Goal: Contribute content: Contribute content

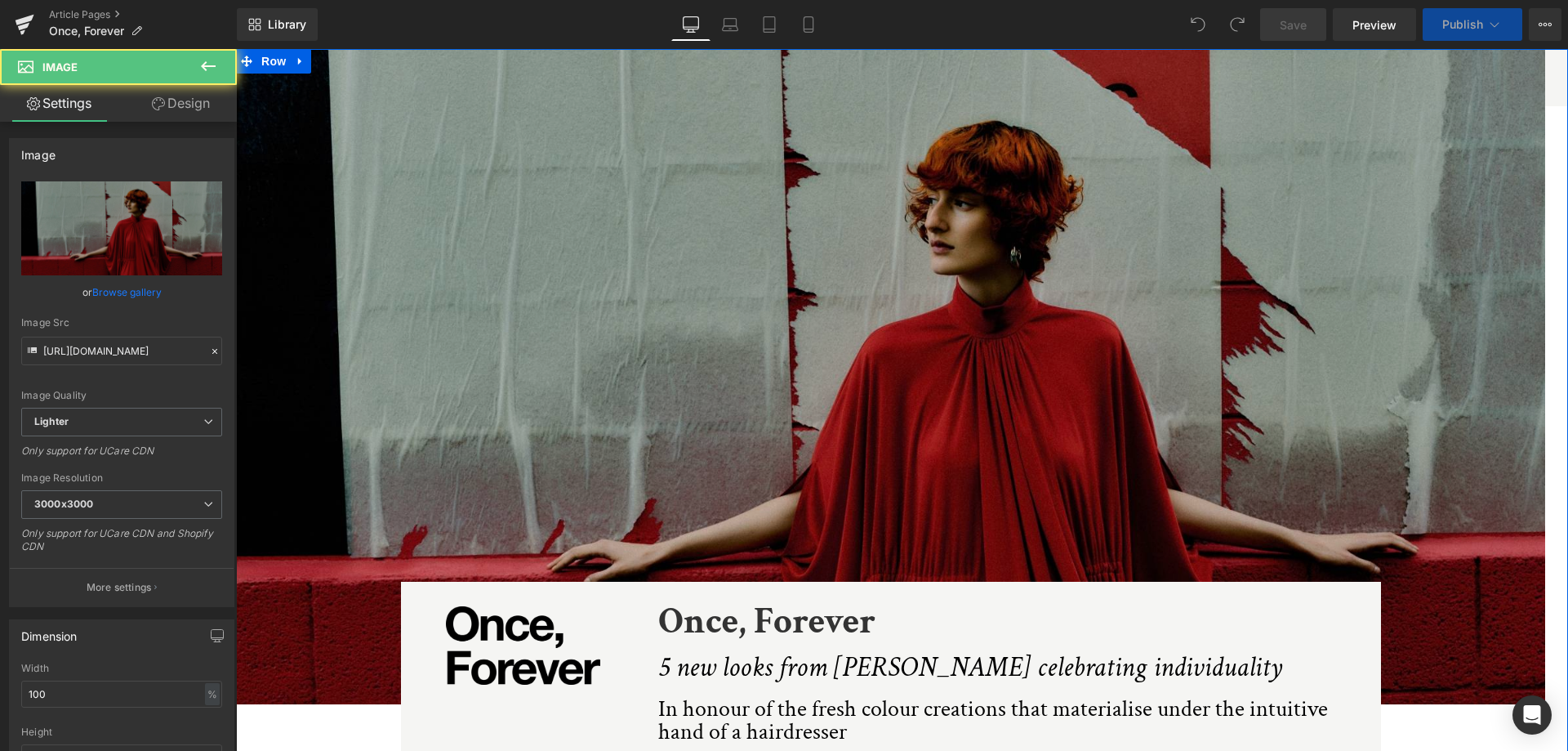
click at [811, 323] on img at bounding box center [890, 377] width 1309 height 655
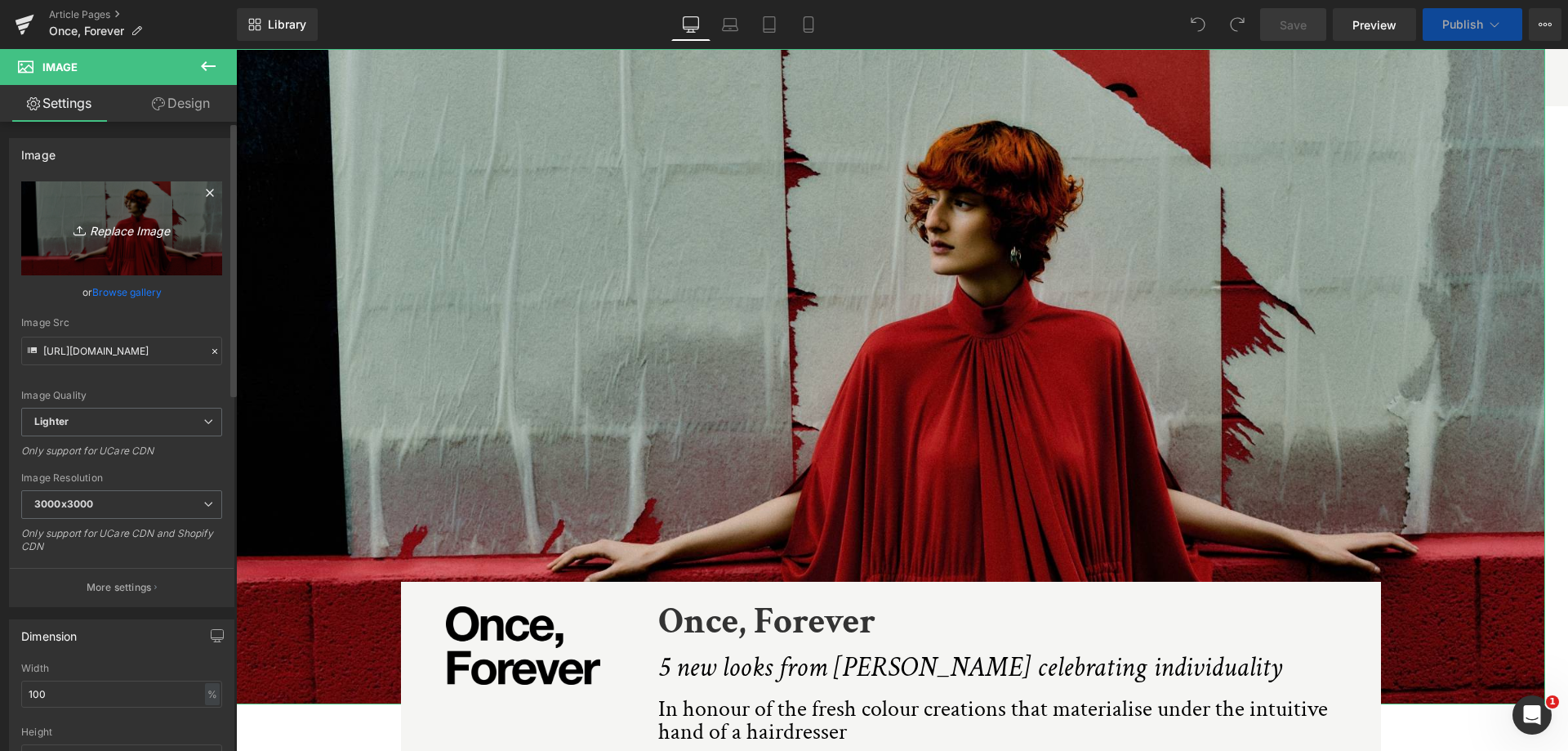
click at [105, 227] on icon "Replace Image" at bounding box center [122, 228] width 131 height 21
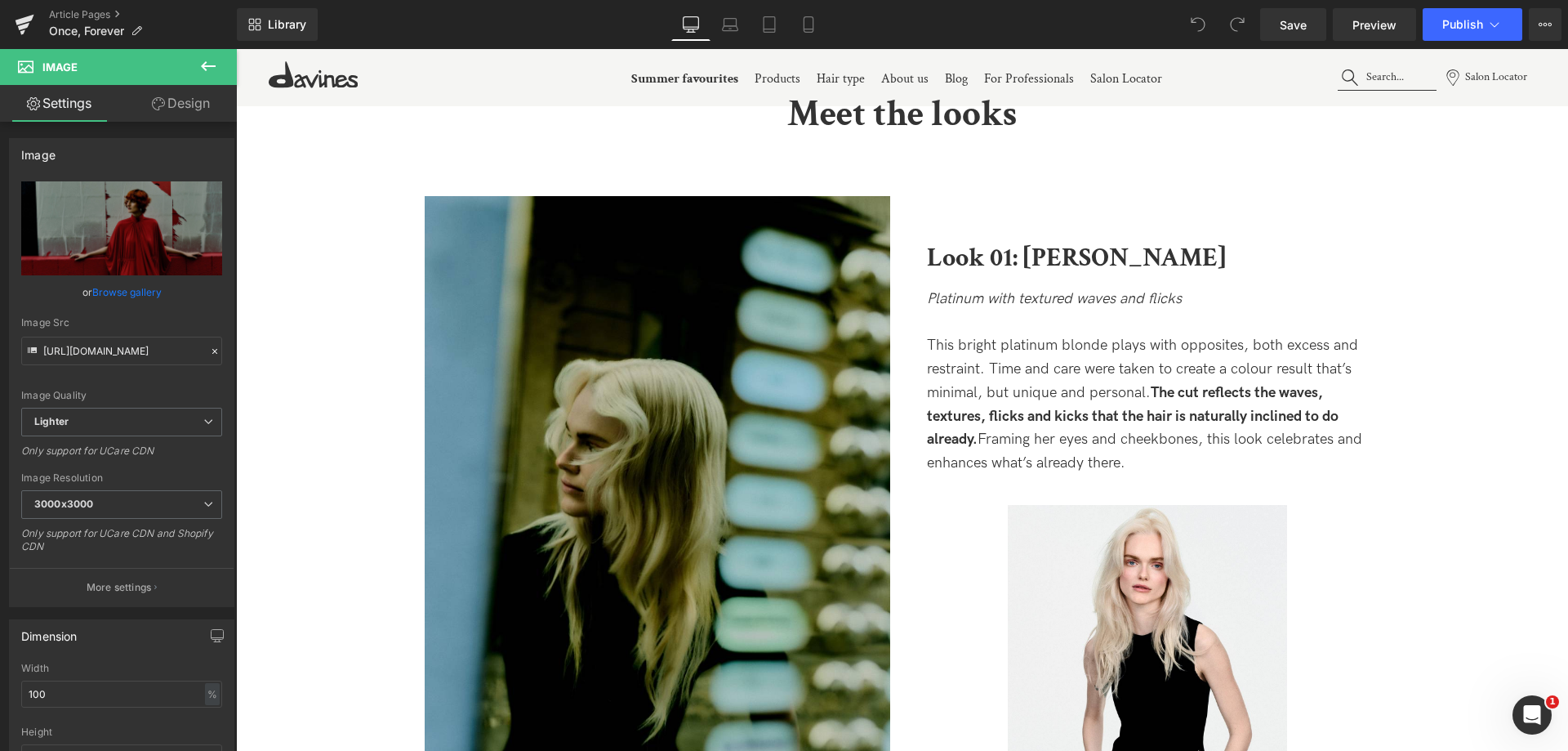
scroll to position [1797, 0]
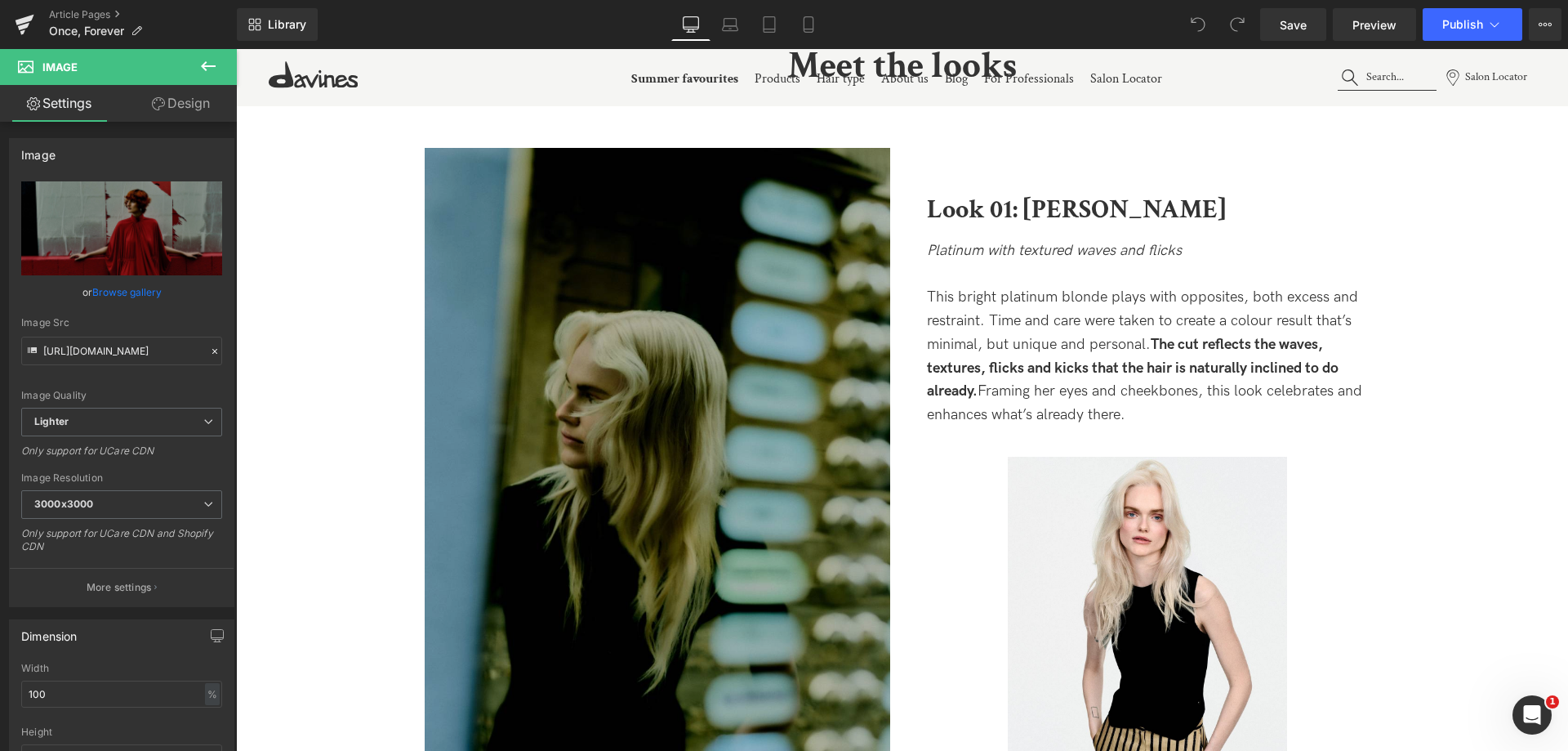
click at [662, 338] on img at bounding box center [657, 458] width 466 height 621
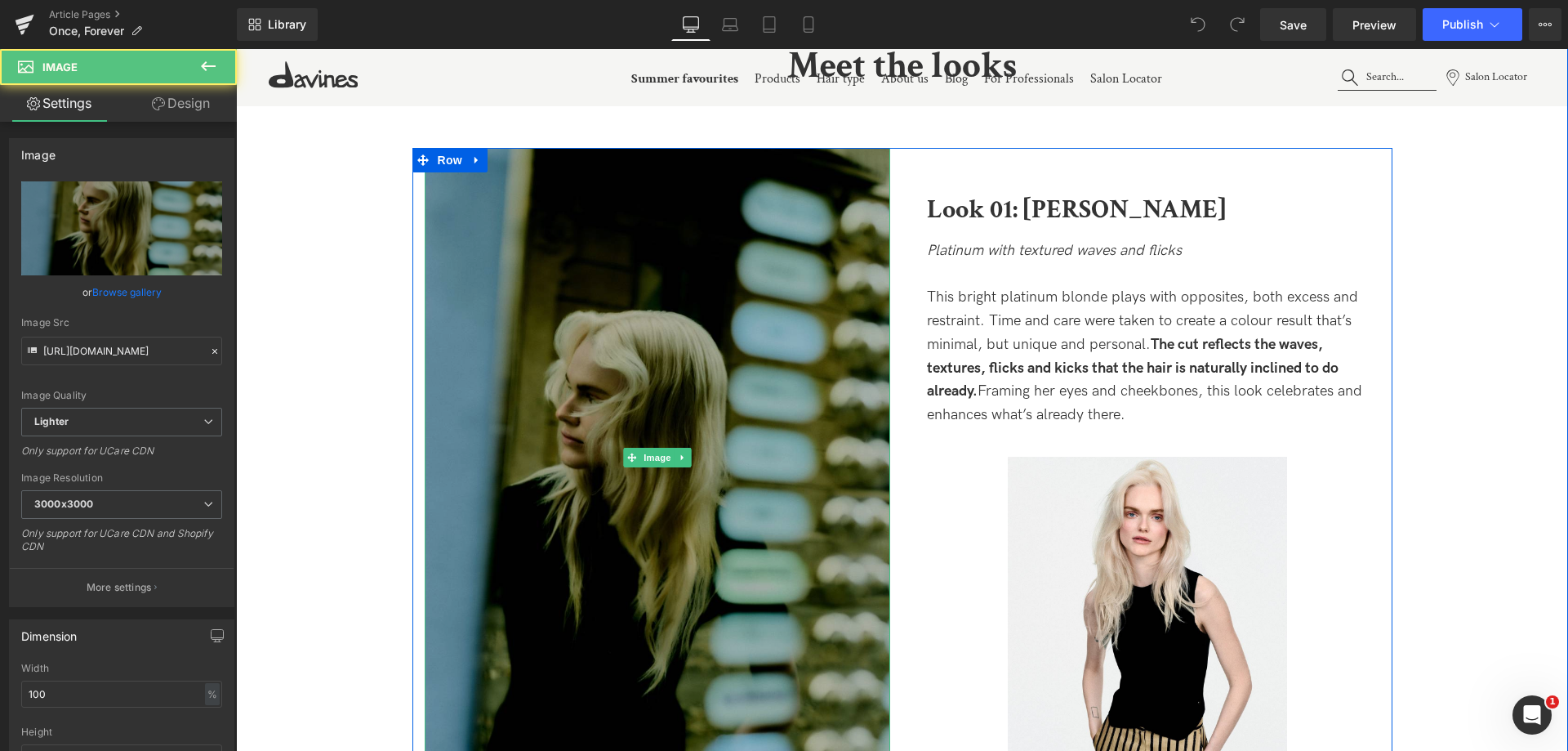
click at [754, 290] on img at bounding box center [657, 458] width 466 height 621
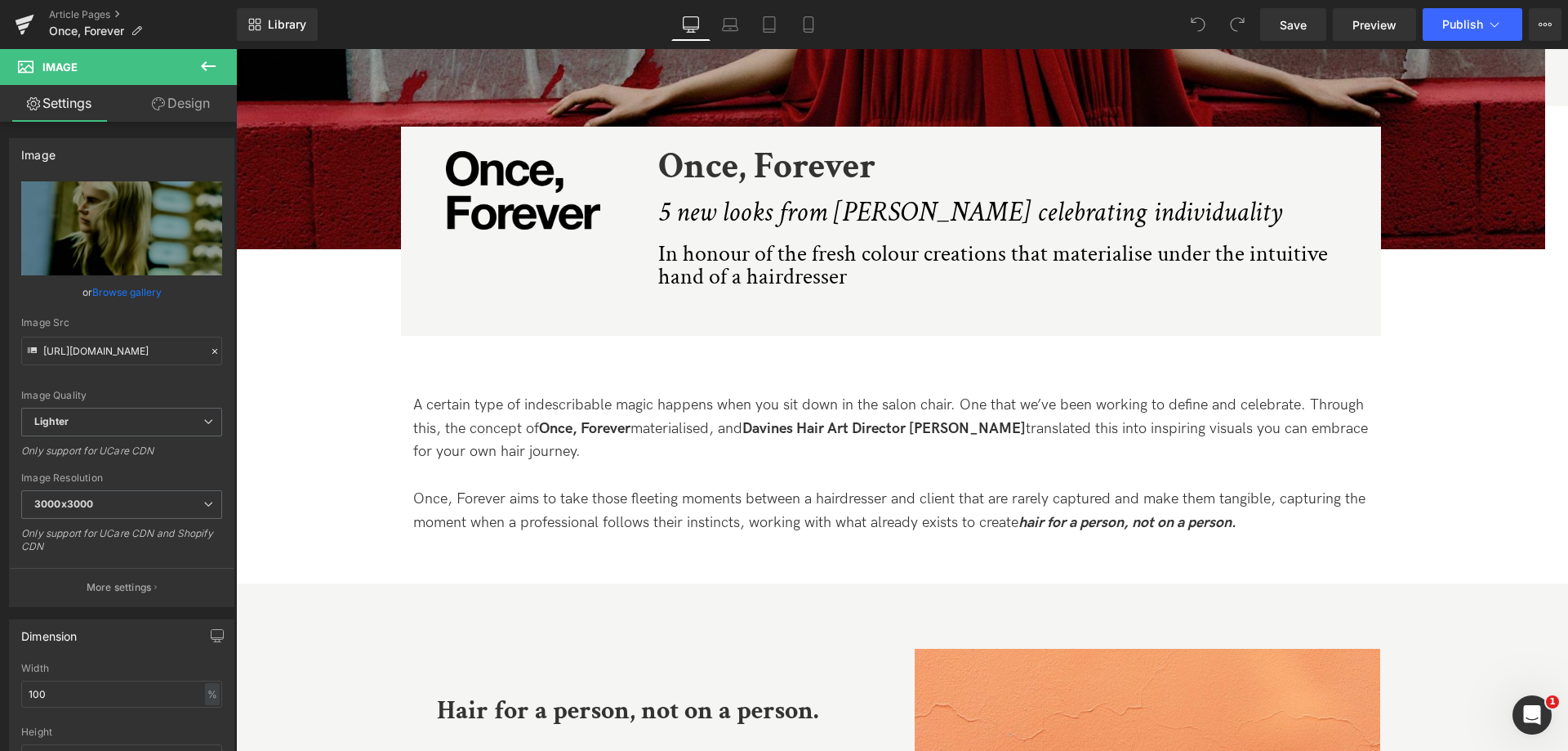
scroll to position [245, 0]
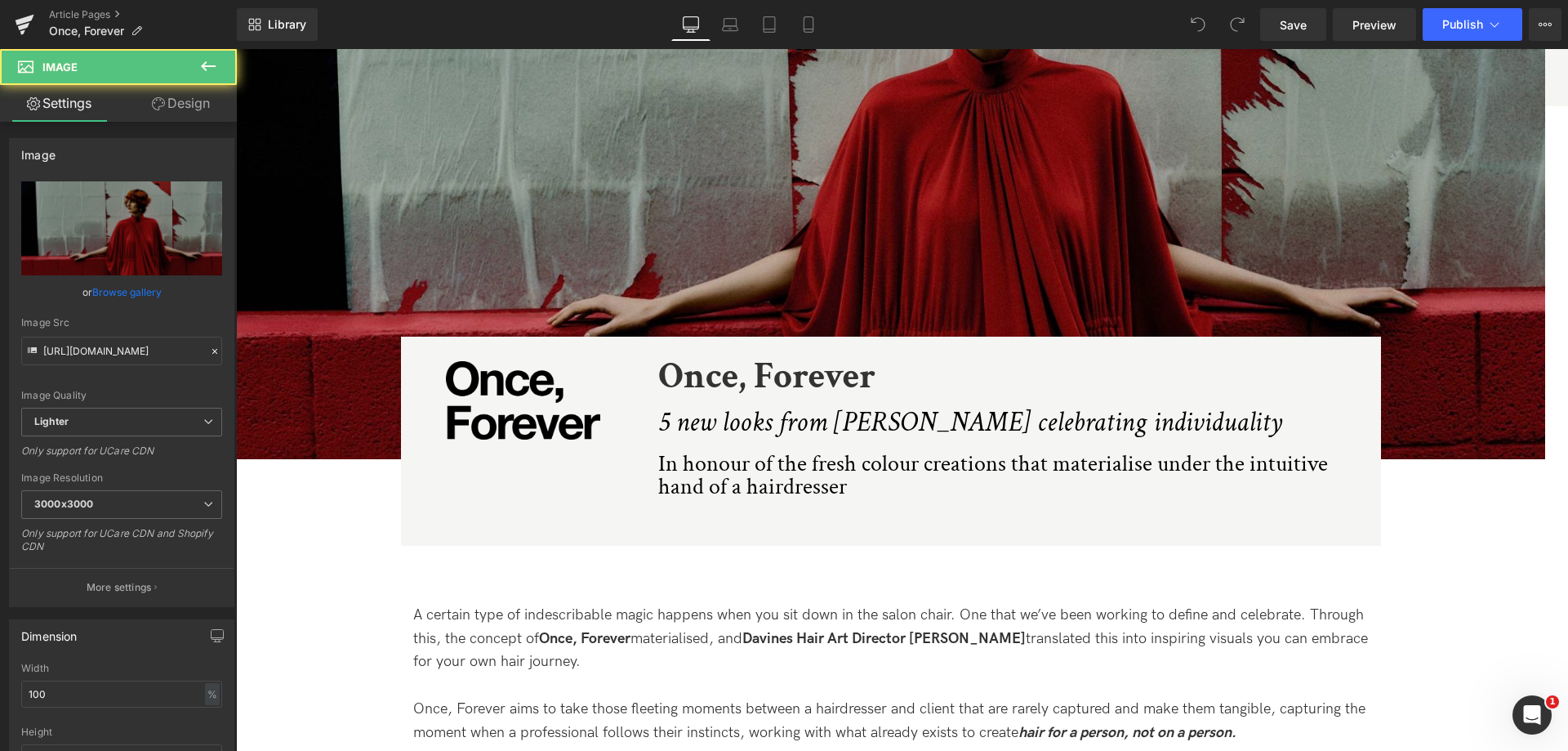
click at [836, 232] on img at bounding box center [890, 132] width 1309 height 655
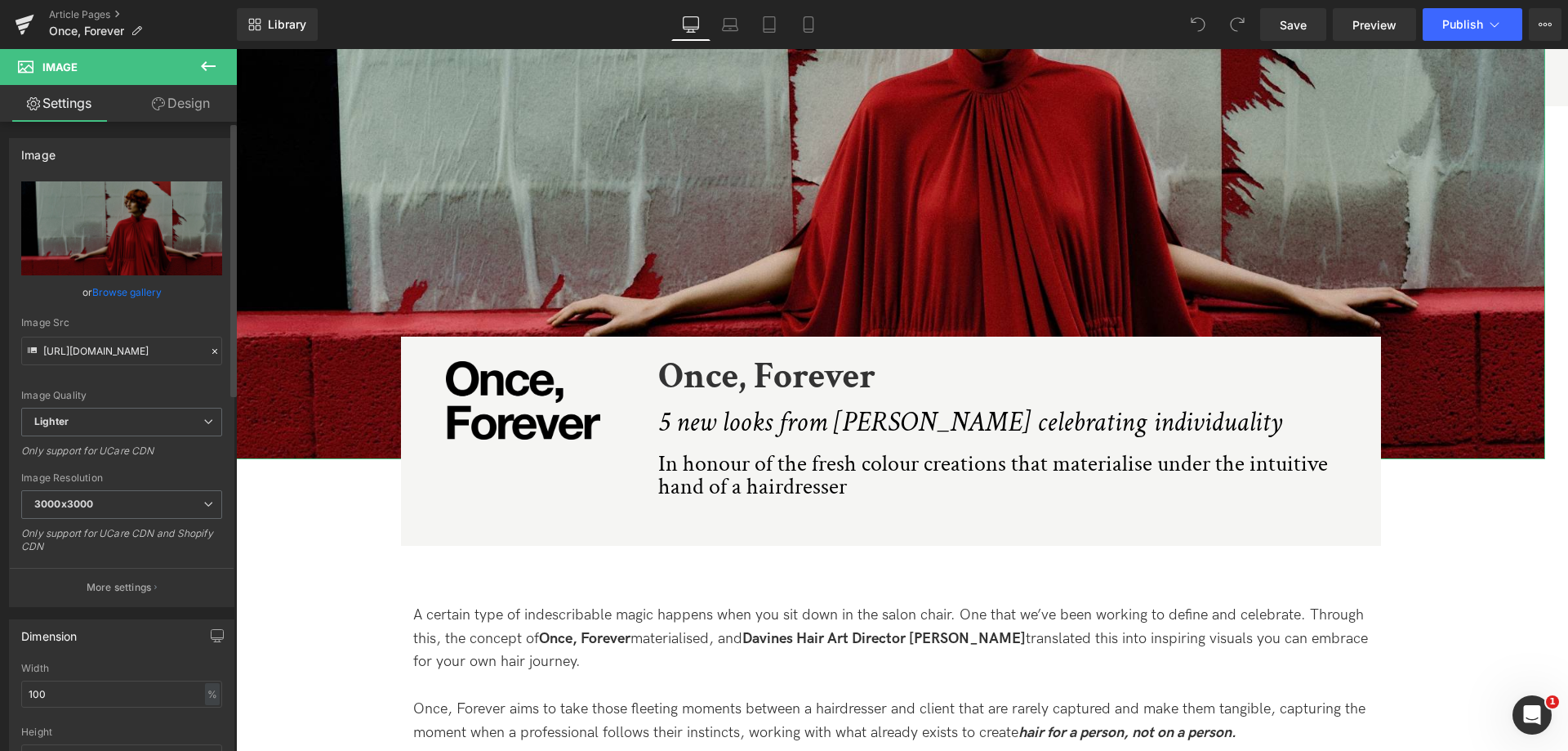
click at [129, 294] on link "Browse gallery" at bounding box center [127, 292] width 69 height 28
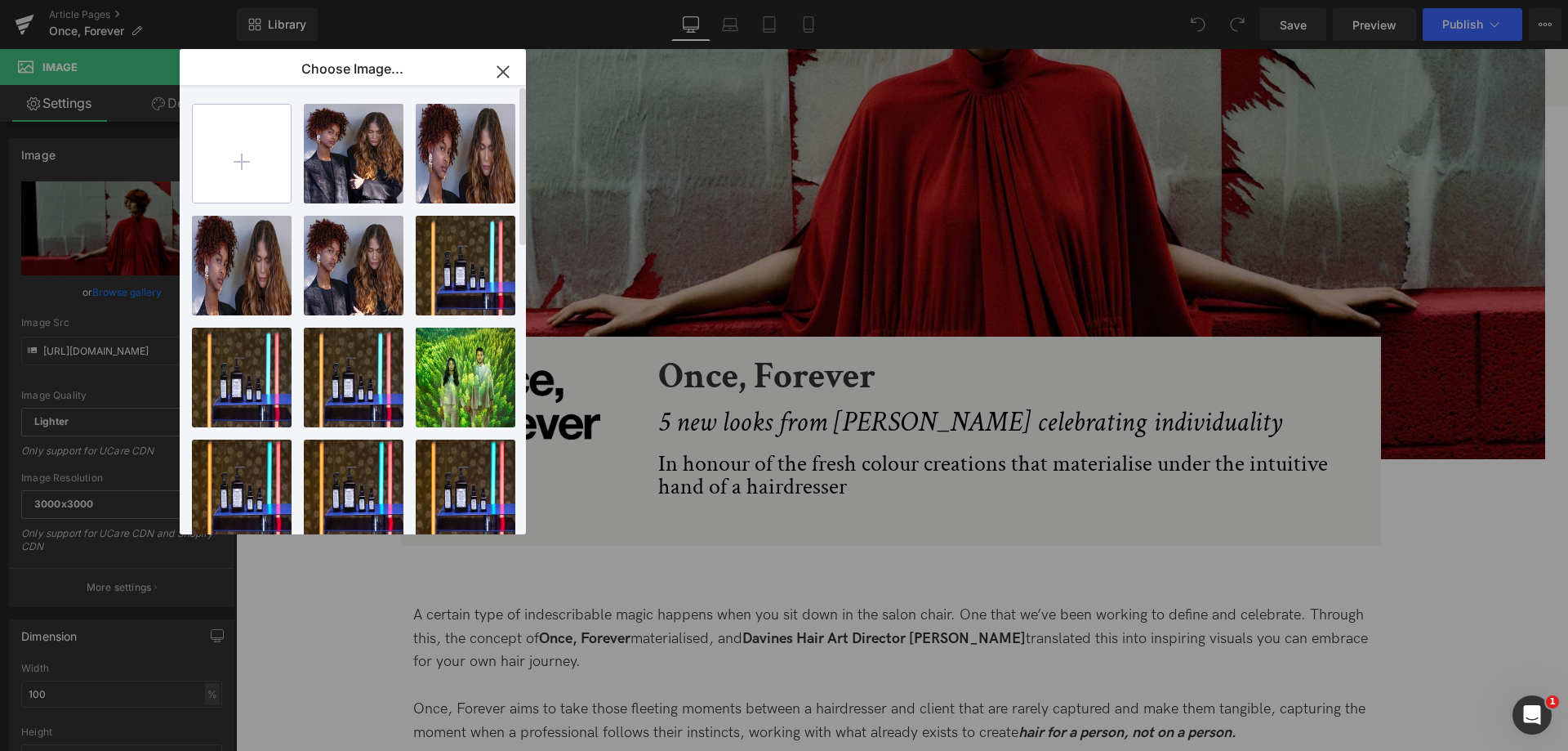
click at [247, 162] on input "file" at bounding box center [242, 153] width 98 height 98
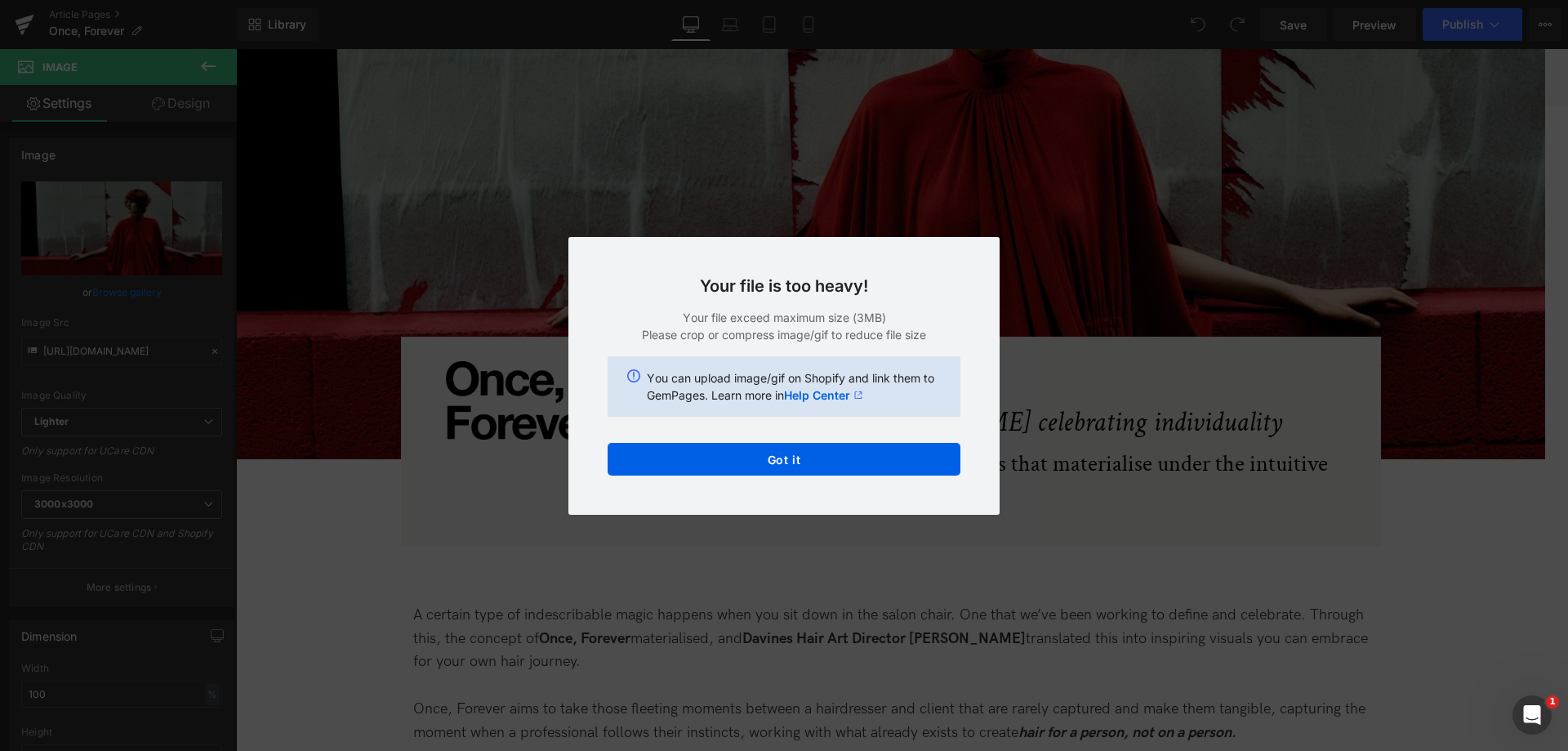
click at [784, 0] on div "Text Color Highlight Color #333333 Choose Image... Back to Library Insert HP_ST…" at bounding box center [784, 0] width 1568 height 0
click at [1056, 238] on div "Back to Library Insert Your file is too heavy! Your file exceed maximum size (3…" at bounding box center [784, 375] width 1568 height 751
click at [846, 469] on button "Got it" at bounding box center [783, 458] width 352 height 33
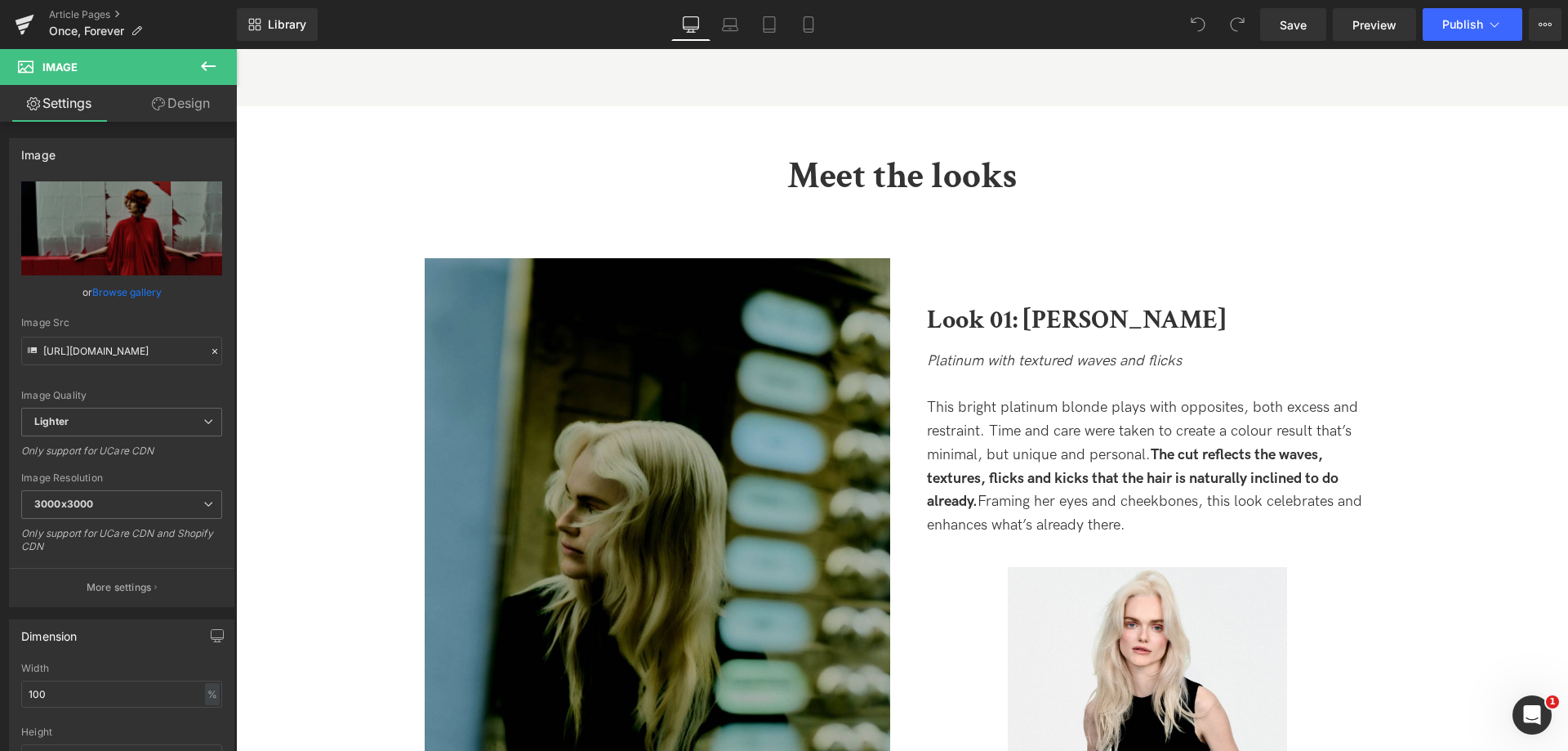
scroll to position [1715, 0]
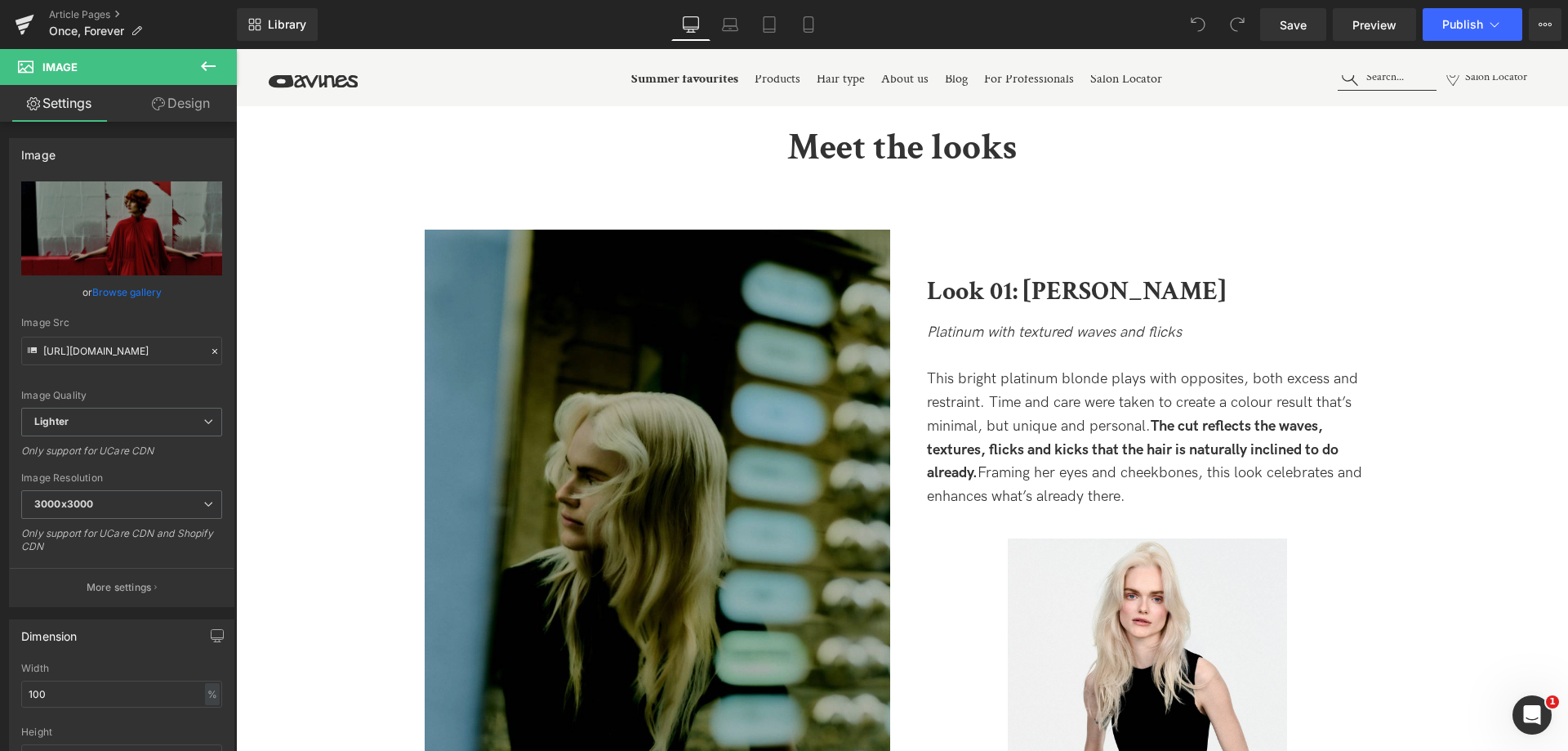
click at [750, 418] on img at bounding box center [657, 539] width 466 height 621
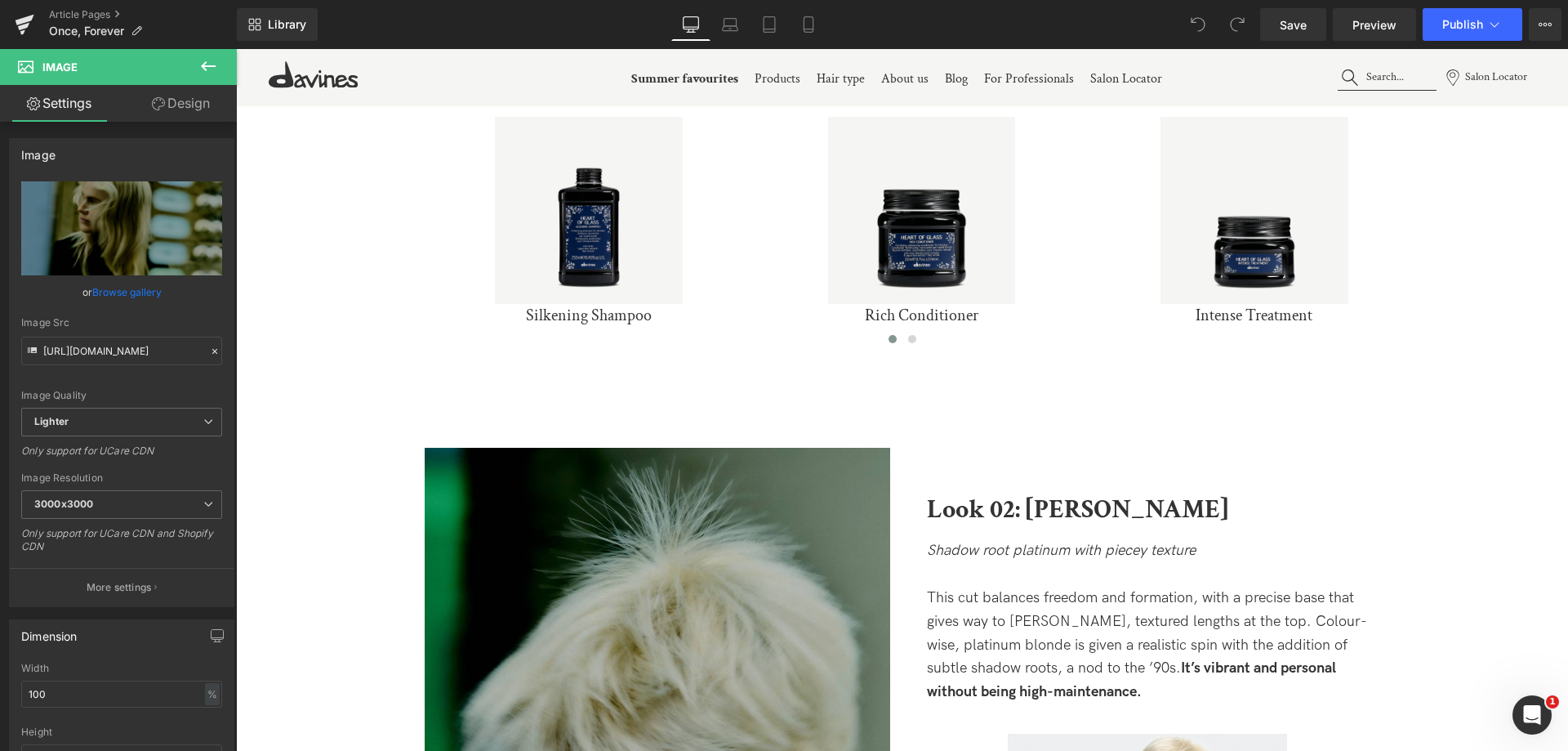
scroll to position [3022, 0]
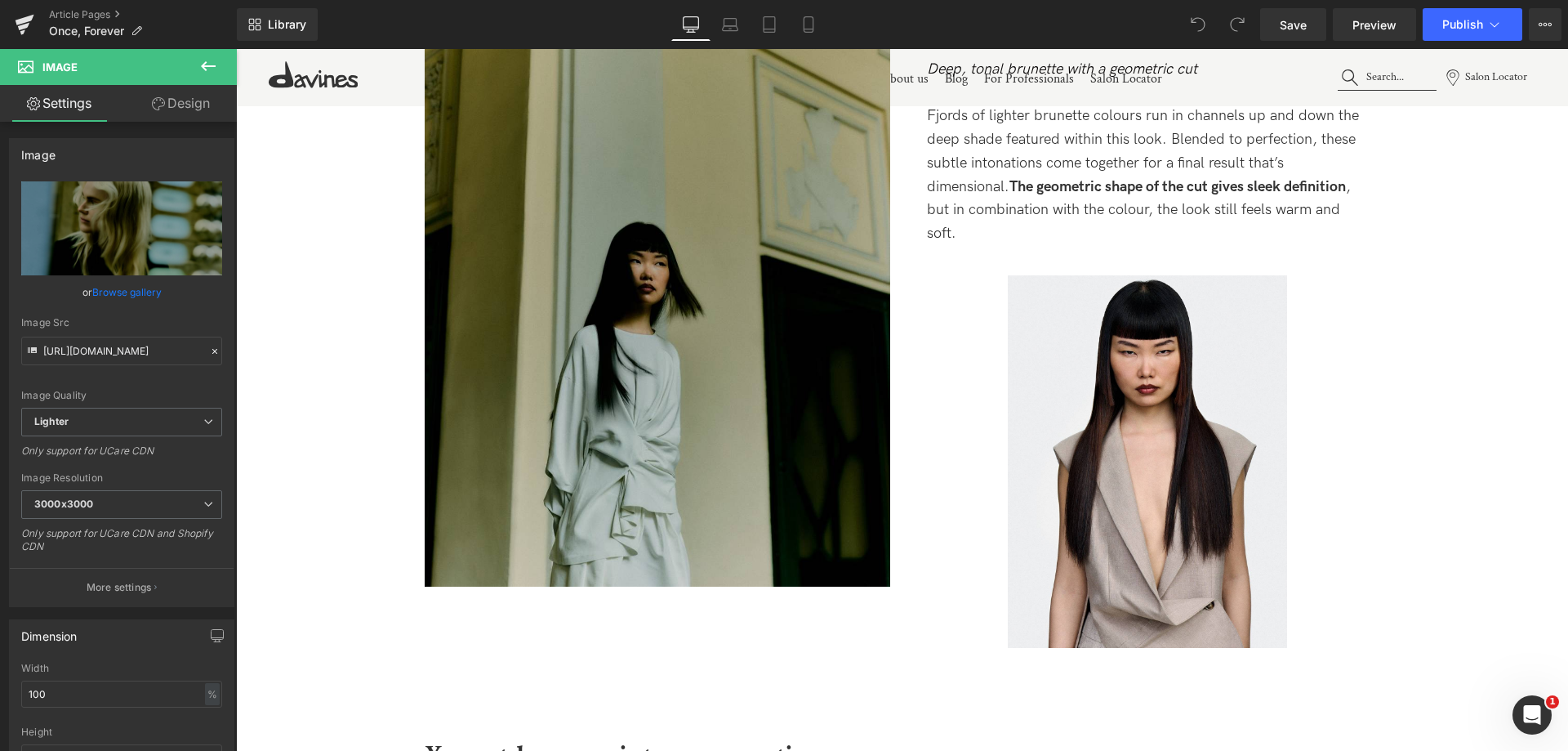
click at [701, 348] on img at bounding box center [657, 277] width 466 height 621
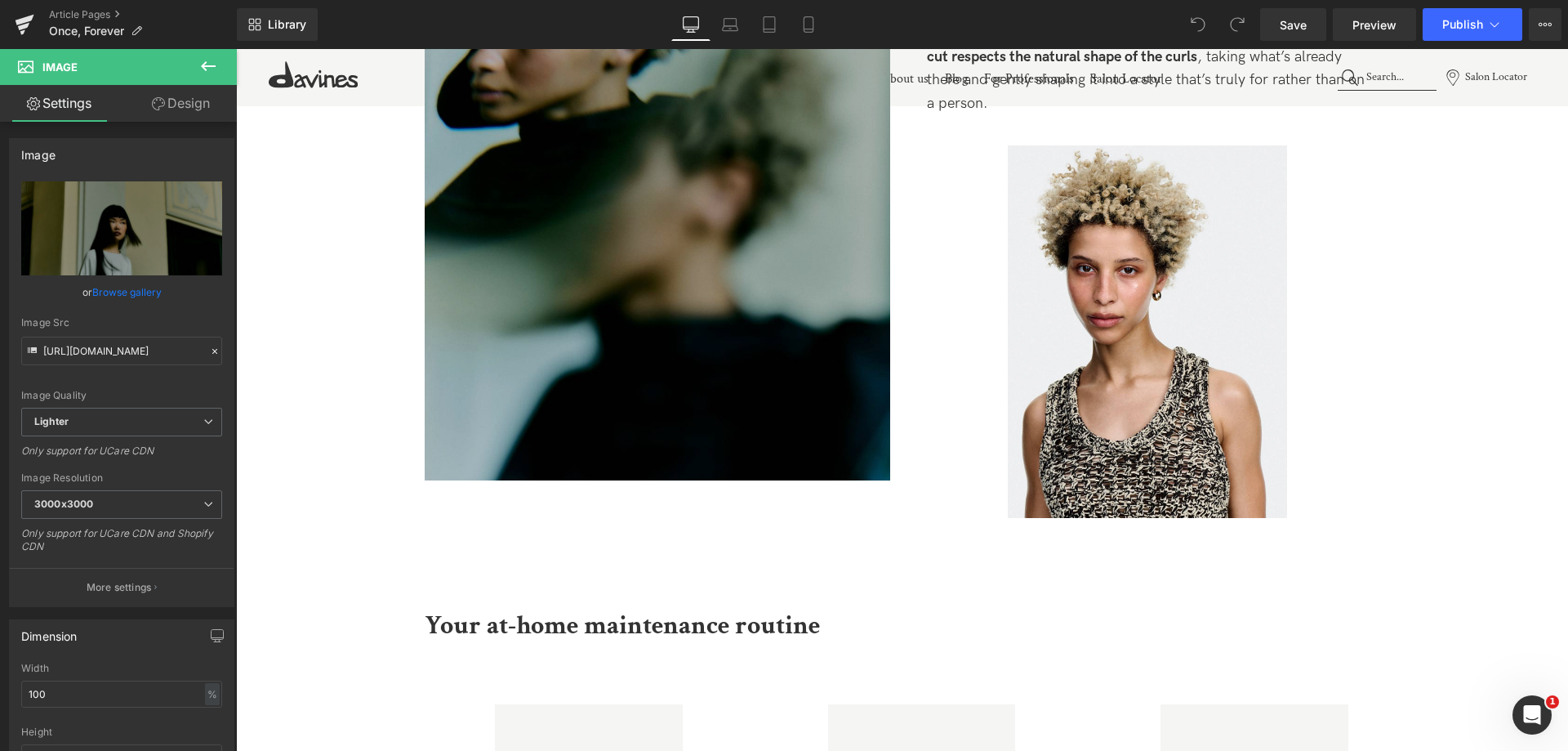
scroll to position [5636, 0]
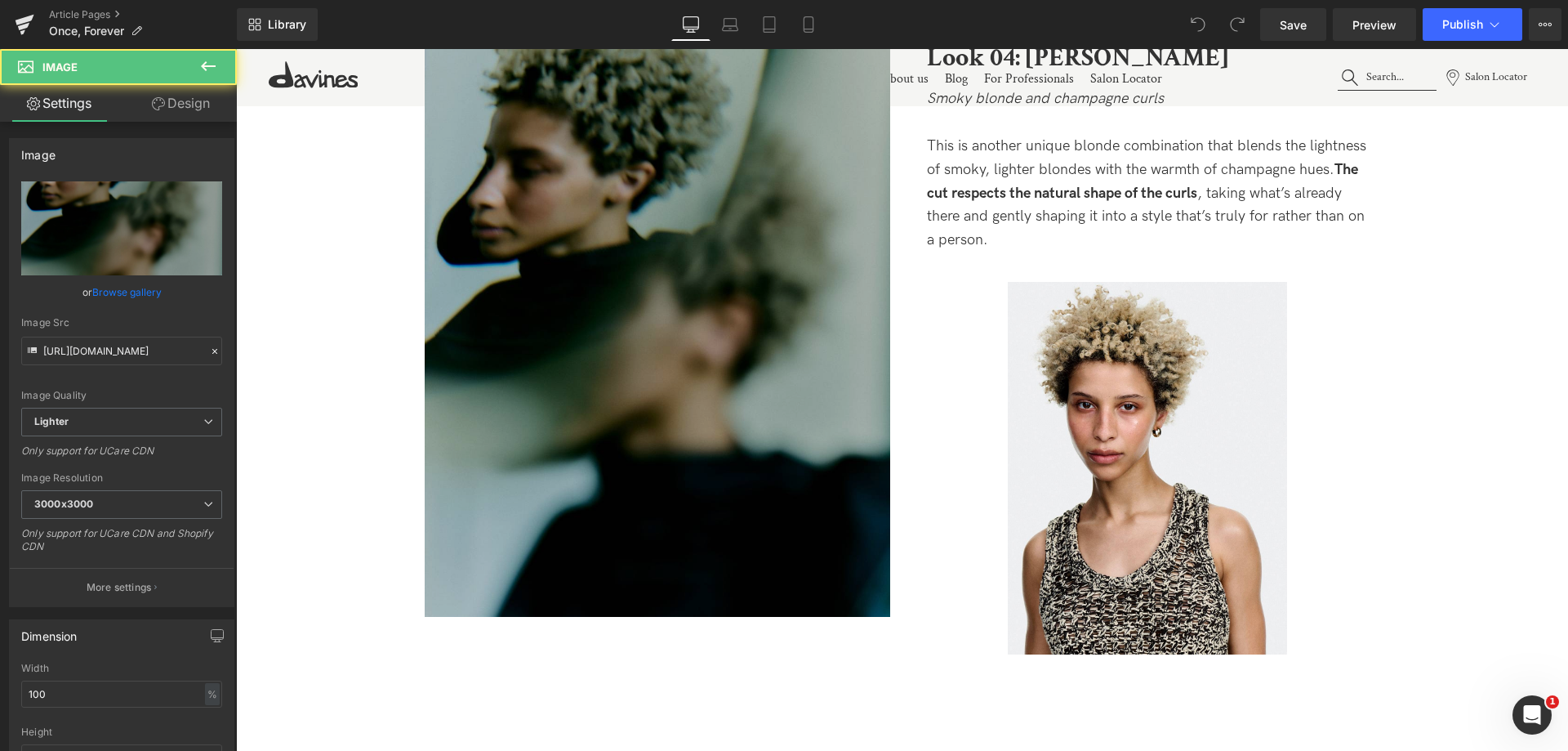
click at [697, 326] on img at bounding box center [657, 306] width 466 height 621
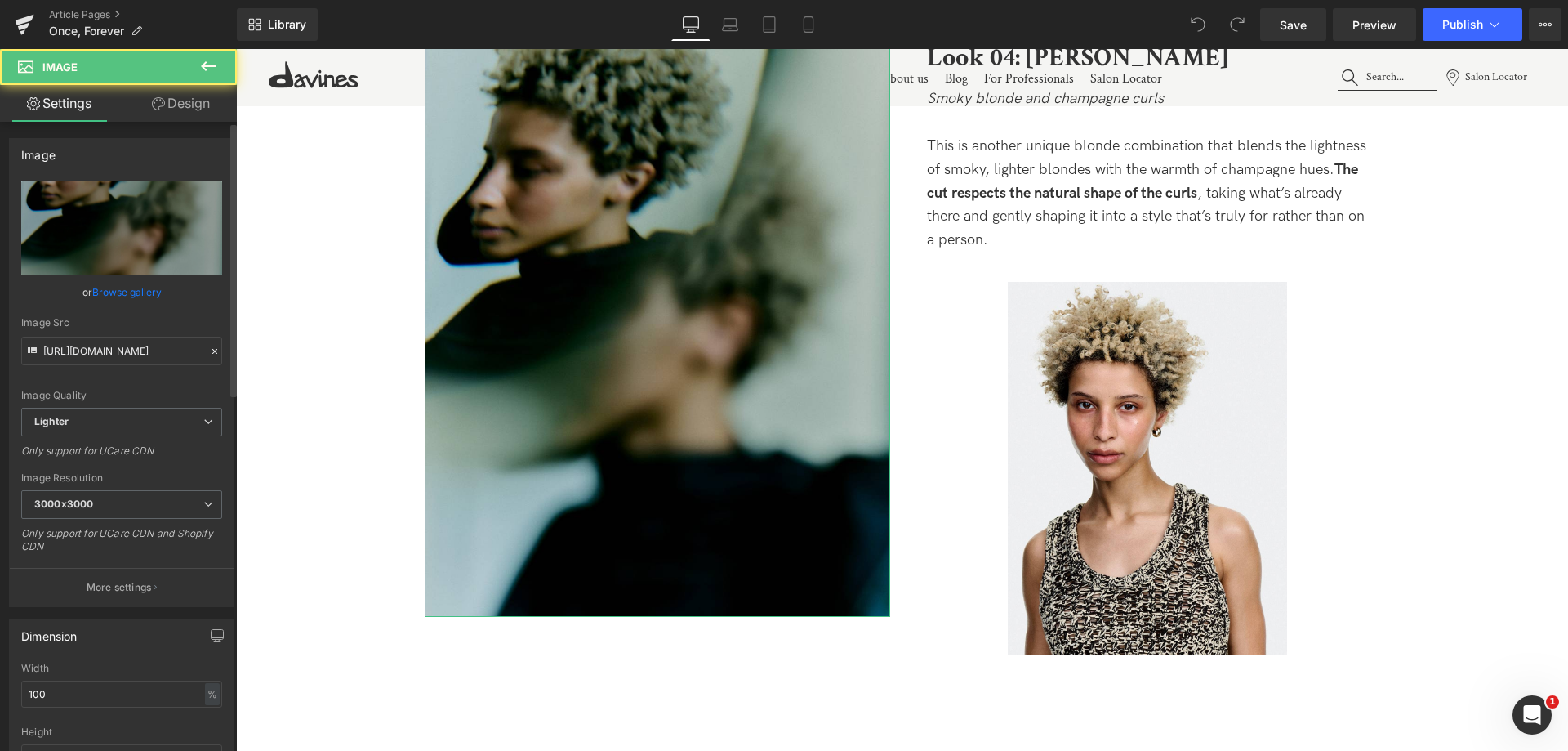
click at [155, 289] on link "Browse gallery" at bounding box center [127, 292] width 69 height 28
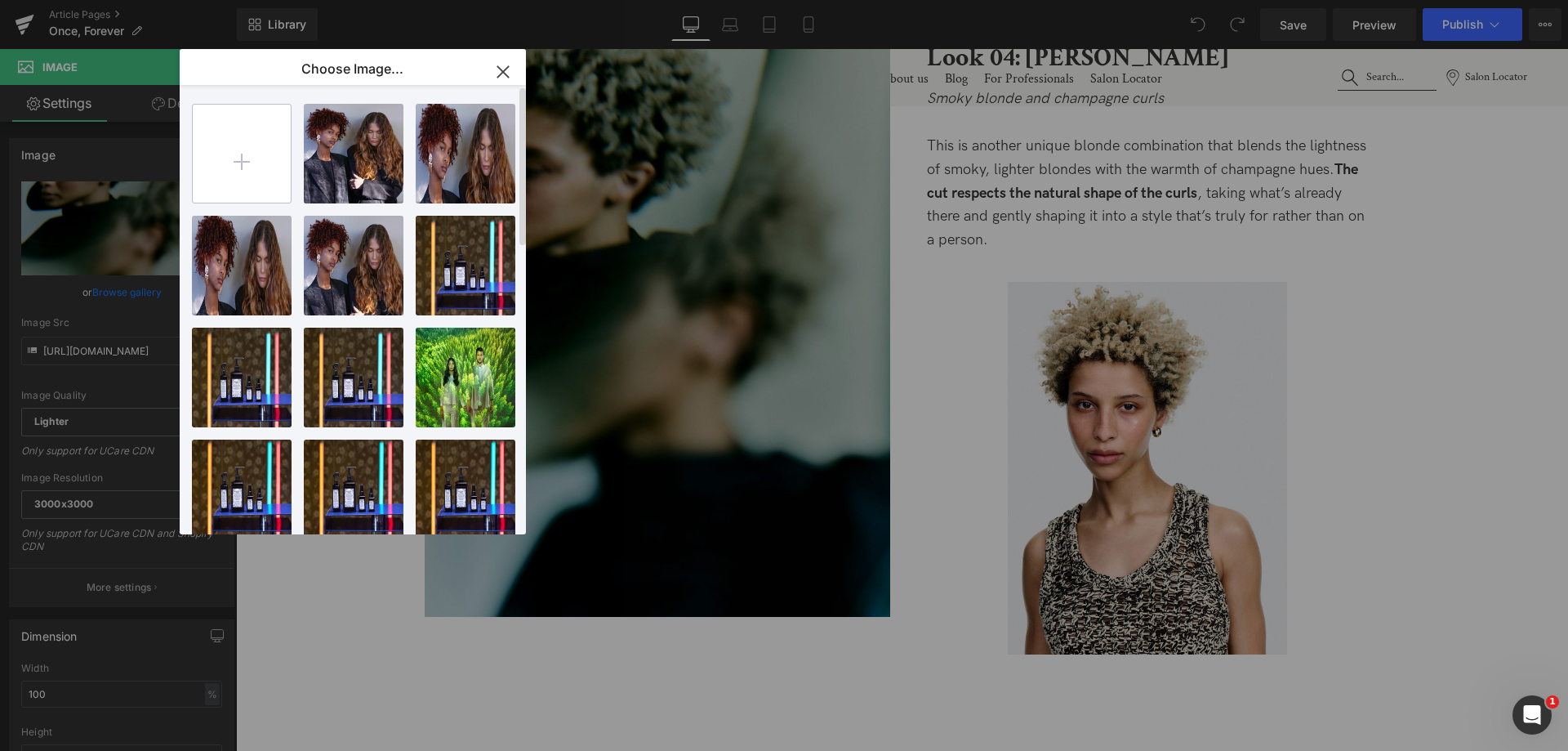
click at [257, 167] on input "file" at bounding box center [242, 153] width 98 height 98
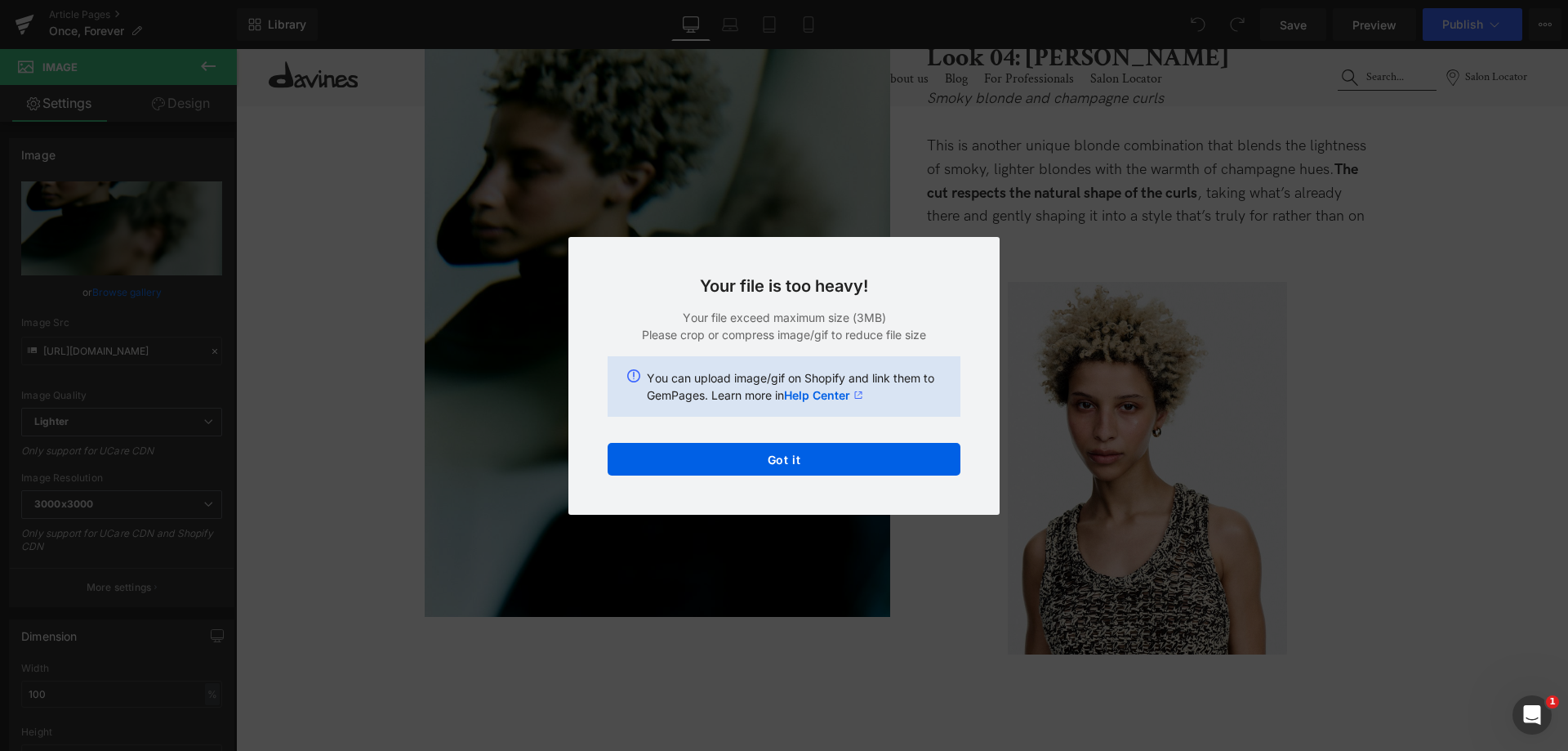
click at [889, 0] on div "Text Color Highlight Color #333333 Choose Image... Back to Library Insert HP_ST…" at bounding box center [784, 0] width 1568 height 0
click at [764, 178] on div "Back to Library Insert Your file is too heavy! Your file exceed maximum size (3…" at bounding box center [784, 375] width 1568 height 751
click at [904, 453] on button "Got it" at bounding box center [783, 458] width 352 height 33
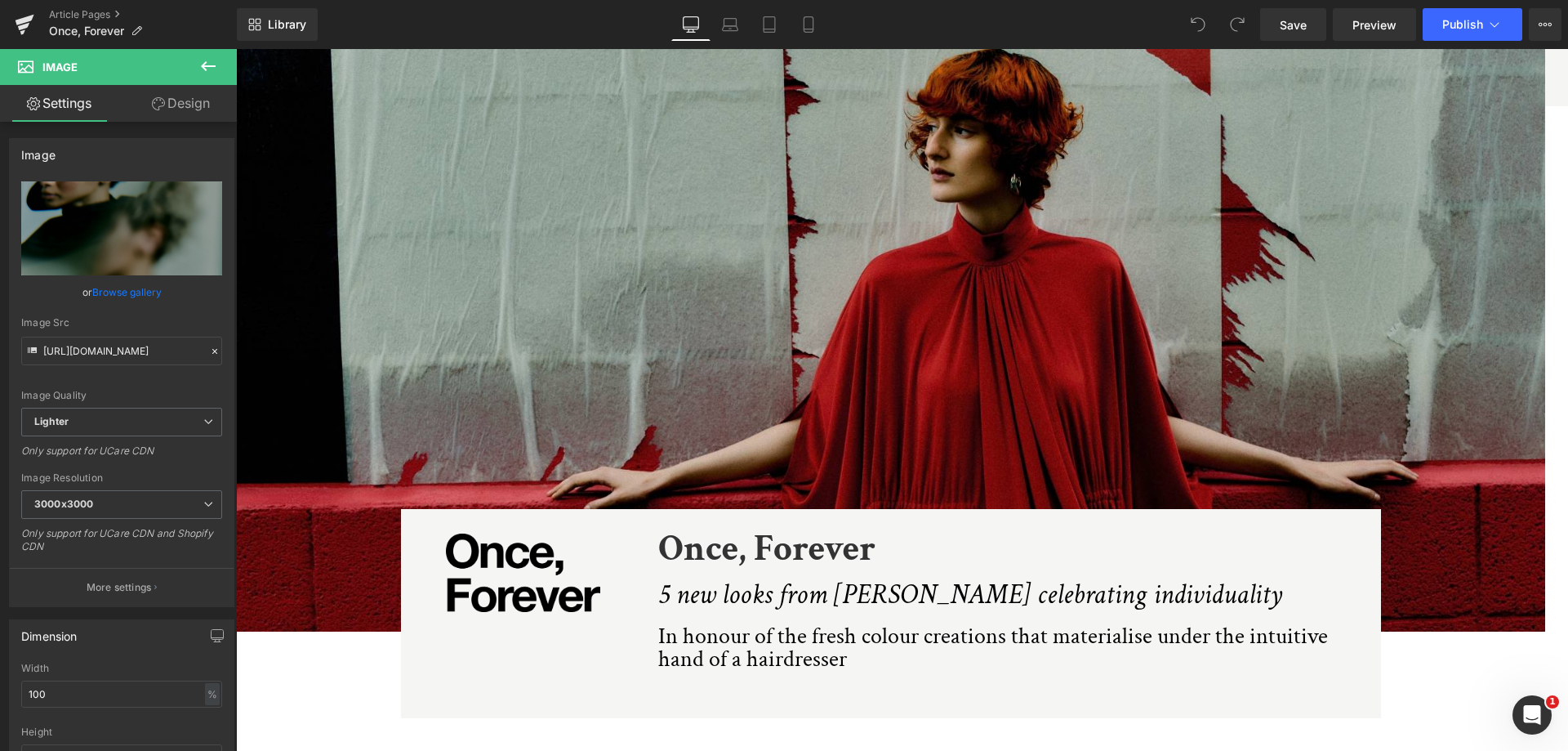
scroll to position [0, 0]
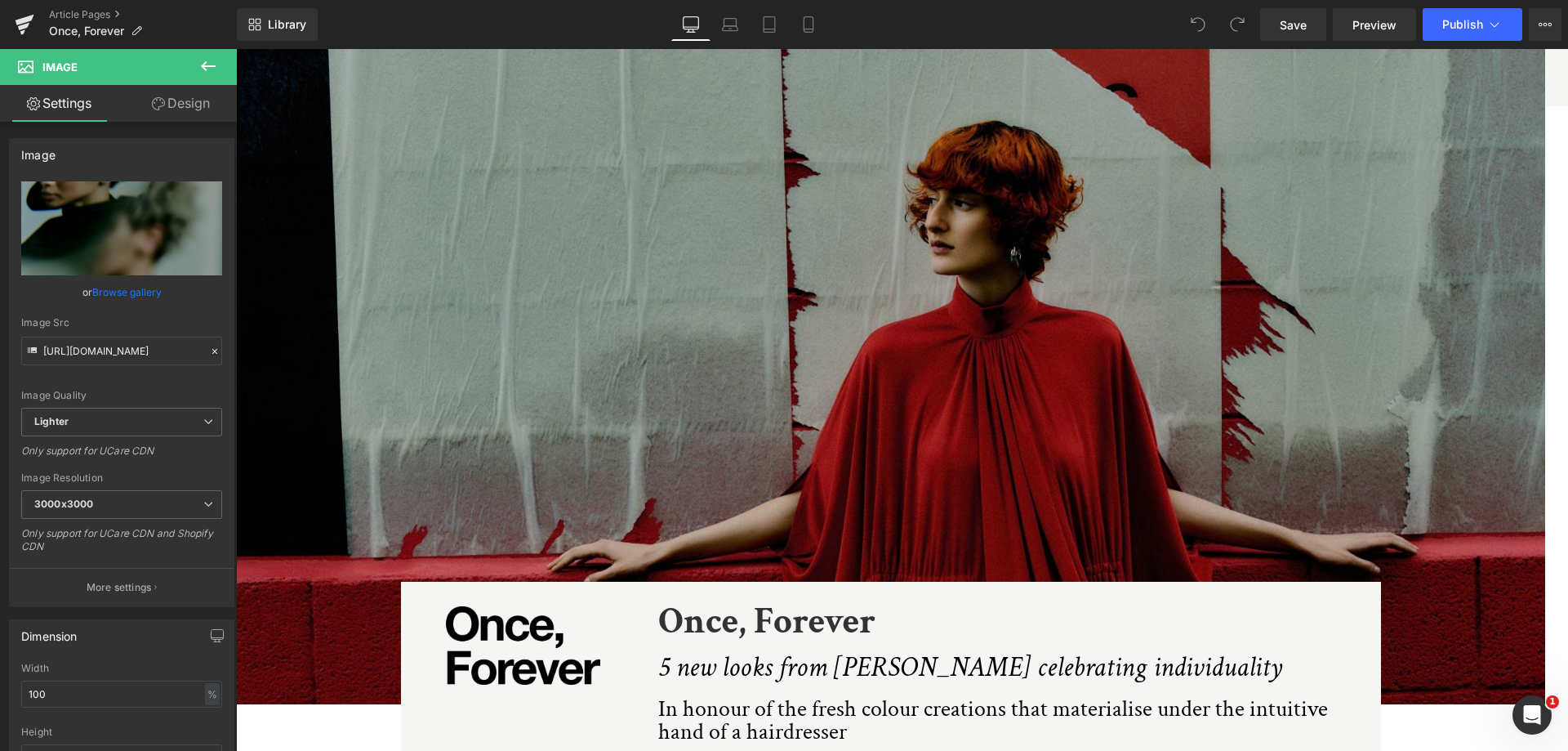
click at [728, 295] on img at bounding box center [890, 377] width 1309 height 655
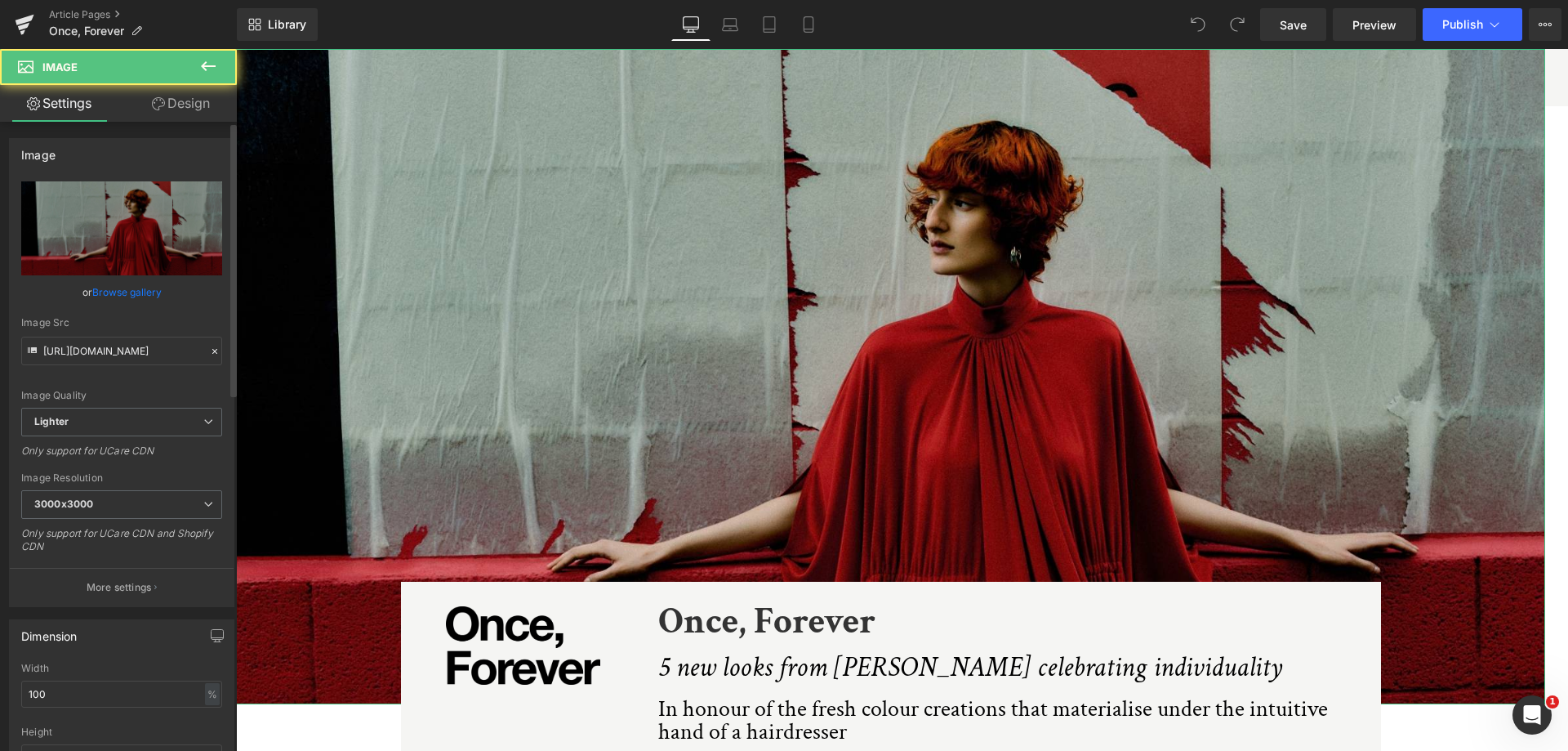
click at [98, 287] on link "Browse gallery" at bounding box center [127, 292] width 69 height 28
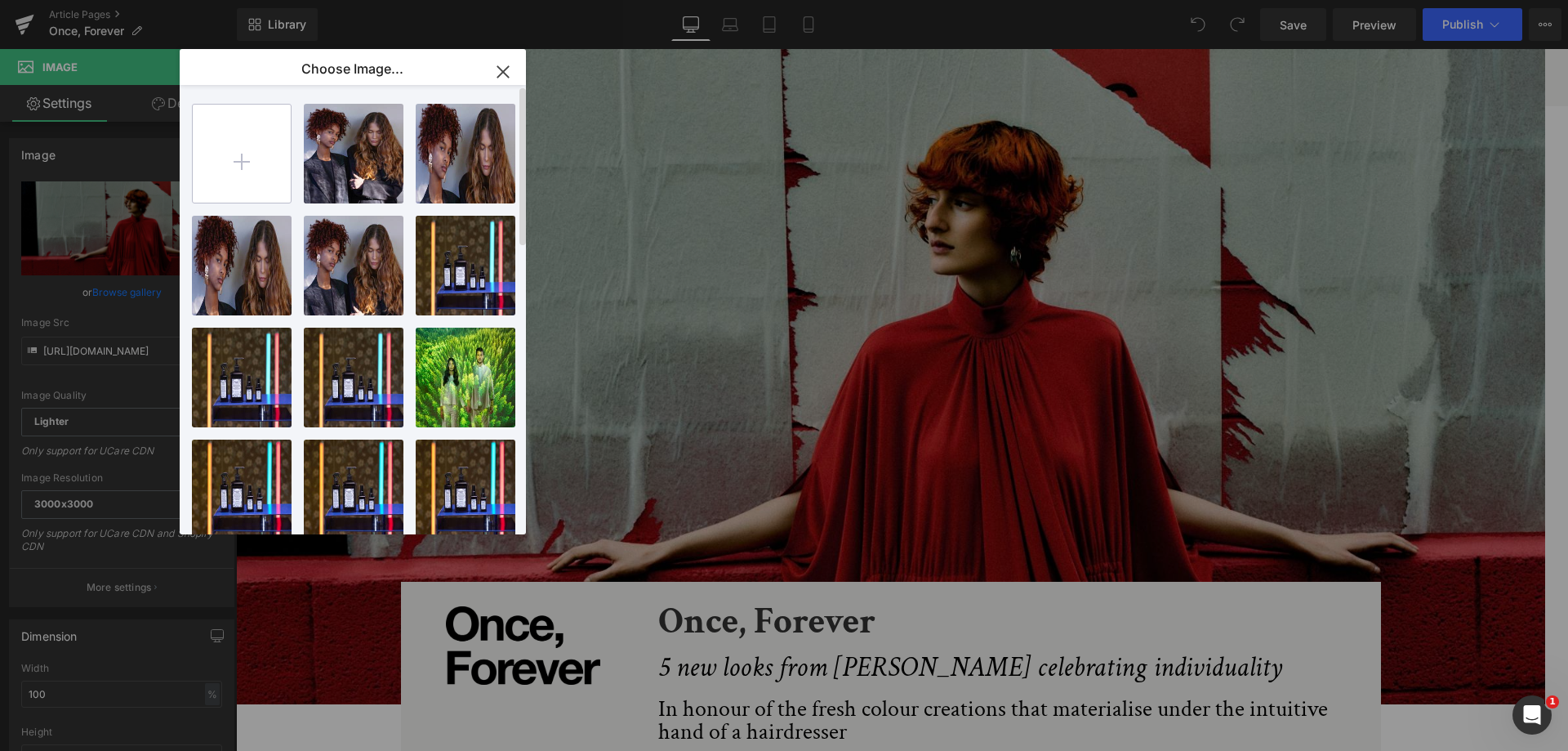
click at [252, 155] on input "file" at bounding box center [242, 153] width 98 height 98
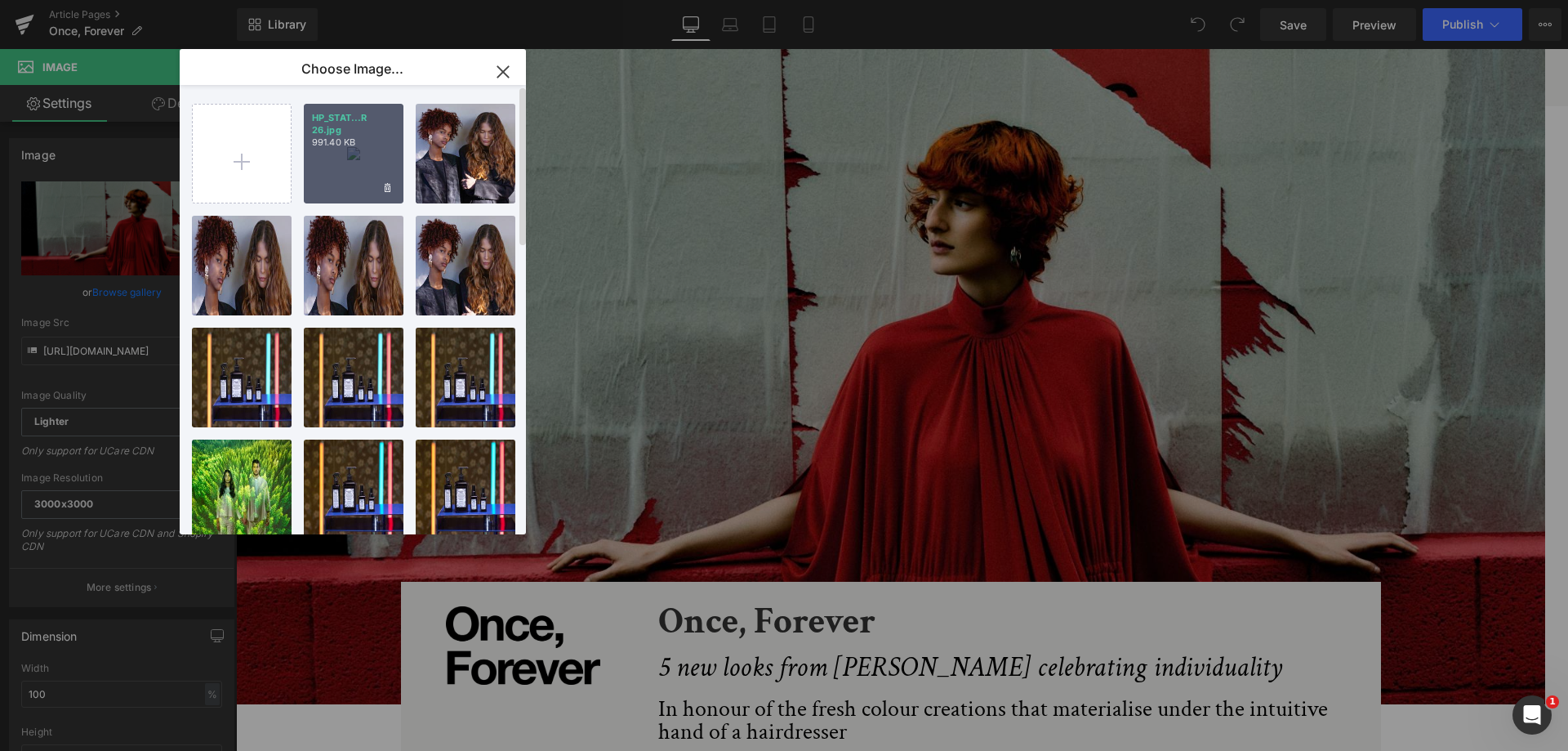
click at [379, 143] on p "991.40 KB" at bounding box center [353, 143] width 83 height 13
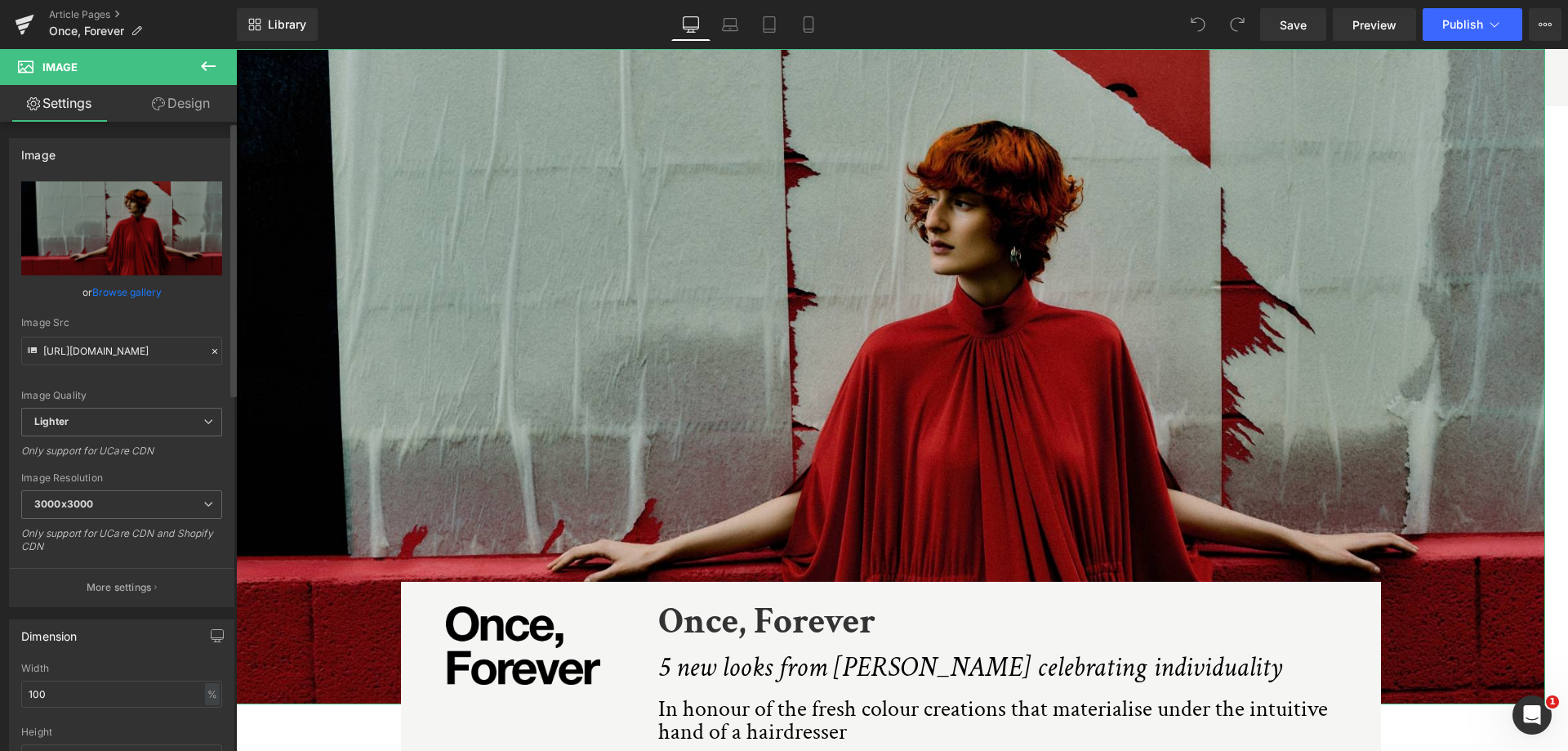
click at [147, 293] on link "Browse gallery" at bounding box center [127, 292] width 69 height 28
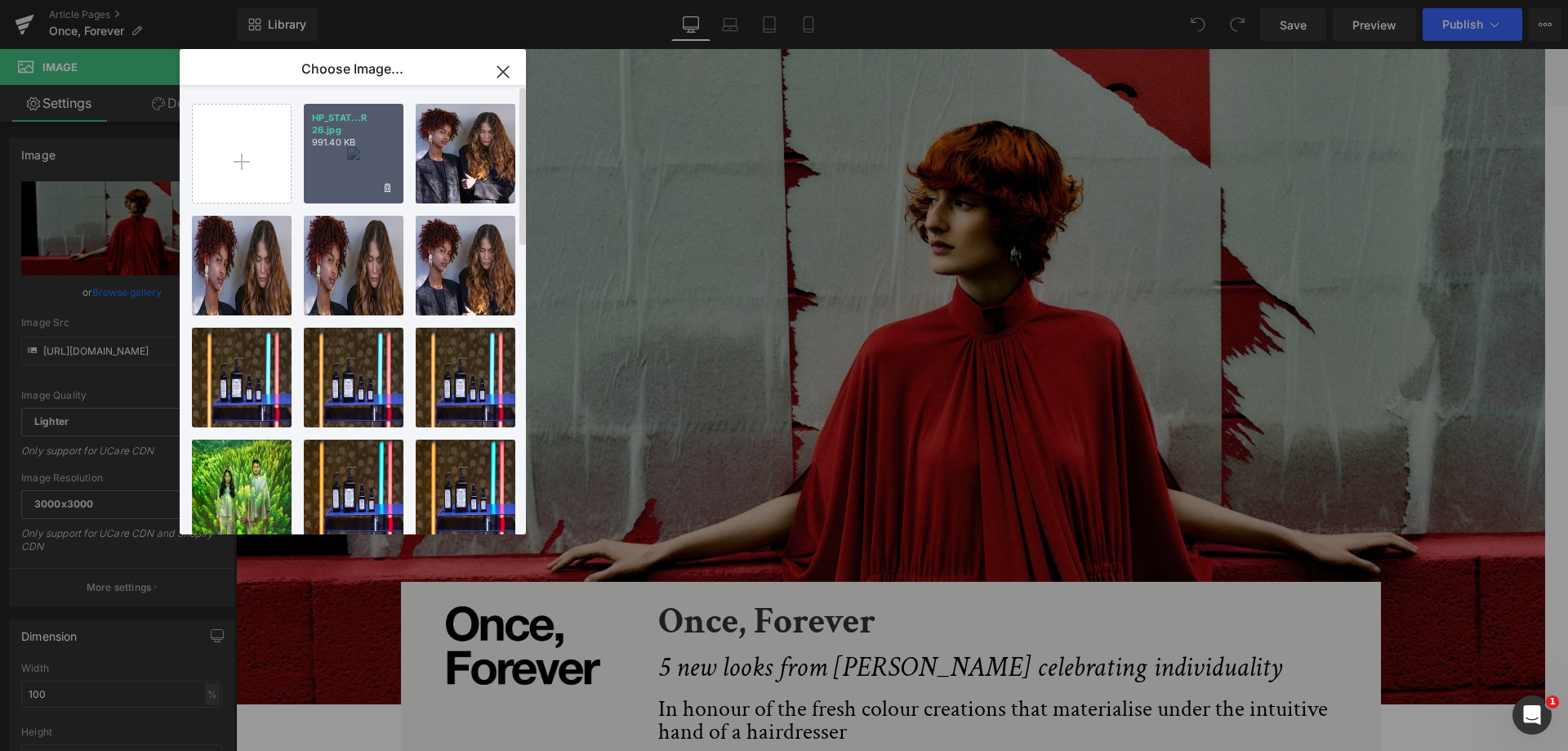
click at [362, 151] on div "HP_STAT...R 26.jpg 991.40 KB" at bounding box center [354, 153] width 100 height 100
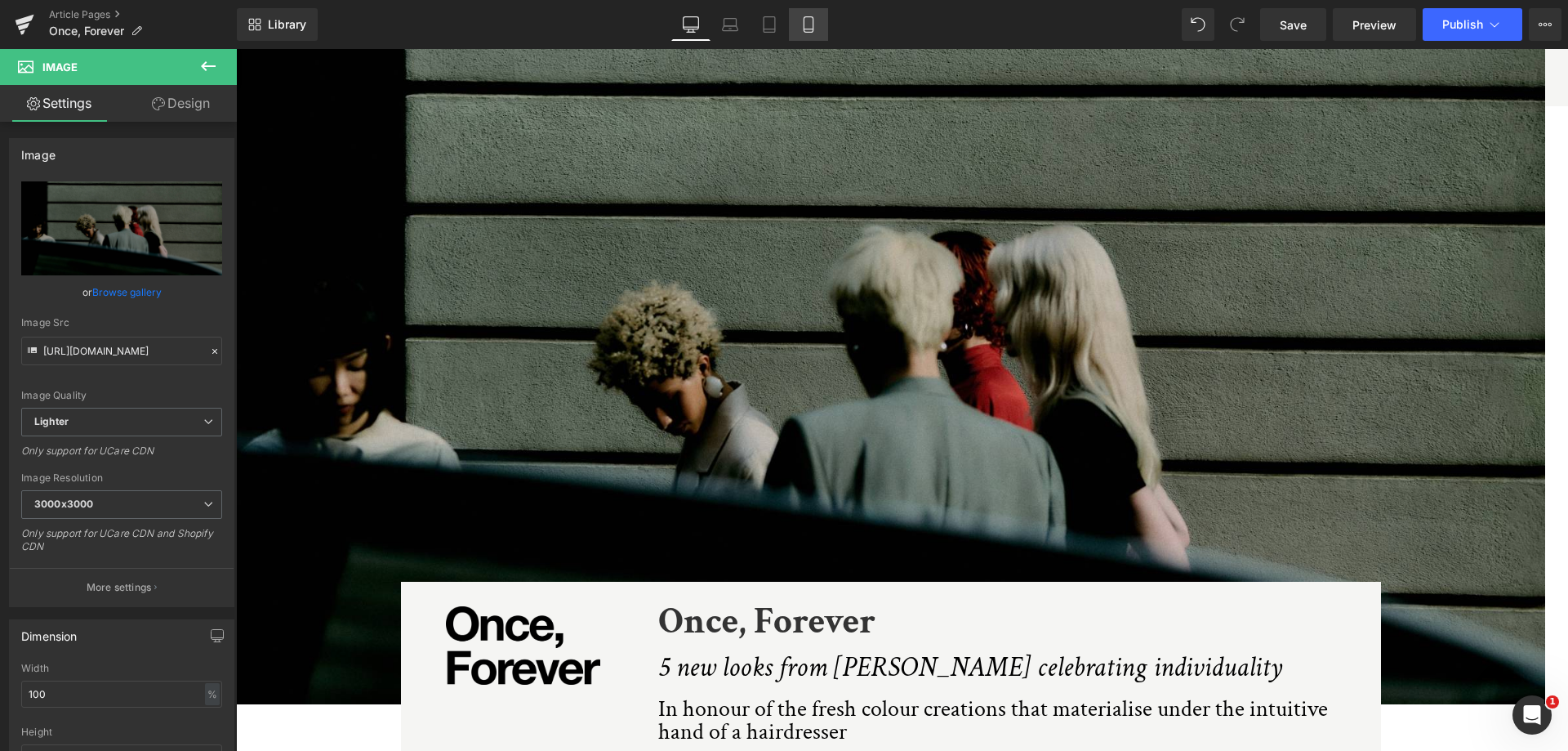
click at [811, 28] on icon at bounding box center [808, 25] width 17 height 17
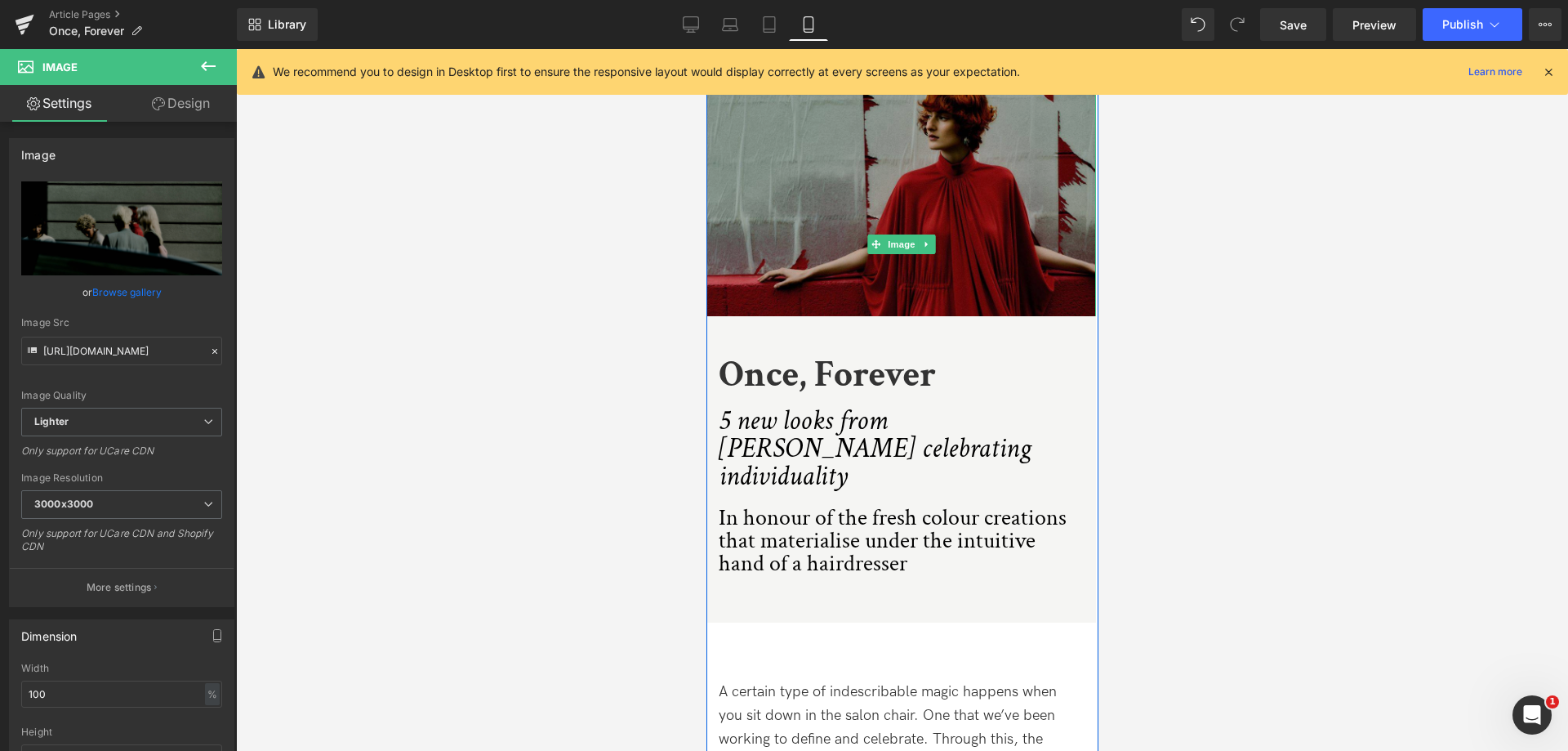
click at [812, 183] on img at bounding box center [900, 243] width 389 height 389
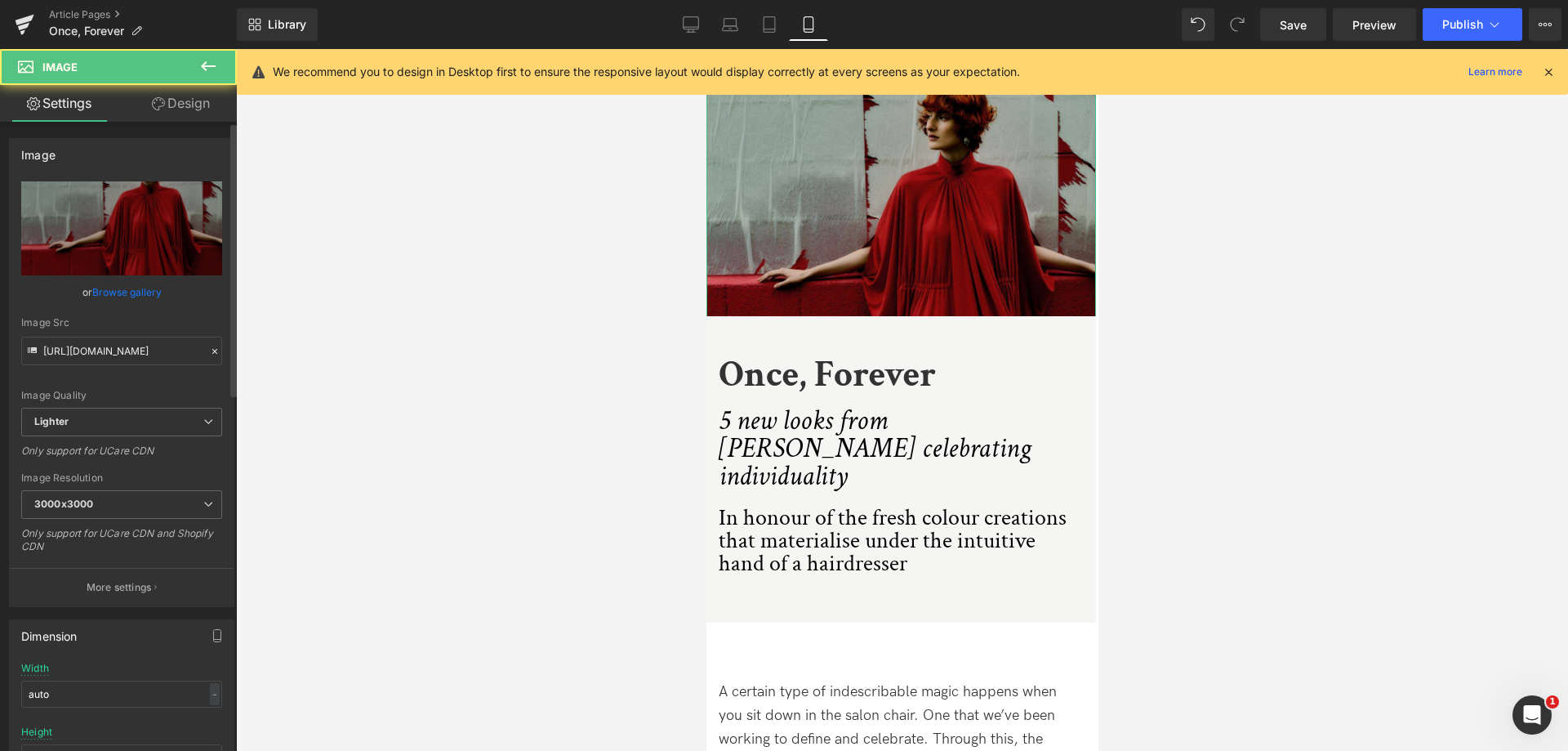
click at [127, 297] on link "Browse gallery" at bounding box center [127, 292] width 69 height 28
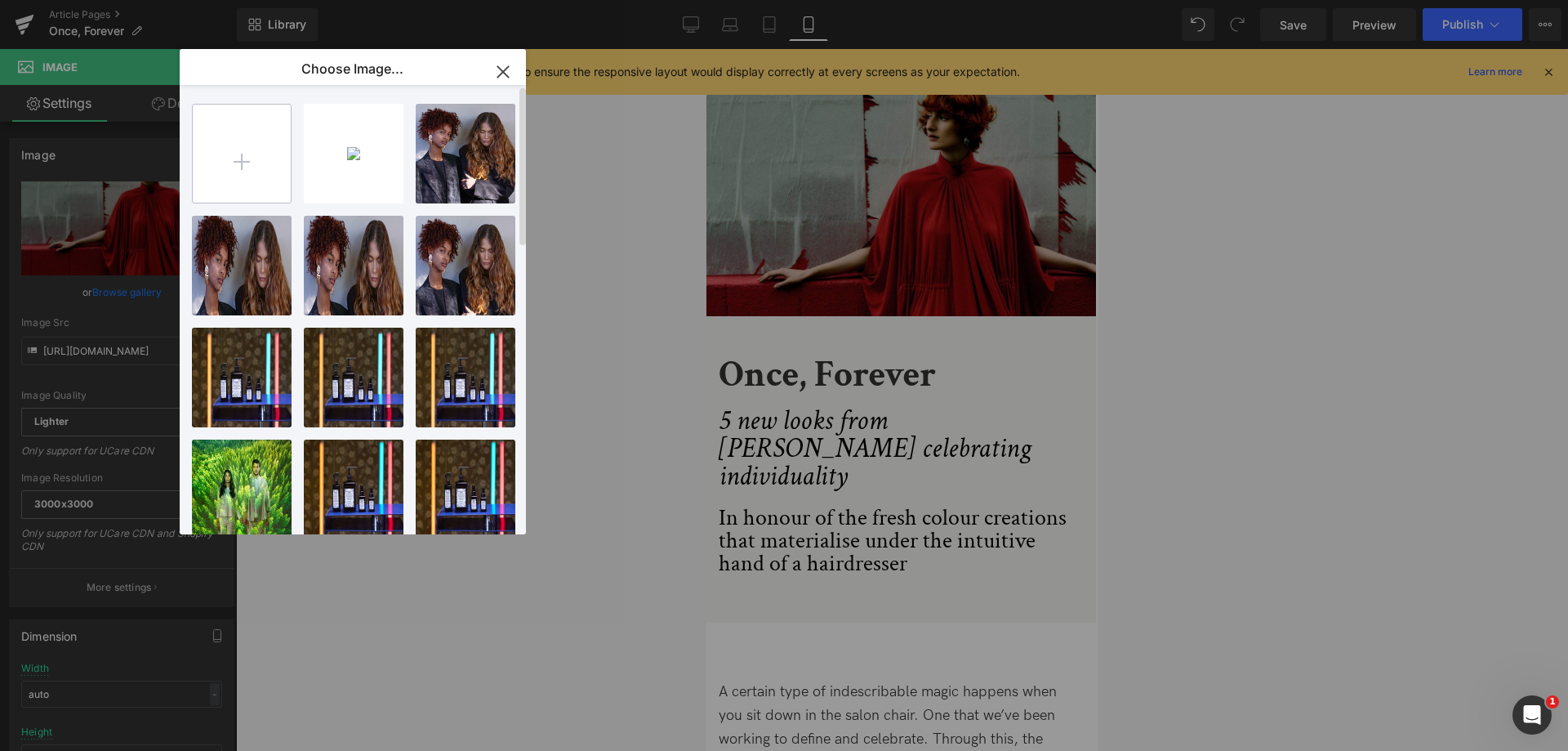
click at [234, 159] on input "file" at bounding box center [242, 153] width 98 height 98
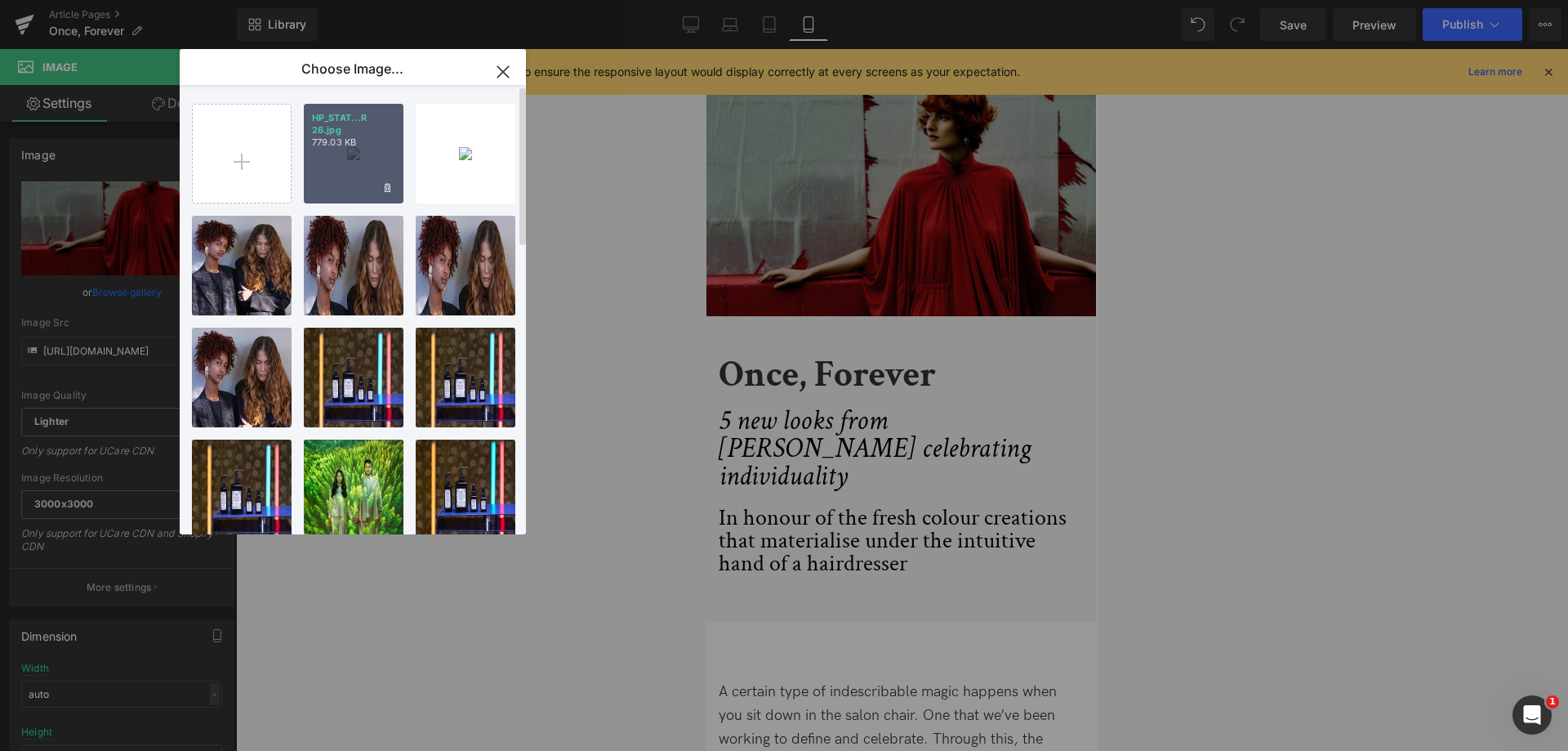
click at [369, 136] on p "HP_STAT...R 26.jpg" at bounding box center [353, 123] width 83 height 24
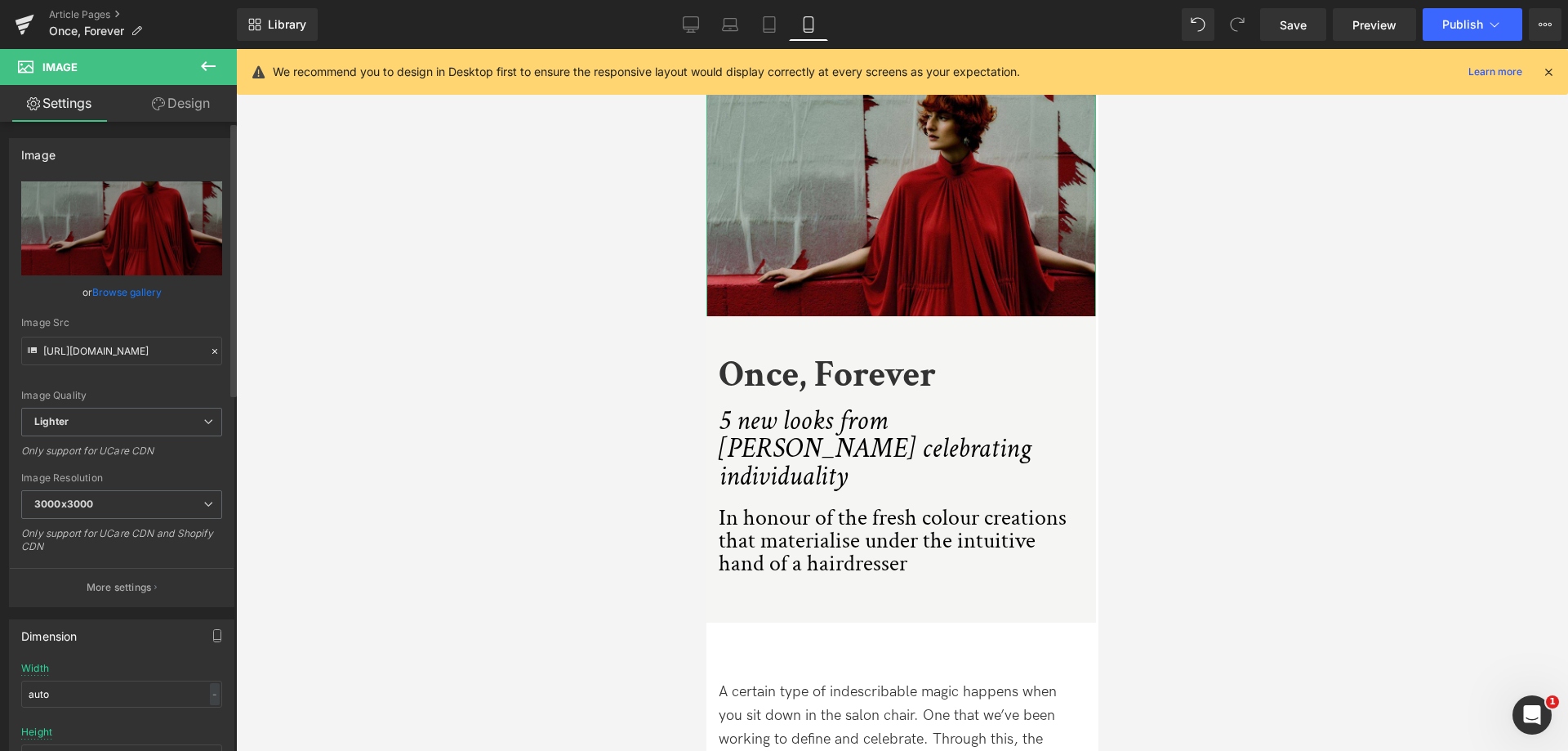
drag, startPoint x: 145, startPoint y: 287, endPoint x: 182, endPoint y: 265, distance: 43.0
click at [143, 288] on link "Browse gallery" at bounding box center [127, 292] width 69 height 28
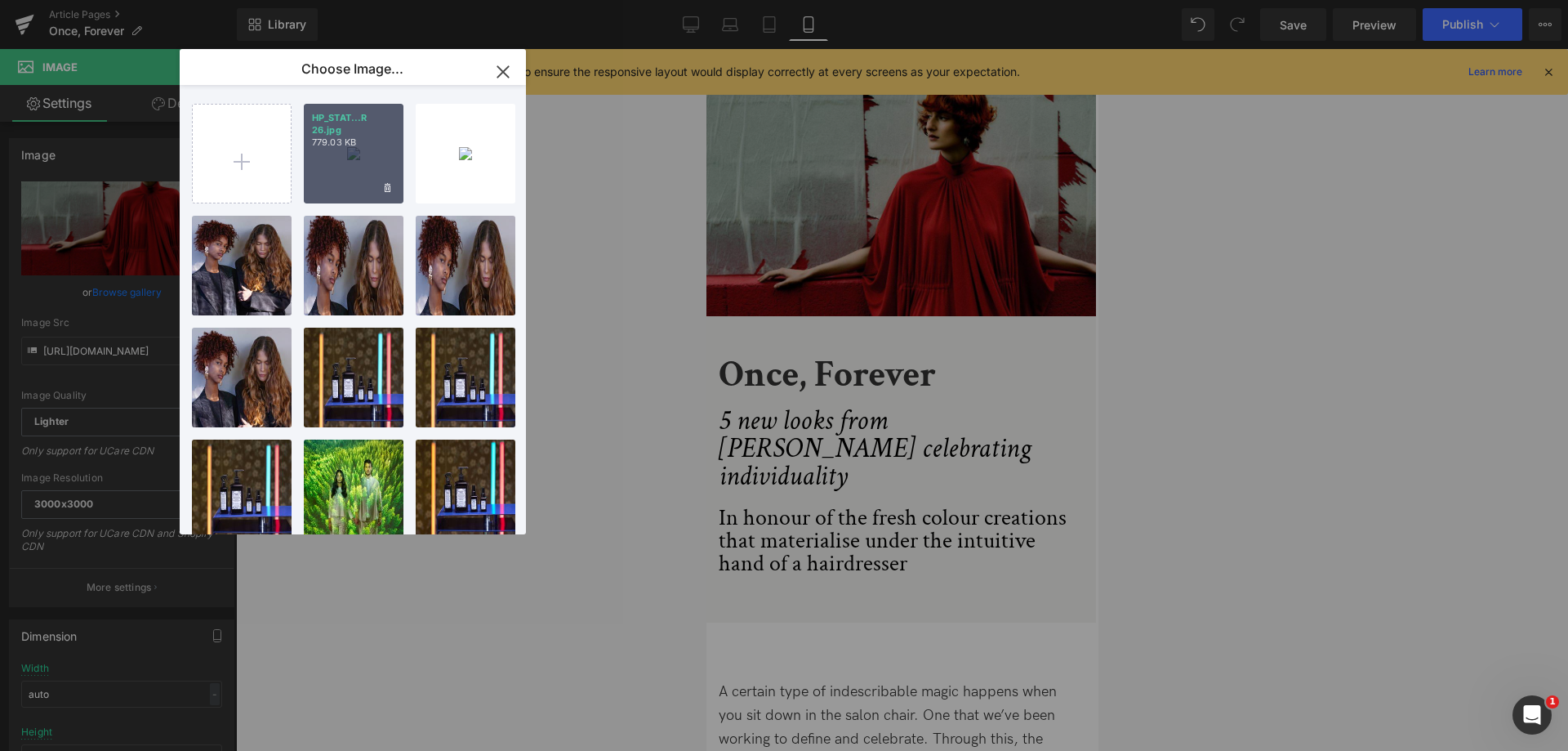
click at [372, 159] on div "HP_STAT...R 26.jpg 779.03 KB" at bounding box center [354, 153] width 100 height 100
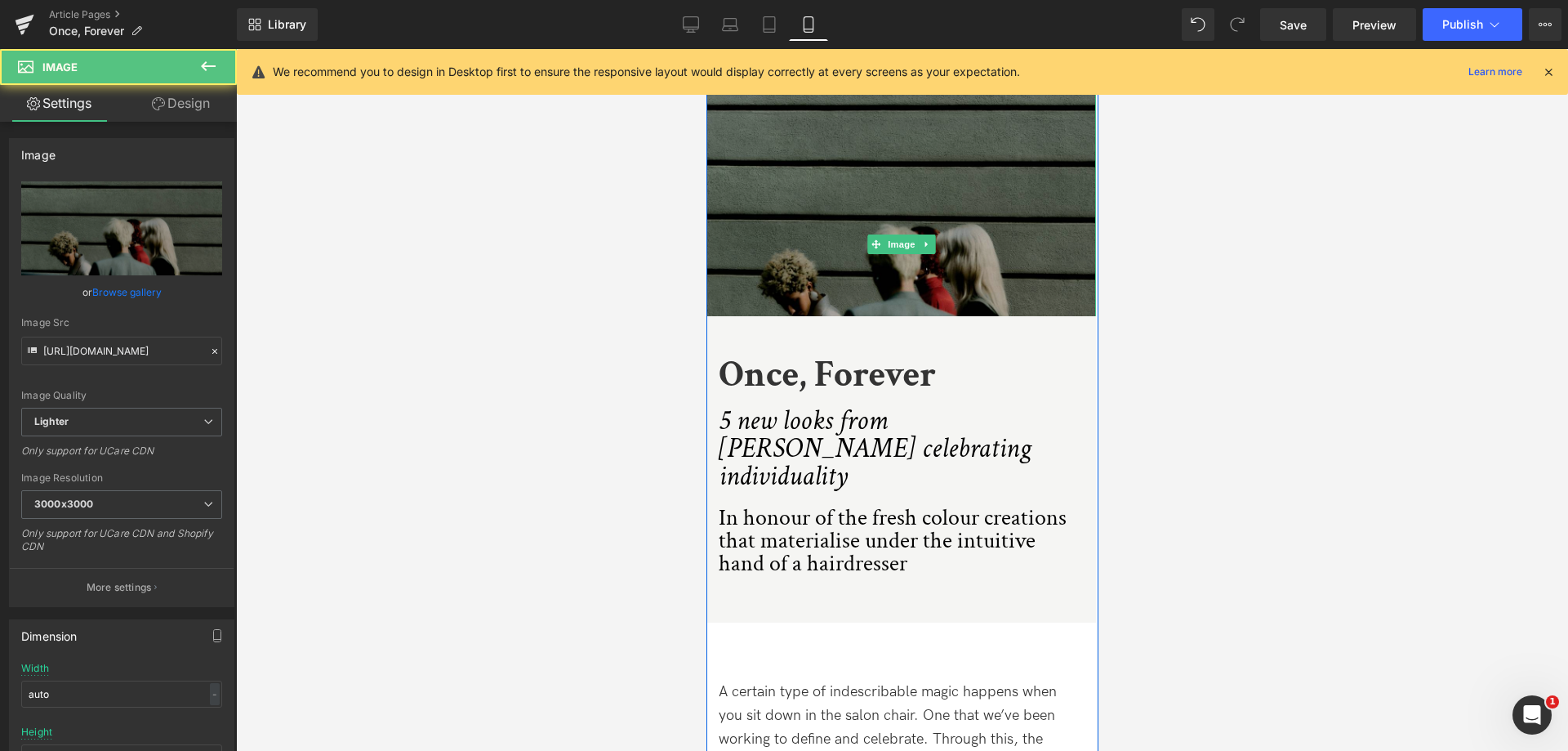
click at [973, 236] on img at bounding box center [900, 243] width 389 height 389
click at [793, 250] on img at bounding box center [900, 243] width 389 height 389
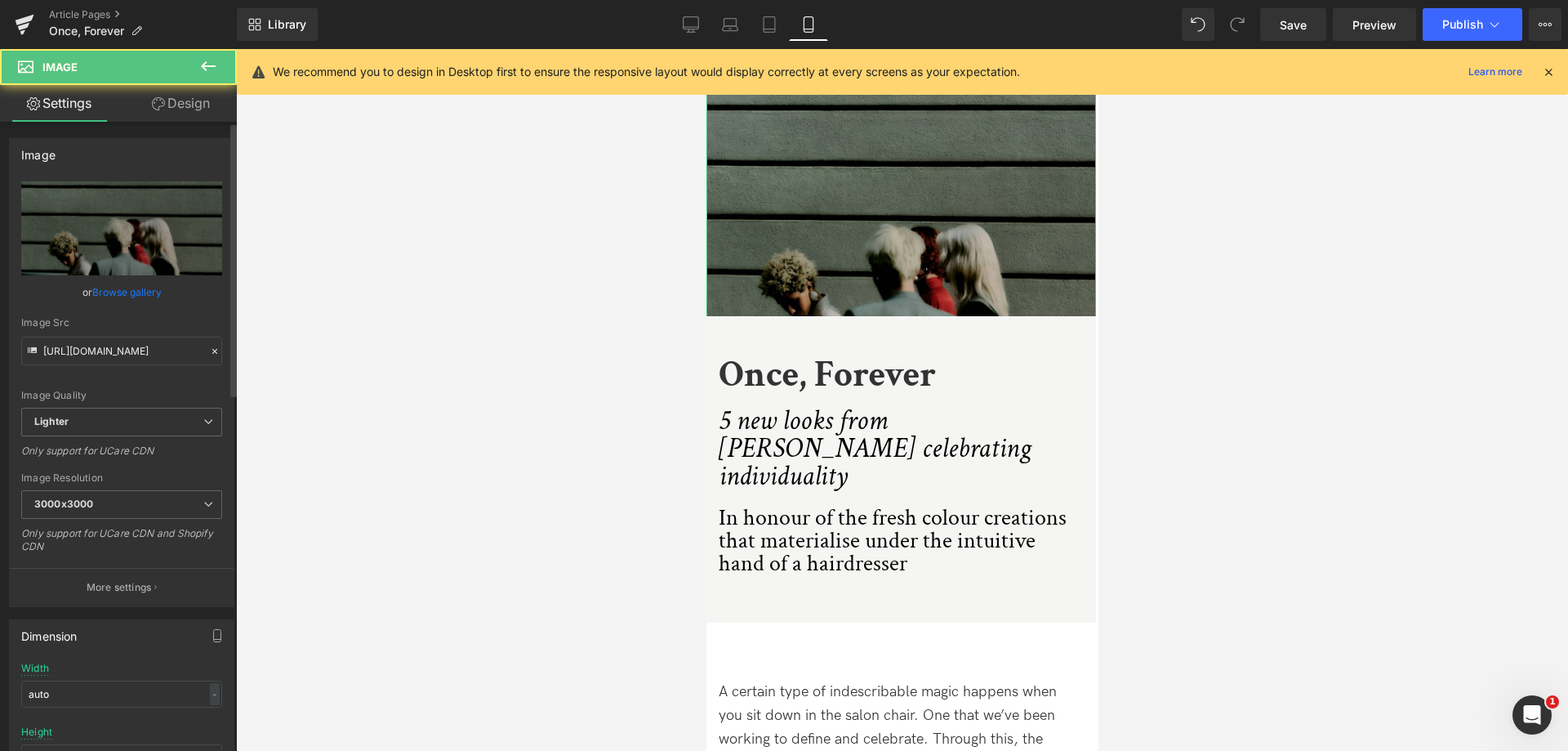
click at [119, 286] on link "Browse gallery" at bounding box center [127, 292] width 69 height 28
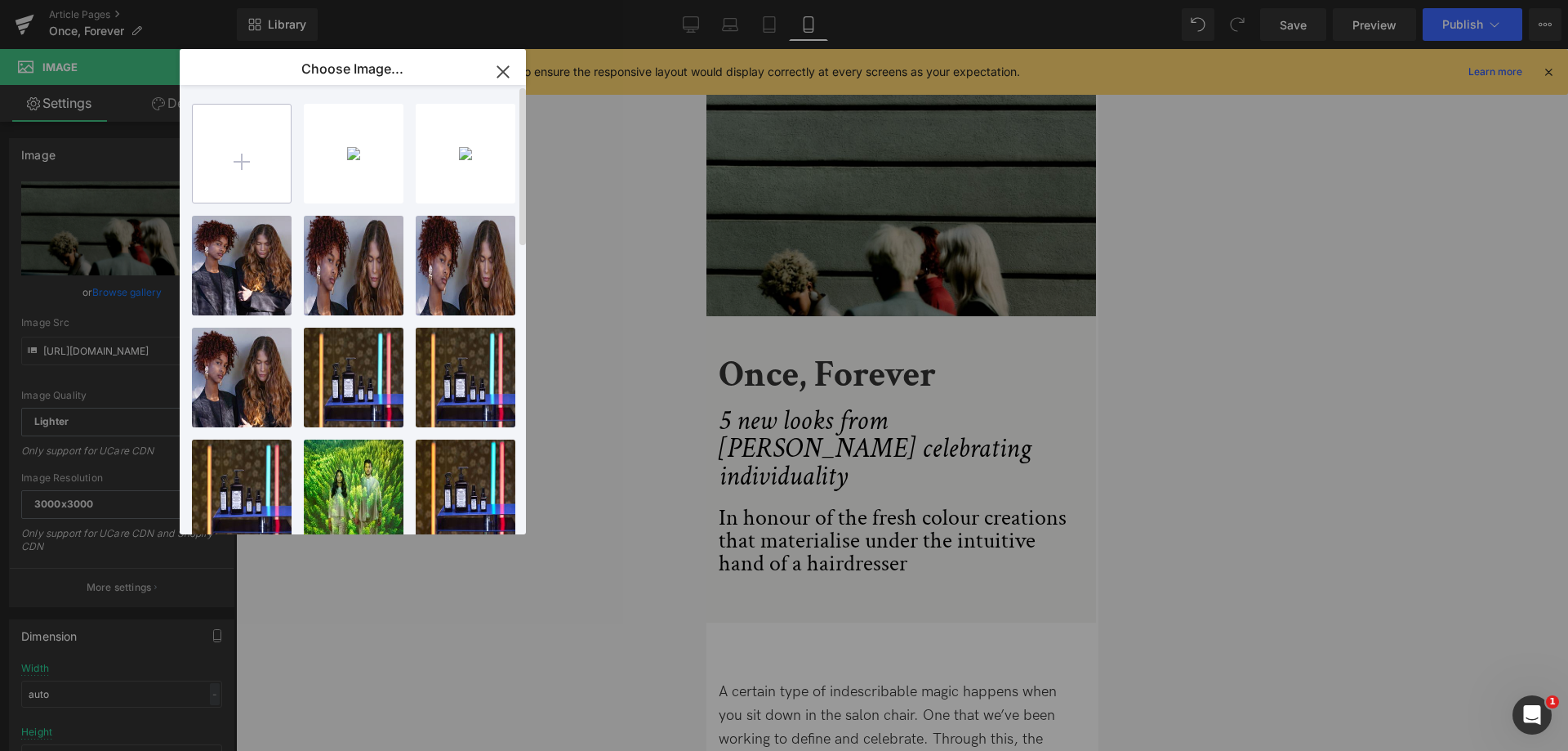
click at [236, 156] on input "file" at bounding box center [242, 153] width 98 height 98
type input "C:\fakepath\HP_STATIC SLIDER_1-1_ONCE FOREVER 26.jpg"
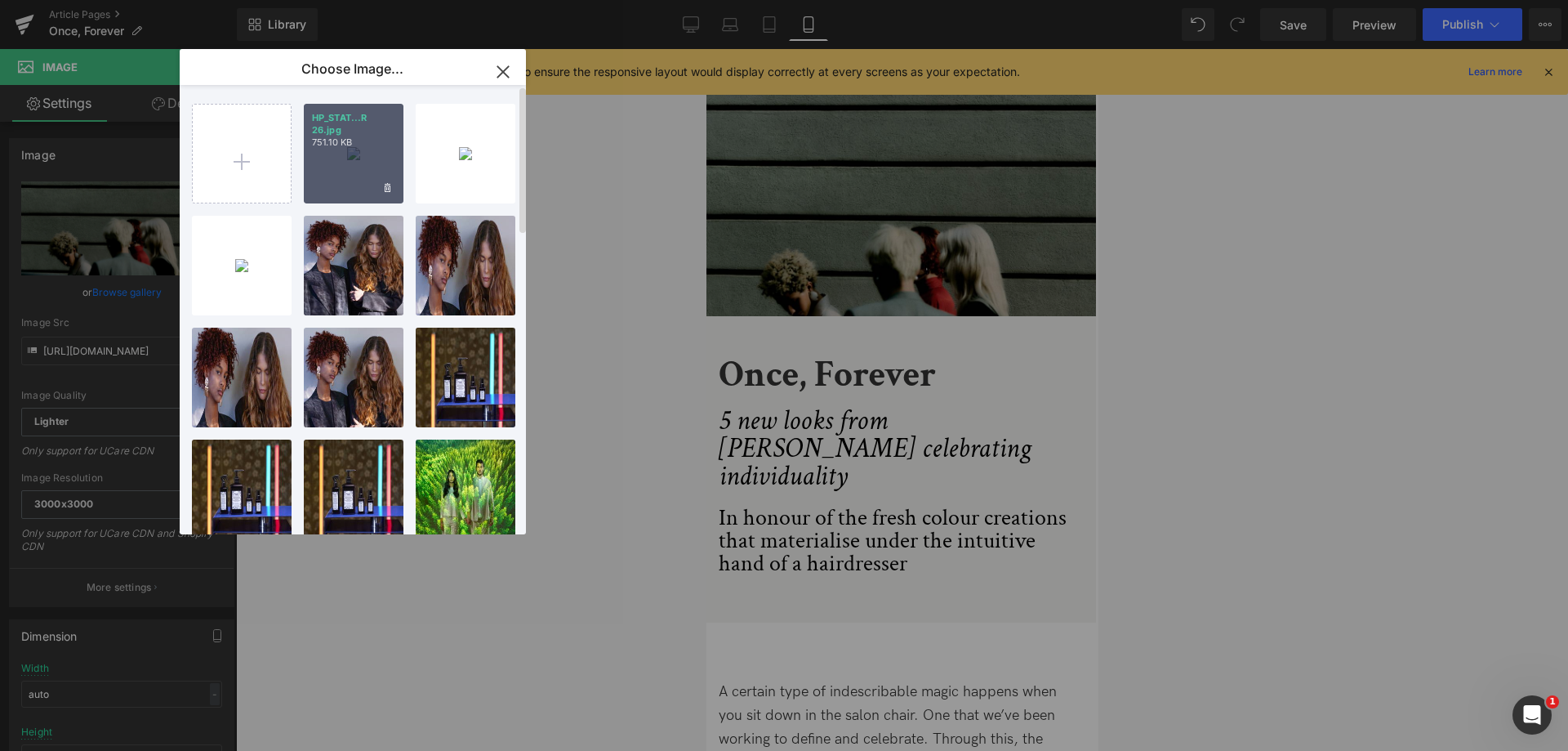
click at [377, 143] on p "751.10 KB" at bounding box center [353, 143] width 83 height 13
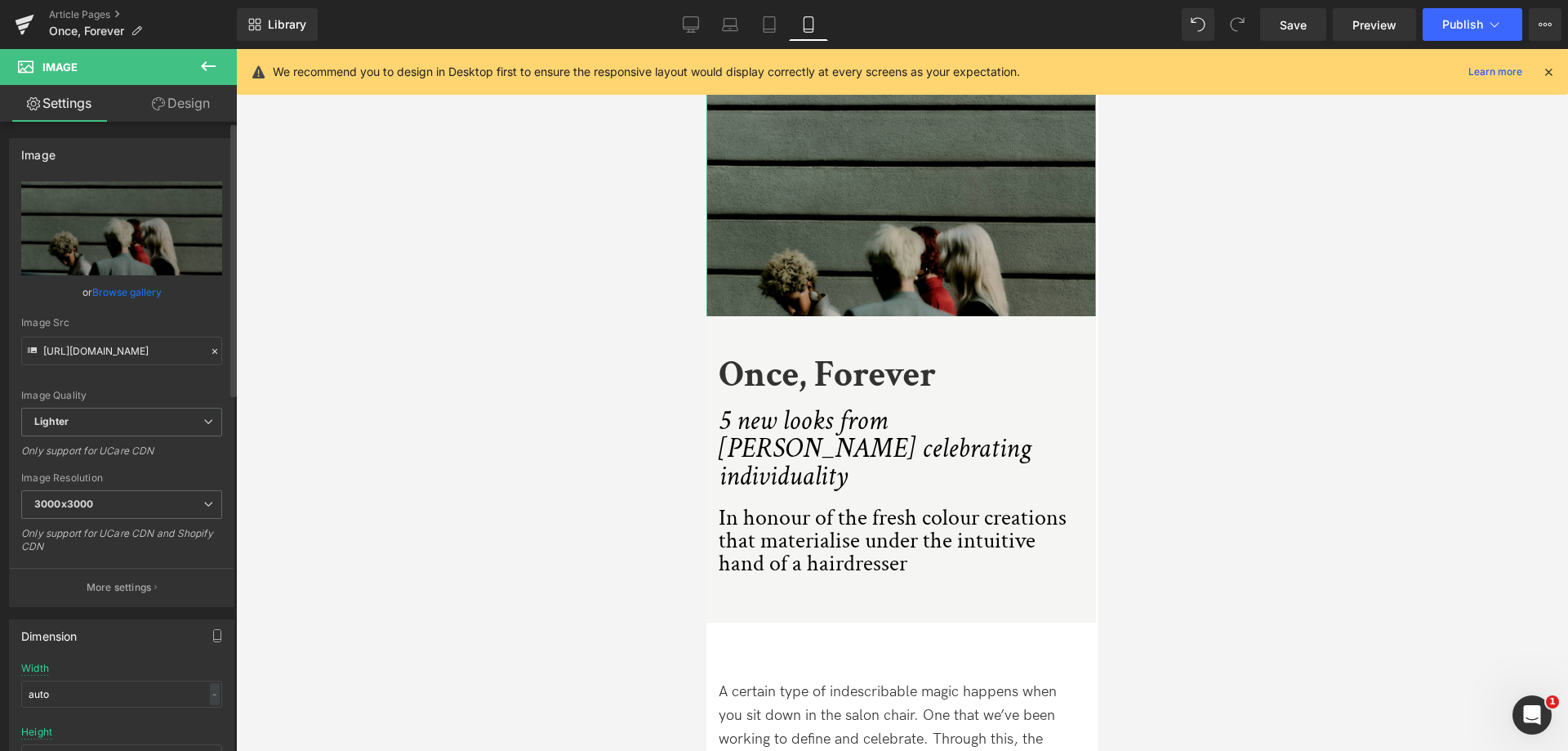
click at [145, 296] on link "Browse gallery" at bounding box center [127, 292] width 69 height 28
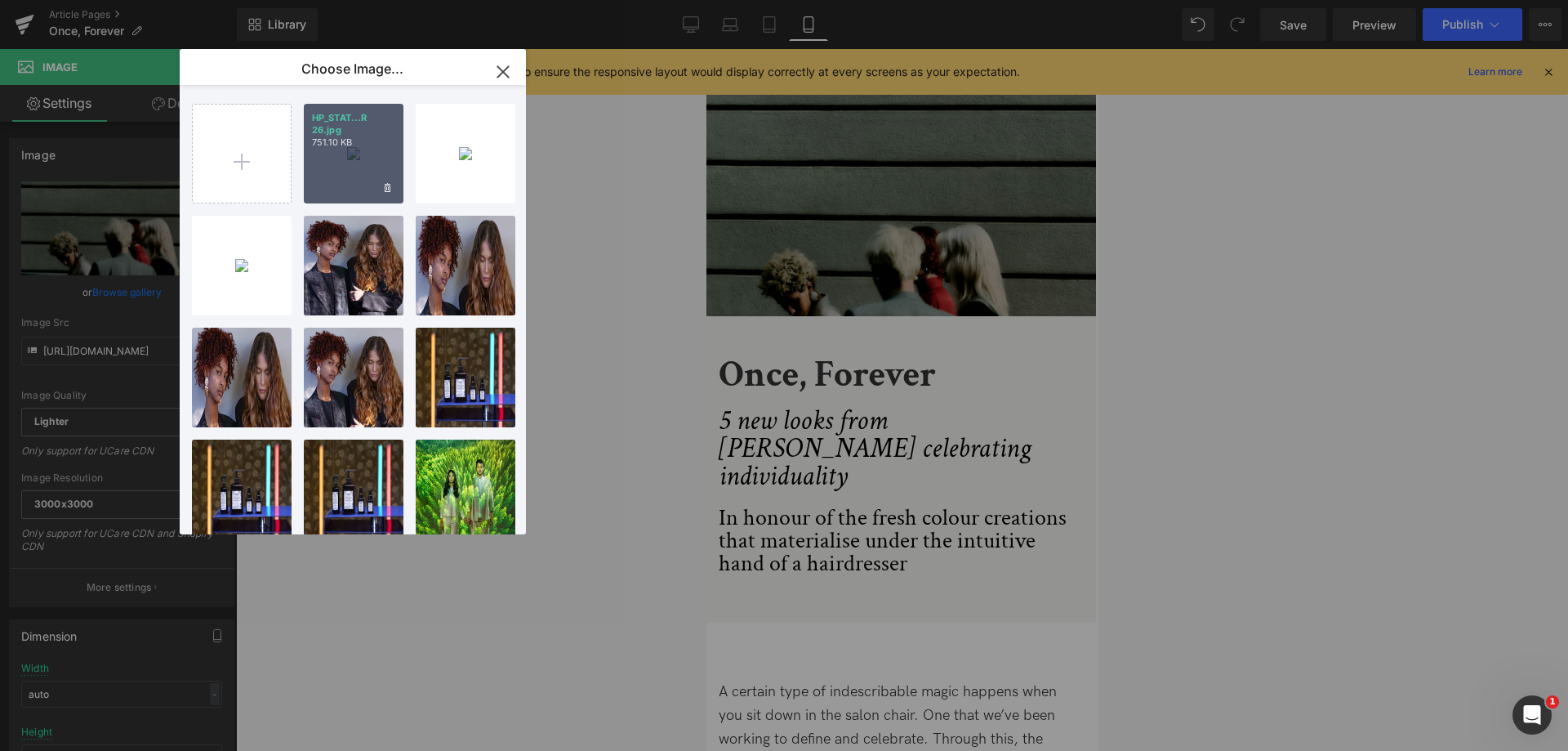
click at [351, 168] on div "HP_STAT...R 26.jpg 751.10 KB" at bounding box center [354, 153] width 100 height 100
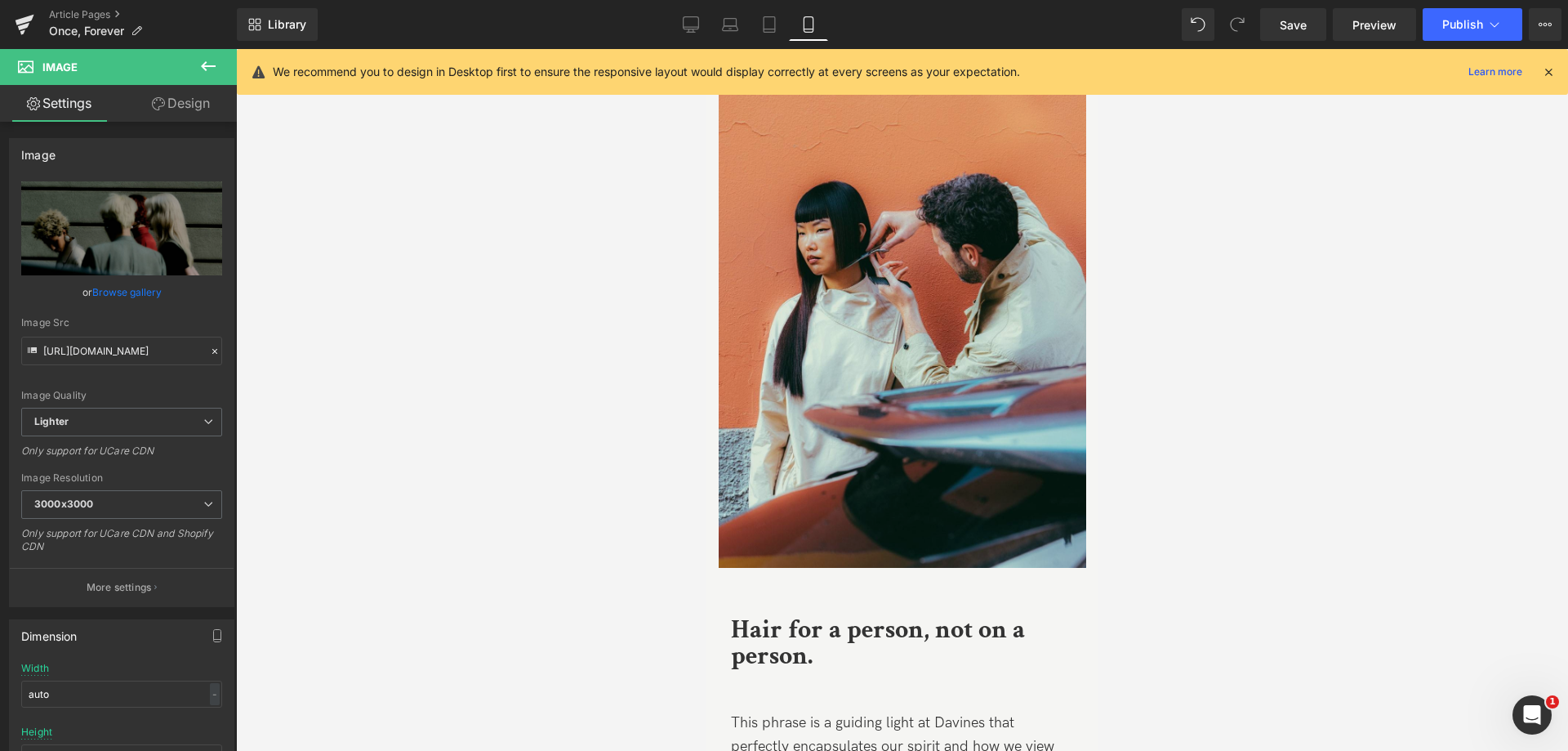
scroll to position [735, 0]
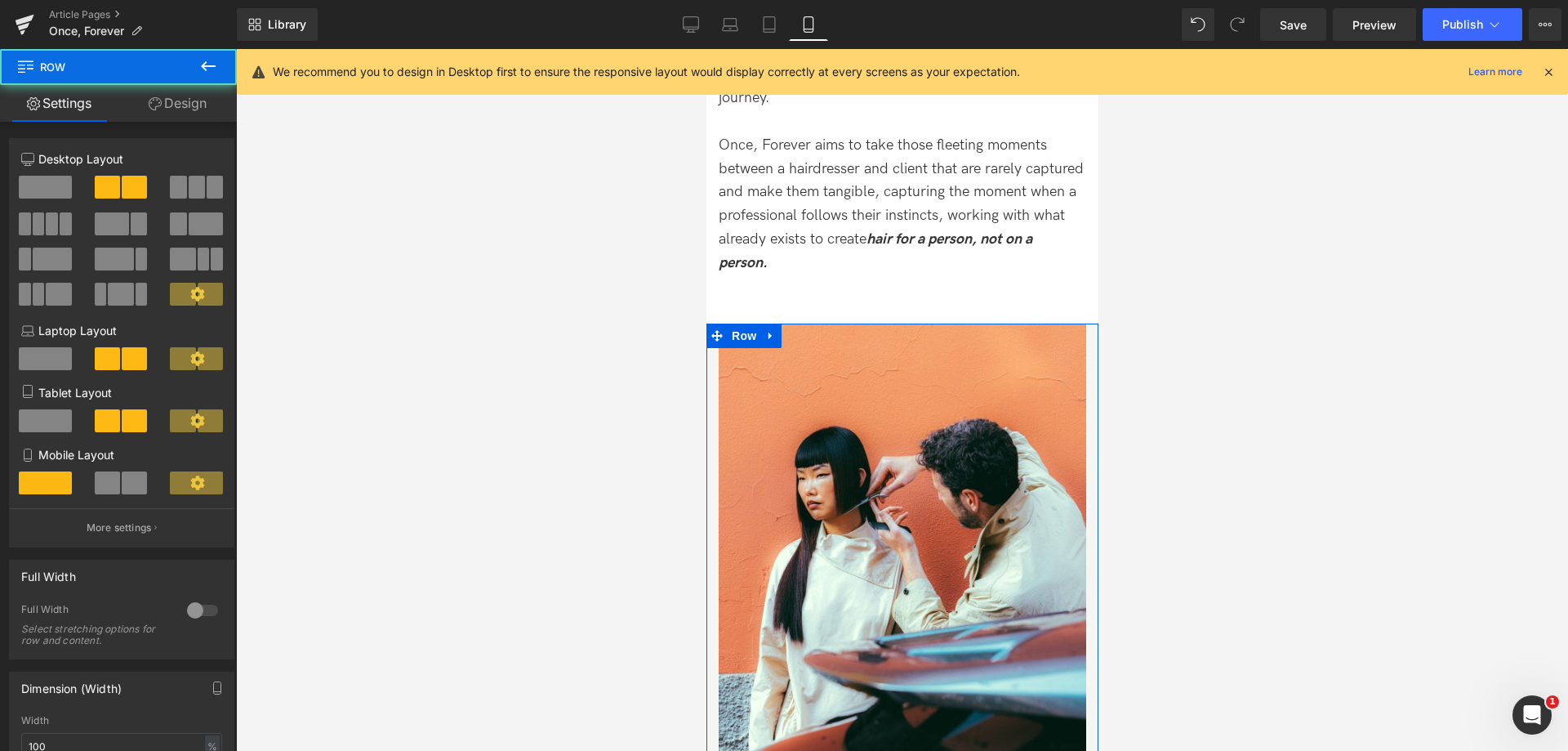
click at [192, 116] on link "Design" at bounding box center [177, 103] width 118 height 37
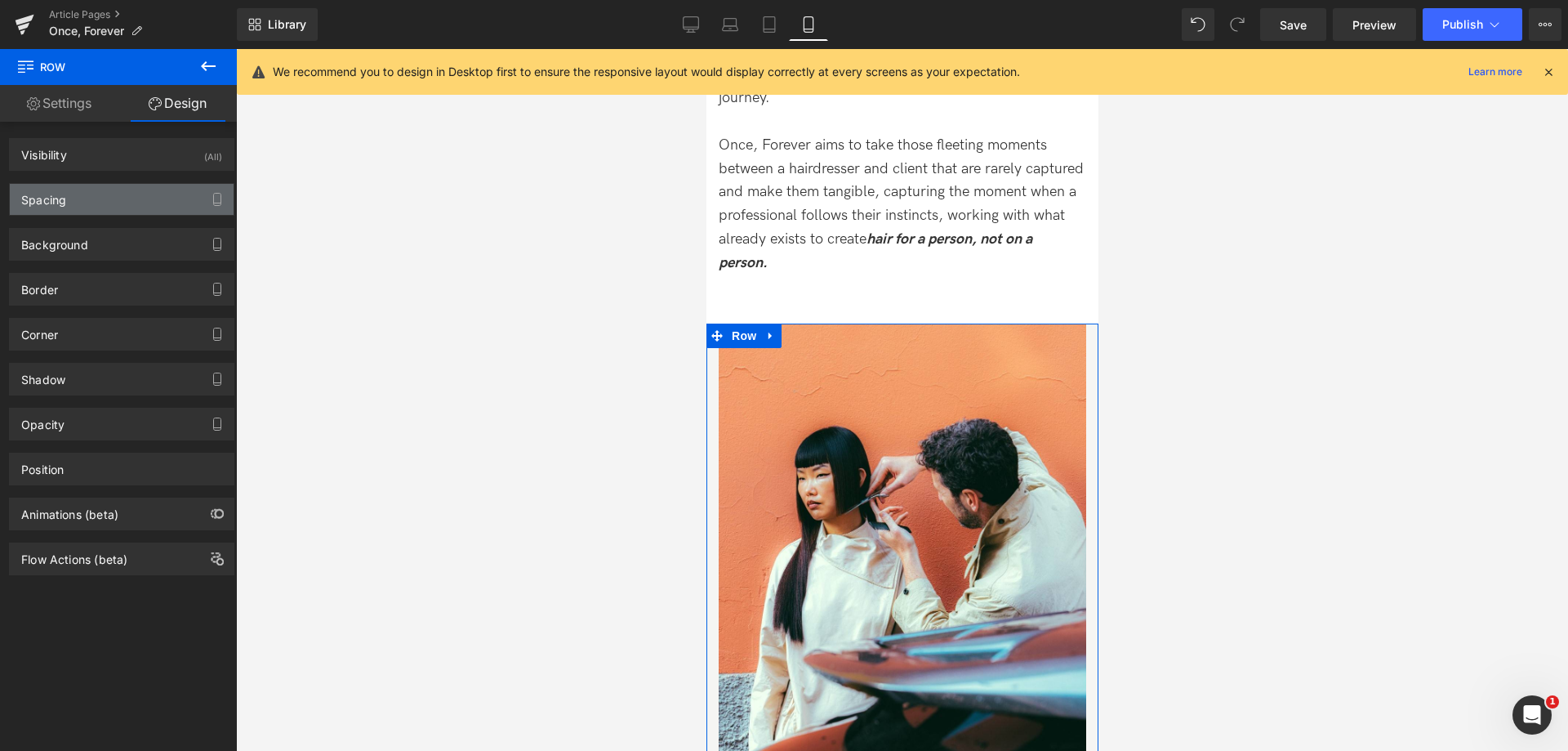
click at [115, 203] on div "Spacing" at bounding box center [122, 199] width 224 height 31
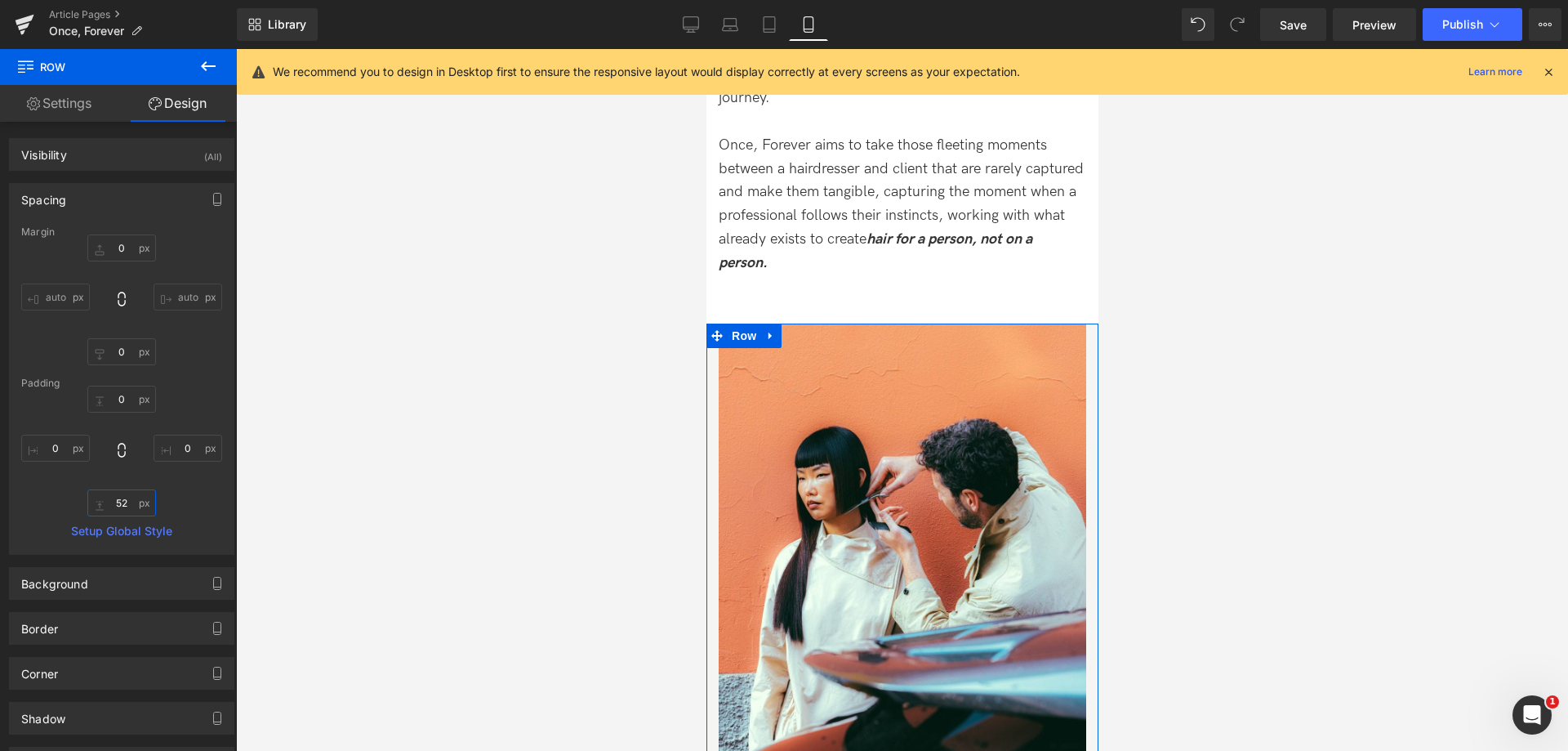
click at [117, 498] on input "52" at bounding box center [122, 503] width 68 height 27
click at [104, 401] on input "0" at bounding box center [122, 399] width 68 height 27
click at [105, 400] on input "0" at bounding box center [122, 399] width 68 height 27
type input "2"
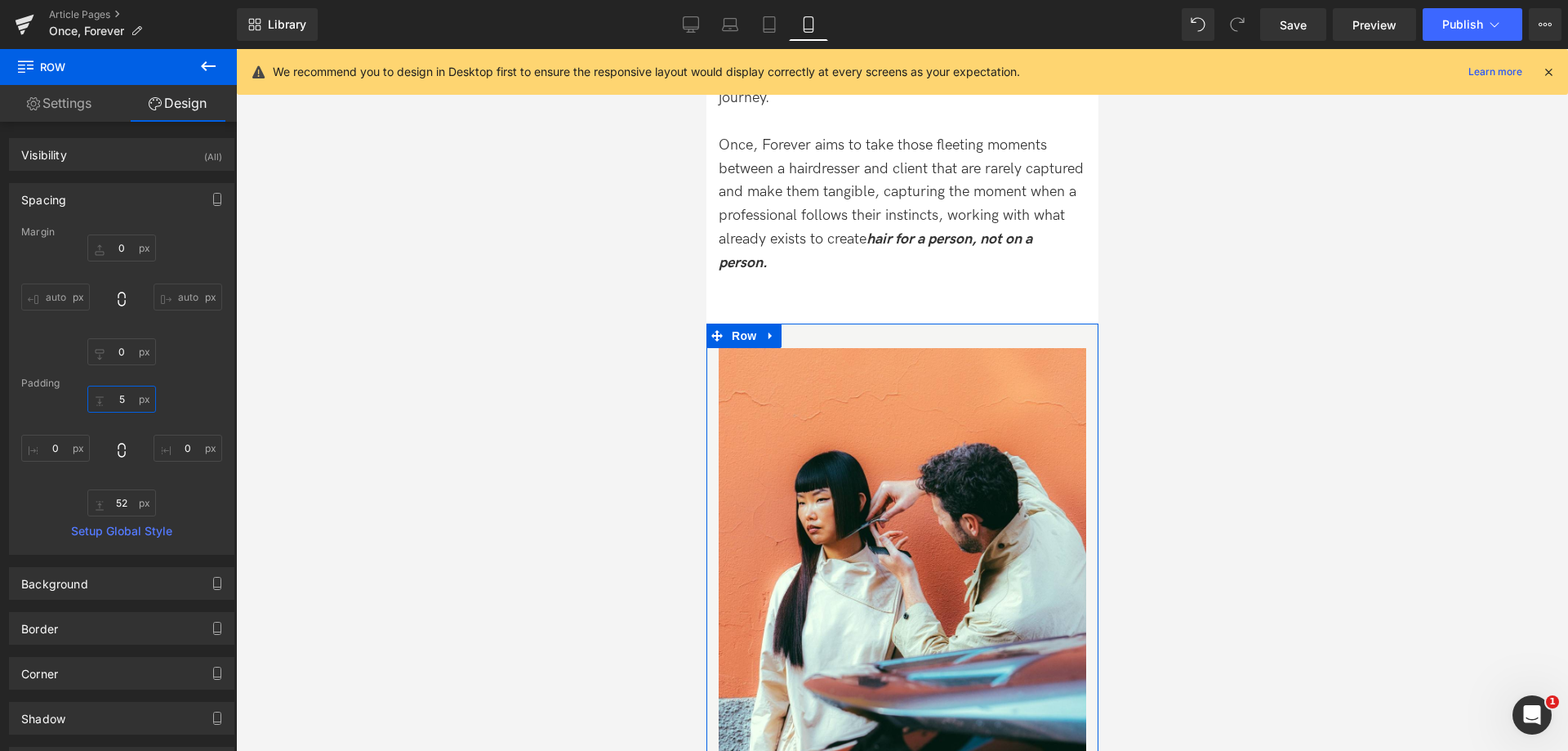
type input "50"
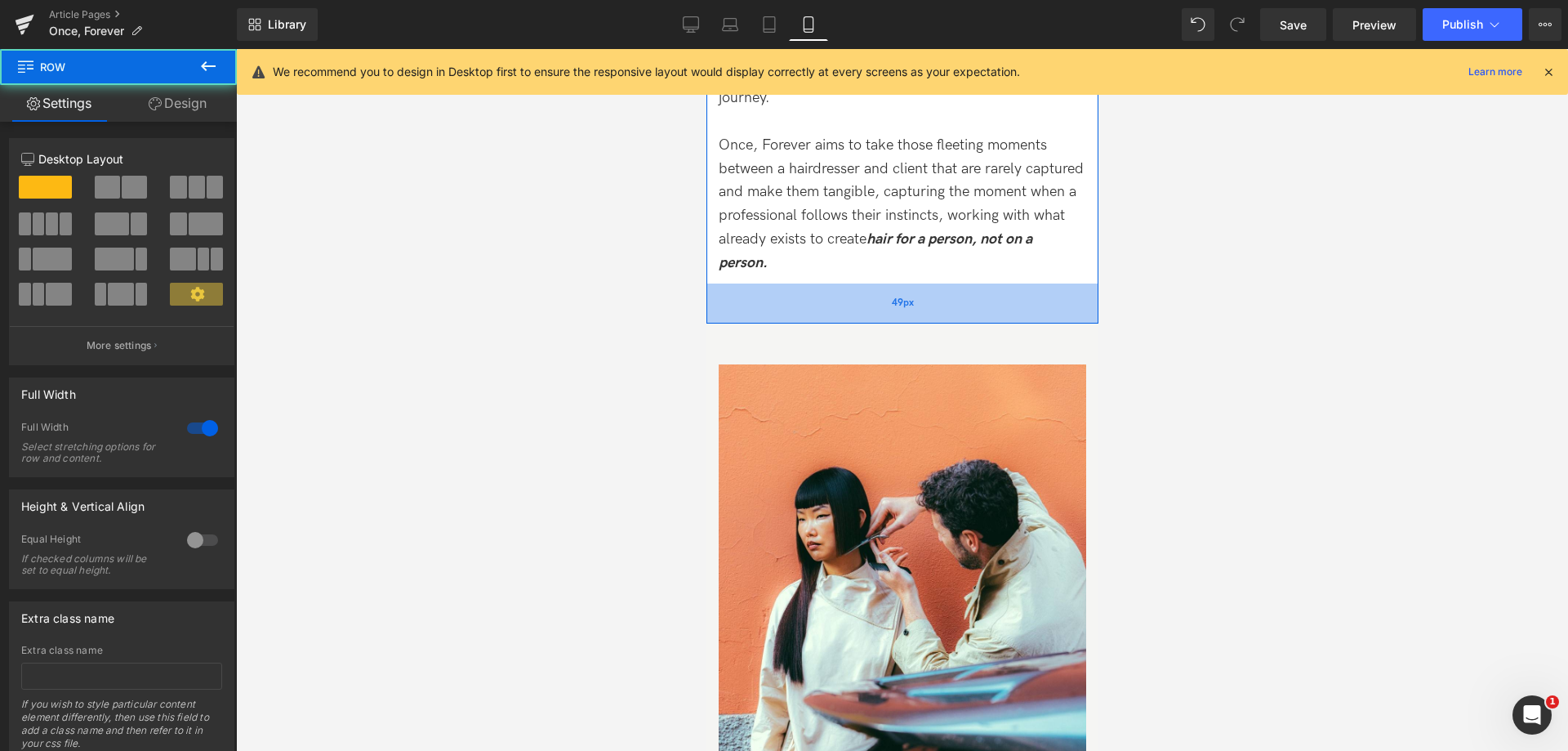
drag, startPoint x: 916, startPoint y: 296, endPoint x: 911, endPoint y: 283, distance: 13.9
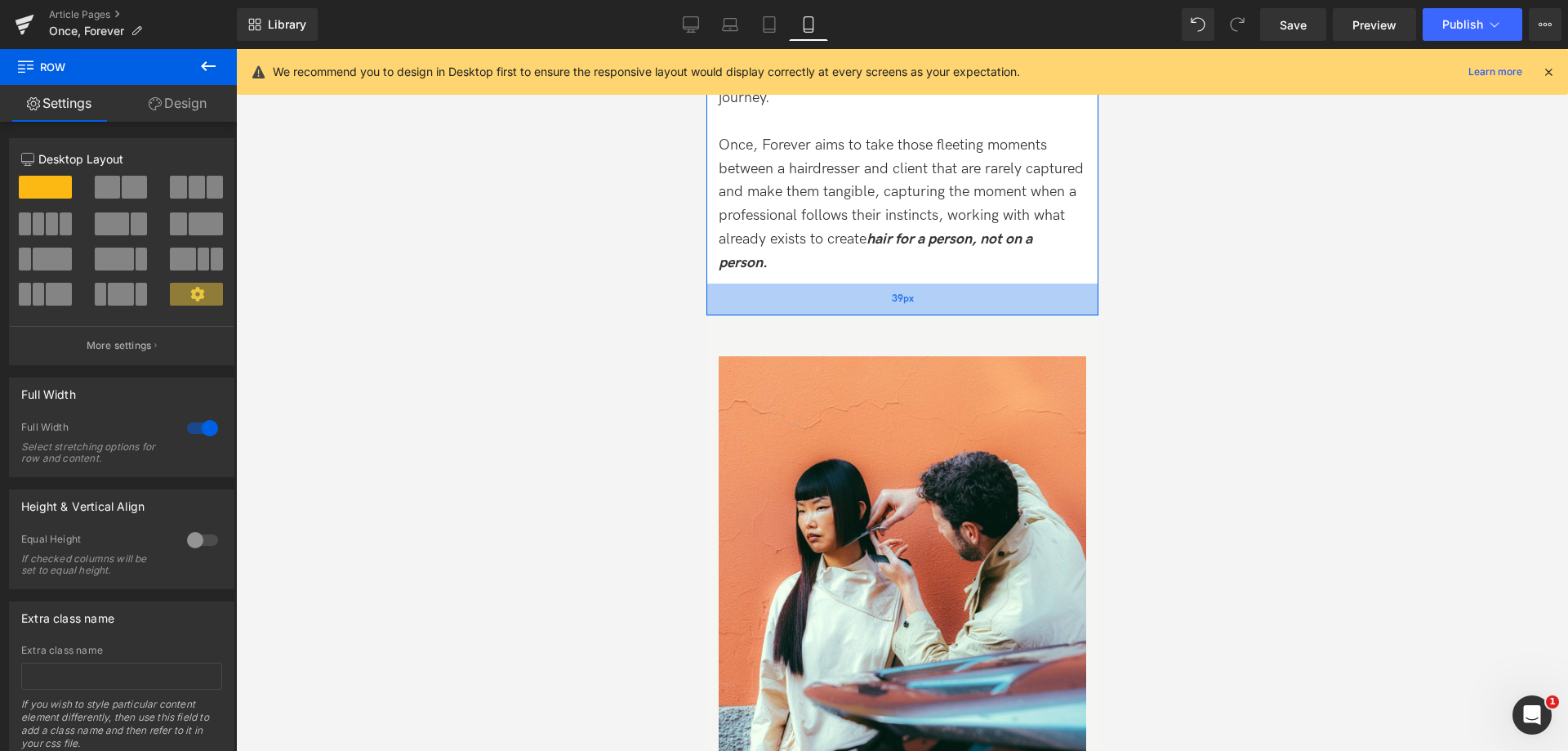
drag, startPoint x: 905, startPoint y: 285, endPoint x: 896, endPoint y: 277, distance: 12.0
click at [896, 288] on span "39px" at bounding box center [901, 298] width 22 height 21
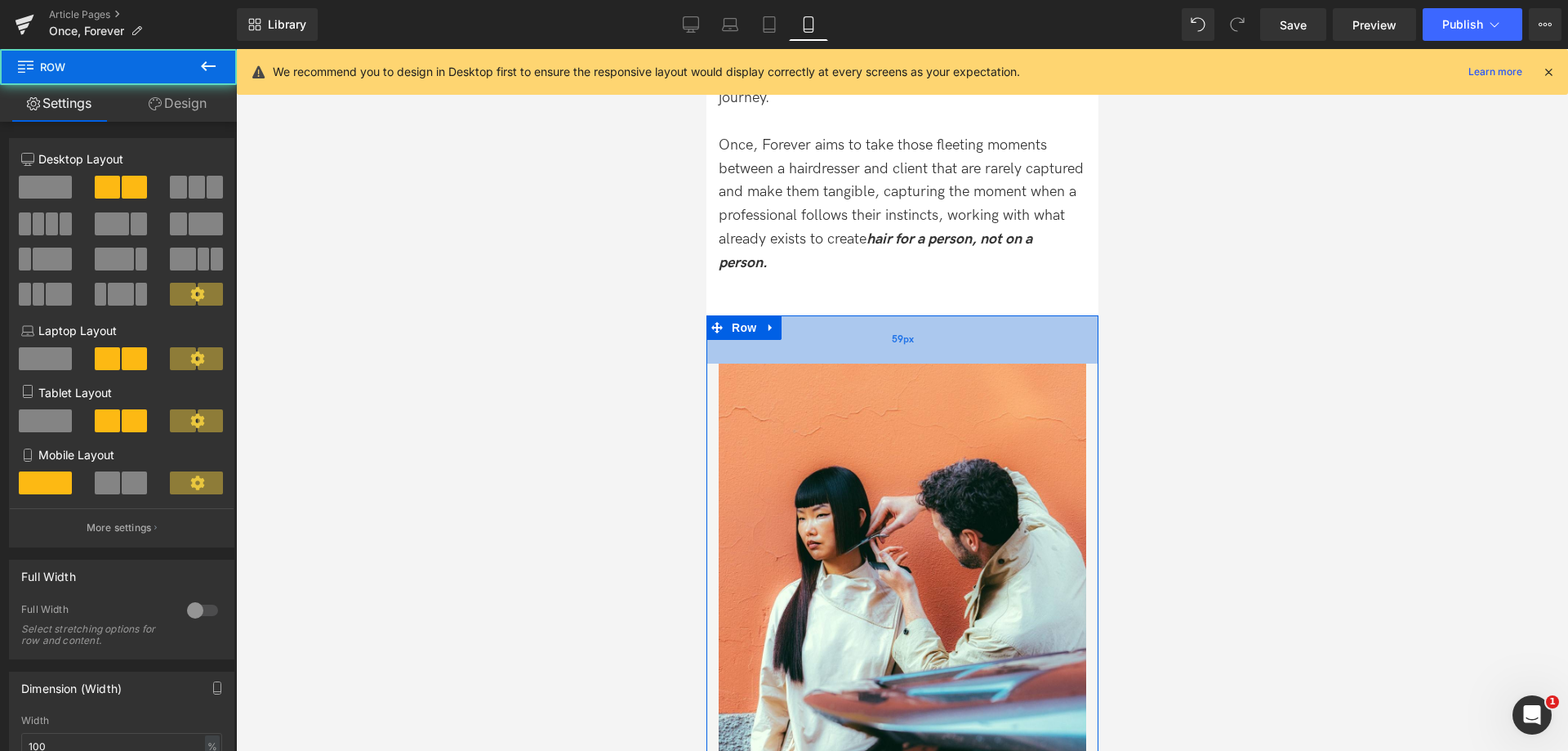
drag, startPoint x: 926, startPoint y: 324, endPoint x: 931, endPoint y: 332, distance: 9.4
click at [931, 332] on div "59px" at bounding box center [901, 339] width 392 height 48
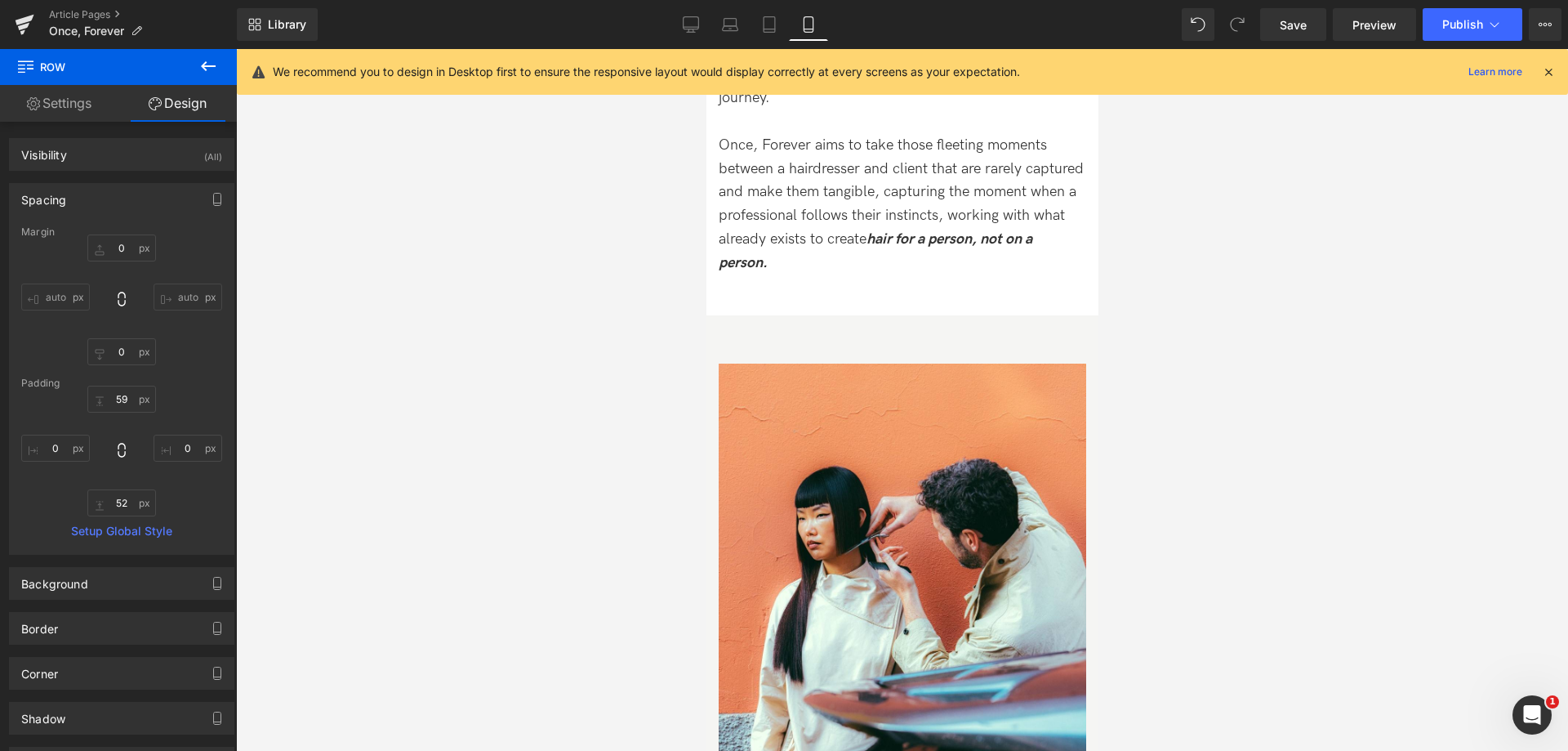
click at [1175, 332] on div at bounding box center [901, 400] width 1331 height 702
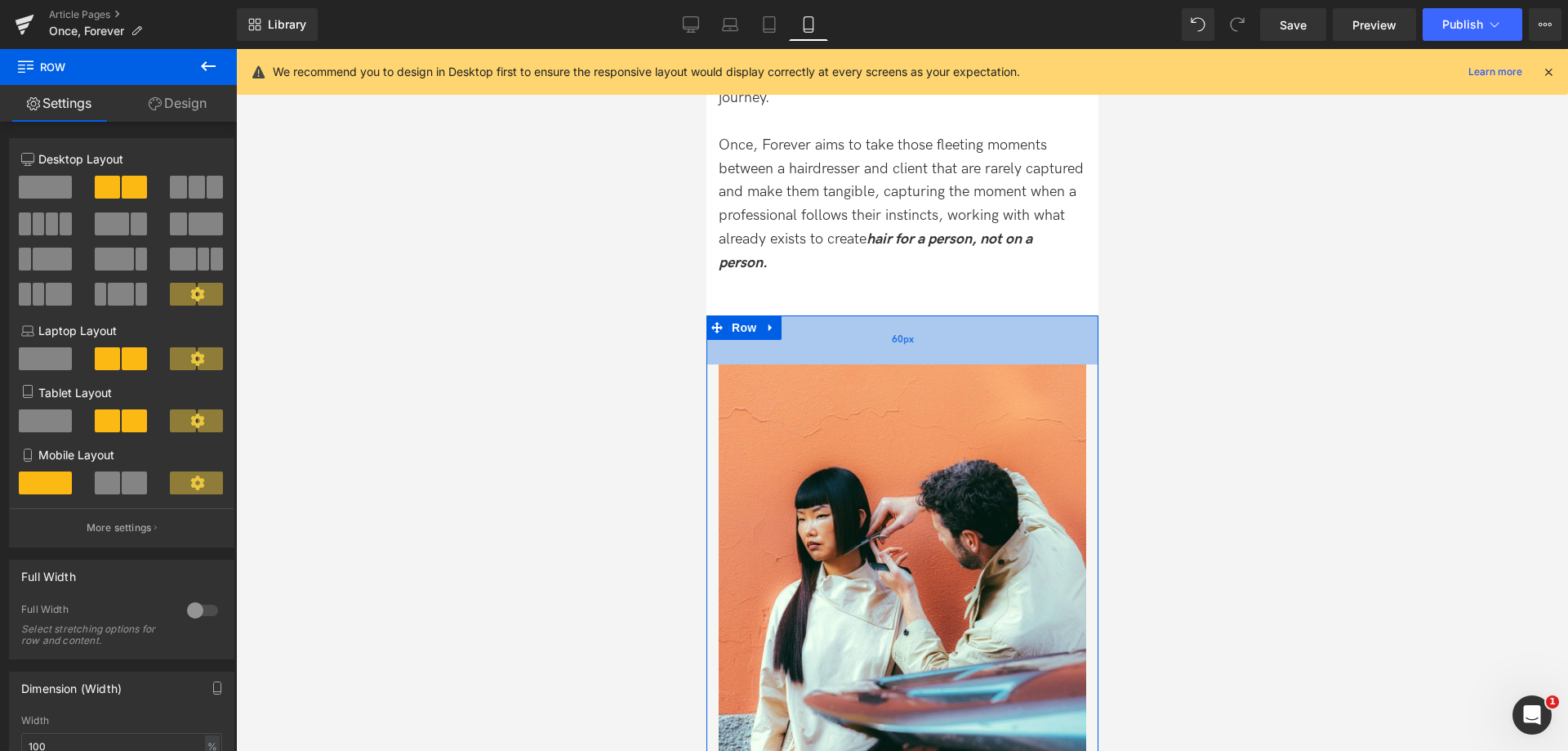
click at [986, 331] on div "60px" at bounding box center [901, 339] width 392 height 49
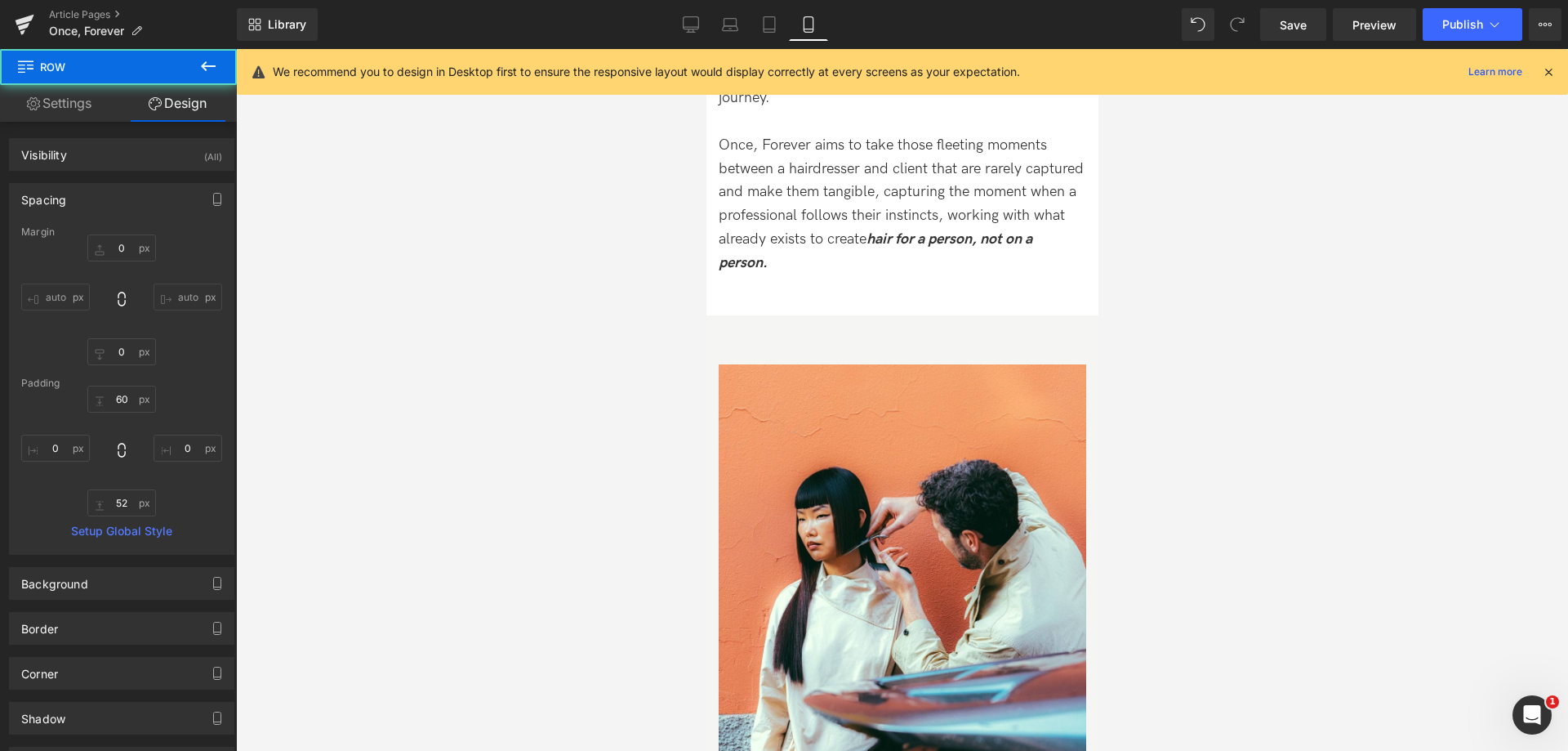
click at [1241, 382] on div at bounding box center [901, 400] width 1331 height 702
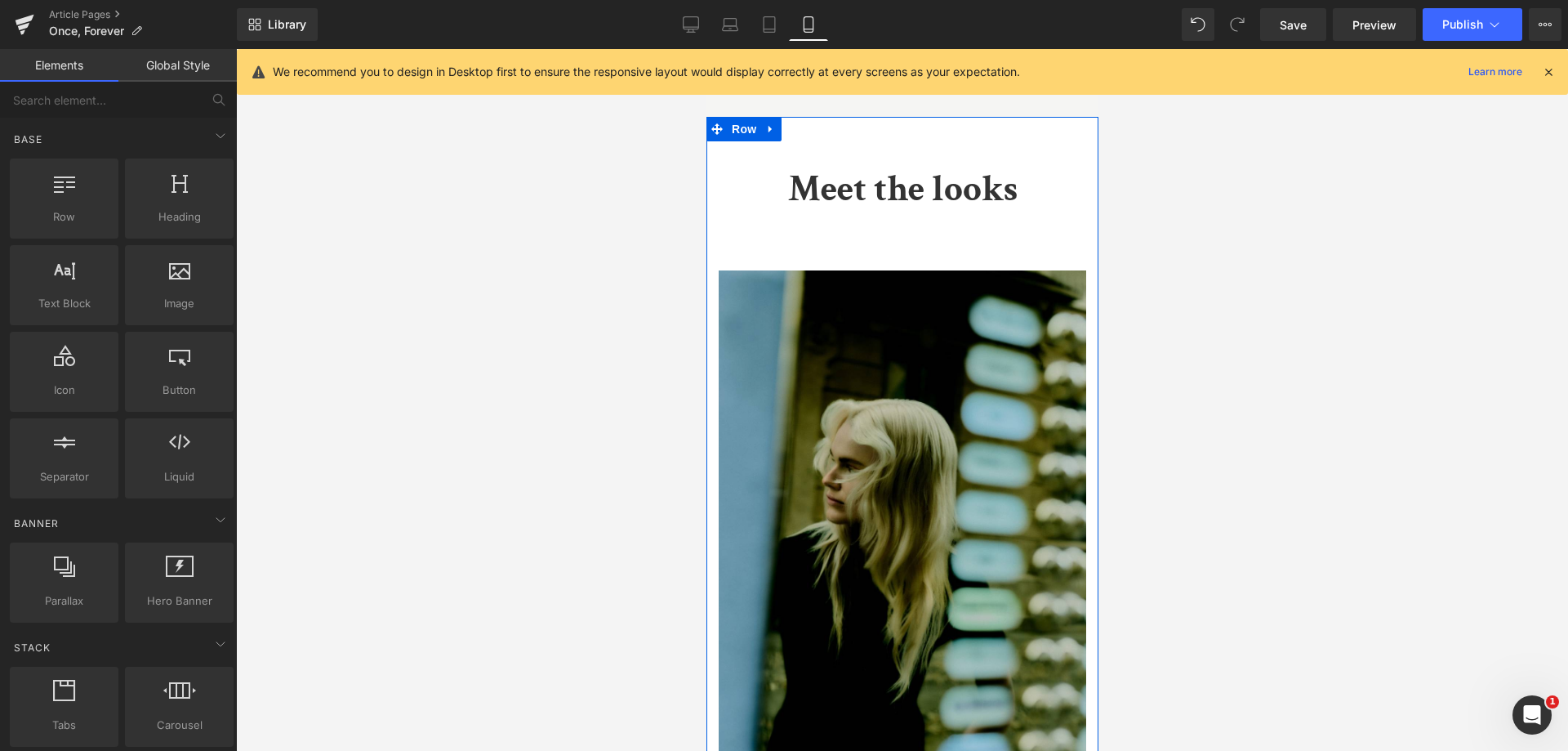
scroll to position [2124, 0]
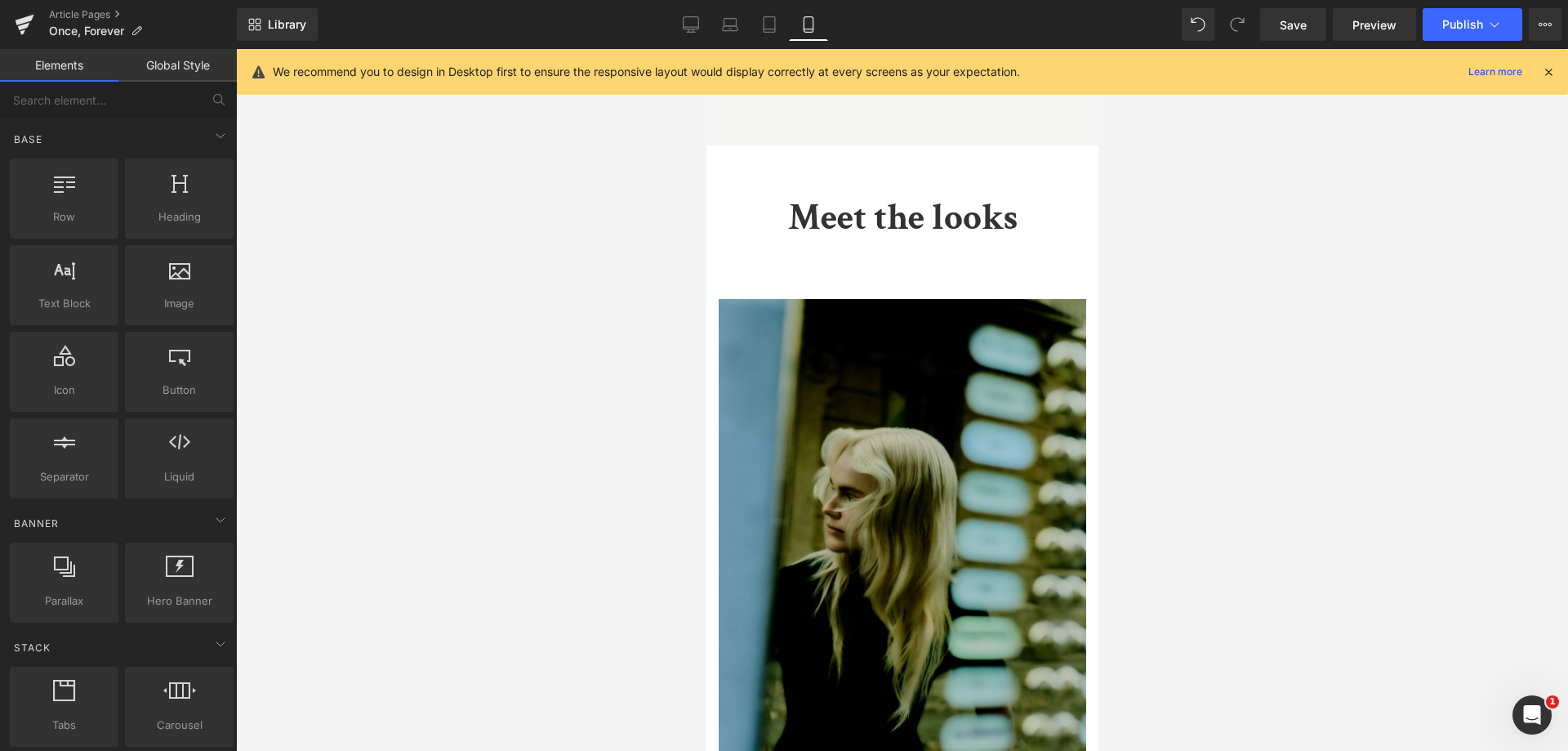
click at [1199, 248] on div at bounding box center [901, 400] width 1331 height 702
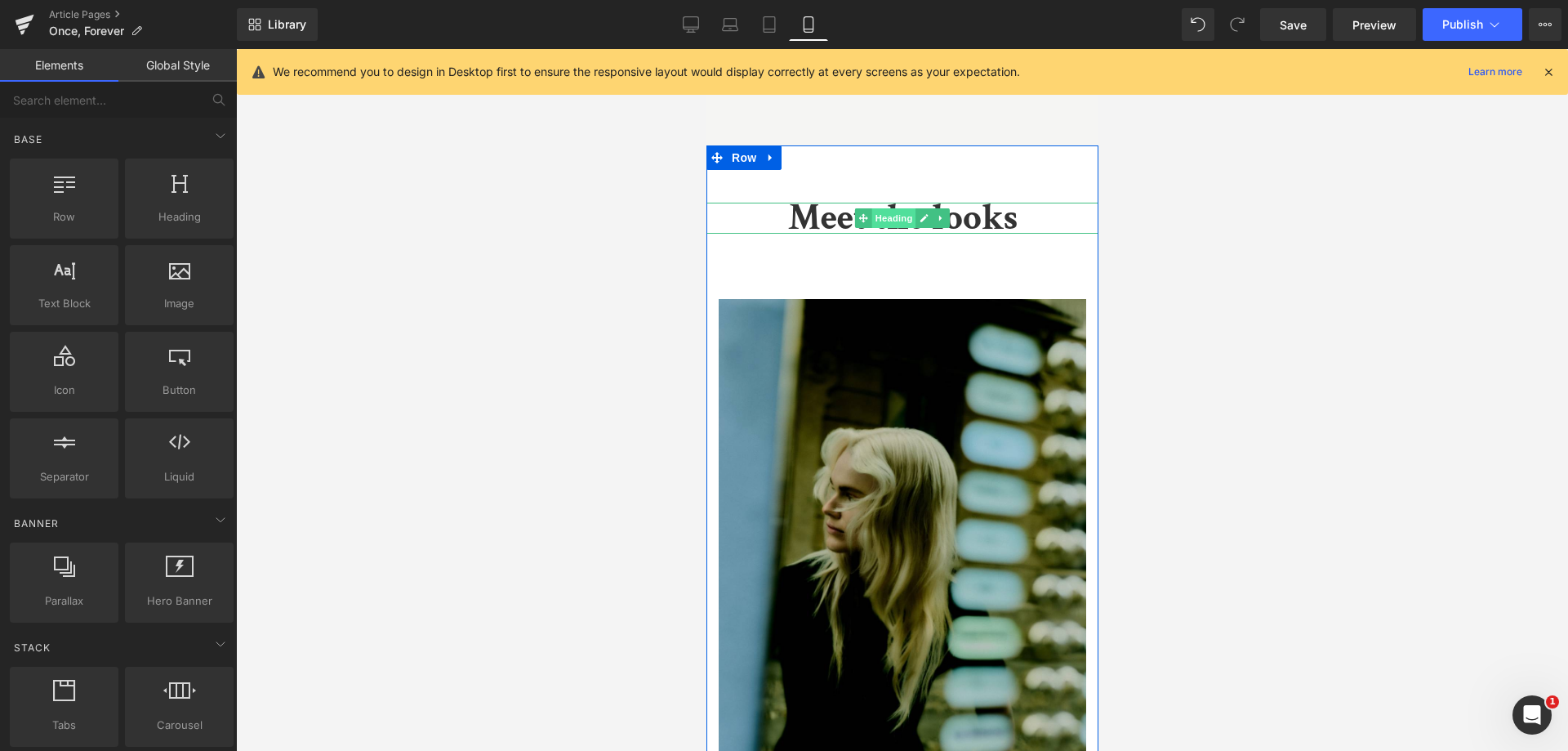
click at [891, 208] on span "Heading" at bounding box center [893, 218] width 44 height 20
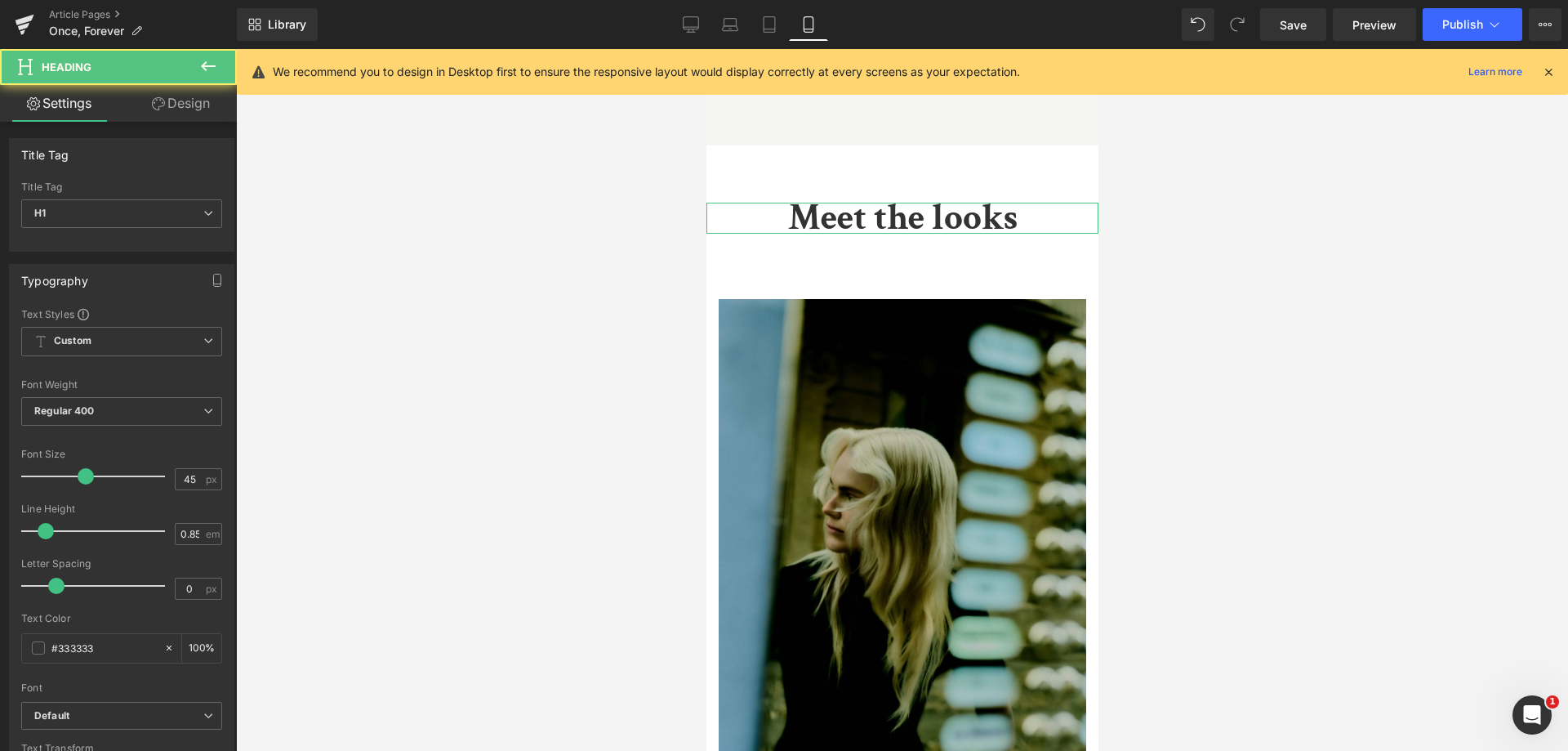
click at [191, 107] on link "Design" at bounding box center [181, 103] width 118 height 37
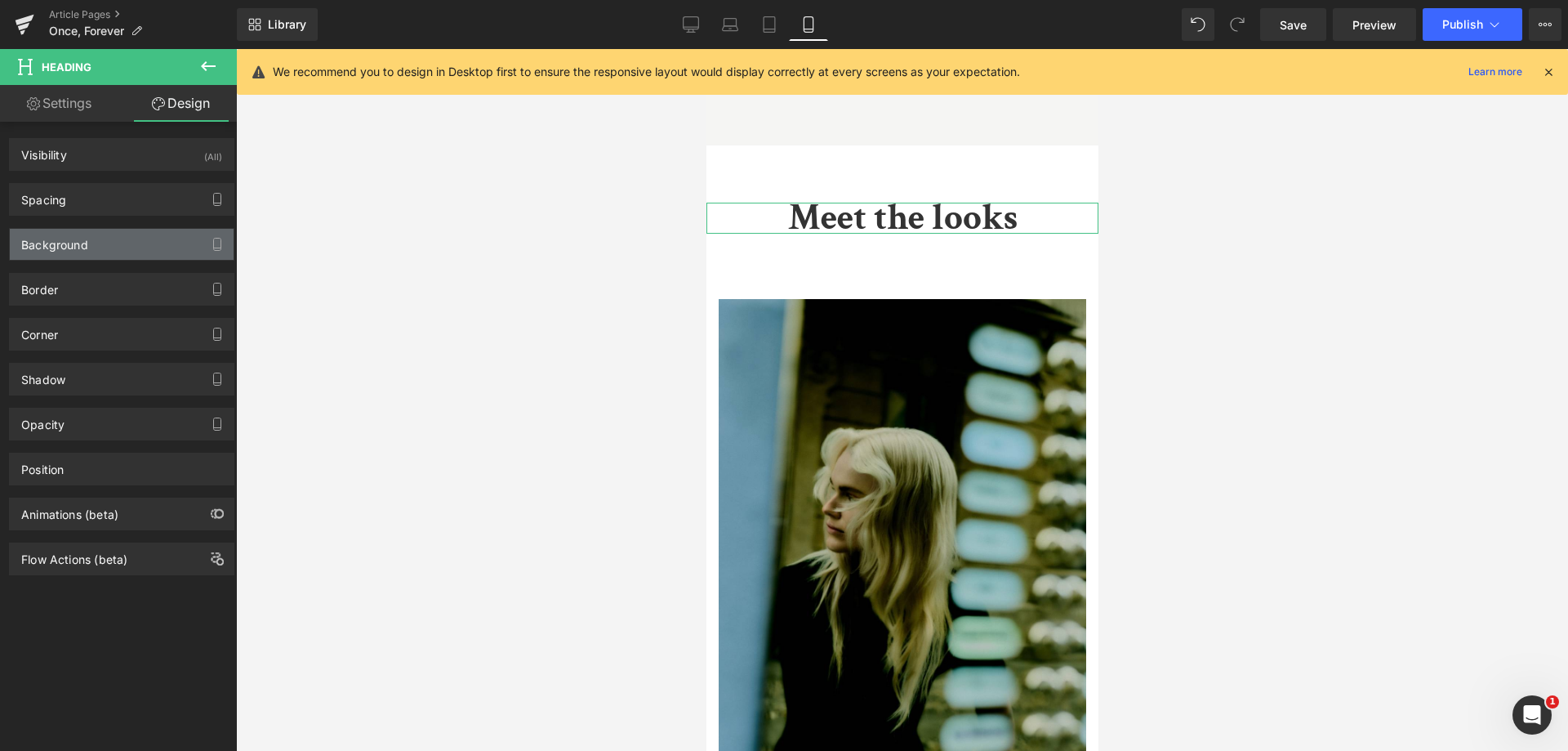
click at [118, 229] on div "Background" at bounding box center [122, 243] width 224 height 31
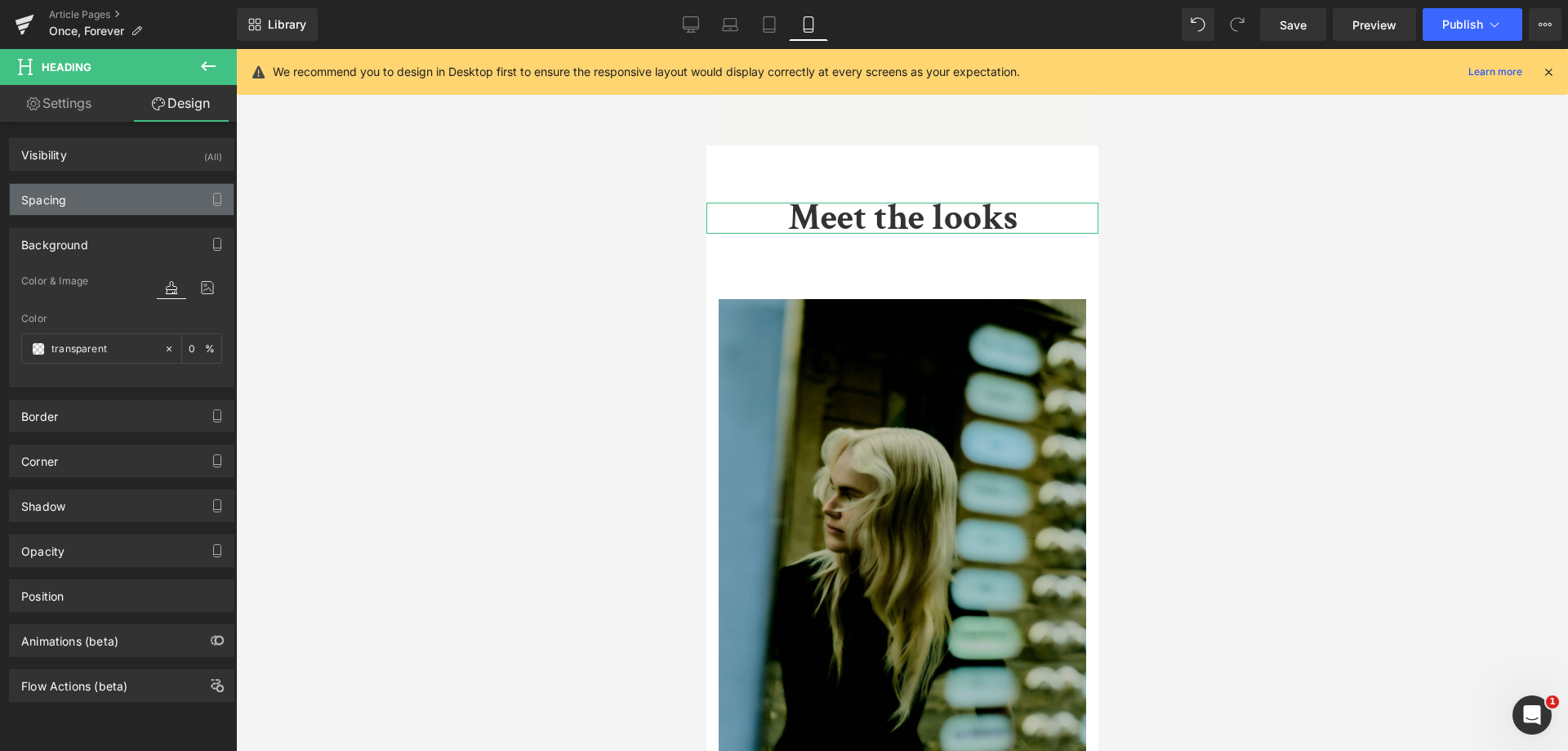
click at [113, 203] on div "Spacing" at bounding box center [122, 199] width 224 height 31
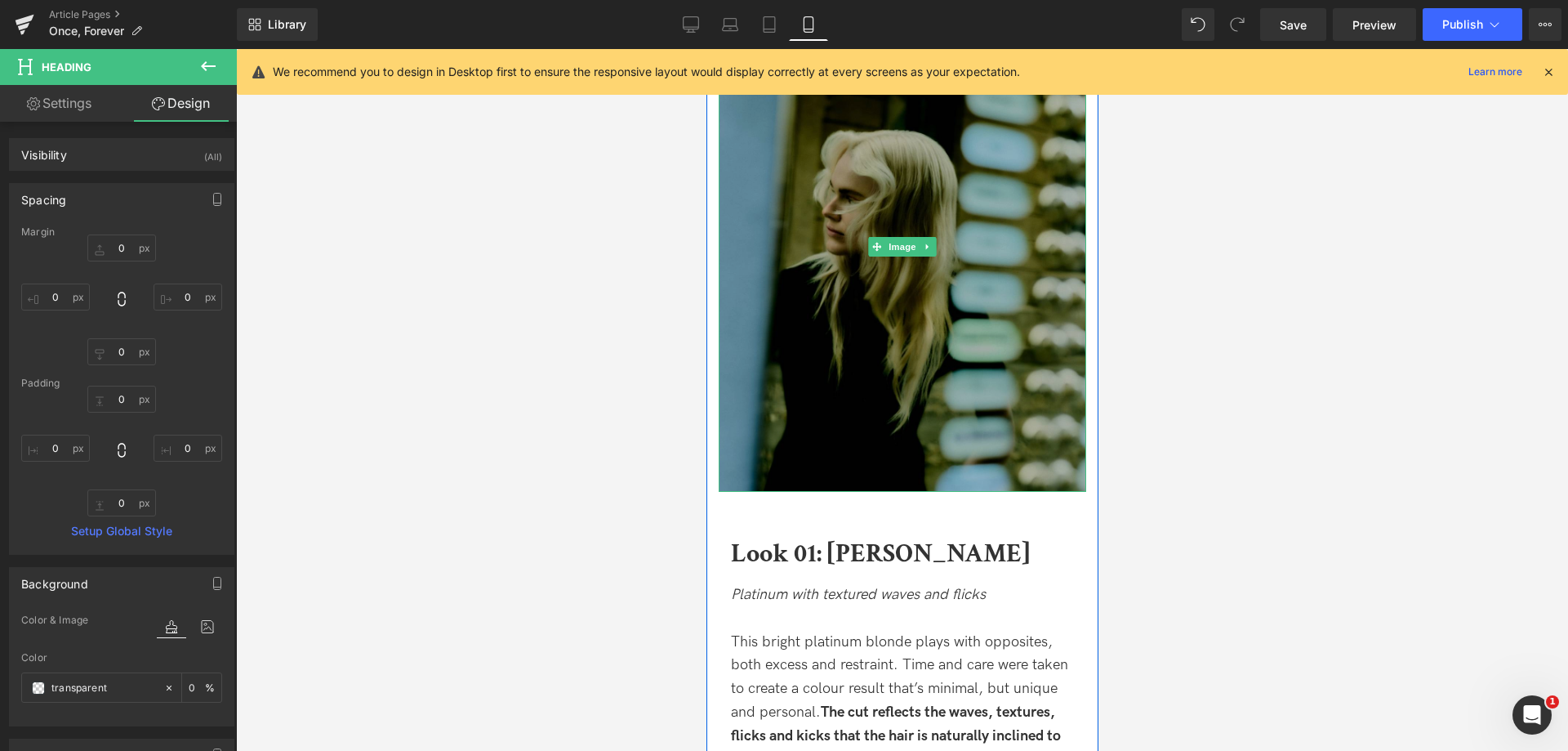
scroll to position [2451, 0]
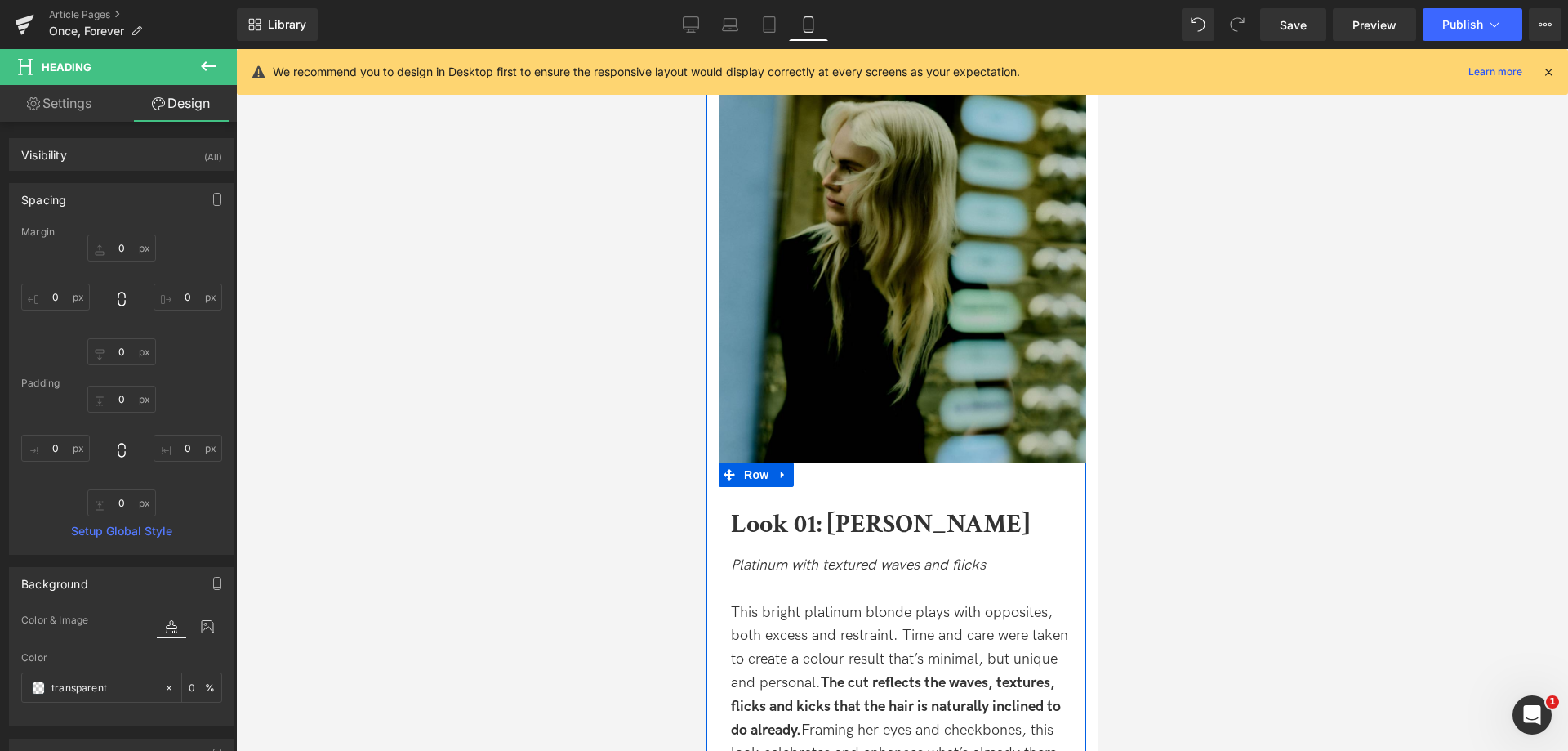
click at [840, 463] on div "Look 01: Lilly Text Block Platinum with textured waves and flicks This bright p…" at bounding box center [901, 628] width 367 height 333
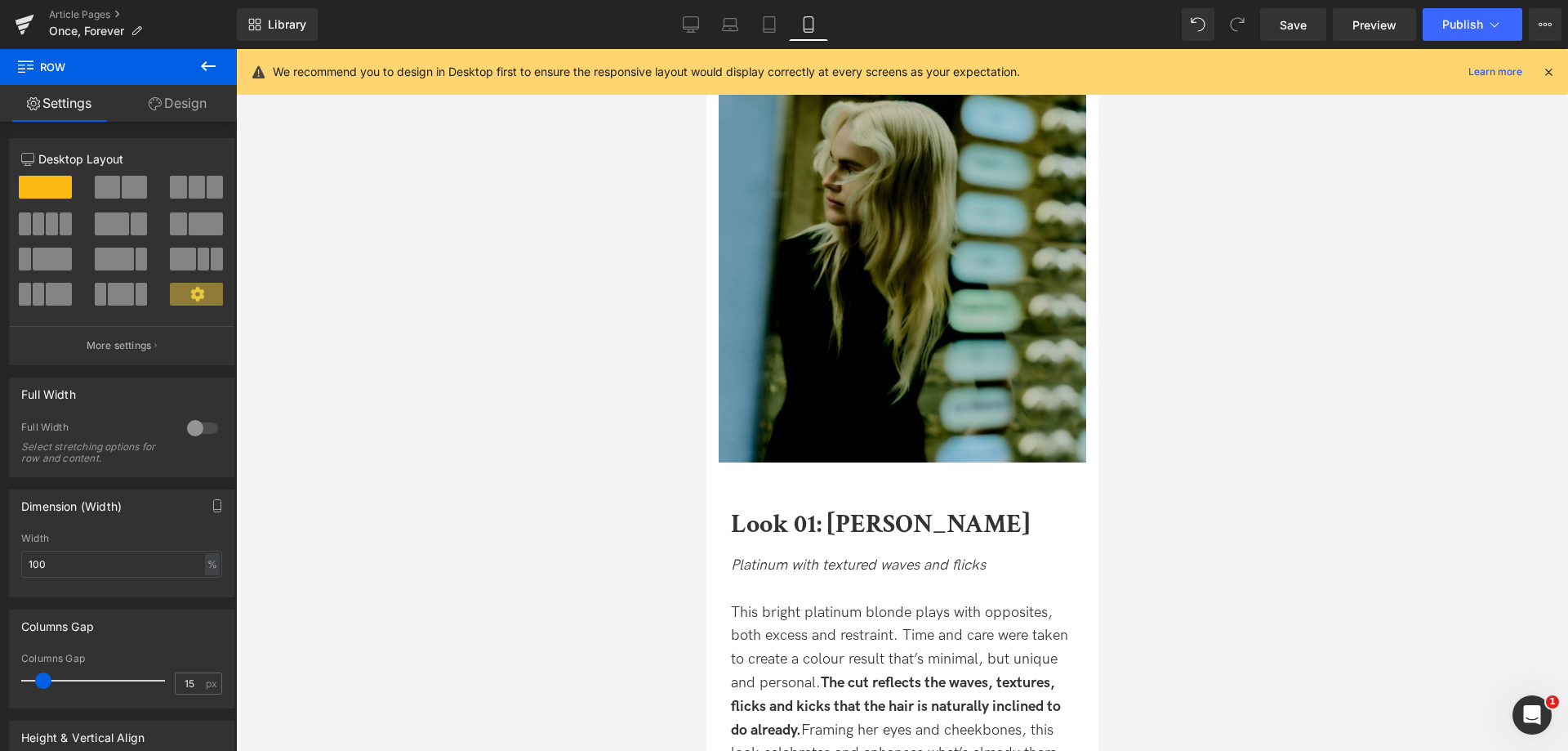
click at [1251, 480] on div at bounding box center [901, 400] width 1331 height 702
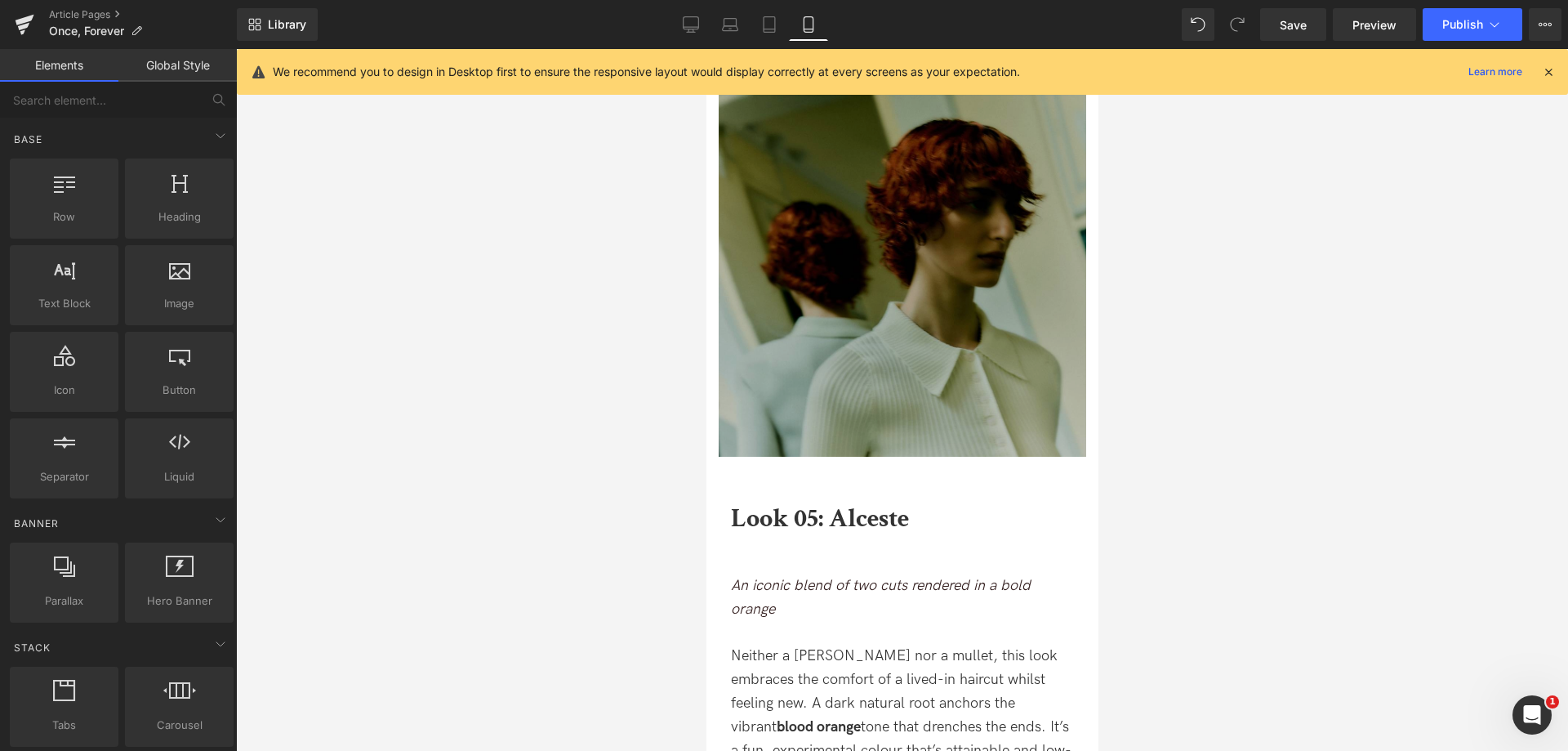
scroll to position [8496, 0]
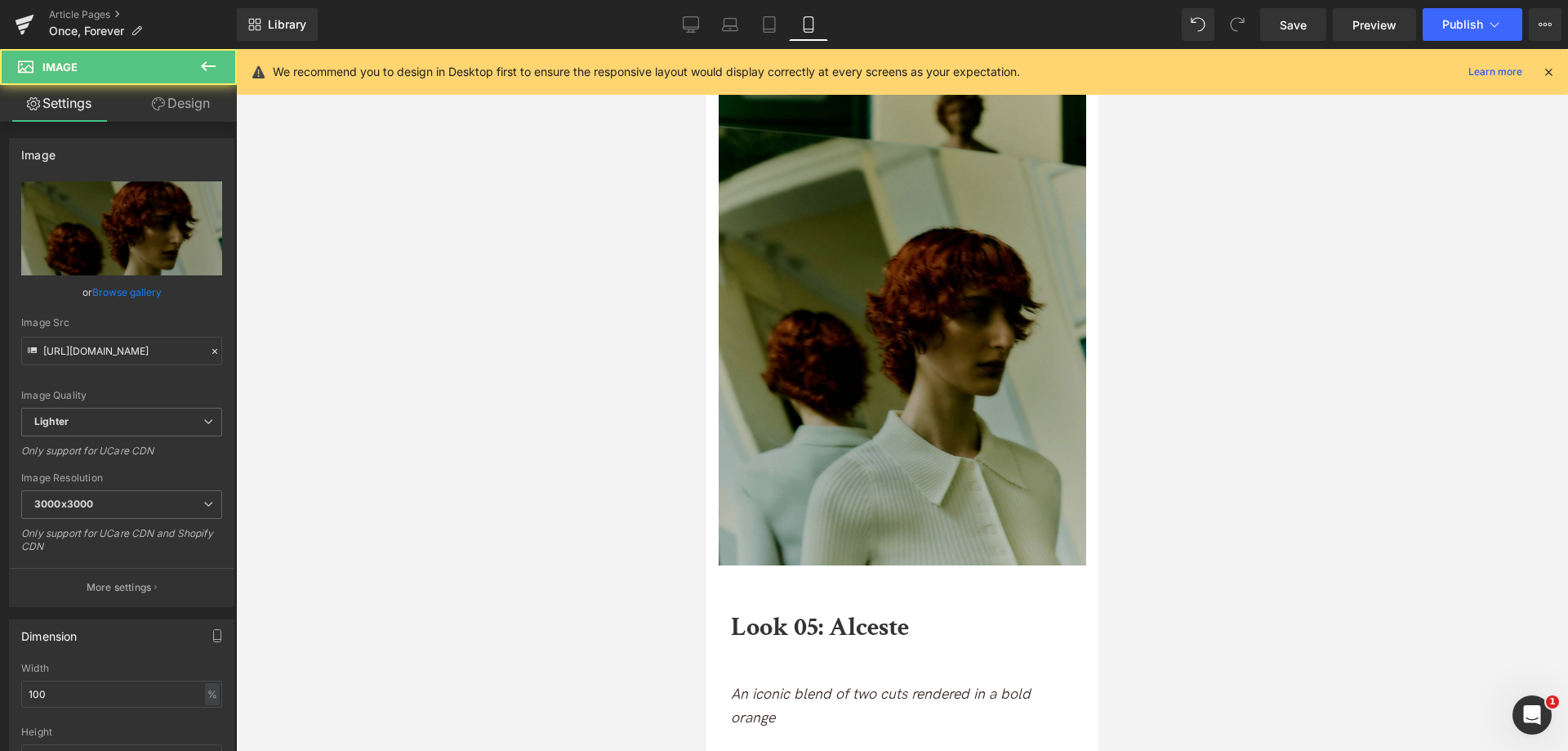
click at [911, 323] on img at bounding box center [901, 320] width 367 height 490
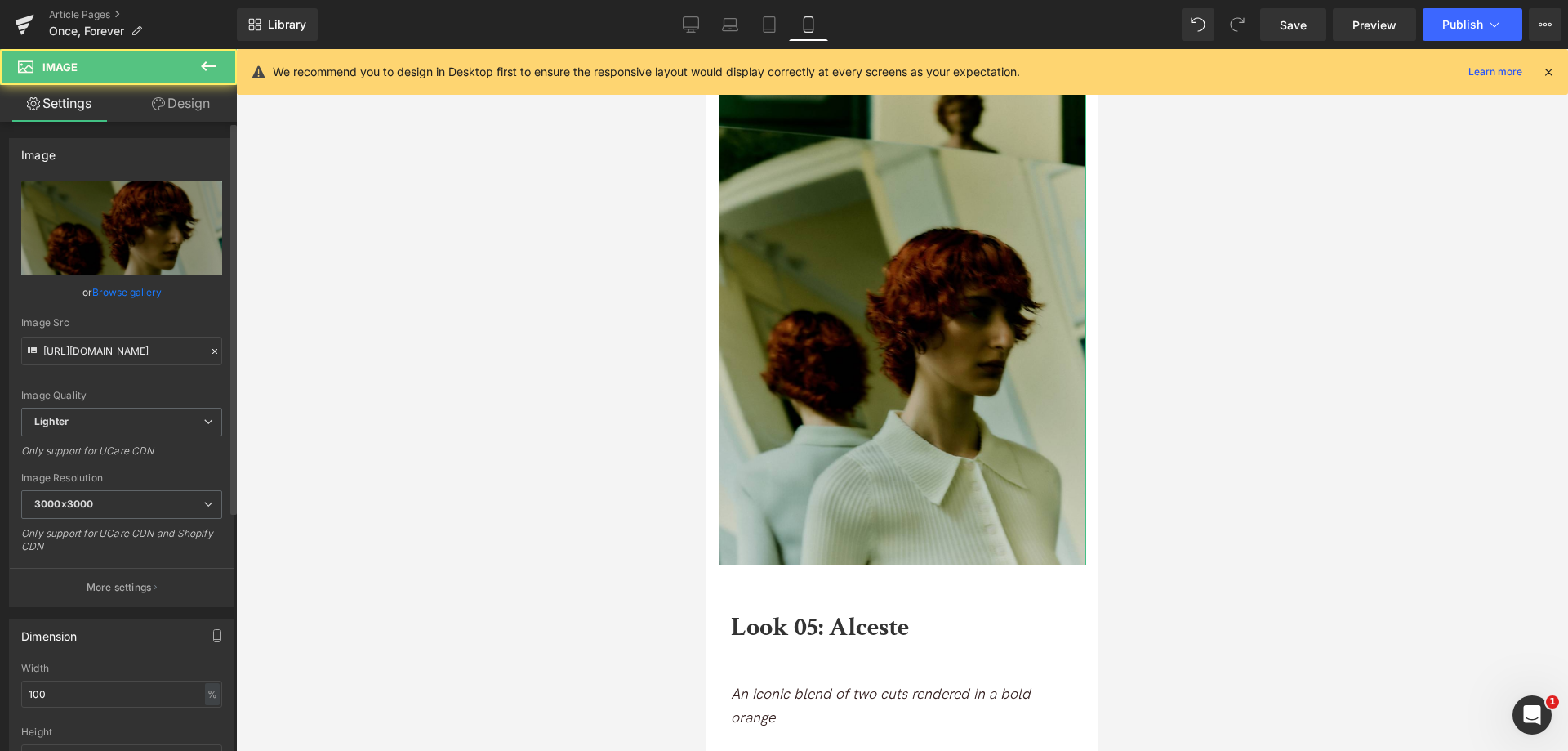
click at [131, 288] on link "Browse gallery" at bounding box center [127, 292] width 69 height 28
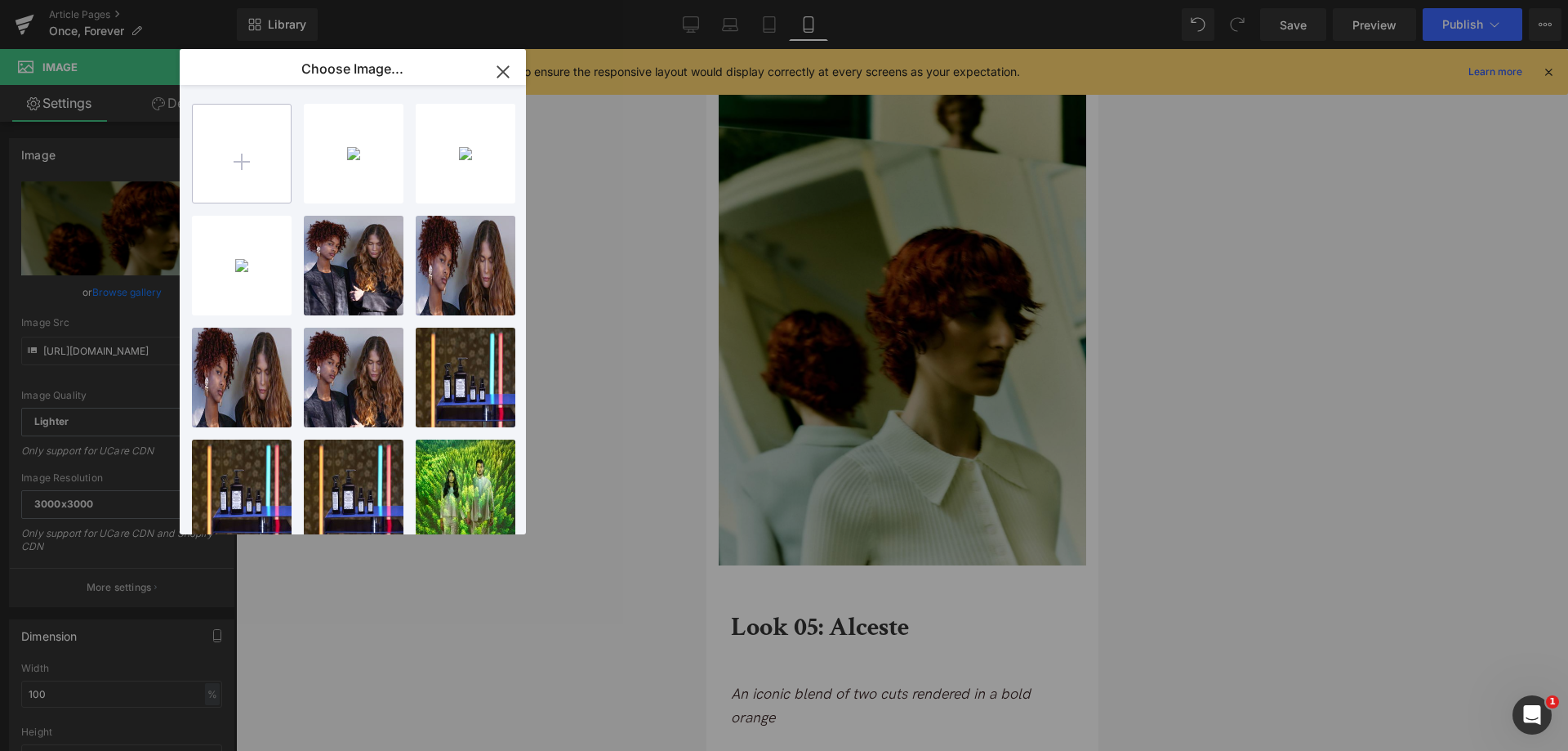
click at [263, 173] on input "file" at bounding box center [242, 153] width 98 height 98
type input "C:\fakepath\ALCESTE_3-4_ONCE FOREVER 26.jpg"
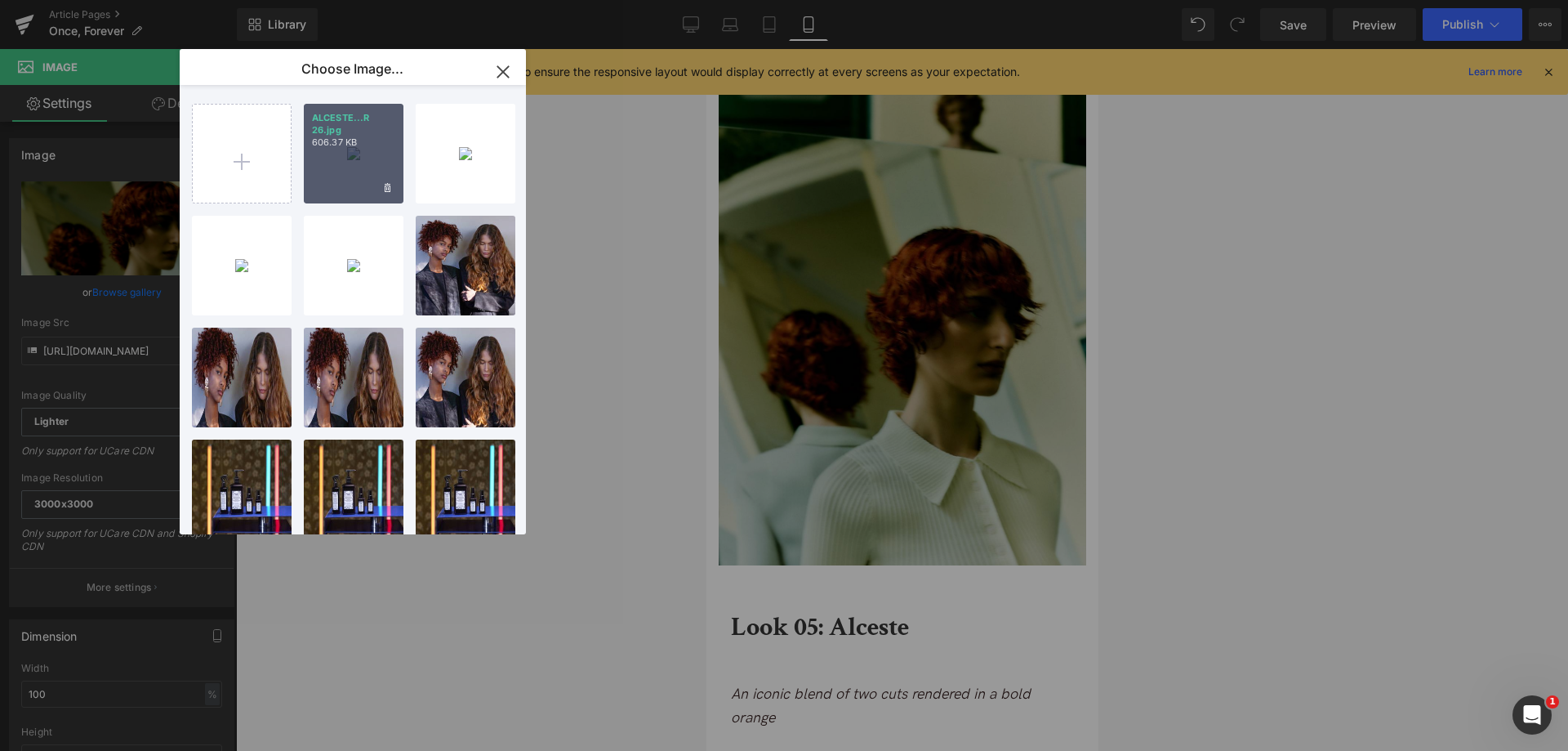
click at [392, 130] on p "ALCESTE...R 26.jpg" at bounding box center [353, 123] width 83 height 24
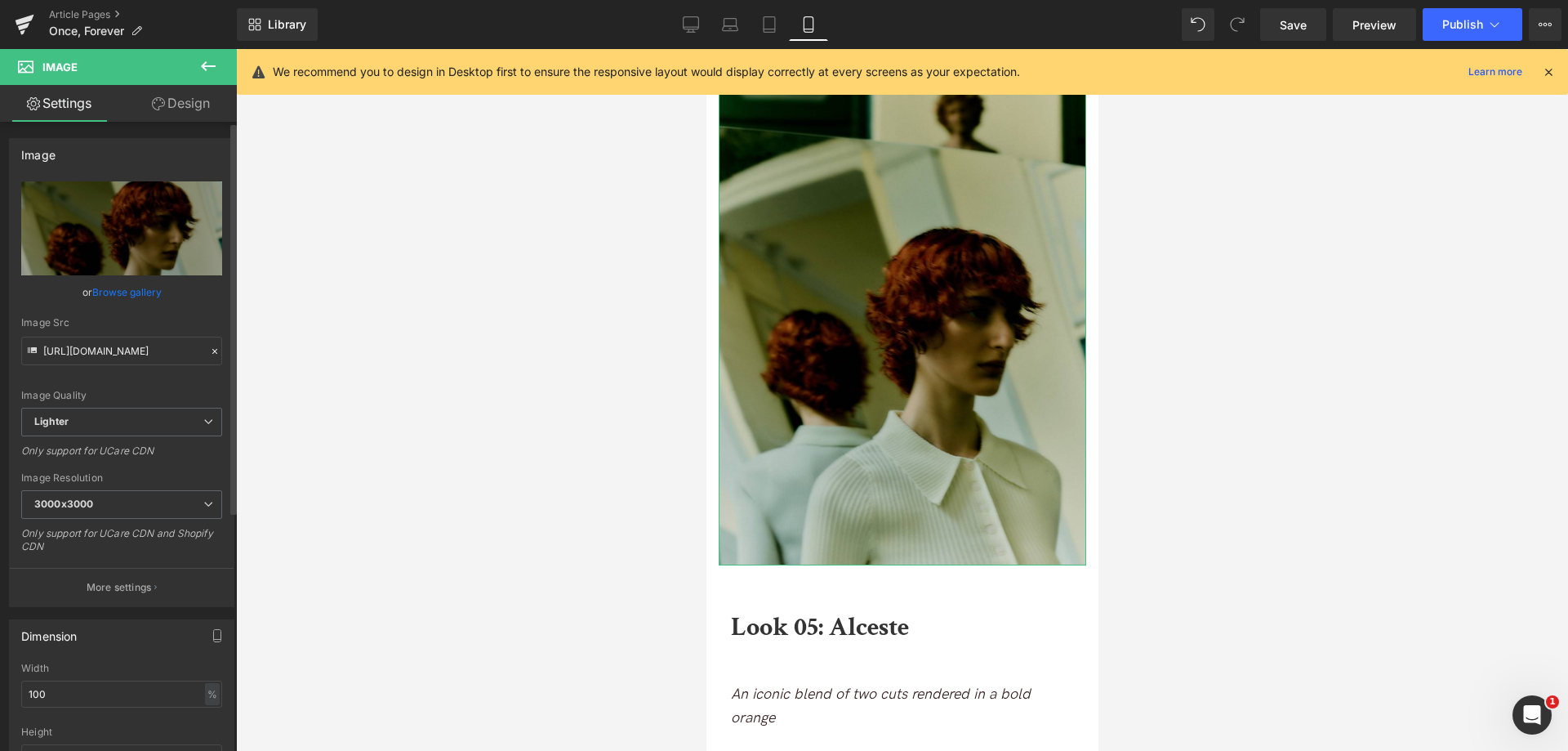
click at [142, 288] on link "Browse gallery" at bounding box center [127, 292] width 69 height 28
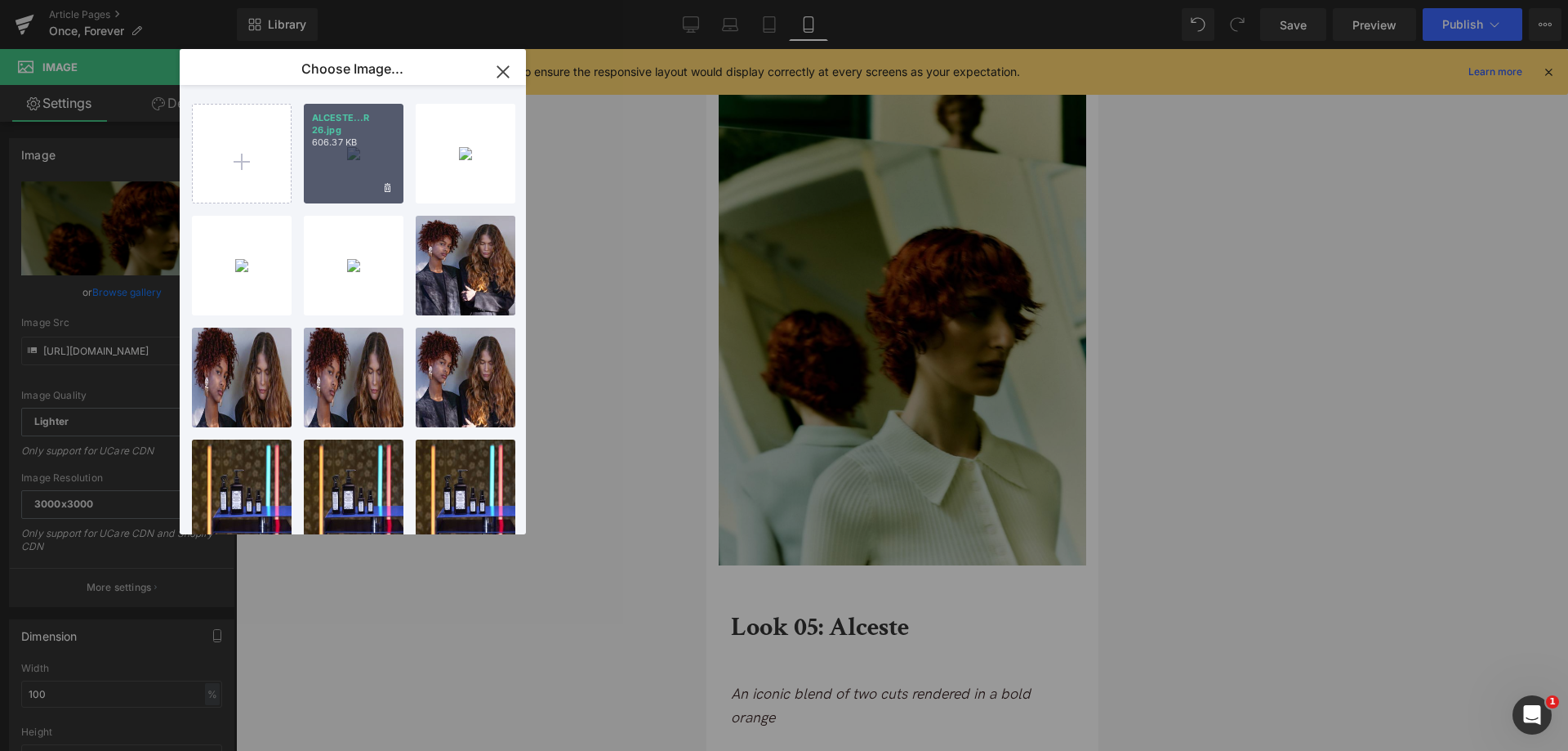
click at [354, 153] on div "ALCESTE...R 26.jpg 606.37 KB" at bounding box center [354, 153] width 100 height 100
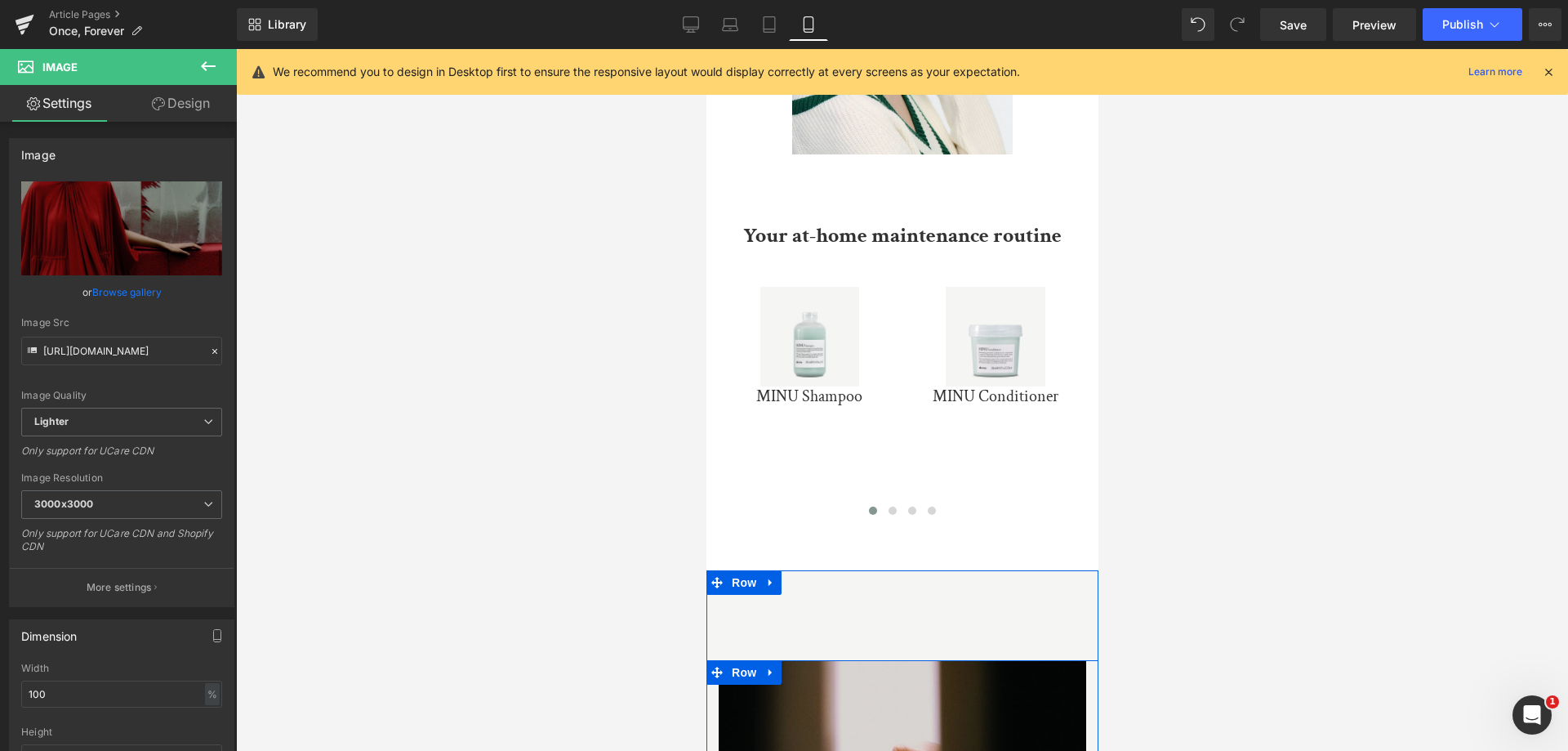
scroll to position [9558, 0]
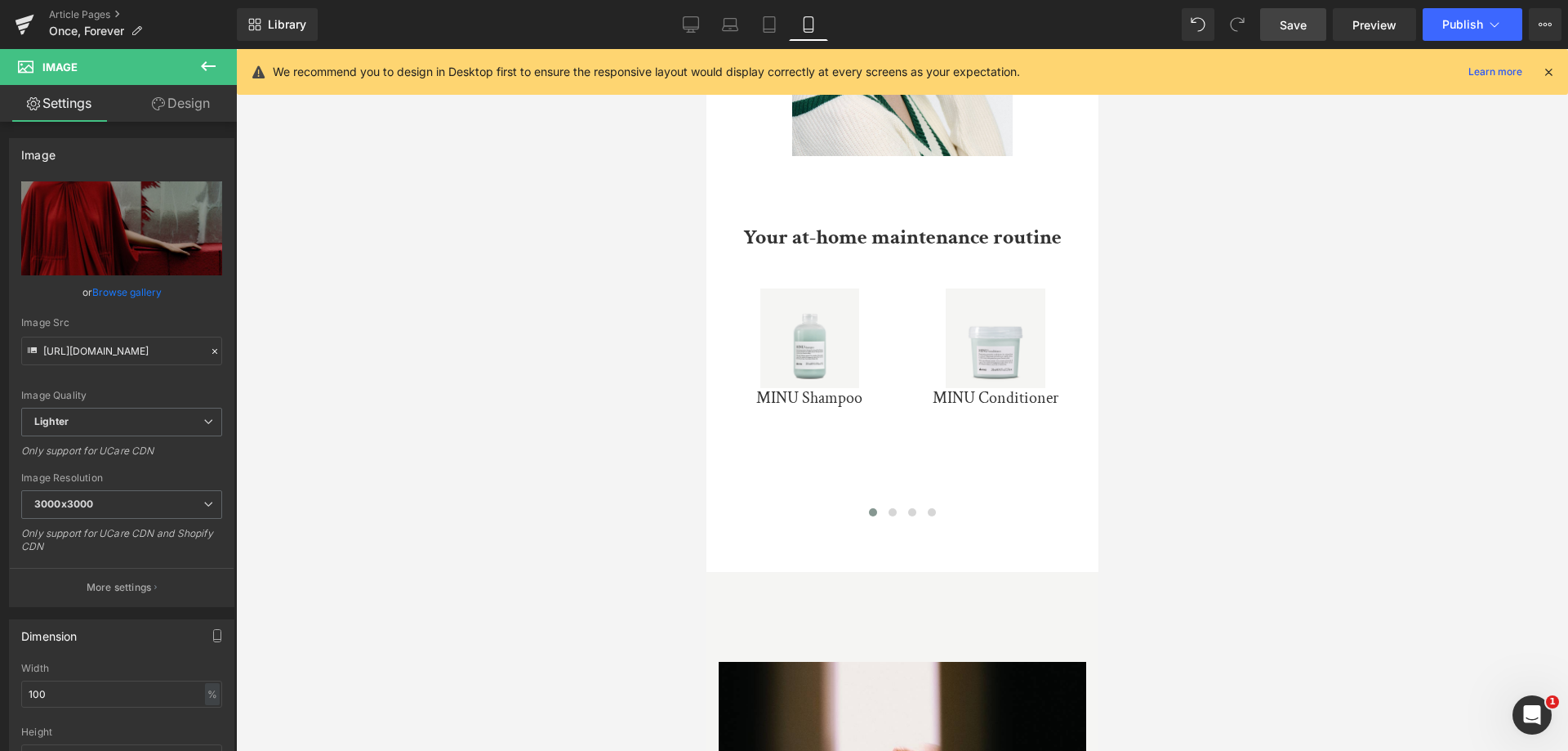
click at [1301, 33] on span "Save" at bounding box center [1293, 25] width 27 height 18
click at [686, 24] on link "Desktop" at bounding box center [672, 24] width 39 height 33
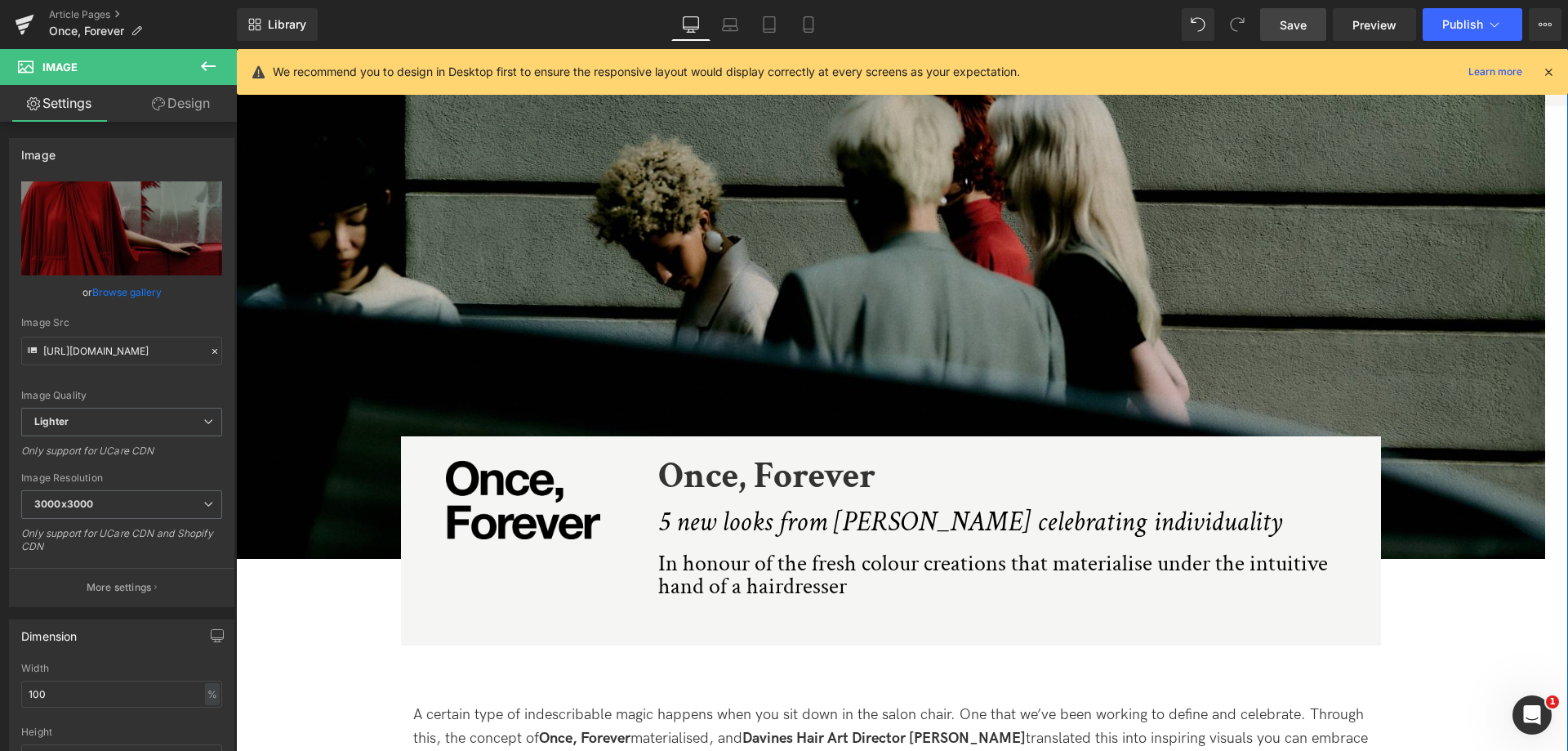
scroll to position [327, 0]
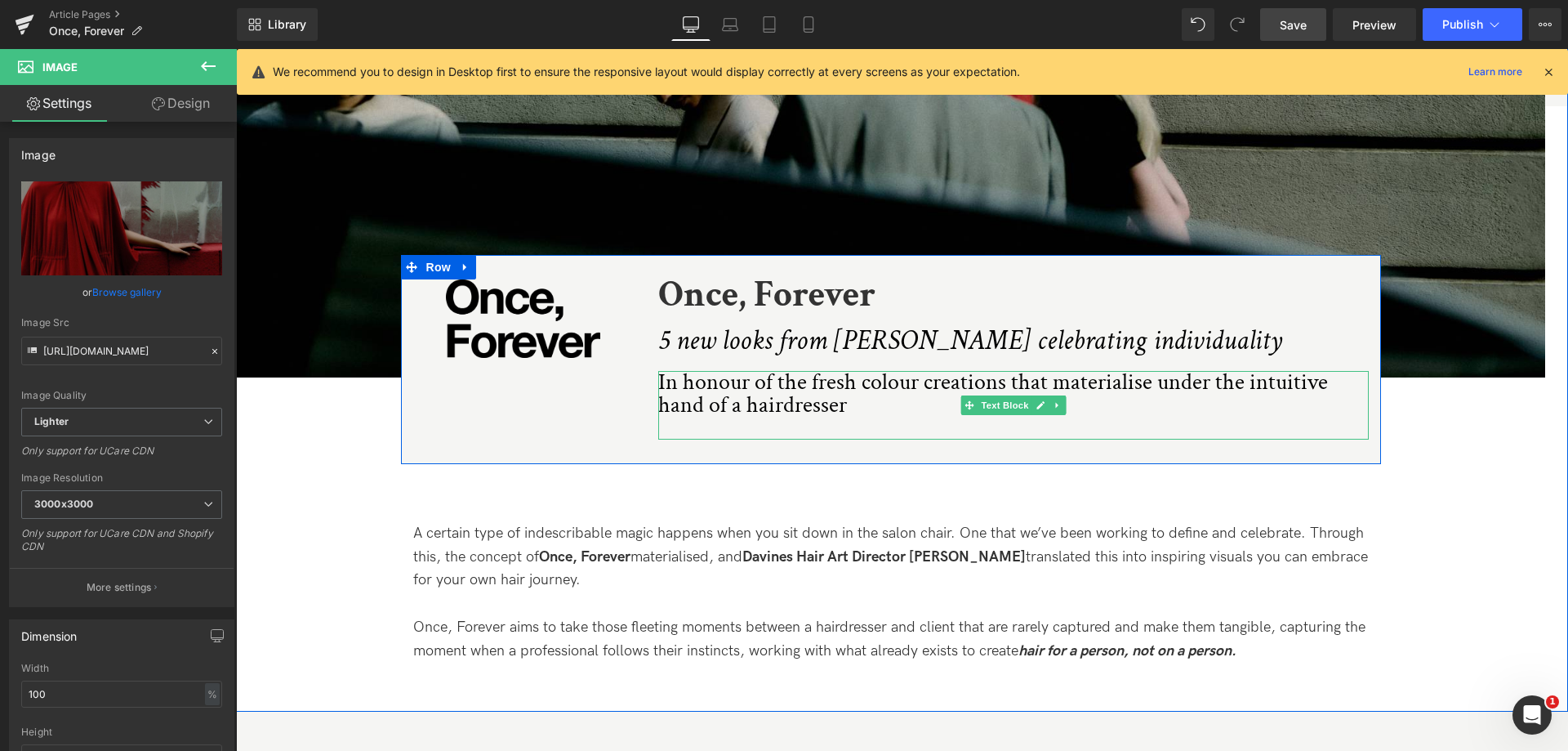
click at [759, 395] on p "In honour of the fresh colour creations that materialise under the intuitive ha…" at bounding box center [1013, 393] width 711 height 46
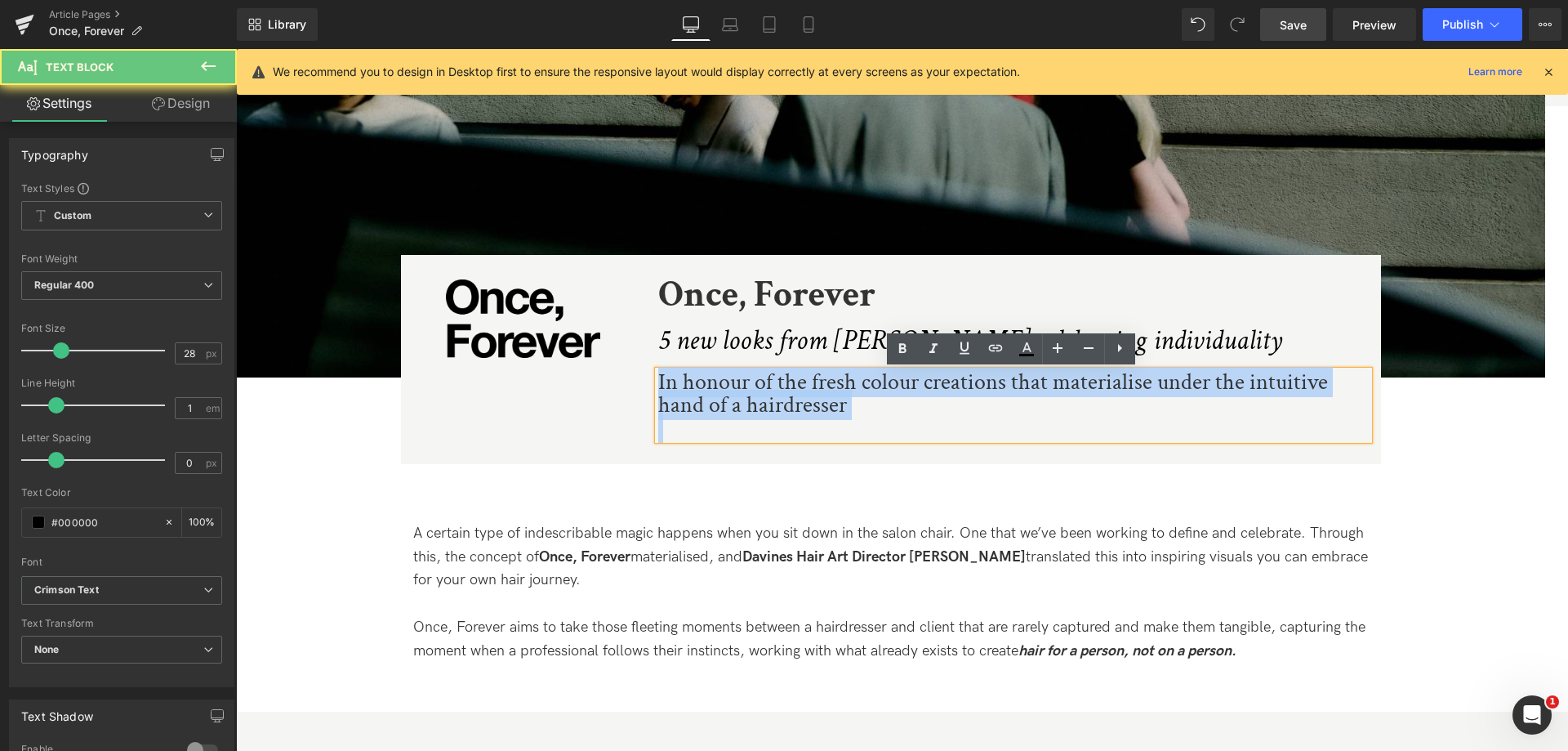
click at [759, 395] on p "In honour of the fresh colour creations that materialise under the intuitive ha…" at bounding box center [1013, 393] width 711 height 46
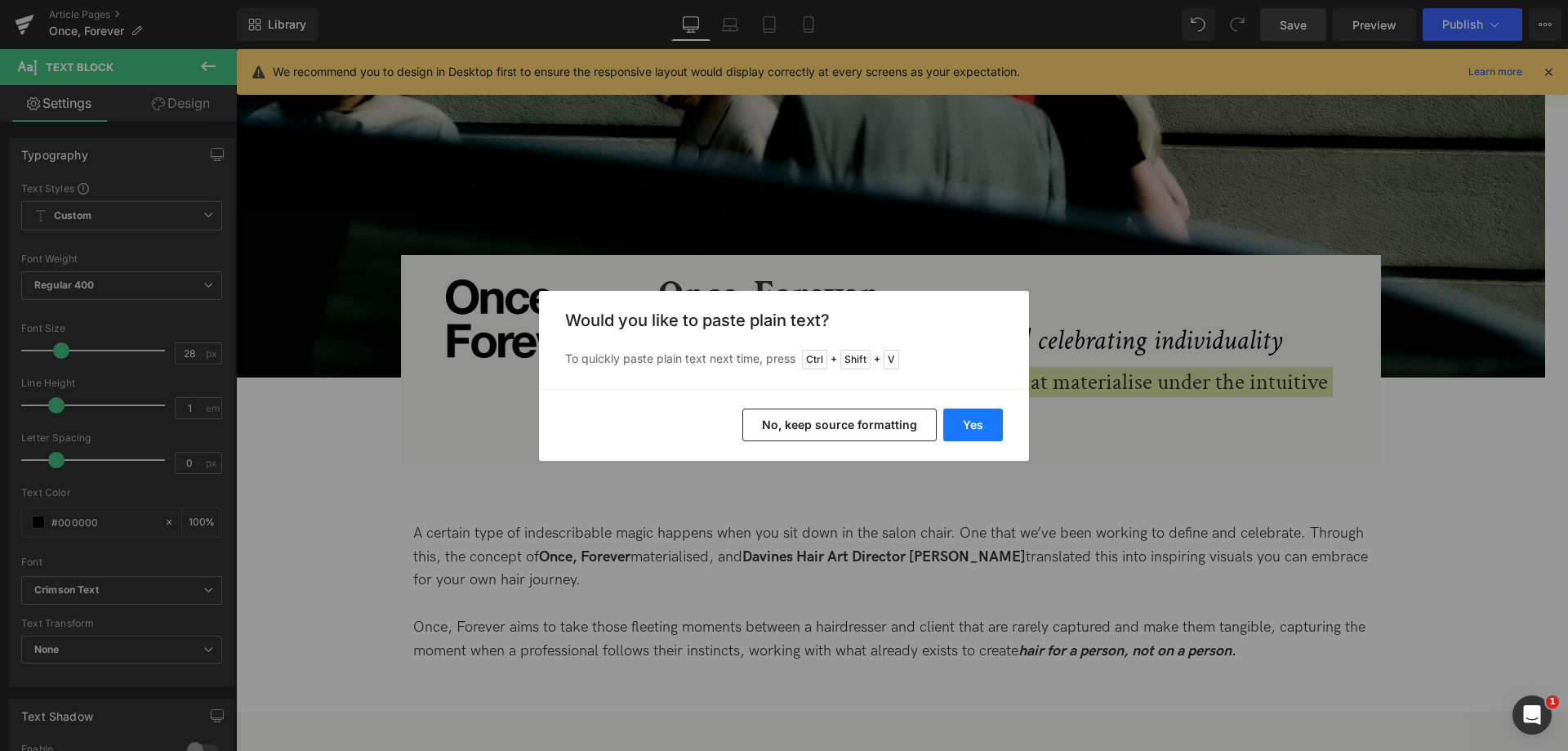
click at [992, 436] on button "Yes" at bounding box center [973, 424] width 60 height 33
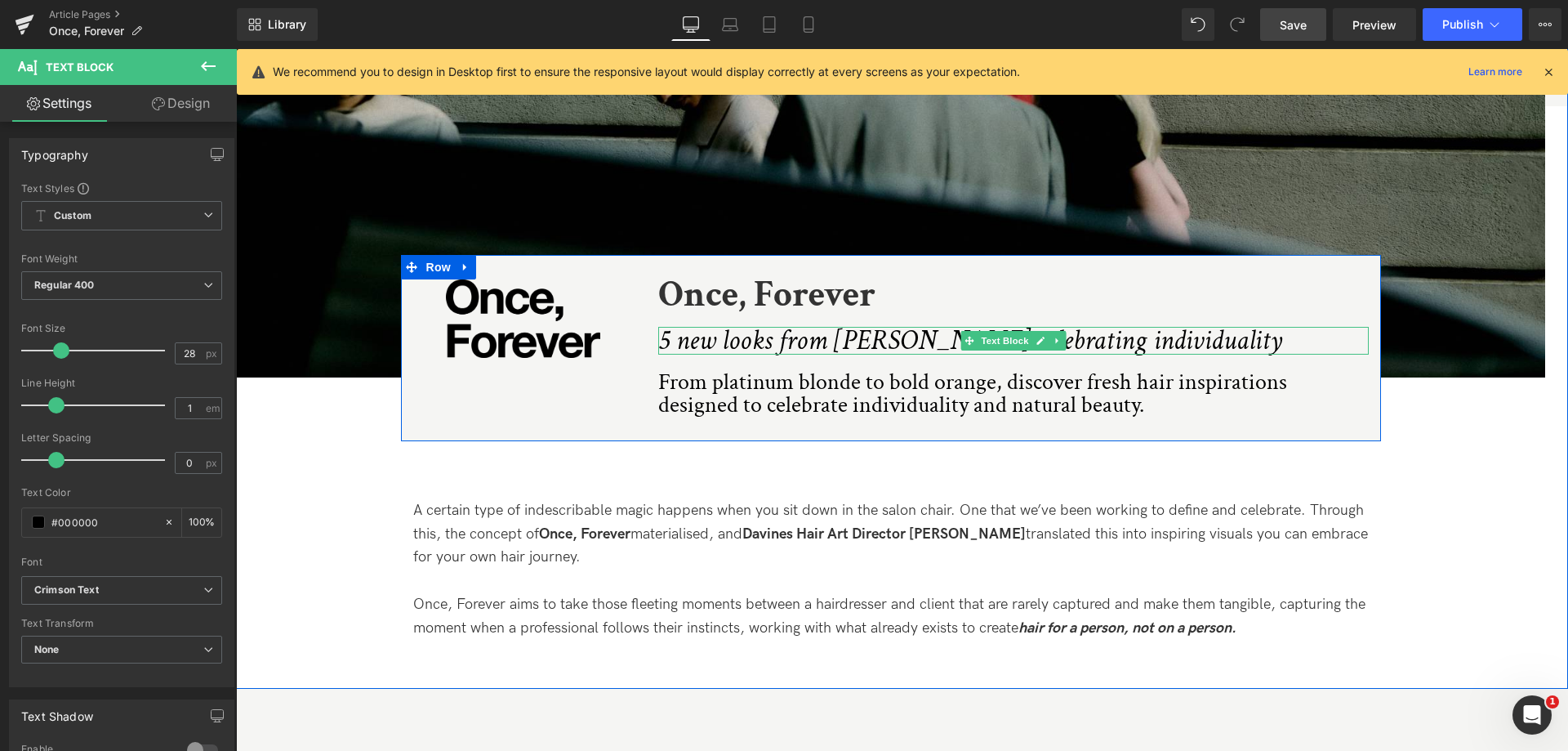
click at [722, 348] on icon "5 new looks from [PERSON_NAME] celebrating individuality" at bounding box center [971, 340] width 625 height 36
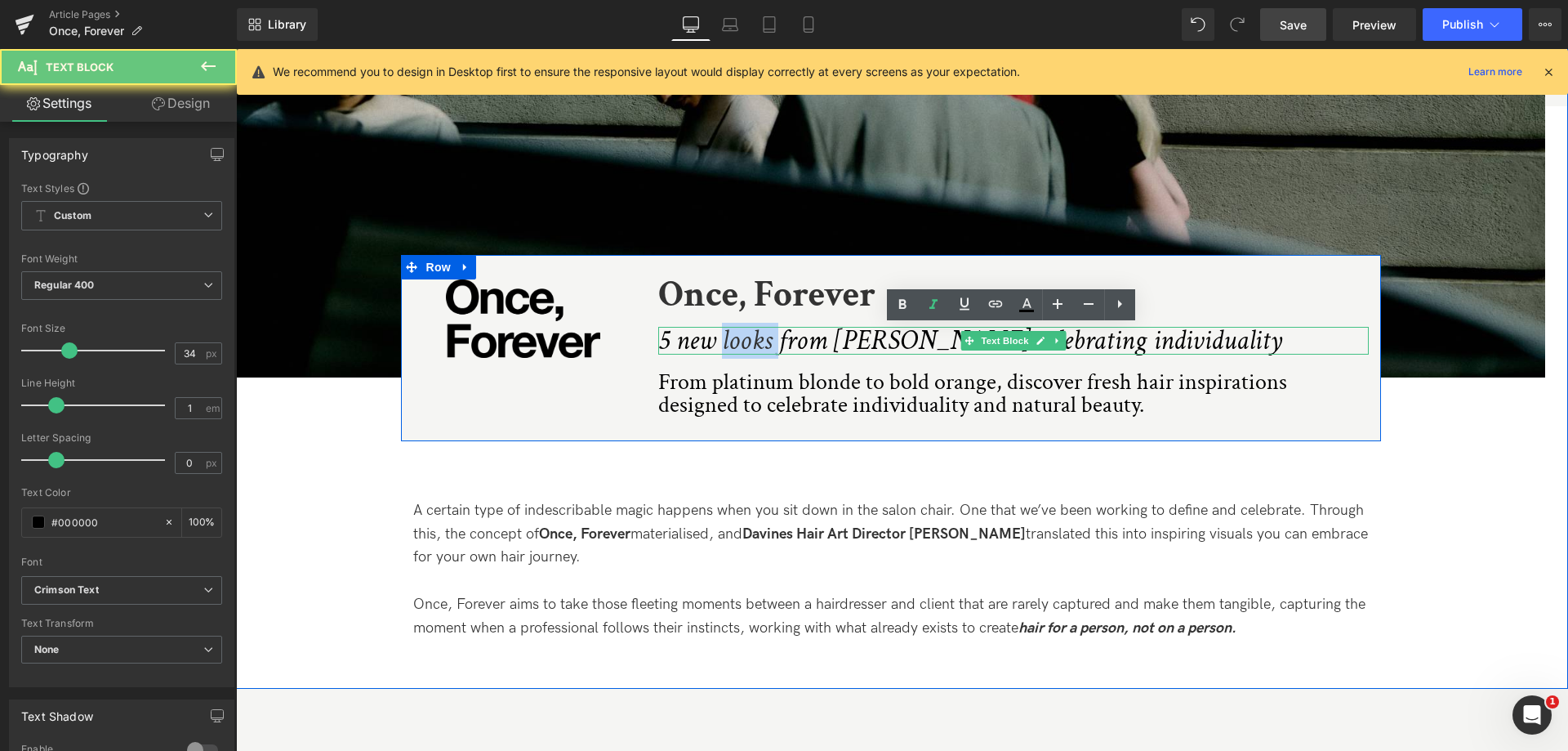
click at [722, 348] on icon "5 new looks from [PERSON_NAME] celebrating individuality" at bounding box center [971, 340] width 625 height 36
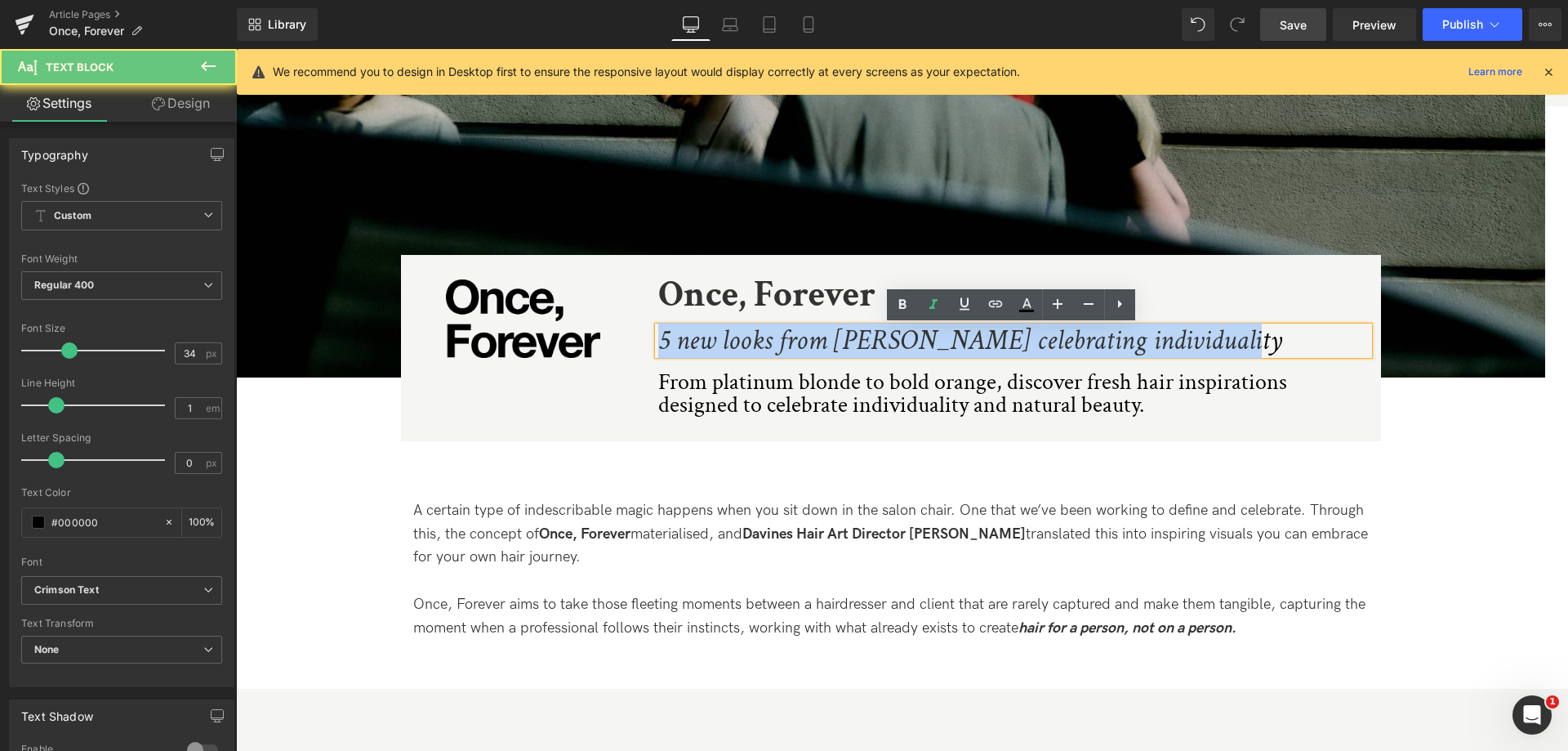
click at [722, 348] on icon "5 new looks from [PERSON_NAME] celebrating individuality" at bounding box center [971, 340] width 625 height 36
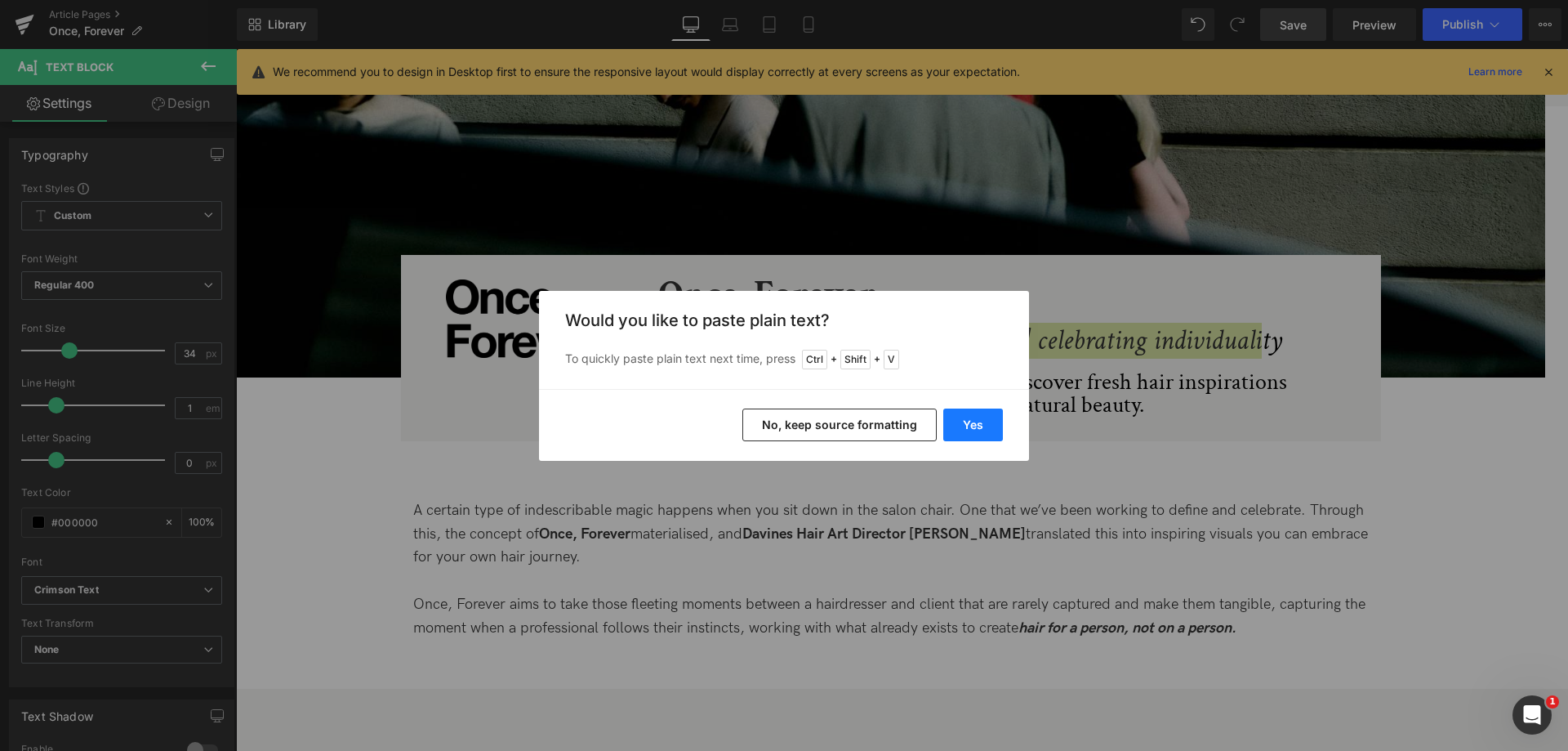
click at [983, 423] on button "Yes" at bounding box center [973, 424] width 60 height 33
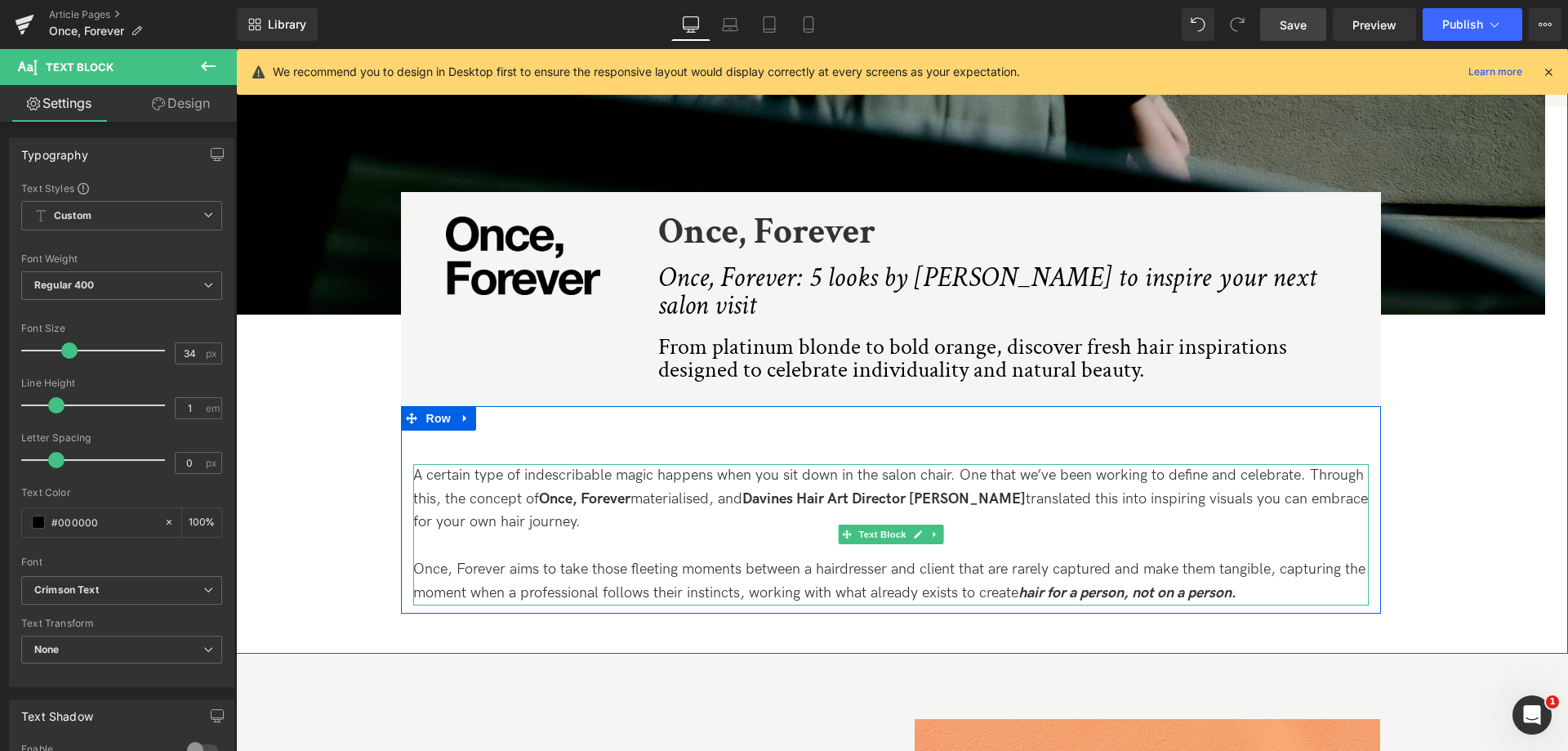
scroll to position [408, 0]
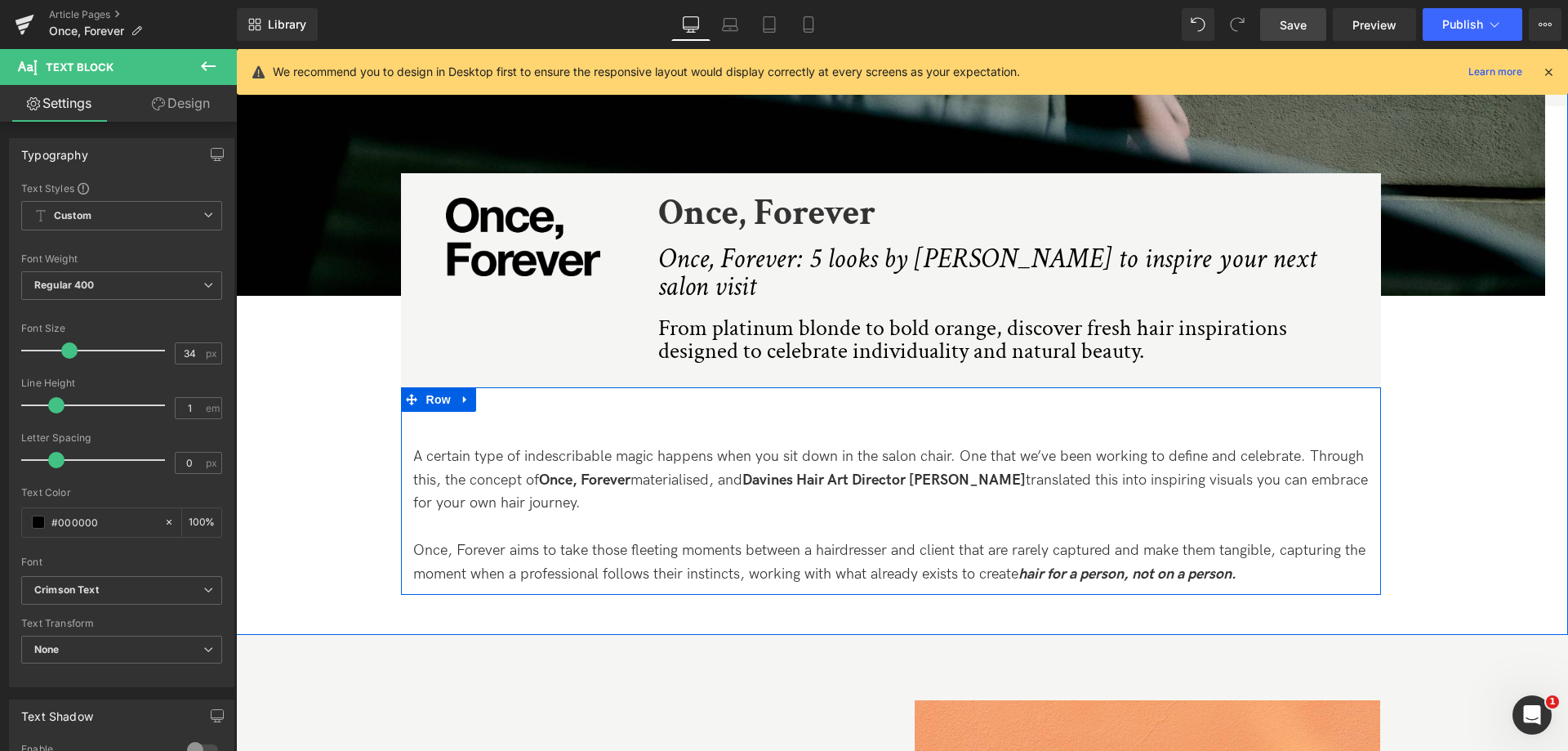
drag, startPoint x: 1260, startPoint y: 510, endPoint x: 1264, endPoint y: 524, distance: 14.6
click at [1261, 515] on p at bounding box center [891, 527] width 956 height 23
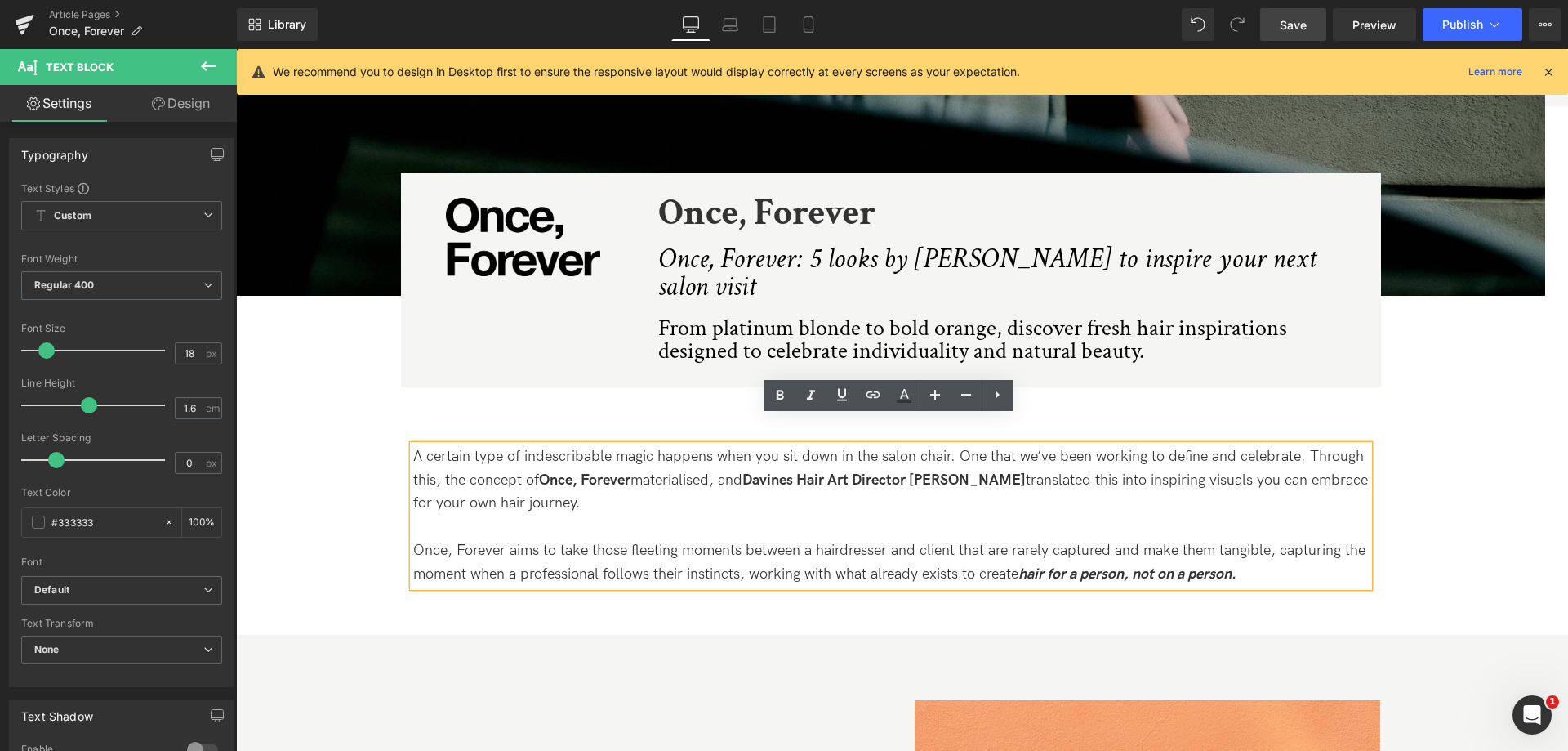
drag, startPoint x: 1282, startPoint y: 545, endPoint x: 404, endPoint y: 408, distance: 888.6
click at [404, 408] on div "A certain type of indescribable magic happens when you sit down in the salon ch…" at bounding box center [891, 491] width 980 height 208
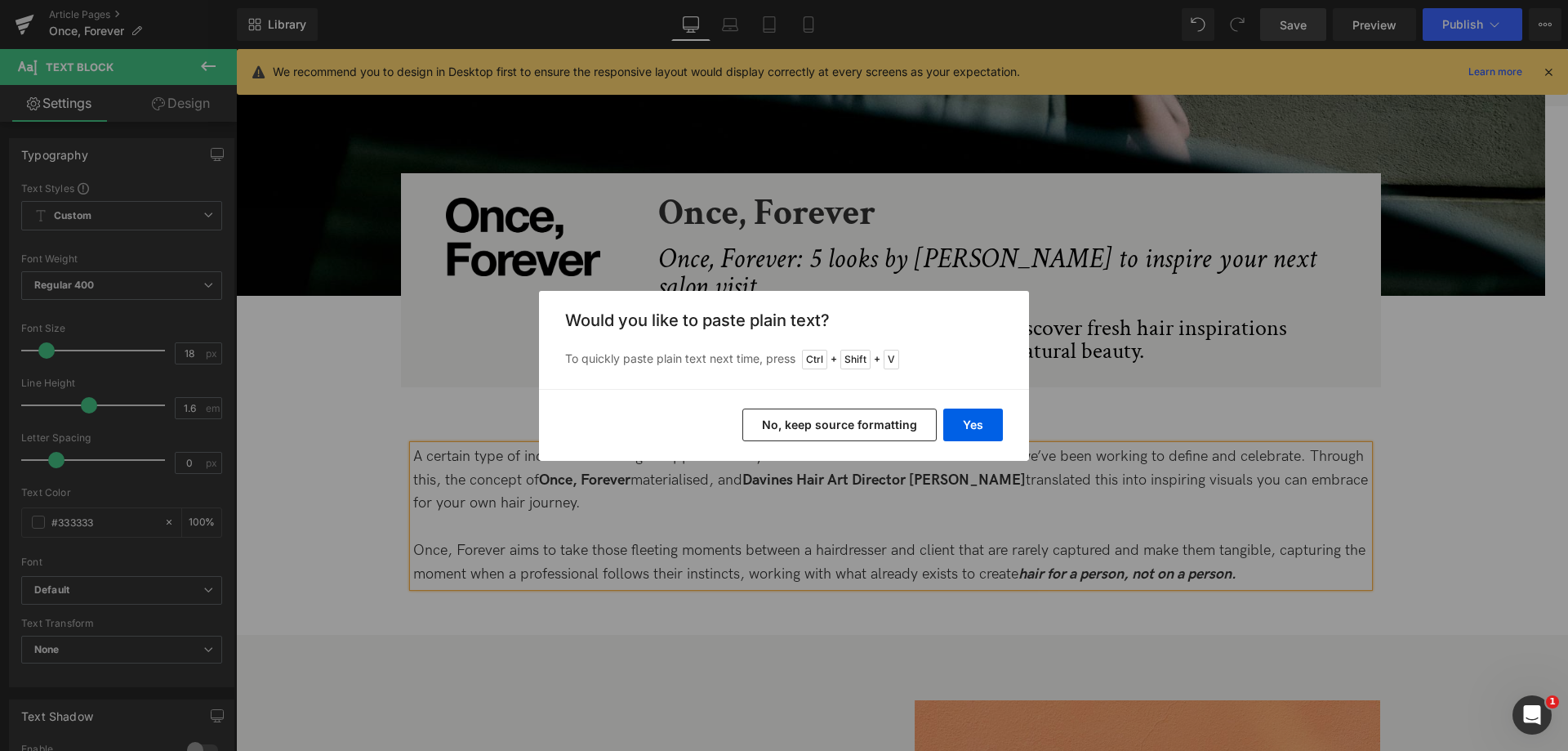
click at [942, 426] on div "Yes No, keep source formatting" at bounding box center [784, 425] width 490 height 72
click at [954, 426] on button "Yes" at bounding box center [973, 424] width 60 height 33
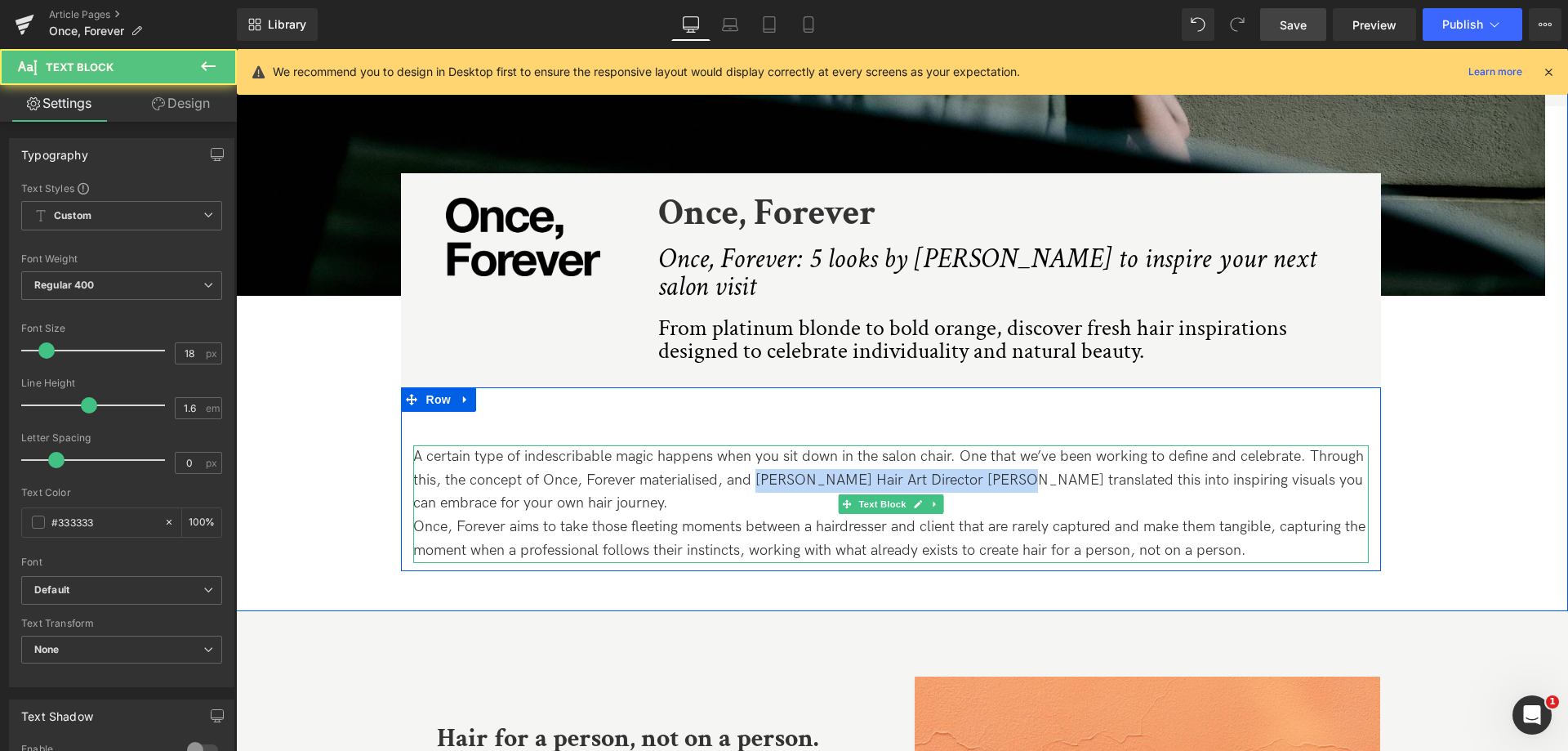
drag, startPoint x: 756, startPoint y: 454, endPoint x: 1005, endPoint y: 448, distance: 249.1
click at [1005, 448] on p "A certain type of indescribable magic happens when you sit down in the salon ch…" at bounding box center [891, 480] width 956 height 70
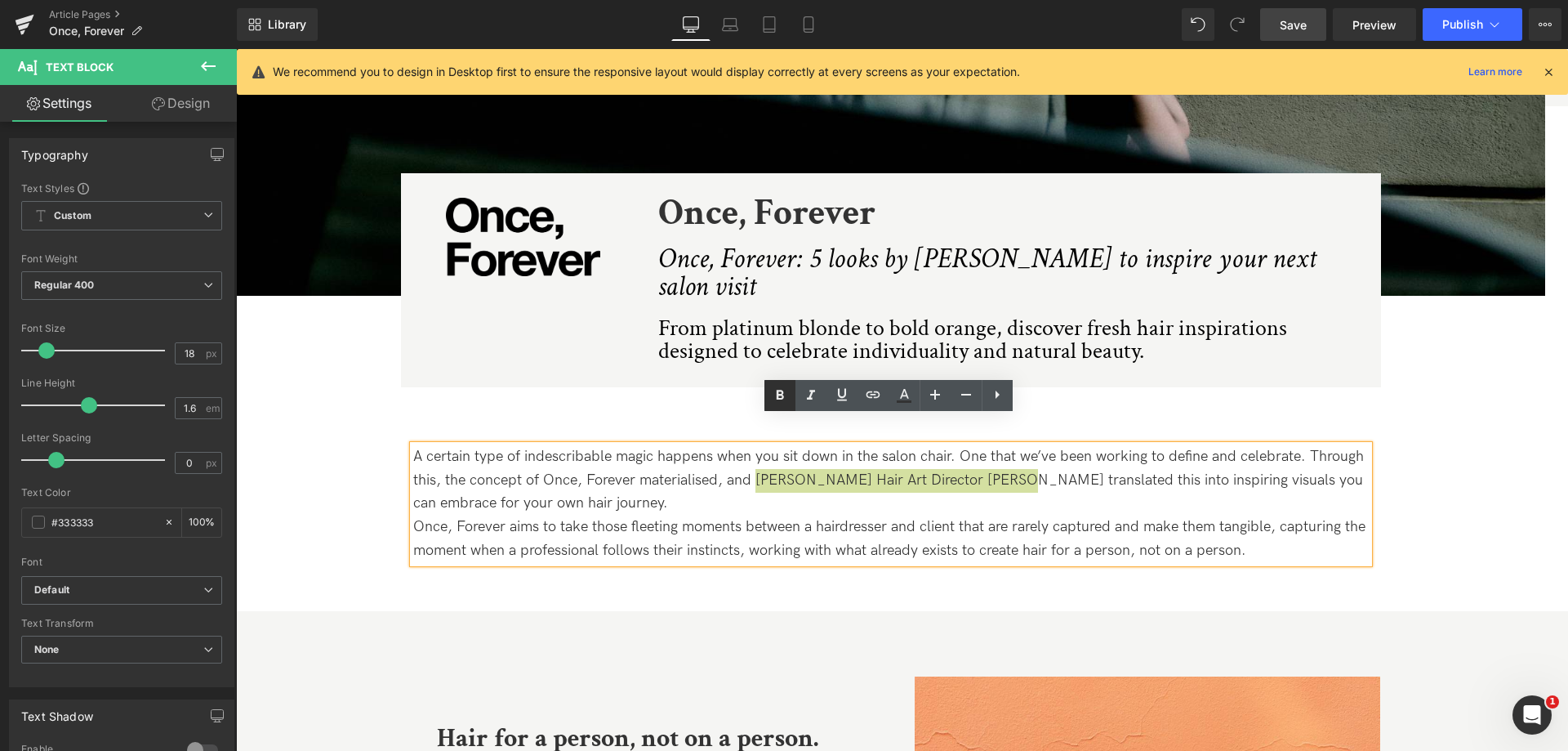
click at [782, 393] on icon at bounding box center [779, 394] width 7 height 10
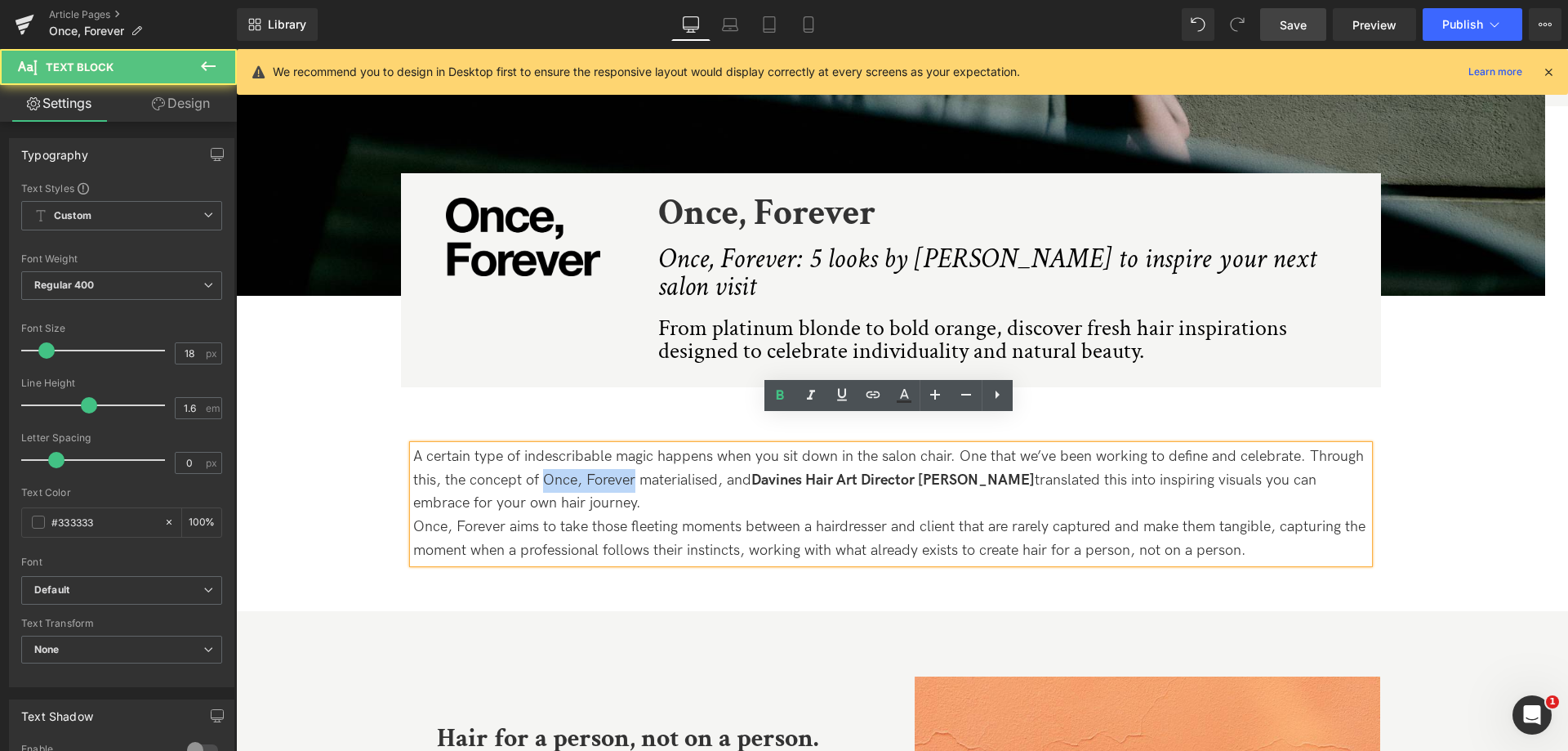
drag, startPoint x: 630, startPoint y: 454, endPoint x: 542, endPoint y: 454, distance: 88.0
click at [542, 454] on p "A certain type of indescribable magic happens when you sit down in the salon ch…" at bounding box center [891, 480] width 956 height 70
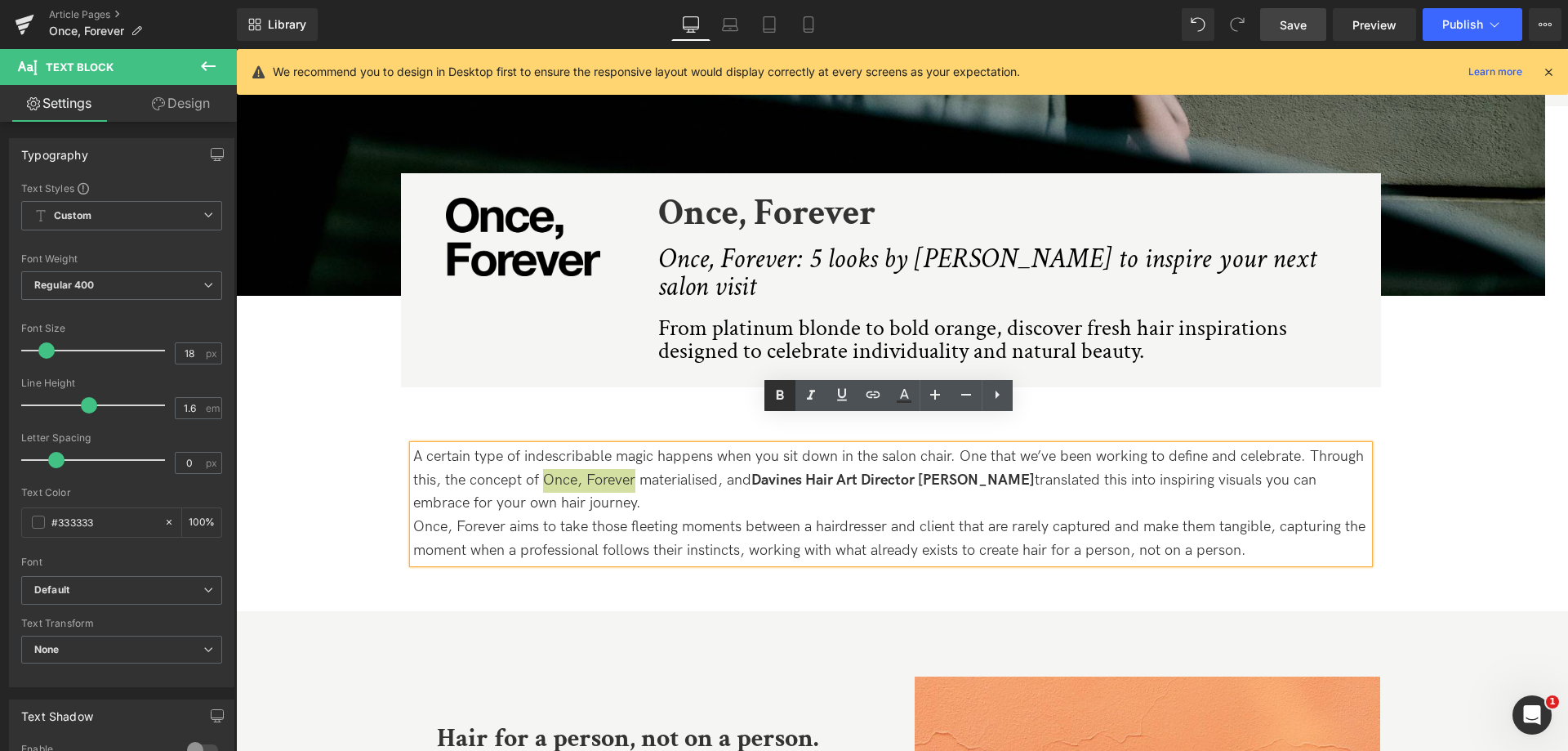
click at [784, 391] on icon at bounding box center [780, 396] width 20 height 20
drag, startPoint x: 1042, startPoint y: 523, endPoint x: 1261, endPoint y: 523, distance: 219.0
click at [1261, 523] on p "Once, Forever aims to take those fleeting moments between a hairdresser and cli…" at bounding box center [891, 538] width 956 height 48
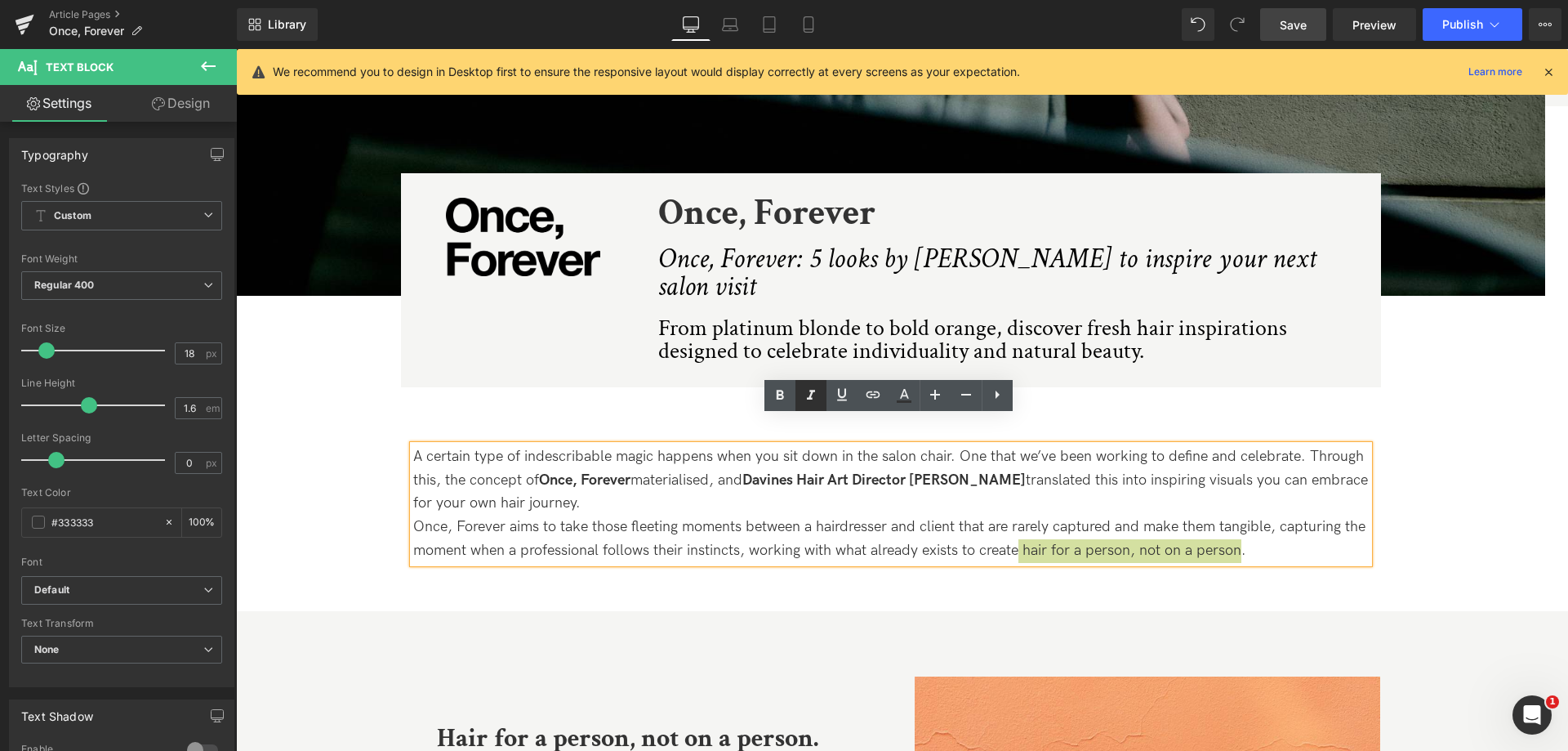
drag, startPoint x: 817, startPoint y: 389, endPoint x: 807, endPoint y: 393, distance: 10.8
click at [816, 389] on icon at bounding box center [811, 396] width 20 height 20
click at [779, 398] on icon at bounding box center [779, 394] width 7 height 10
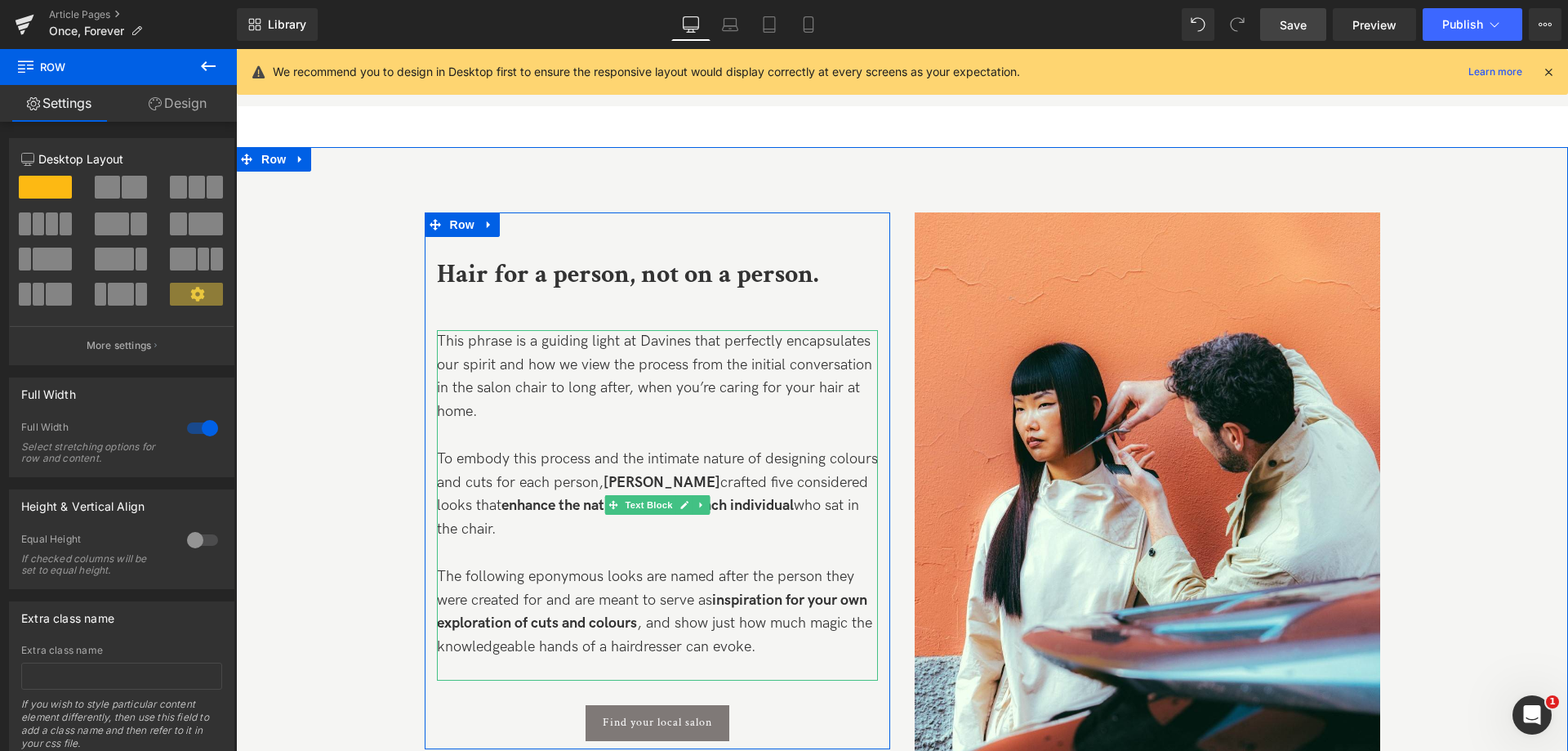
scroll to position [899, 0]
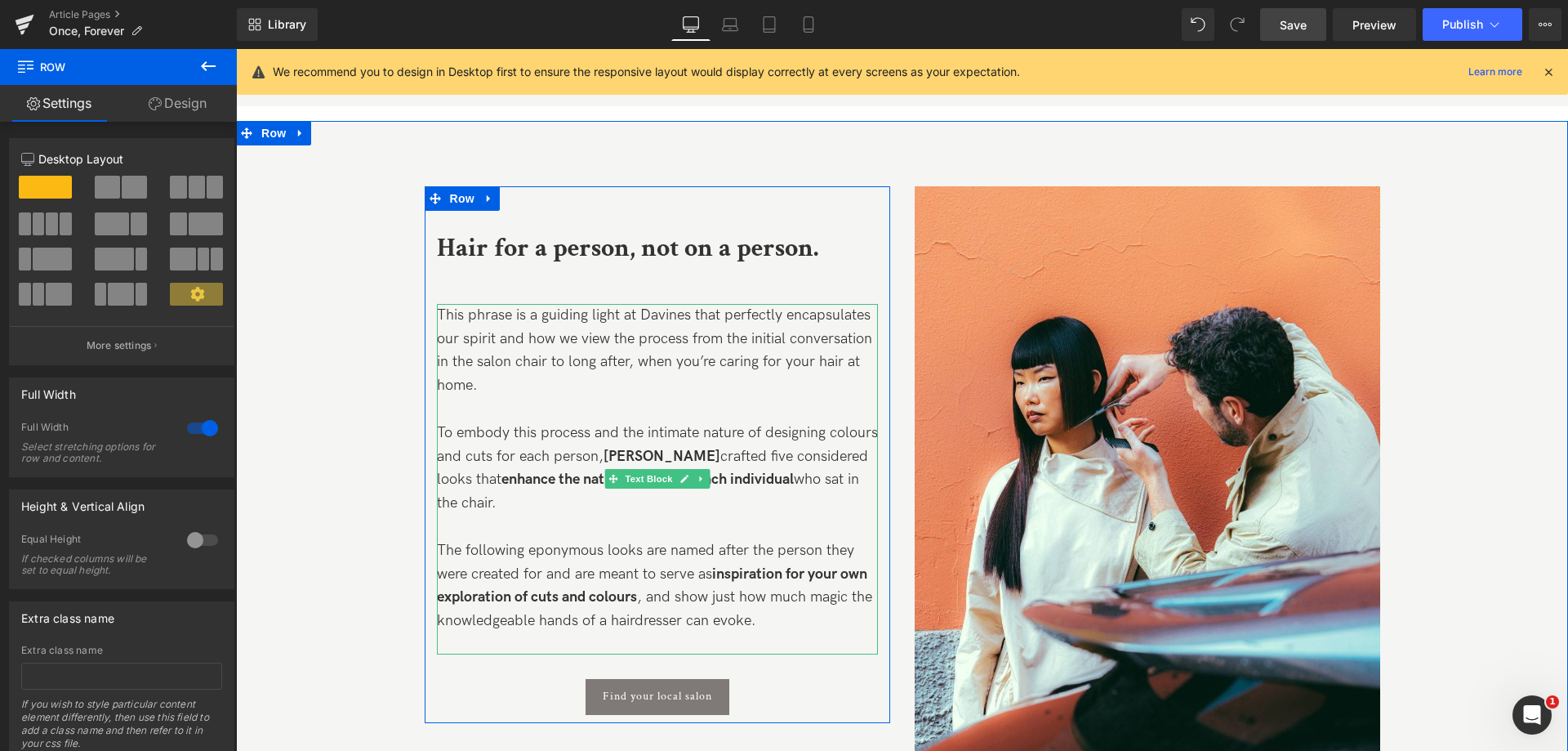
click at [832, 596] on p "The following eponymous looks are named after the person they were created for …" at bounding box center [657, 586] width 441 height 94
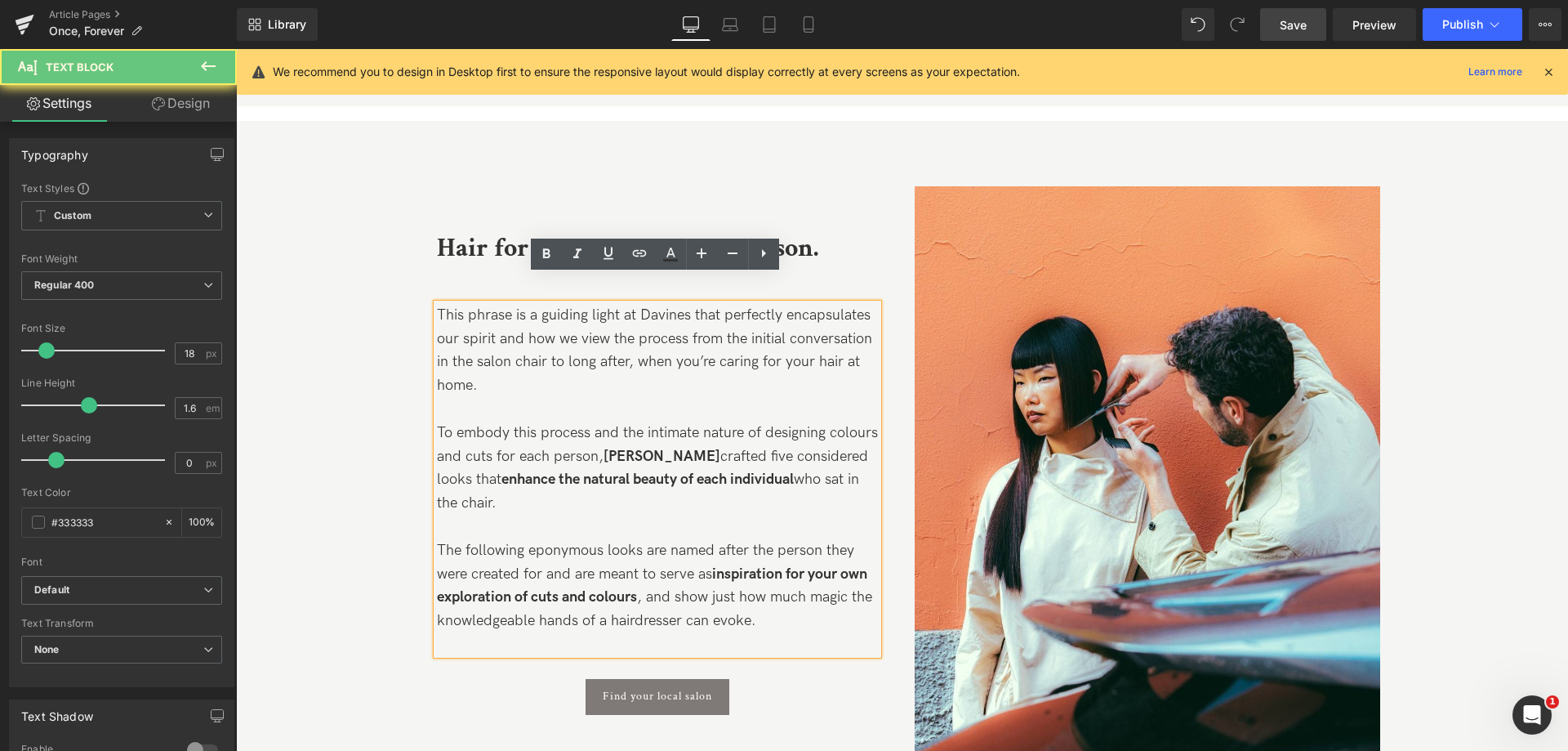
click at [762, 583] on p "The following eponymous looks are named after the person they were created for …" at bounding box center [657, 586] width 441 height 94
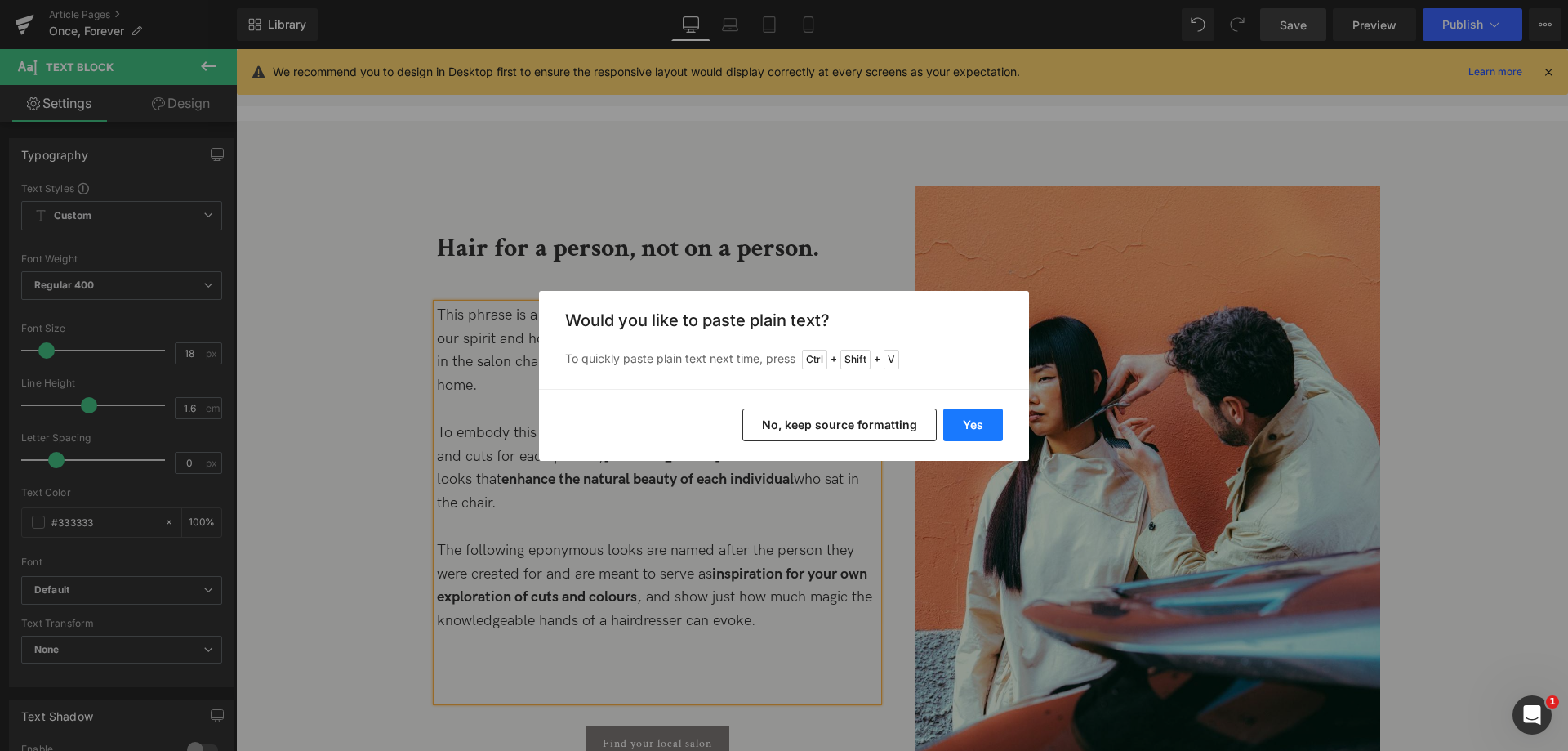
click at [973, 422] on button "Yes" at bounding box center [973, 424] width 60 height 33
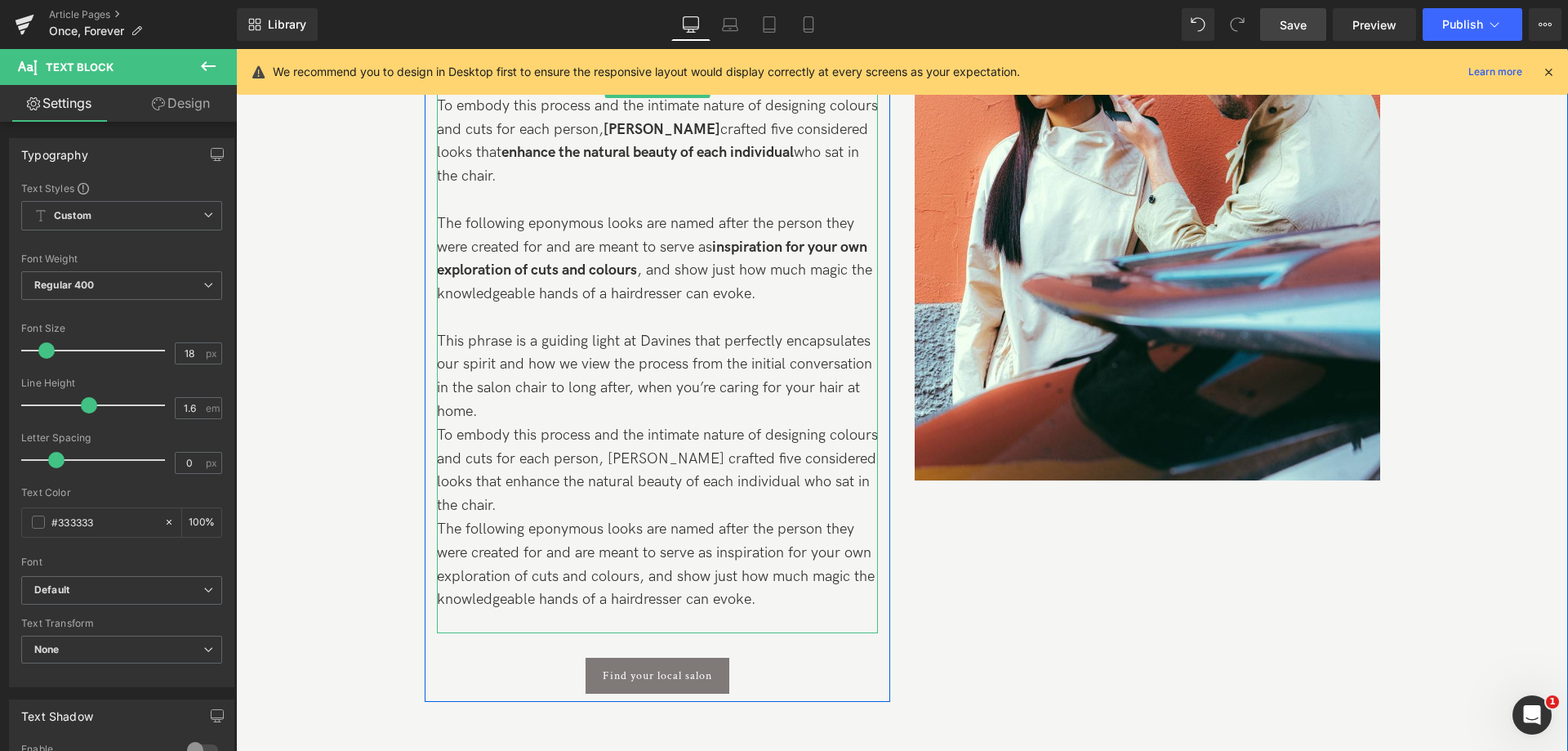
scroll to position [1144, 0]
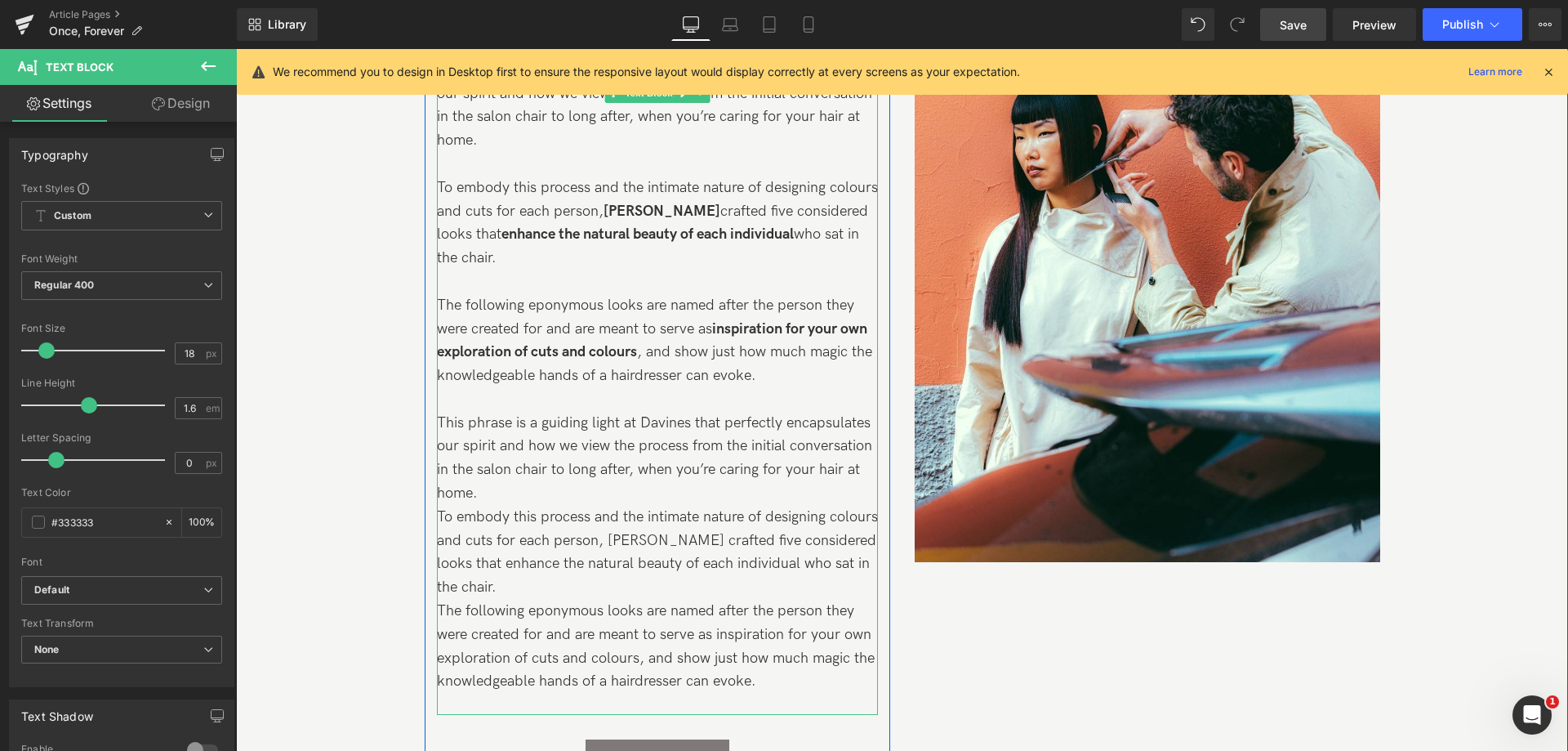
click at [509, 458] on p "This phrase is a guiding light at Davines that perfectly encapsulates our spiri…" at bounding box center [657, 458] width 441 height 94
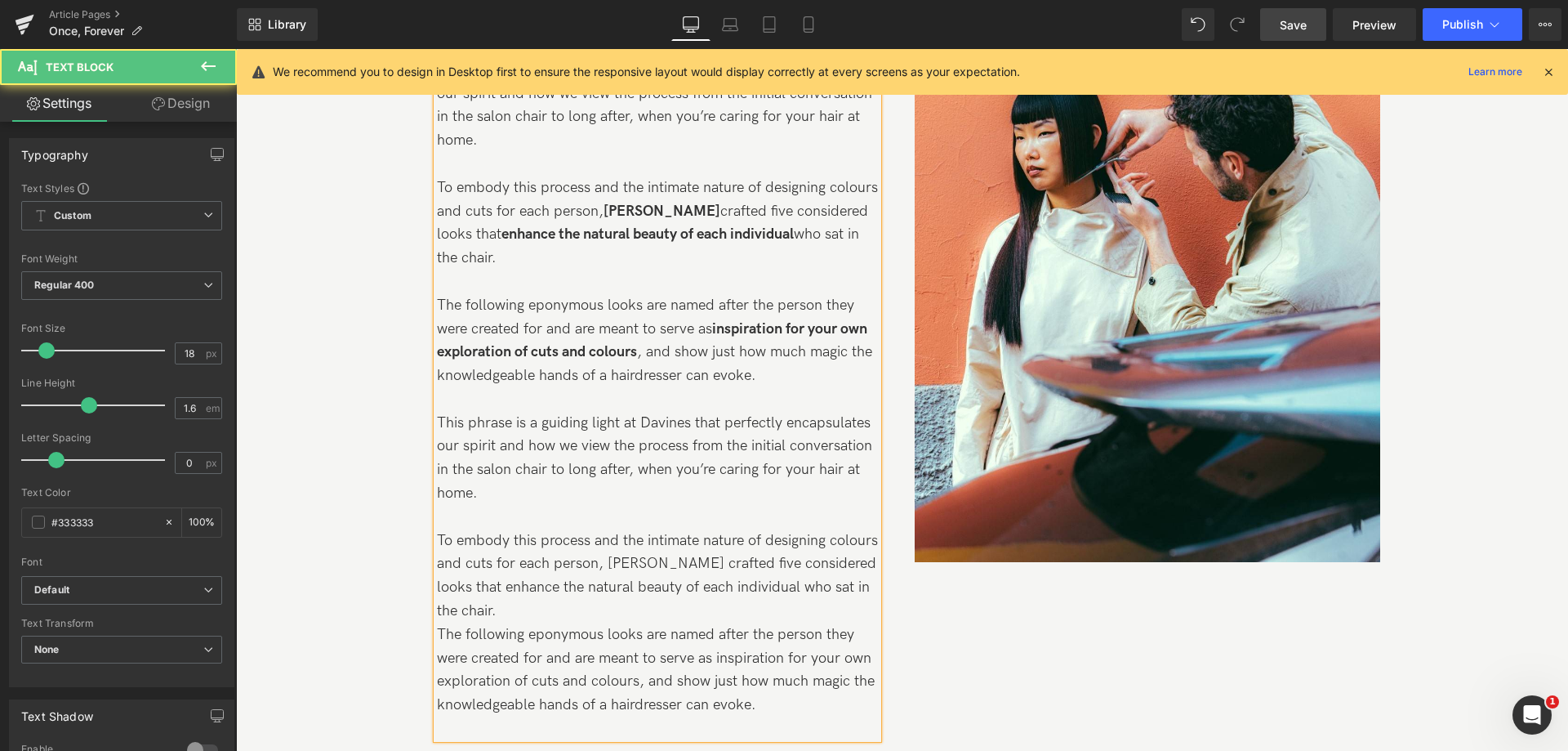
click at [558, 583] on p "To embody this process and the intimate nature of designing colours and cuts fo…" at bounding box center [657, 576] width 441 height 94
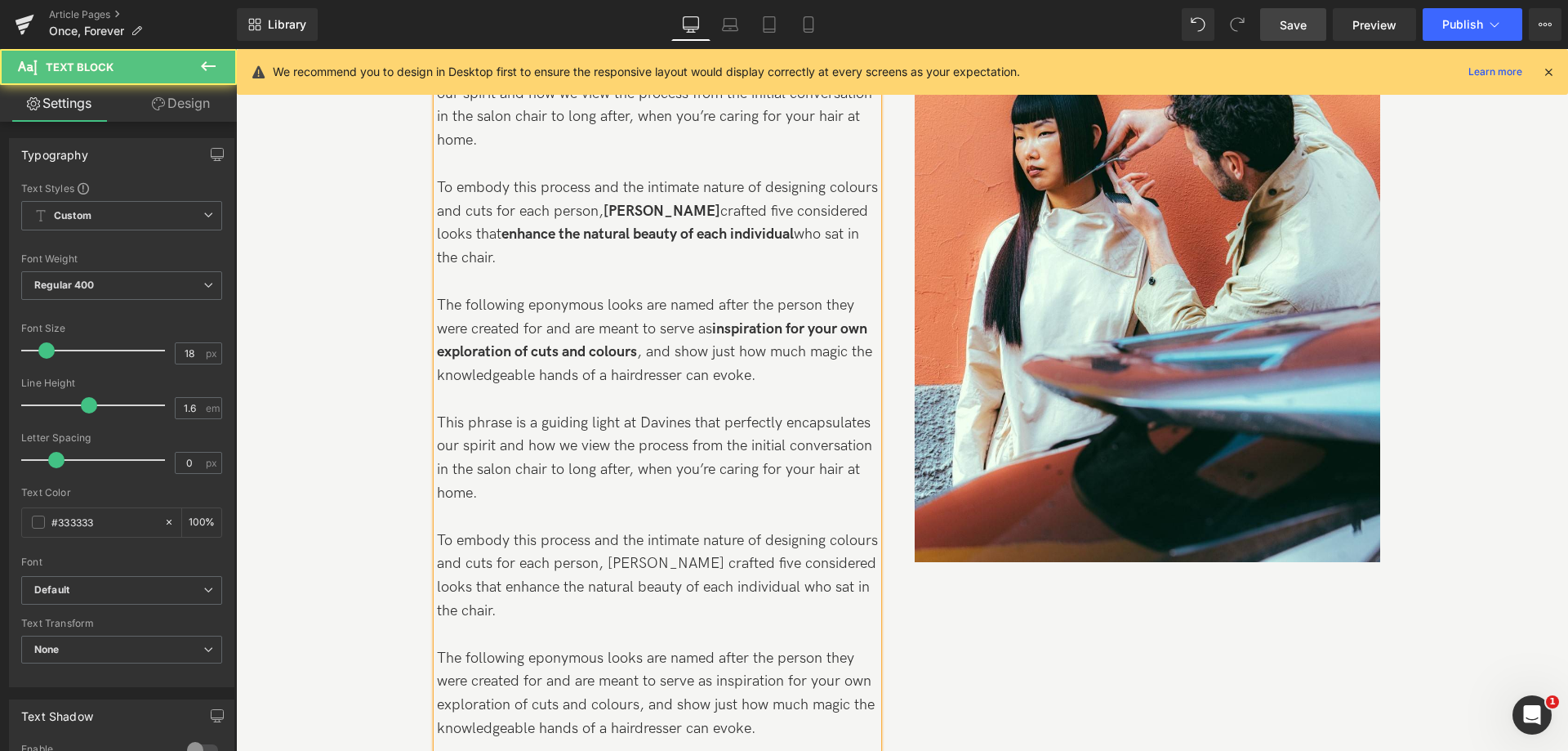
click at [779, 351] on p "The following eponymous looks are named after the person they were created for …" at bounding box center [657, 341] width 441 height 94
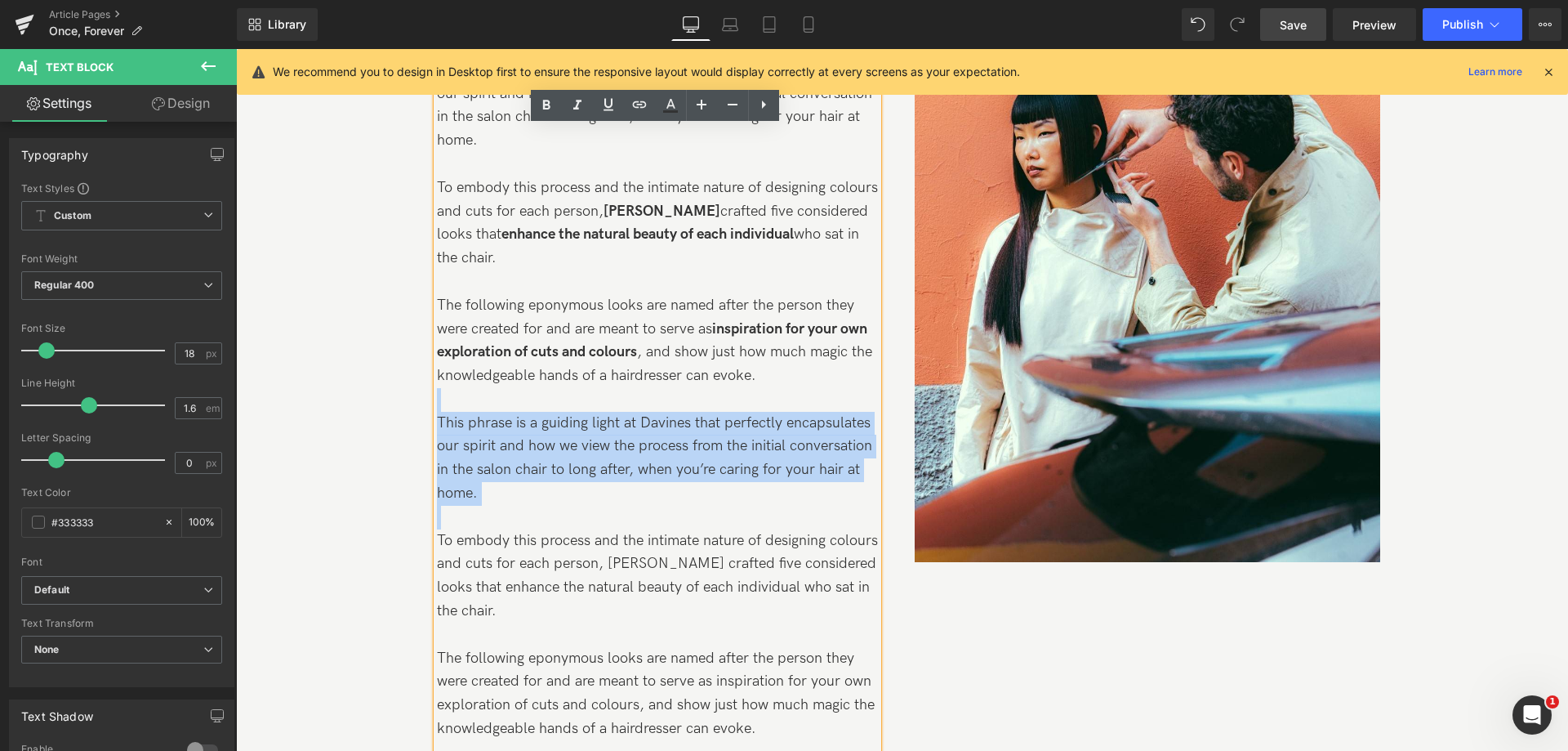
drag, startPoint x: 782, startPoint y: 351, endPoint x: 777, endPoint y: 492, distance: 141.1
click at [779, 490] on div "This phrase is a guiding light at Davines that perfectly encapsulates our spiri…" at bounding box center [657, 411] width 441 height 703
click at [777, 506] on p at bounding box center [657, 518] width 441 height 23
click at [691, 506] on p at bounding box center [657, 518] width 441 height 23
drag, startPoint x: 776, startPoint y: 345, endPoint x: 782, endPoint y: 725, distance: 380.0
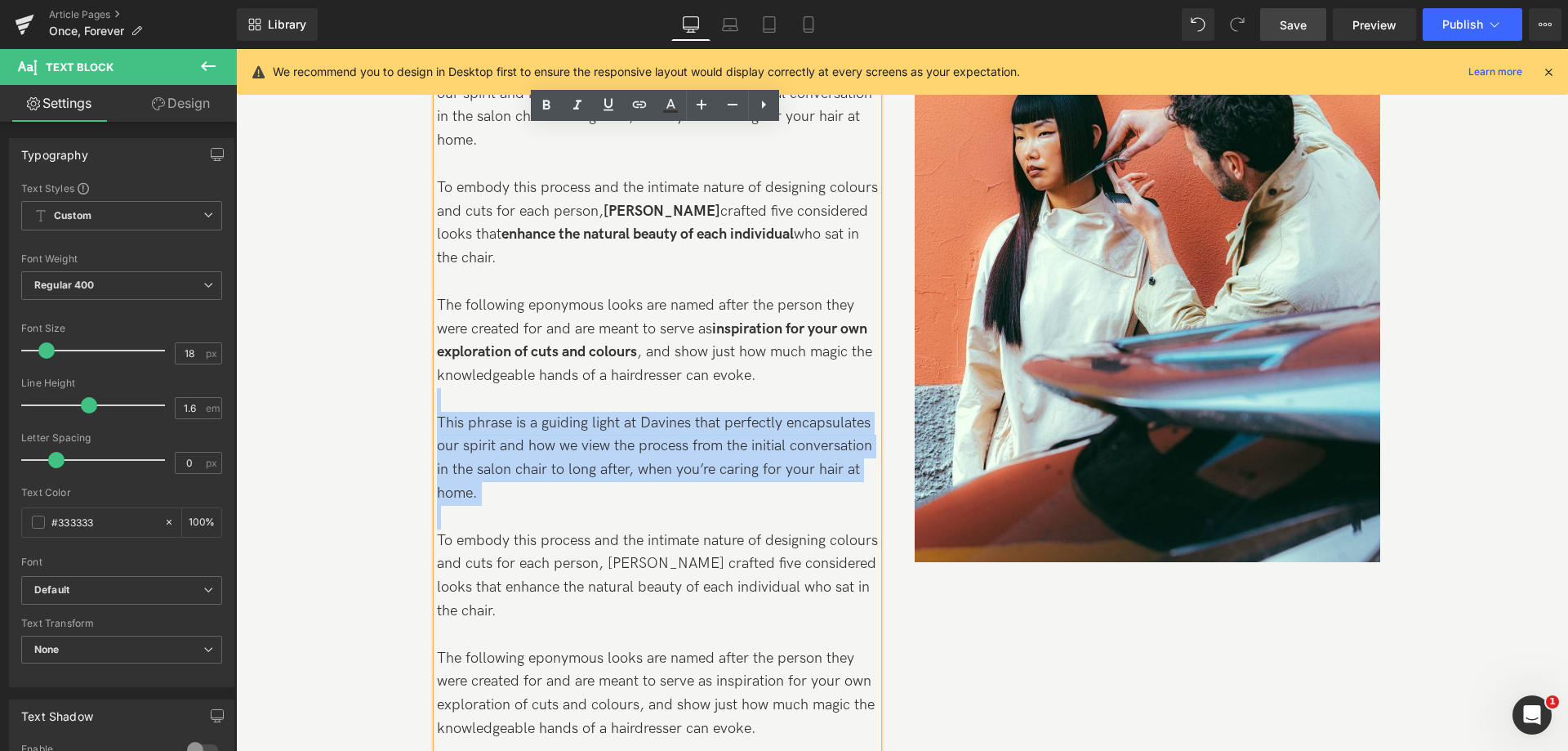
click at [782, 724] on div "This phrase is a guiding light at Davines that perfectly encapsulates our spiri…" at bounding box center [657, 411] width 441 height 703
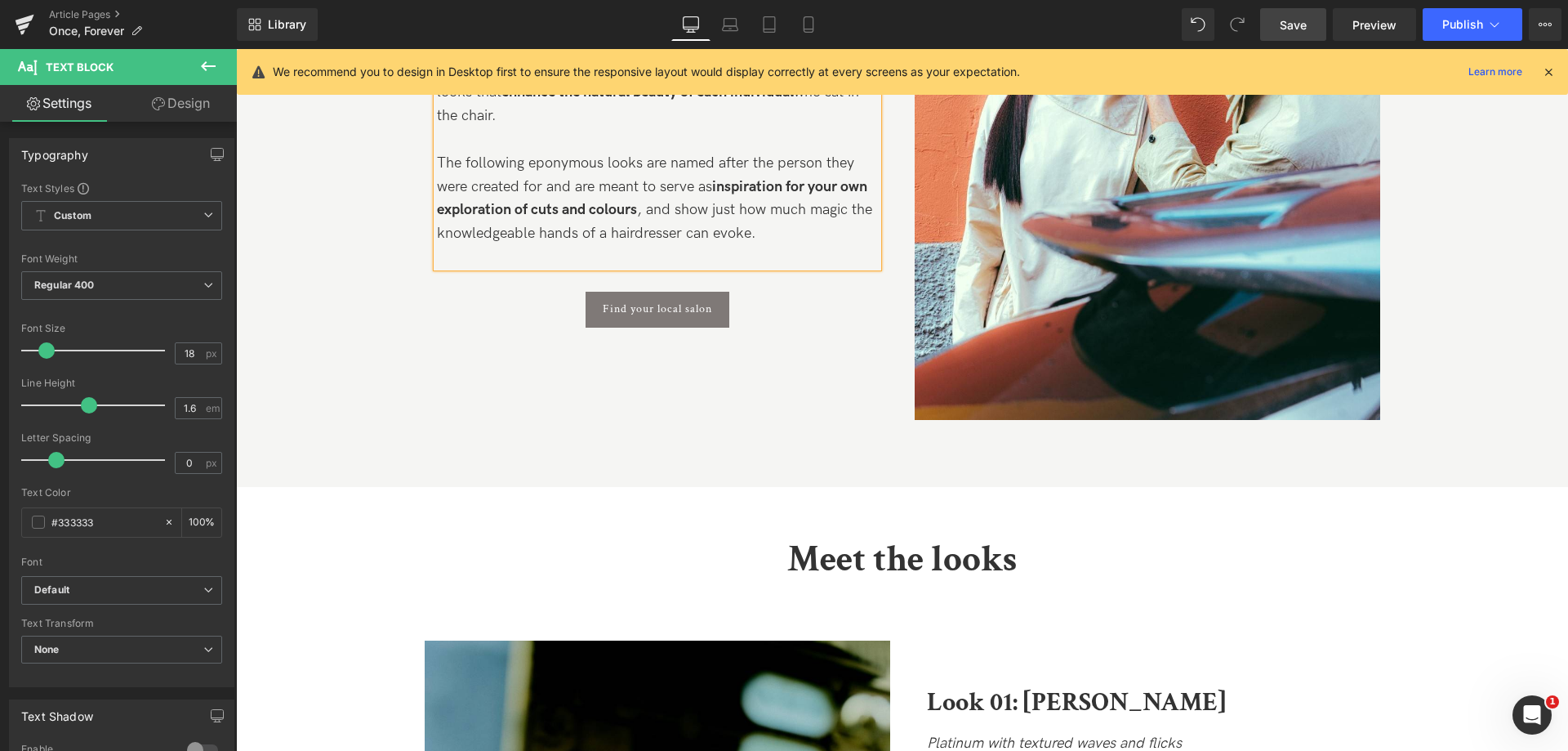
scroll to position [1552, 0]
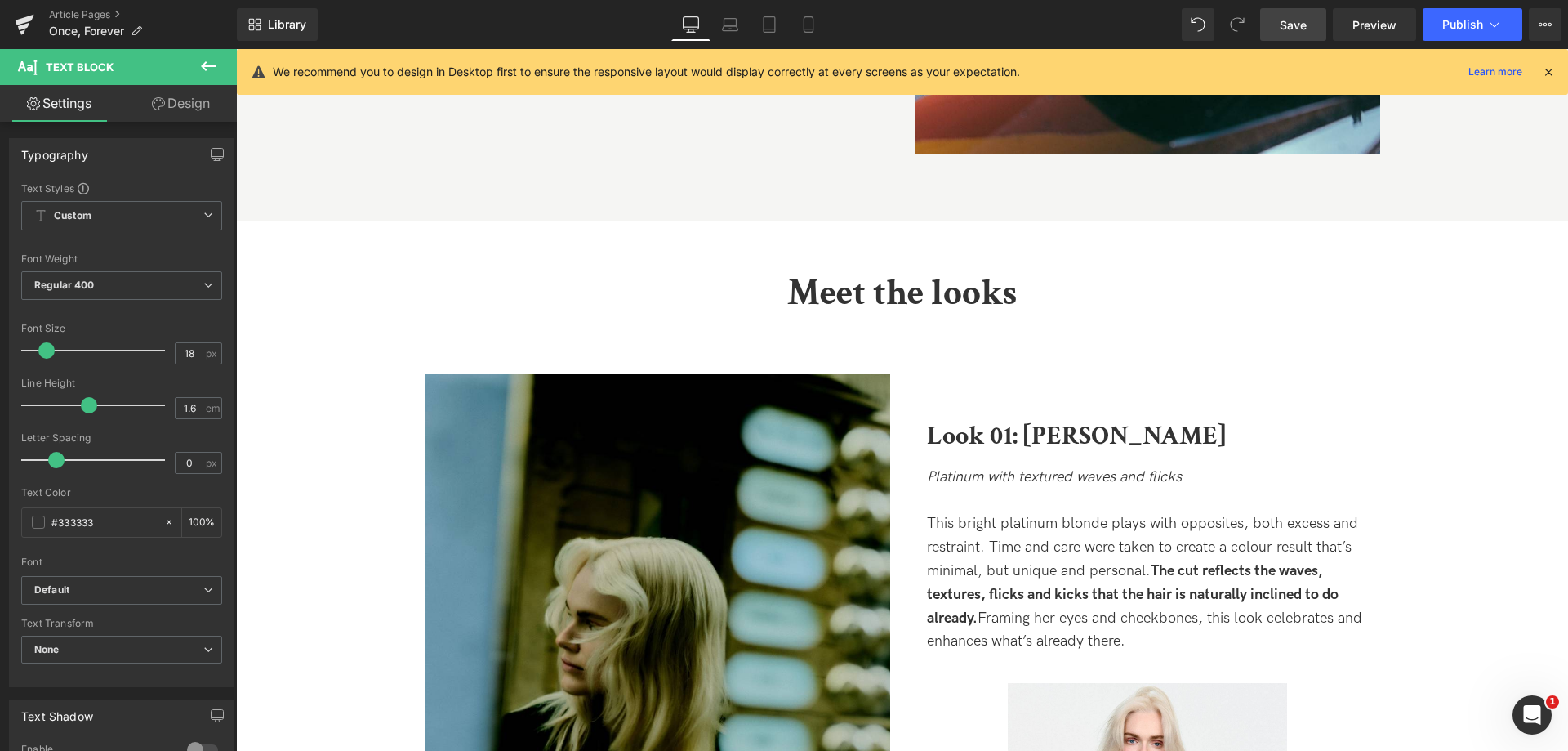
click at [1118, 565] on strong "The cut reflects the waves, textures, flicks and kicks that the hair is natural…" at bounding box center [1132, 593] width 412 height 64
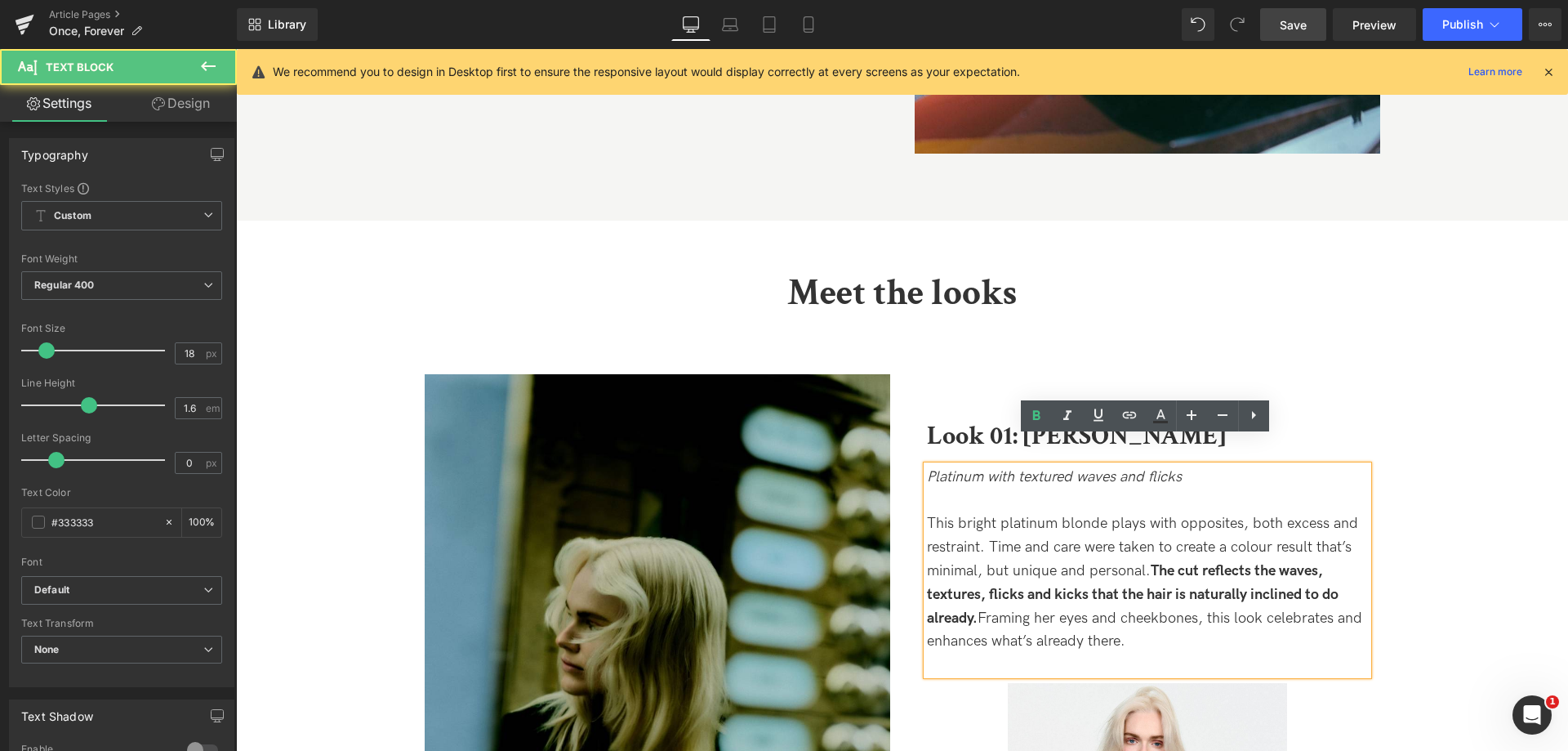
click at [1083, 519] on p "This bright platinum blonde plays with opposites, both excess and restraint. Ti…" at bounding box center [1146, 583] width 441 height 142
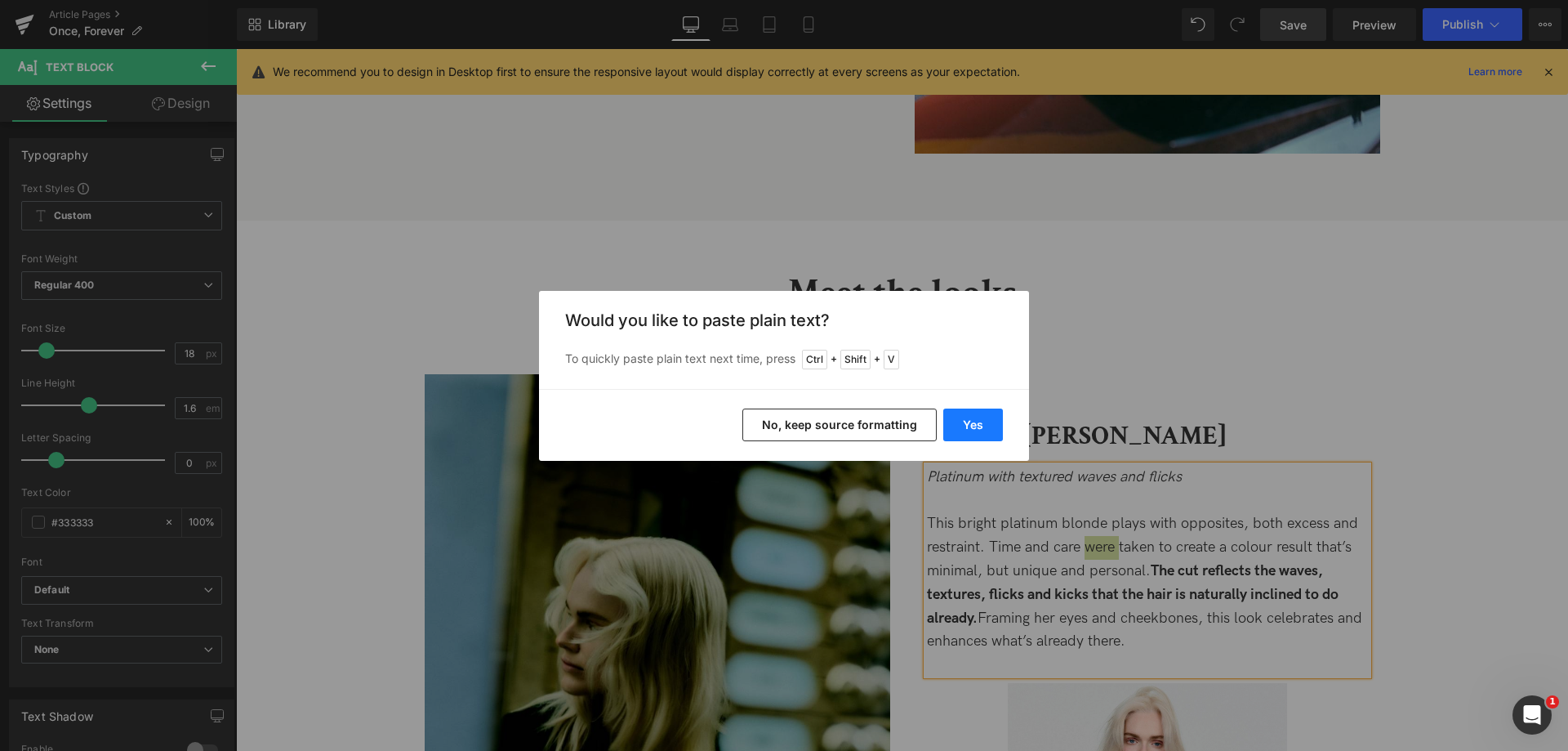
click at [981, 430] on button "Yes" at bounding box center [973, 424] width 60 height 33
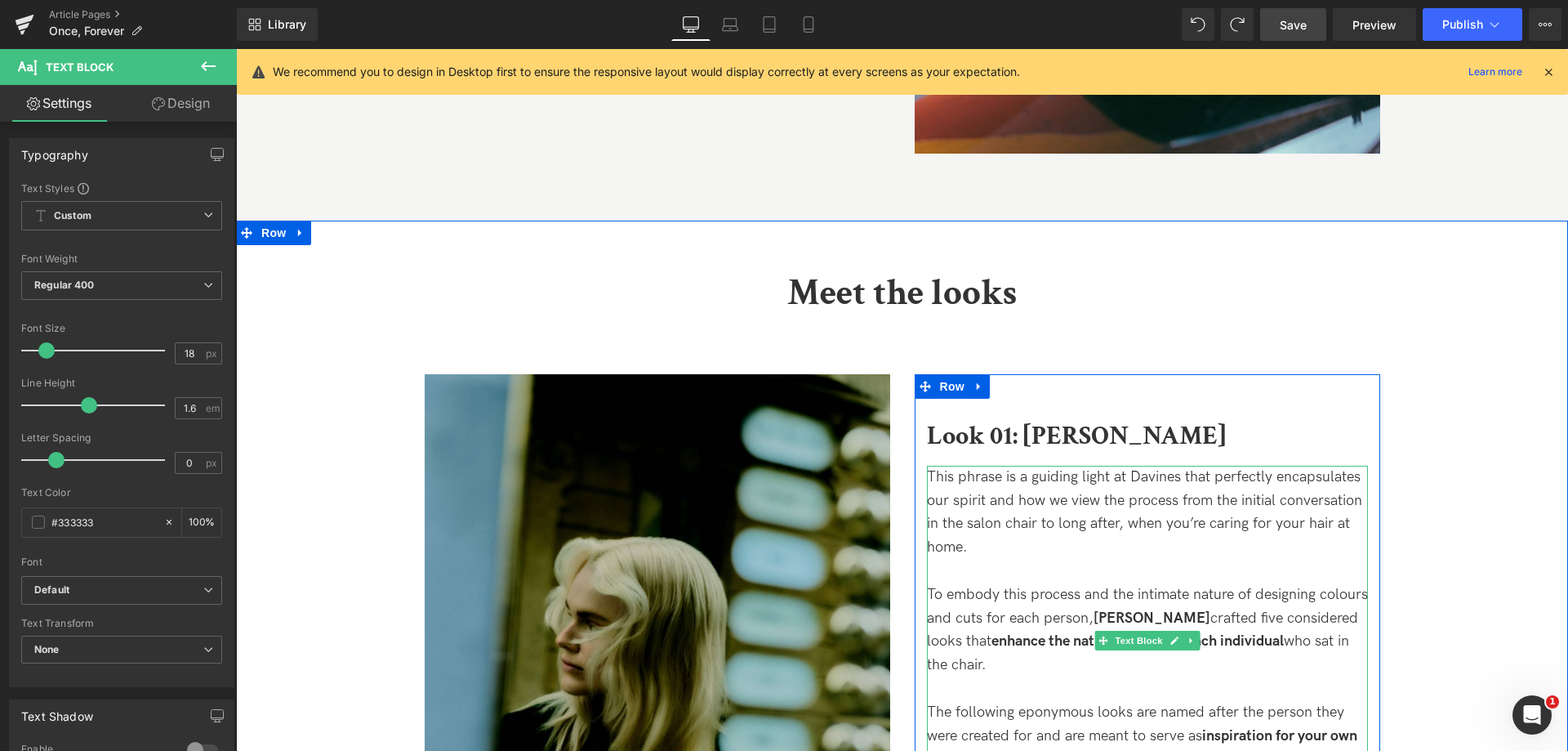
click at [1062, 513] on p "This phrase is a guiding light at Davines that perfectly encapsulates our spiri…" at bounding box center [1146, 513] width 441 height 94
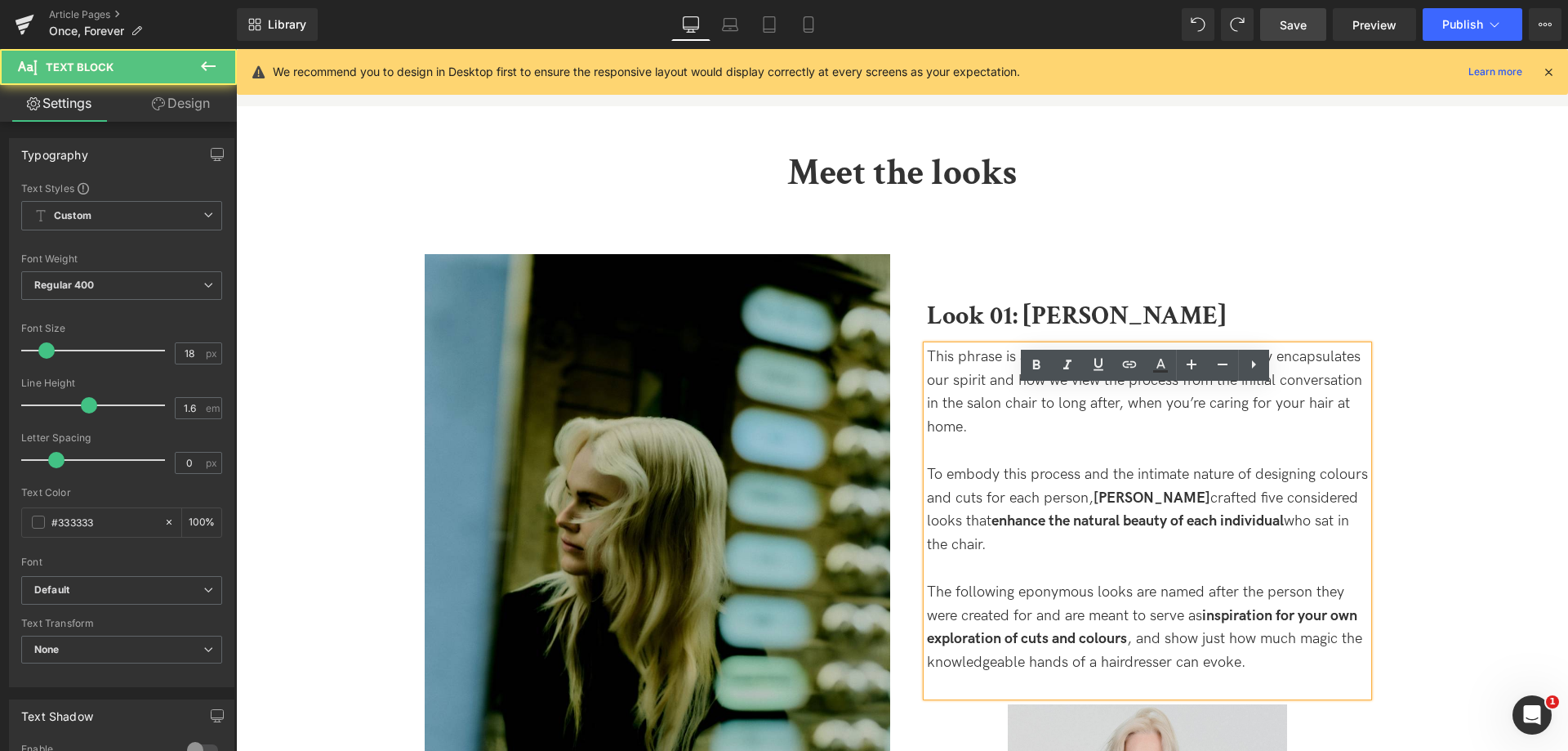
scroll to position [1797, 0]
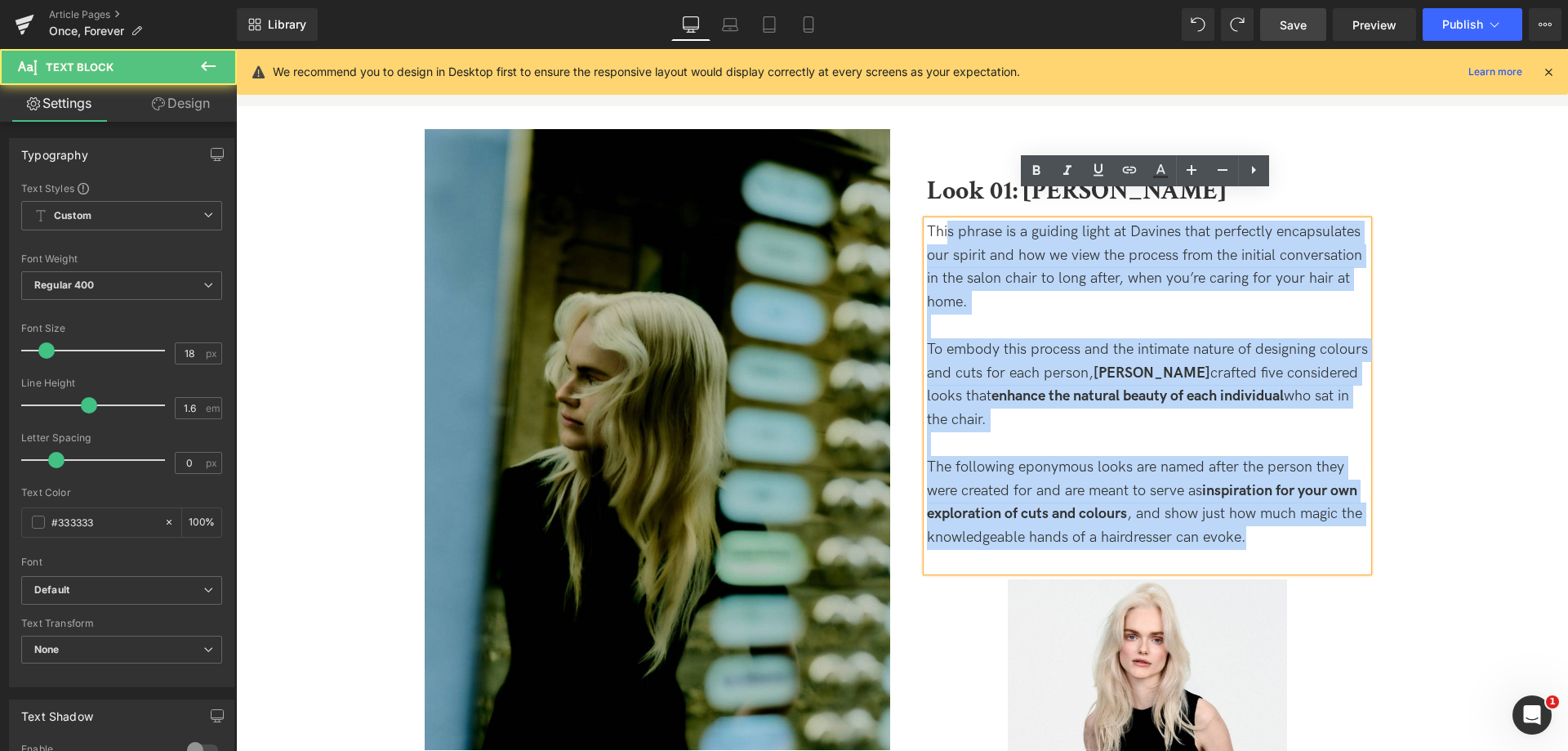
drag, startPoint x: 1260, startPoint y: 503, endPoint x: 946, endPoint y: 192, distance: 441.9
click at [946, 221] on div "This phrase is a guiding light at Davines that perfectly encapsulates our spiri…" at bounding box center [1146, 396] width 441 height 350
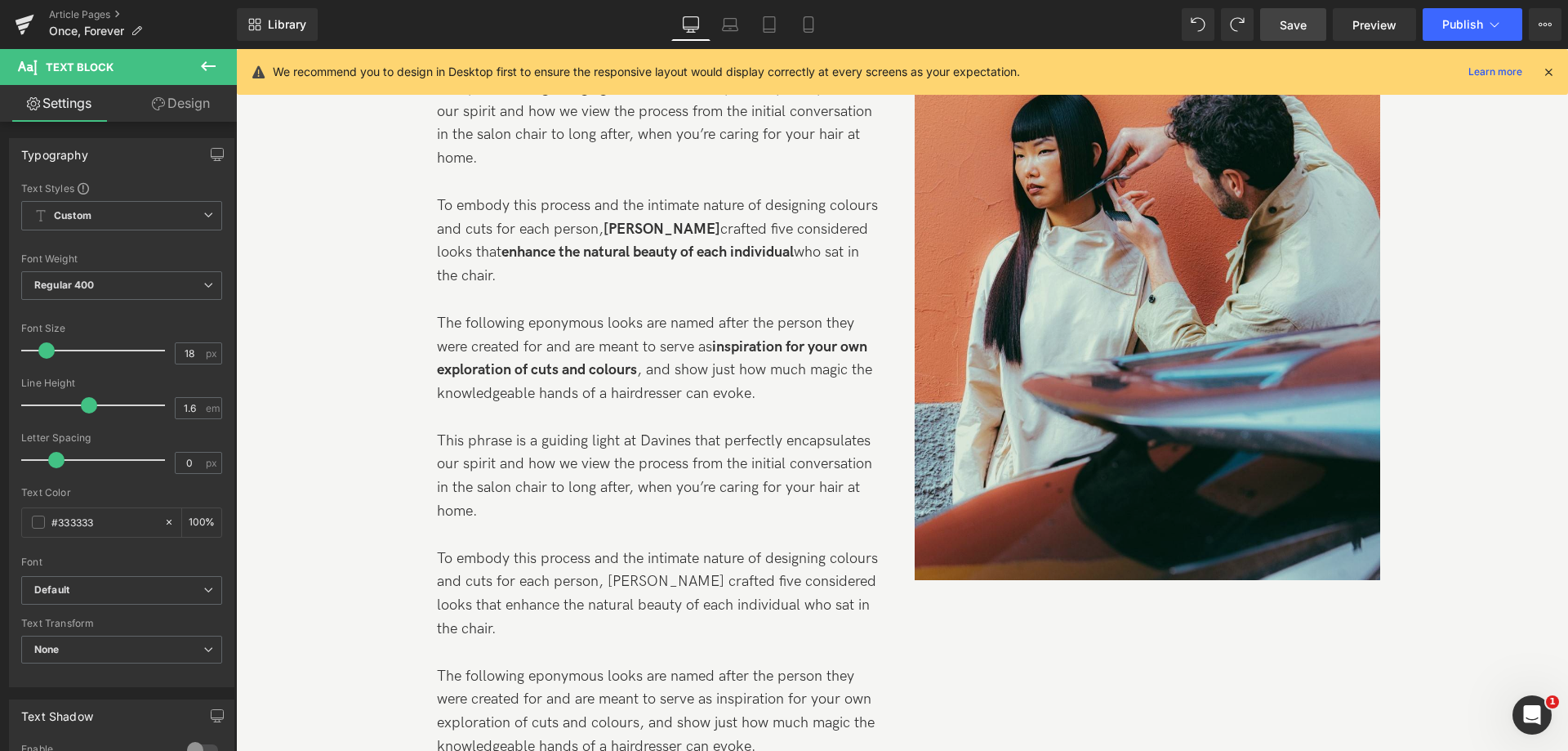
scroll to position [1379, 0]
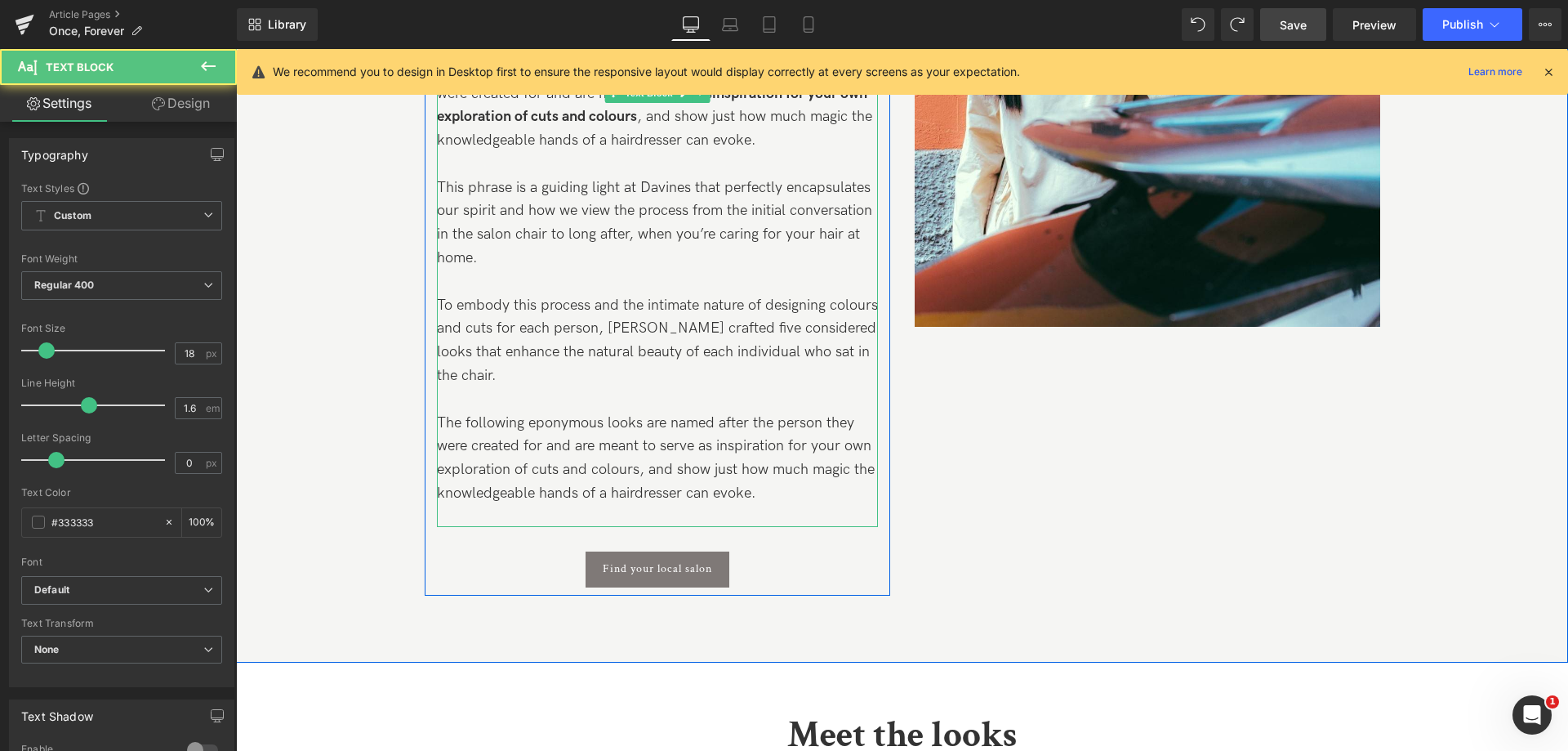
click at [734, 294] on p "To embody this process and the intimate nature of designing colours and cuts fo…" at bounding box center [657, 341] width 441 height 94
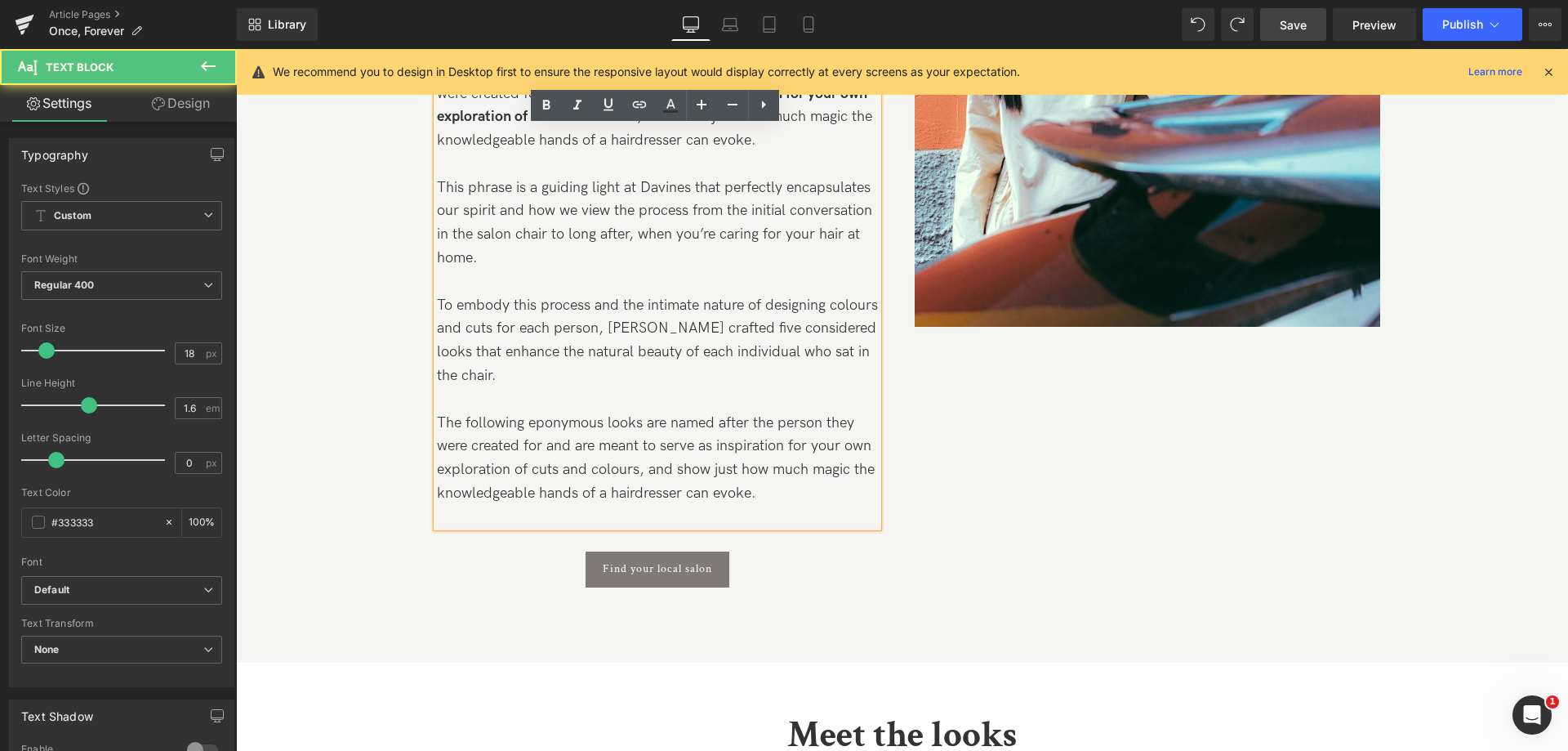
click at [791, 114] on p "The following eponymous looks are named after the person they were created for …" at bounding box center [657, 106] width 441 height 94
drag, startPoint x: 795, startPoint y: 109, endPoint x: 841, endPoint y: 545, distance: 438.4
click at [841, 545] on div "Hair for a person, not on a person. Text Block This phrase is a guiding light a…" at bounding box center [657, 159] width 466 height 857
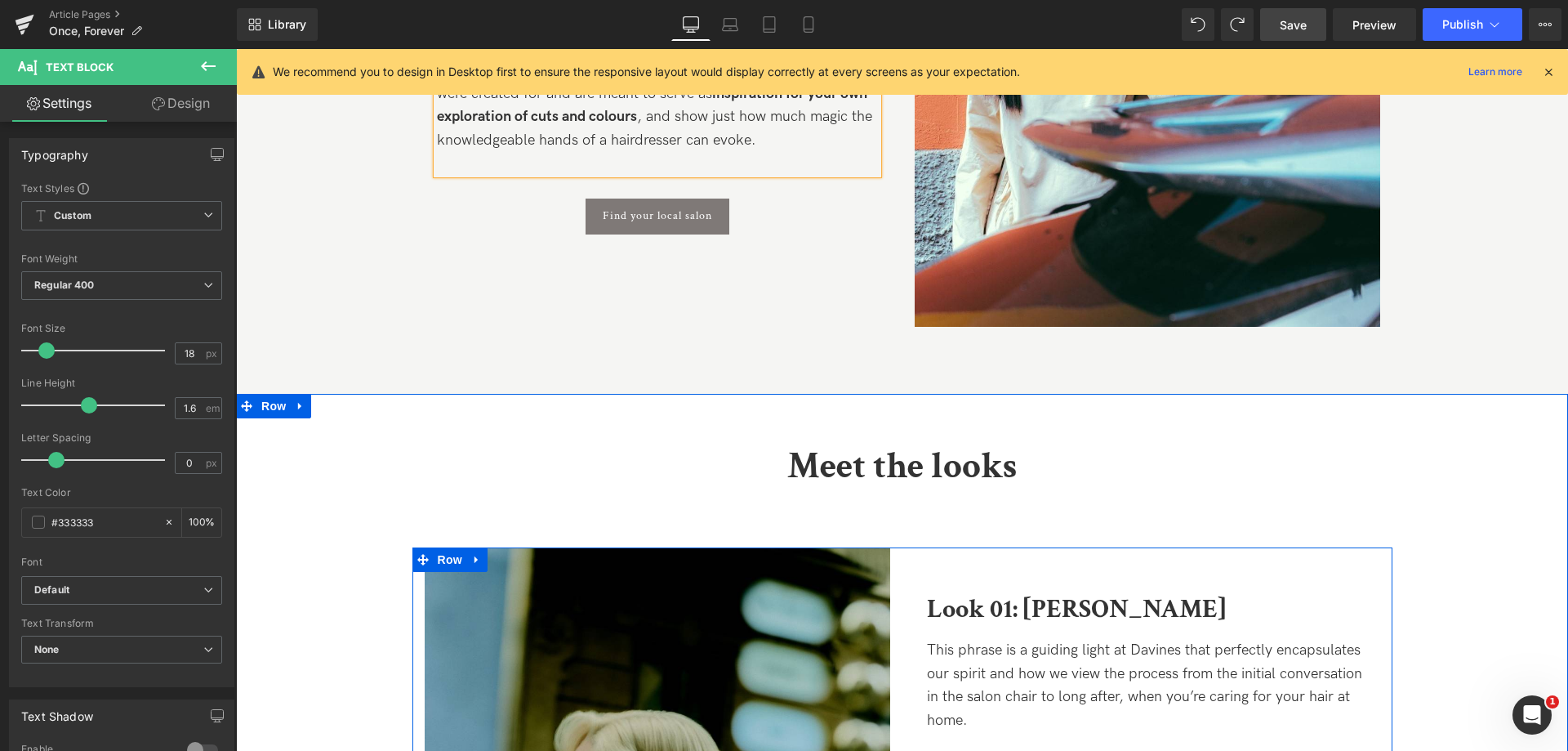
scroll to position [1624, 0]
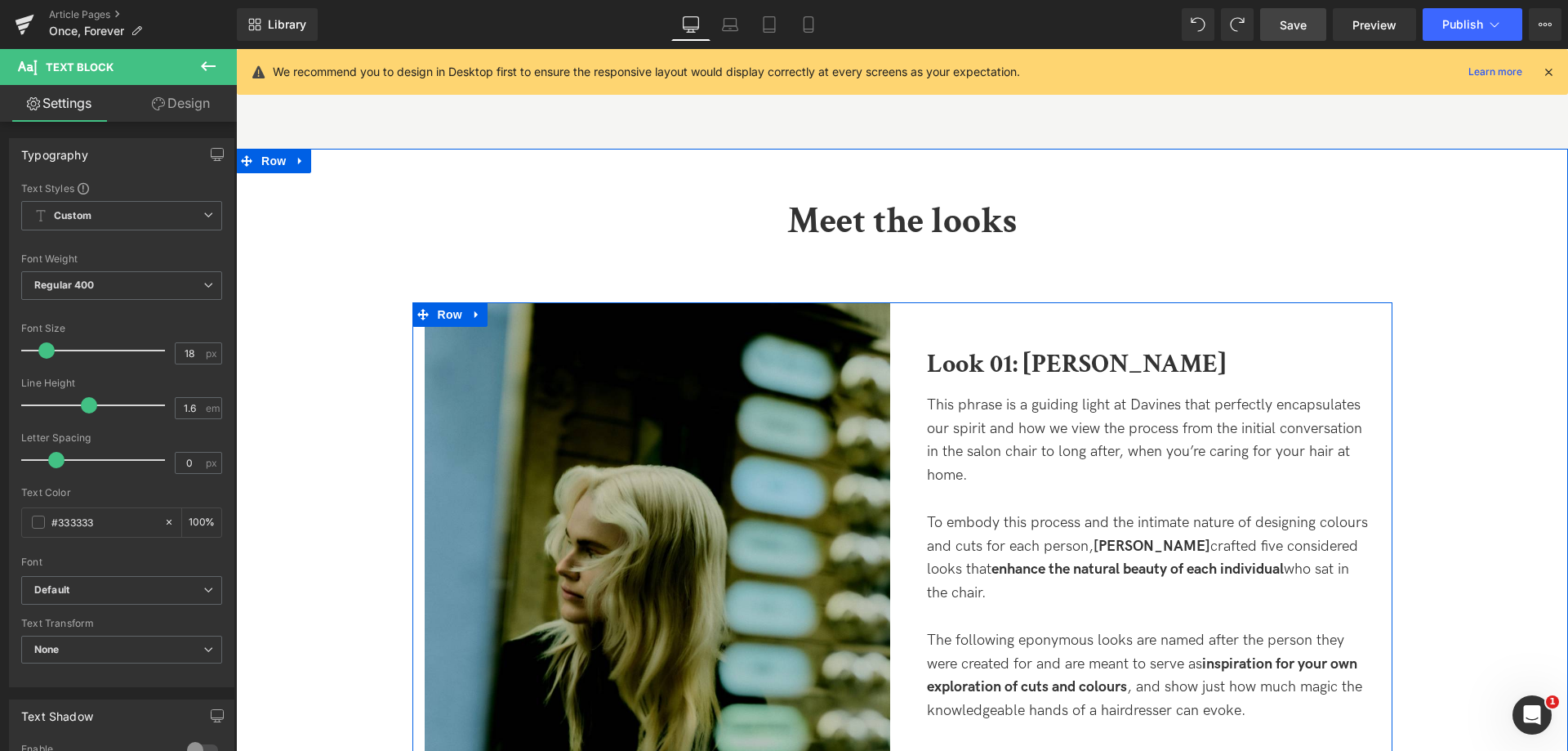
click at [1082, 512] on p "To embody this process and the intimate nature of designing colours and cuts fo…" at bounding box center [1146, 558] width 441 height 94
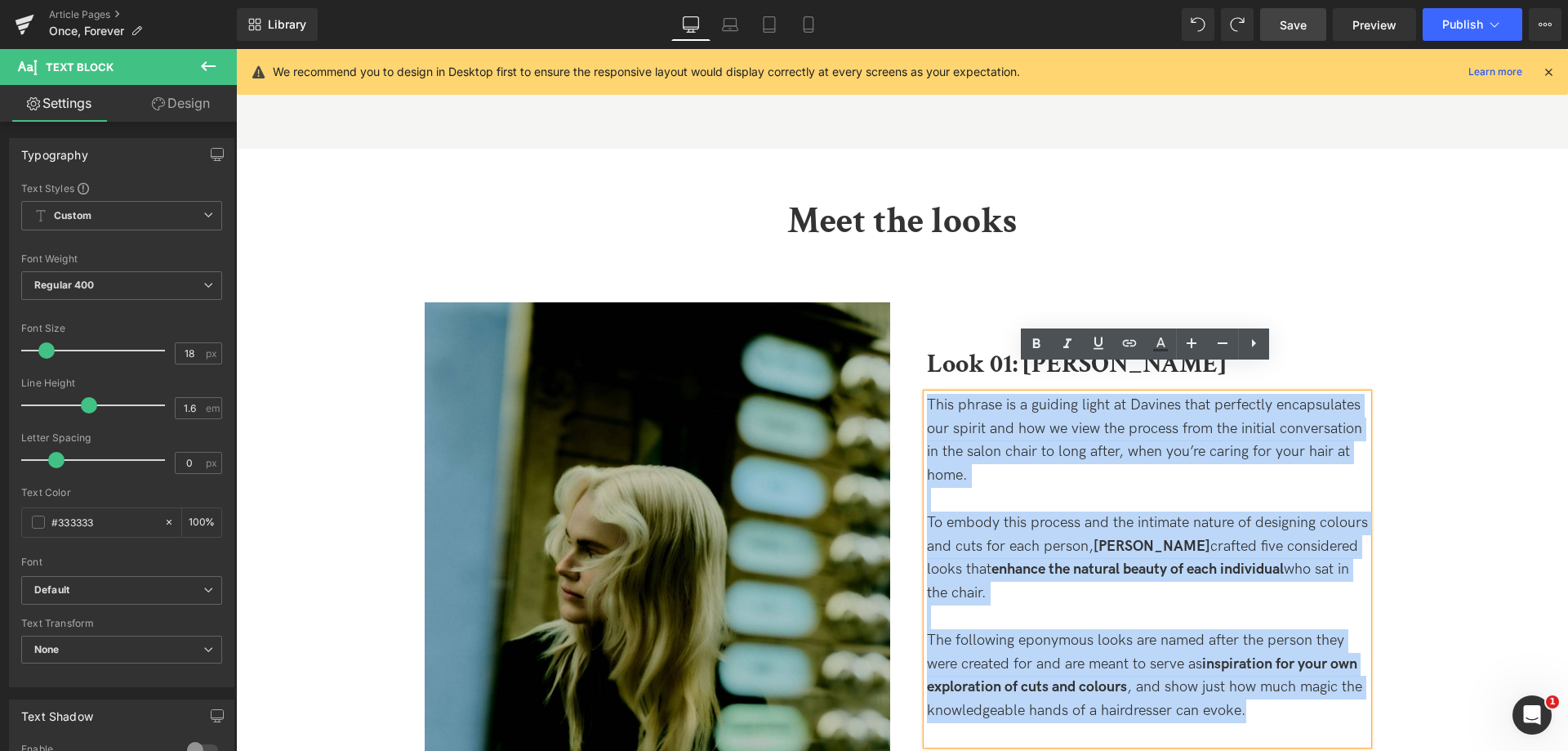
drag, startPoint x: 1128, startPoint y: 566, endPoint x: 893, endPoint y: 308, distance: 349.0
click at [893, 308] on div "Image Look 01: Lilly Text Block This phrase is a guiding light at Davines that …" at bounding box center [902, 735] width 980 height 865
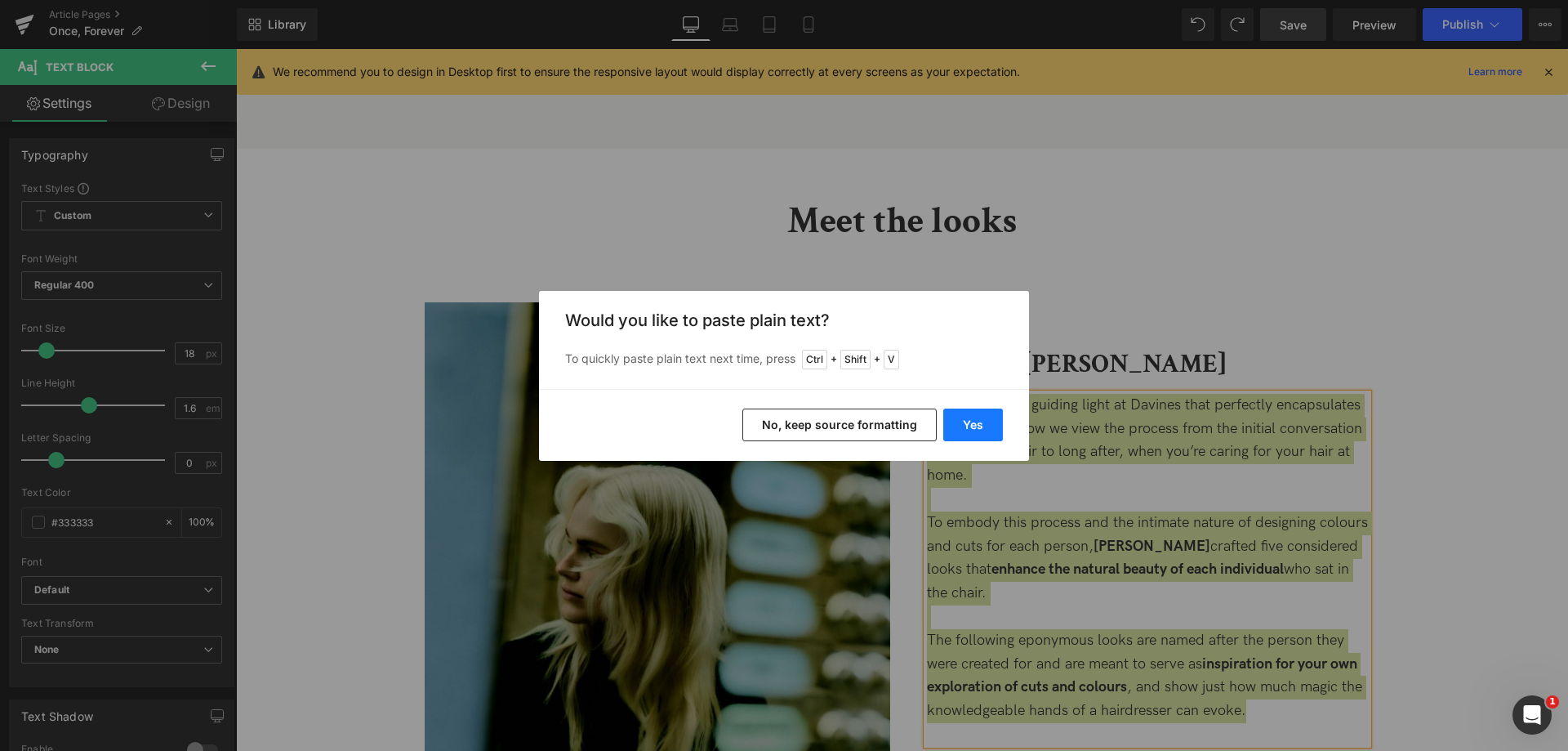
click at [988, 423] on button "Yes" at bounding box center [973, 424] width 60 height 33
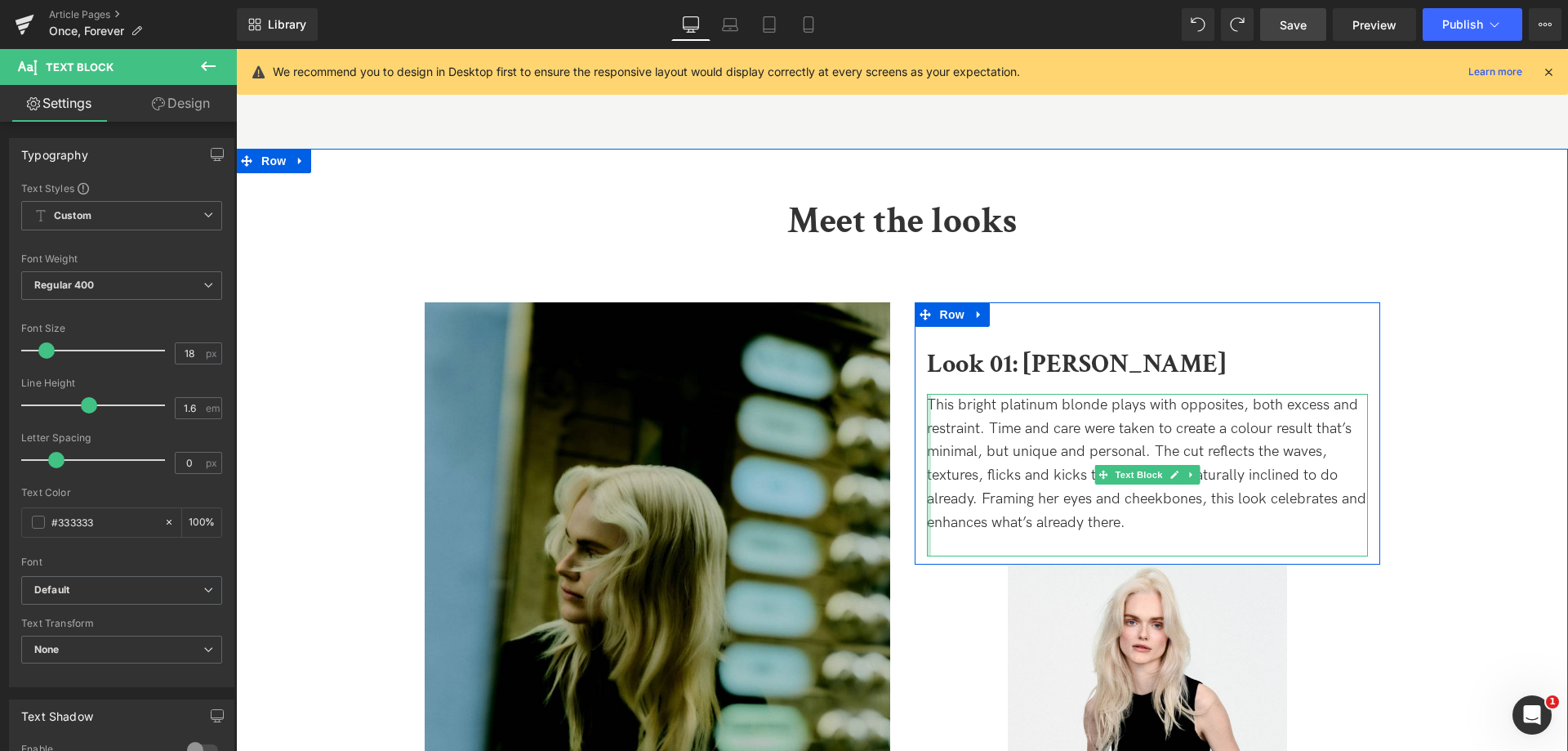
click at [926, 393] on div at bounding box center [928, 474] width 4 height 163
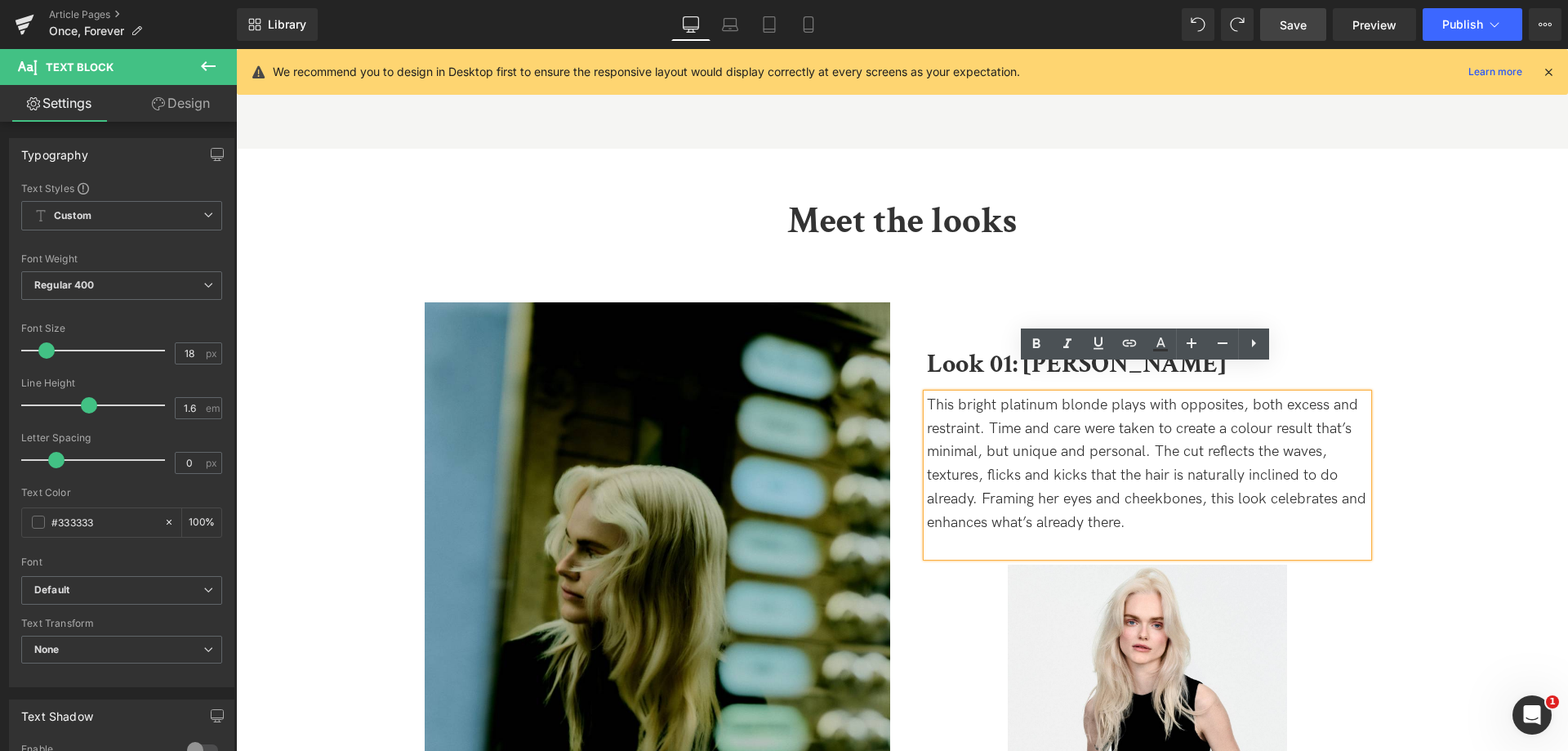
click at [933, 393] on p "This bright platinum blonde plays with opposites, both excess and restraint. Ti…" at bounding box center [1146, 464] width 441 height 142
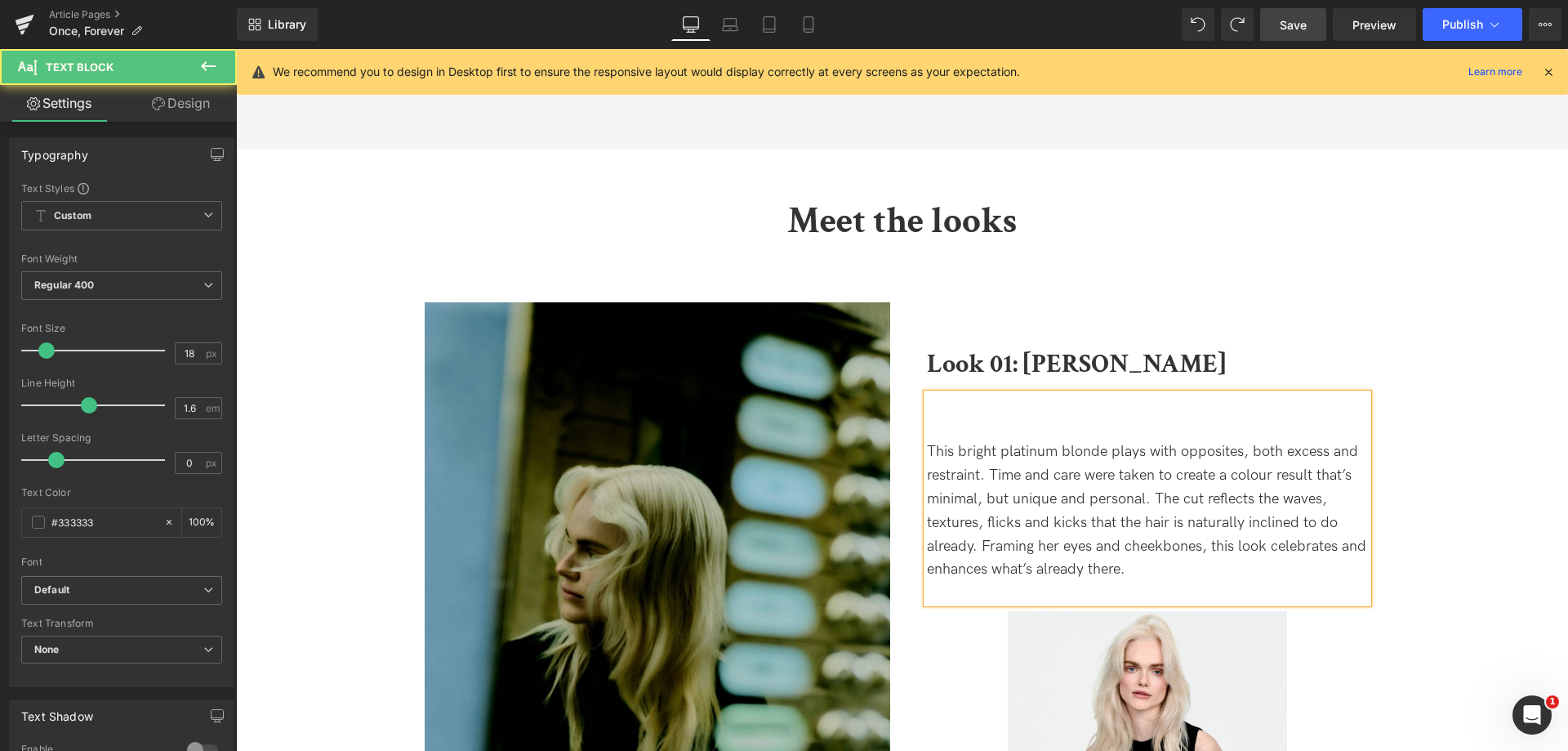
click at [971, 393] on p at bounding box center [1146, 405] width 441 height 23
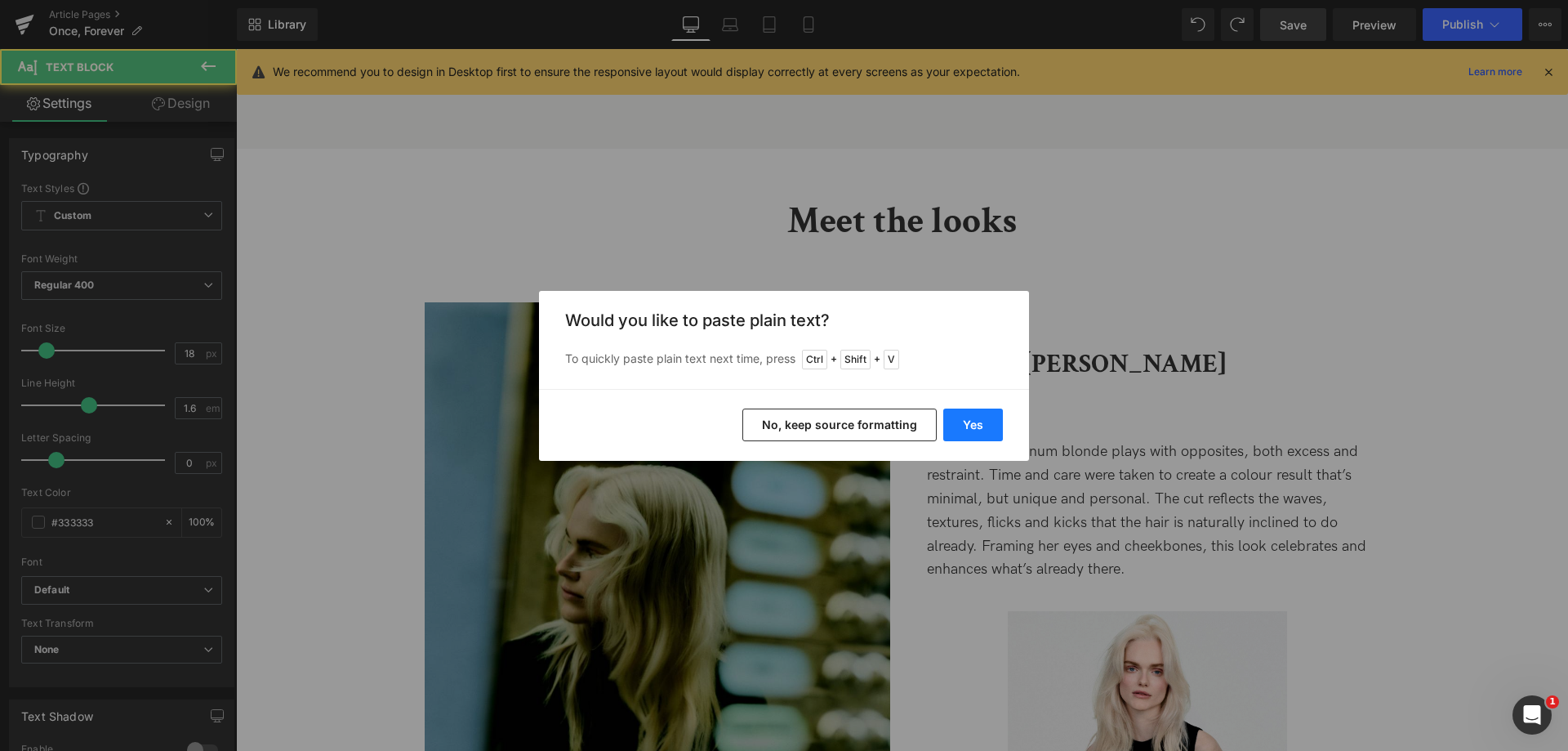
click at [957, 418] on button "Yes" at bounding box center [973, 424] width 60 height 33
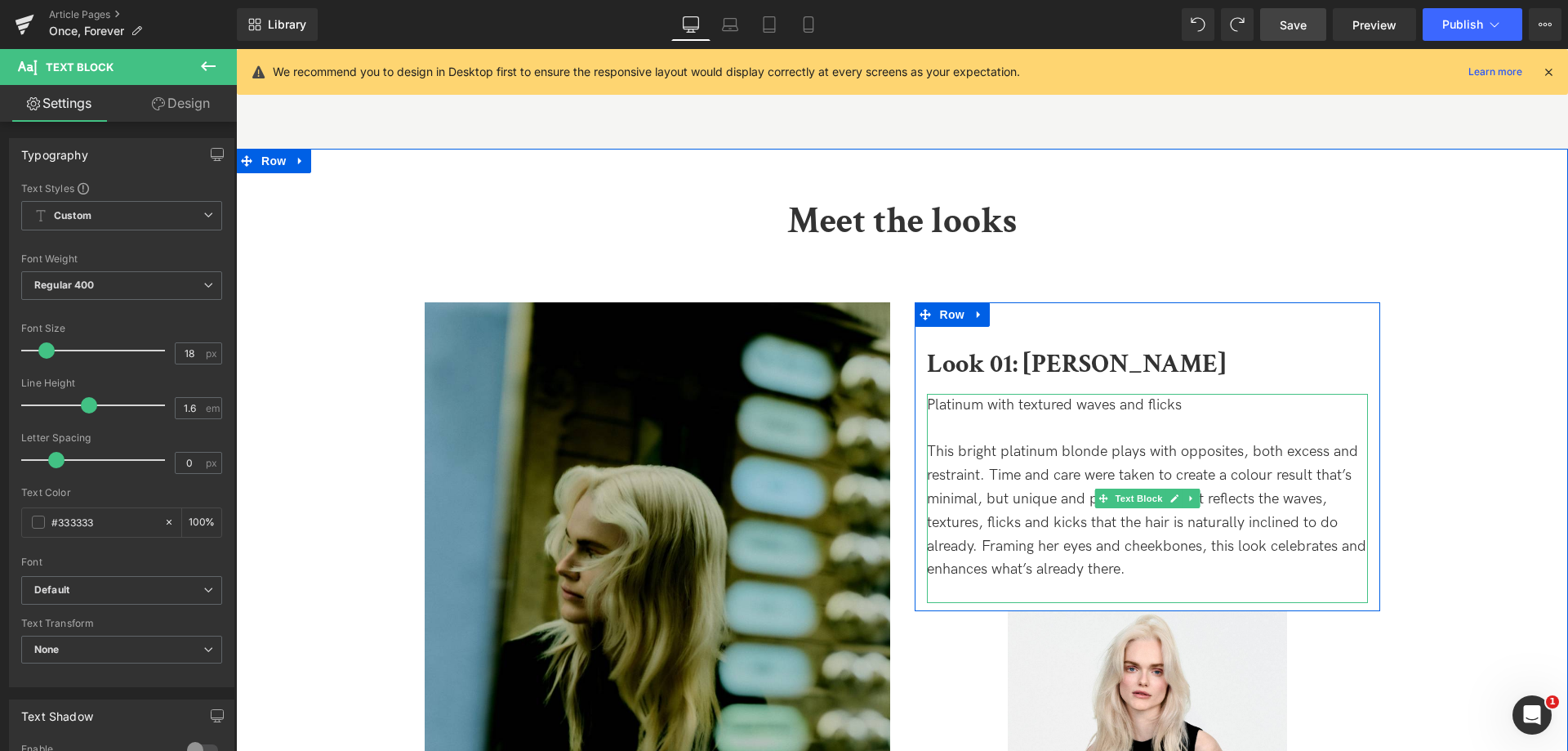
click at [994, 393] on p "Platinum with textured waves and flicks" at bounding box center [1146, 405] width 441 height 23
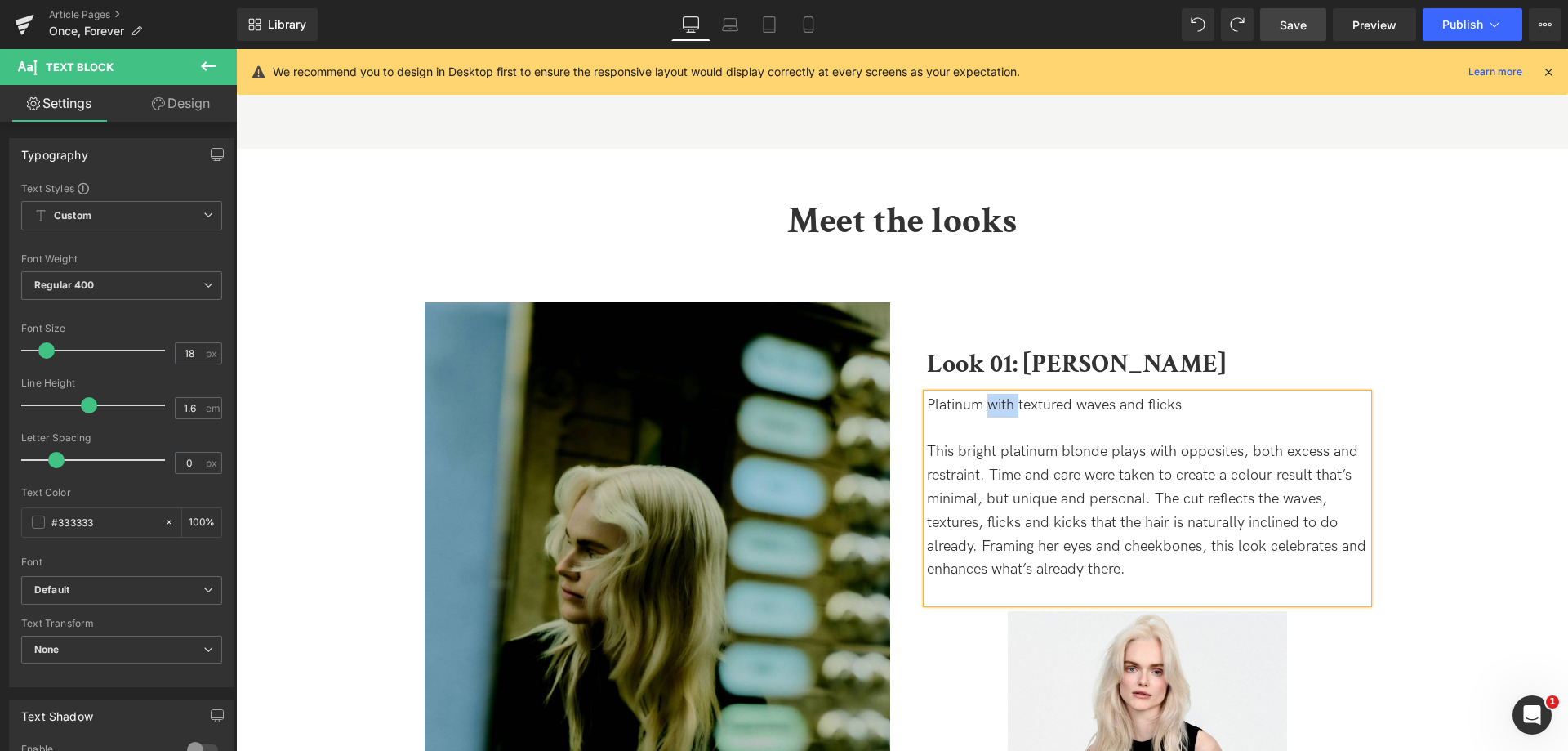
click at [994, 393] on p "Platinum with textured waves and flicks" at bounding box center [1146, 405] width 441 height 23
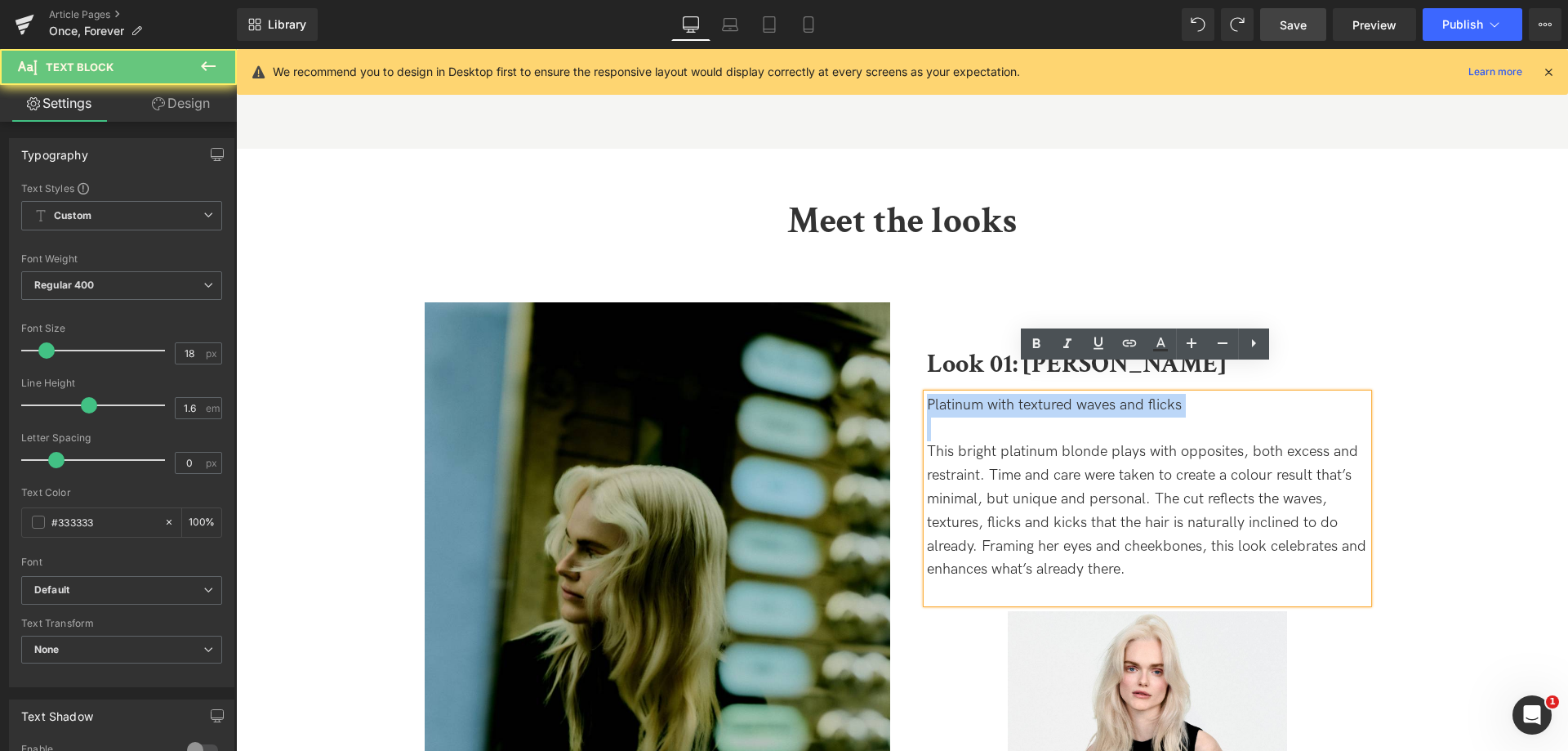
click at [994, 393] on p "Platinum with textured waves and flicks" at bounding box center [1146, 405] width 441 height 23
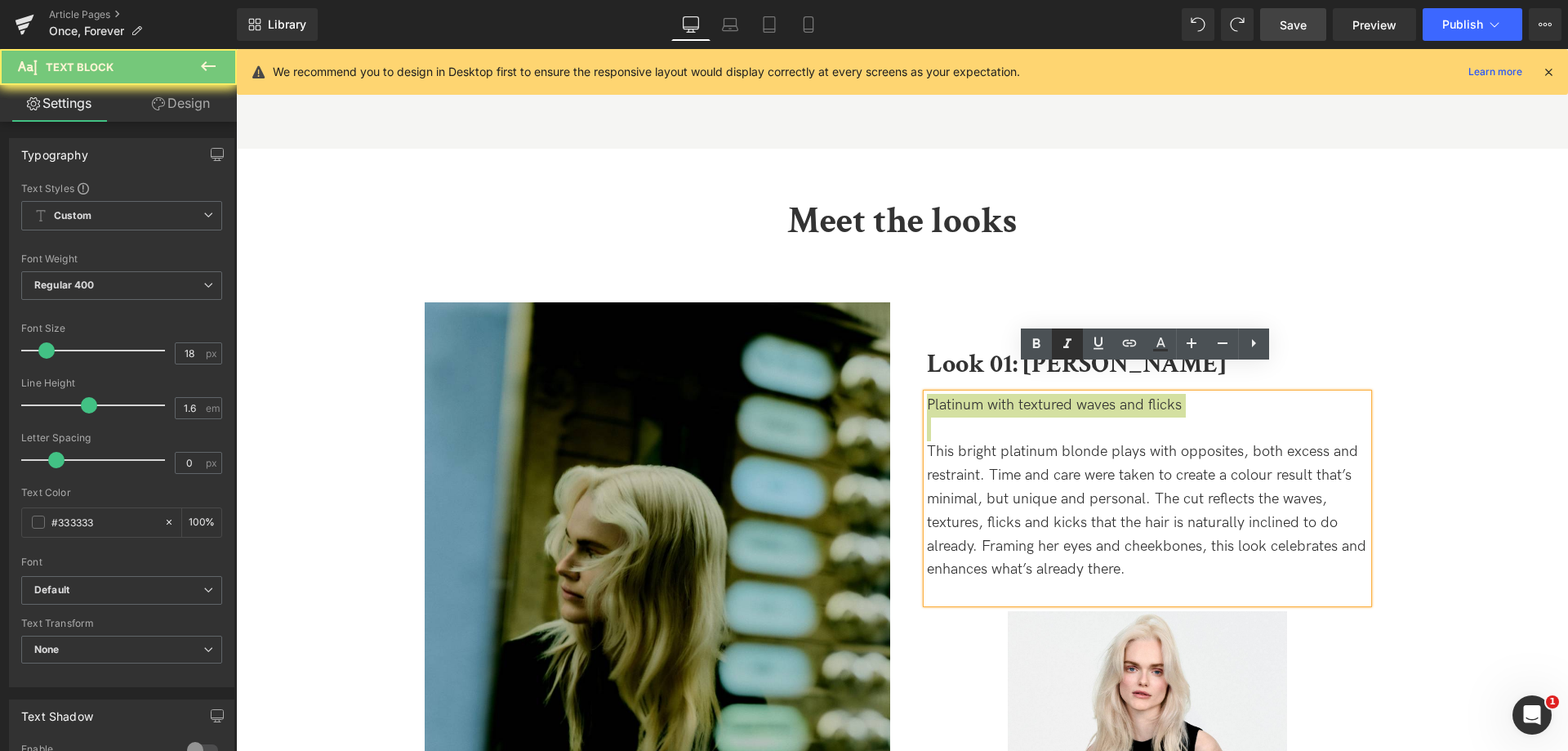
click at [1061, 343] on icon at bounding box center [1067, 344] width 20 height 20
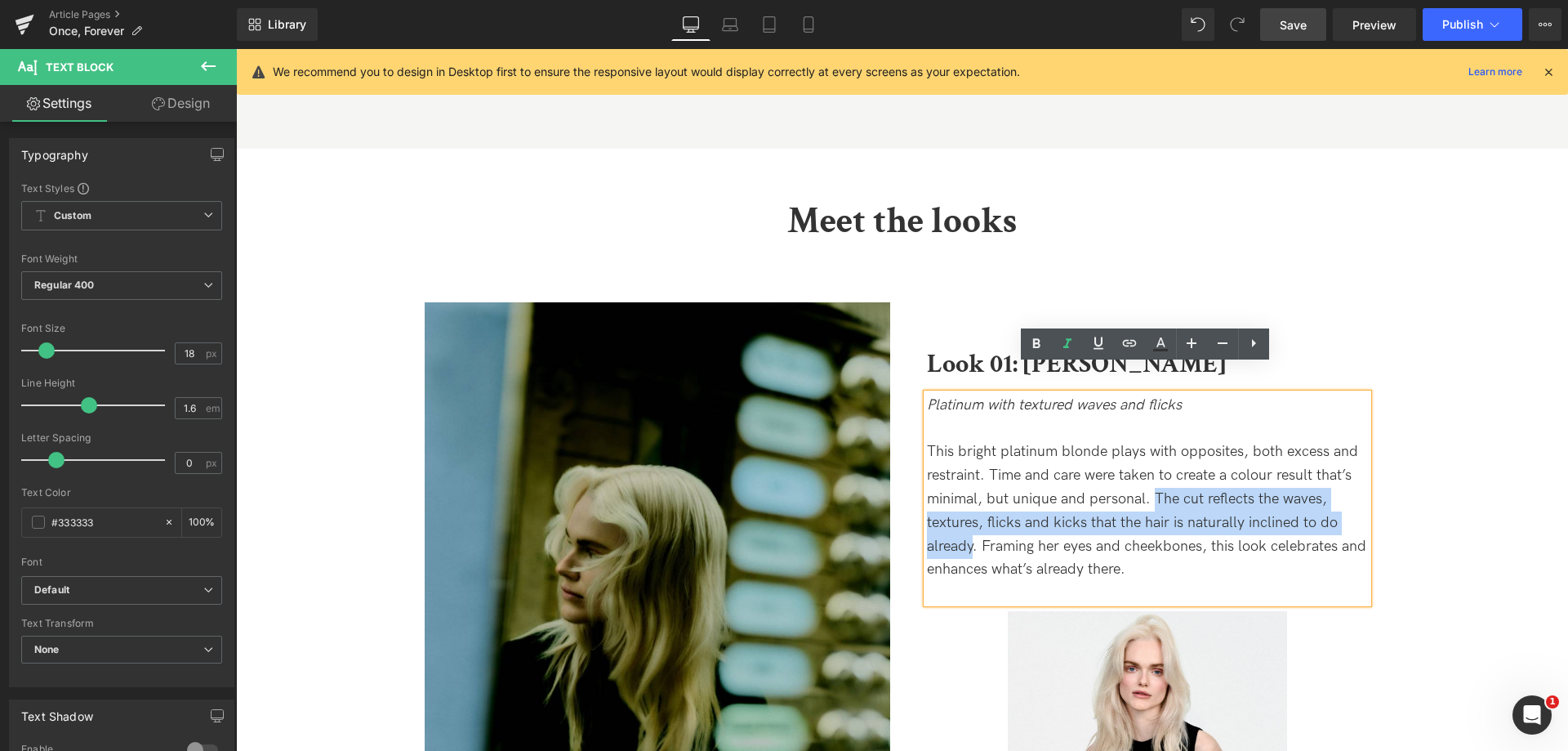
drag, startPoint x: 1151, startPoint y: 470, endPoint x: 971, endPoint y: 522, distance: 187.4
click at [971, 522] on p "This bright platinum blonde plays with opposites, both excess and restraint. Ti…" at bounding box center [1146, 511] width 441 height 142
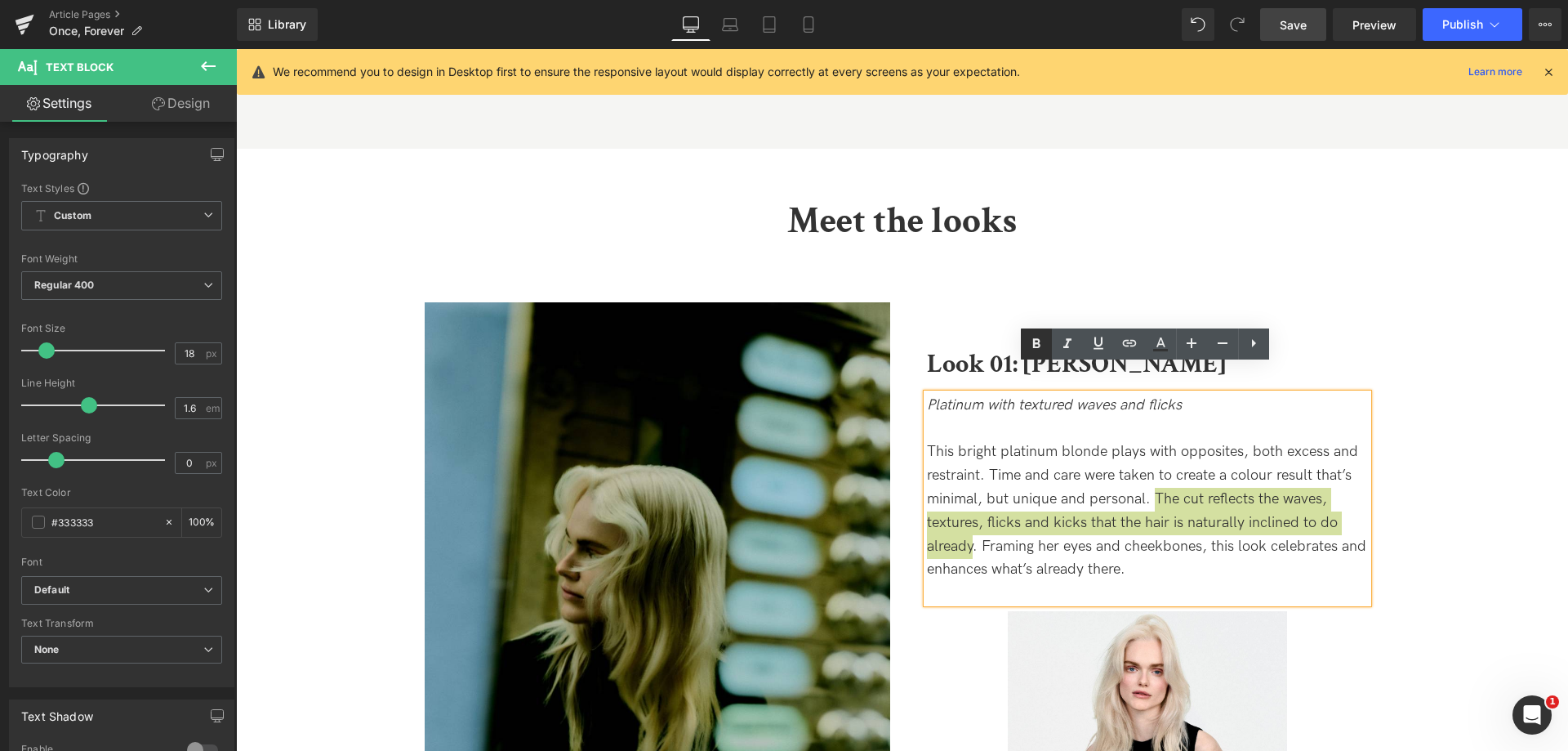
click at [1036, 353] on icon at bounding box center [1036, 344] width 20 height 20
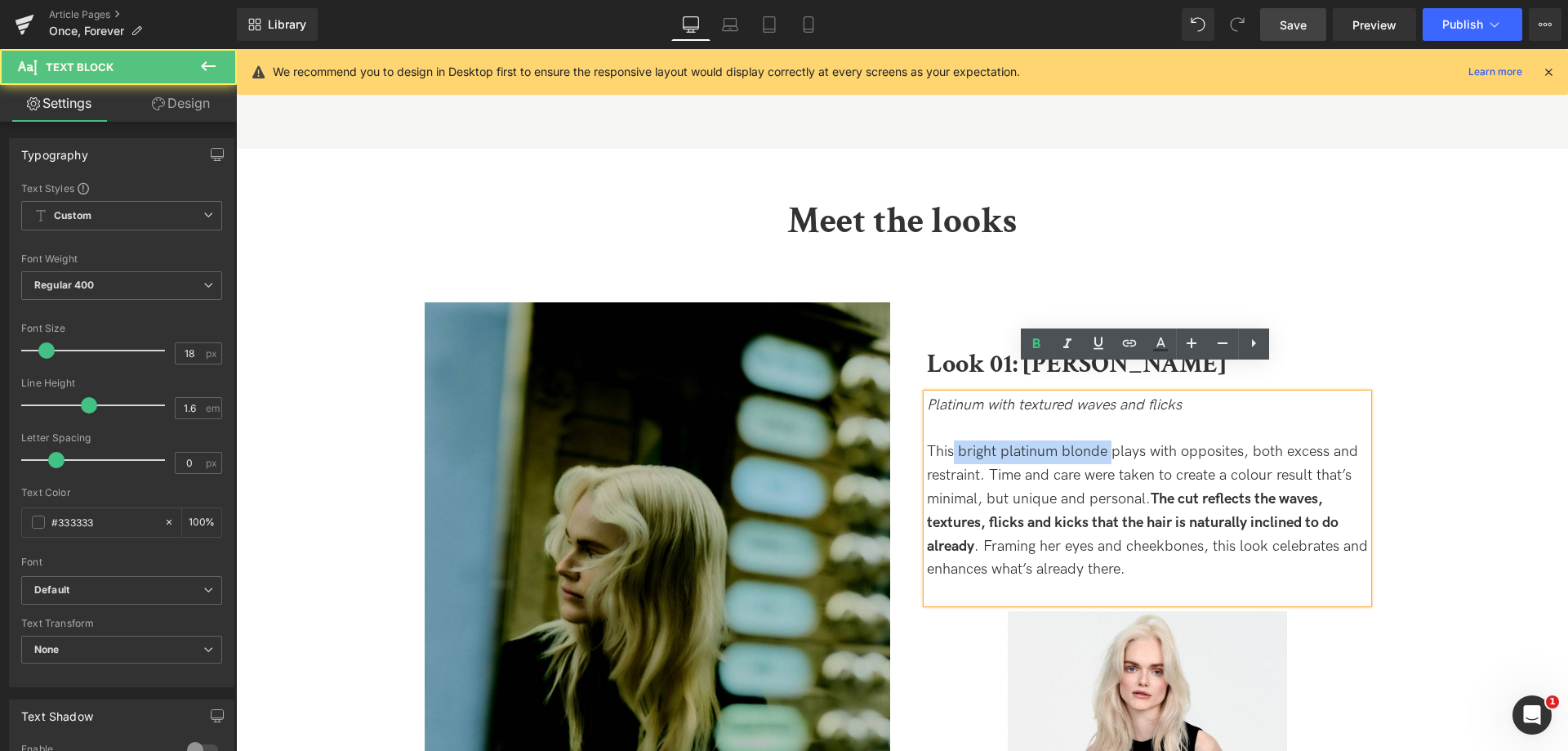
drag, startPoint x: 951, startPoint y: 425, endPoint x: 1106, endPoint y: 417, distance: 155.2
click at [1106, 440] on p "This bright platinum blonde plays with opposites, both excess and restraint. Ti…" at bounding box center [1146, 511] width 441 height 142
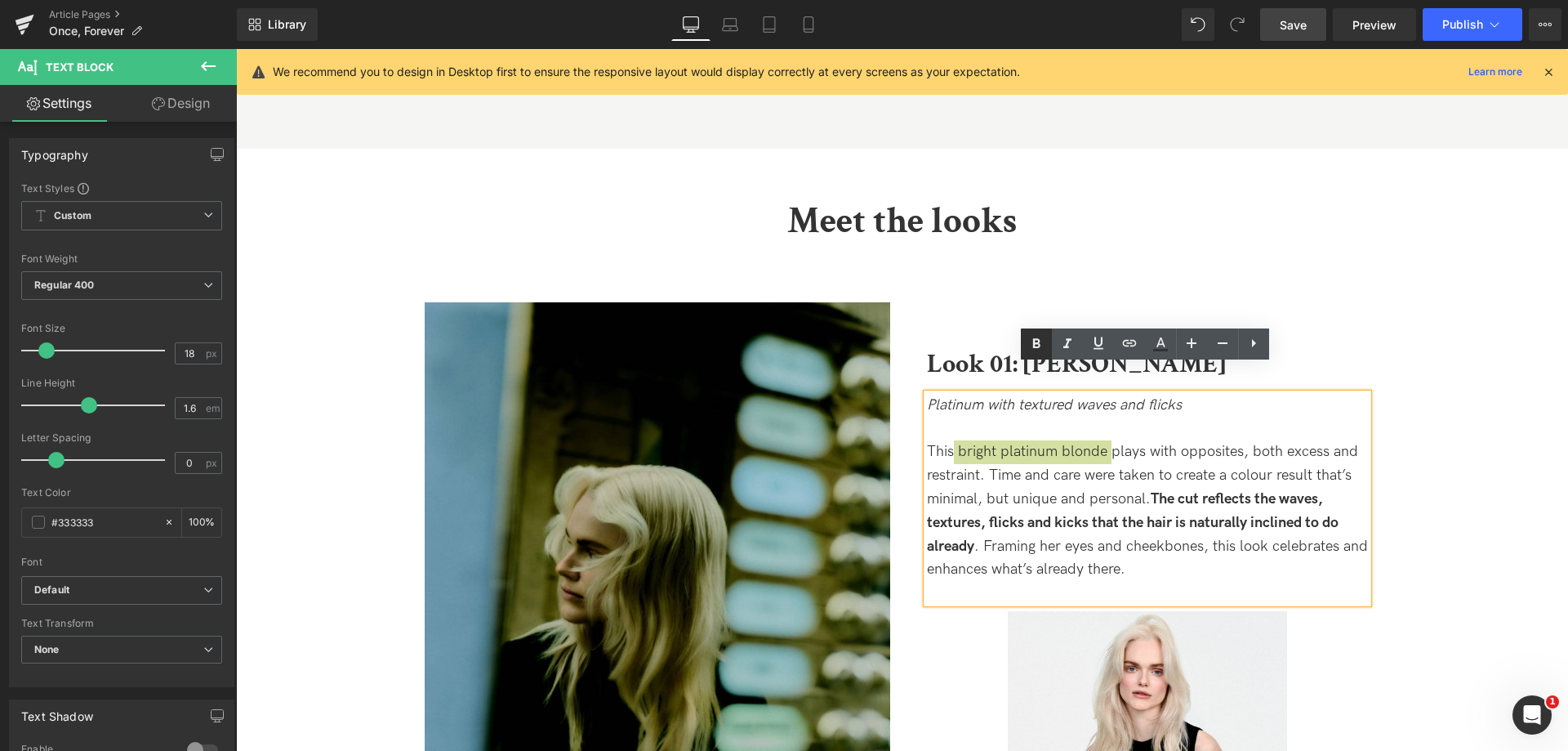
click at [1039, 342] on icon at bounding box center [1036, 343] width 7 height 10
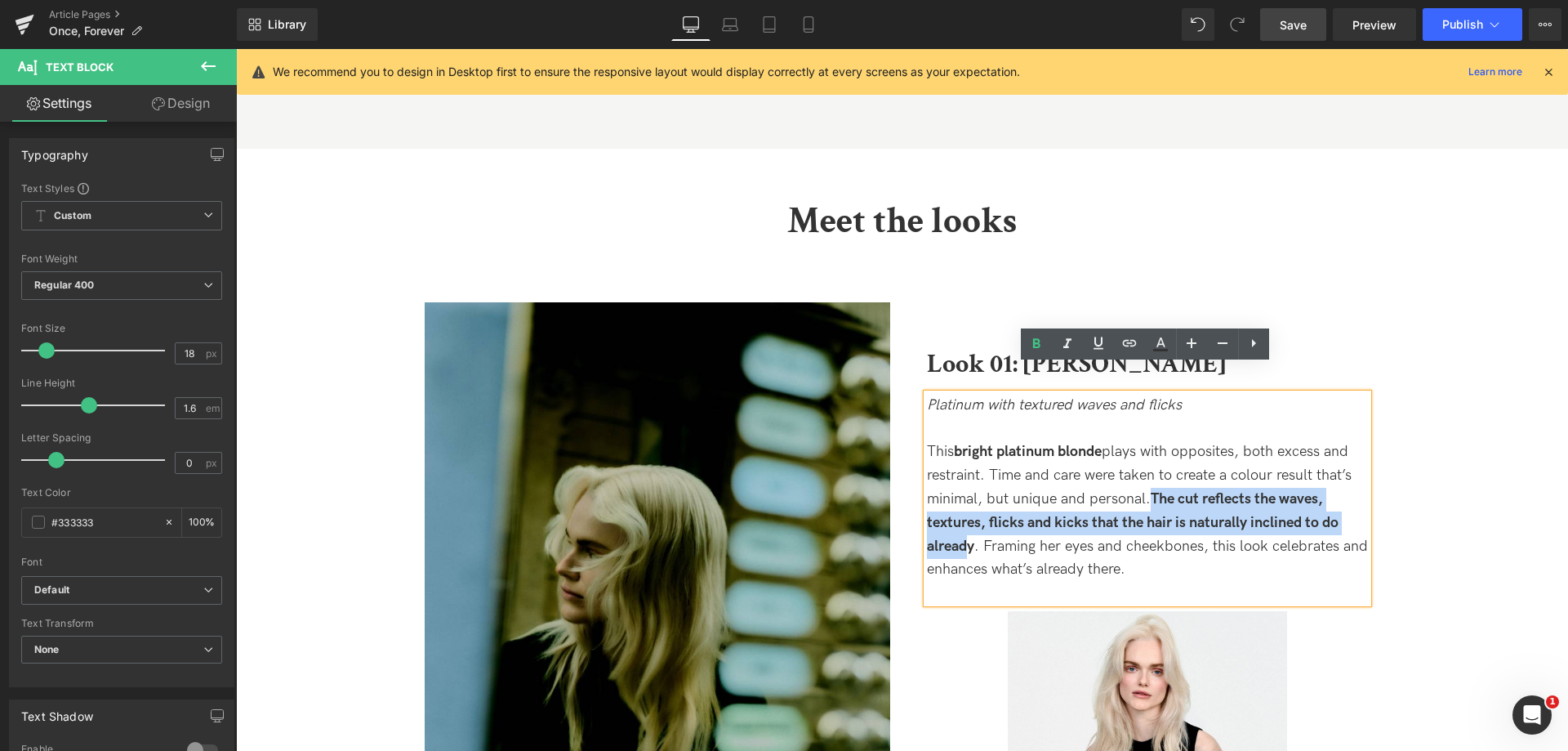
drag, startPoint x: 1152, startPoint y: 468, endPoint x: 966, endPoint y: 513, distance: 191.4
click at [966, 513] on strong "The cut reflects the waves, textures, flicks and kicks that the hair is natural…" at bounding box center [1132, 522] width 412 height 64
click at [965, 513] on strong "The cut reflects the waves, textures, flicks and kicks that the hair is natural…" at bounding box center [1132, 522] width 412 height 64
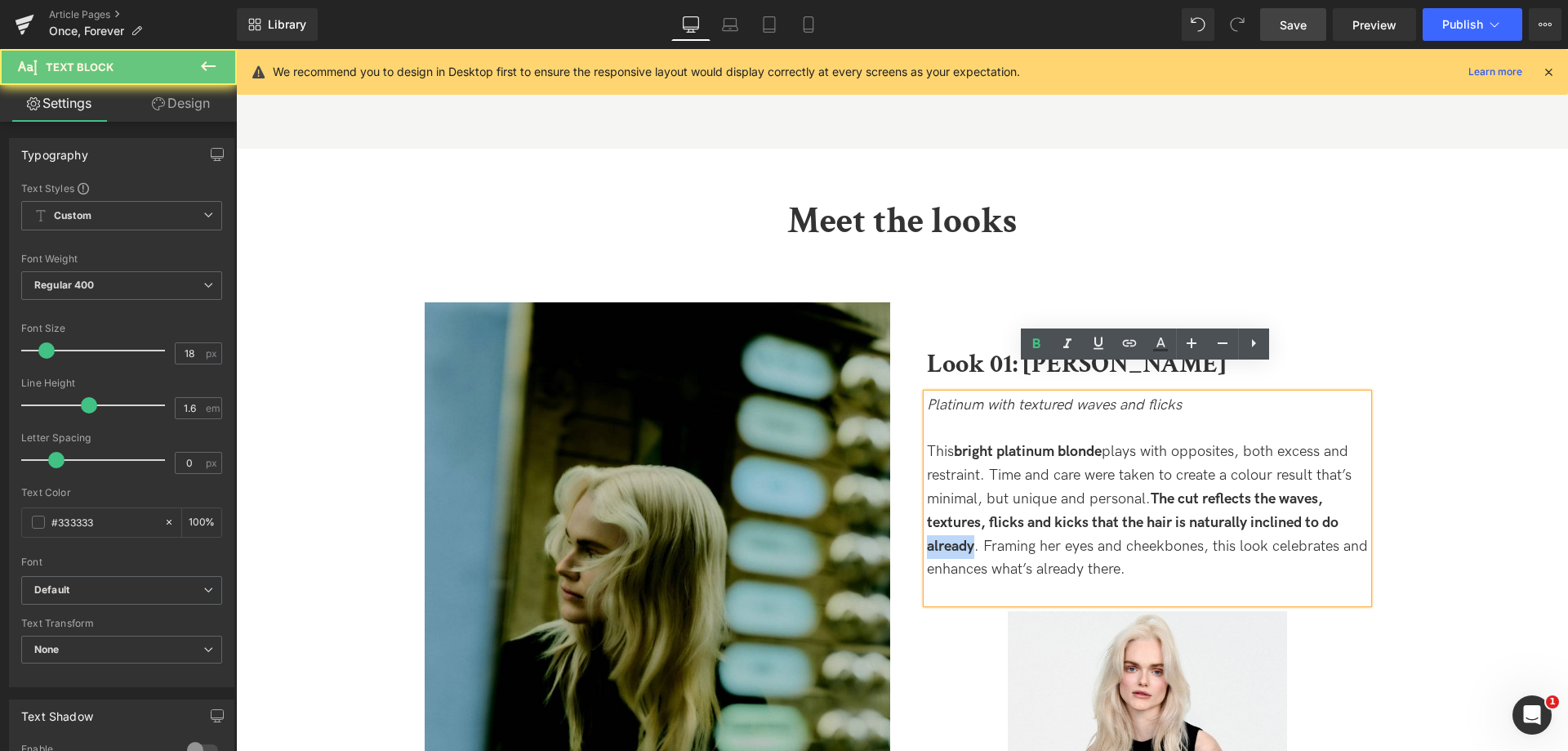
click at [965, 513] on strong "The cut reflects the waves, textures, flicks and kicks that the hair is natural…" at bounding box center [1132, 522] width 412 height 64
click at [1036, 393] on p "Platinum with textured waves and flicks" at bounding box center [1146, 405] width 441 height 23
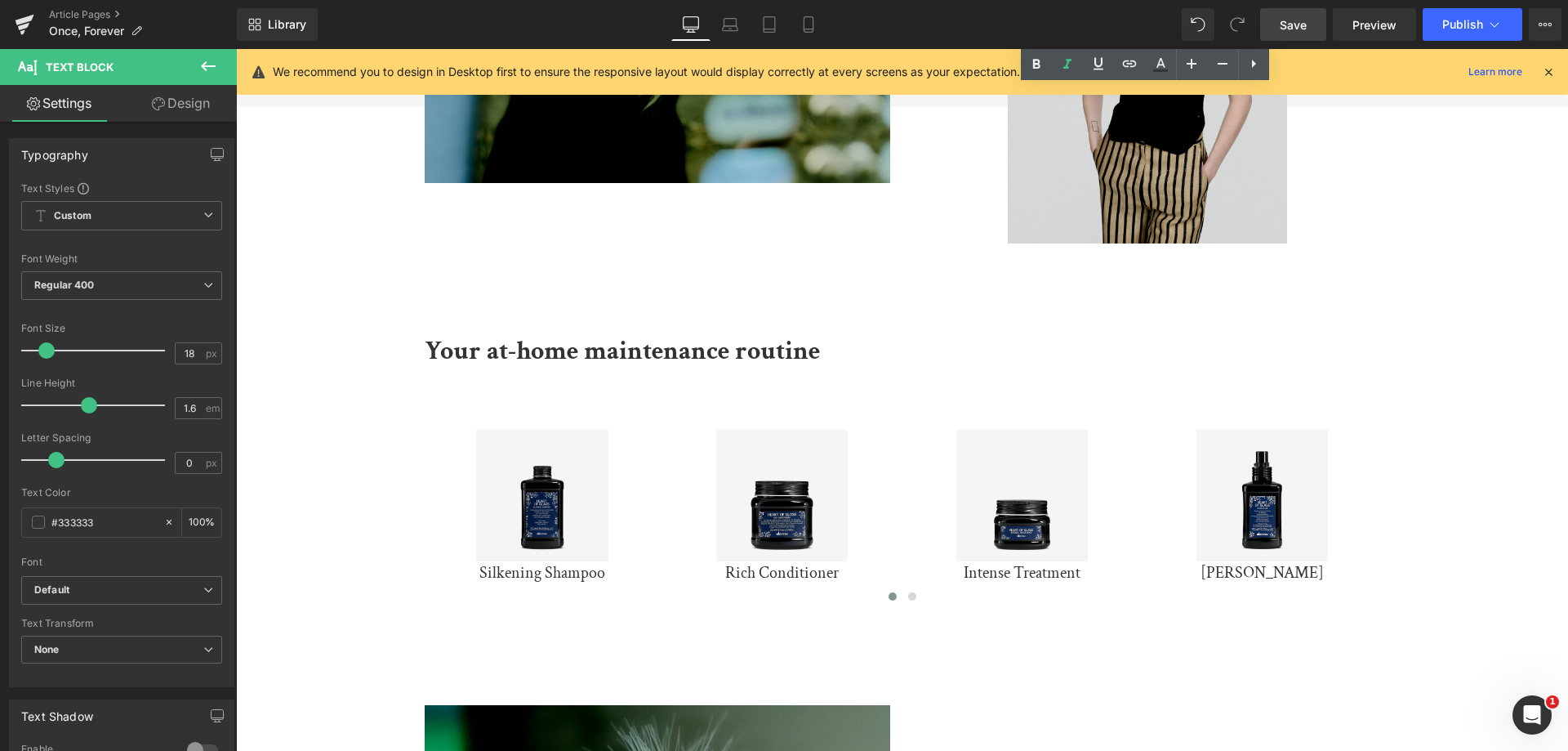
scroll to position [2359, 0]
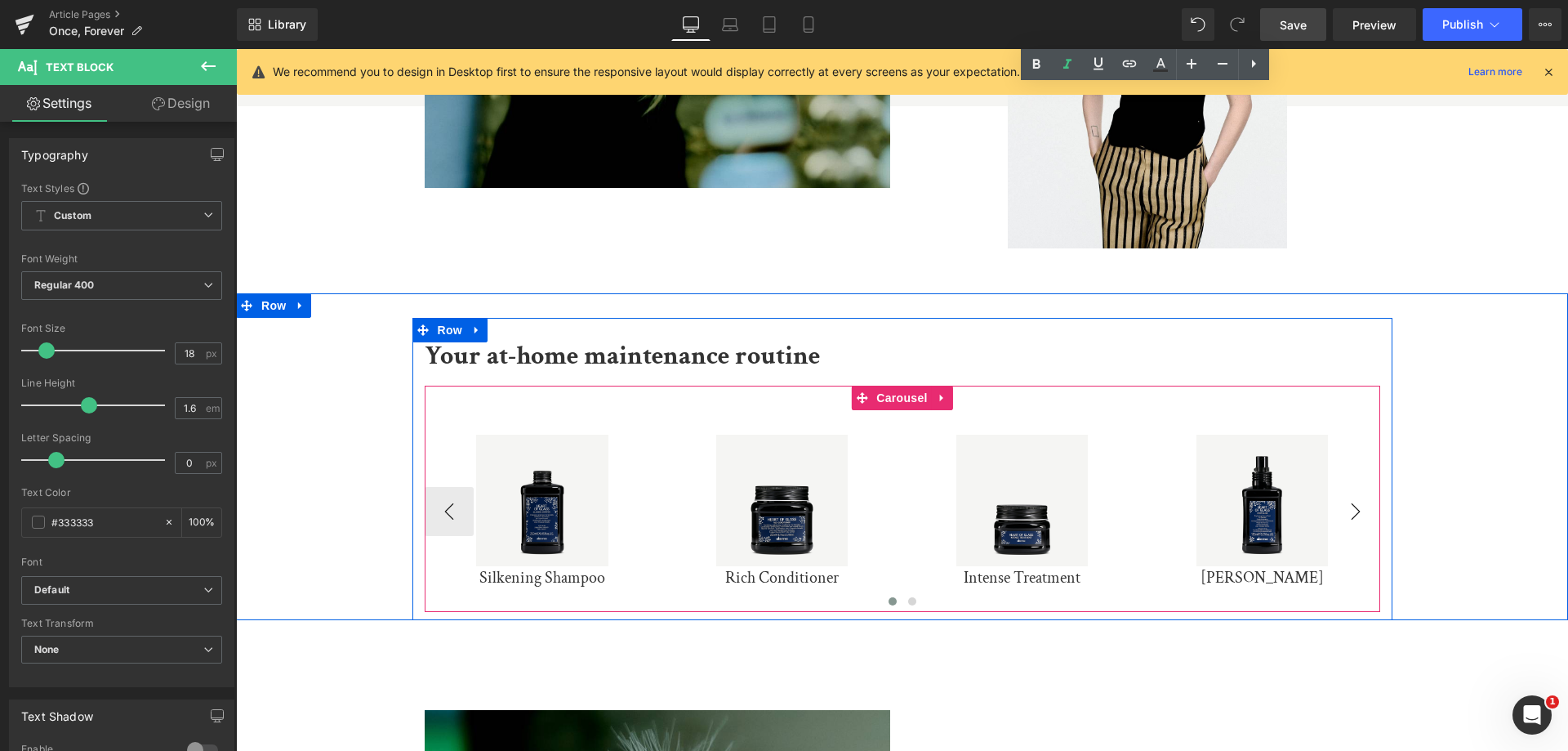
click at [1360, 488] on button "›" at bounding box center [1356, 511] width 49 height 49
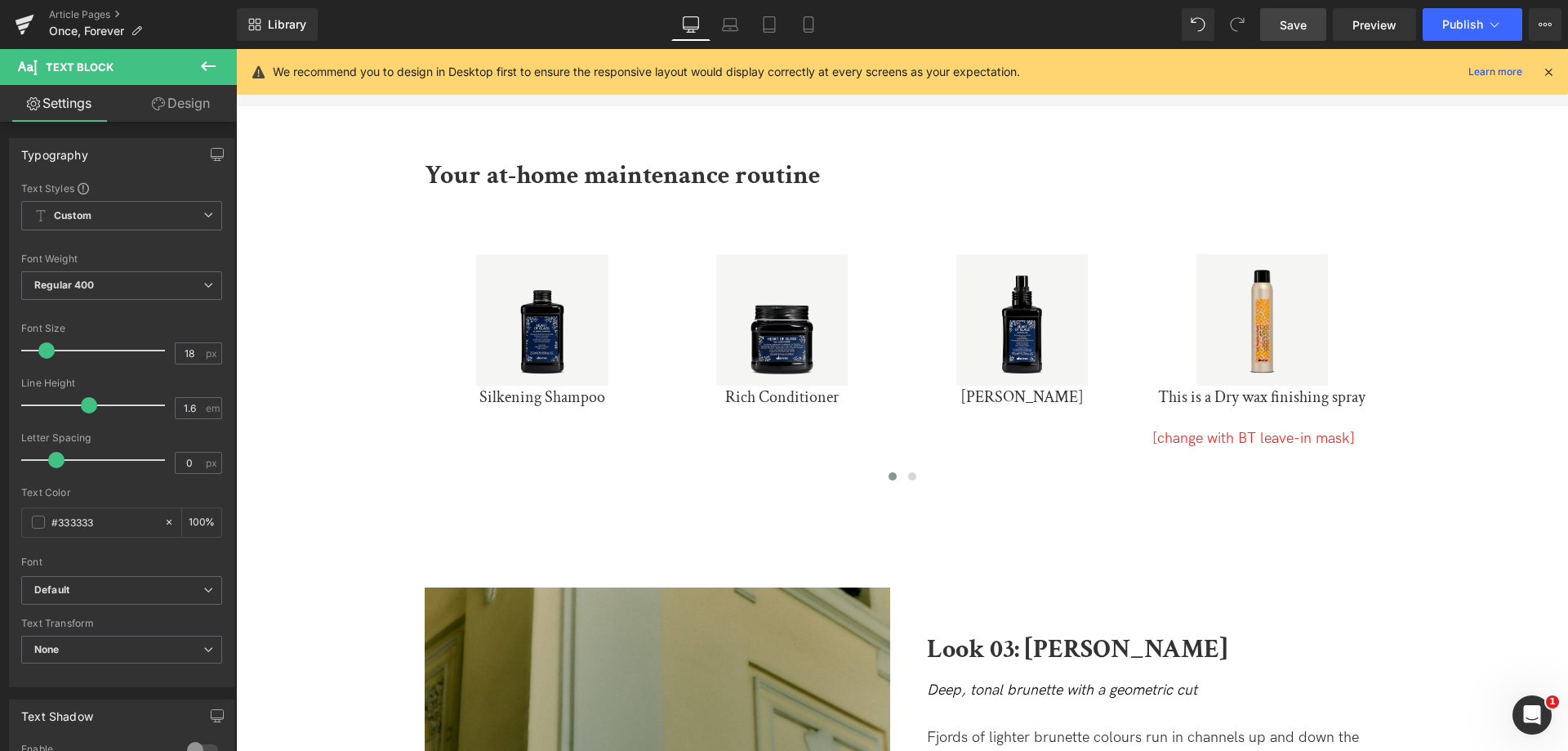
scroll to position [3667, 0]
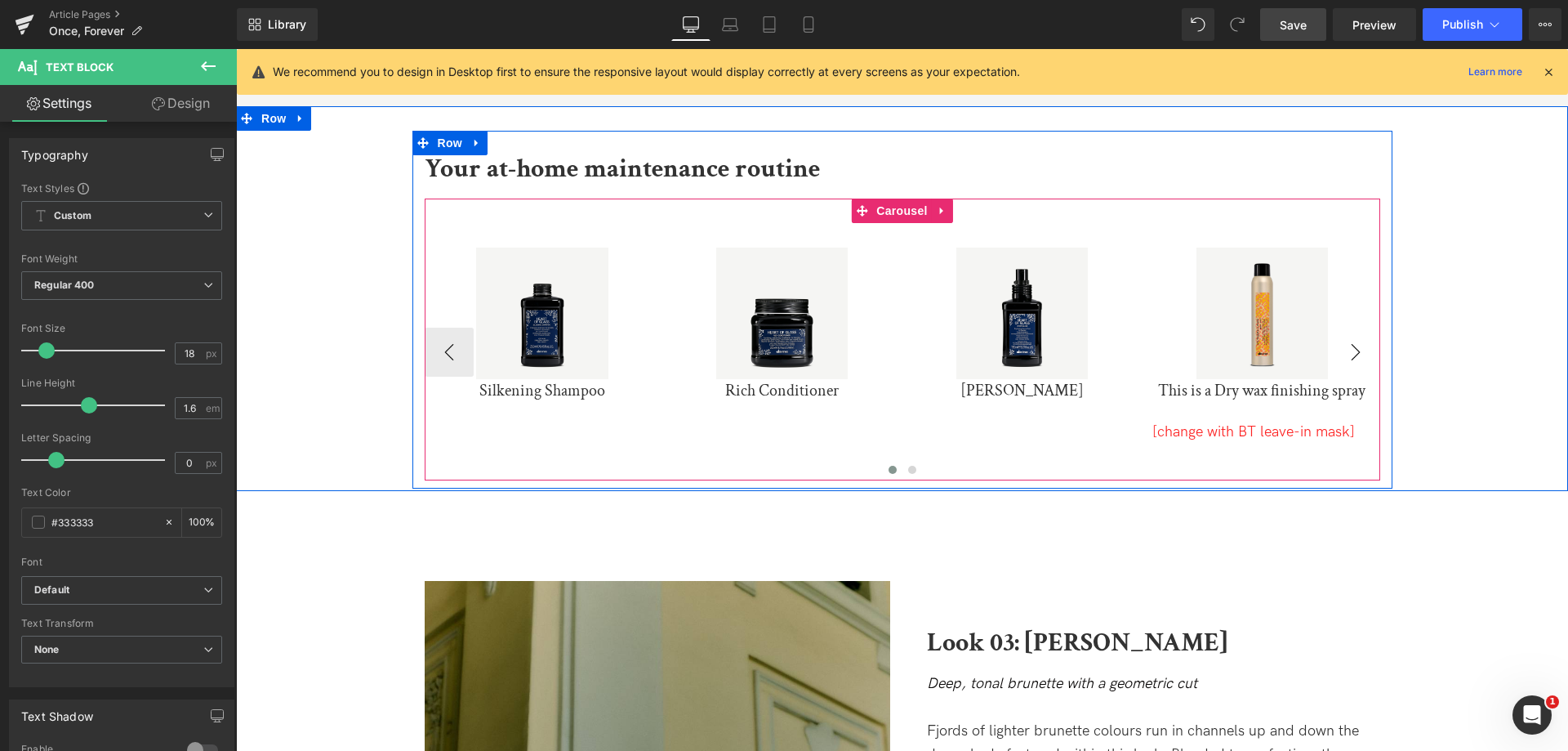
click at [1361, 331] on button "›" at bounding box center [1356, 352] width 49 height 49
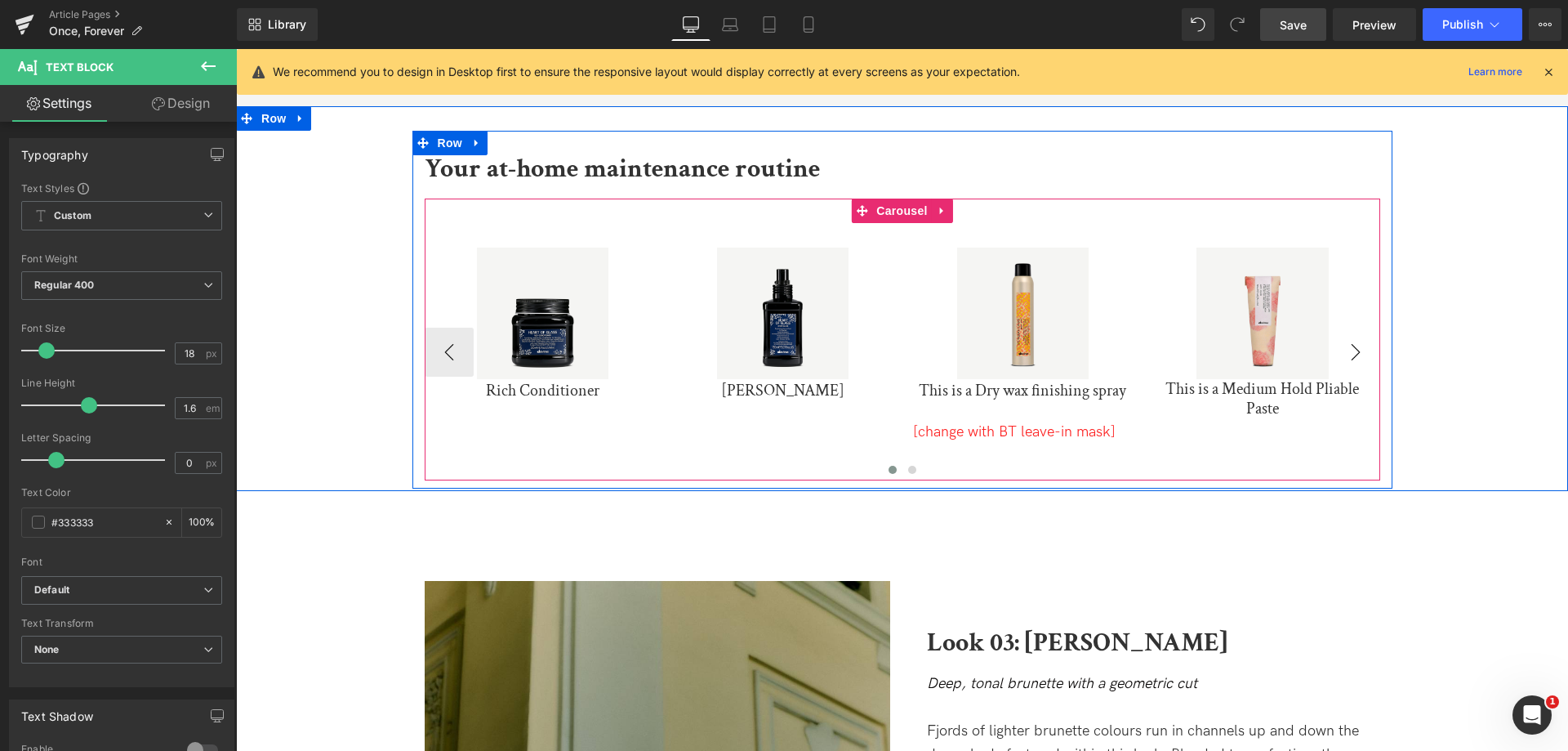
click at [1361, 331] on button "›" at bounding box center [1356, 352] width 49 height 49
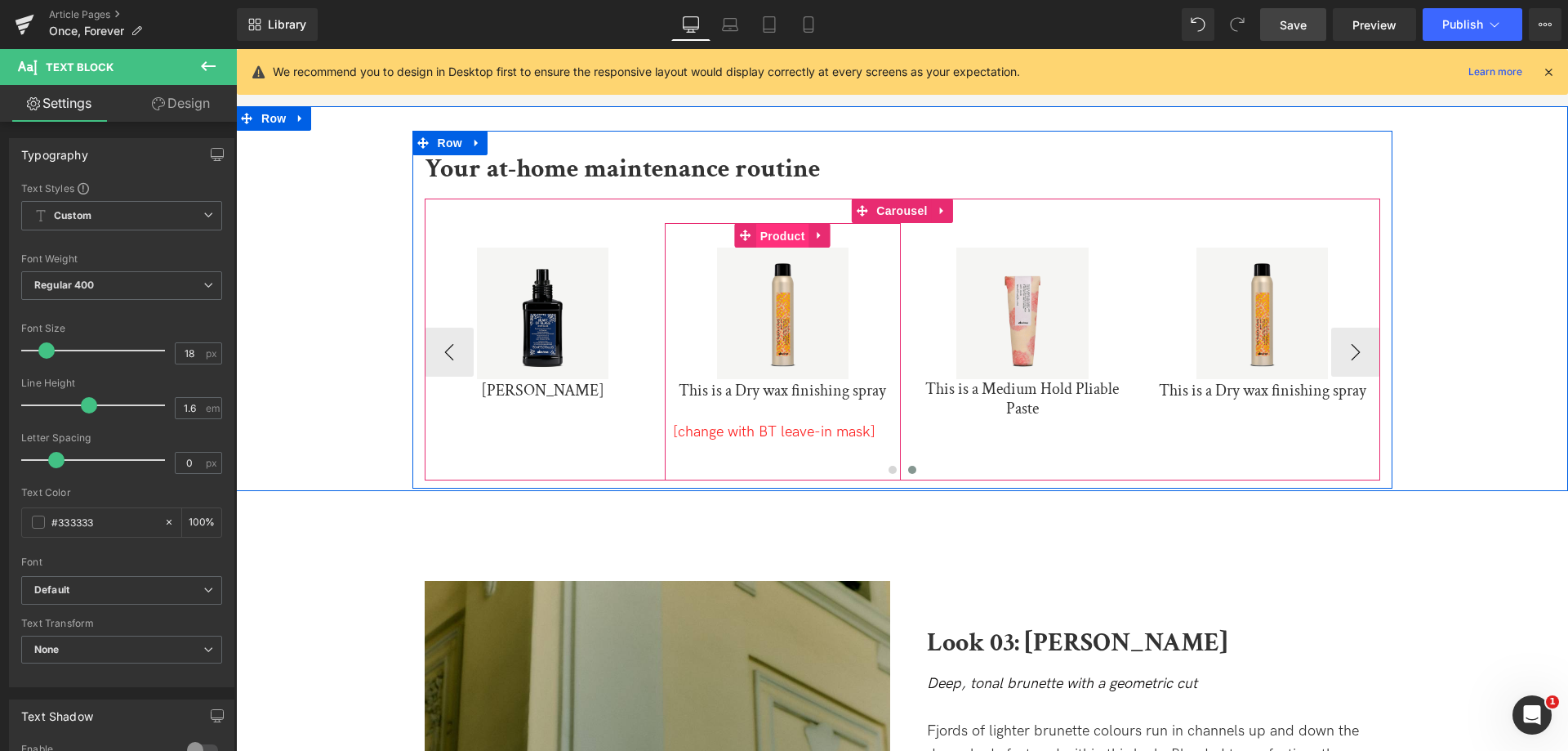
click at [771, 224] on span "Product" at bounding box center [783, 236] width 53 height 24
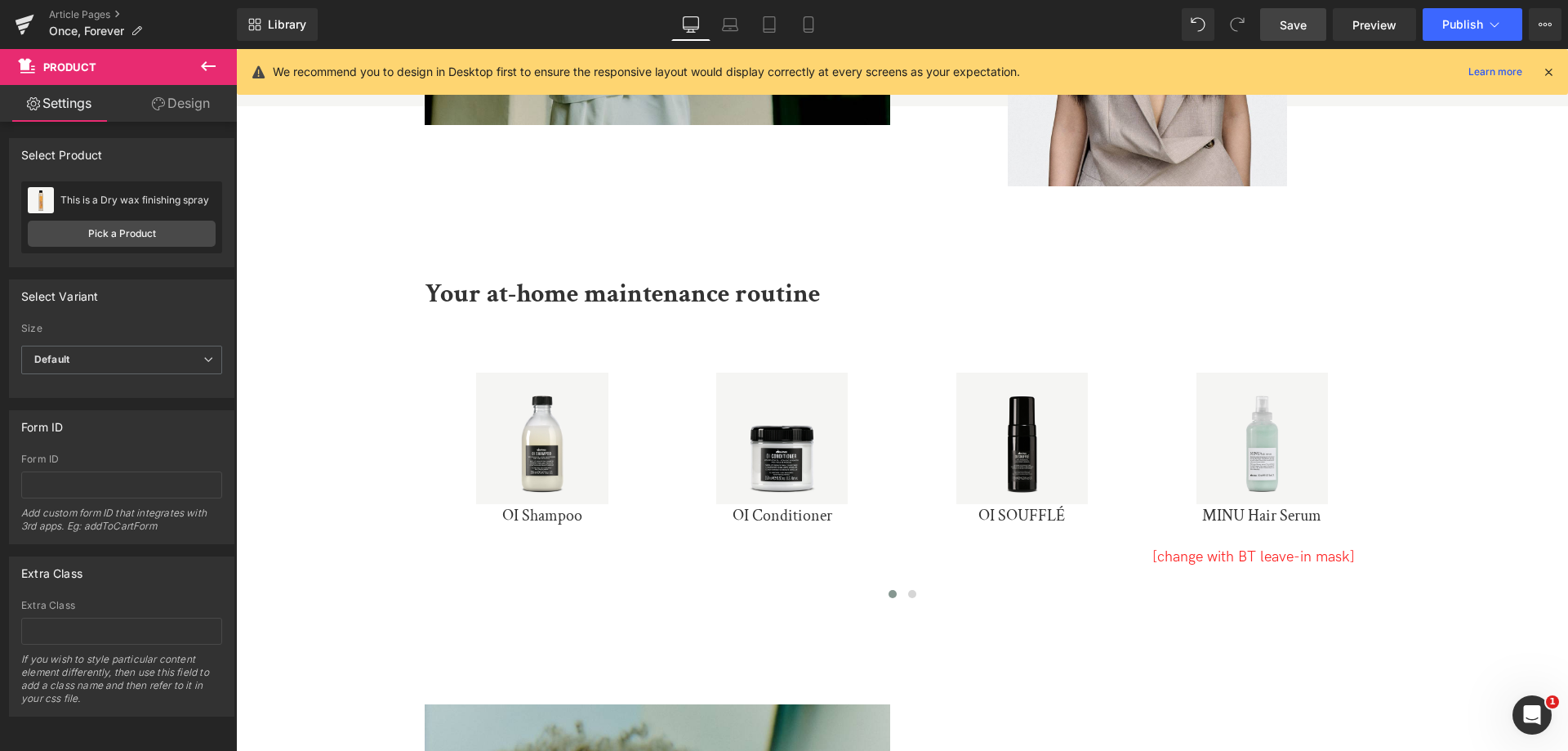
scroll to position [4810, 0]
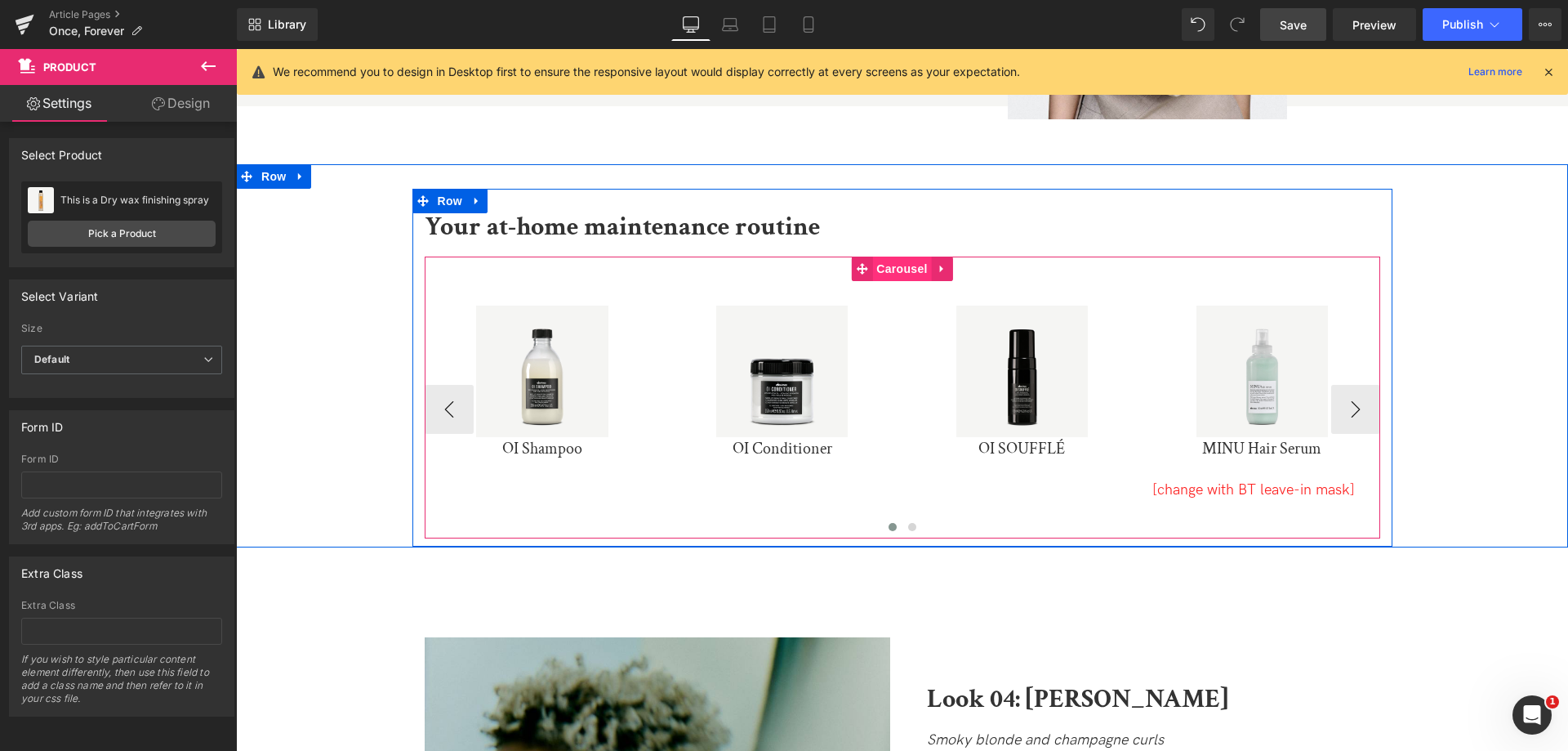
click at [875, 257] on span "Carousel" at bounding box center [901, 268] width 59 height 24
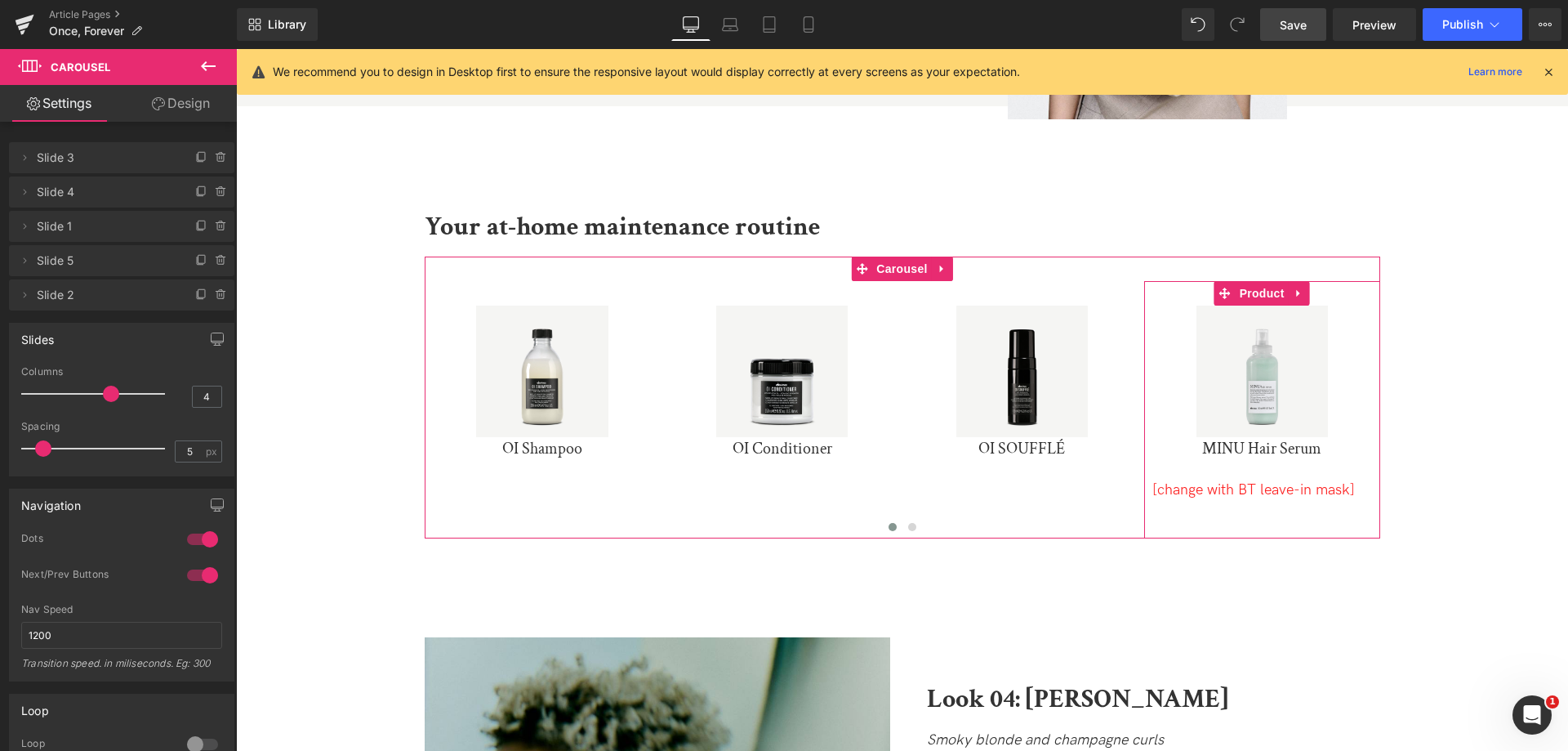
drag, startPoint x: 19, startPoint y: 230, endPoint x: 21, endPoint y: 248, distance: 18.1
click at [21, 139] on ul "Delete Cancel Slide 3 Slide 3 Name Slide 3 Delete Cancel Slide 4 Slide 4 Name S…" at bounding box center [122, 139] width 225 height 0
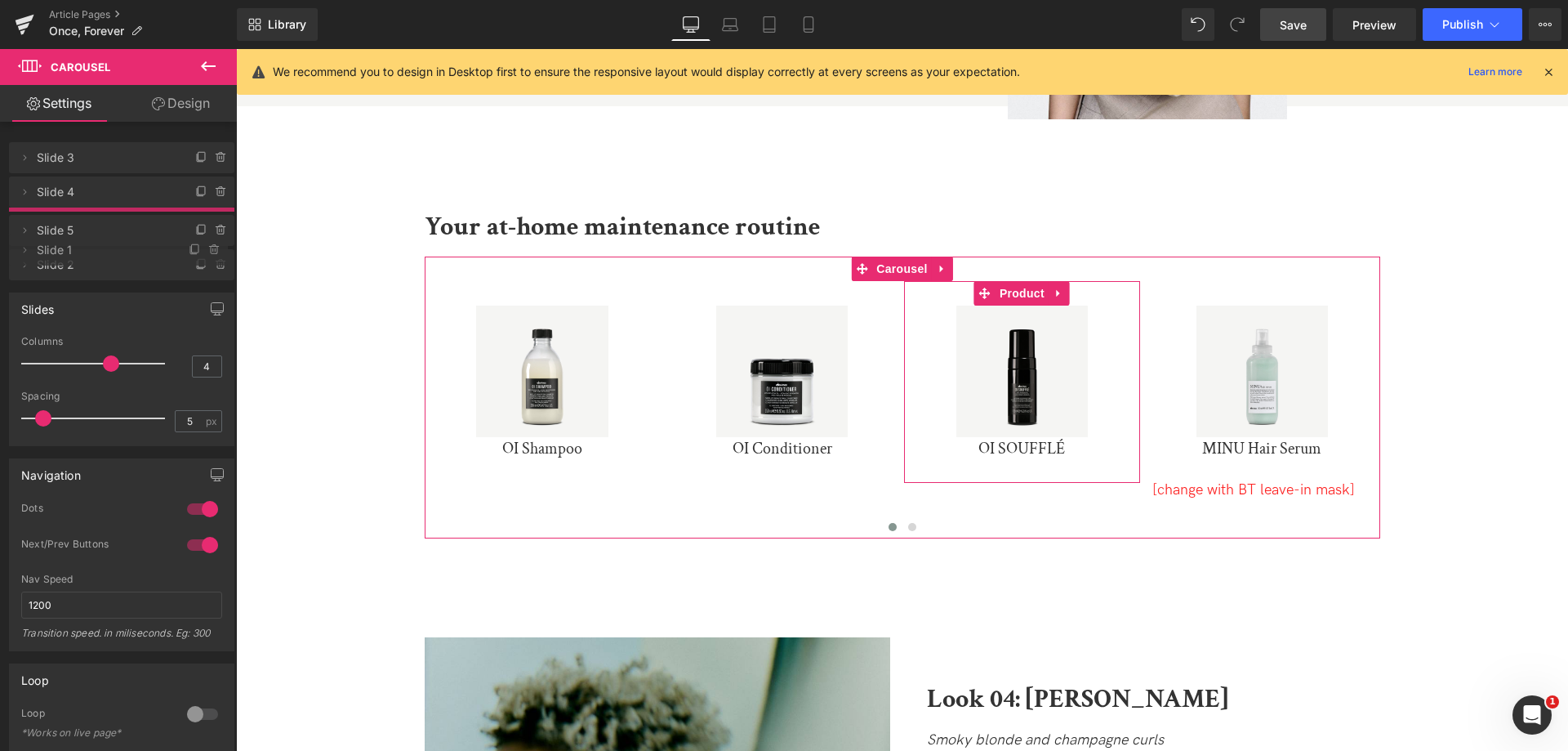
drag, startPoint x: 73, startPoint y: 233, endPoint x: 76, endPoint y: 257, distance: 24.2
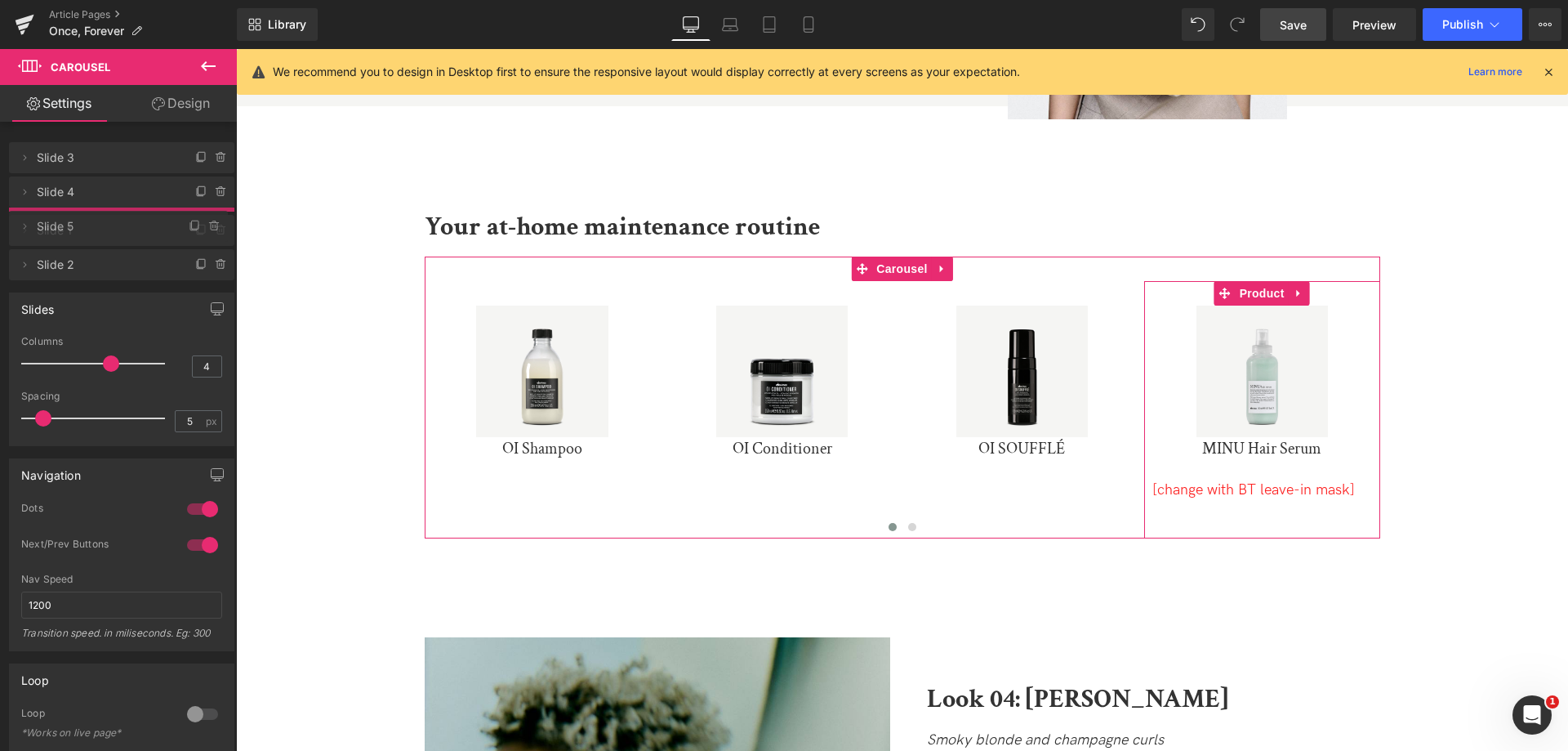
drag, startPoint x: 84, startPoint y: 255, endPoint x: 87, endPoint y: 218, distance: 37.1
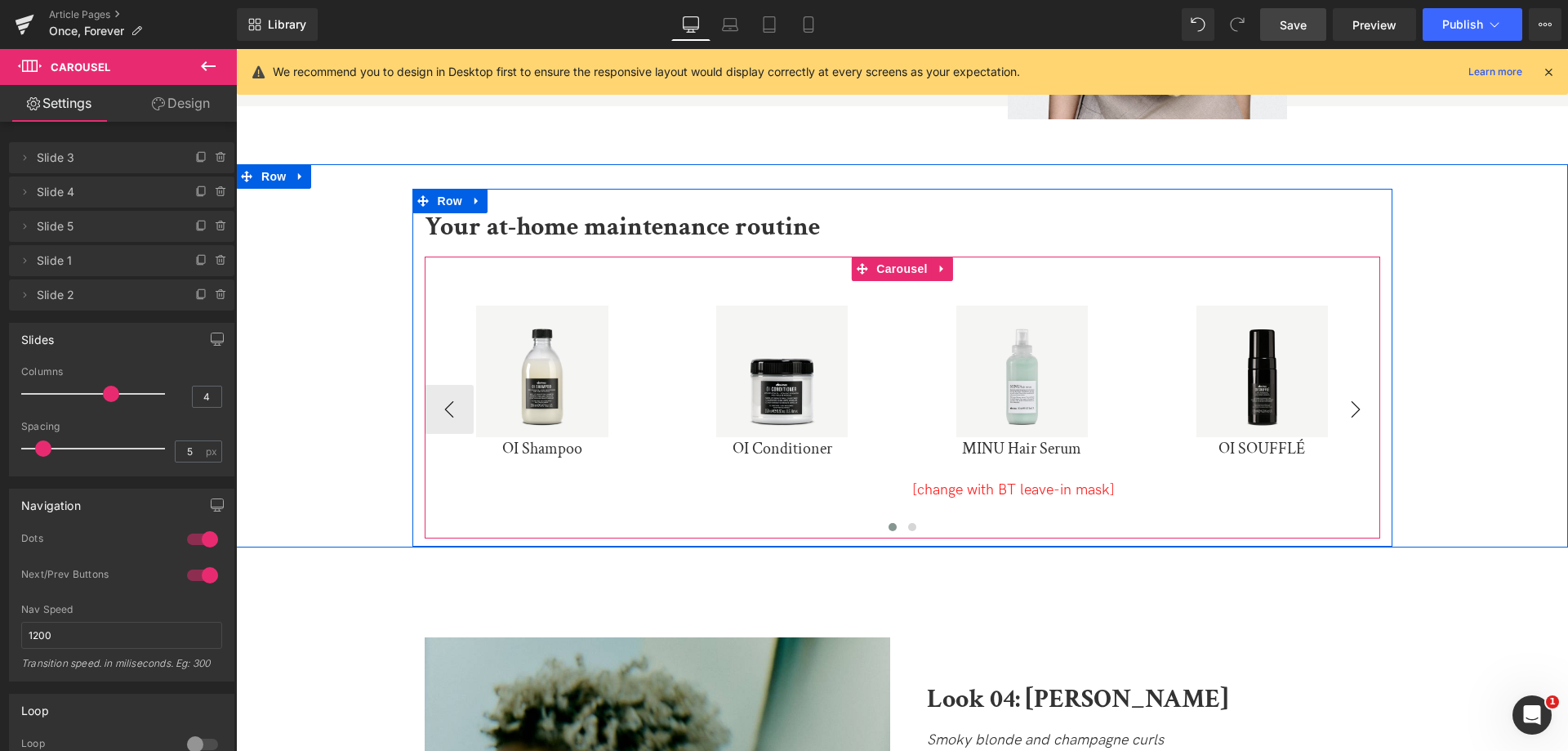
click at [1358, 385] on button "›" at bounding box center [1356, 409] width 49 height 49
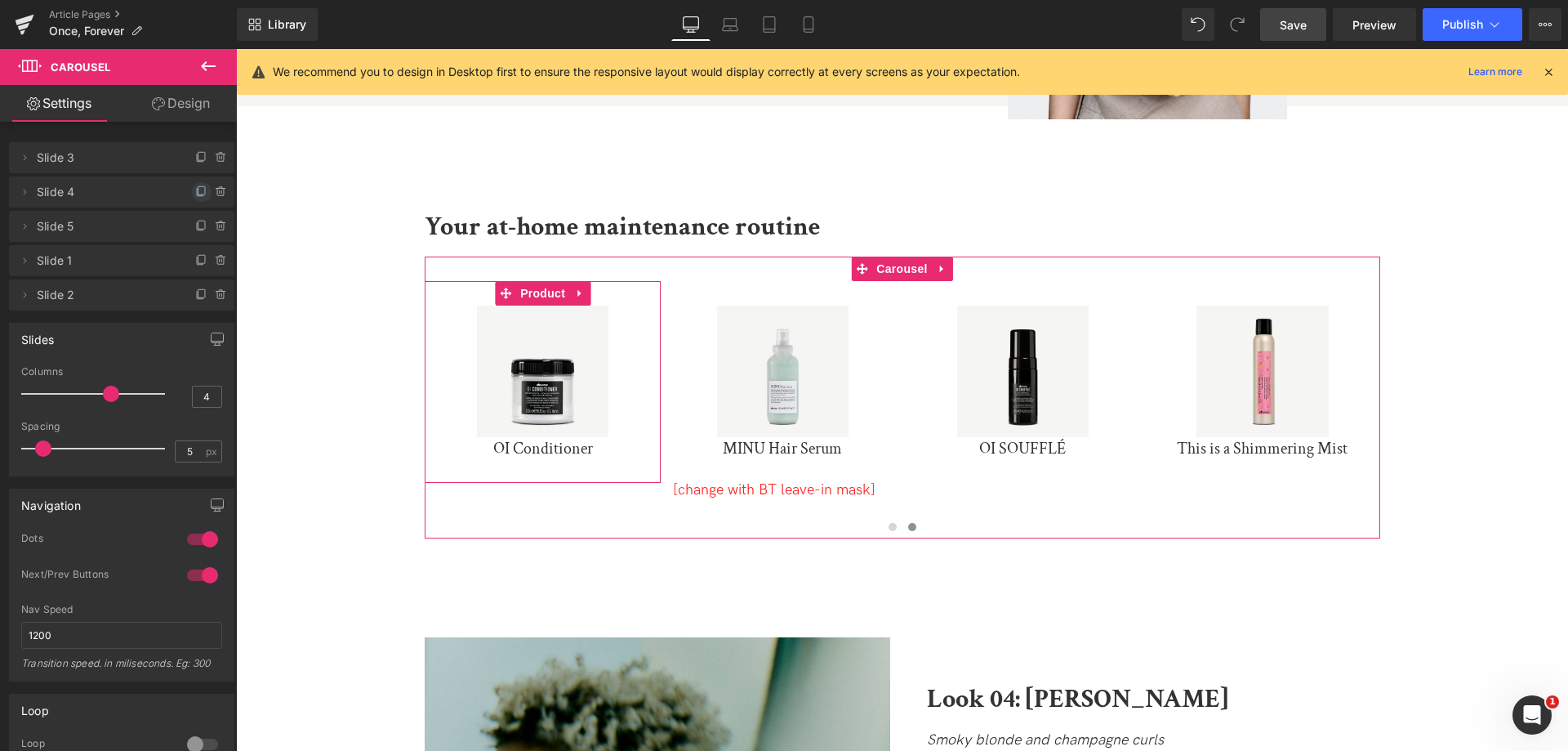
click at [195, 193] on icon at bounding box center [202, 192] width 13 height 13
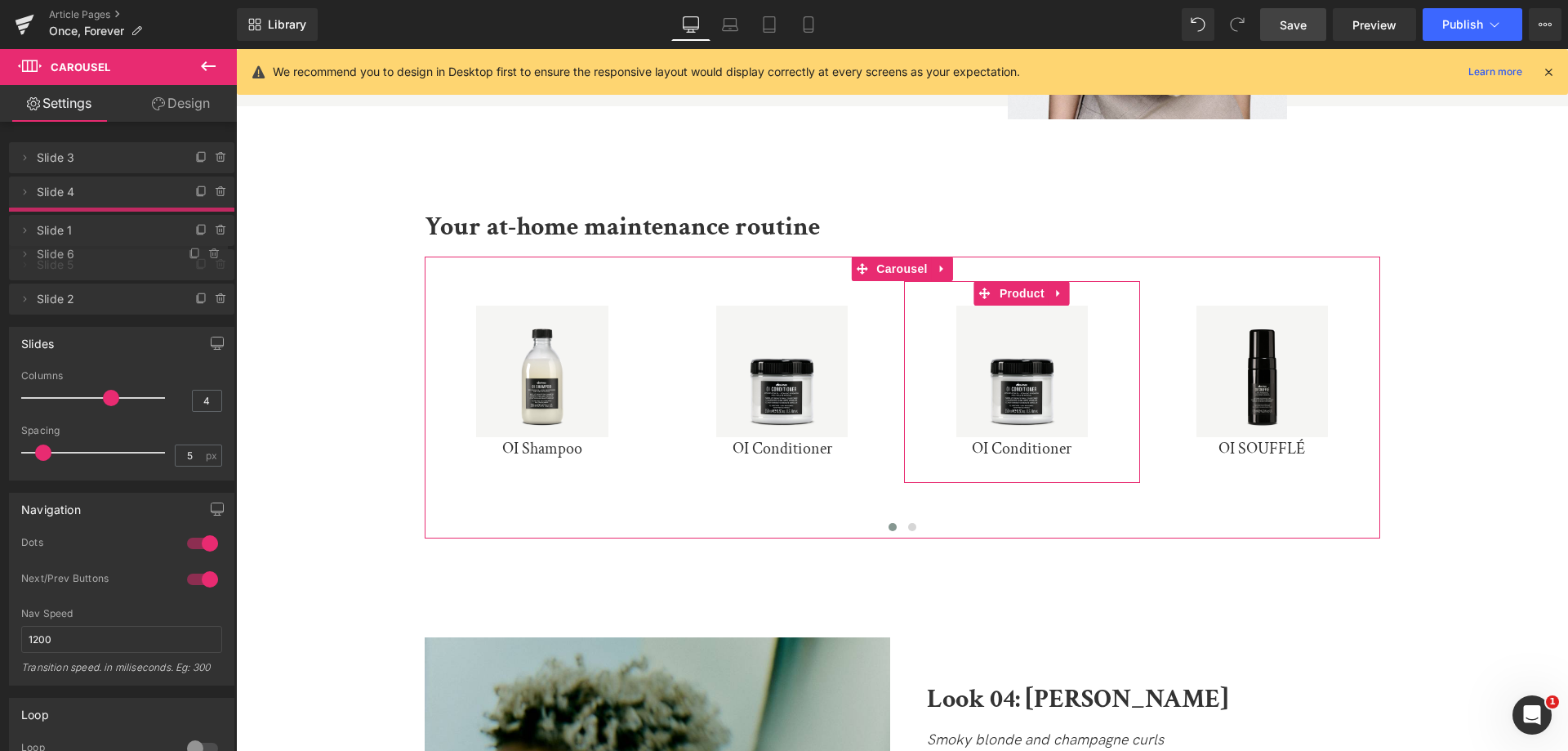
drag, startPoint x: 82, startPoint y: 225, endPoint x: 87, endPoint y: 253, distance: 28.4
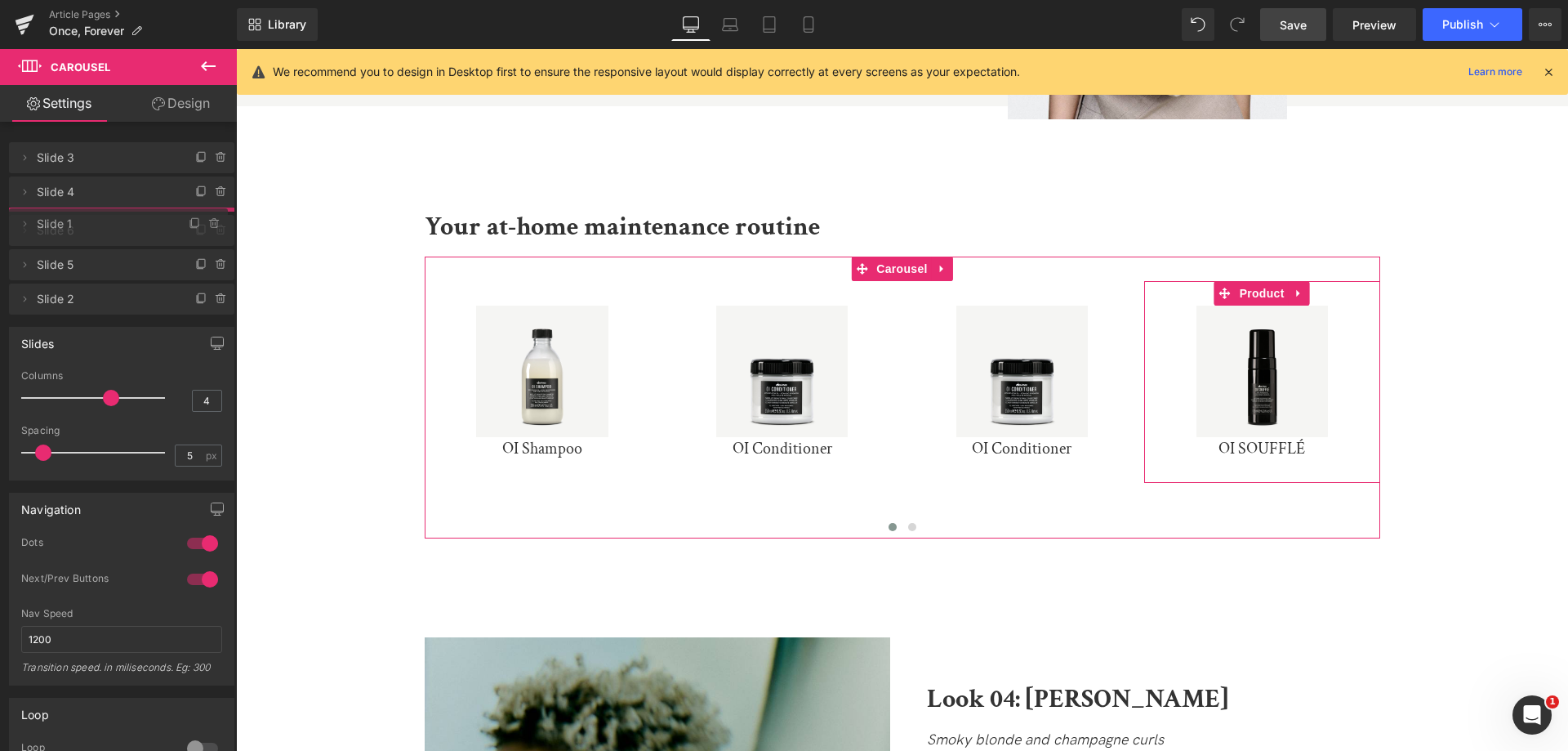
drag, startPoint x: 87, startPoint y: 255, endPoint x: 86, endPoint y: 218, distance: 37.0
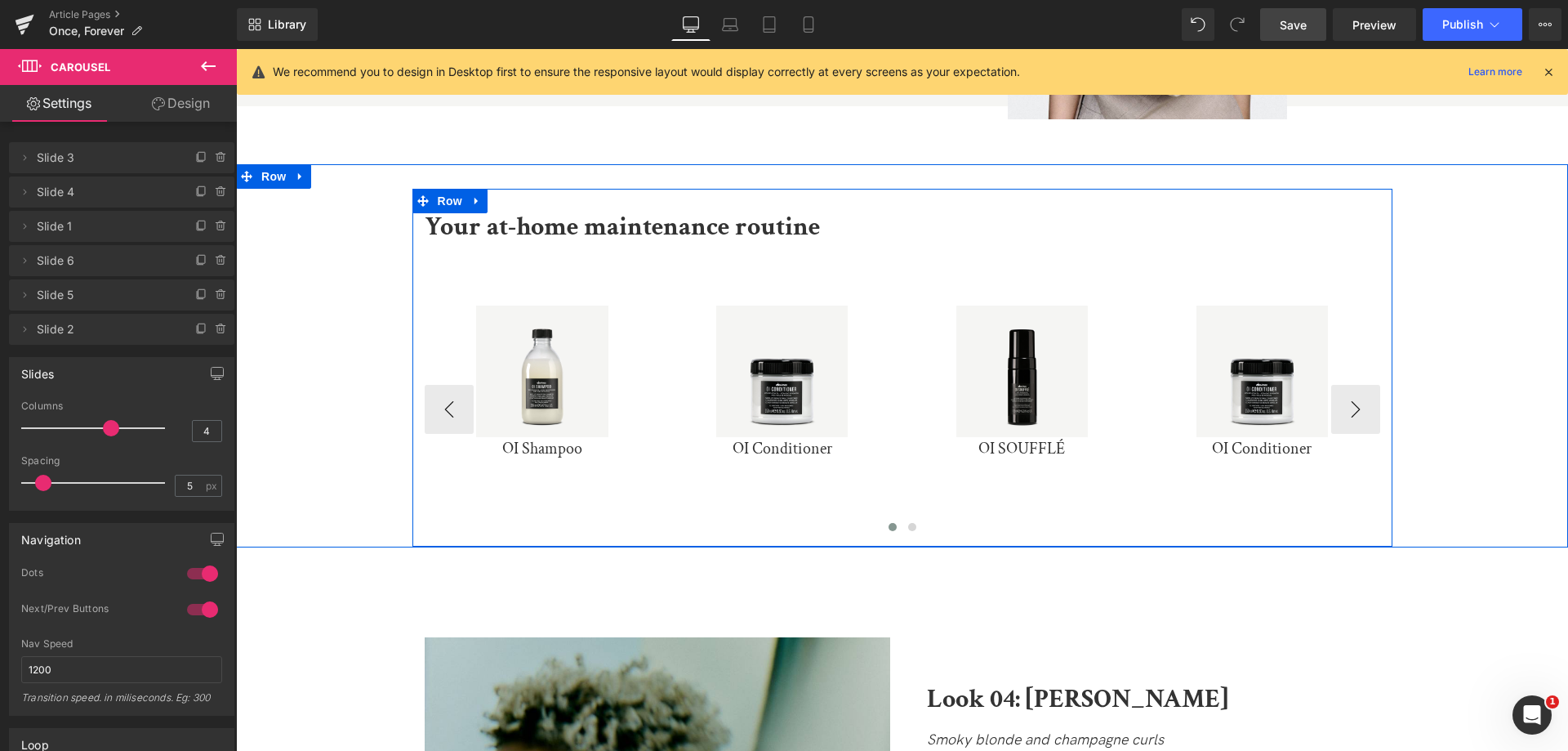
click at [434, 373] on div "Sale Off" at bounding box center [542, 372] width 220 height 132
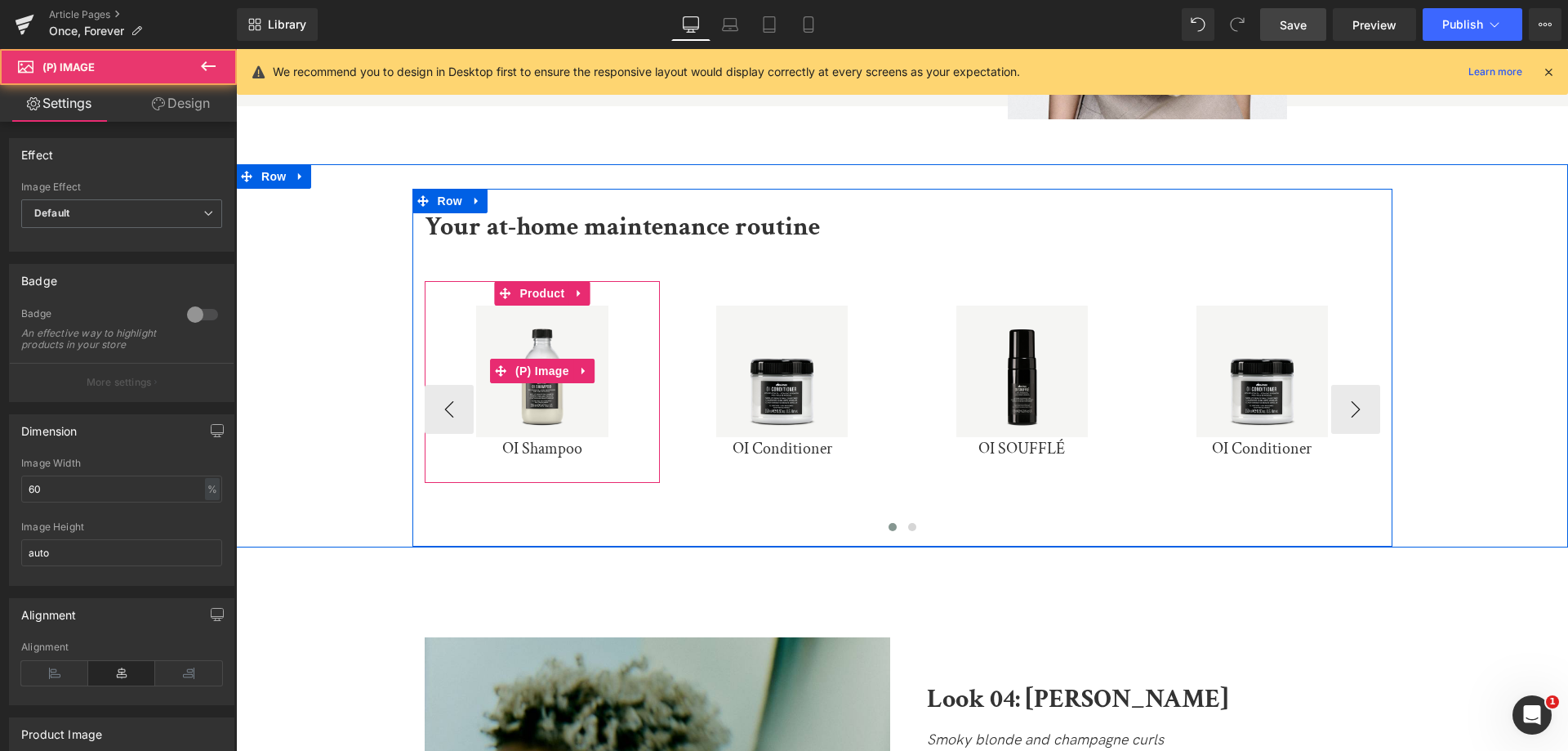
click at [452, 376] on div "Sale Off" at bounding box center [542, 372] width 220 height 132
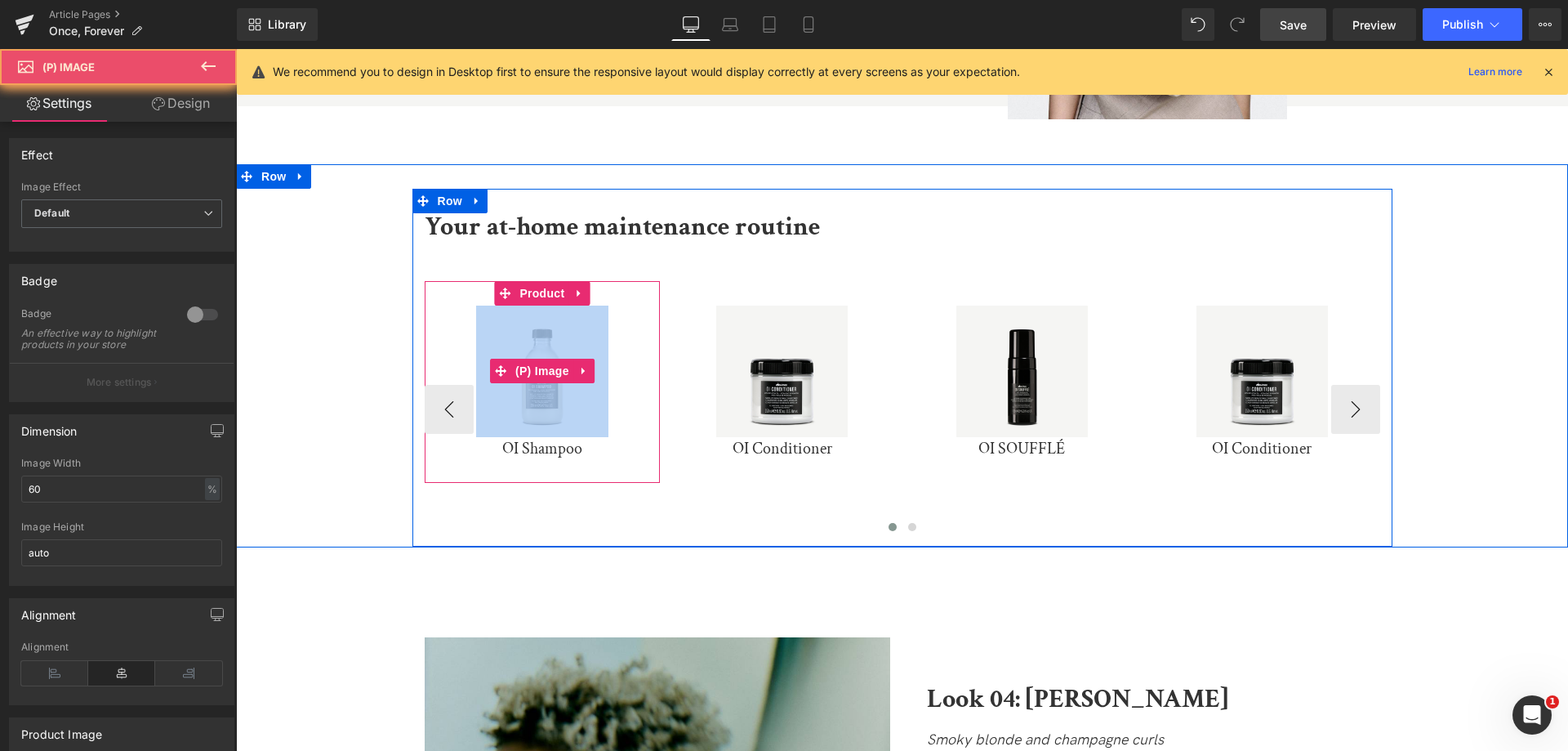
click at [452, 376] on div "Sale Off" at bounding box center [542, 372] width 220 height 132
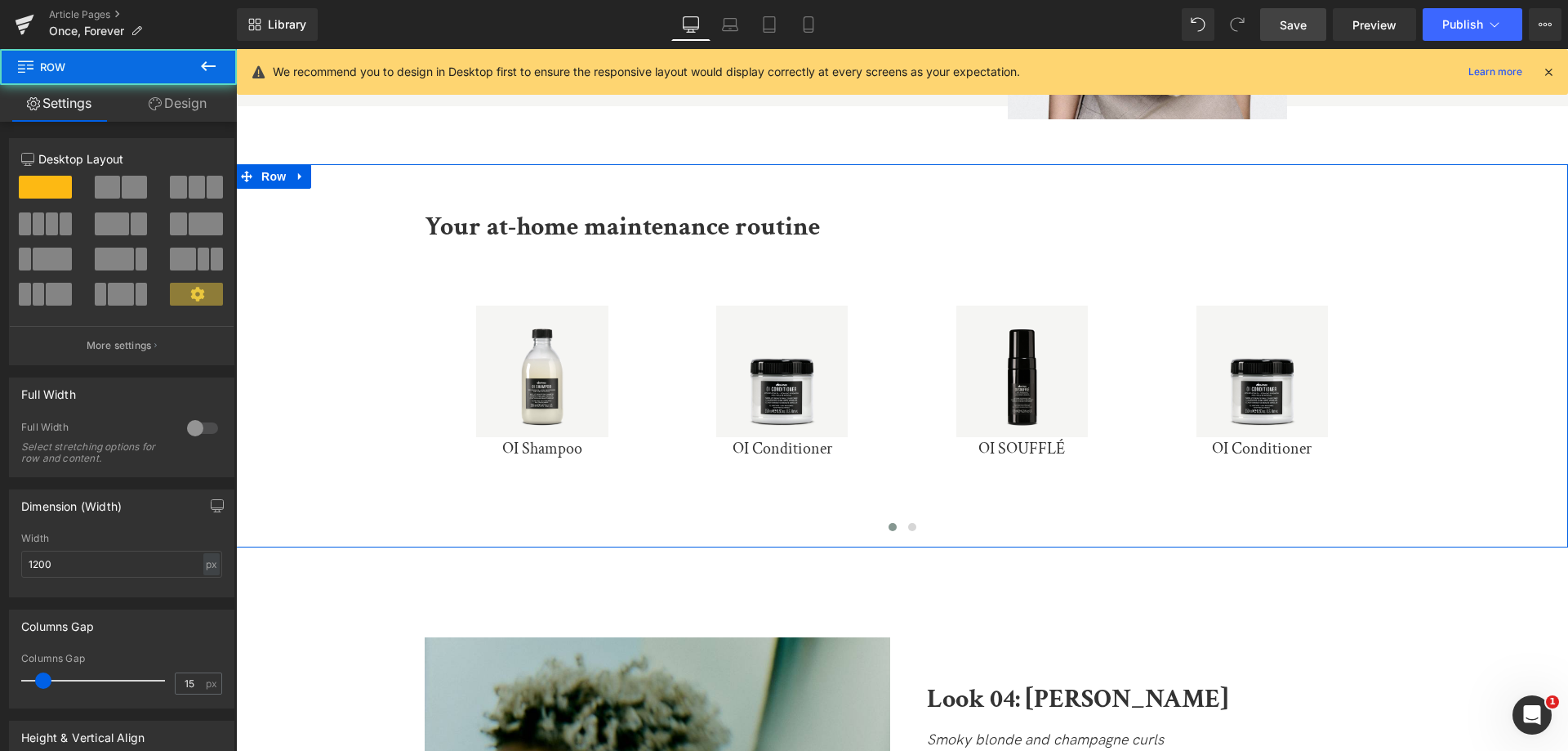
click at [916, 189] on div "Your at-home maintenance routine Text Block Sale Off (P) Image OI Shampoo (P) T…" at bounding box center [902, 363] width 980 height 348
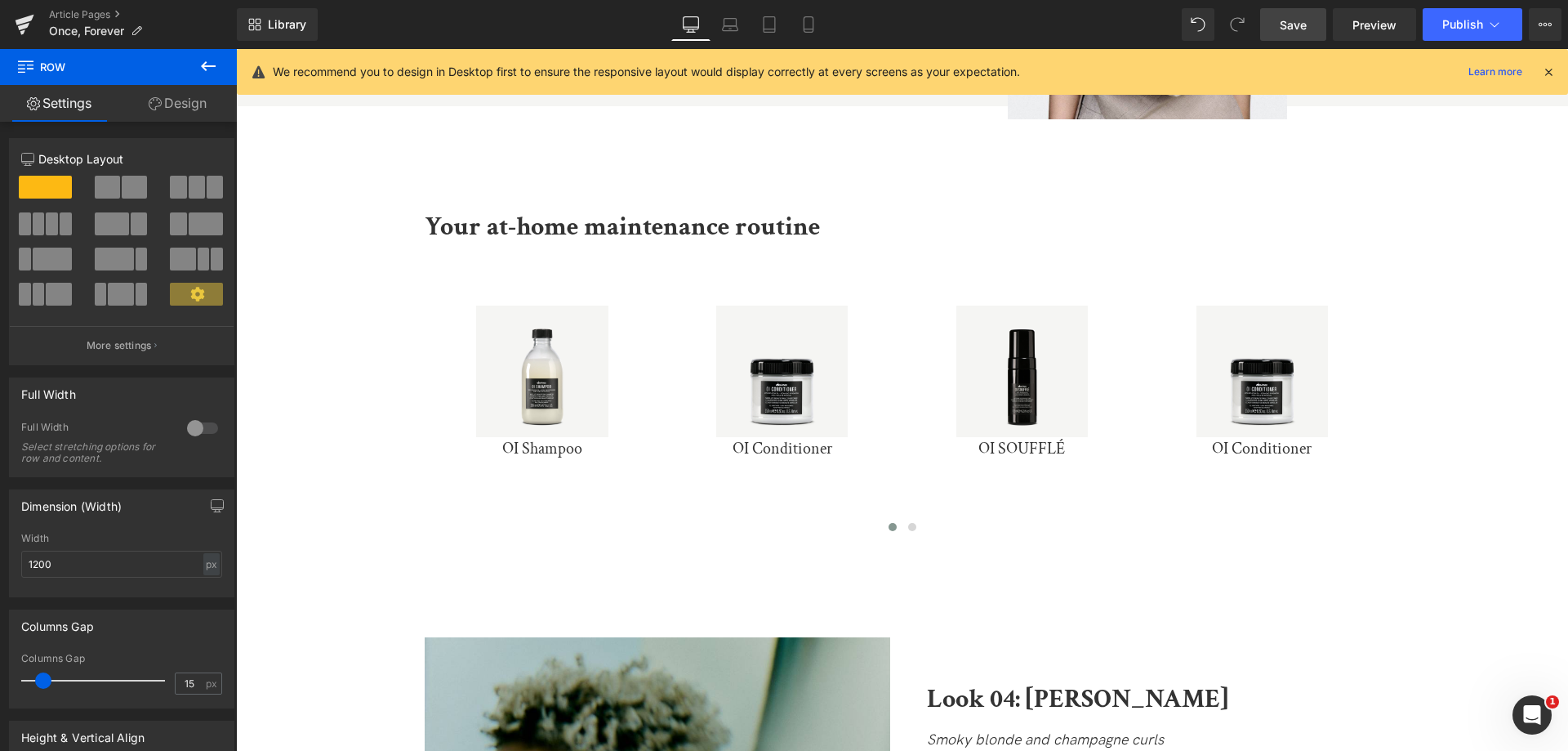
click at [202, 78] on button at bounding box center [208, 67] width 57 height 36
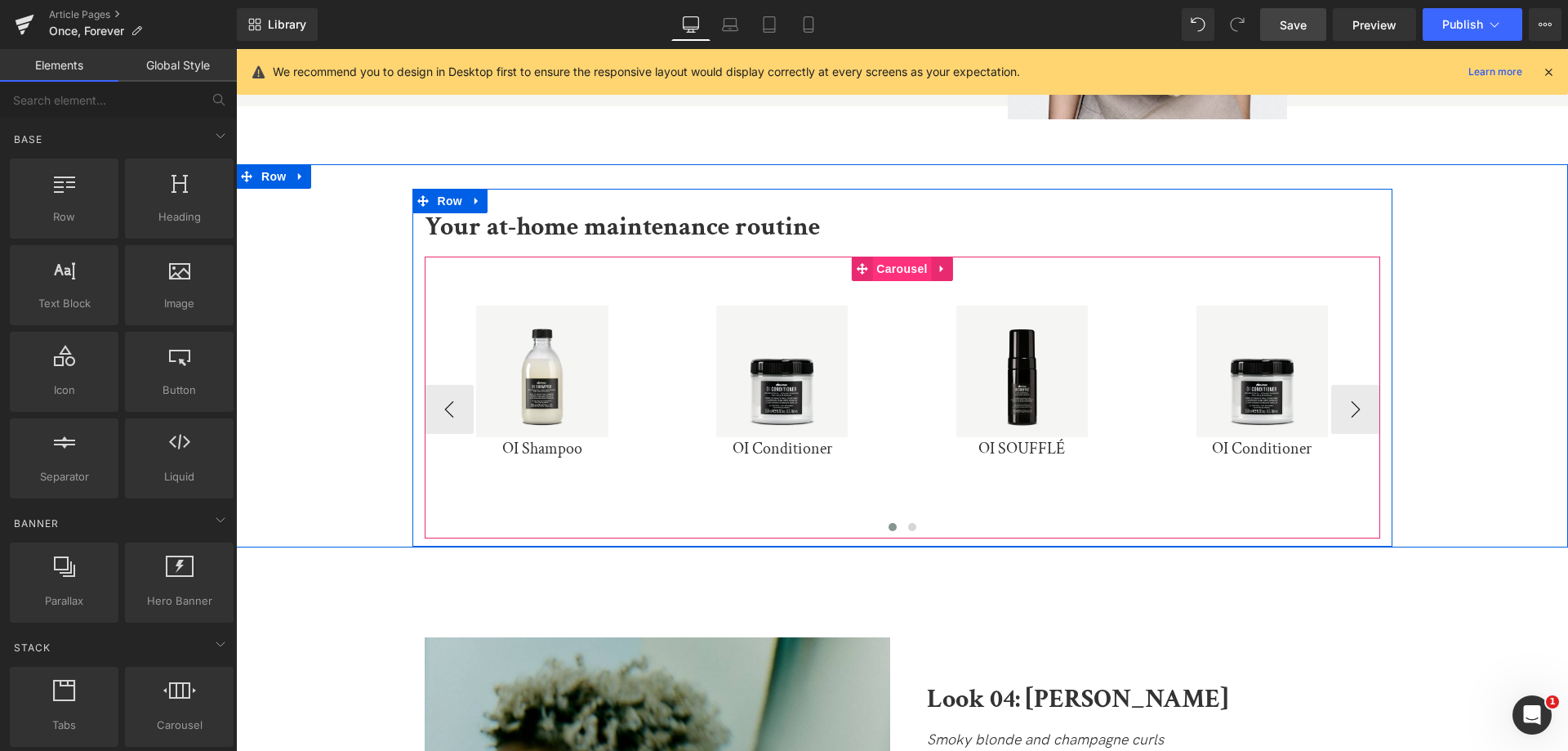
click at [908, 257] on span "Carousel" at bounding box center [901, 268] width 59 height 24
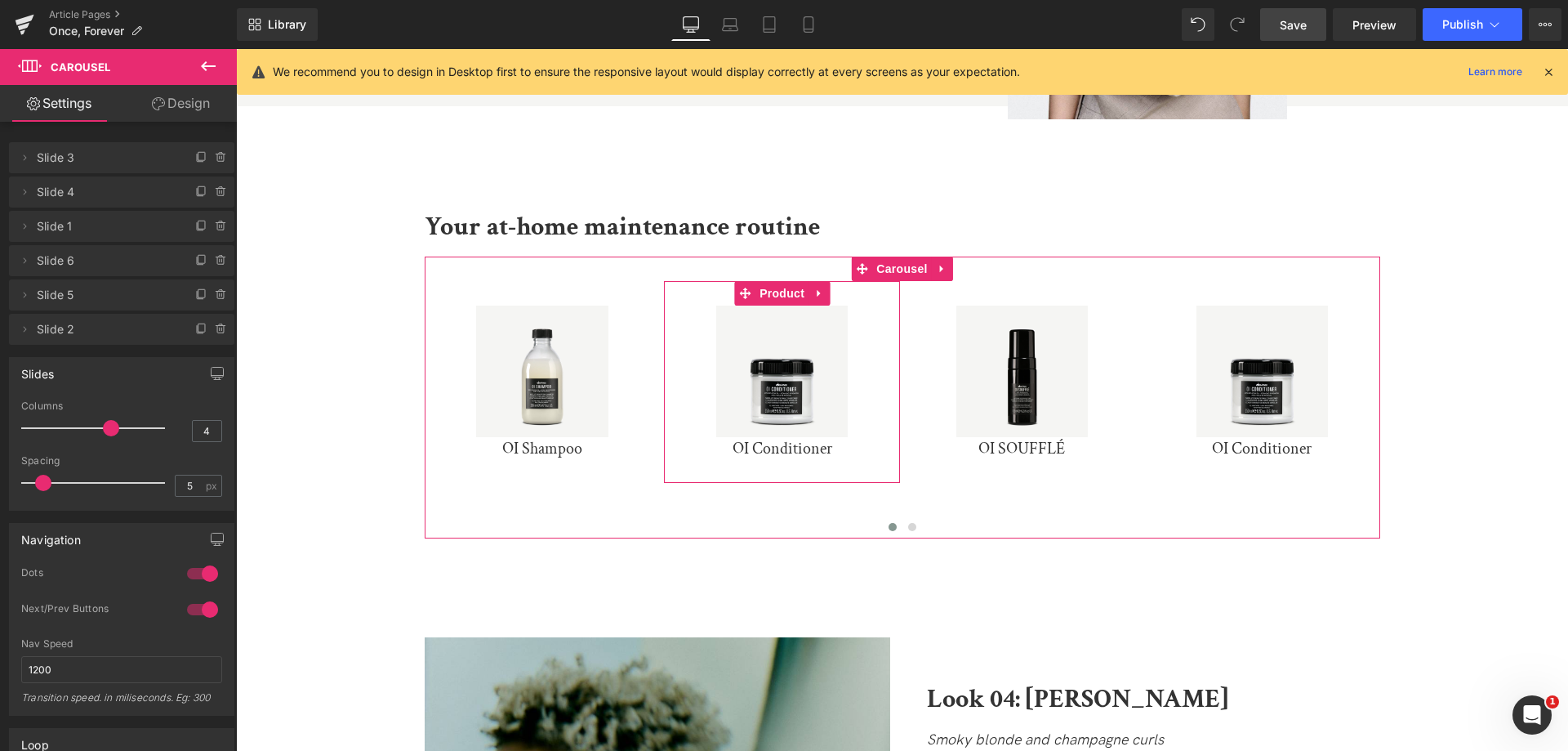
click at [99, 193] on span "Slide 4" at bounding box center [105, 192] width 137 height 31
click at [30, 195] on icon at bounding box center [25, 192] width 13 height 13
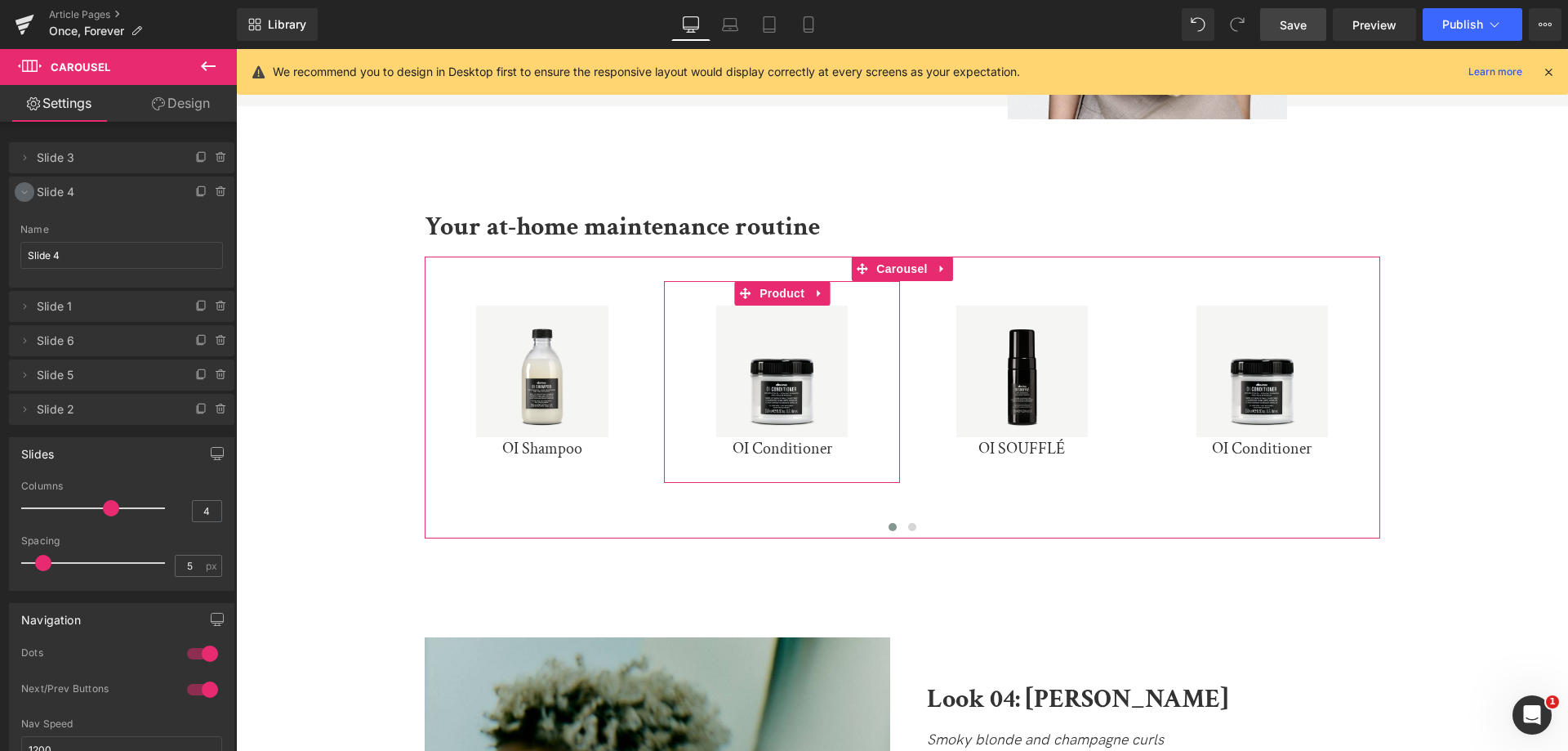
click at [28, 195] on icon at bounding box center [25, 192] width 13 height 13
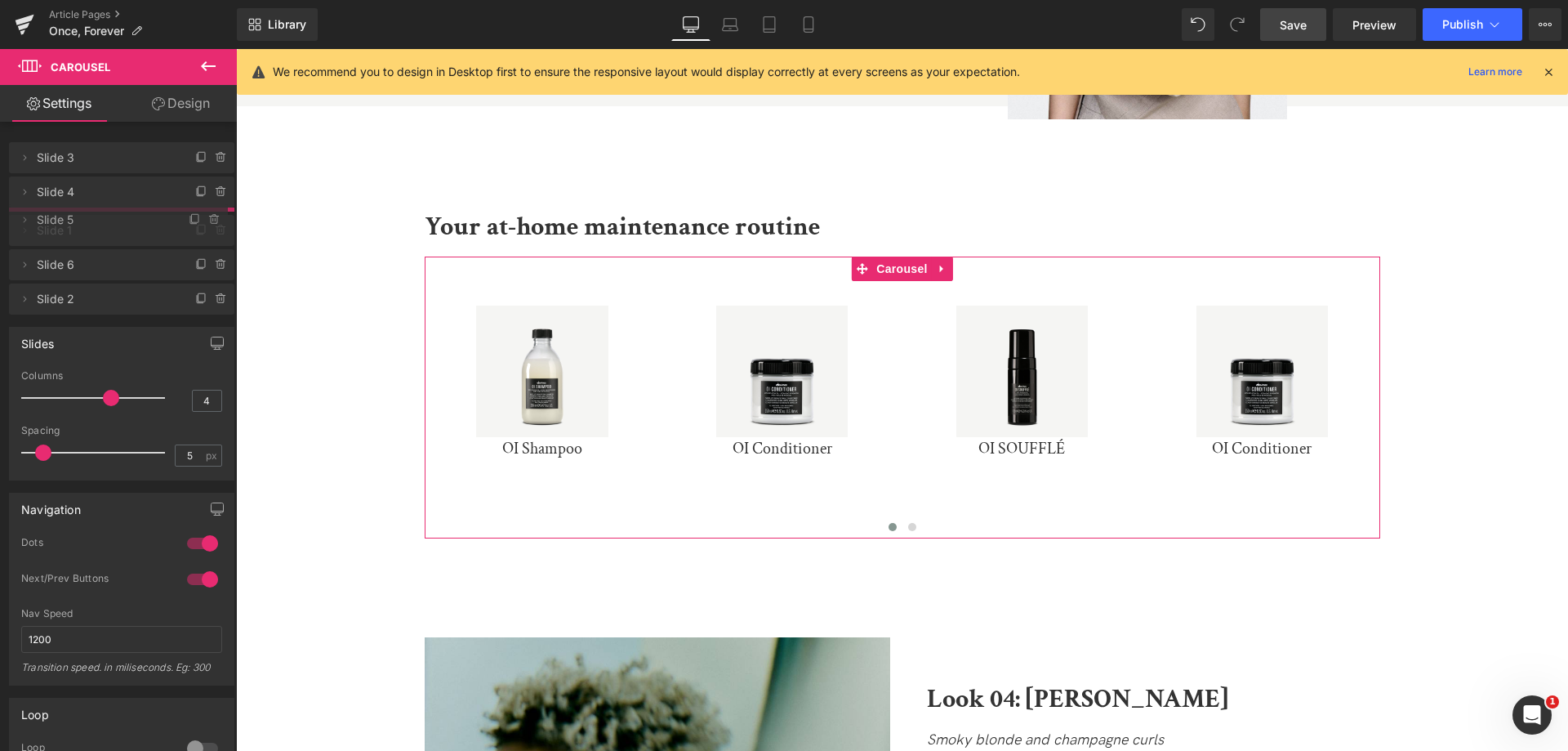
drag, startPoint x: 86, startPoint y: 298, endPoint x: 105, endPoint y: 223, distance: 77.4
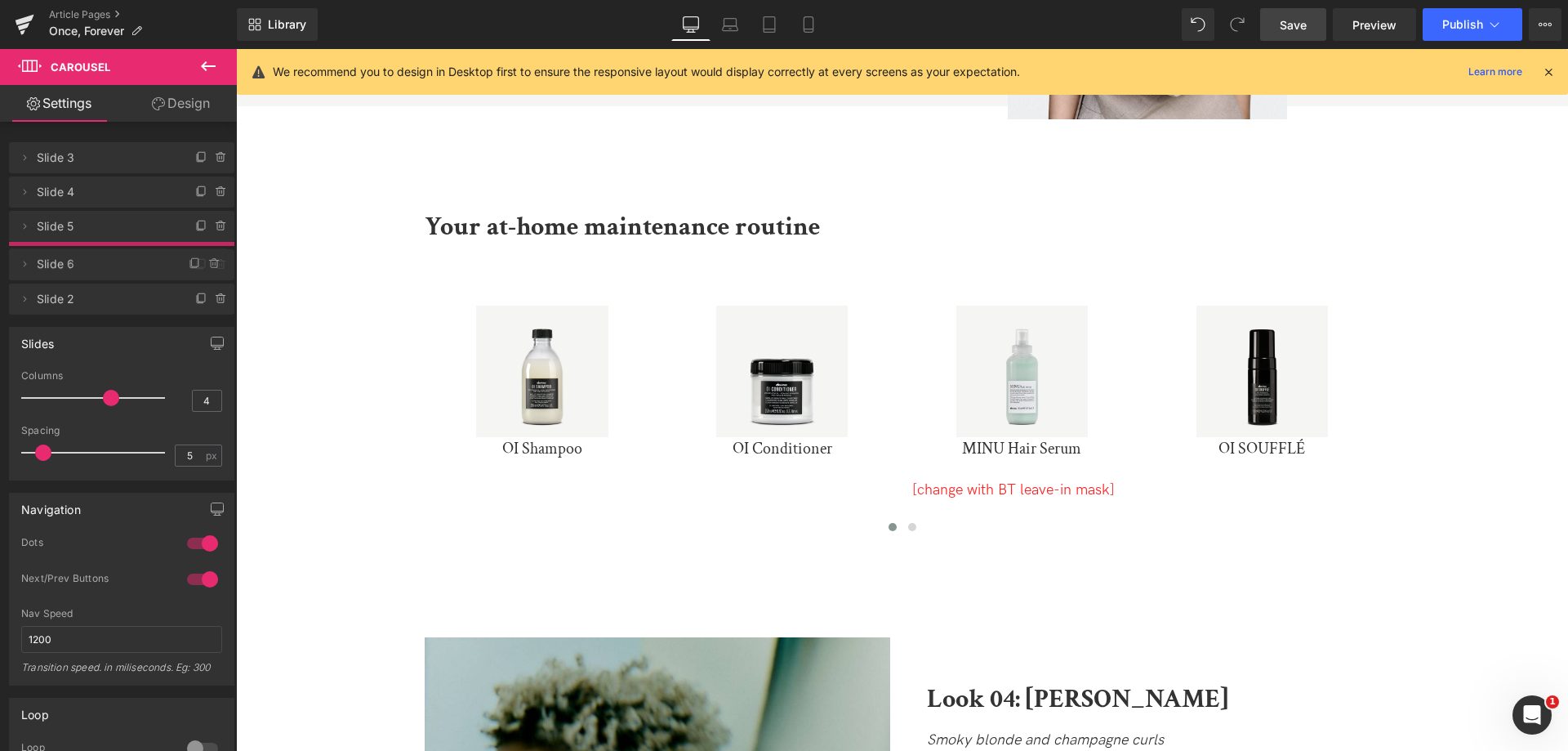
drag, startPoint x: 71, startPoint y: 287, endPoint x: 74, endPoint y: 253, distance: 34.1
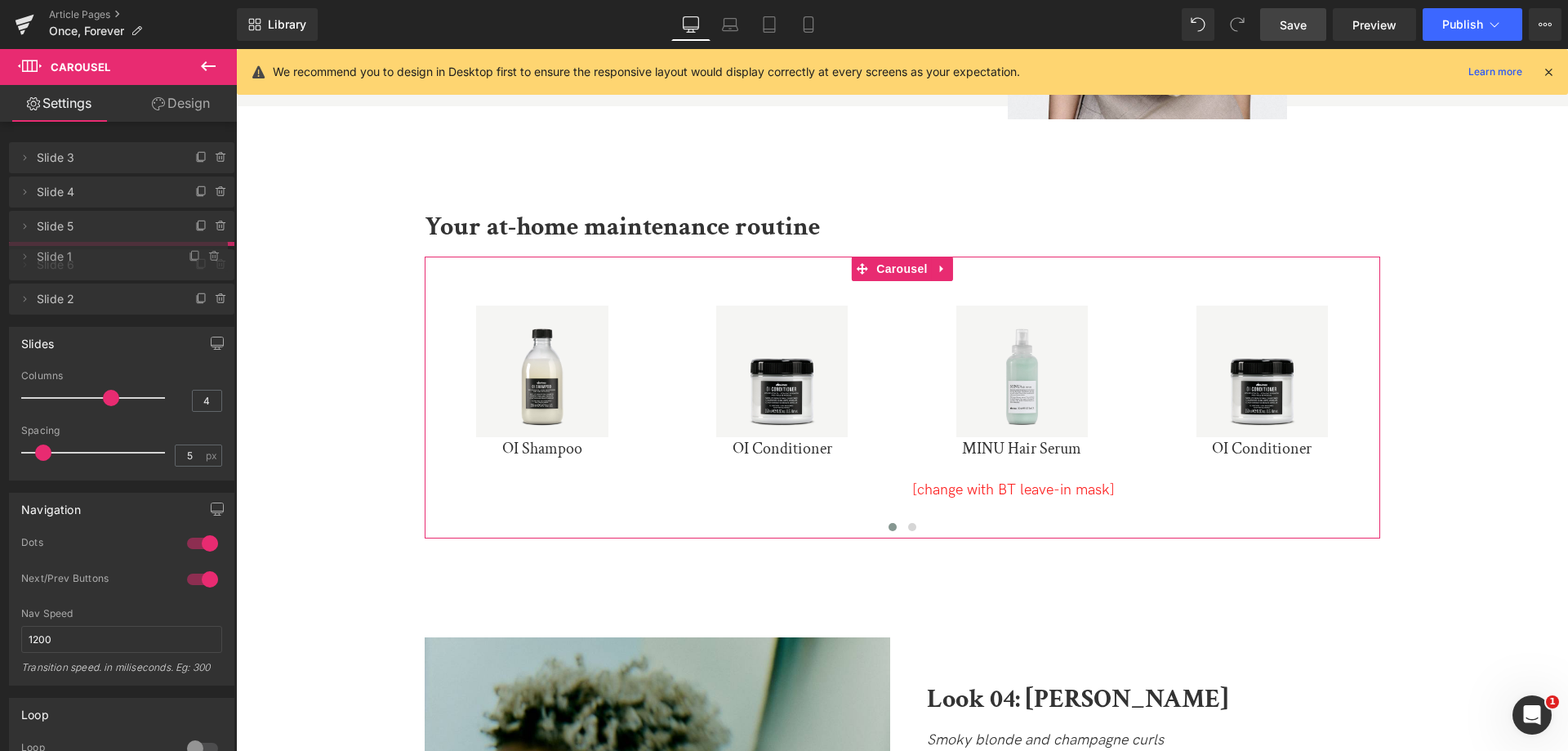
drag, startPoint x: 84, startPoint y: 291, endPoint x: 89, endPoint y: 253, distance: 38.3
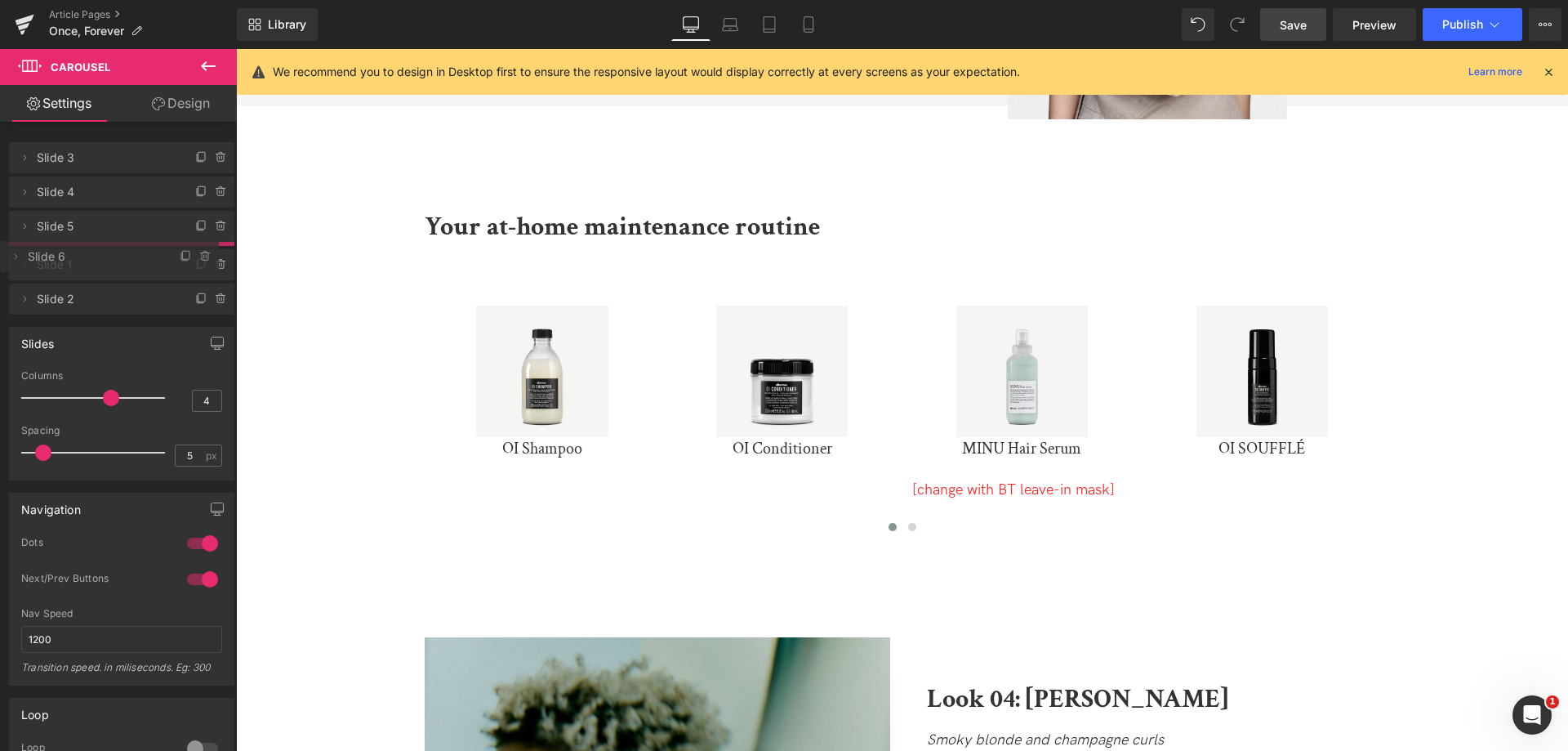
drag, startPoint x: 98, startPoint y: 298, endPoint x: 100, endPoint y: 260, distance: 38.1
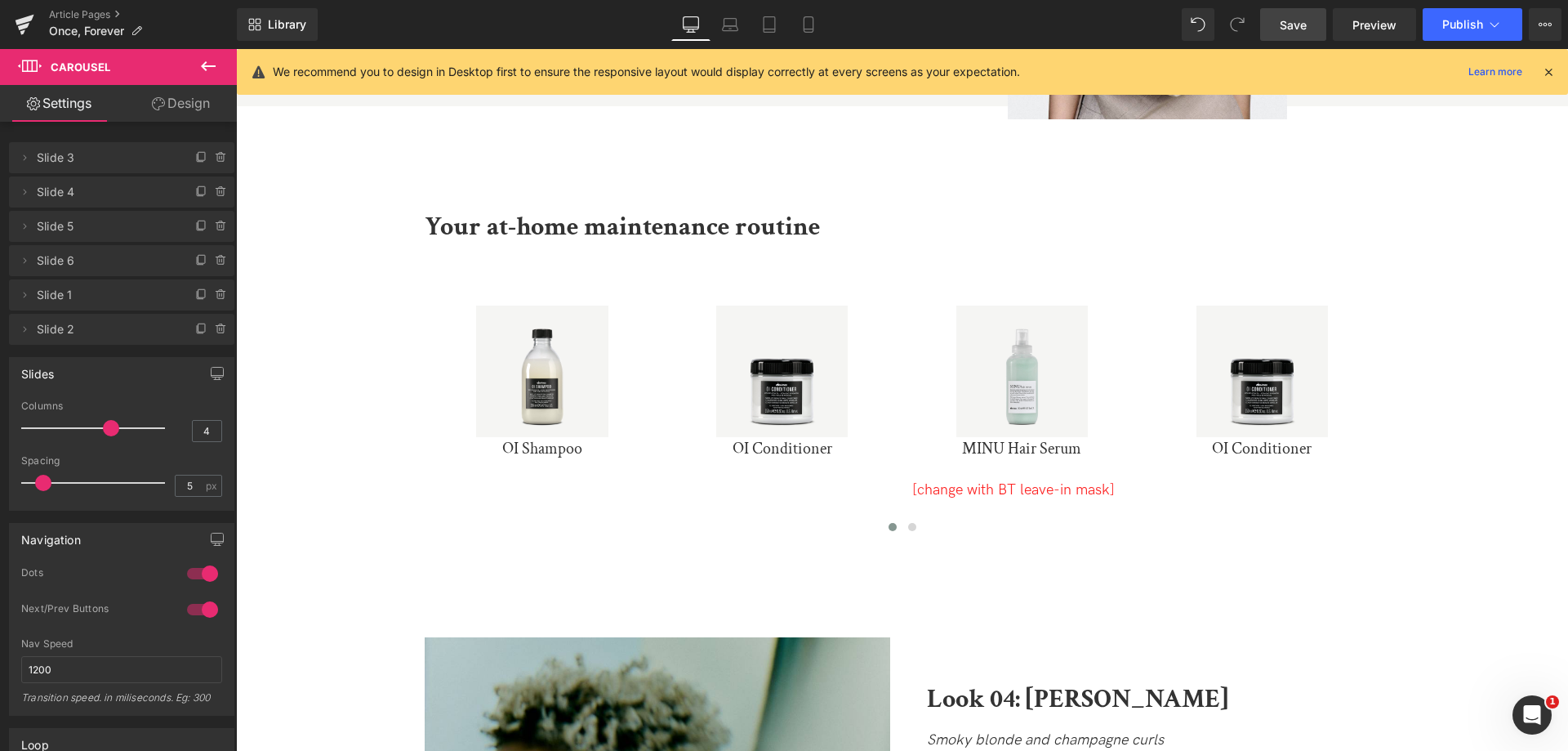
click at [105, 271] on span "Slide 6" at bounding box center [105, 260] width 137 height 31
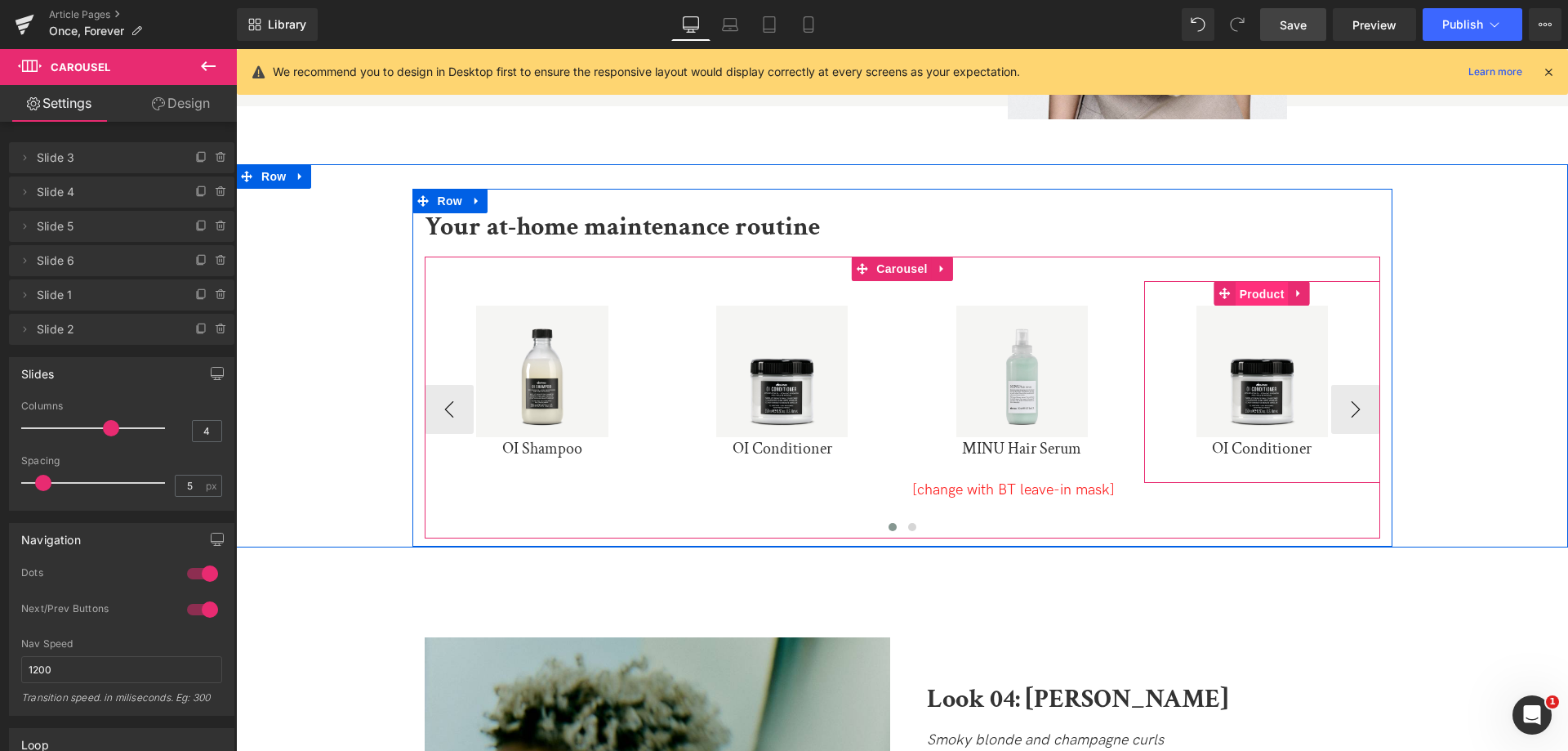
click at [1247, 282] on span "Product" at bounding box center [1262, 293] width 53 height 24
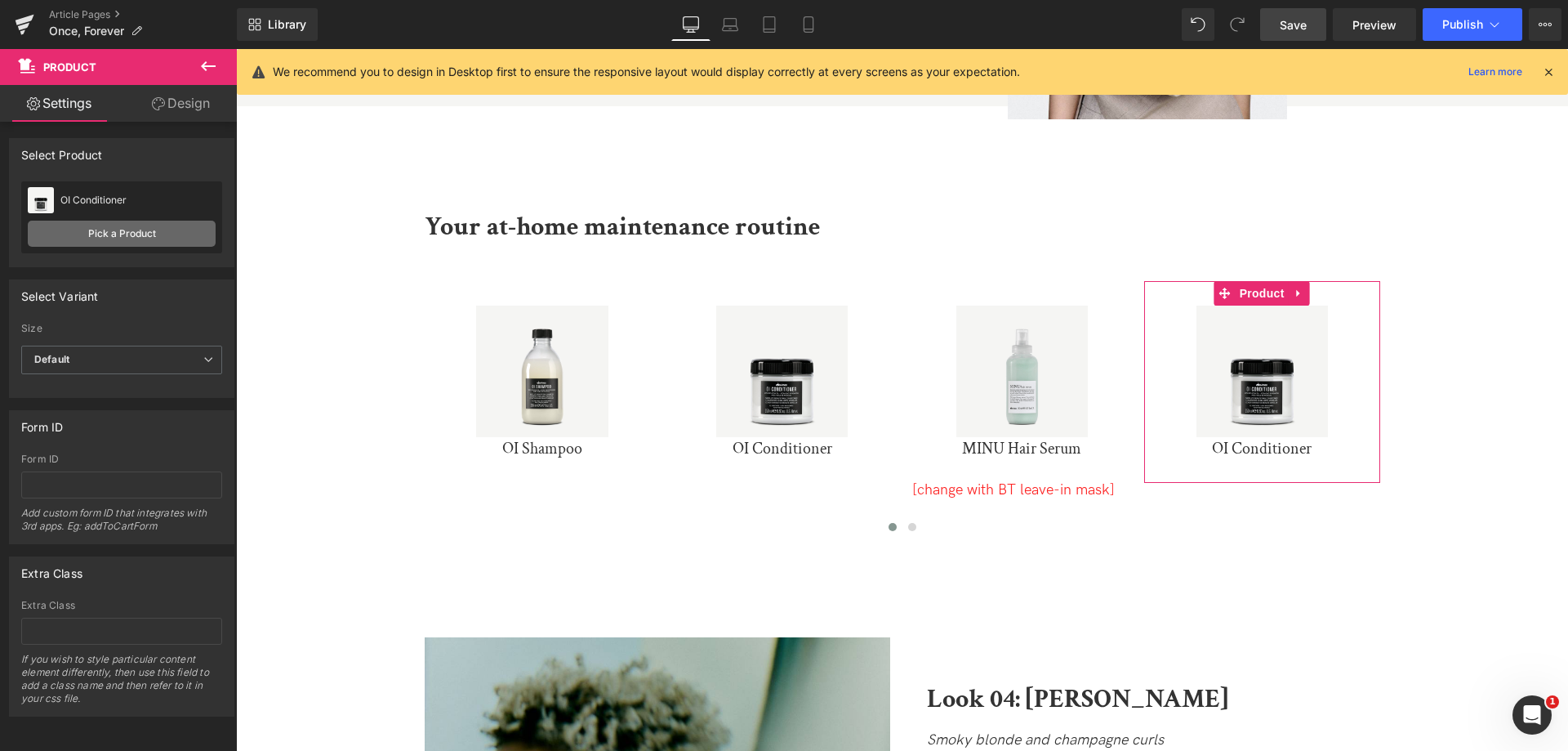
click at [187, 229] on link "Pick a Product" at bounding box center [121, 233] width 187 height 26
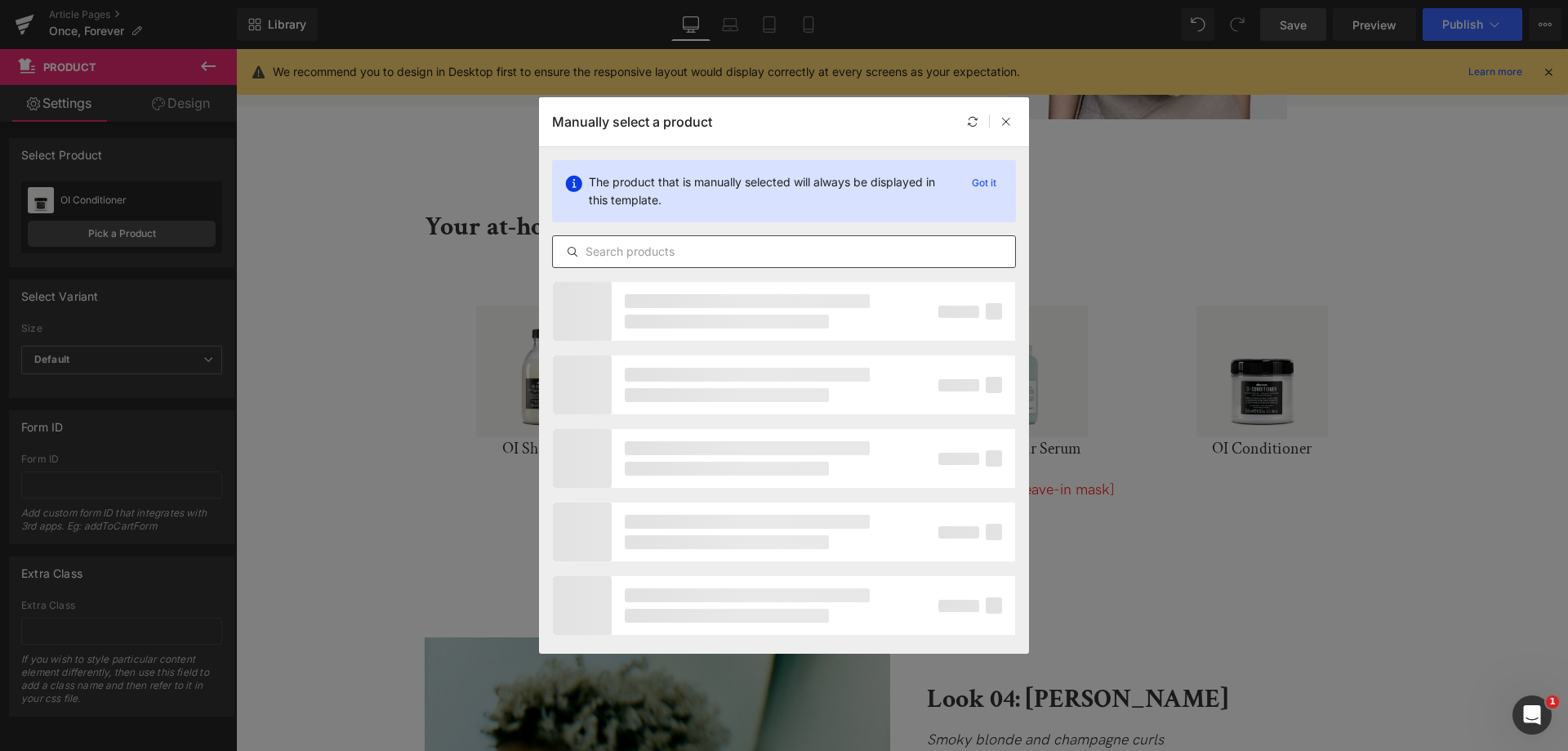
click at [652, 238] on div at bounding box center [784, 251] width 464 height 33
click at [662, 248] on input "text" at bounding box center [784, 252] width 462 height 20
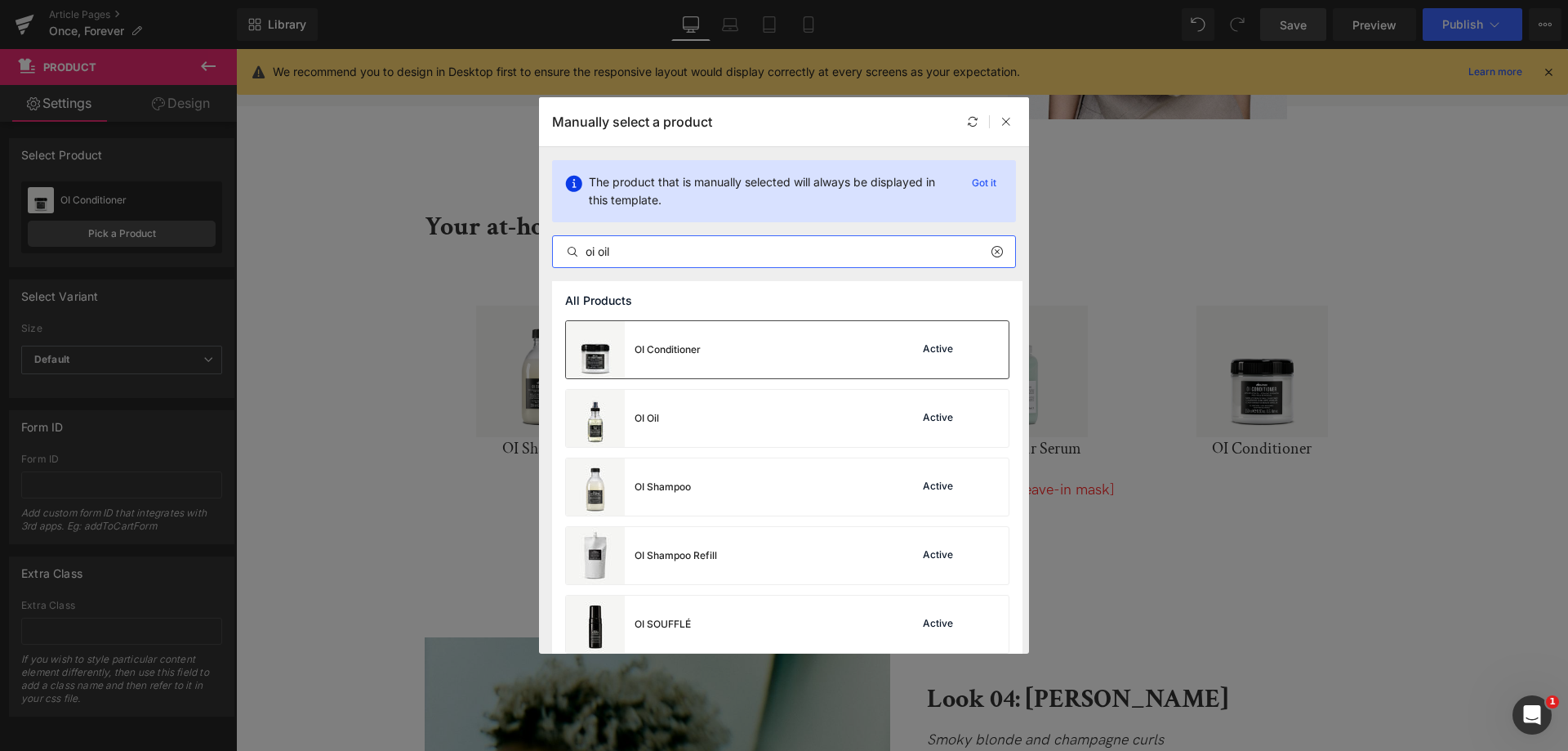
type input "oi oil"
click at [724, 346] on div "OI Conditioner Active" at bounding box center [786, 349] width 442 height 58
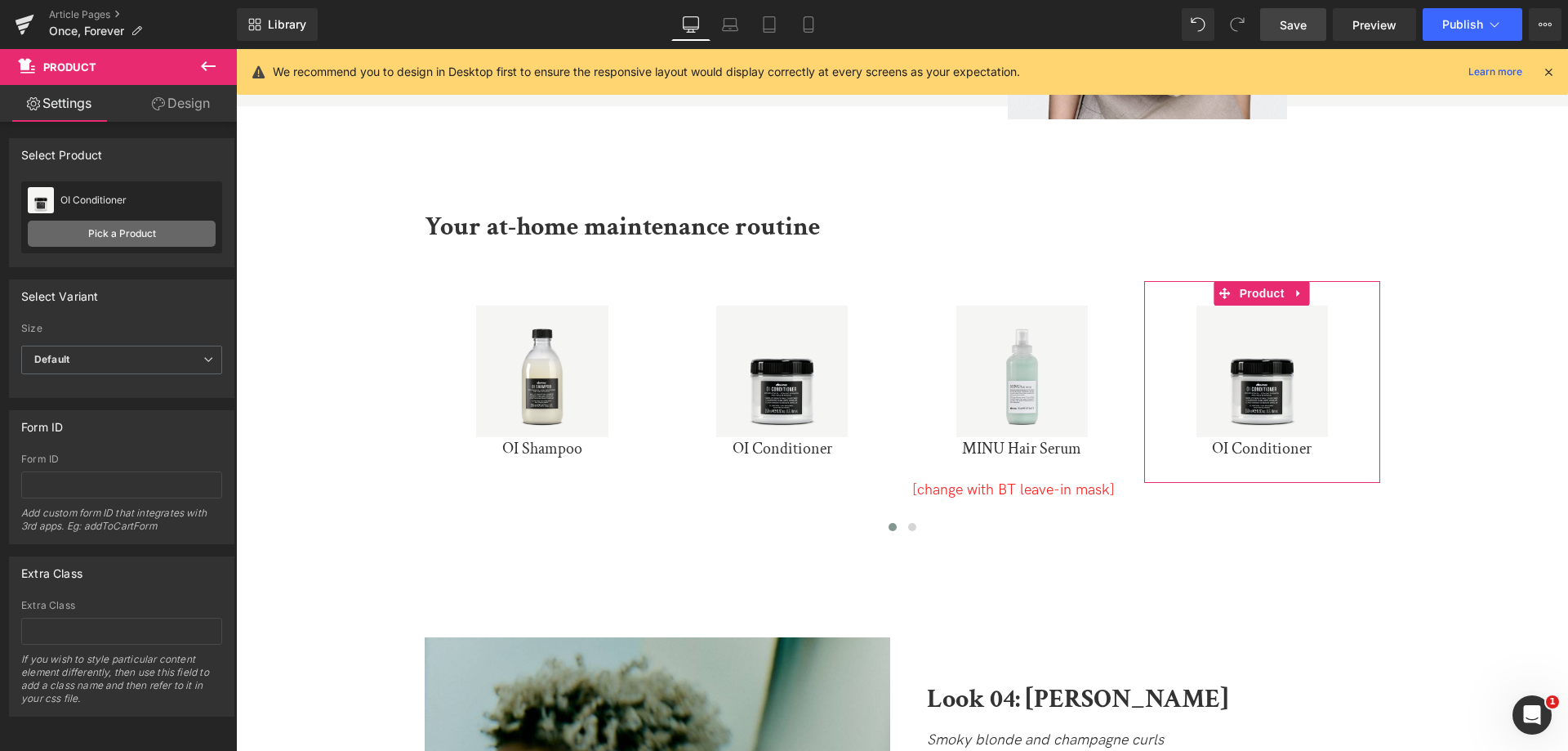
click at [63, 238] on link "Pick a Product" at bounding box center [121, 233] width 187 height 26
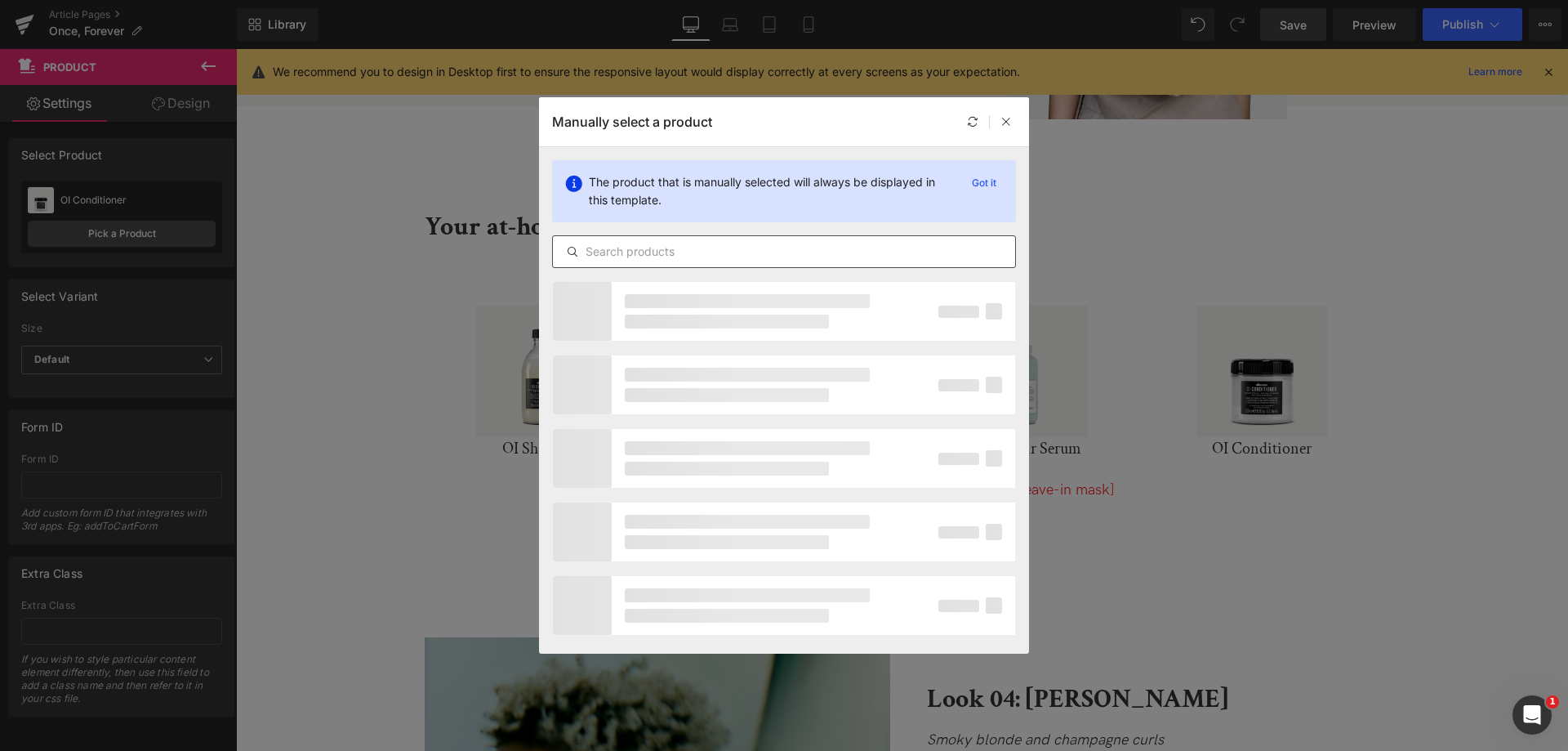
click at [640, 256] on input "text" at bounding box center [784, 252] width 462 height 20
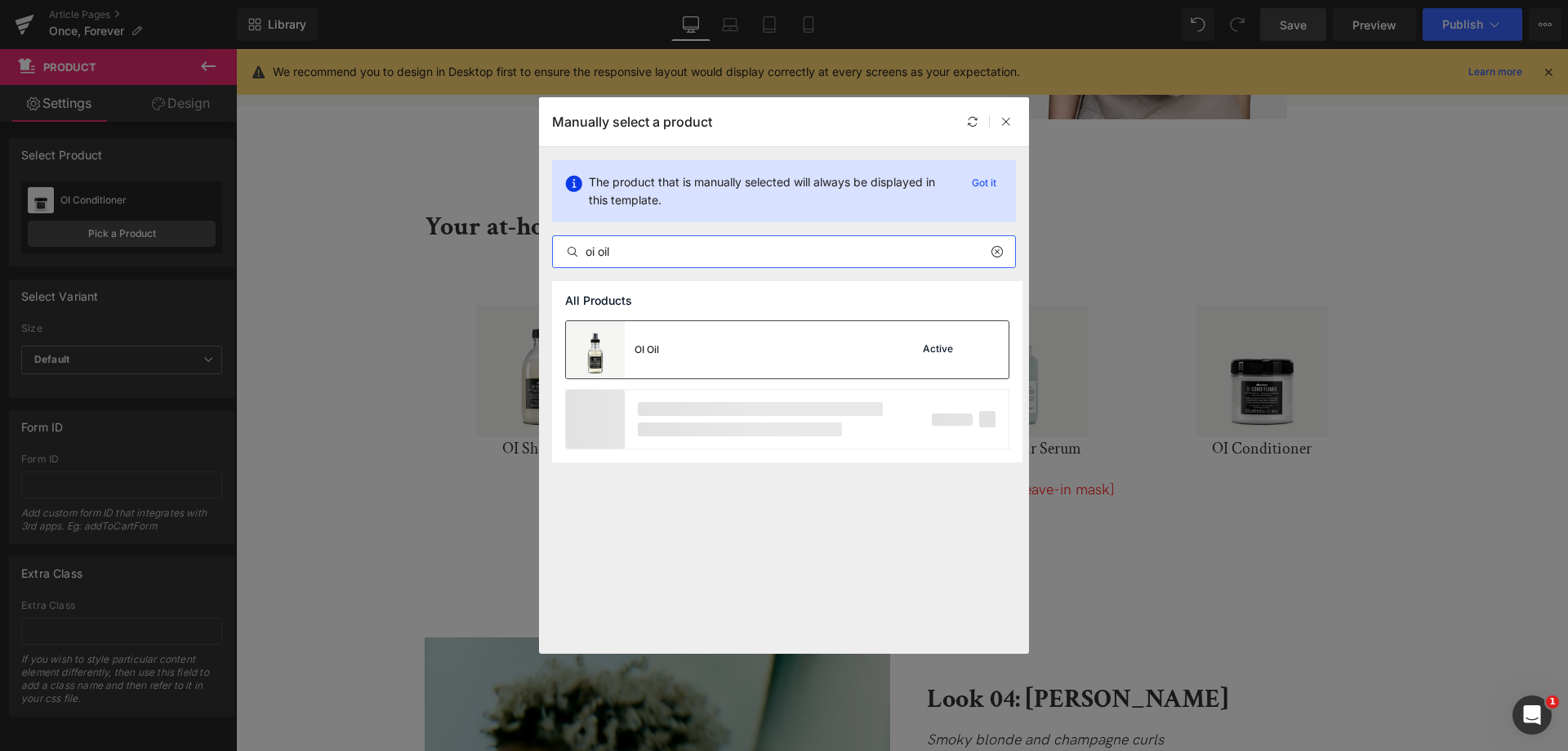
type input "oi oil"
click at [668, 360] on div "OI Oil Active" at bounding box center [786, 349] width 442 height 58
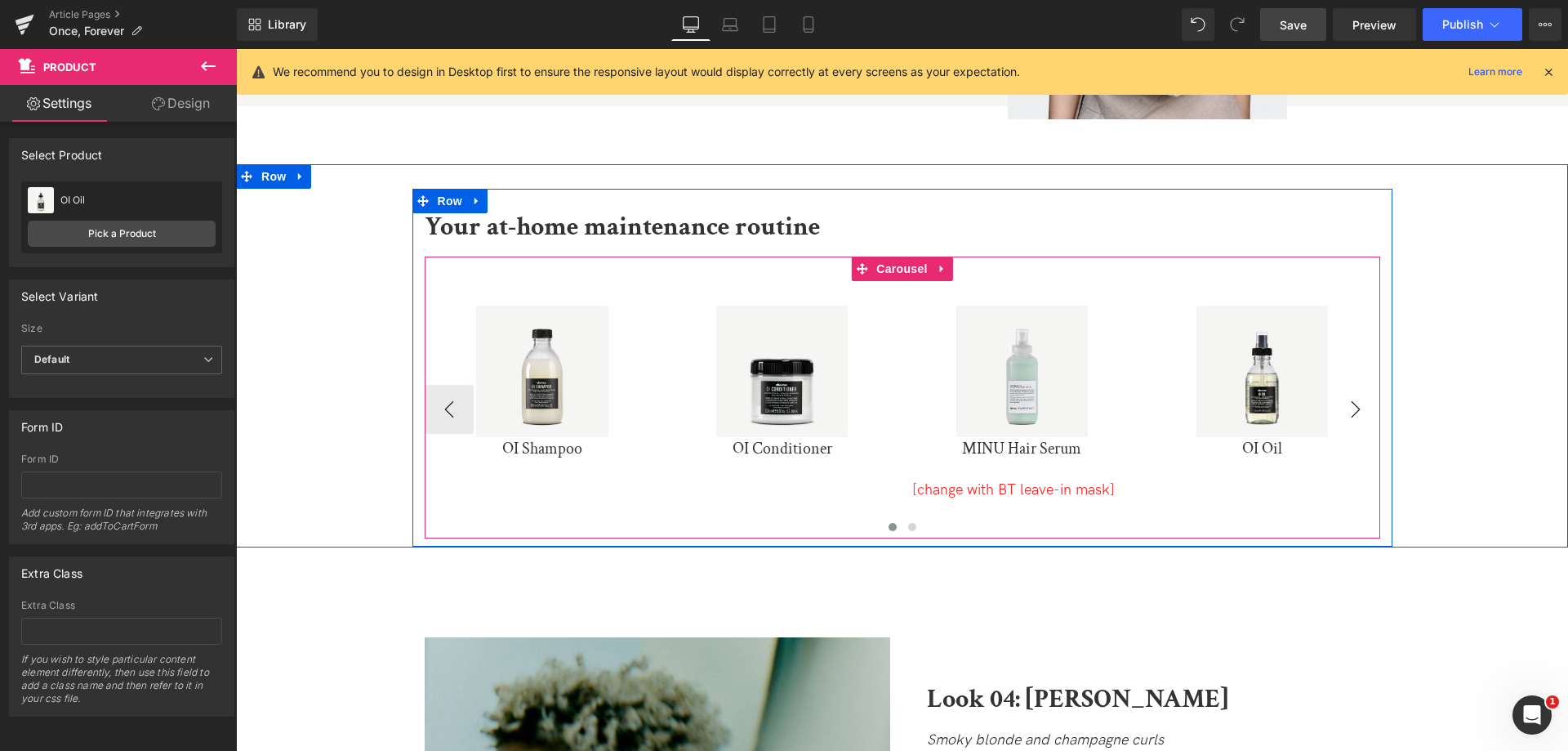
click at [1346, 385] on button "›" at bounding box center [1356, 409] width 49 height 49
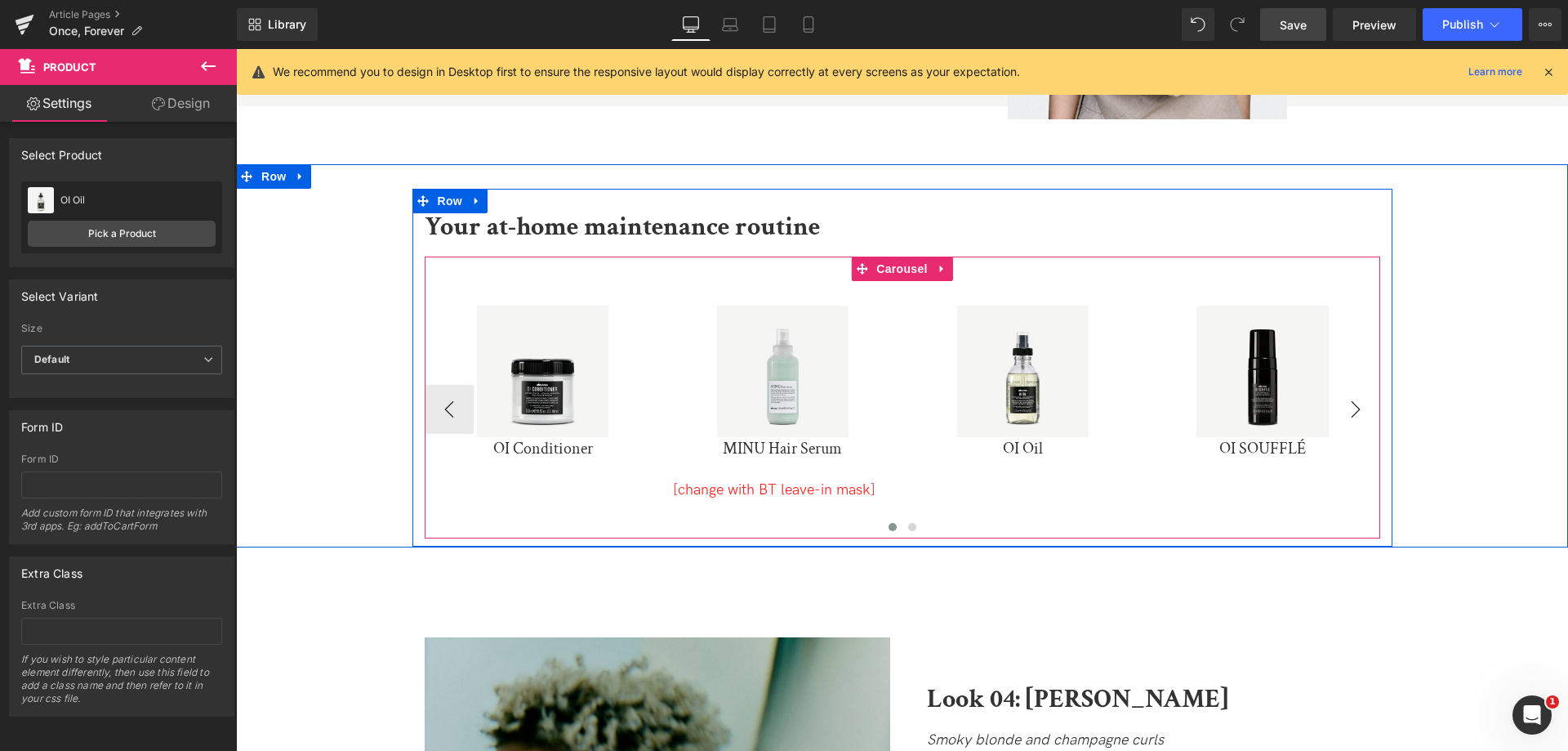
click at [1346, 385] on button "›" at bounding box center [1356, 409] width 49 height 49
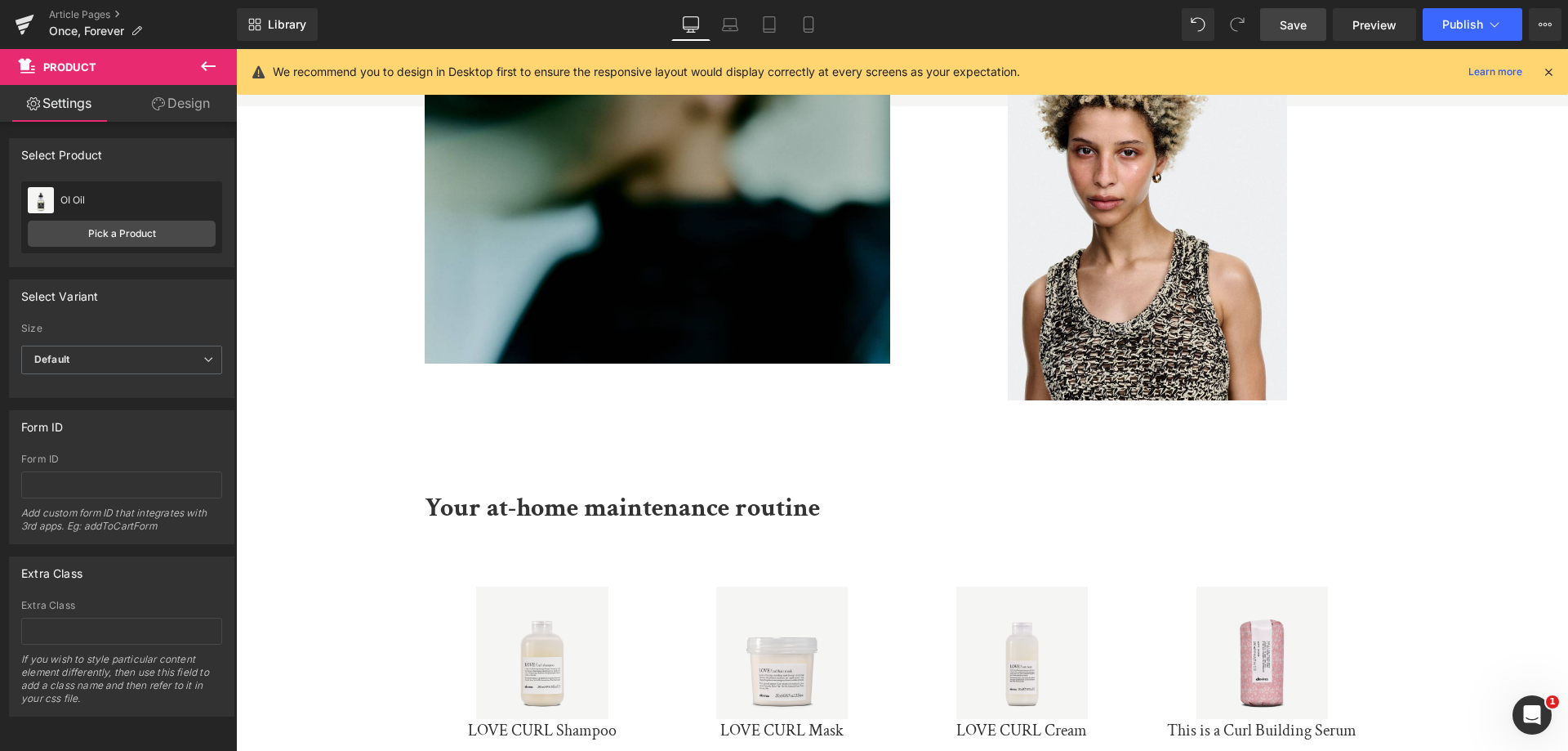
scroll to position [6036, 0]
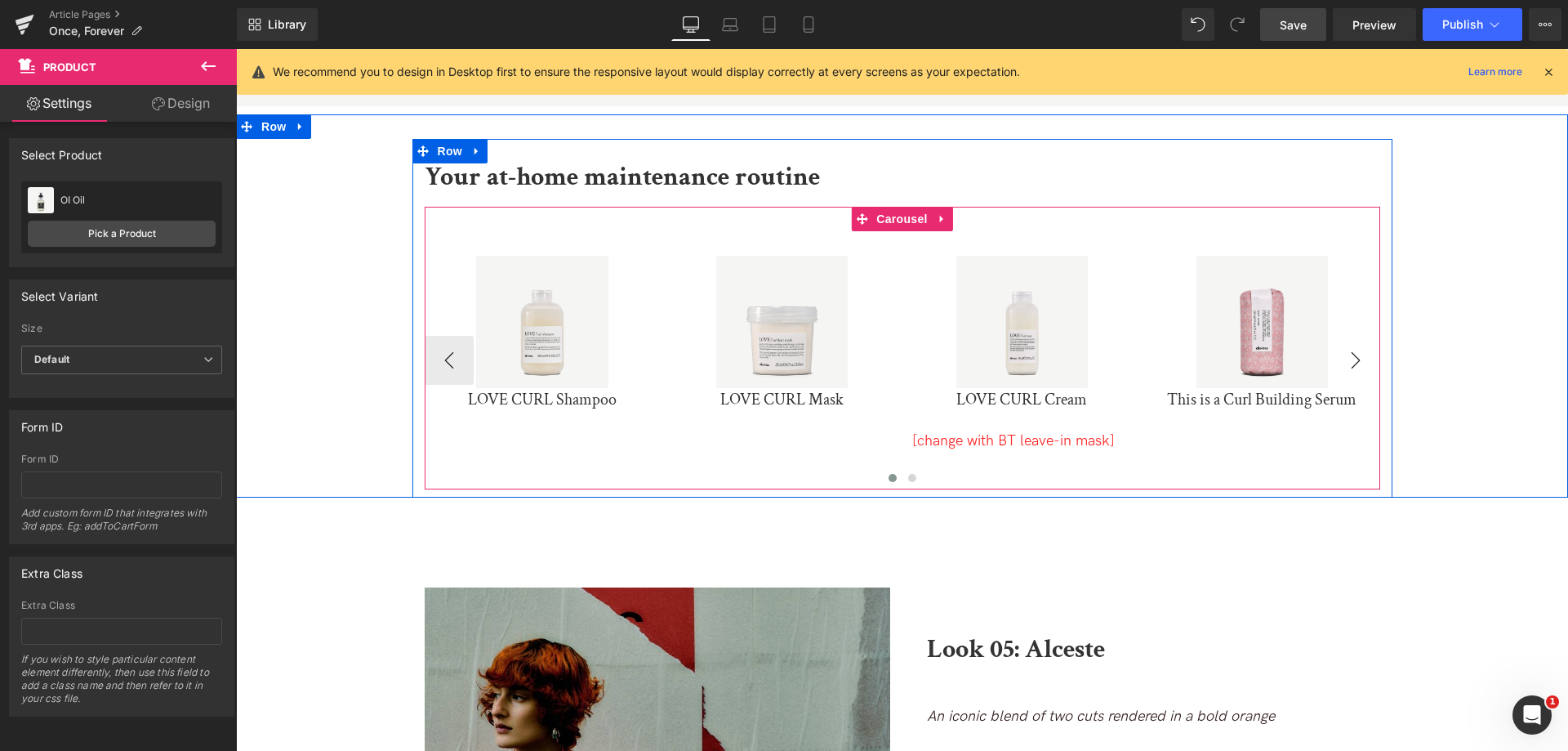
click at [1346, 336] on button "›" at bounding box center [1356, 360] width 49 height 49
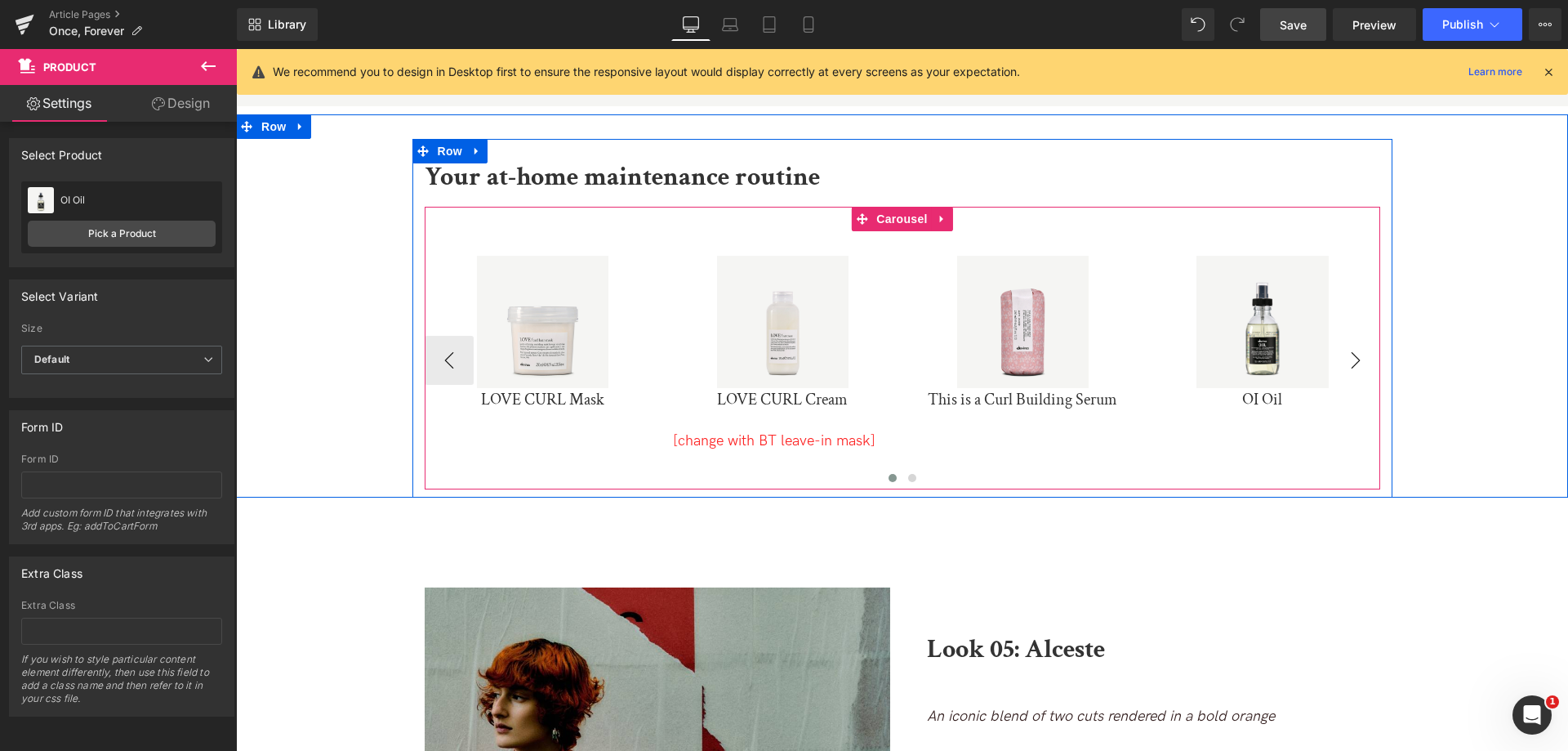
click at [1350, 336] on button "›" at bounding box center [1356, 360] width 49 height 49
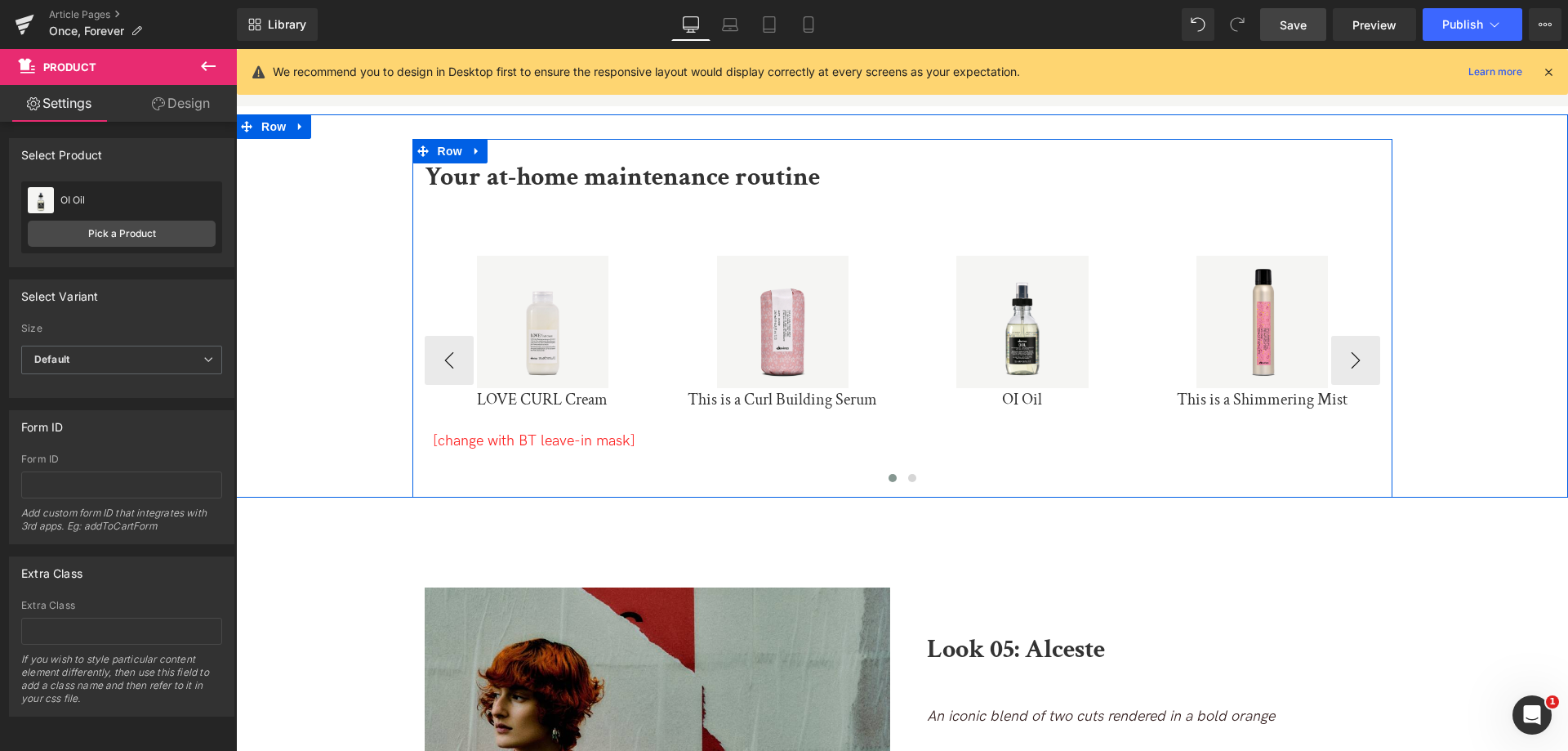
click at [906, 209] on span "Carousel" at bounding box center [902, 219] width 47 height 20
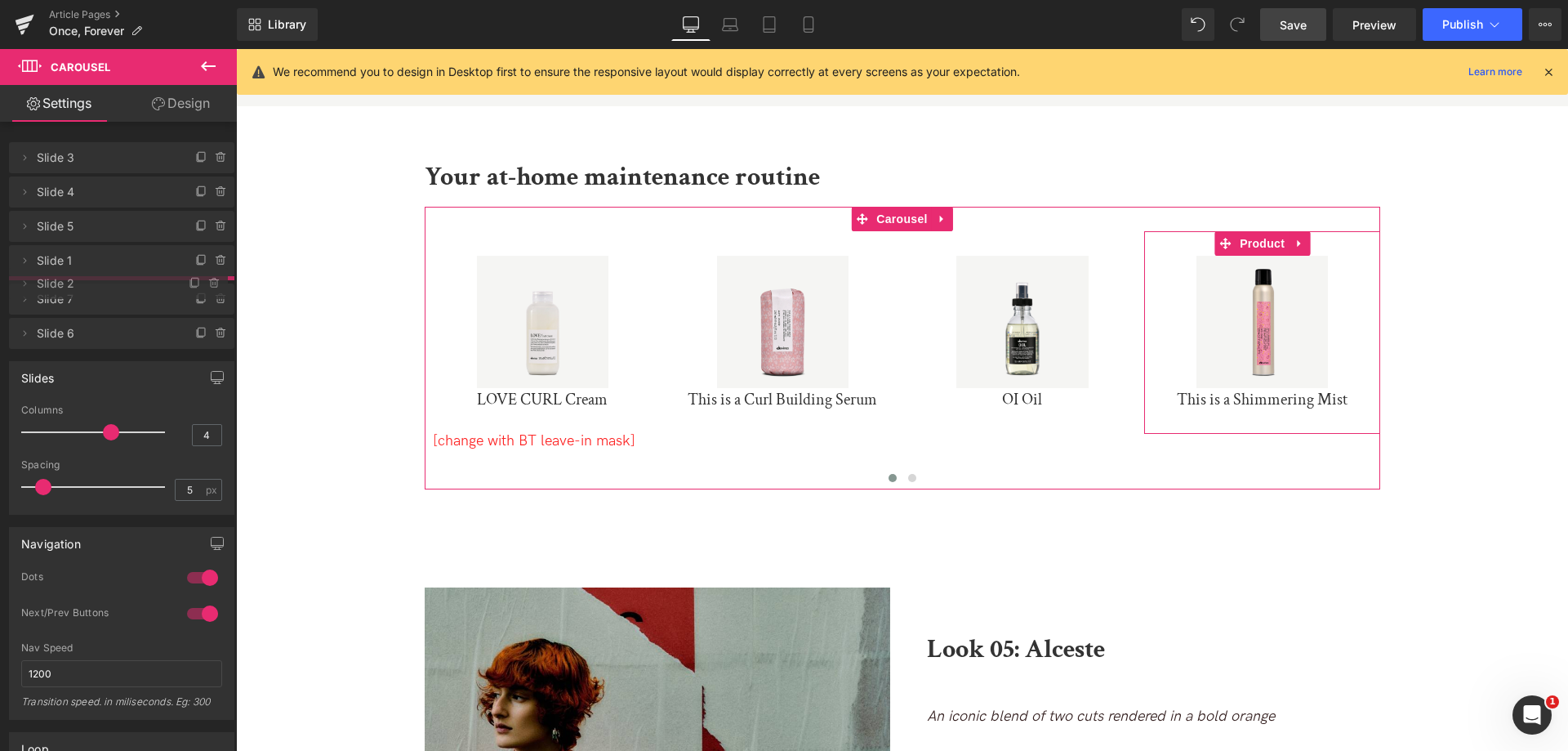
drag, startPoint x: 68, startPoint y: 334, endPoint x: 93, endPoint y: 287, distance: 53.2
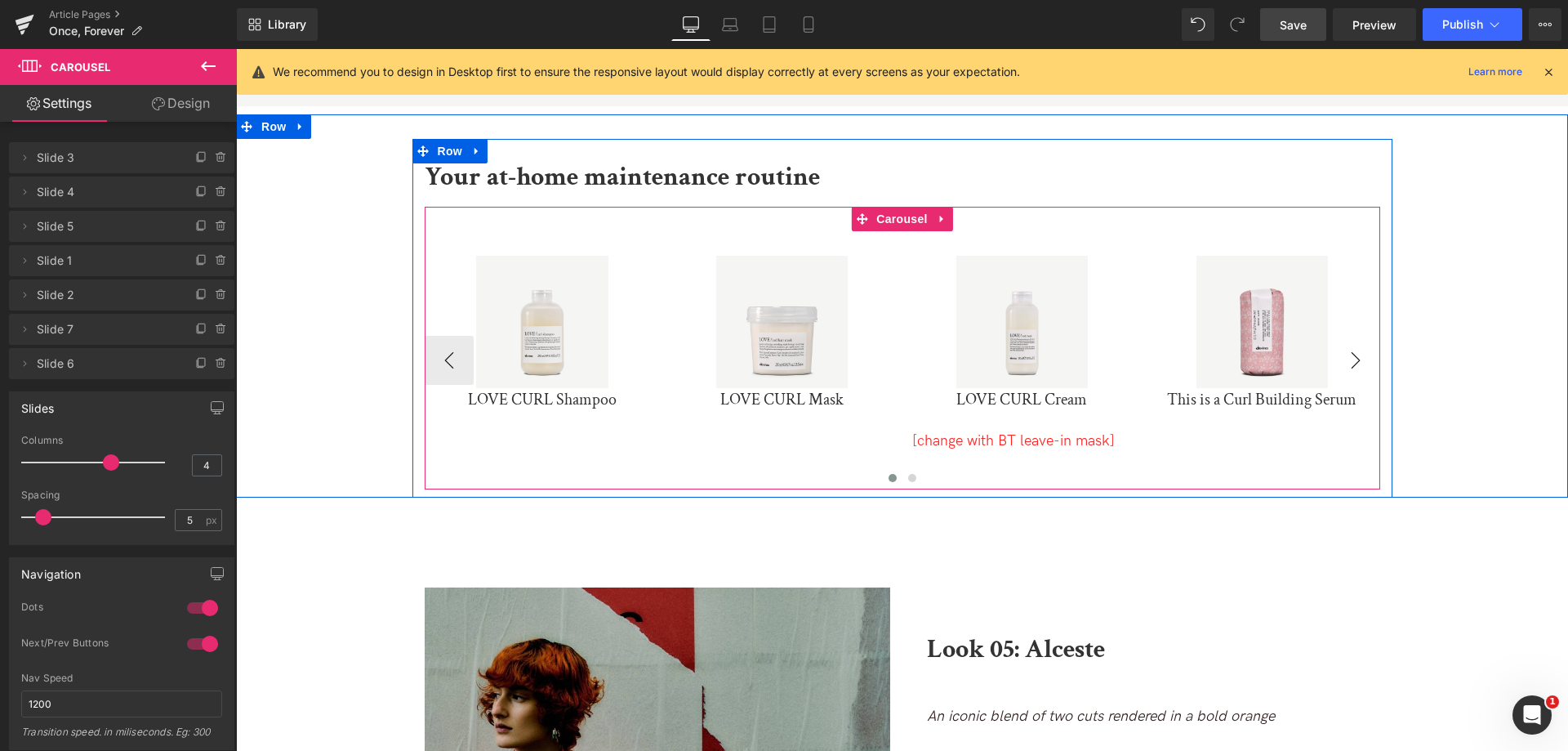
click at [1355, 336] on button "›" at bounding box center [1356, 360] width 49 height 49
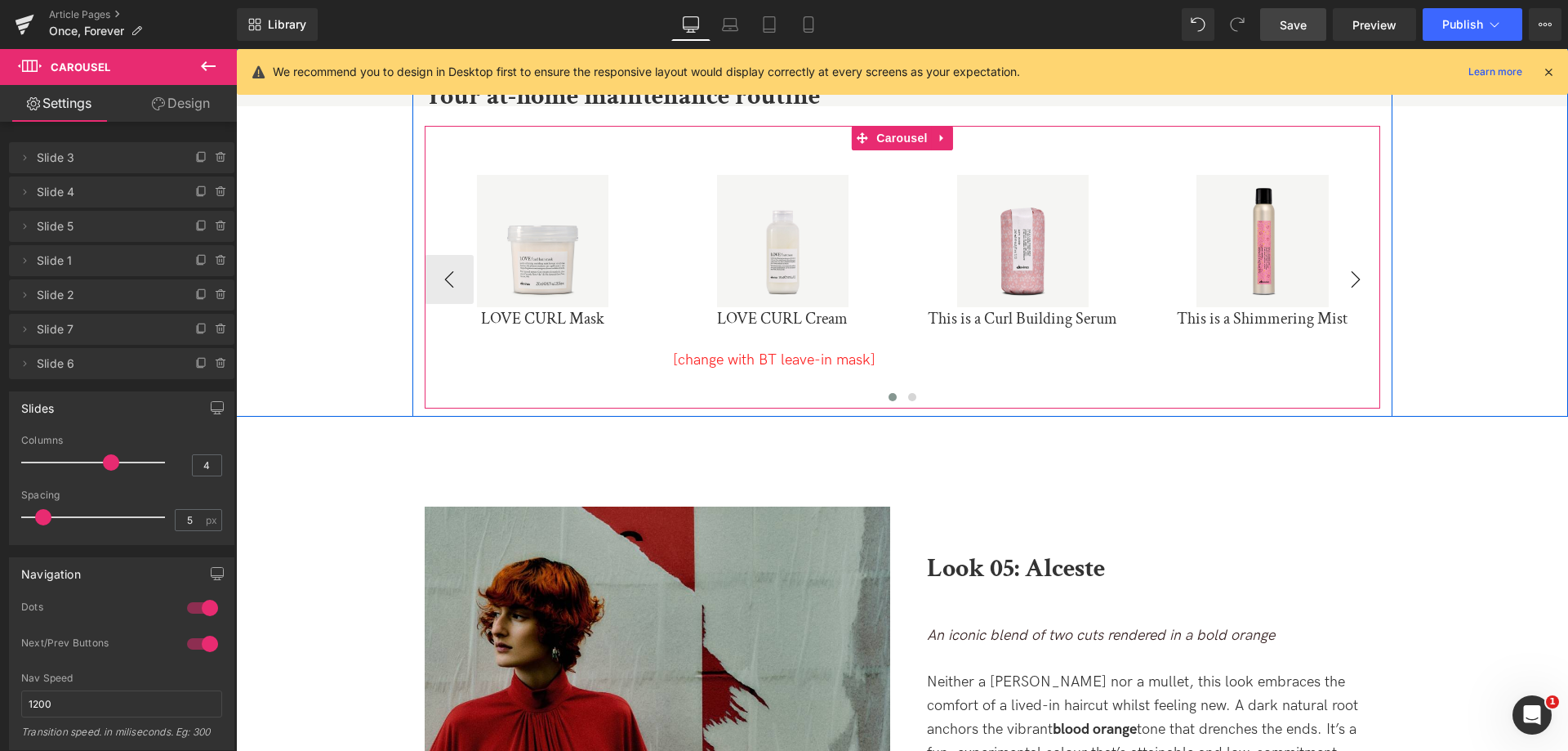
scroll to position [6117, 0]
click at [1366, 254] on button "›" at bounding box center [1356, 278] width 49 height 49
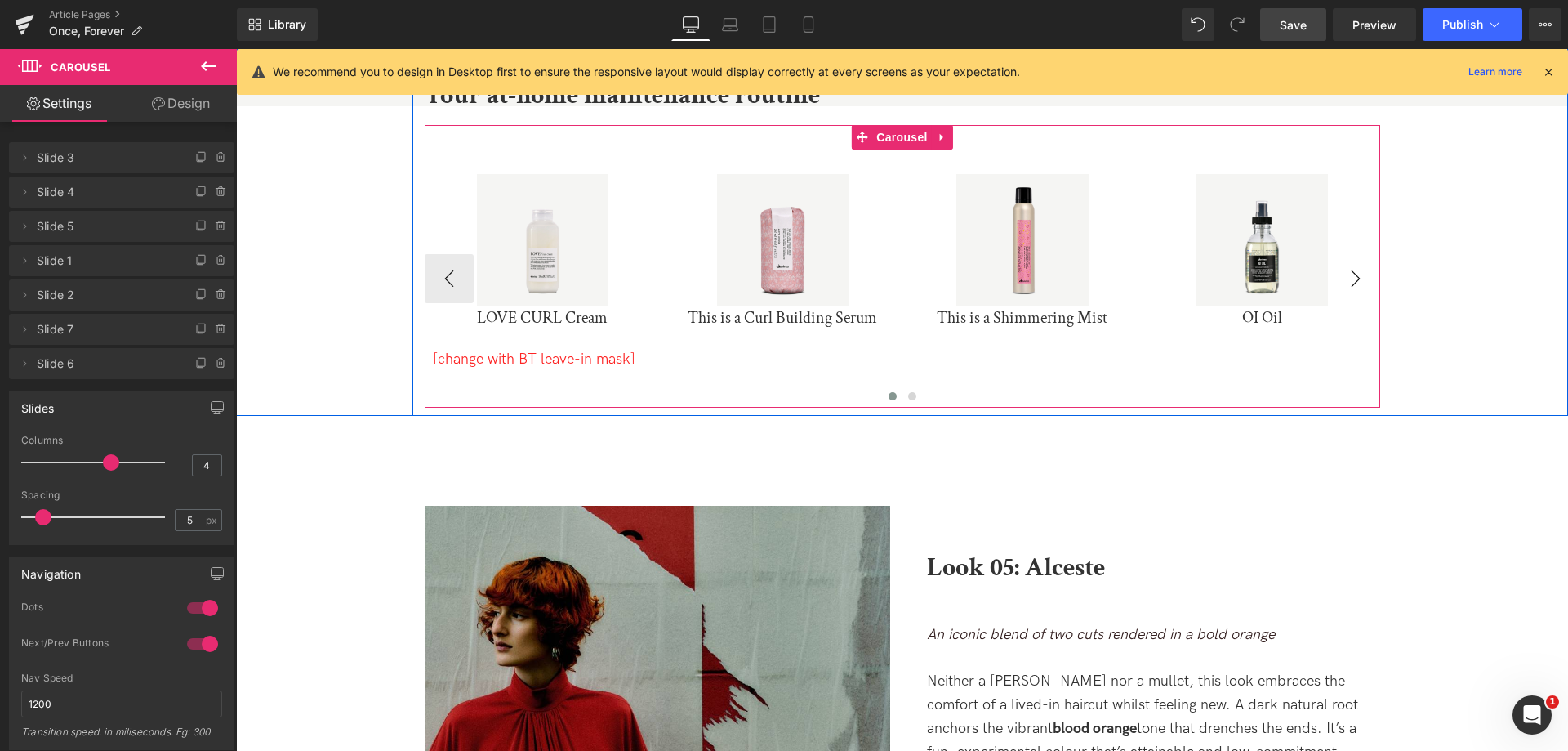
click at [1366, 254] on button "›" at bounding box center [1356, 278] width 49 height 49
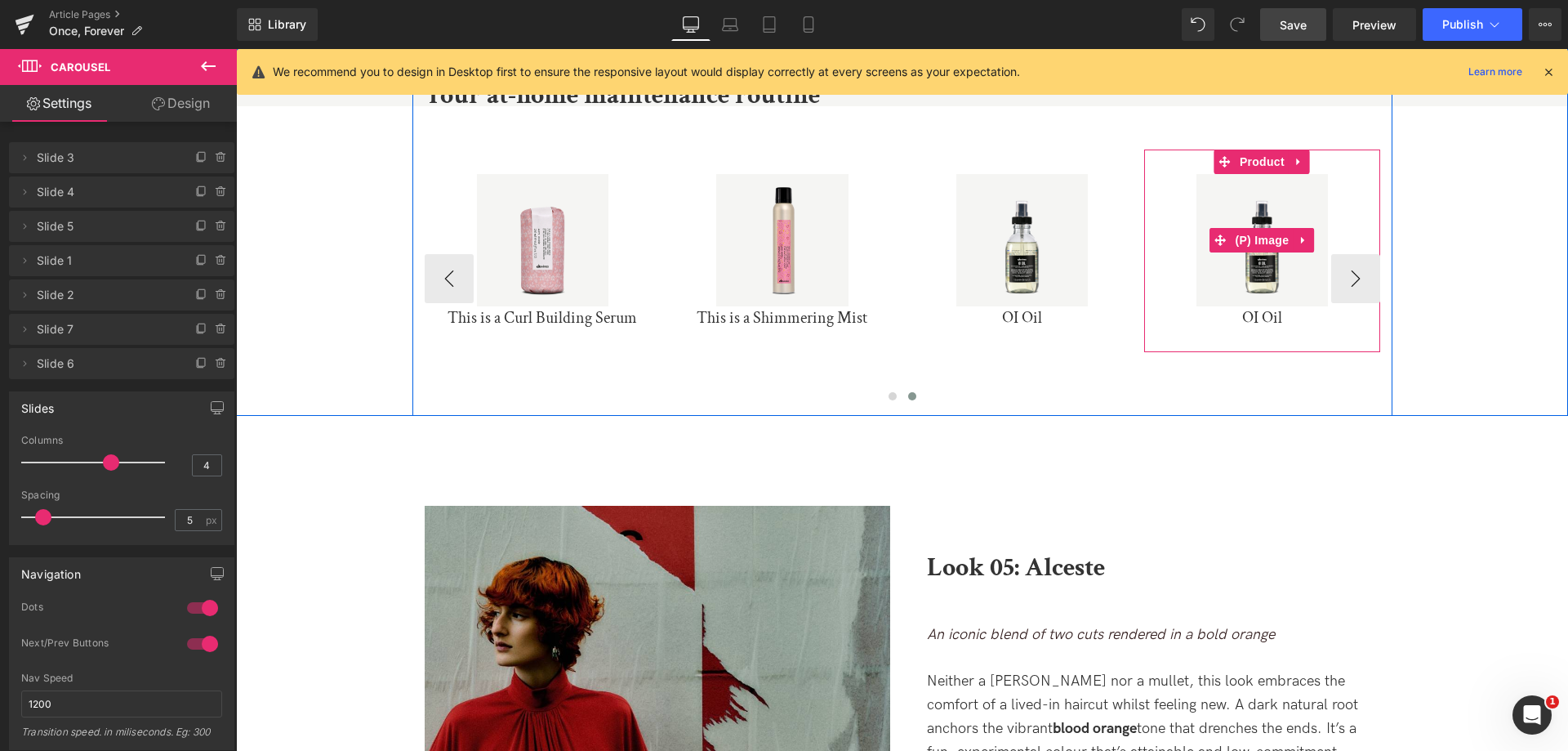
click at [1353, 263] on div "Sale Off" at bounding box center [1262, 240] width 220 height 132
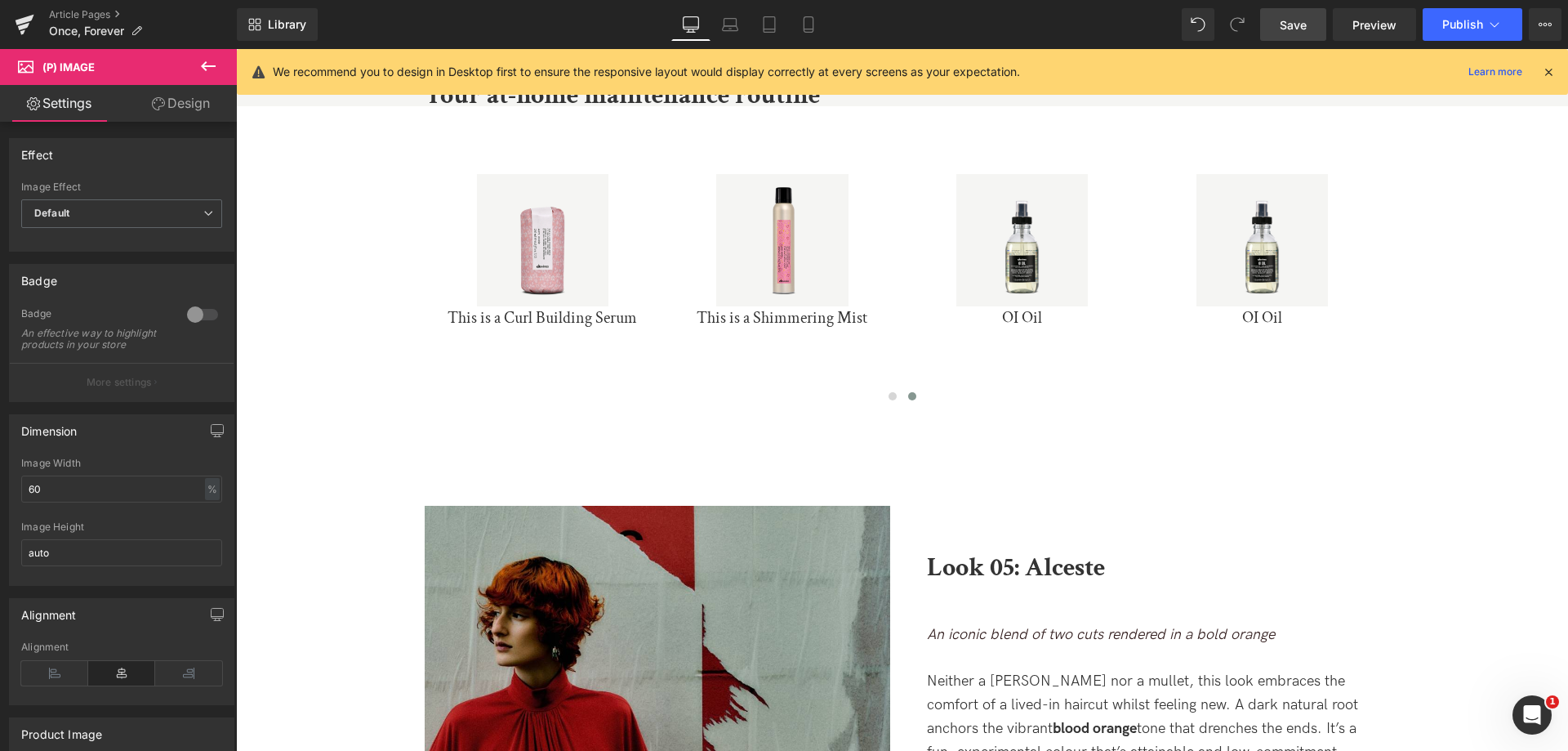
click at [212, 66] on icon at bounding box center [208, 67] width 15 height 10
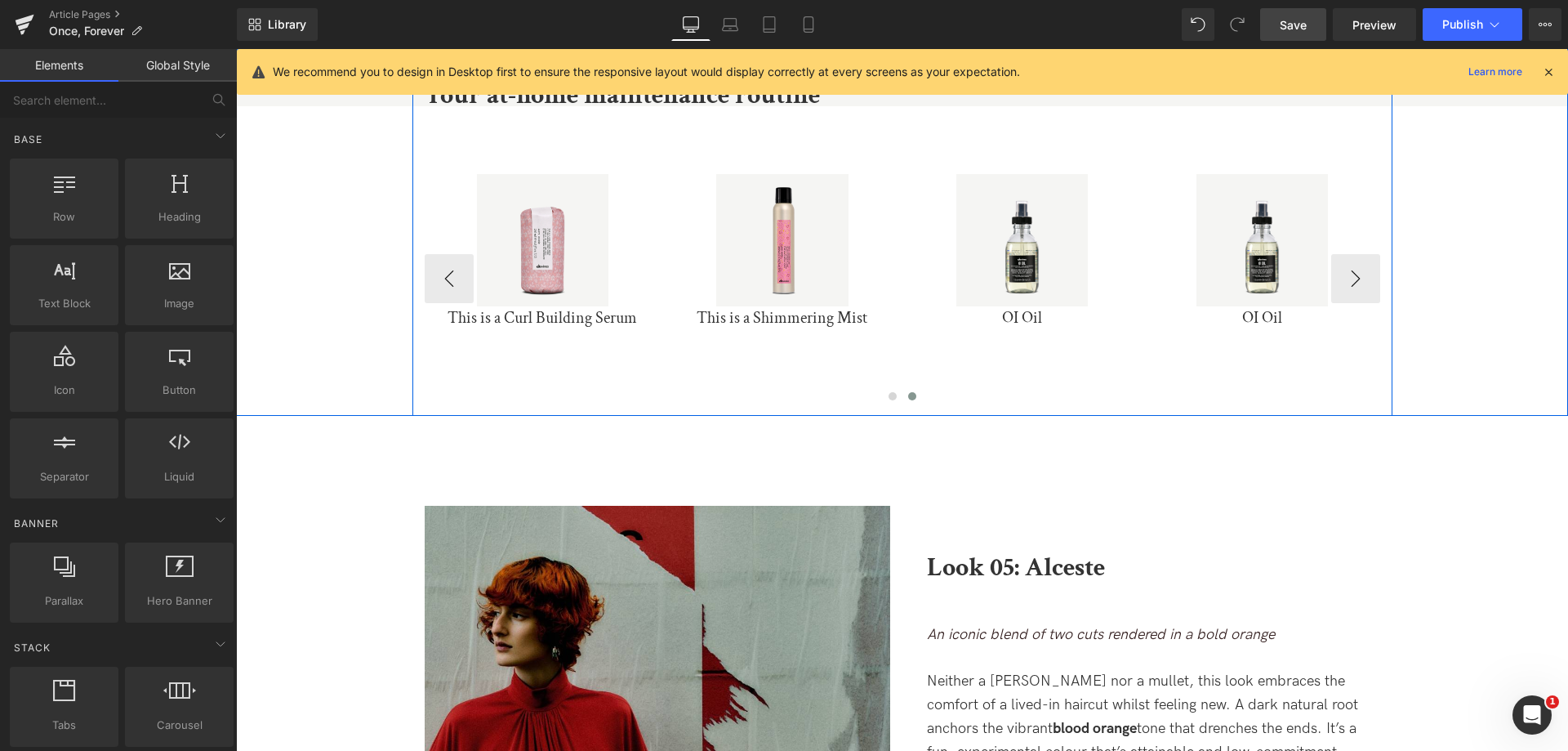
scroll to position [6036, 0]
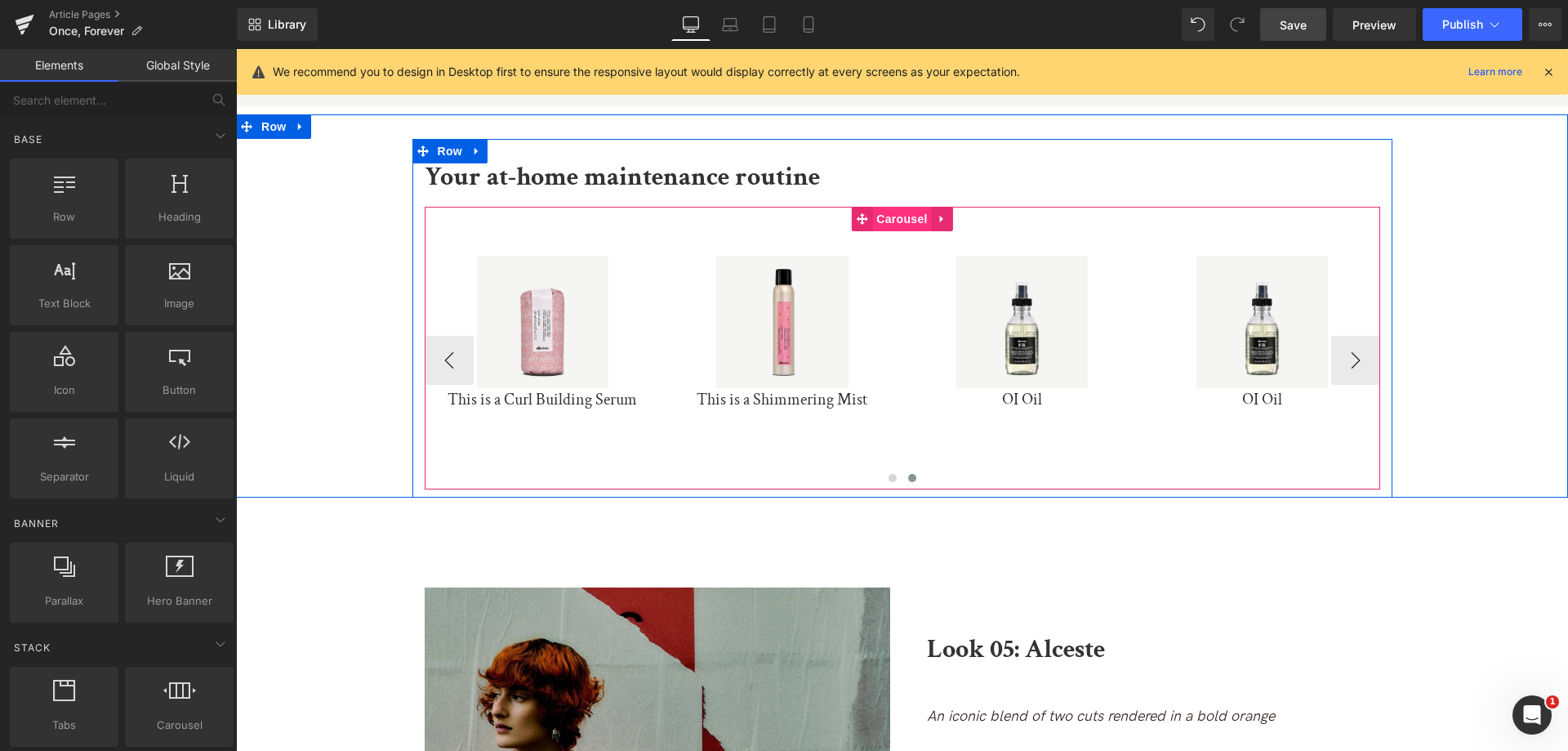
click at [898, 207] on span "Carousel" at bounding box center [901, 218] width 59 height 24
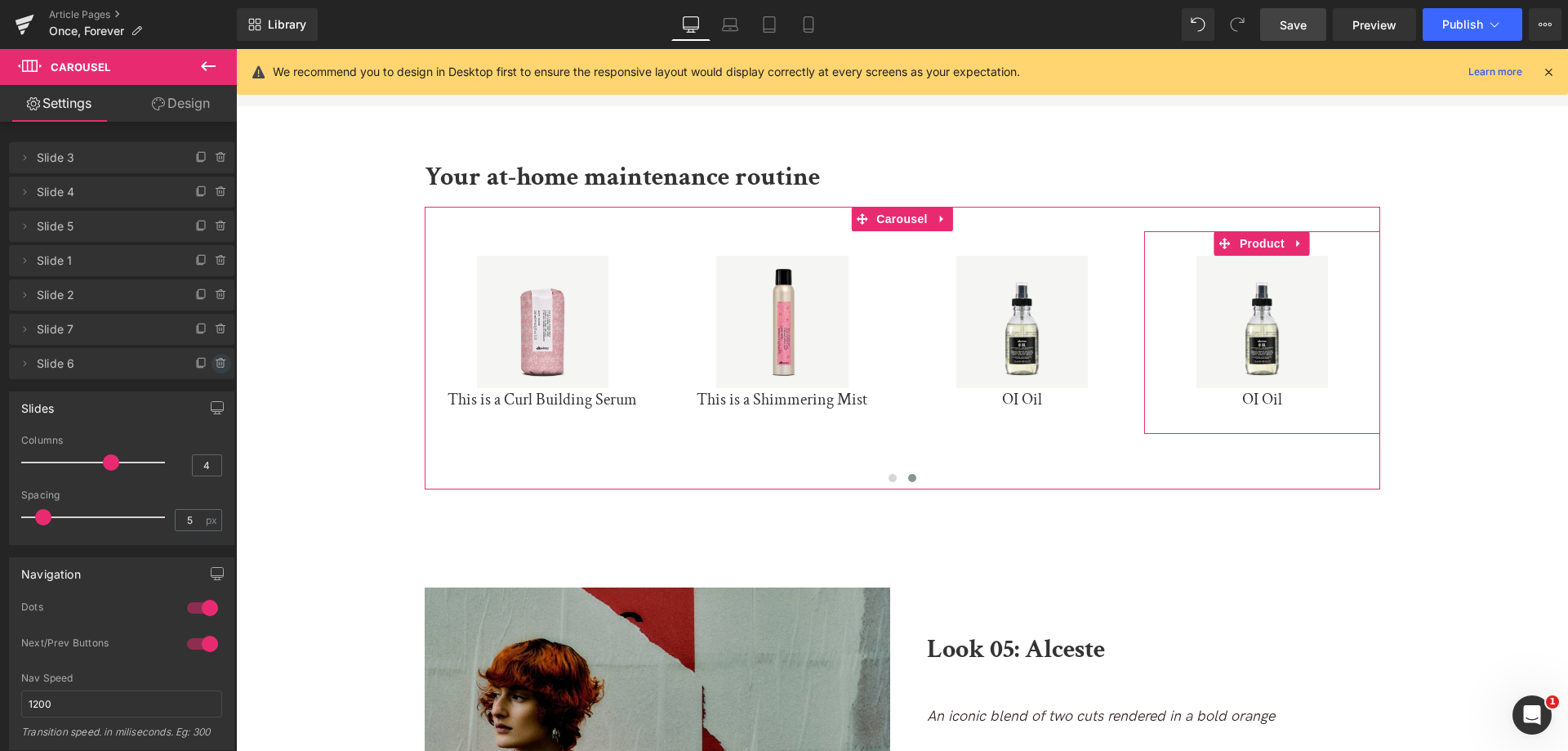
click at [215, 366] on icon at bounding box center [222, 363] width 13 height 13
click at [208, 366] on button "Delete" at bounding box center [204, 363] width 52 height 21
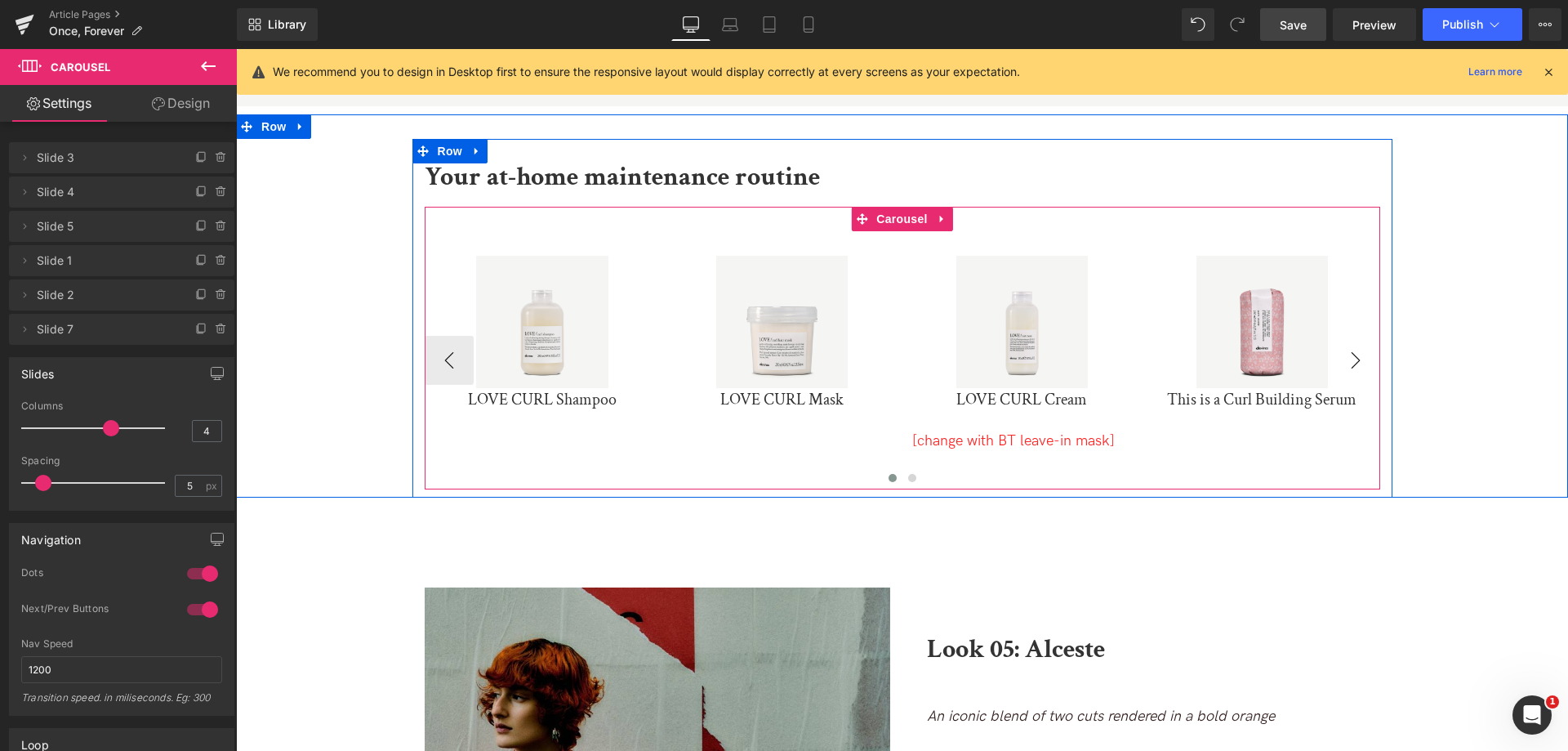
click at [1366, 336] on button "›" at bounding box center [1356, 360] width 49 height 49
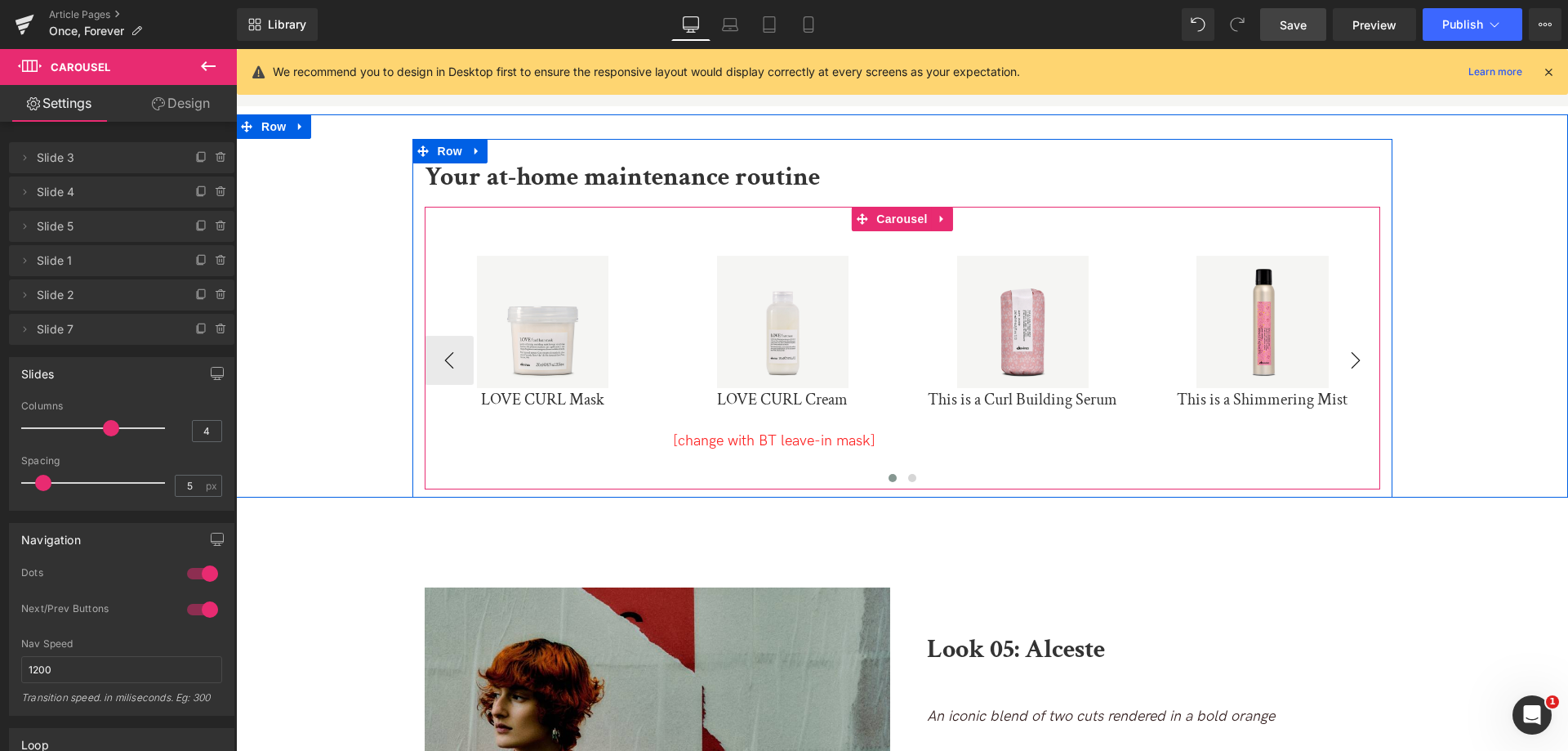
click at [1366, 336] on button "›" at bounding box center [1356, 360] width 49 height 49
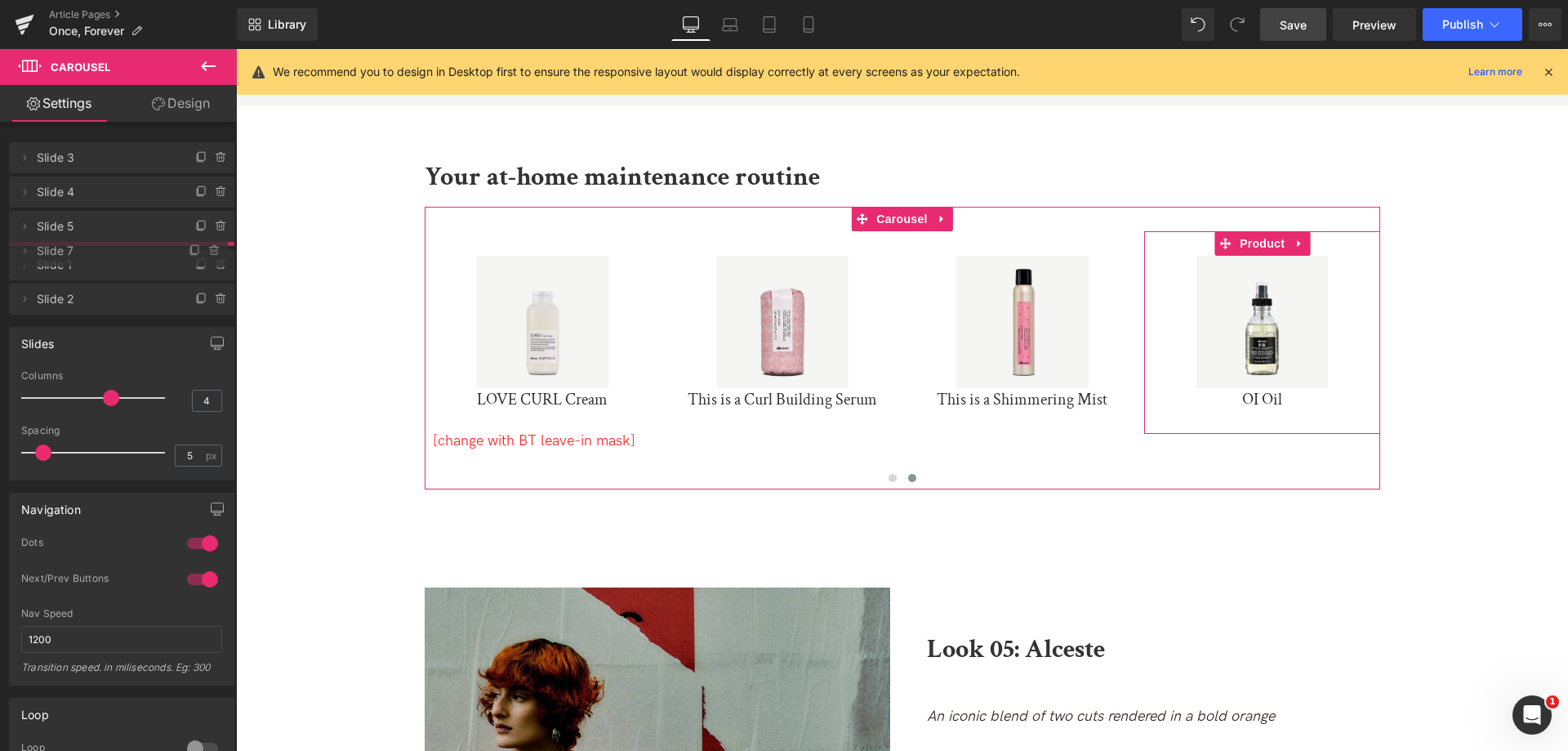
drag, startPoint x: 89, startPoint y: 332, endPoint x: 101, endPoint y: 253, distance: 79.9
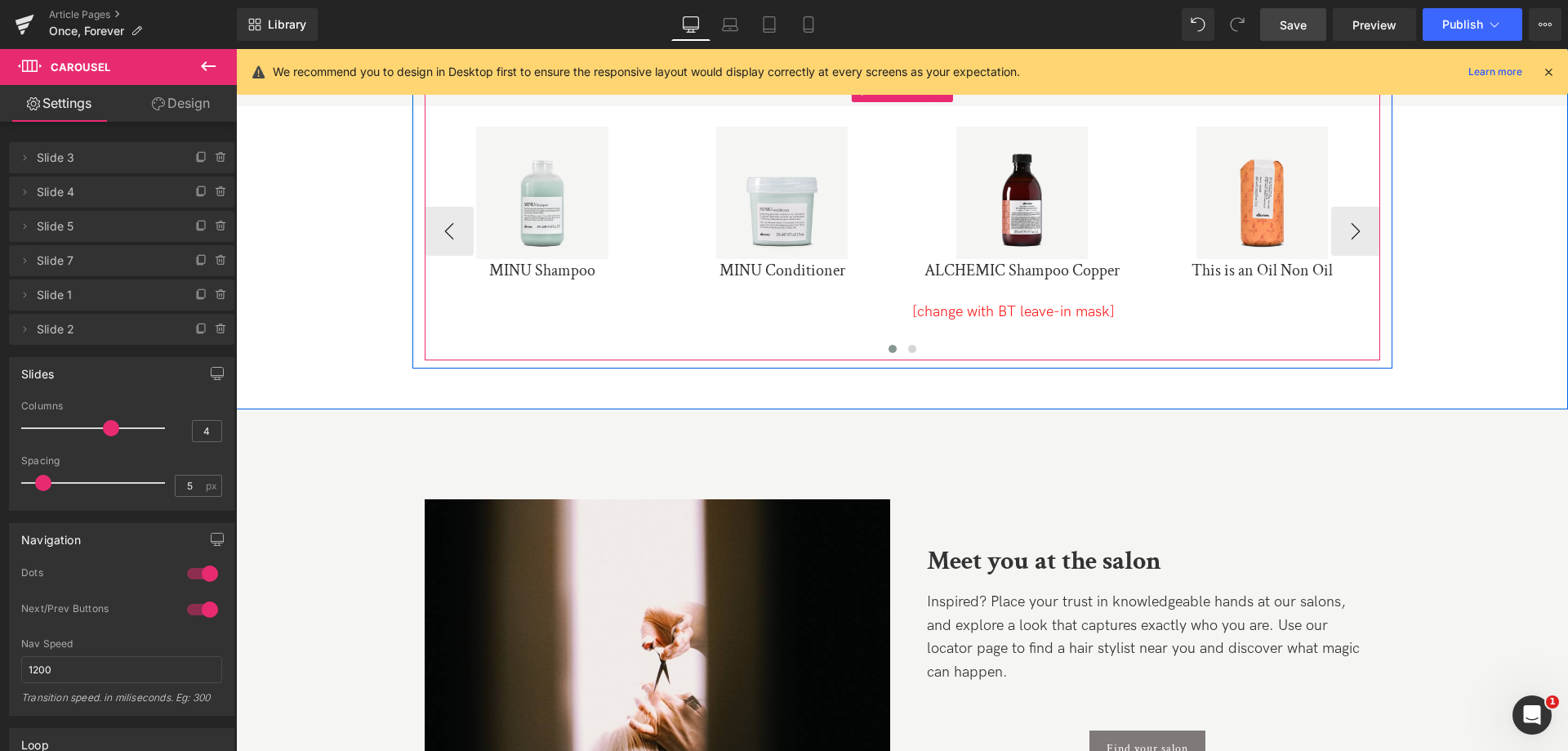
scroll to position [7179, 0]
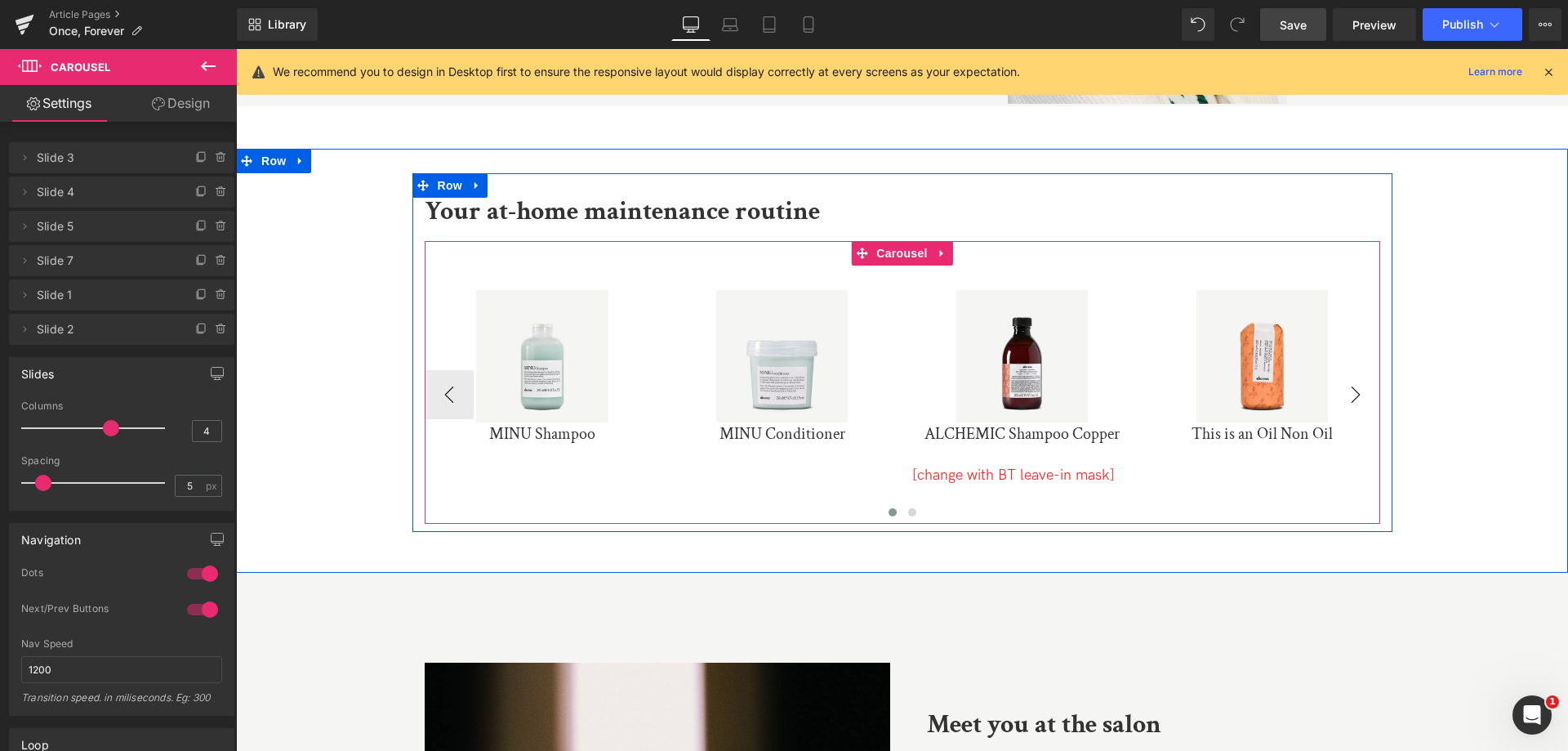
click at [1357, 376] on button "›" at bounding box center [1356, 394] width 49 height 49
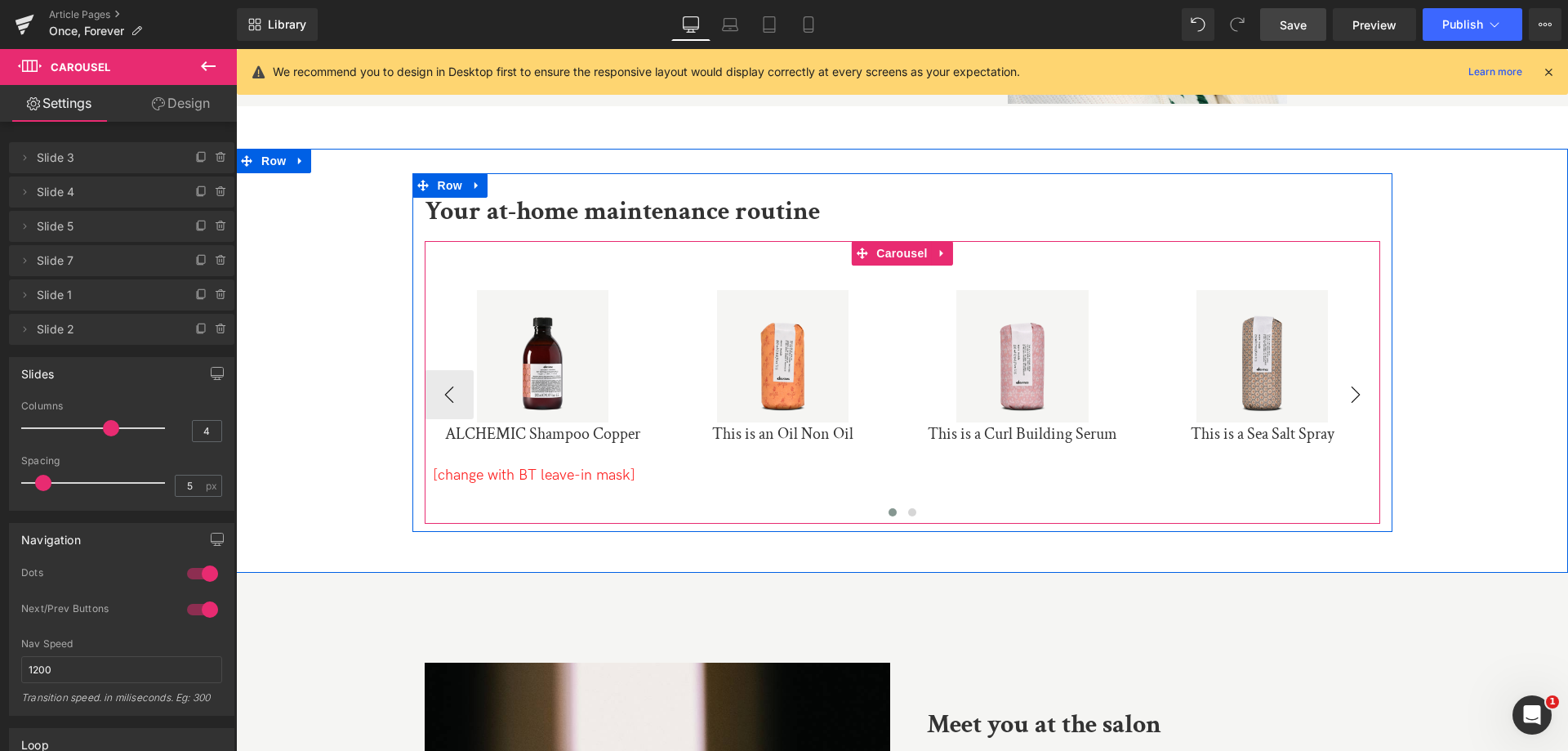
click at [1357, 376] on button "›" at bounding box center [1356, 394] width 49 height 49
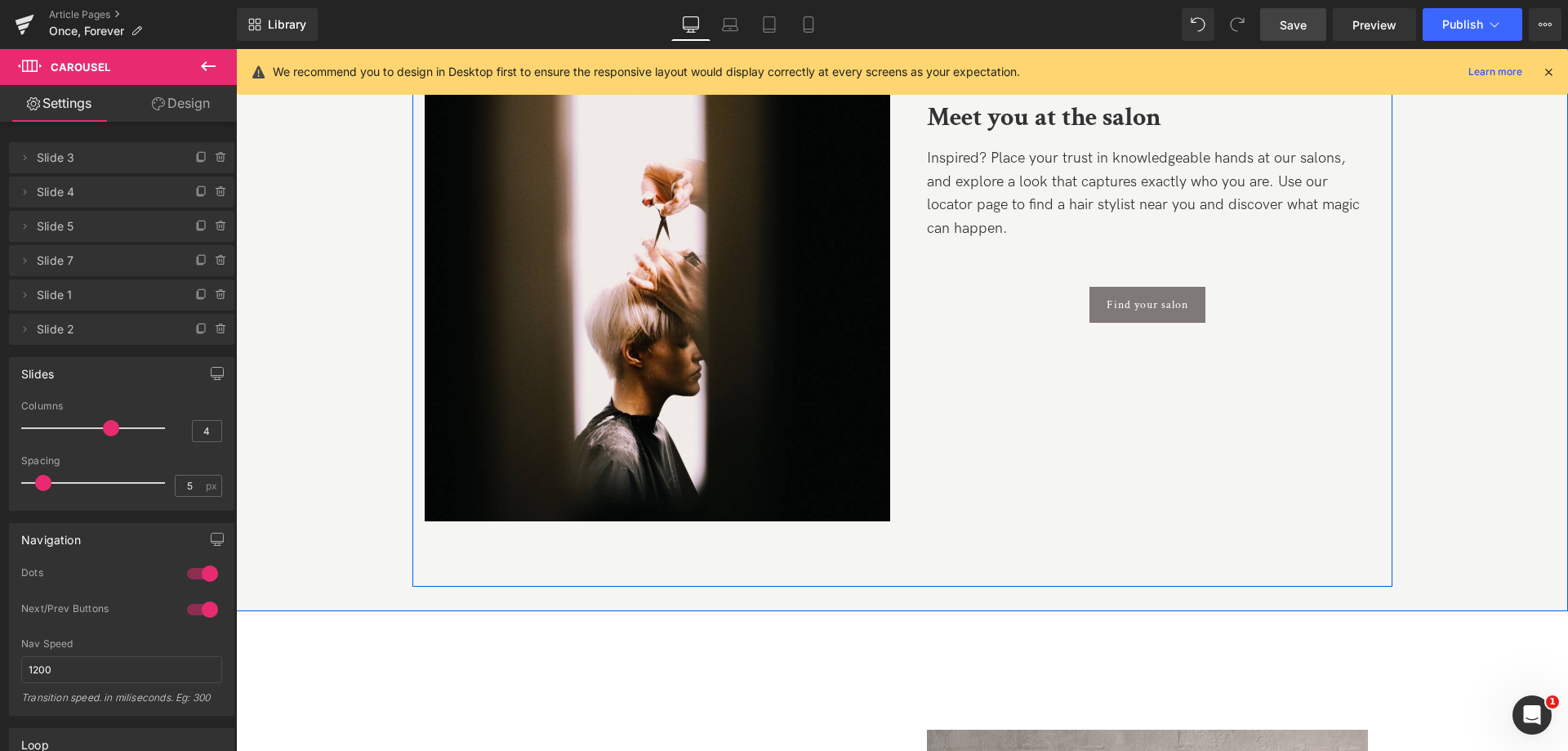
scroll to position [7506, 0]
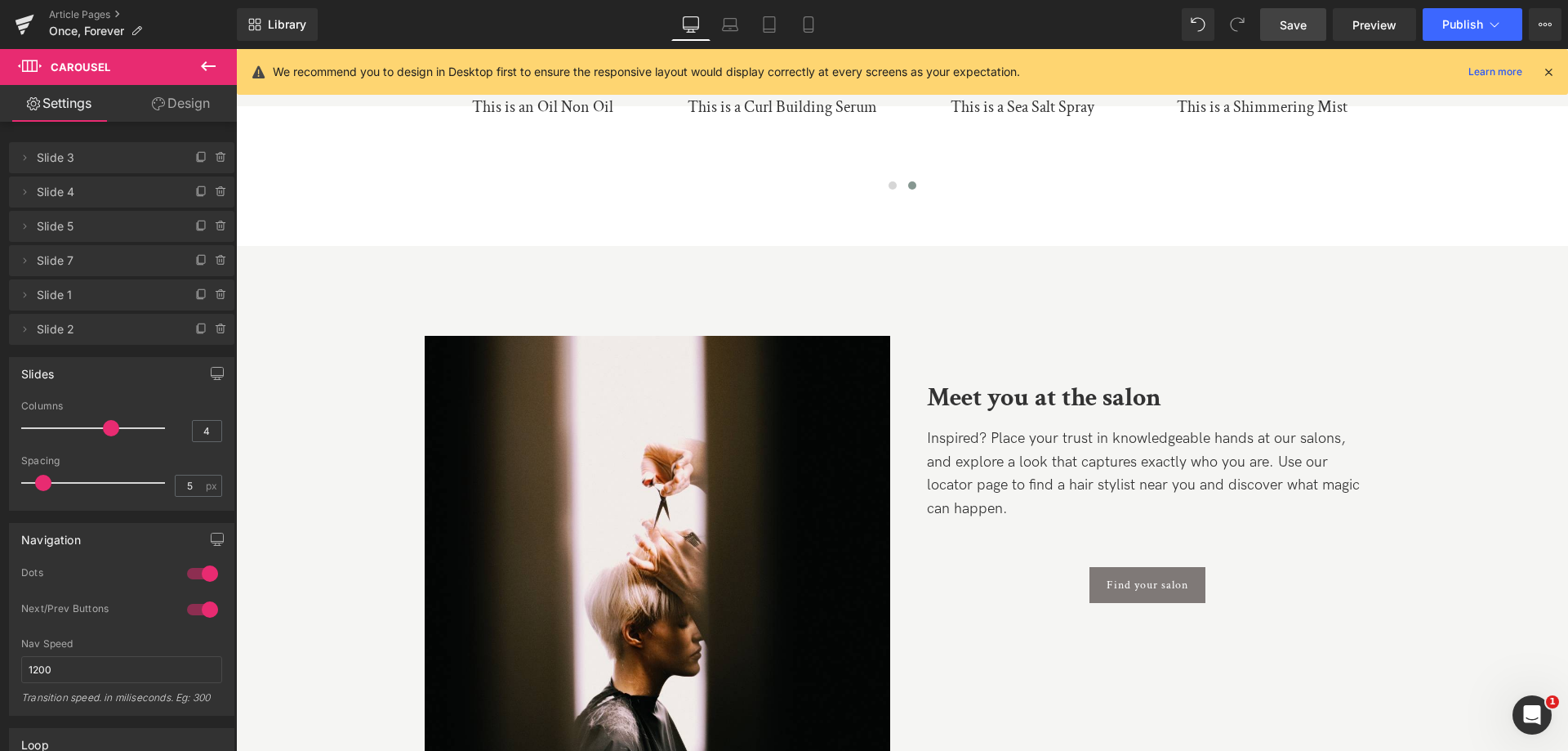
click at [1079, 430] on span "Inspired? Place your trust in knowledgeable hands at our salons, and explore a …" at bounding box center [1142, 473] width 432 height 88
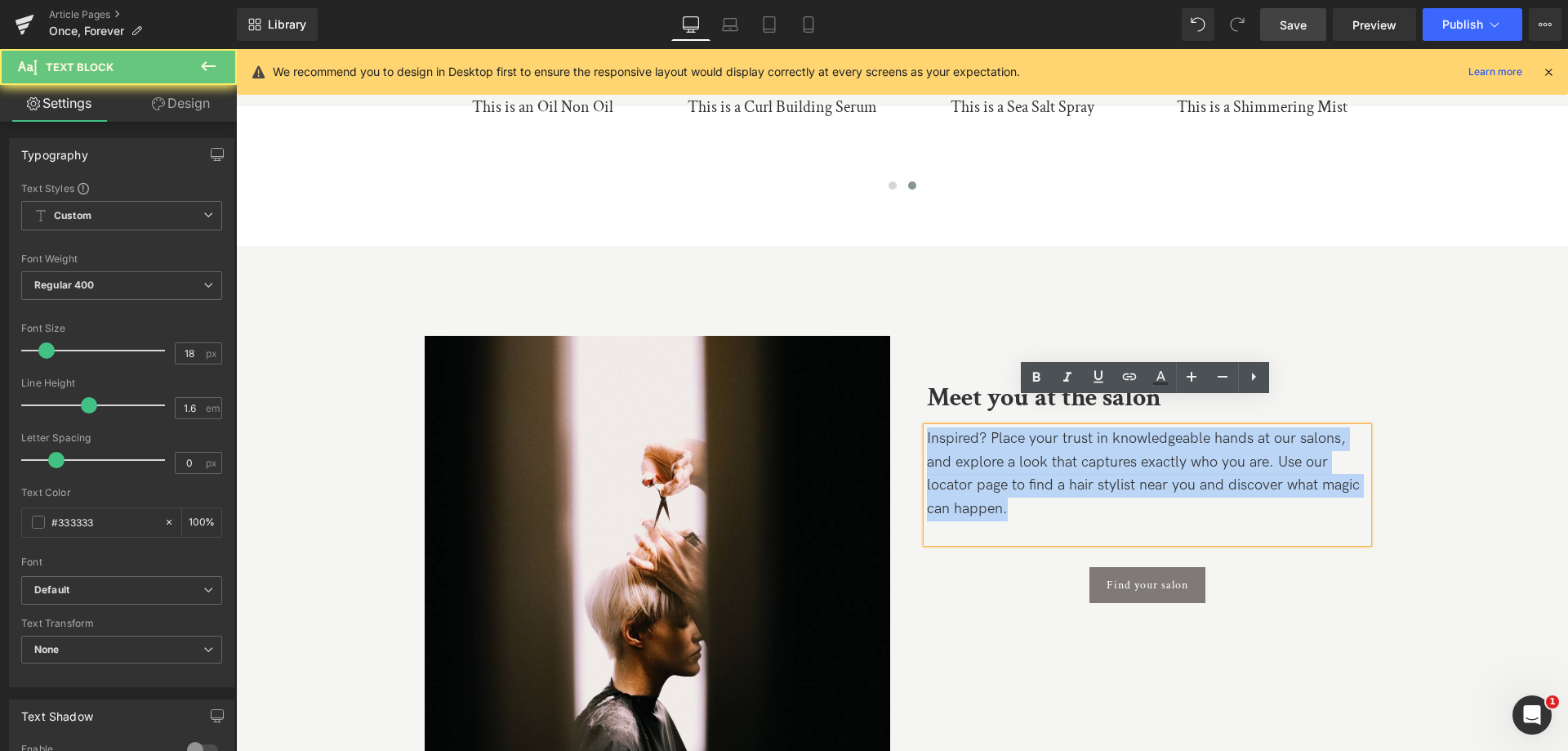
click at [1079, 430] on span "Inspired? Place your trust in knowledgeable hands at our salons, and explore a …" at bounding box center [1142, 473] width 432 height 88
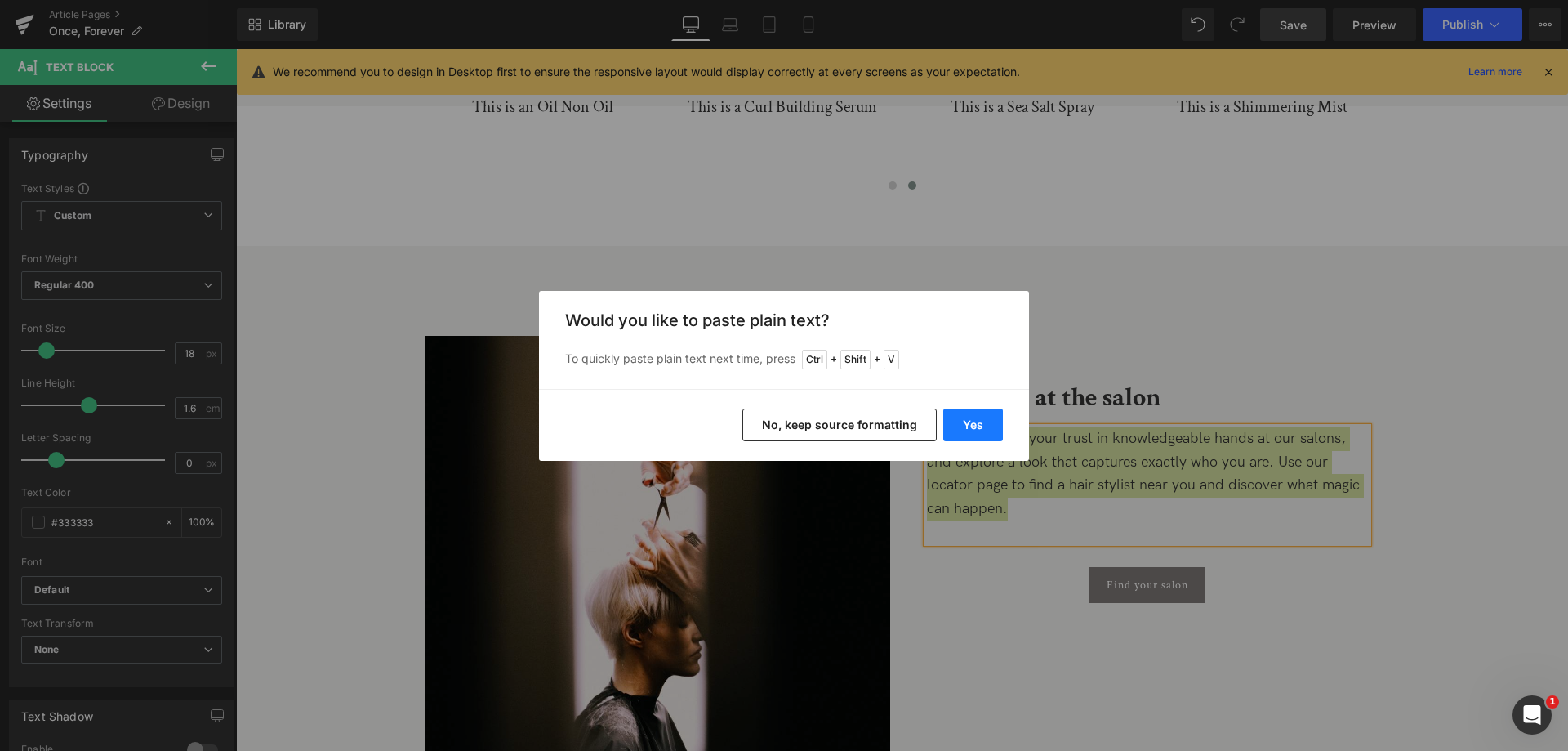
click at [972, 428] on button "Yes" at bounding box center [973, 424] width 60 height 33
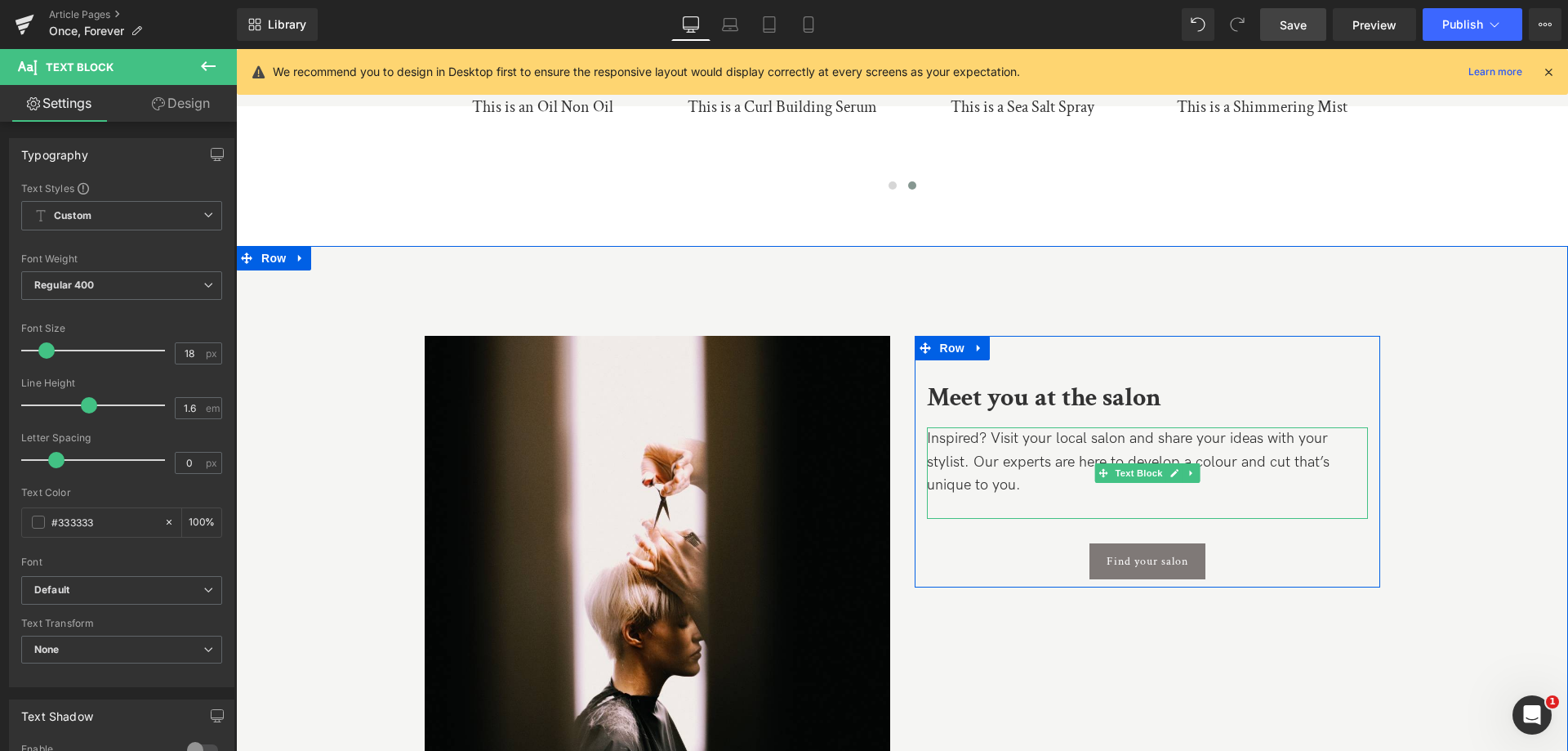
click at [1002, 460] on p "Inspired? Visit your local salon and share your ideas with your stylist. Our ex…" at bounding box center [1146, 463] width 441 height 70
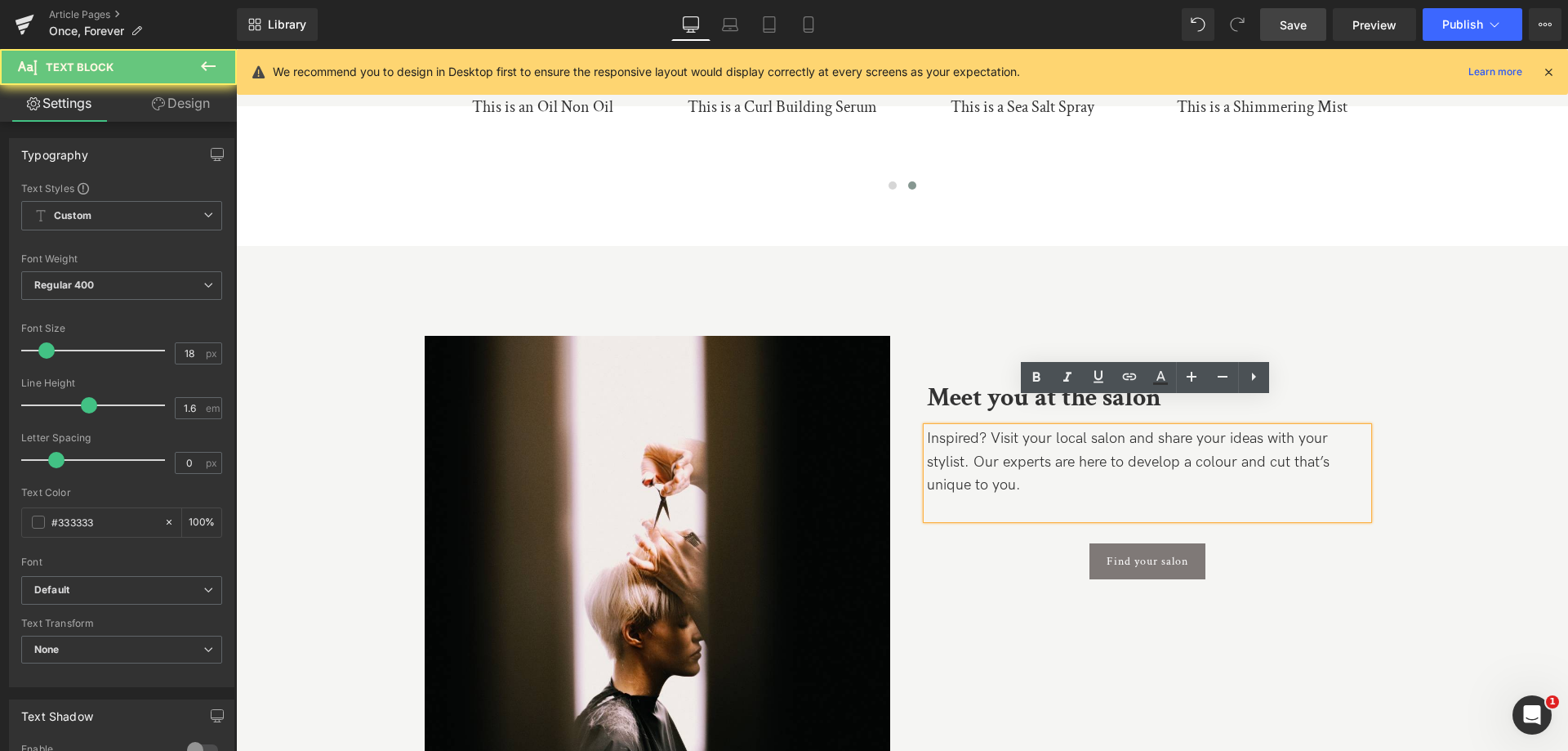
click at [1051, 470] on p "Inspired? Visit your local salon and share your ideas with your stylist. Our ex…" at bounding box center [1146, 463] width 441 height 70
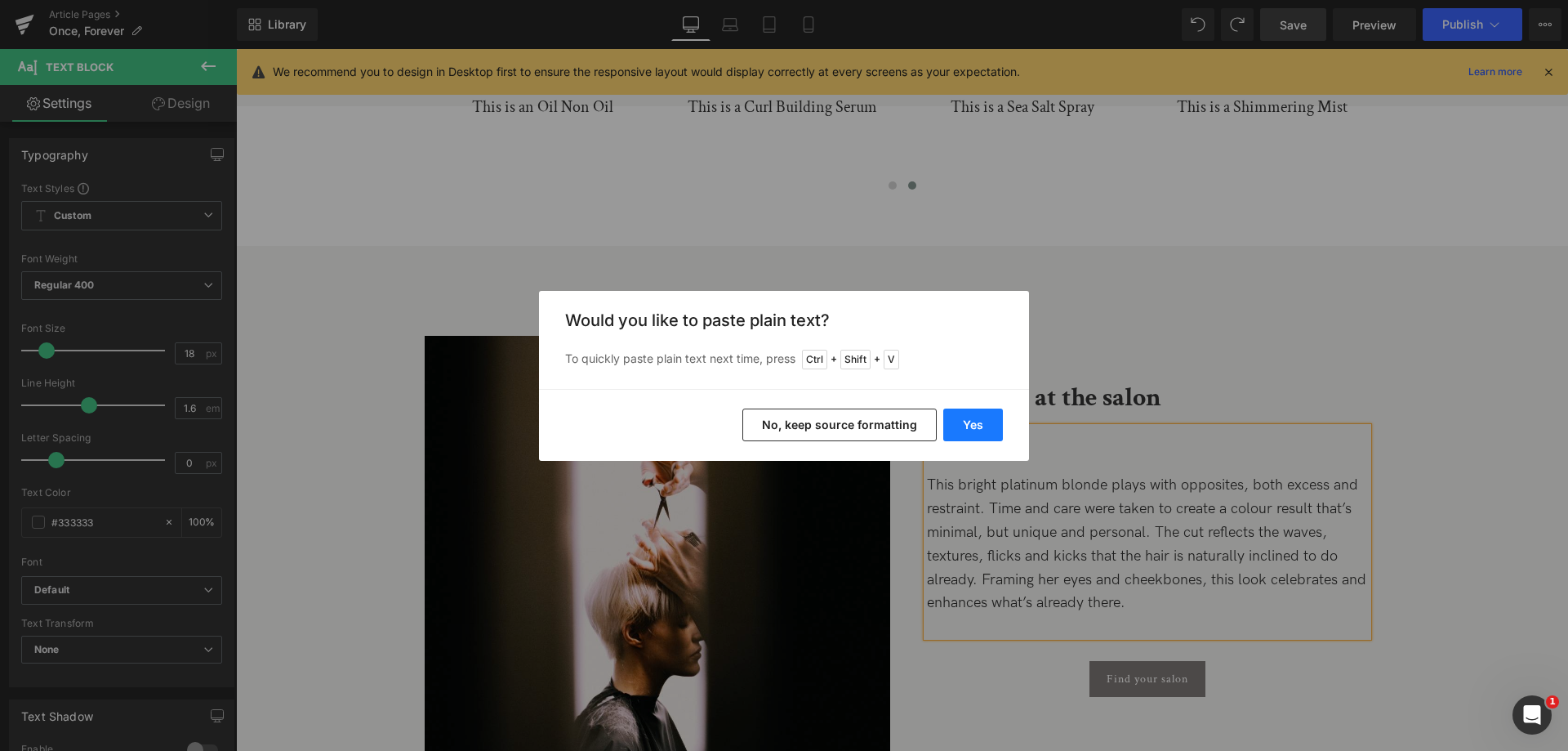
click at [963, 429] on button "Yes" at bounding box center [973, 424] width 60 height 33
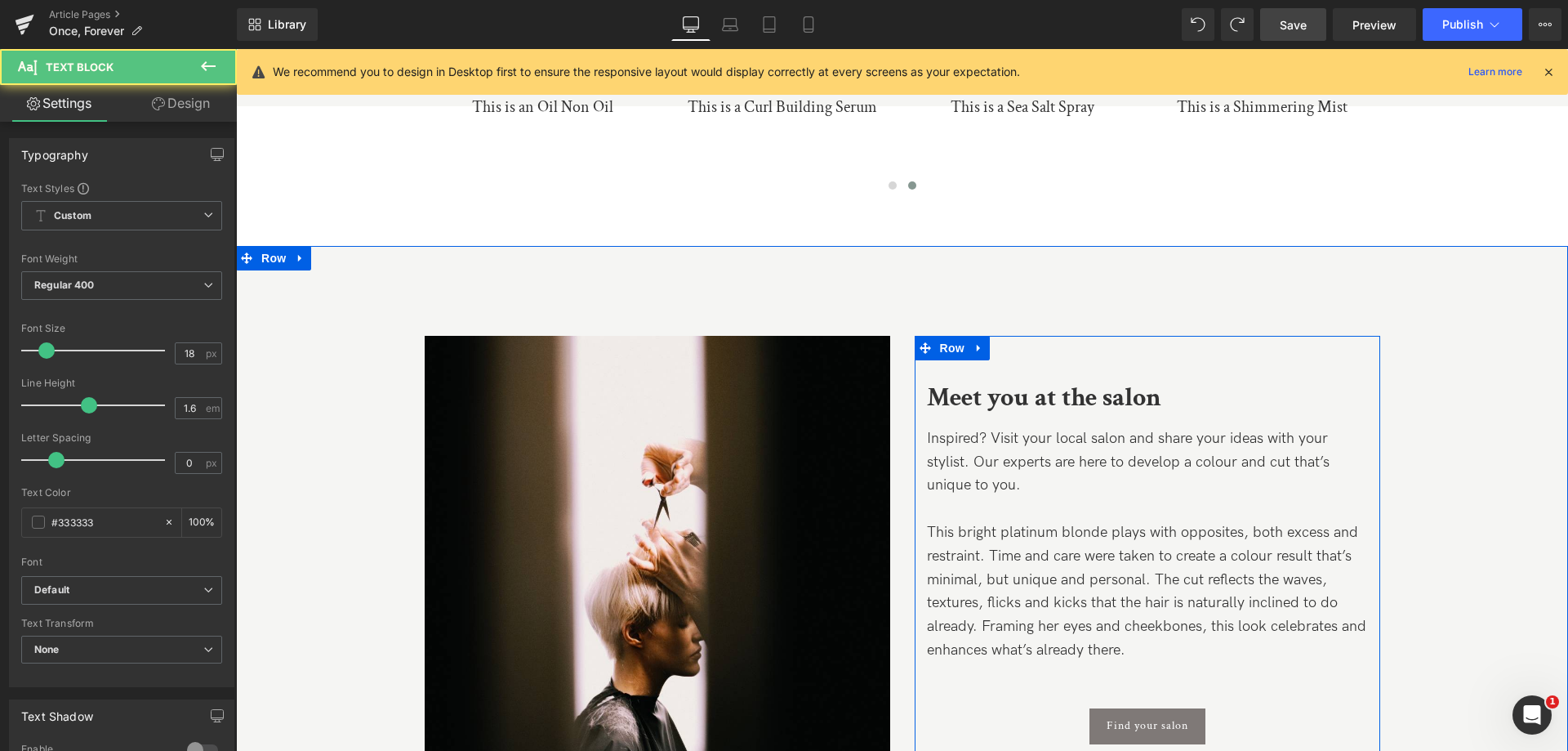
drag, startPoint x: 1051, startPoint y: 465, endPoint x: 1158, endPoint y: 664, distance: 225.9
click at [1158, 664] on div "Meet you at the salon Text Block Inspired? Visit your local salon and share you…" at bounding box center [1147, 552] width 466 height 384
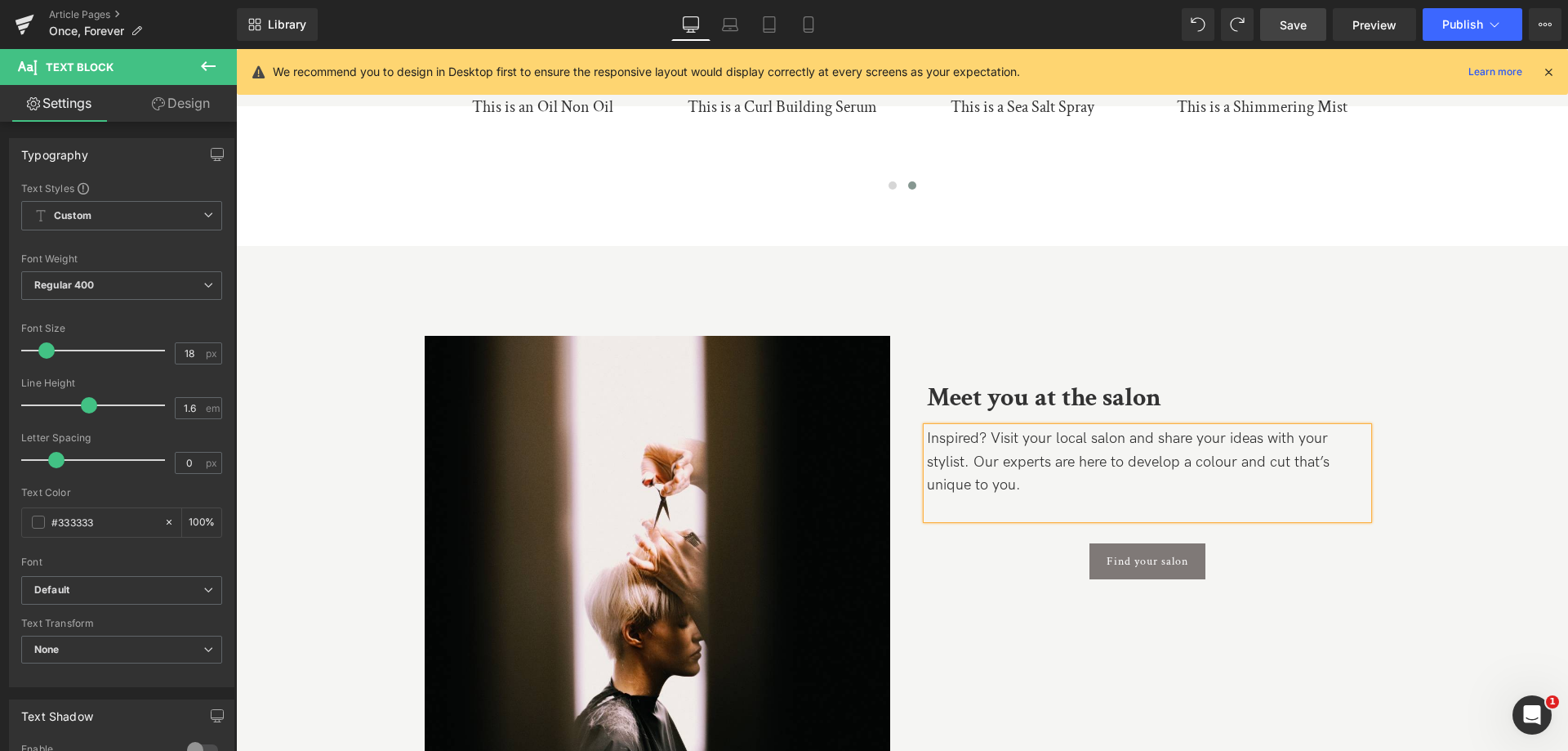
click at [976, 438] on p "Inspired? Visit your local salon and share your ideas with your stylist. Our ex…" at bounding box center [1146, 463] width 441 height 70
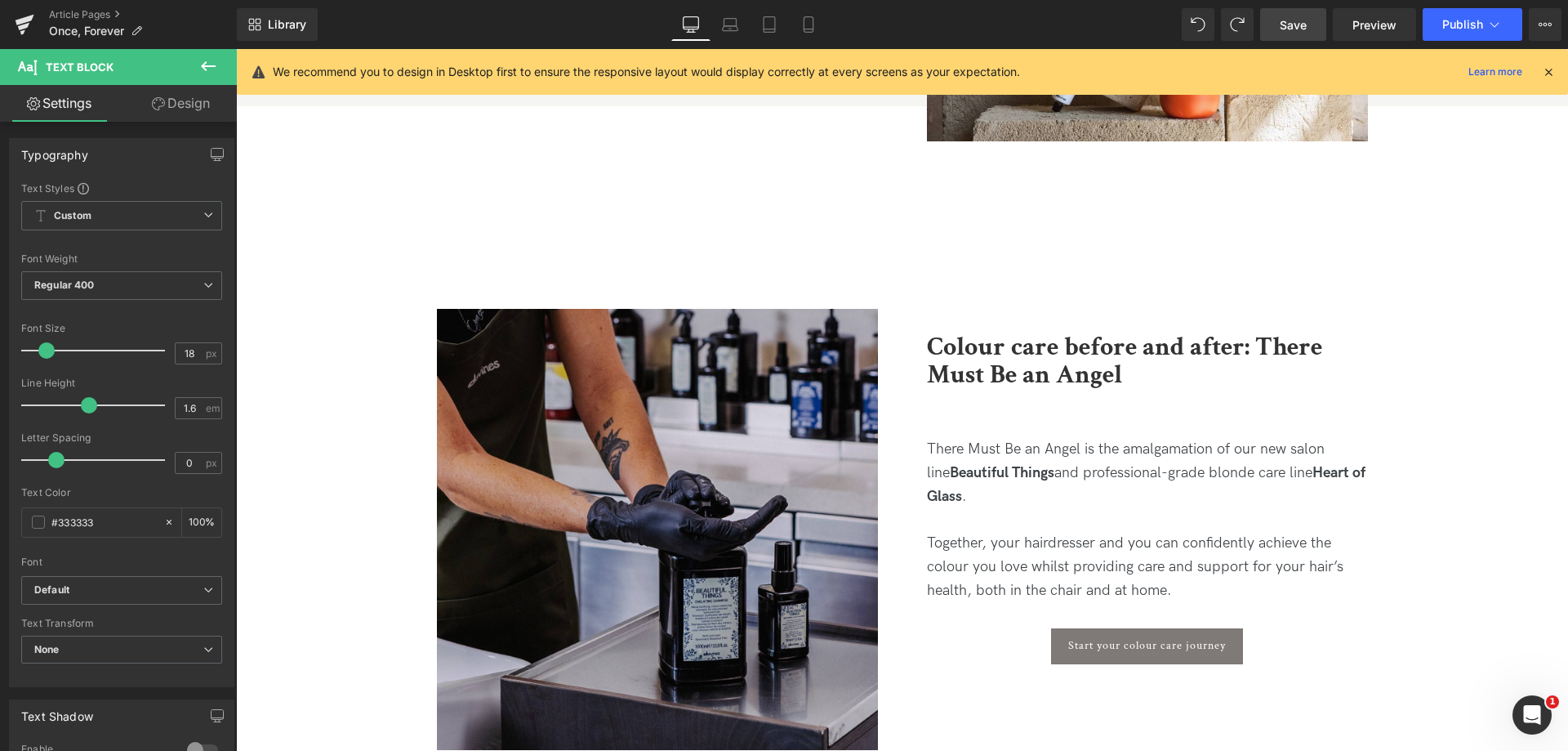
scroll to position [8813, 0]
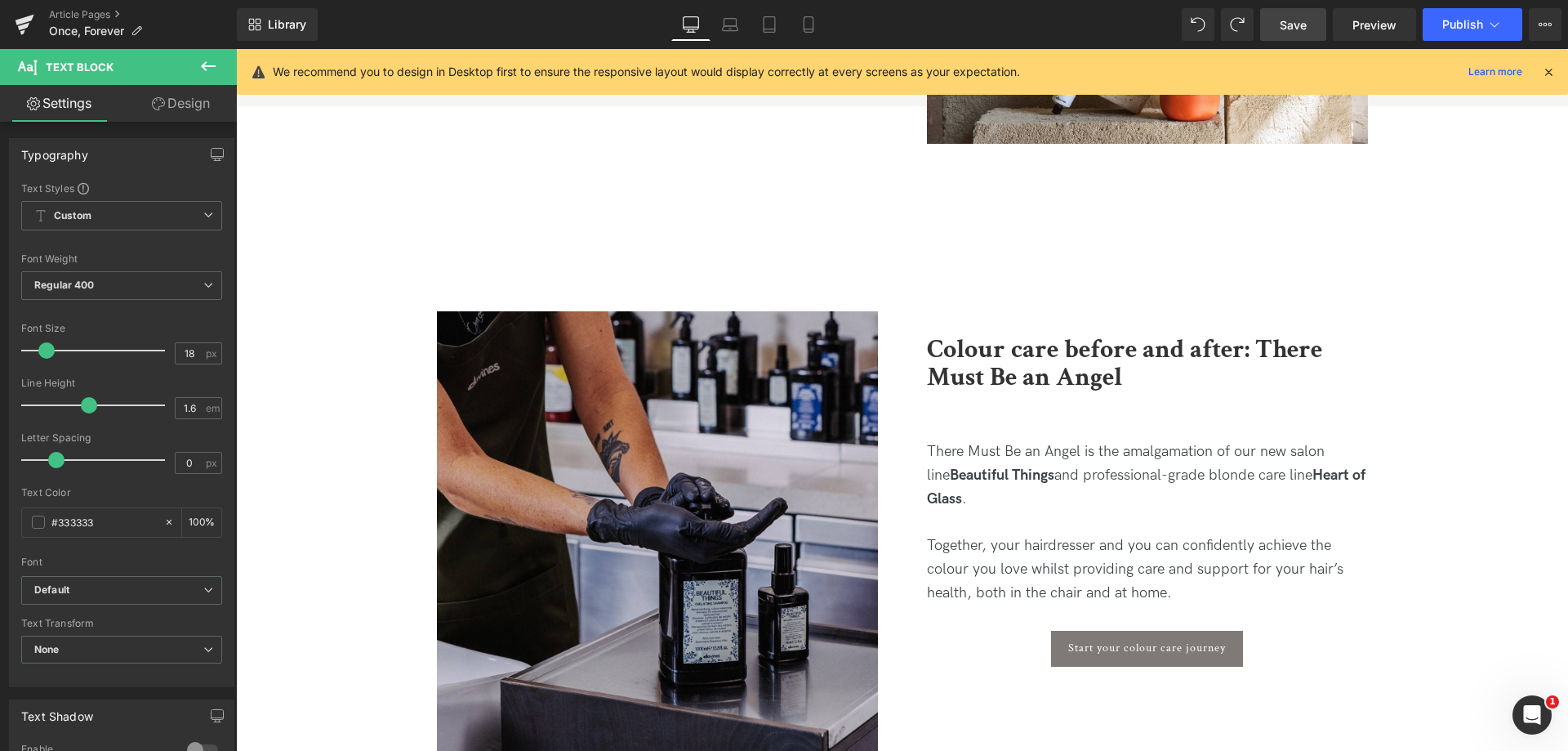
click at [1086, 553] on p "Together, your hairdresser and you can confidently achieve the colour you love …" at bounding box center [1146, 569] width 441 height 70
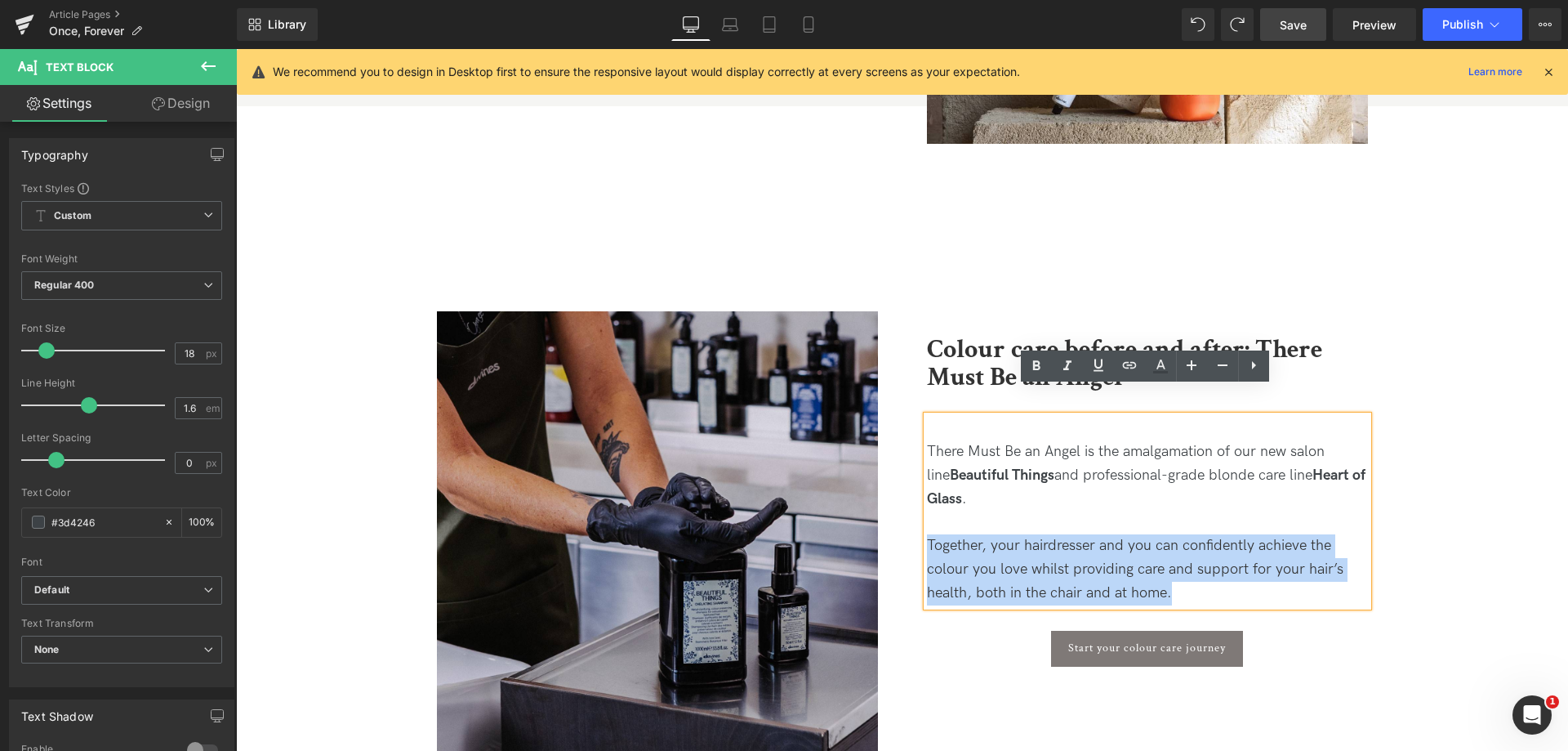
drag, startPoint x: 1193, startPoint y: 570, endPoint x: 926, endPoint y: 518, distance: 272.0
click at [926, 534] on p "Together, your hairdresser and you can confidently achieve the colour you love …" at bounding box center [1146, 569] width 441 height 70
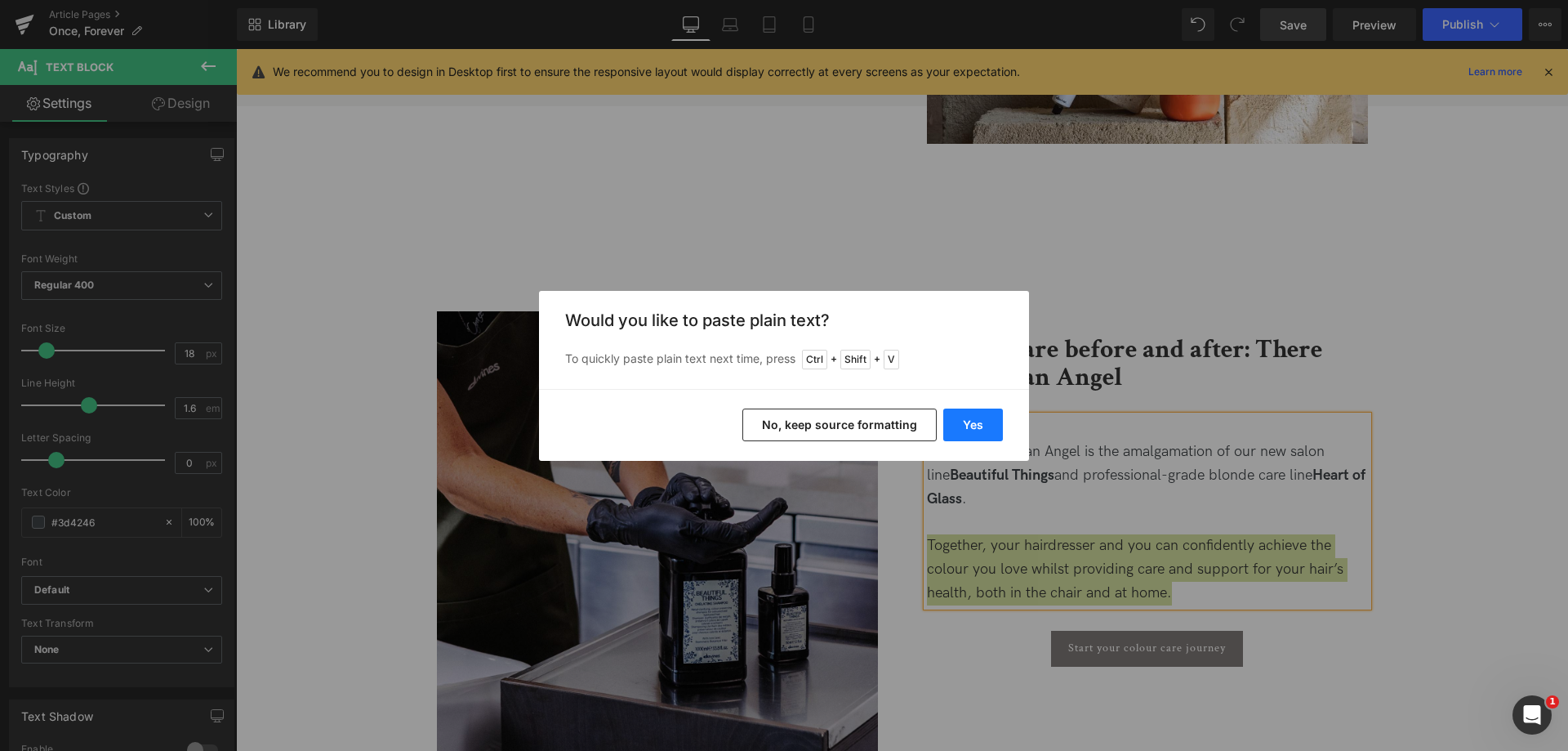
click at [970, 423] on button "Yes" at bounding box center [973, 424] width 60 height 33
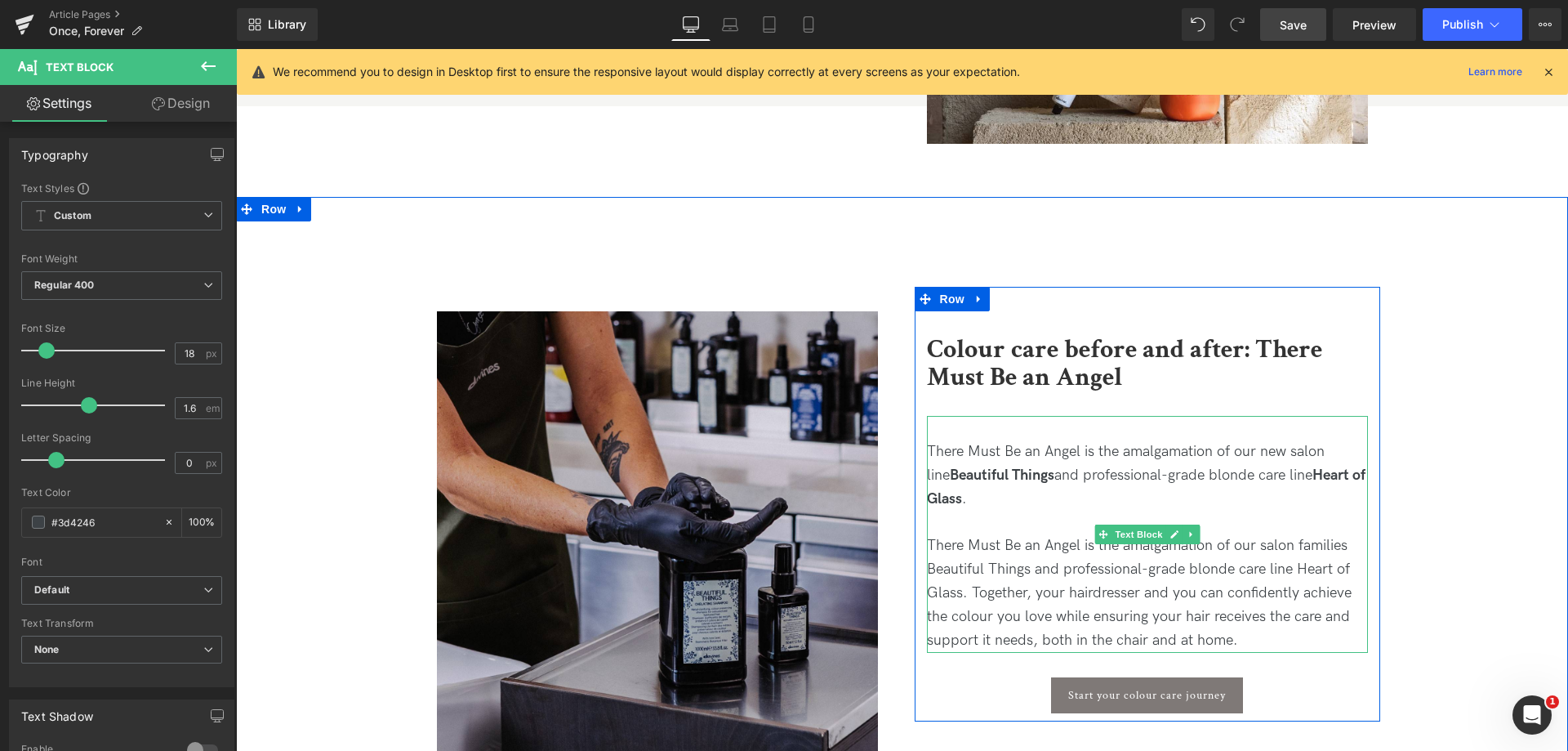
click at [971, 566] on p "There Must Be an Angel is the amalgamation of our salon families Beautiful Thin…" at bounding box center [1146, 593] width 441 height 118
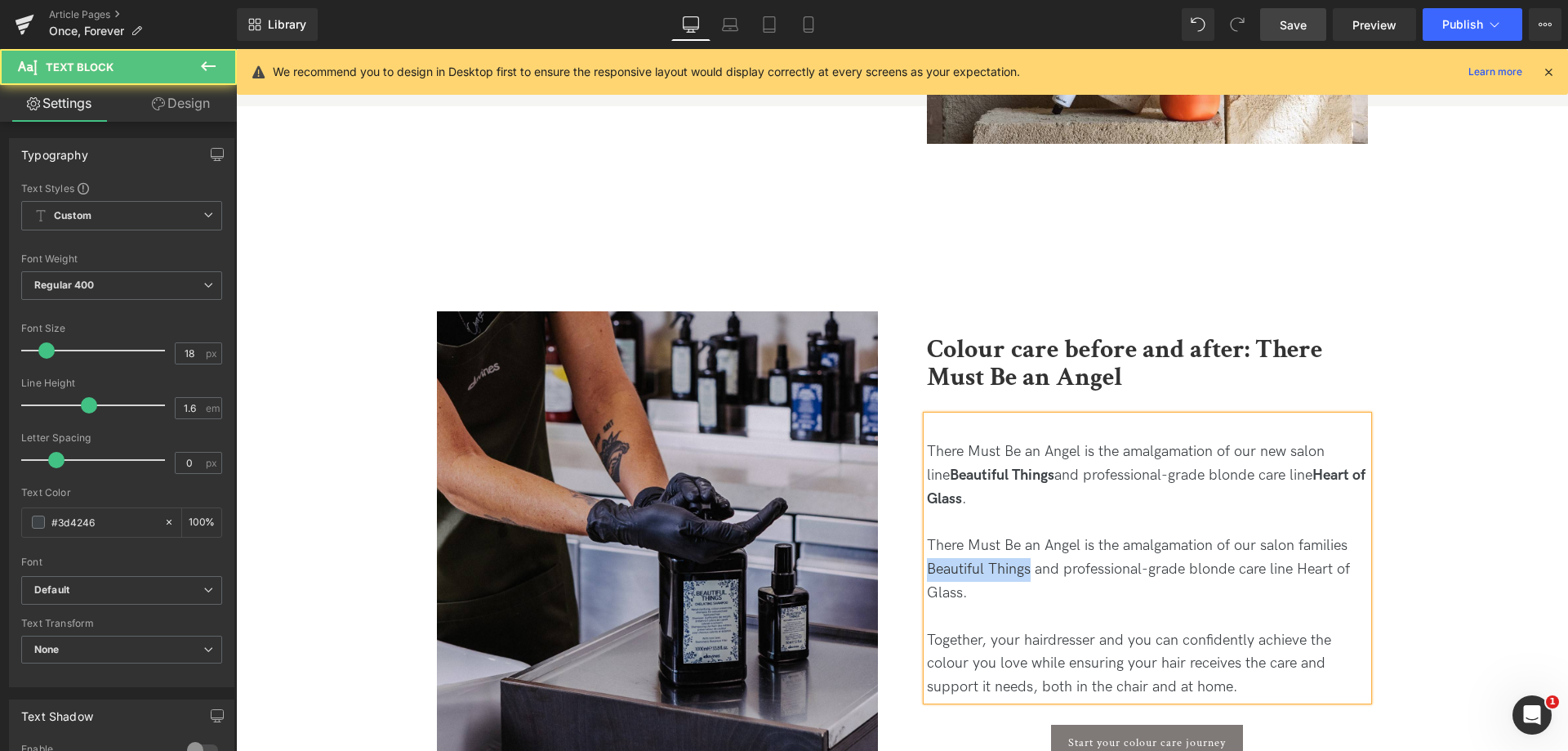
drag, startPoint x: 996, startPoint y: 544, endPoint x: 923, endPoint y: 541, distance: 73.1
click at [926, 541] on p "There Must Be an Angel is the amalgamation of our salon families Beautiful Thin…" at bounding box center [1146, 569] width 441 height 70
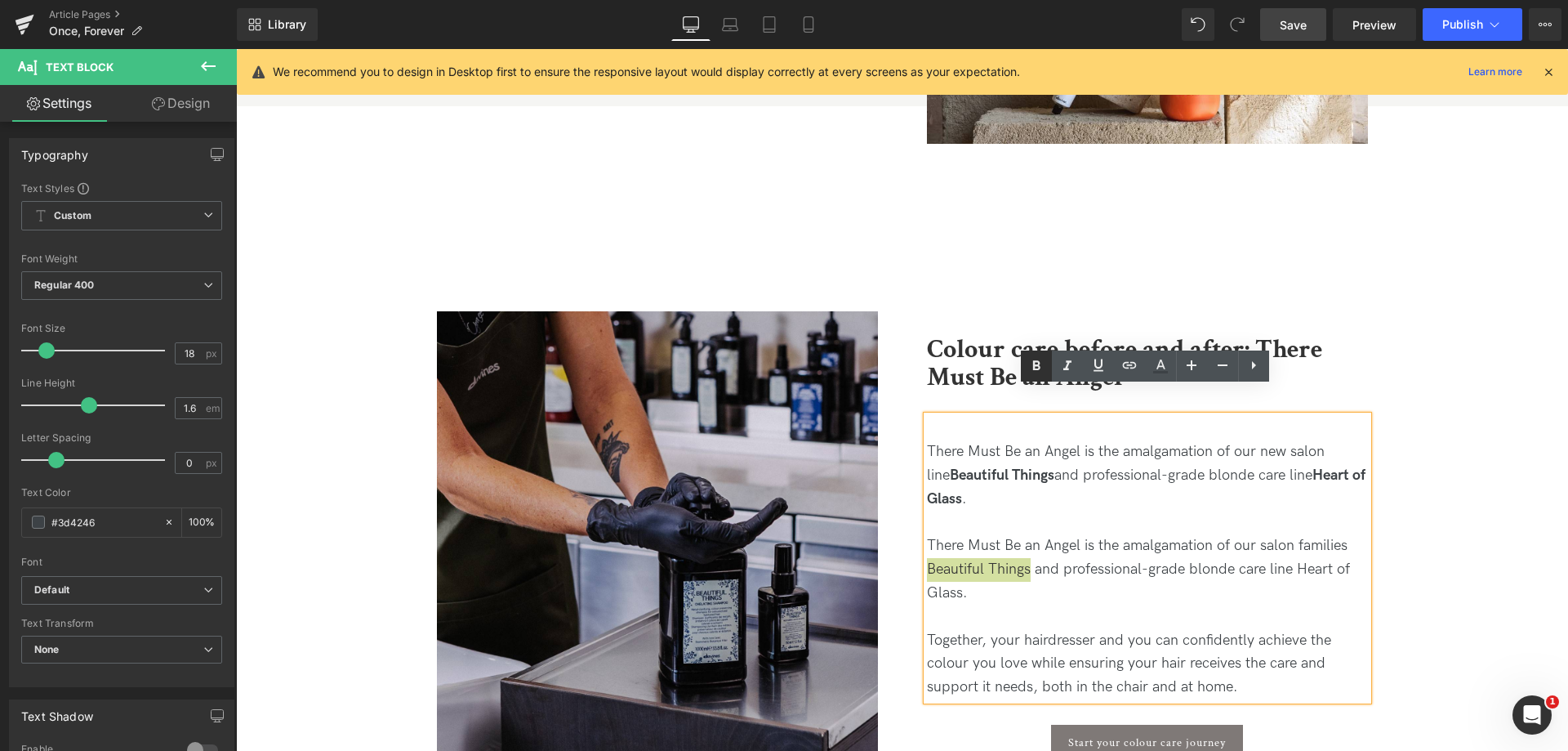
click at [1040, 374] on icon at bounding box center [1036, 366] width 20 height 20
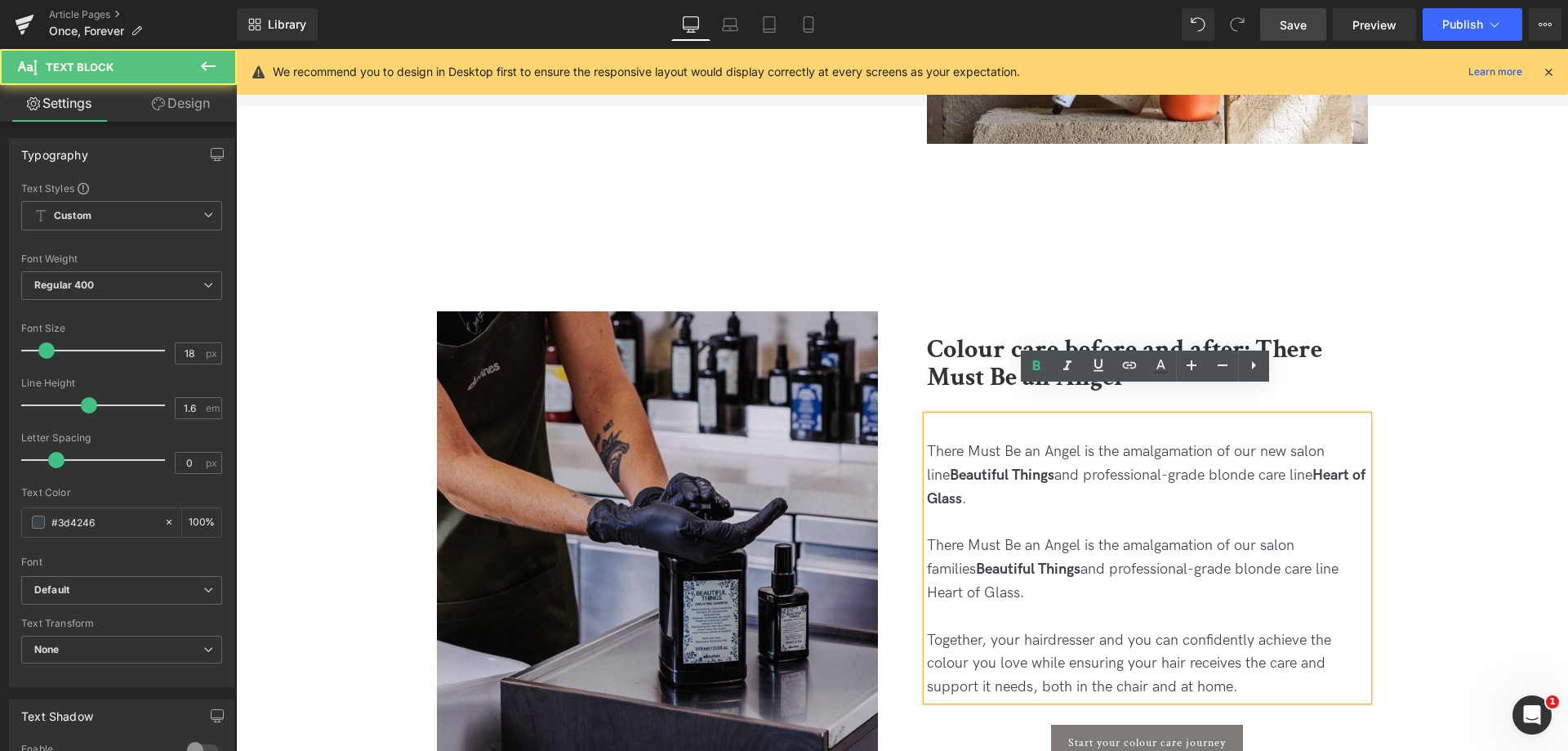
drag, startPoint x: 1304, startPoint y: 553, endPoint x: 1296, endPoint y: 542, distance: 13.6
click at [1296, 542] on p "There Must Be an Angel is the amalgamation of our salon families Beautiful Thin…" at bounding box center [1146, 569] width 441 height 70
click at [1041, 368] on icon at bounding box center [1036, 366] width 20 height 20
drag, startPoint x: 1033, startPoint y: 478, endPoint x: 899, endPoint y: 403, distance: 153.6
click at [902, 403] on div "Colour care before and after: There Must Be an Angel Heading There Must Be an A…" at bounding box center [1147, 528] width 490 height 482
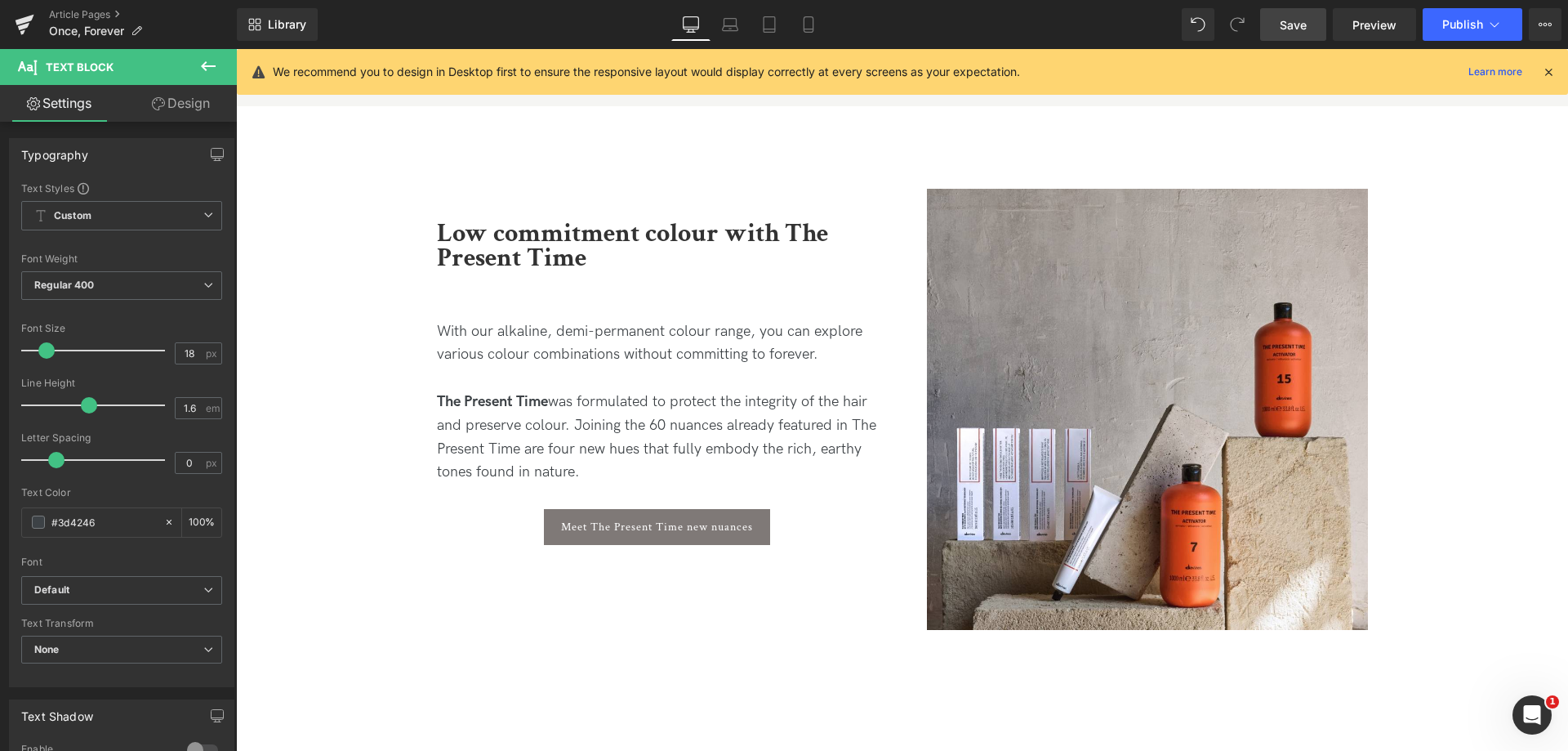
scroll to position [8323, 0]
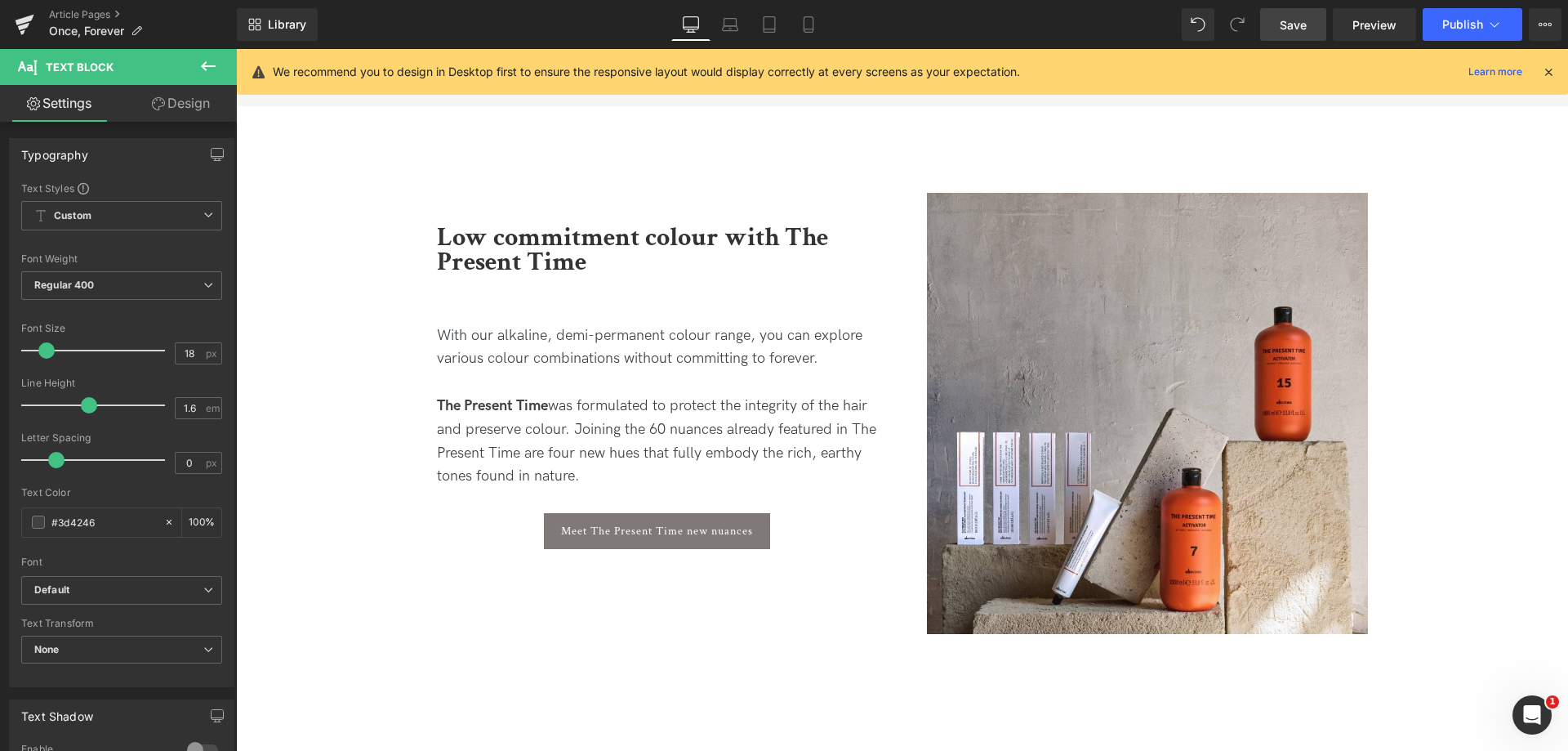
click at [713, 324] on p "With our alkaline, demi-permanent colour range, you can explore various colour …" at bounding box center [657, 348] width 441 height 48
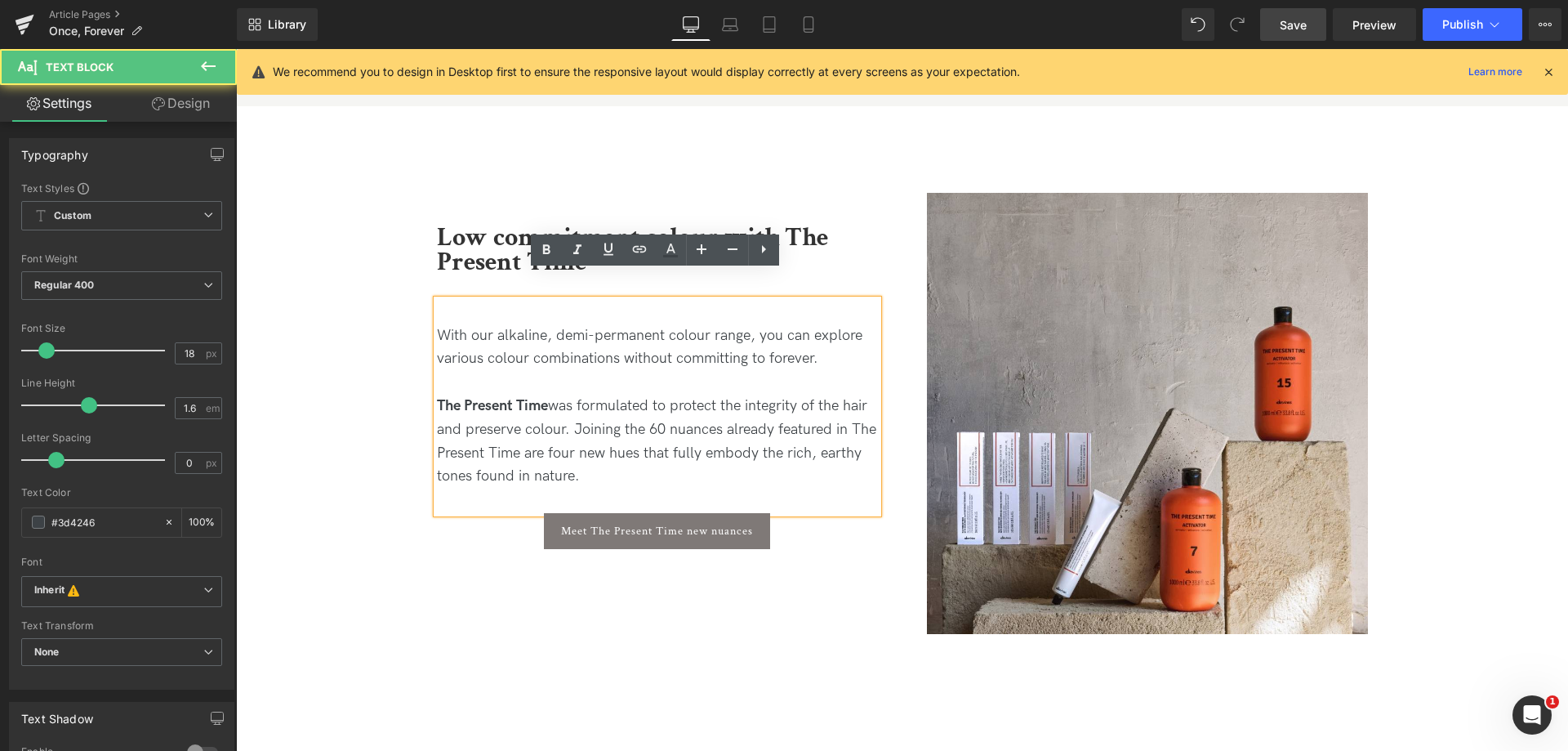
click at [628, 468] on div "With our alkaline, demi-permanent colour range, you can explore various colour …" at bounding box center [657, 407] width 441 height 214
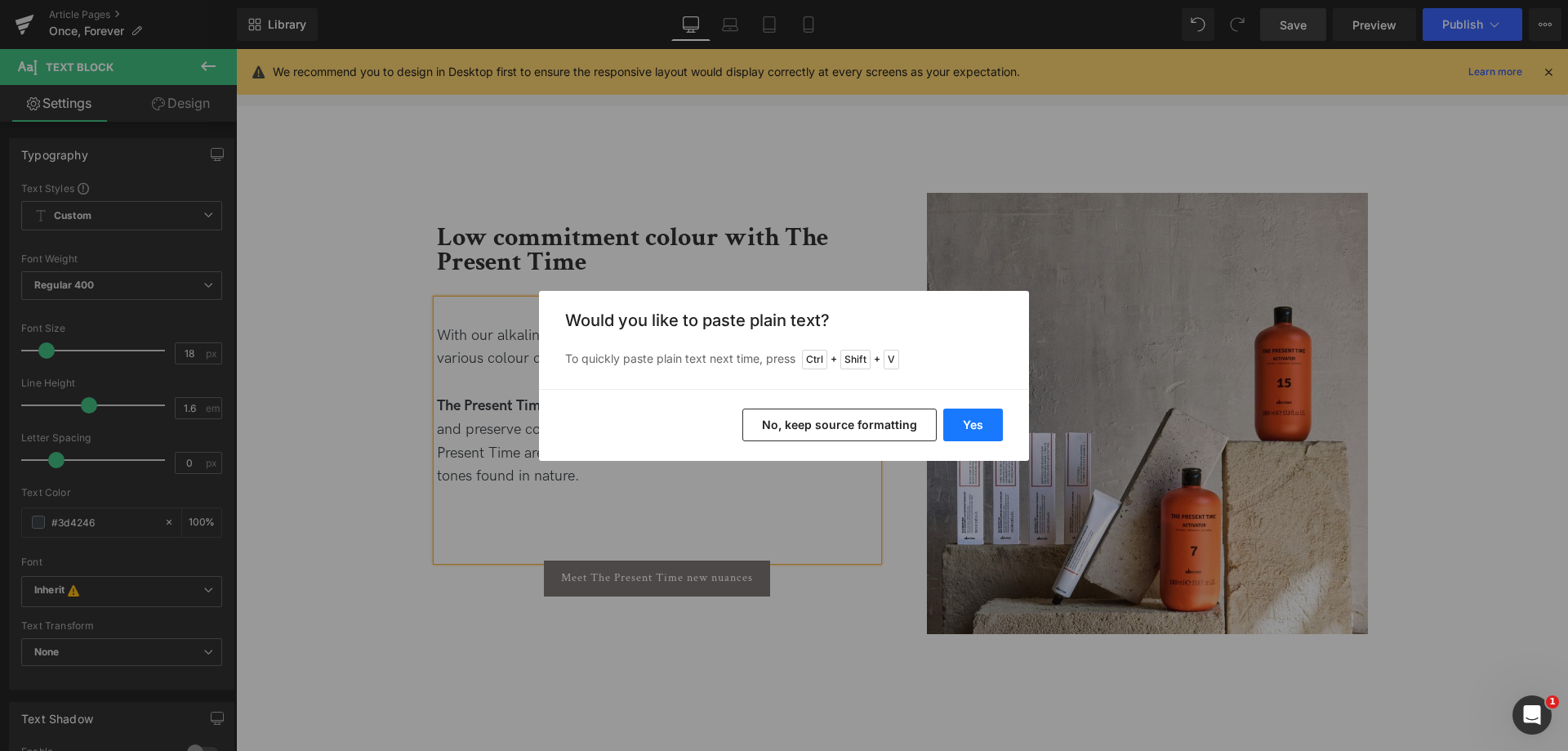
click at [956, 429] on button "Yes" at bounding box center [973, 424] width 60 height 33
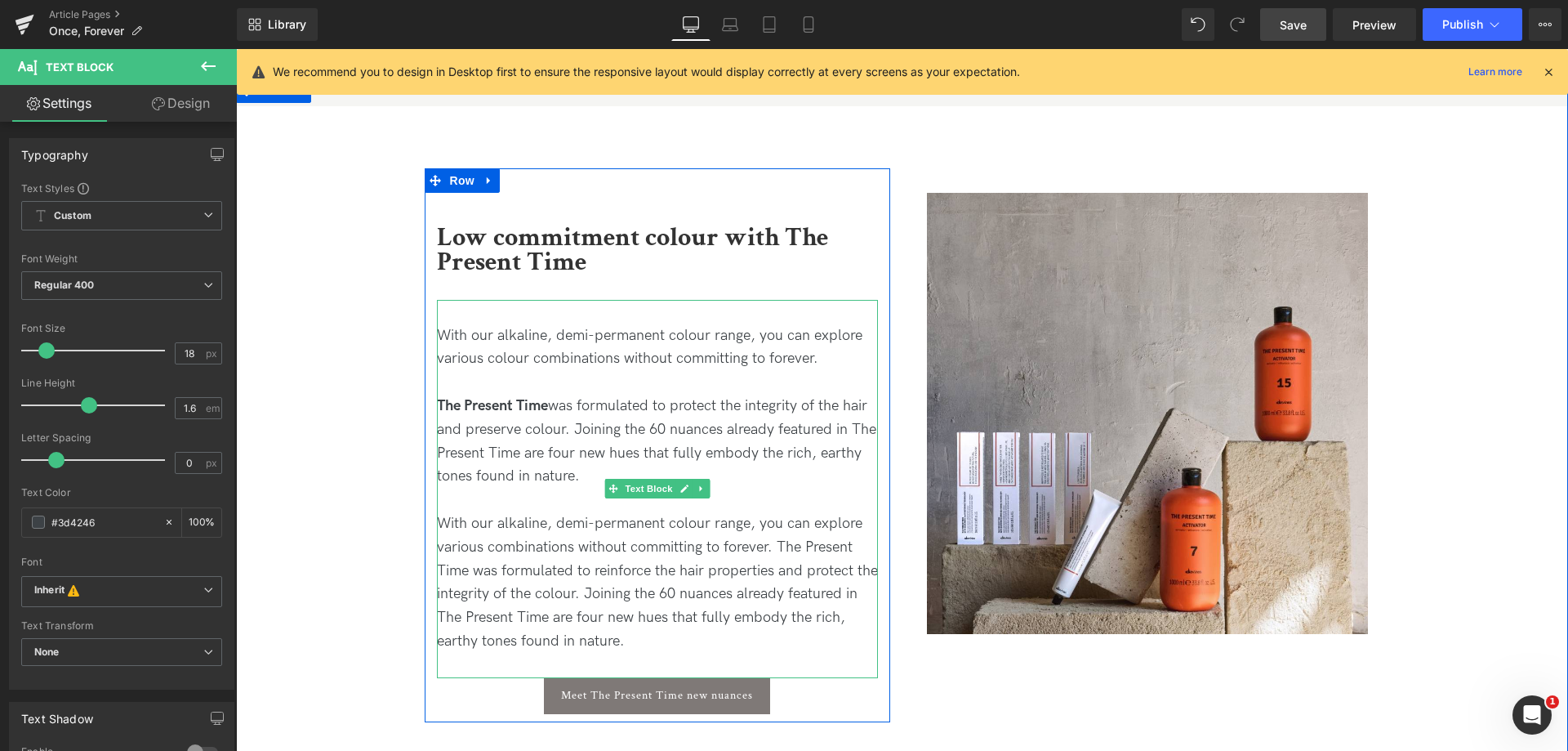
click at [542, 412] on p "The Present Time was formulated to protect the integrity of the hair and preser…" at bounding box center [657, 441] width 441 height 94
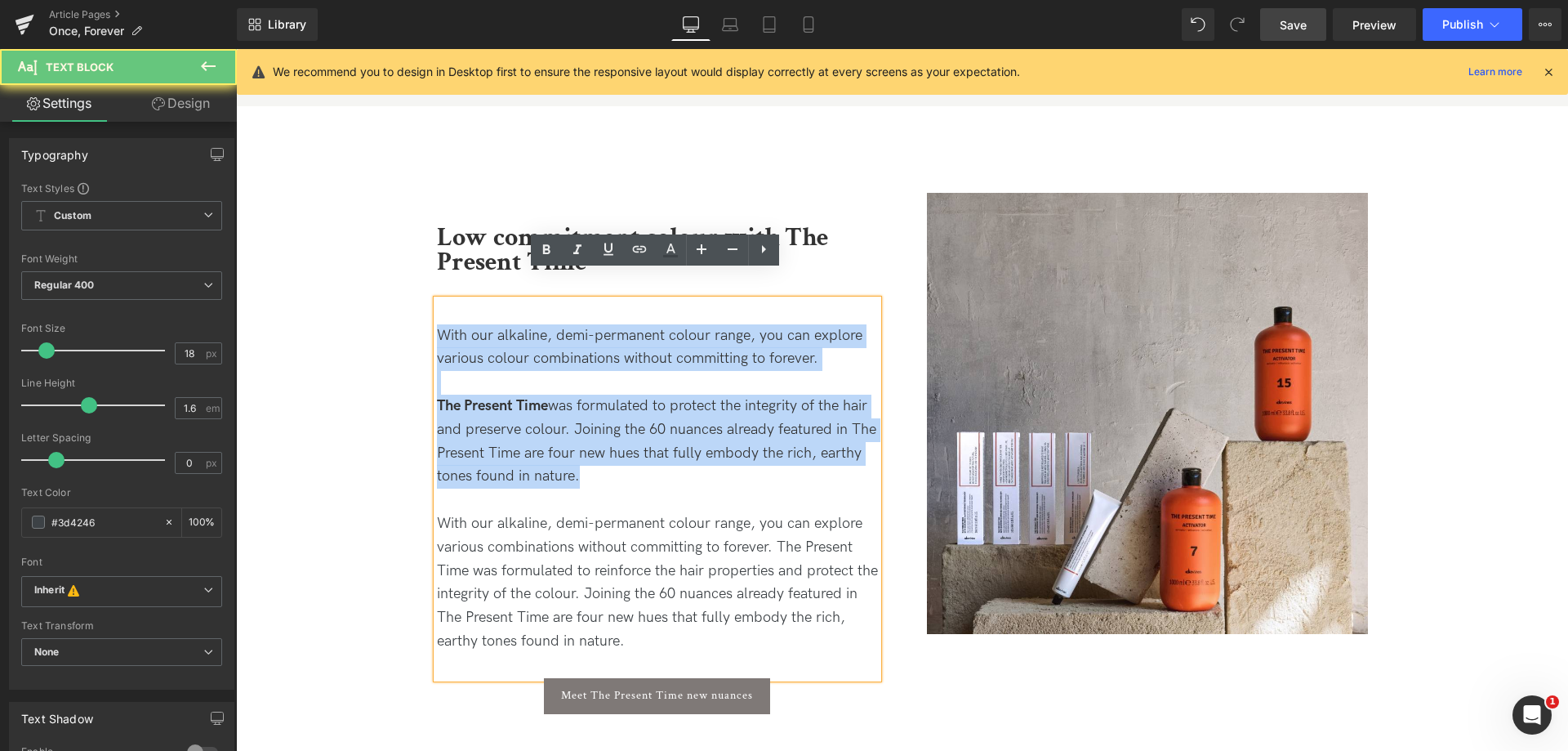
drag, startPoint x: 572, startPoint y: 447, endPoint x: 392, endPoint y: 303, distance: 230.5
click at [392, 303] on div "Low commitment colour with The Present Time Heading With our alkaline, demi-per…" at bounding box center [901, 433] width 1331 height 662
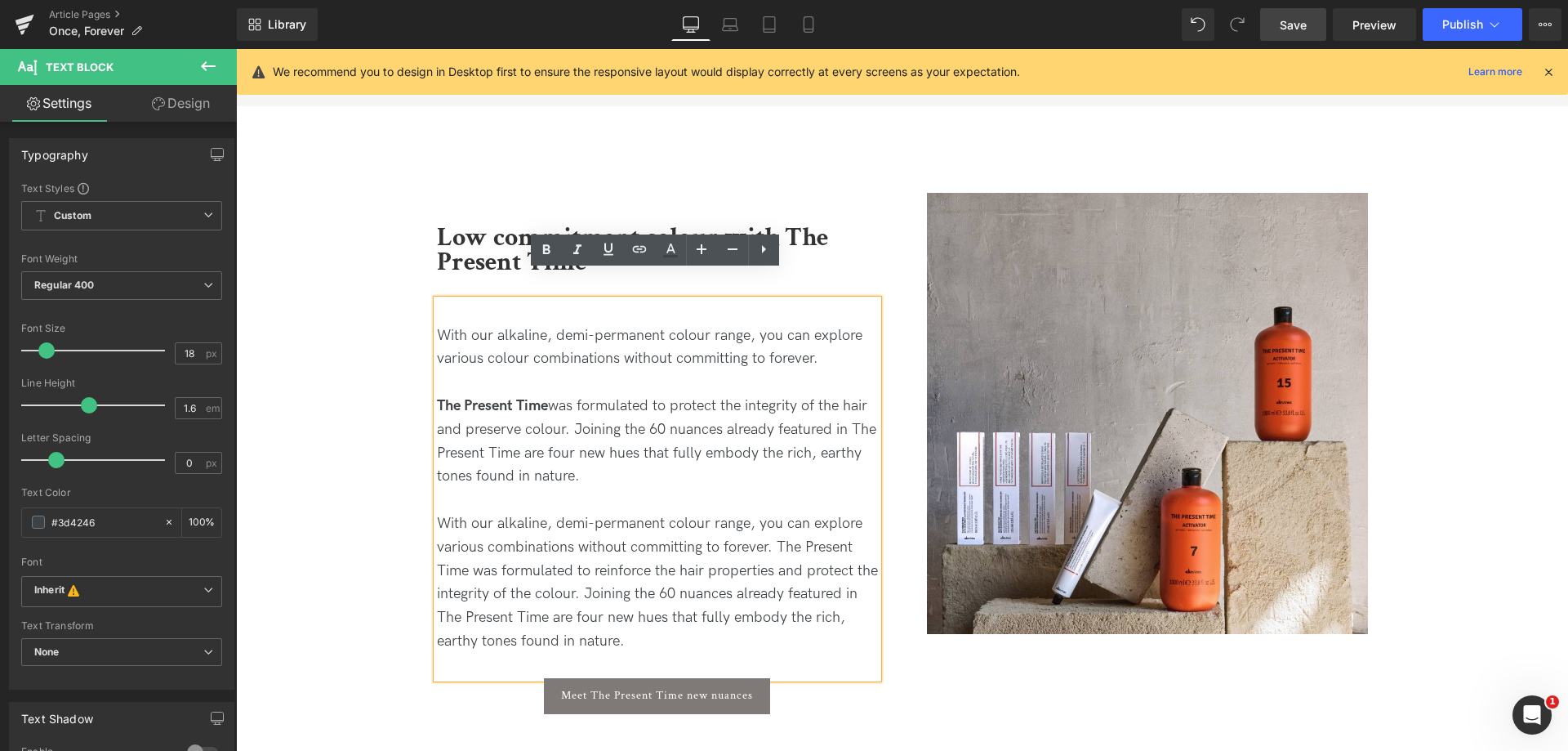
click at [621, 513] on p "With our alkaline, demi-permanent colour range, you can explore various combina…" at bounding box center [657, 583] width 441 height 142
click at [570, 553] on p "With our alkaline, demi-permanent colour range, you can explore various combina…" at bounding box center [657, 583] width 441 height 142
copy p "With our alkaline, demi-permanent colour range, you can explore various combina…"
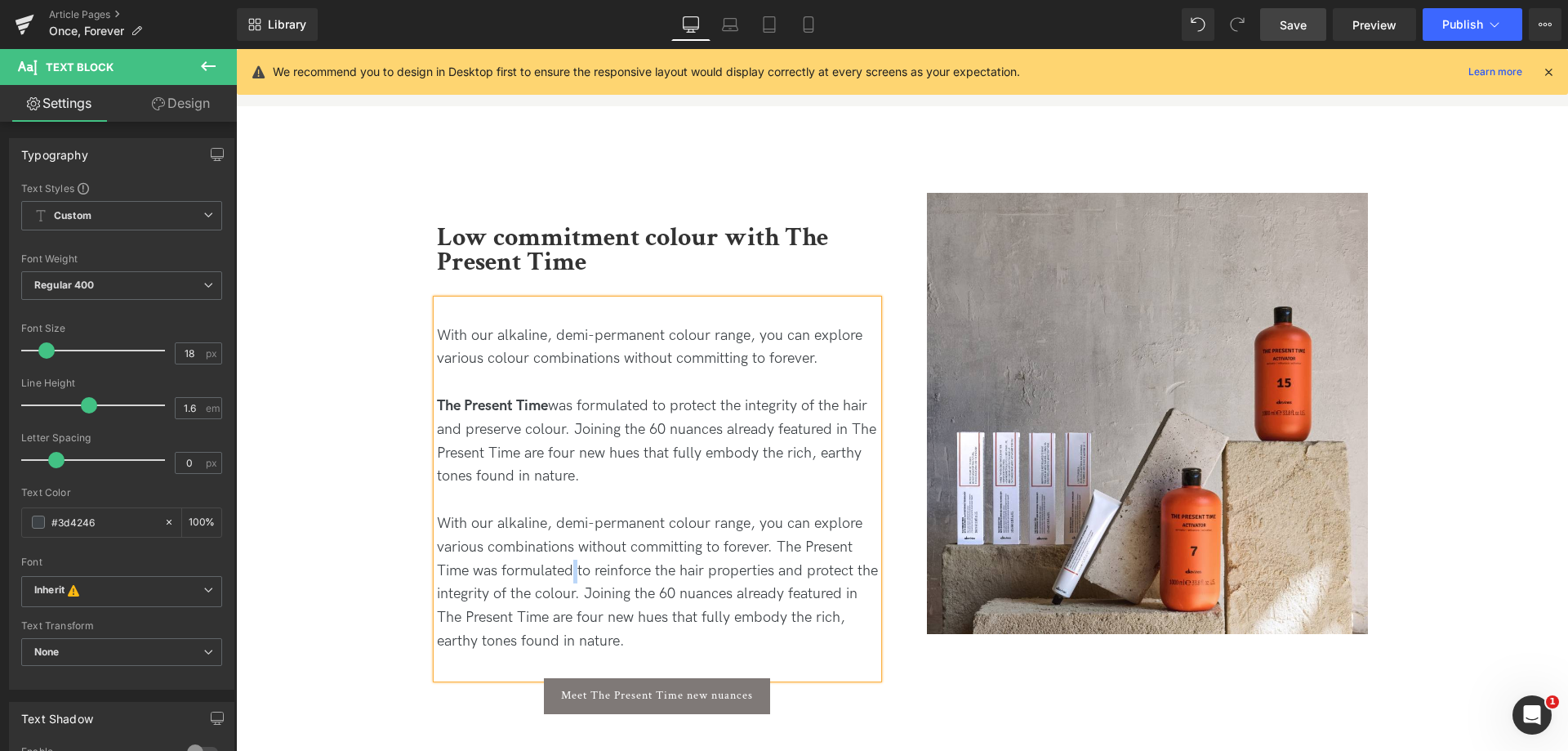
click at [617, 548] on p "With our alkaline, demi-permanent colour range, you can explore various combina…" at bounding box center [657, 583] width 441 height 142
drag, startPoint x: 638, startPoint y: 612, endPoint x: 429, endPoint y: 312, distance: 365.6
click at [429, 312] on div "Low commitment colour with The Present Time Heading With our alkaline, demi-per…" at bounding box center [657, 453] width 466 height 521
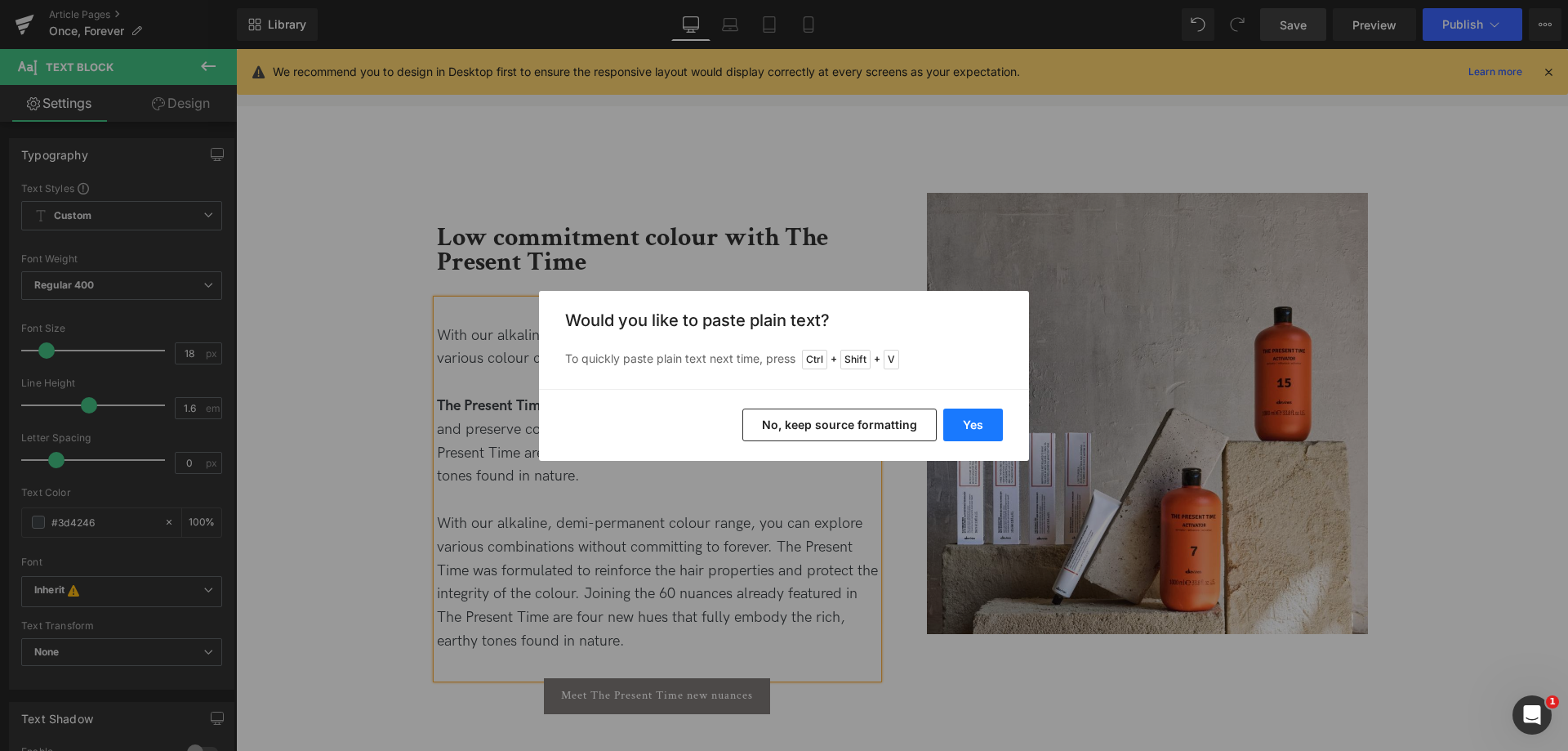
click at [990, 427] on button "Yes" at bounding box center [973, 424] width 60 height 33
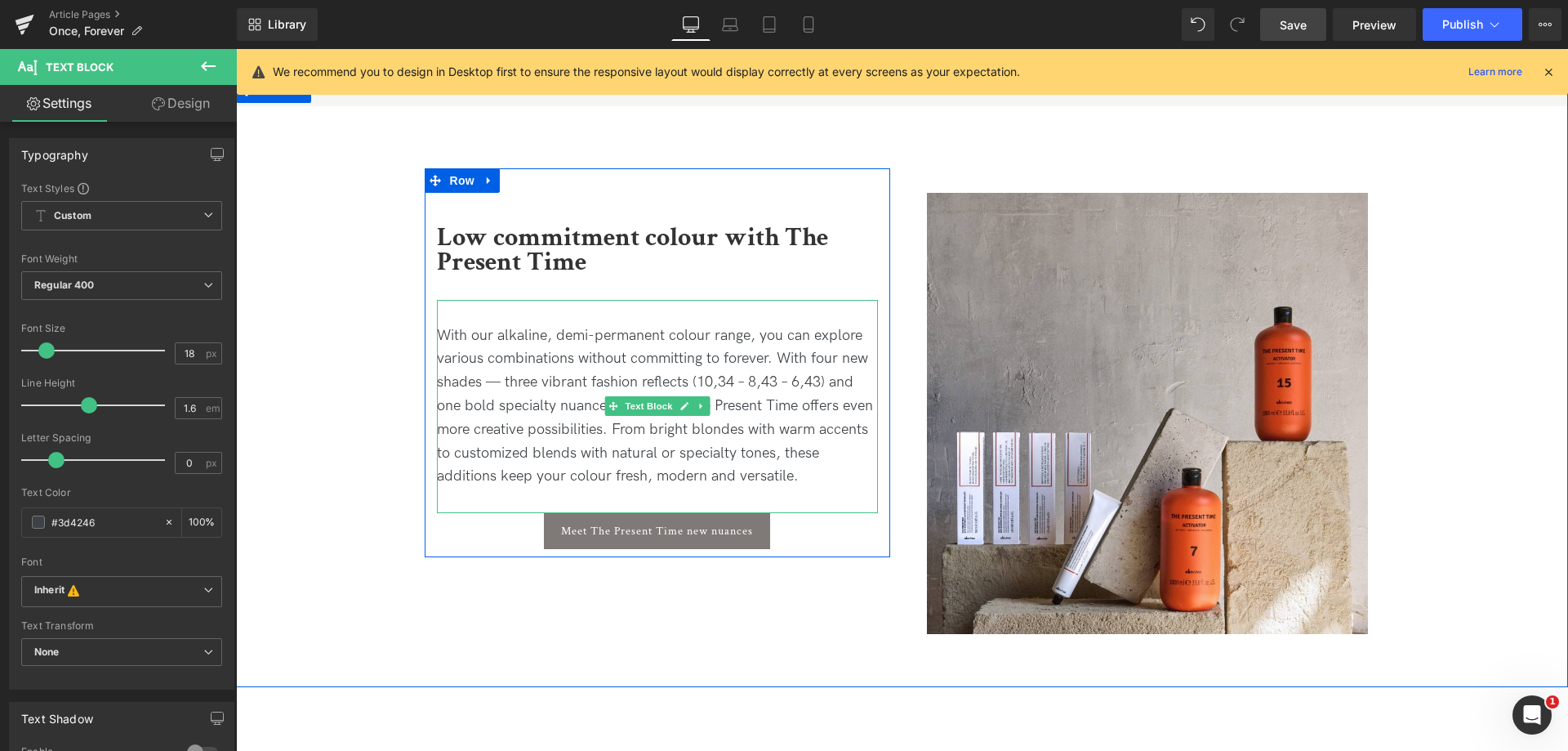
click at [580, 381] on p "With our alkaline, demi-permanent colour range, you can explore various combina…" at bounding box center [657, 407] width 441 height 165
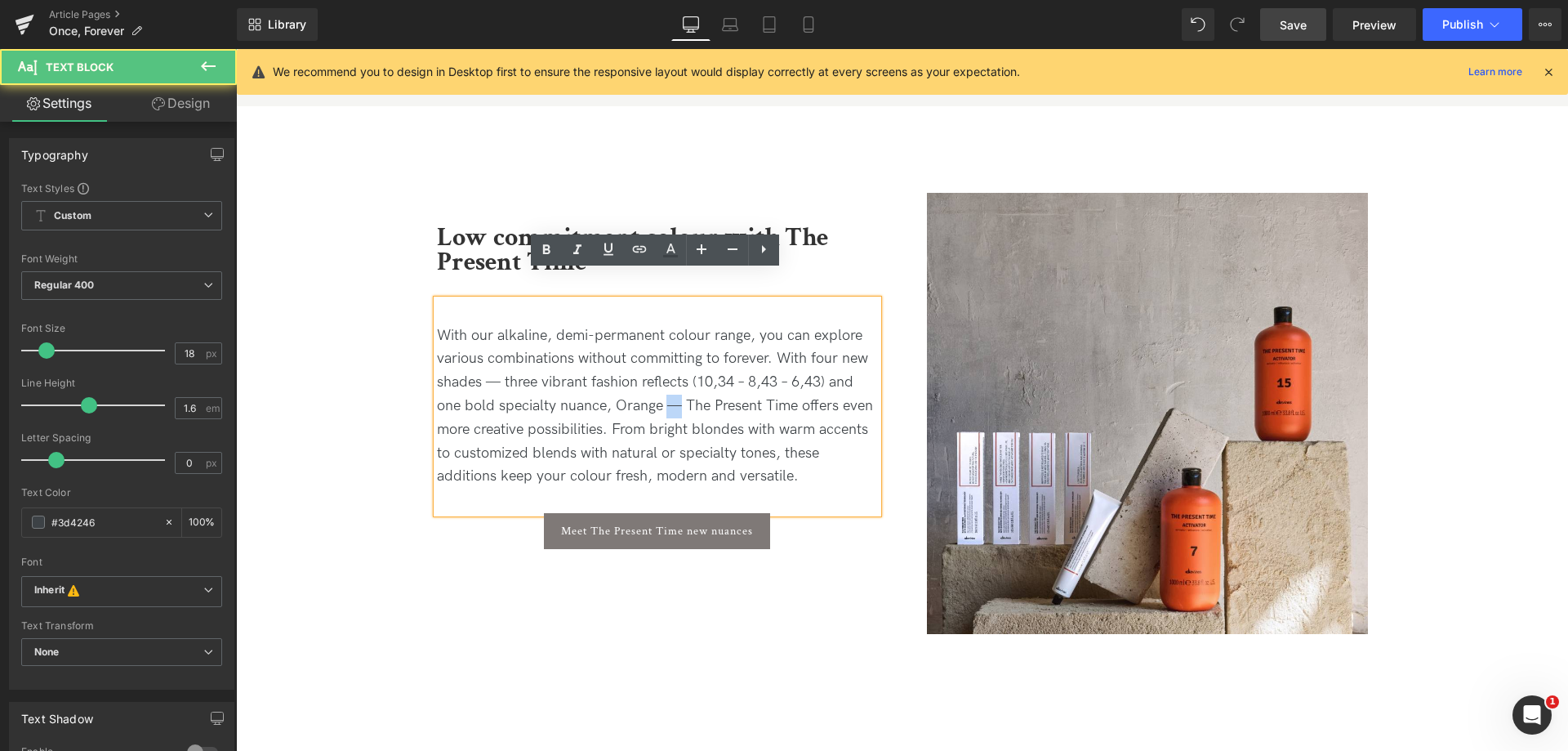
click at [674, 378] on p "With our alkaline, demi-permanent colour range, you can explore various combina…" at bounding box center [657, 407] width 441 height 165
click at [487, 355] on p "With our alkaline, demi-permanent colour range, you can explore various combina…" at bounding box center [657, 407] width 441 height 165
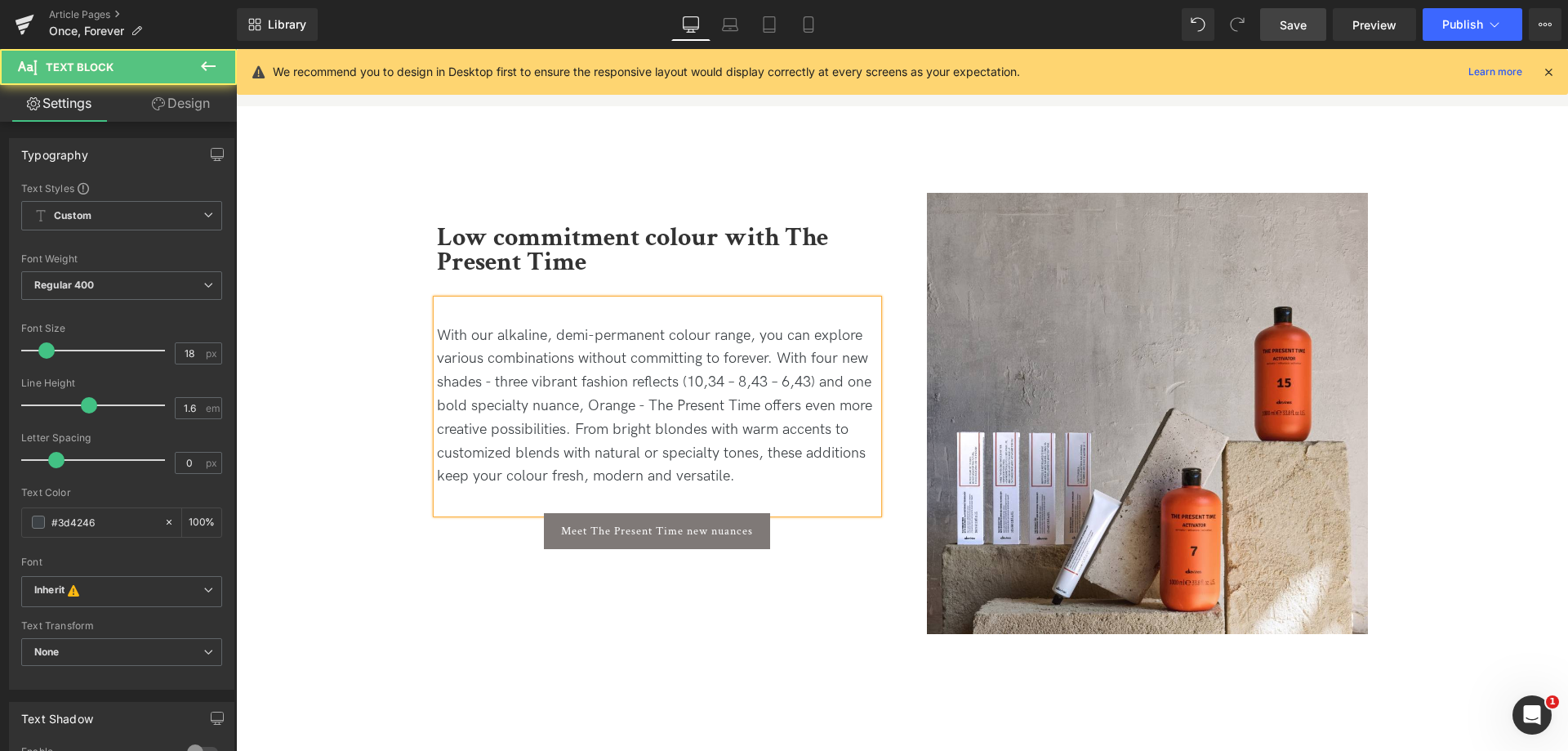
click at [776, 332] on p "With our alkaline, demi-permanent colour range, you can explore various combina…" at bounding box center [657, 407] width 441 height 165
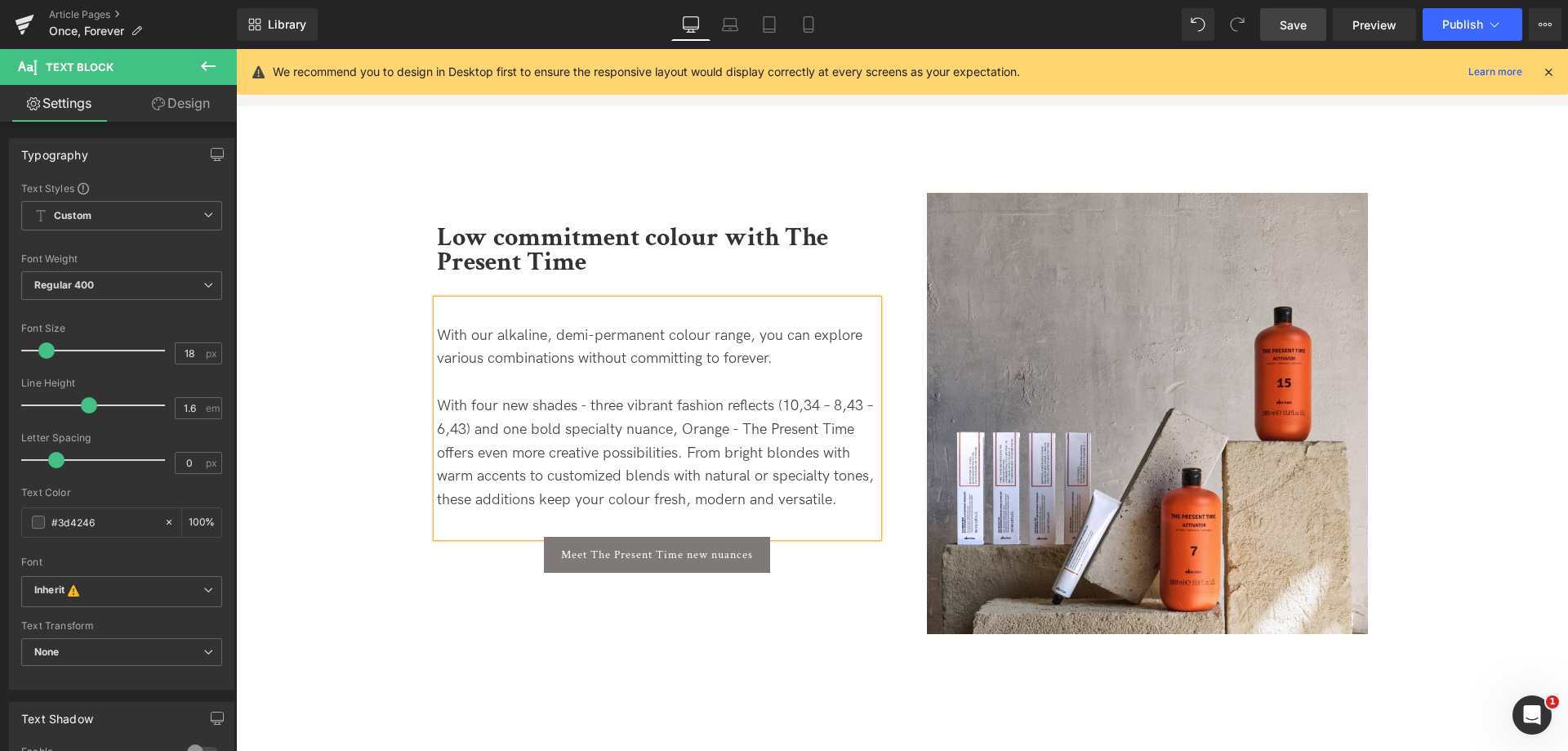
click at [811, 330] on p "With our alkaline, demi-permanent colour range, you can explore various combina…" at bounding box center [657, 348] width 441 height 48
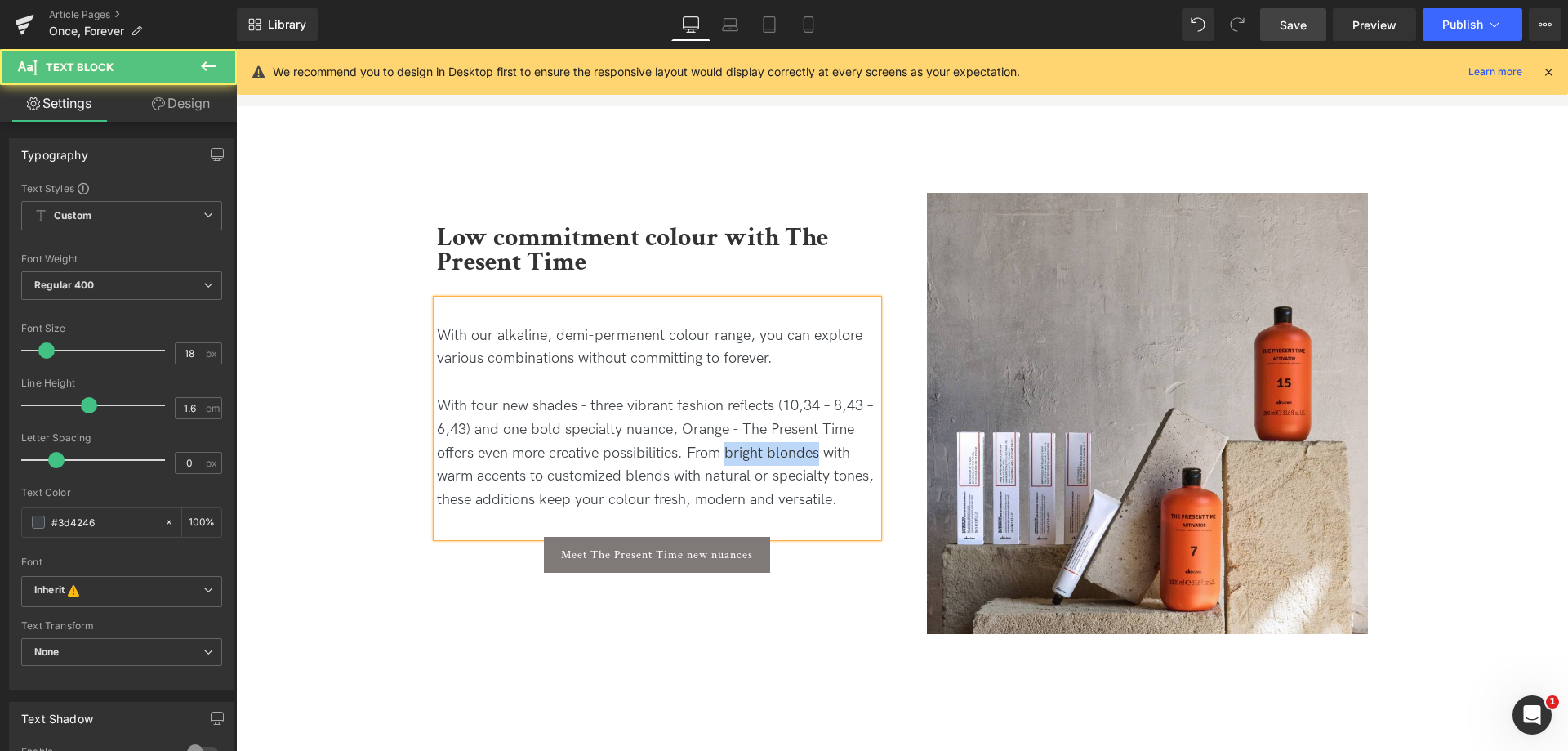
drag, startPoint x: 722, startPoint y: 425, endPoint x: 815, endPoint y: 430, distance: 93.1
click at [815, 430] on p "With four new shades - three vibrant fashion reflects (10,34 – 8,43 – 6,43) and…" at bounding box center [657, 453] width 441 height 118
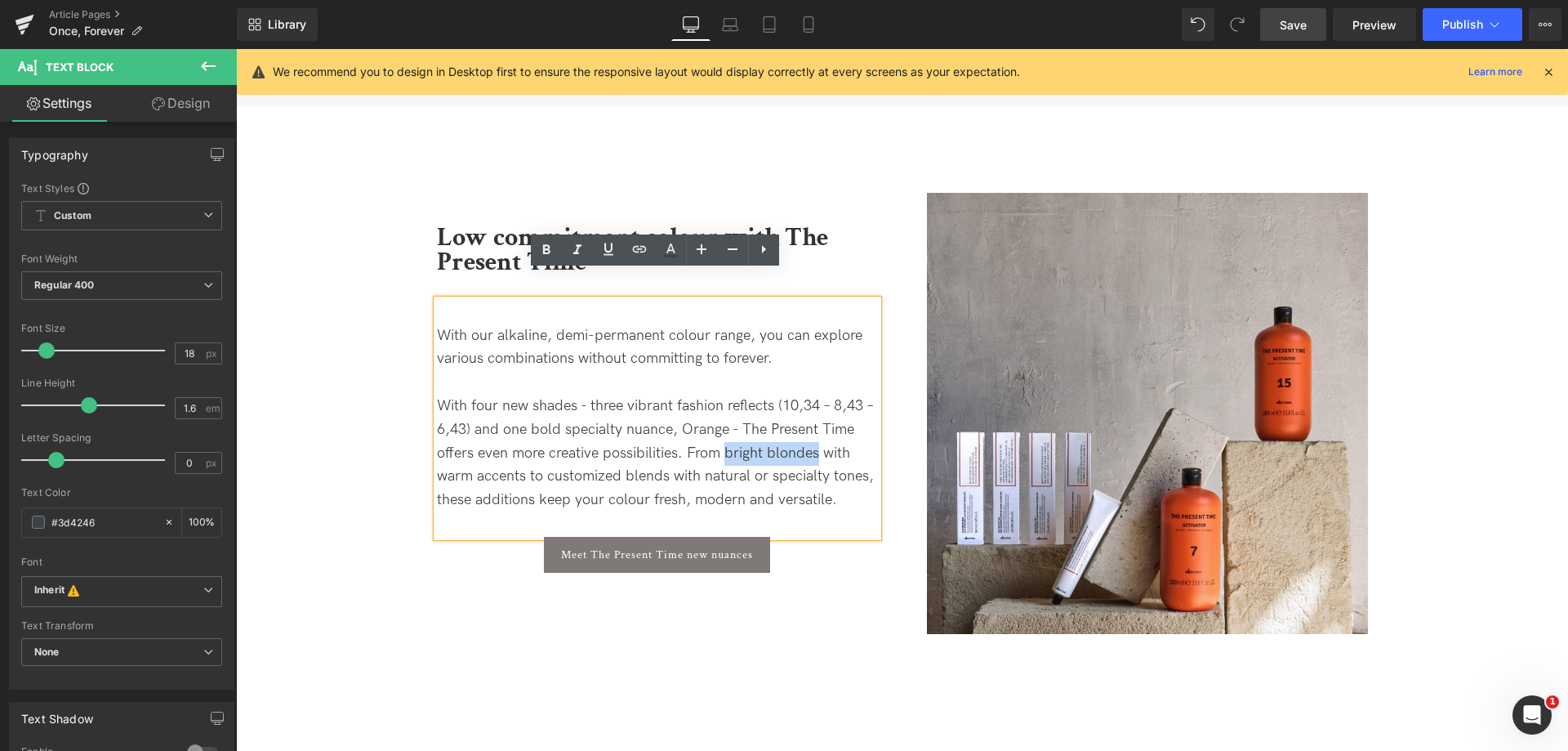
click at [754, 419] on p "With four new shades - three vibrant fashion reflects (10,34 – 8,43 – 6,43) and…" at bounding box center [657, 453] width 441 height 118
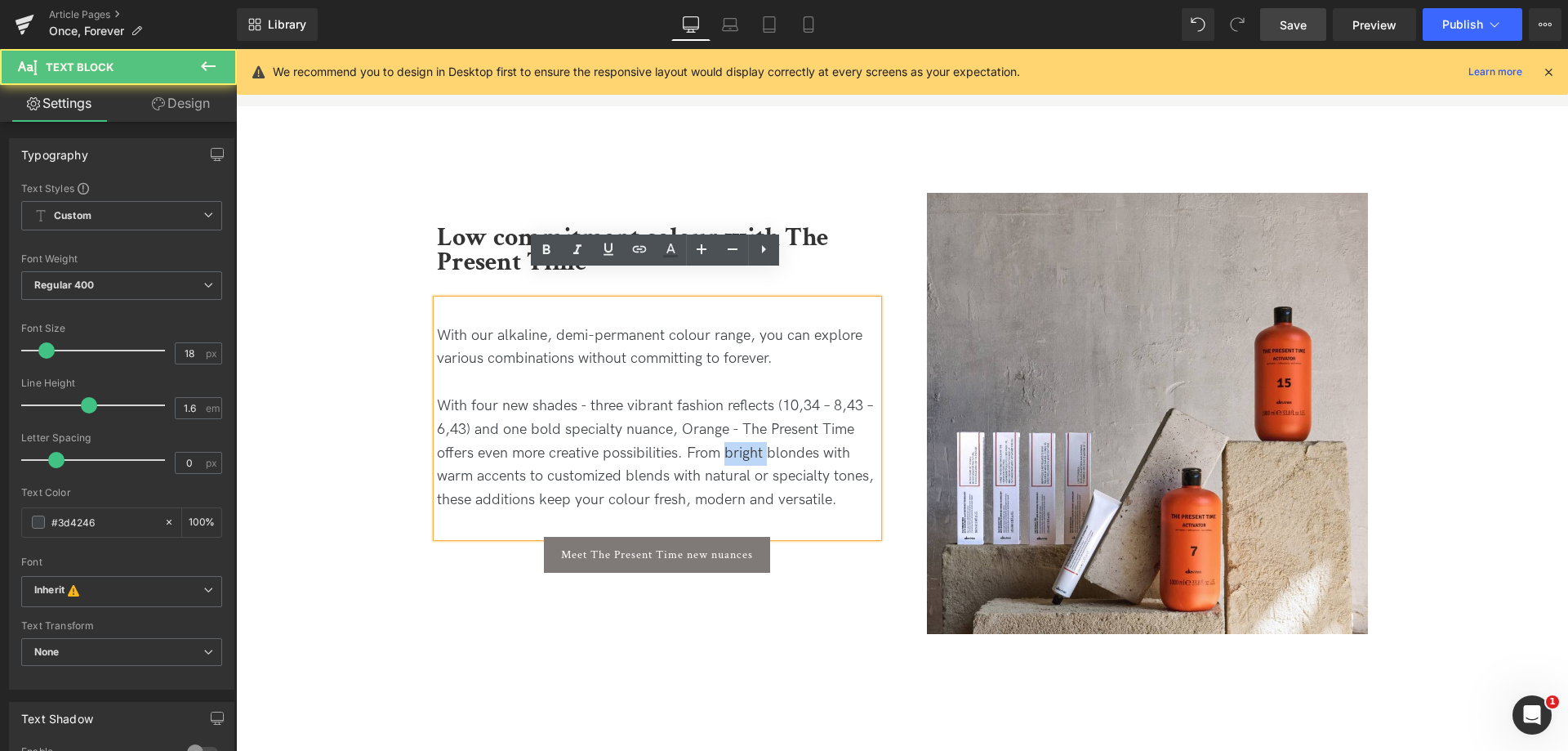
click at [754, 419] on p "With four new shades - three vibrant fashion reflects (10,34 – 8,43 – 6,43) and…" at bounding box center [657, 453] width 441 height 118
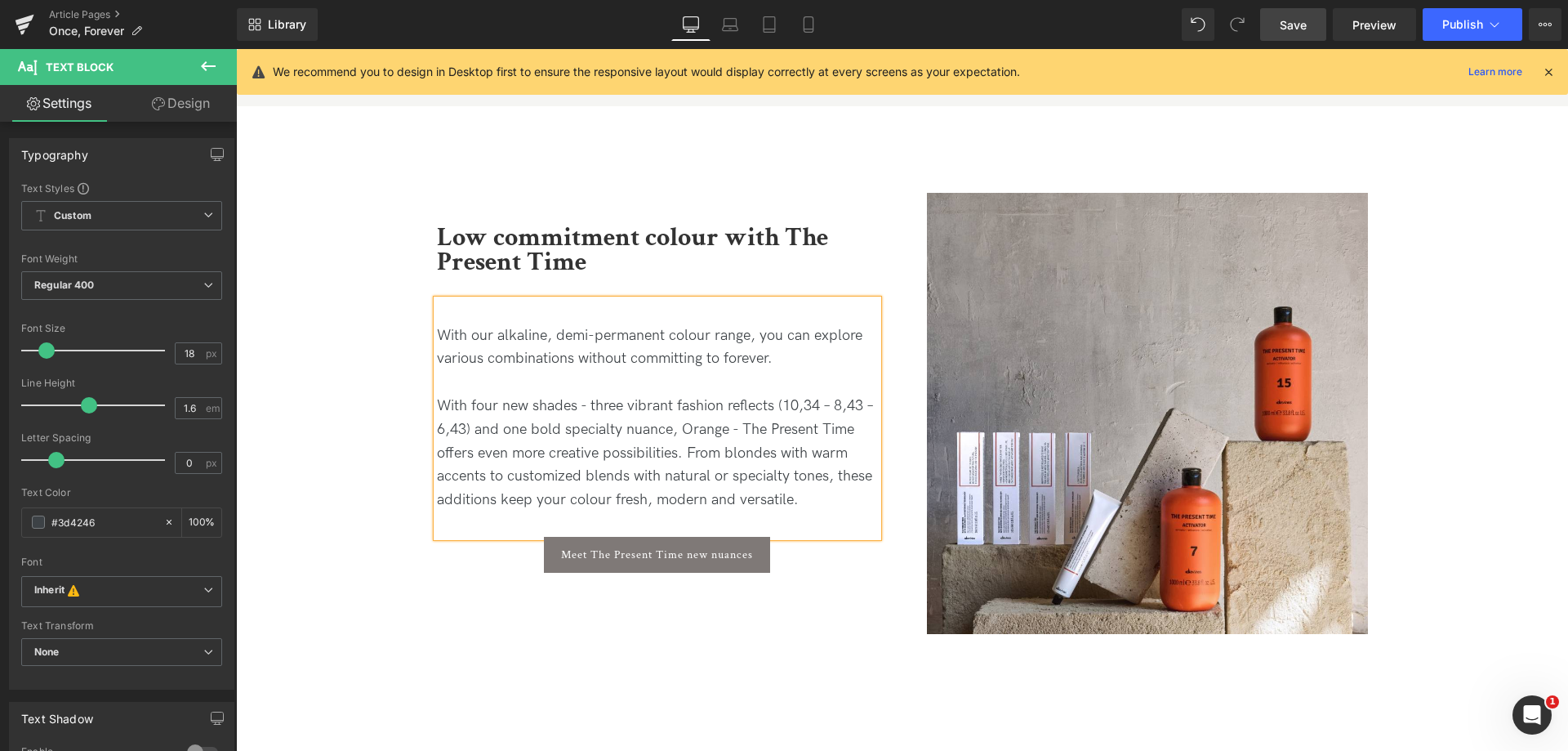
click at [795, 468] on p "With four new shades - three vibrant fashion reflects (10,34 – 8,43 – 6,43) and…" at bounding box center [657, 453] width 441 height 118
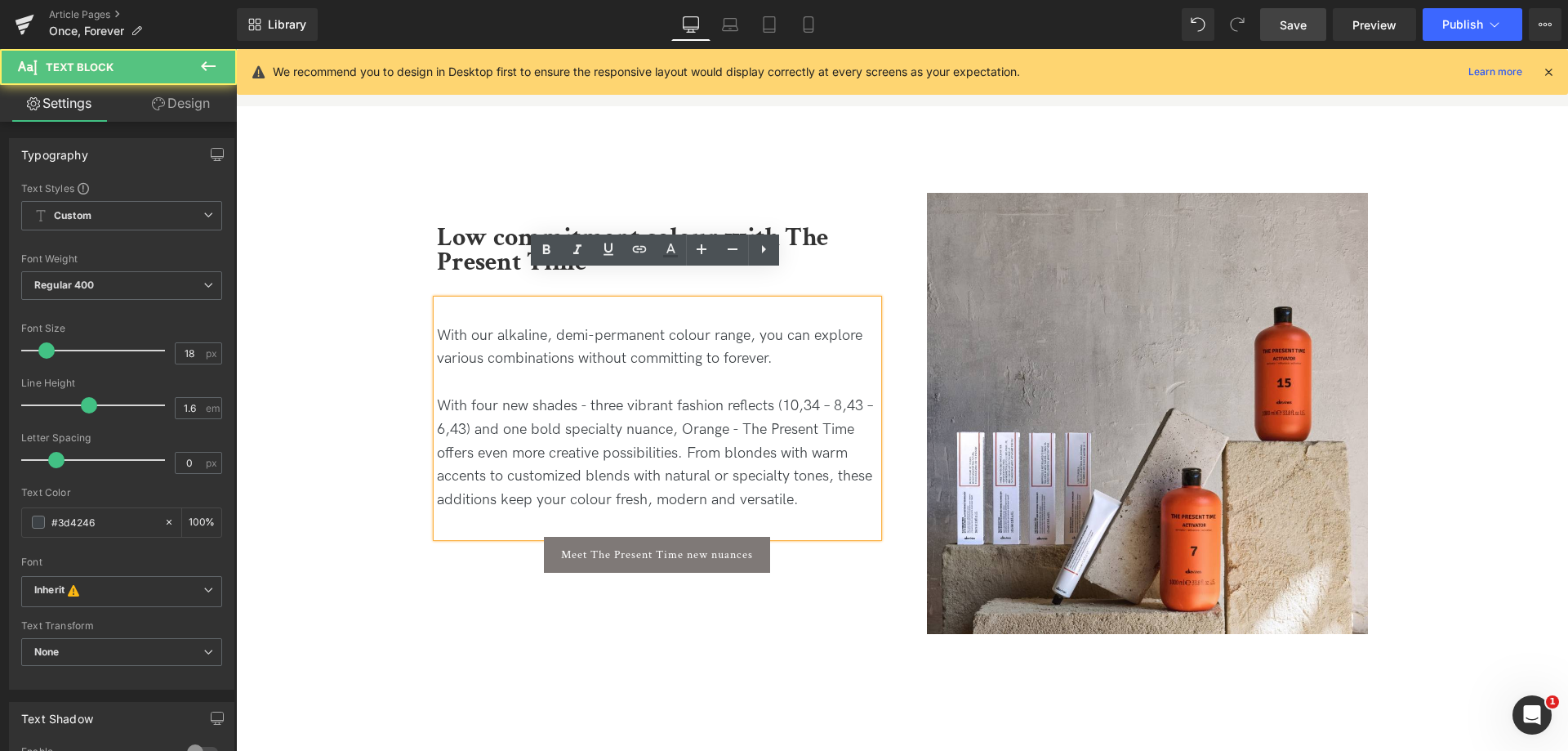
click at [710, 450] on p "With four new shades - three vibrant fashion reflects (10,34 – 8,43 – 6,43) and…" at bounding box center [657, 453] width 441 height 118
click at [840, 467] on p "With four new shades - three vibrant fashion reflects (10,34 – 8,43 – 6,43) and…" at bounding box center [657, 453] width 441 height 118
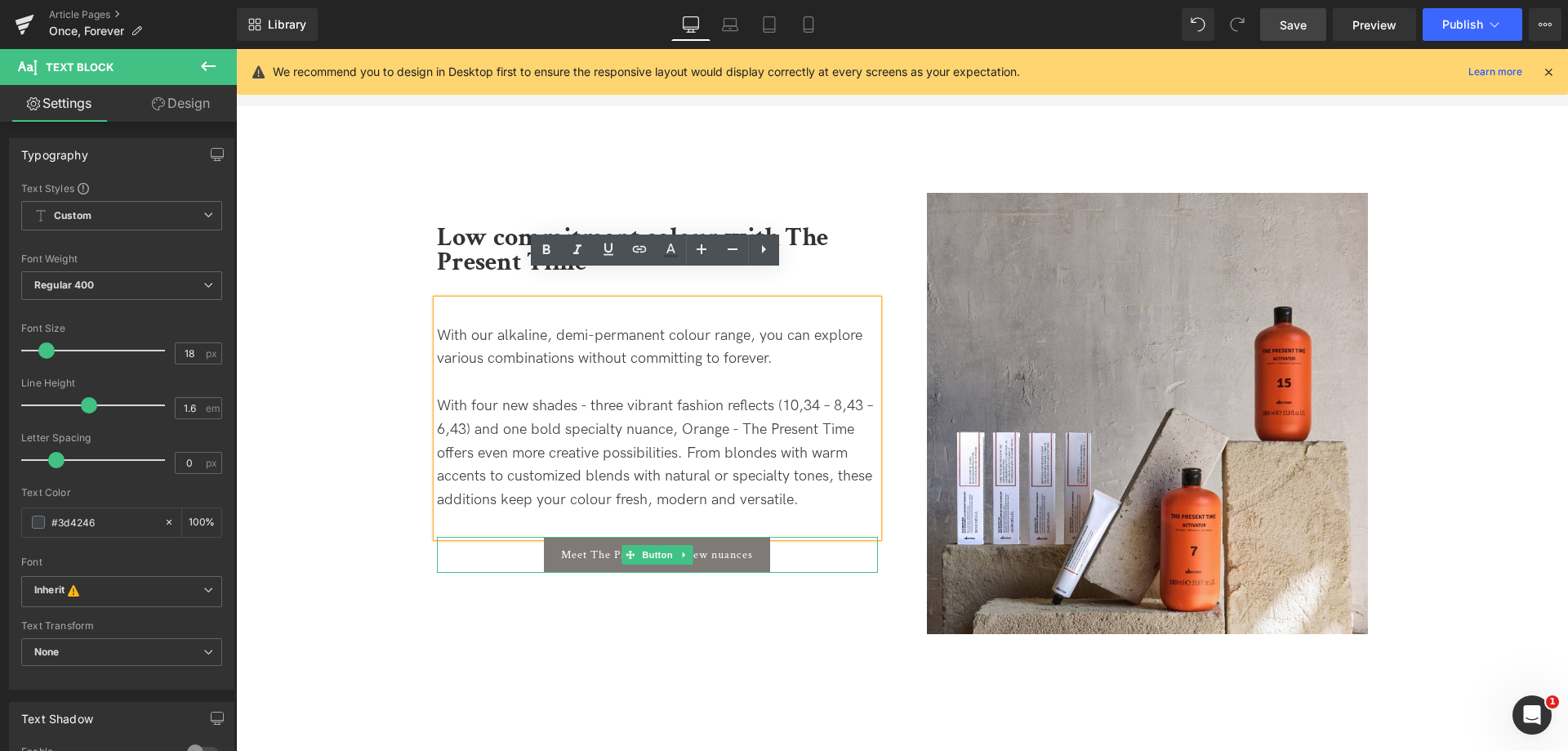
click at [801, 537] on div "Meet The Present Time new nuances" at bounding box center [657, 554] width 441 height 36
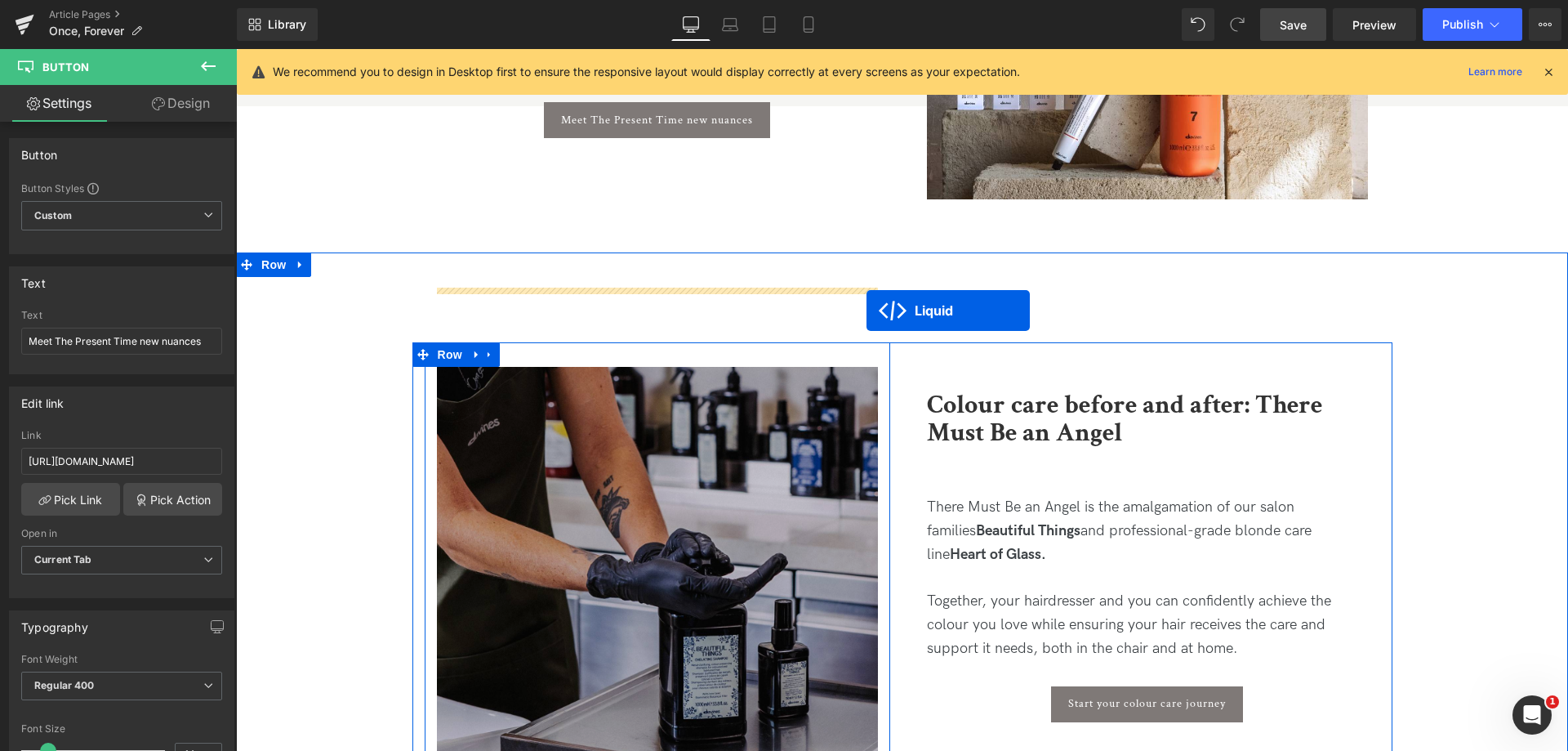
scroll to position [8731, 0]
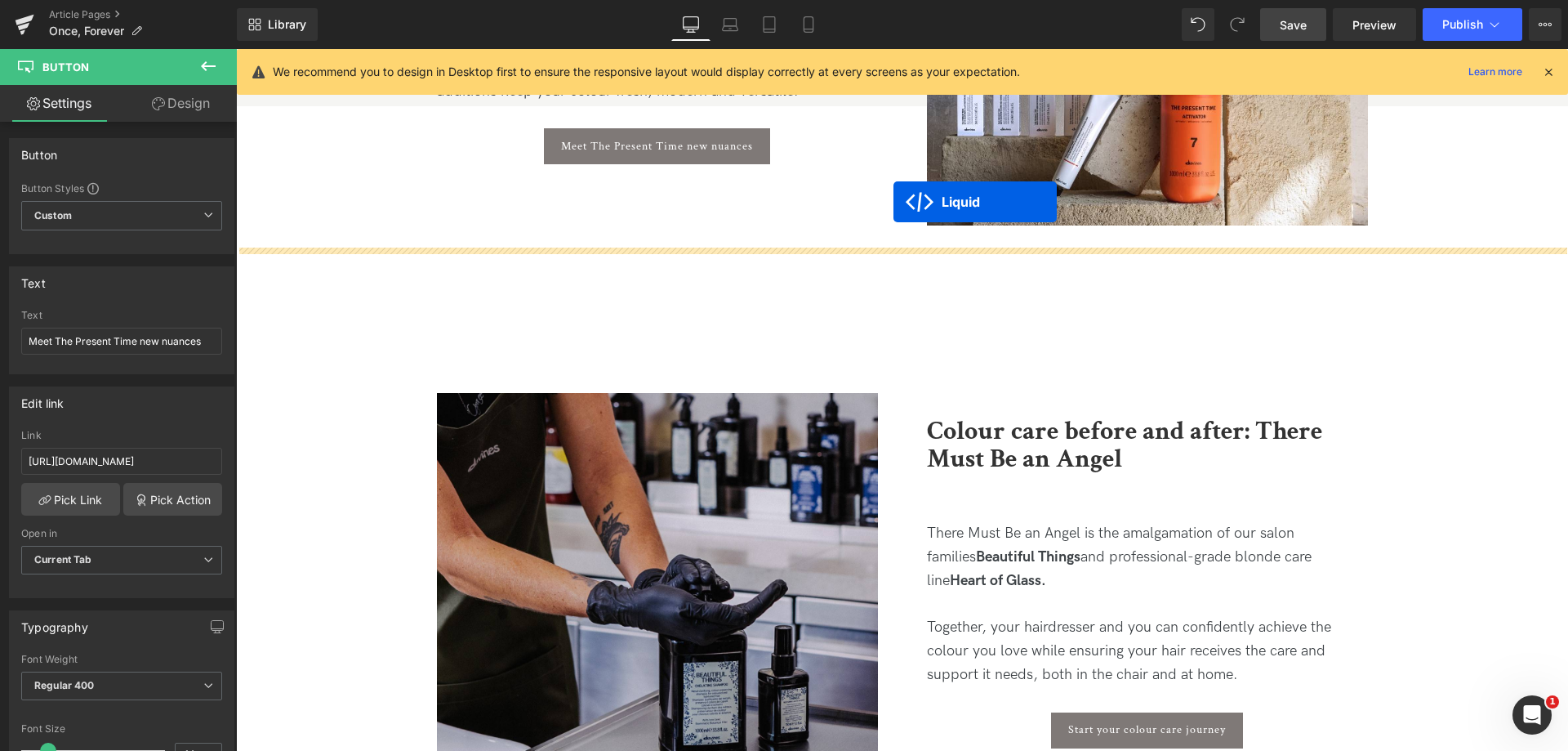
drag, startPoint x: 858, startPoint y: 348, endPoint x: 893, endPoint y: 202, distance: 150.1
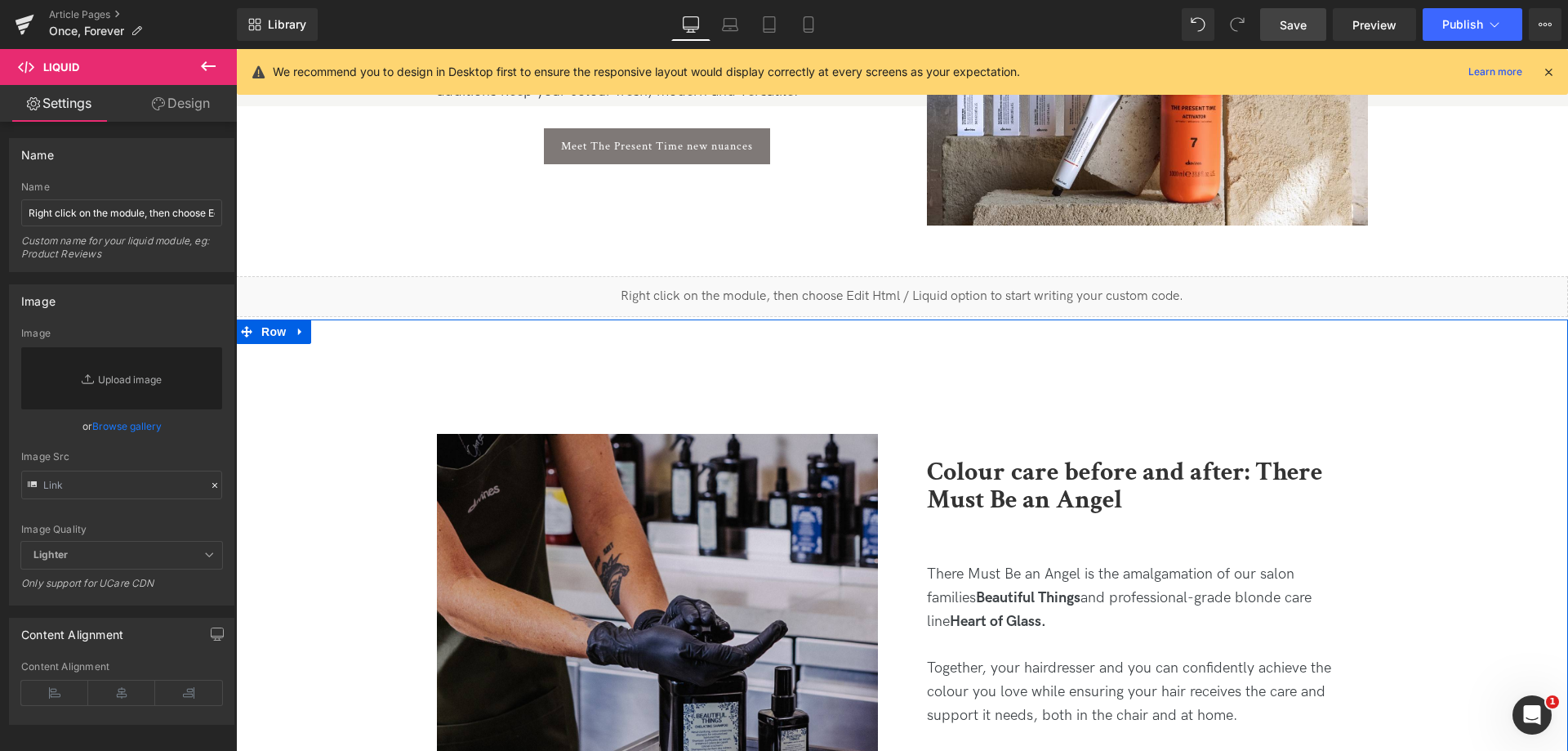
click at [860, 344] on div "Image Row Colour care before and after: There Must Be an Angel Heading There Mu…" at bounding box center [901, 635] width 1331 height 582
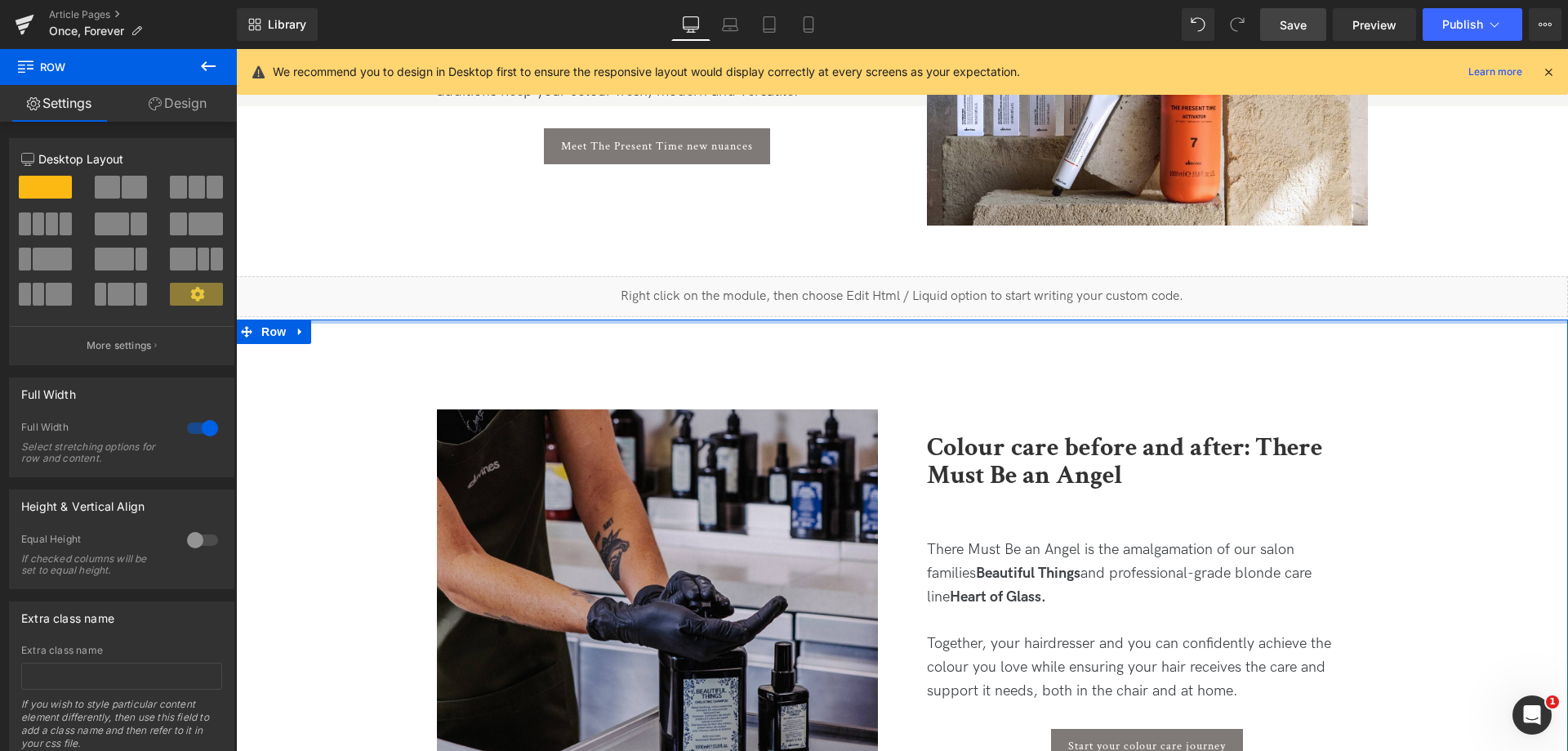
drag, startPoint x: 873, startPoint y: 303, endPoint x: 871, endPoint y: 275, distance: 28.1
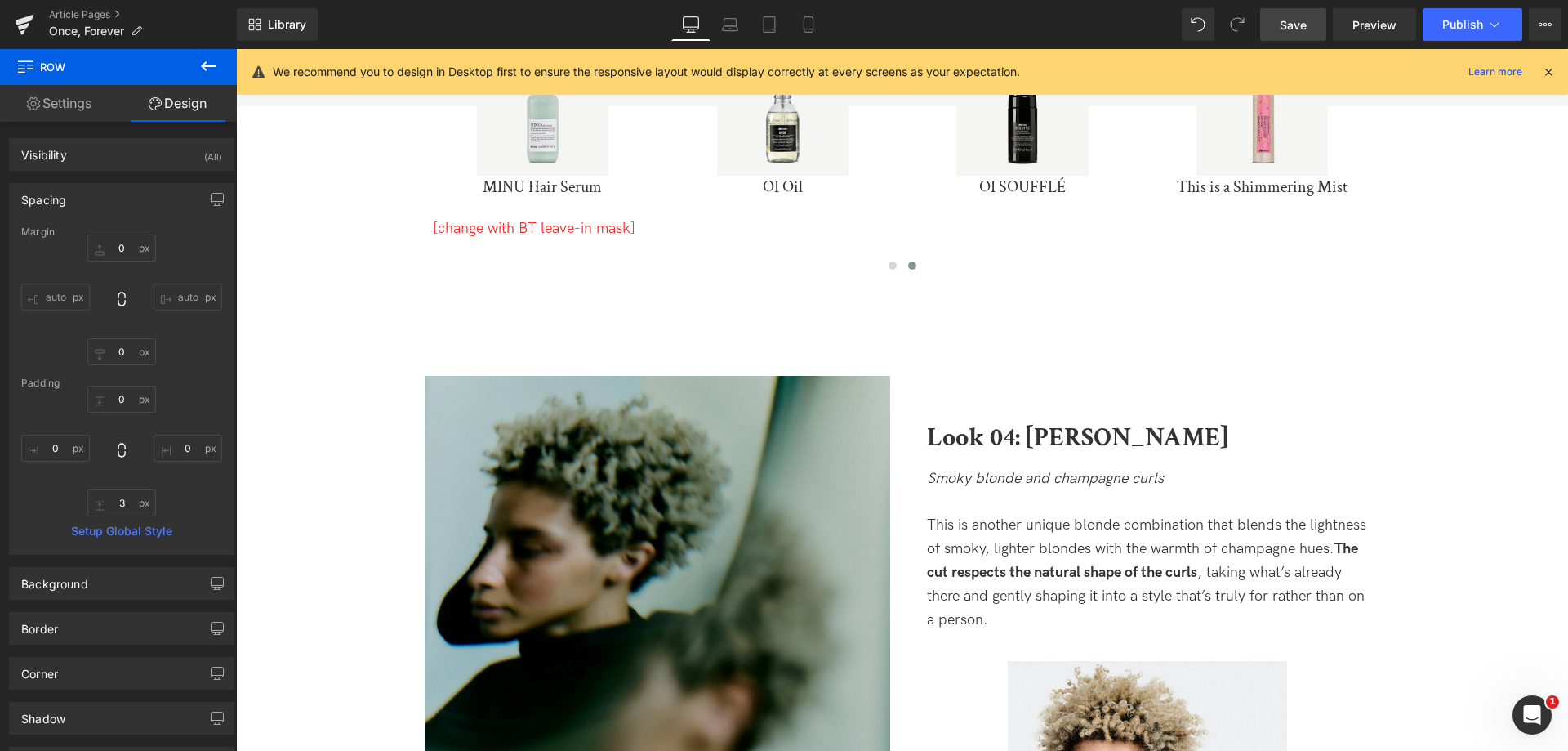
scroll to position [5464, 0]
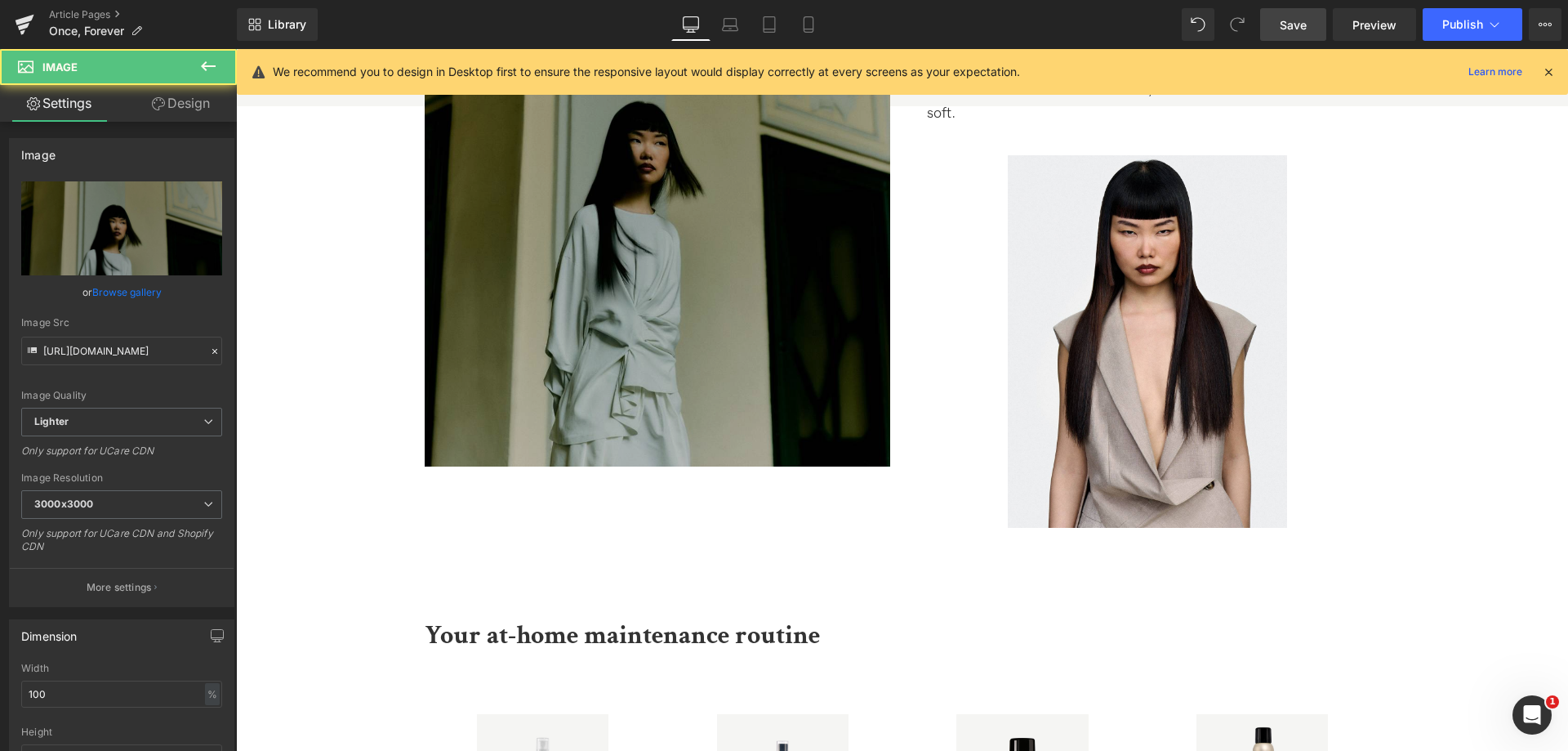
click at [747, 307] on img at bounding box center [657, 156] width 466 height 621
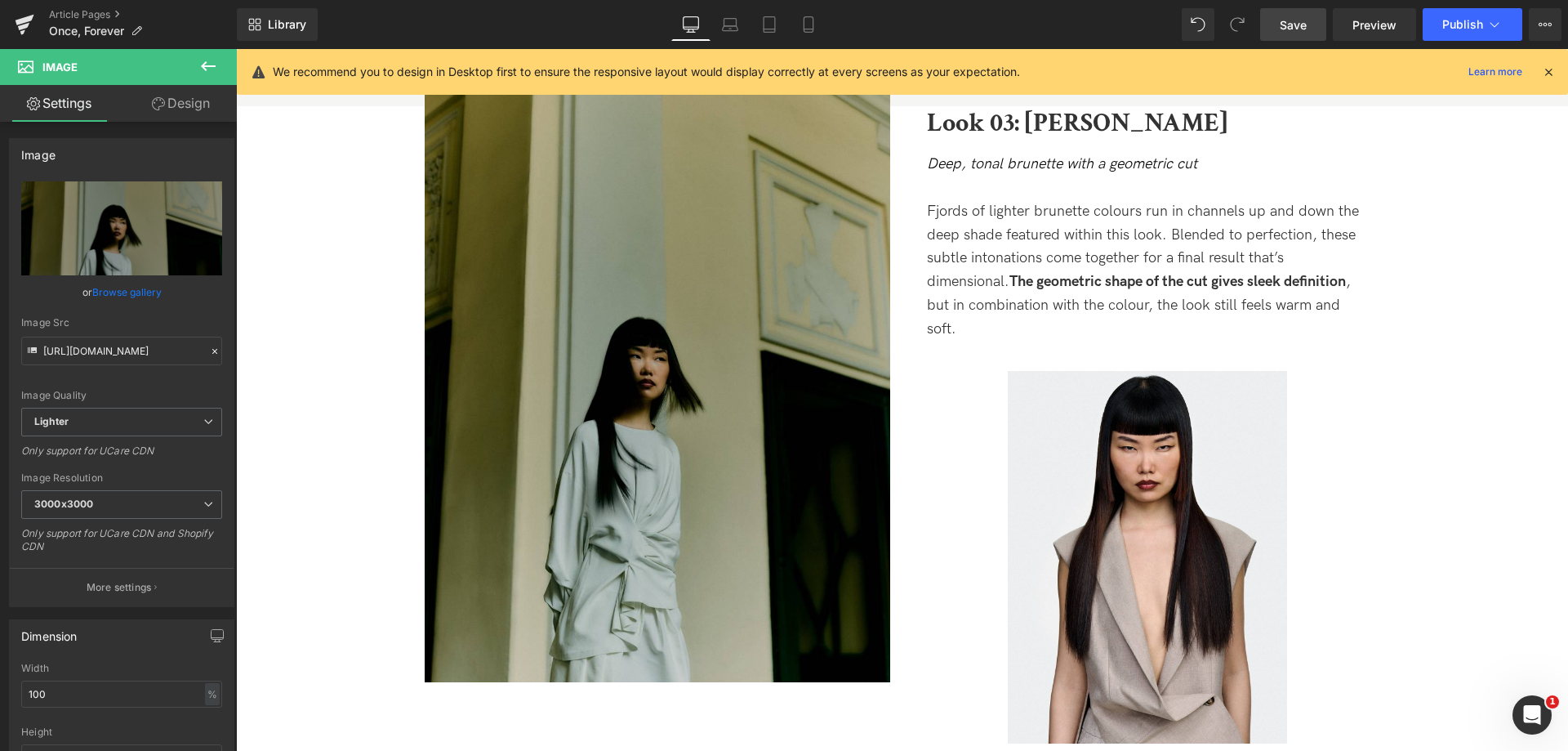
scroll to position [3993, 0]
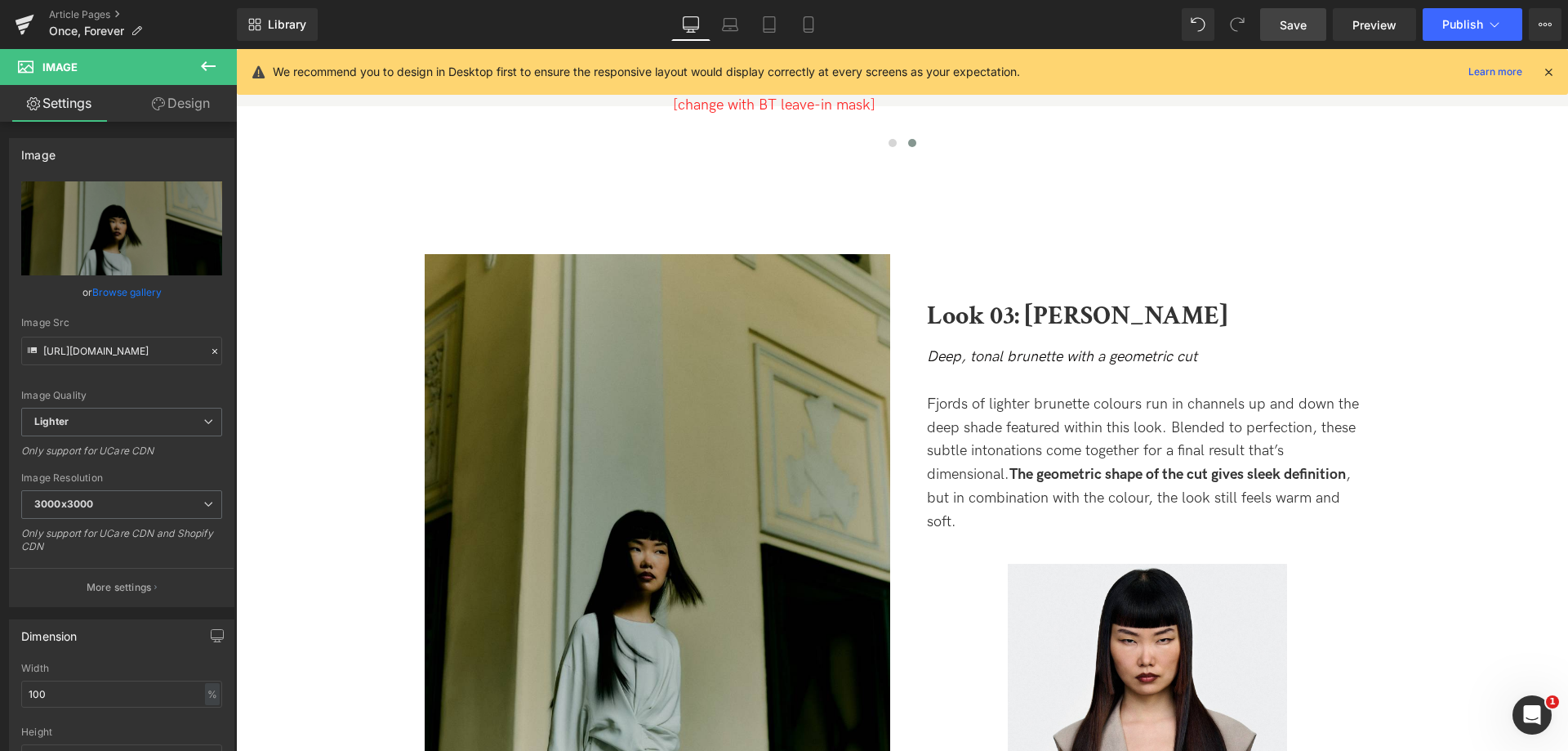
click at [1043, 400] on p "Fjords of lighter brunette colours run in channels up and down the deep shade f…" at bounding box center [1146, 463] width 441 height 142
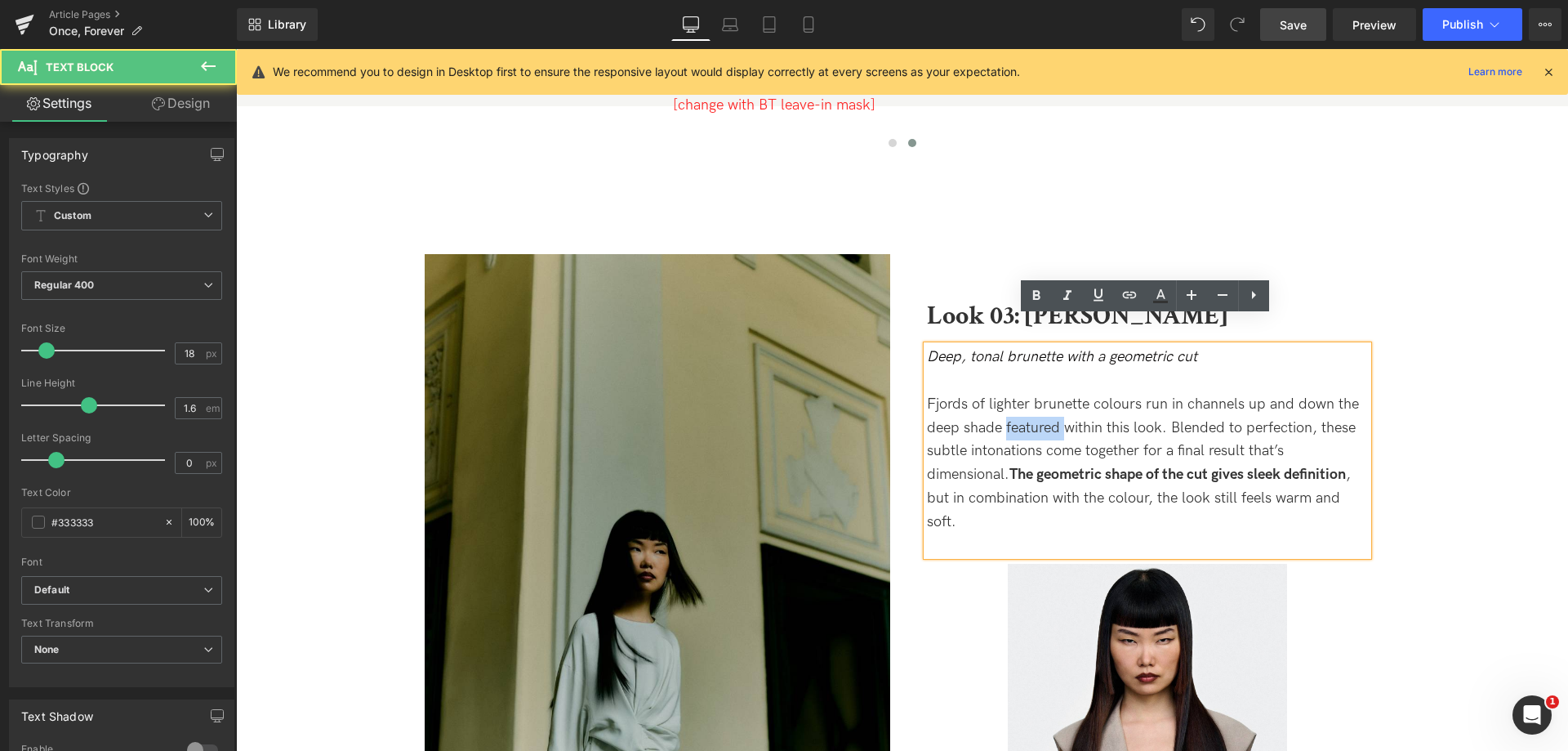
click at [1043, 400] on p "Fjords of lighter brunette colours run in channels up and down the deep shade f…" at bounding box center [1146, 463] width 441 height 142
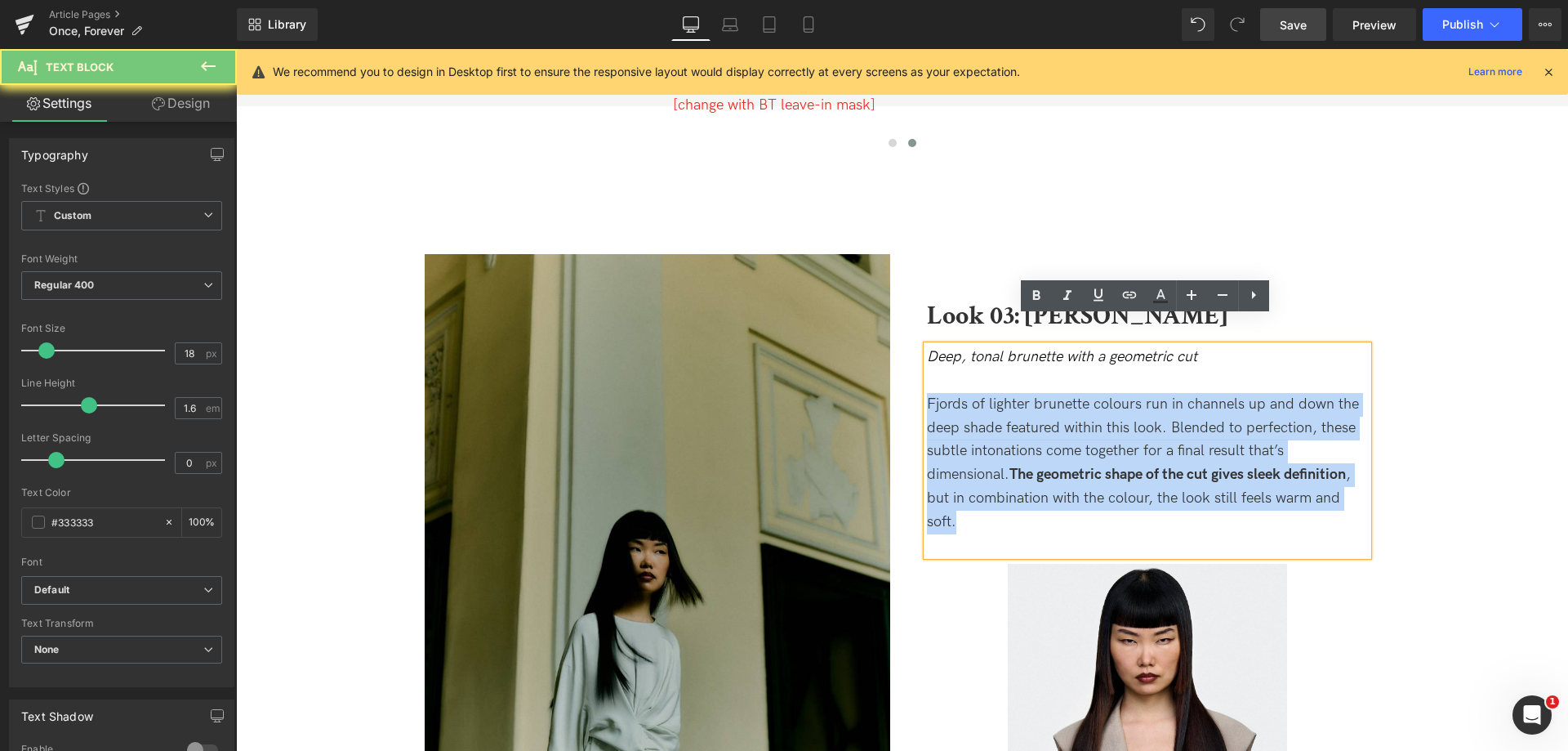
click at [1043, 400] on p "Fjords of lighter brunette colours run in channels up and down the deep shade f…" at bounding box center [1146, 463] width 441 height 142
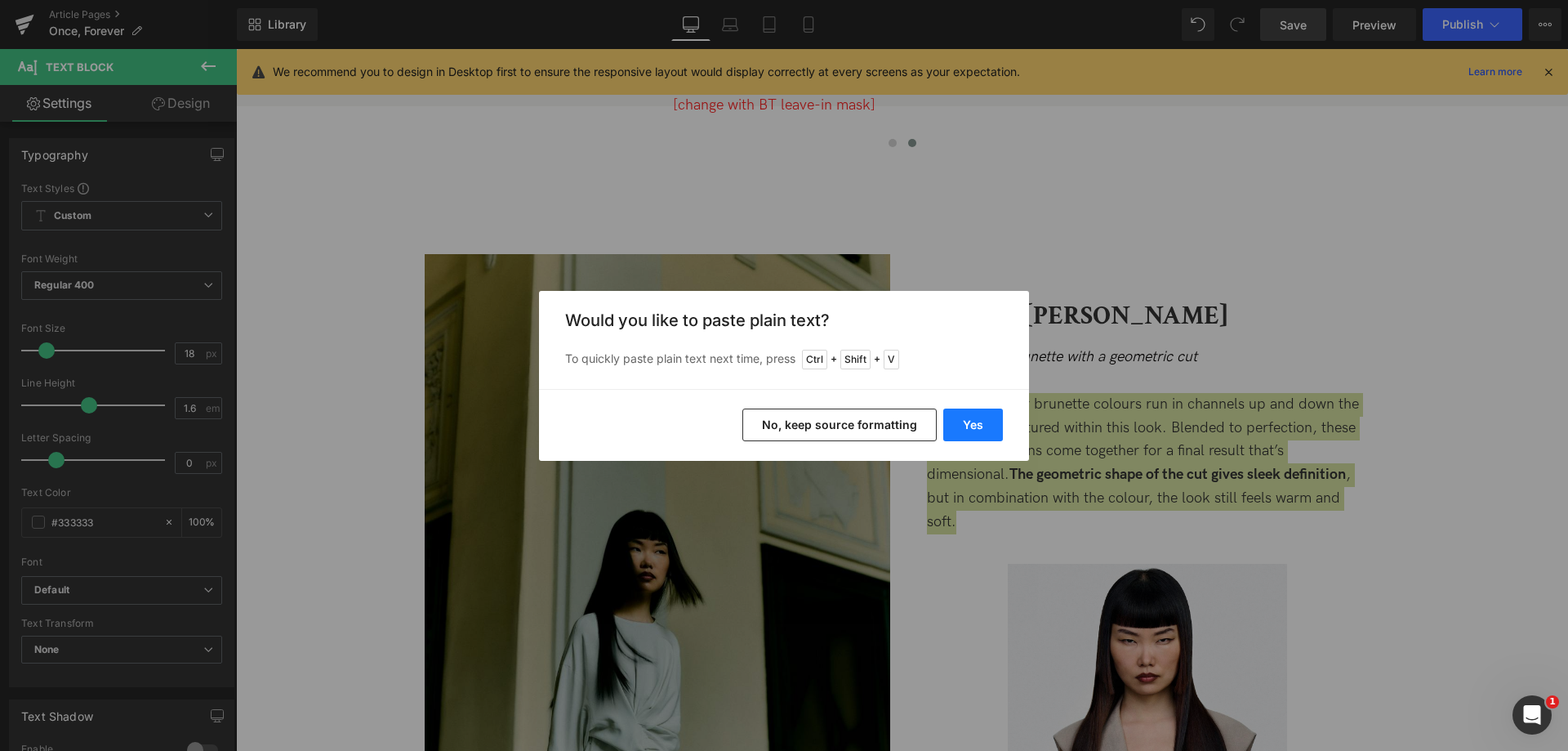
click at [986, 434] on button "Yes" at bounding box center [973, 424] width 60 height 33
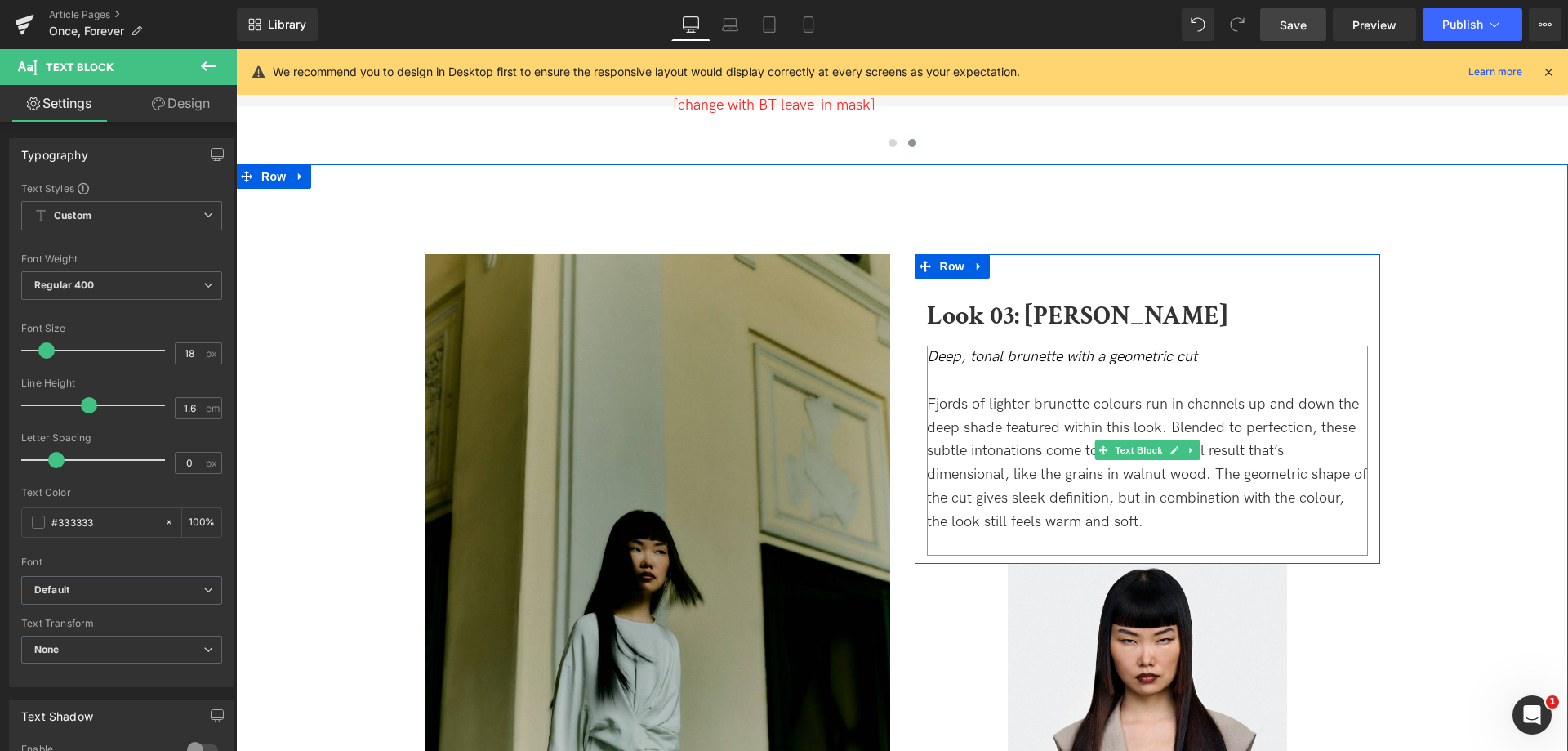
click at [1240, 425] on p "Fjords of lighter brunette colours run in channels up and down the deep shade f…" at bounding box center [1146, 463] width 441 height 142
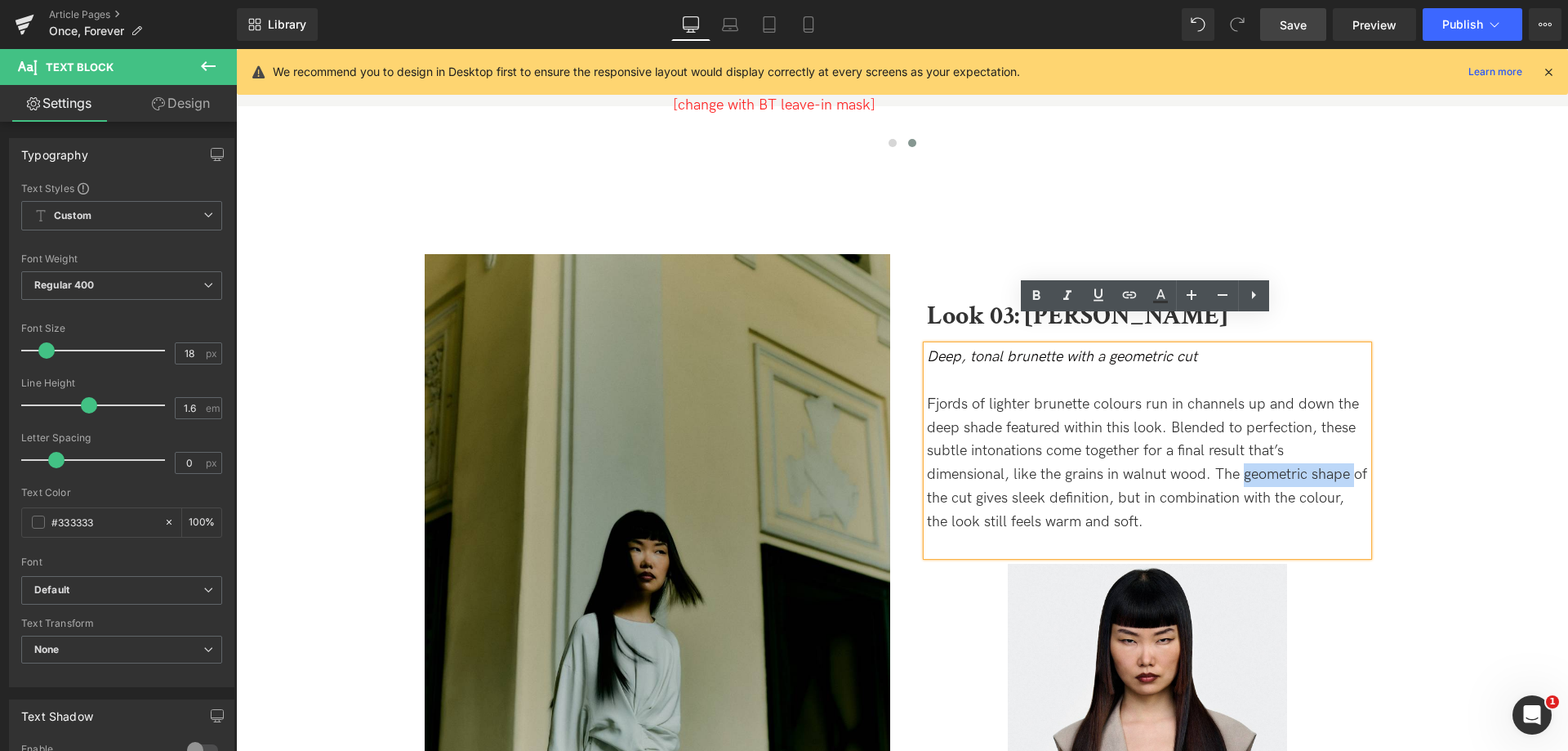
drag, startPoint x: 1238, startPoint y: 448, endPoint x: 1352, endPoint y: 444, distance: 114.1
click at [1352, 444] on p "Fjords of lighter brunette colours run in channels up and down the deep shade f…" at bounding box center [1146, 463] width 441 height 142
click at [1045, 294] on icon at bounding box center [1036, 296] width 20 height 20
drag, startPoint x: 985, startPoint y: 377, endPoint x: 1139, endPoint y: 376, distance: 154.0
click at [1139, 393] on p "Fjords of lighter brunette colours run in channels up and down the deep shade f…" at bounding box center [1146, 463] width 441 height 142
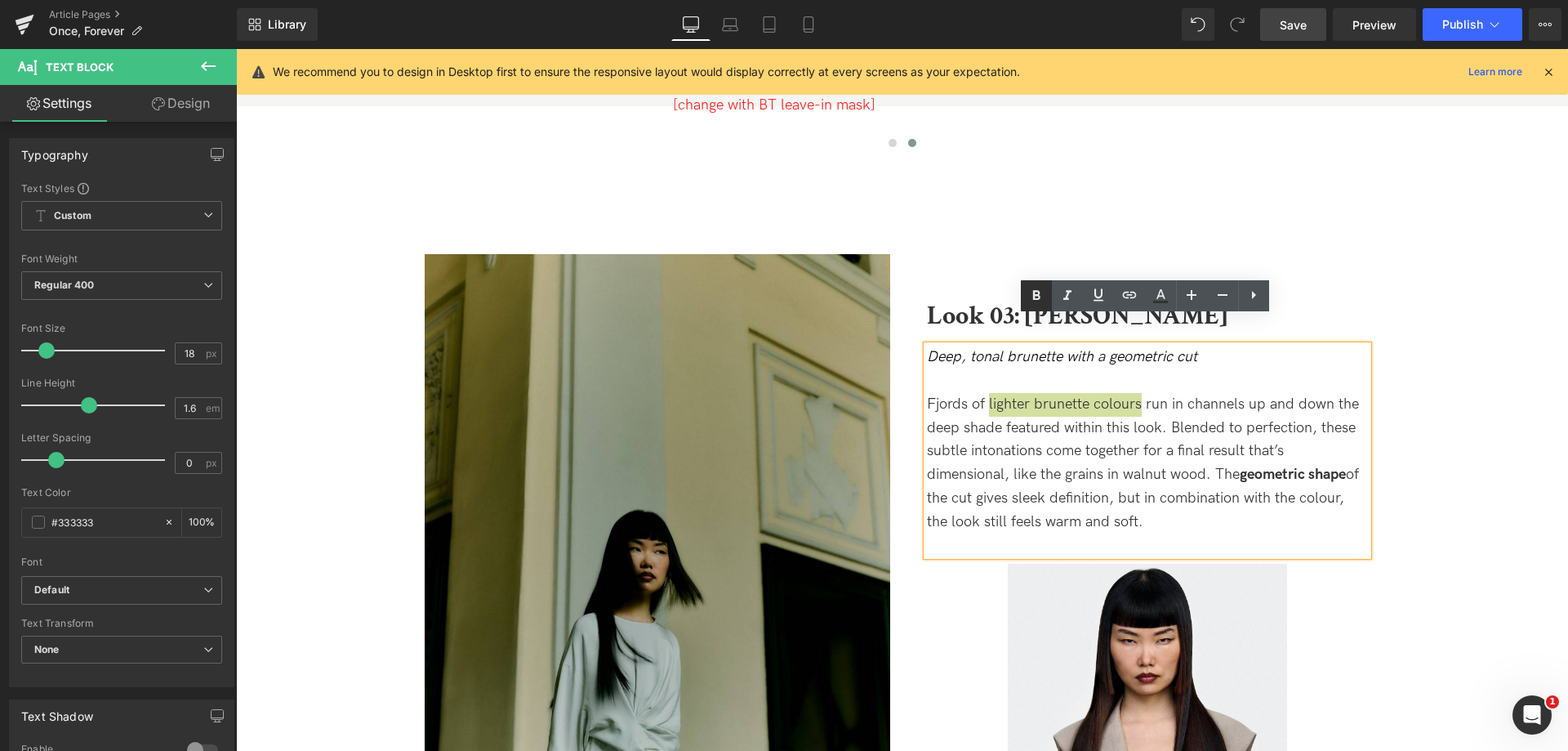
click at [1041, 298] on icon at bounding box center [1036, 296] width 20 height 20
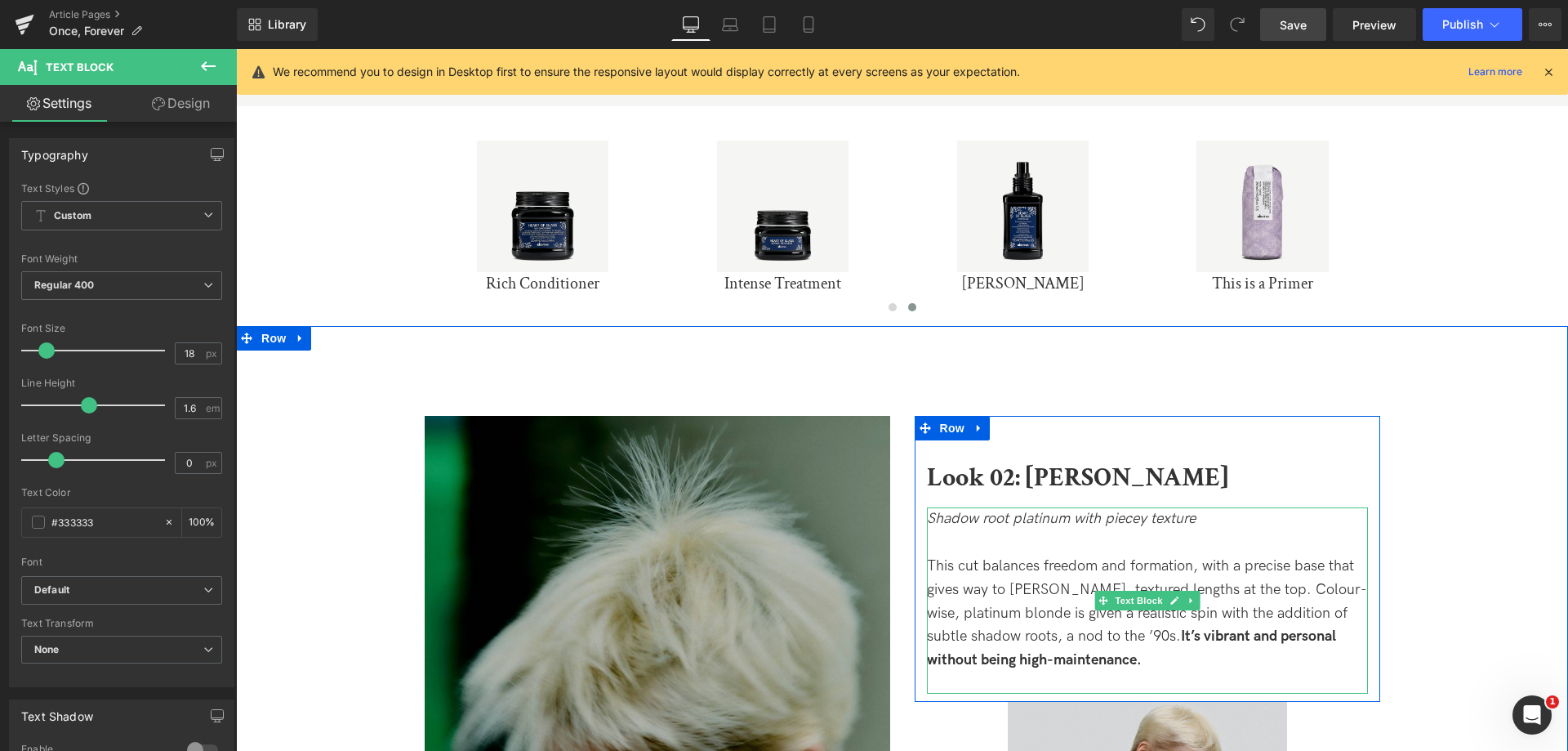
scroll to position [2849, 0]
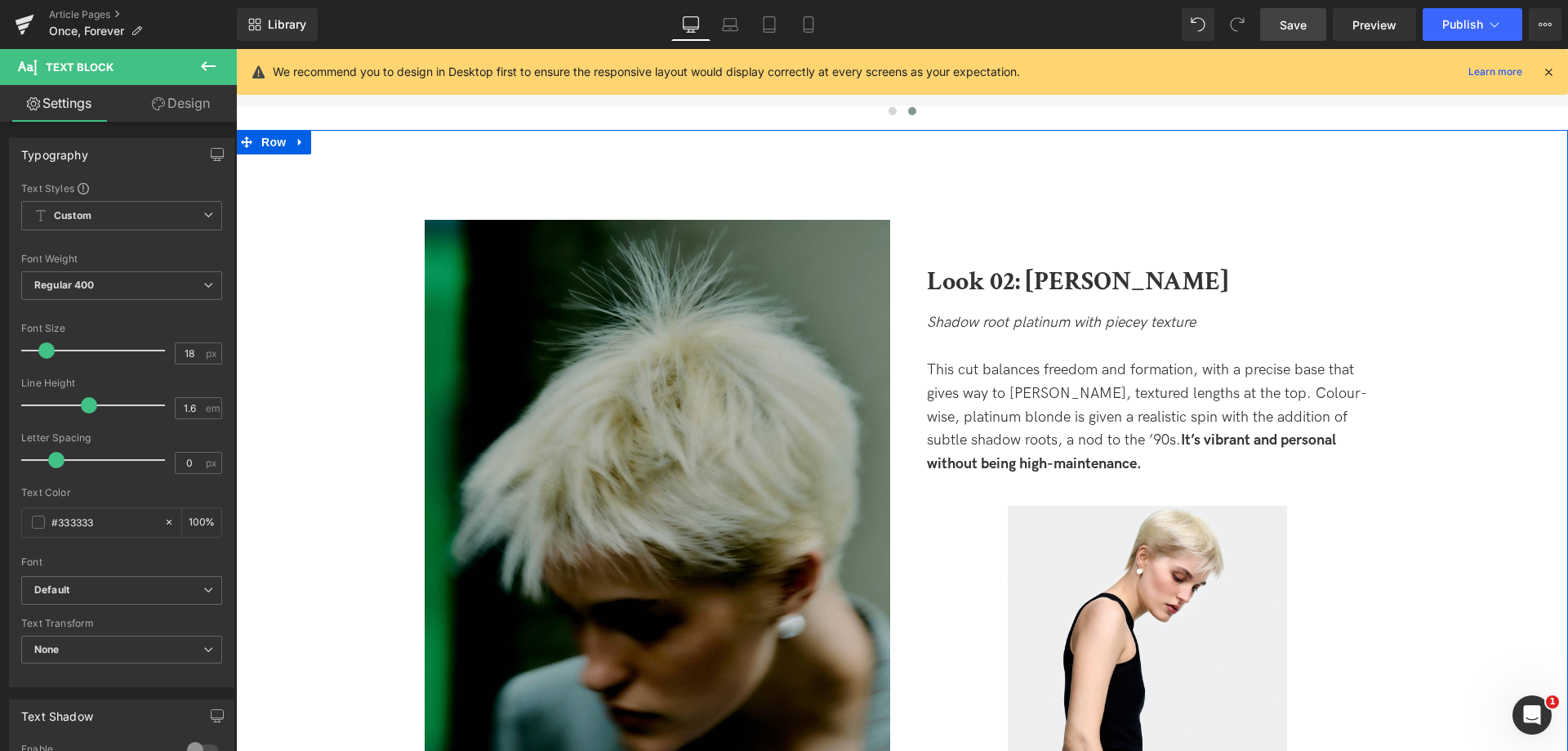
click at [1014, 366] on p "This cut balances freedom and formation, with a precise base that gives way to …" at bounding box center [1146, 417] width 441 height 118
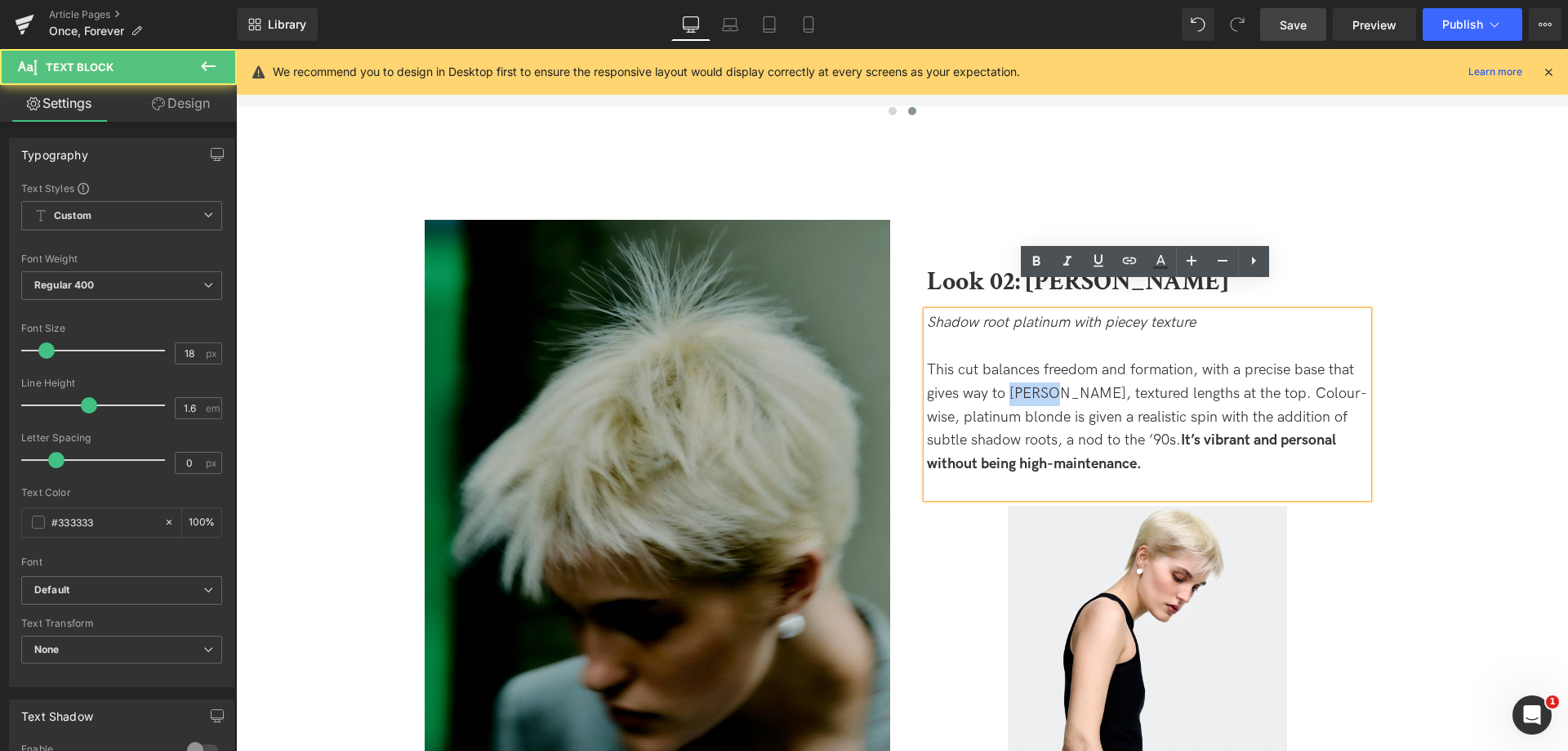
click at [1014, 366] on p "This cut balances freedom and formation, with a precise base that gives way to …" at bounding box center [1146, 417] width 441 height 118
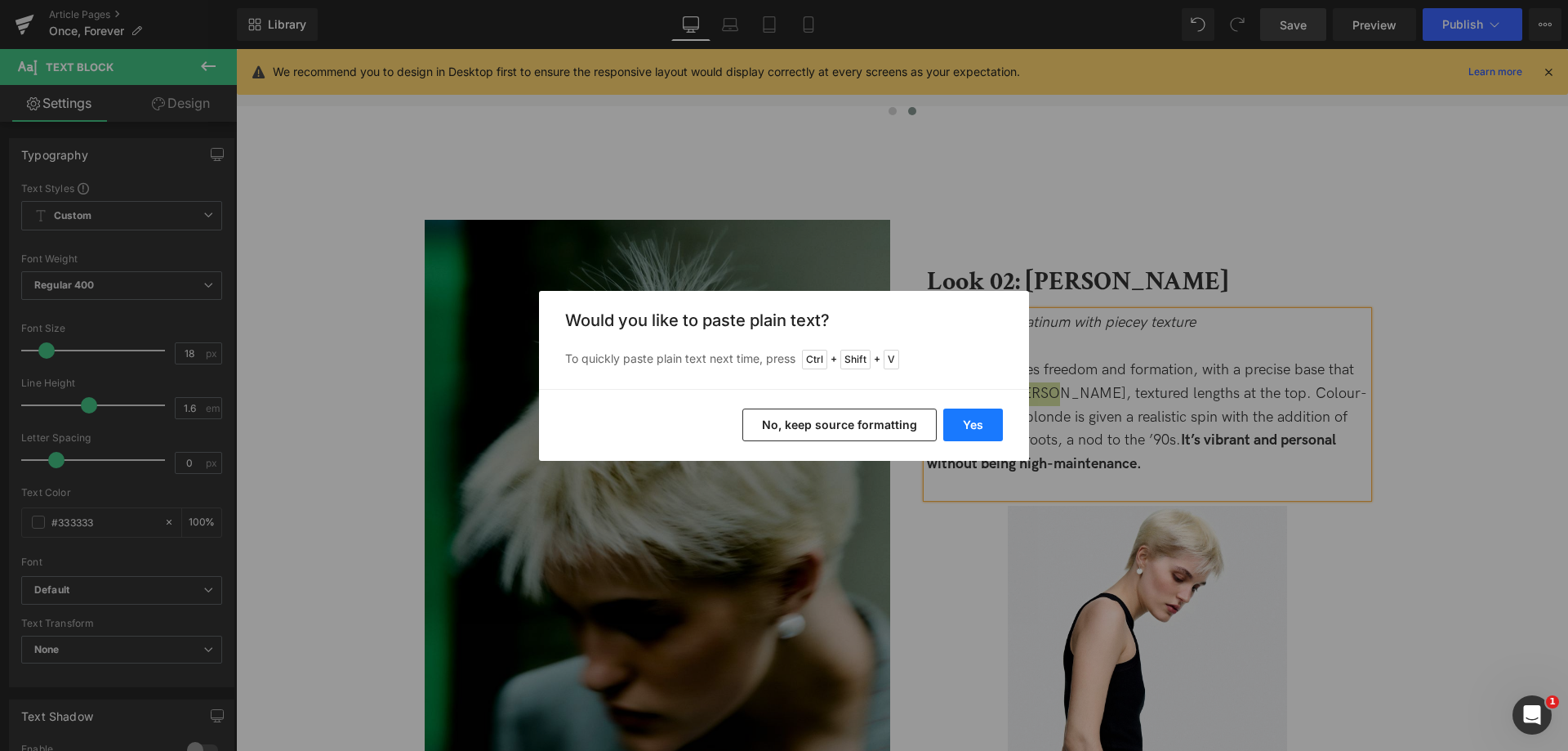
click at [958, 438] on button "Yes" at bounding box center [973, 424] width 60 height 33
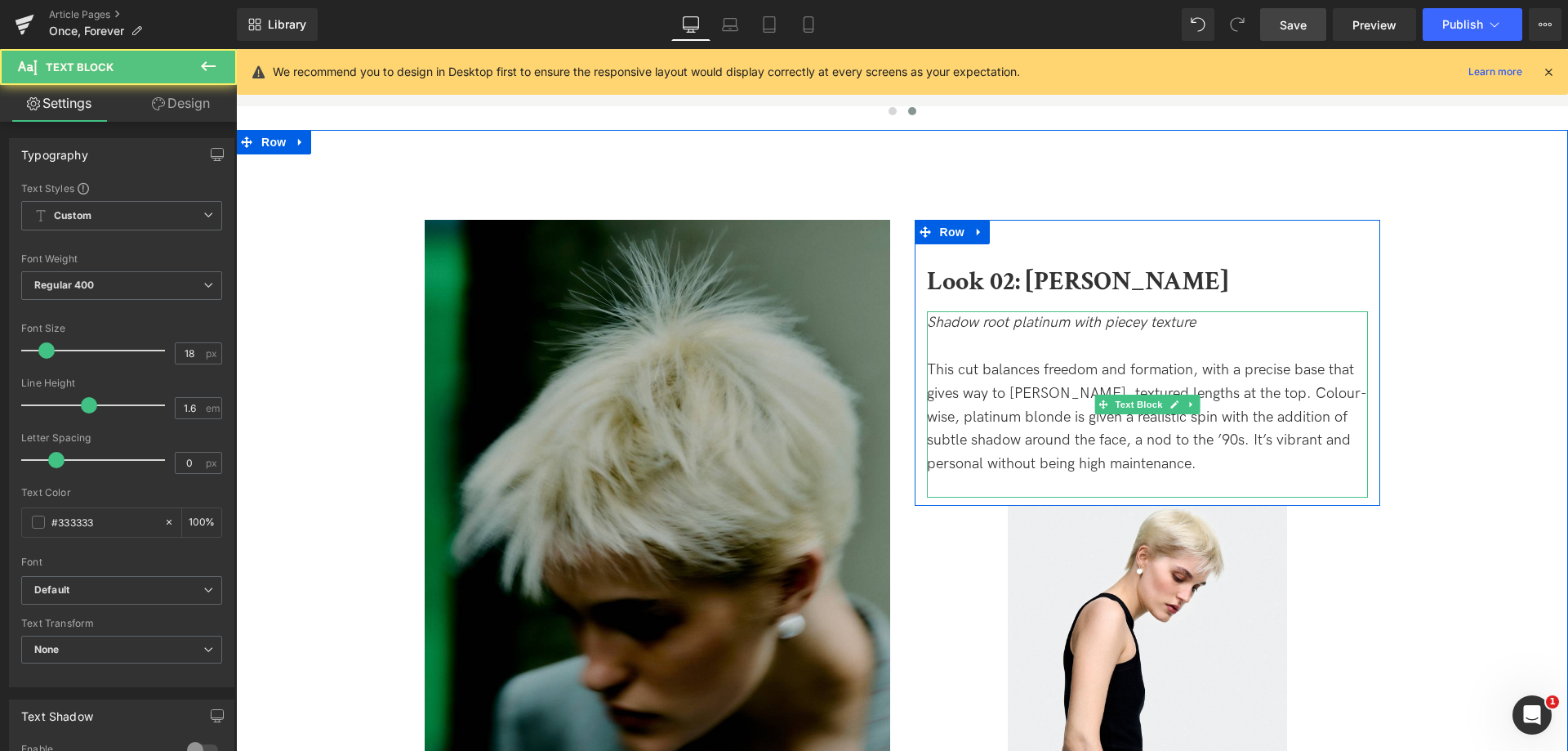
click at [1188, 431] on p "This cut balances freedom and formation, with a precise base that gives way to …" at bounding box center [1146, 417] width 441 height 118
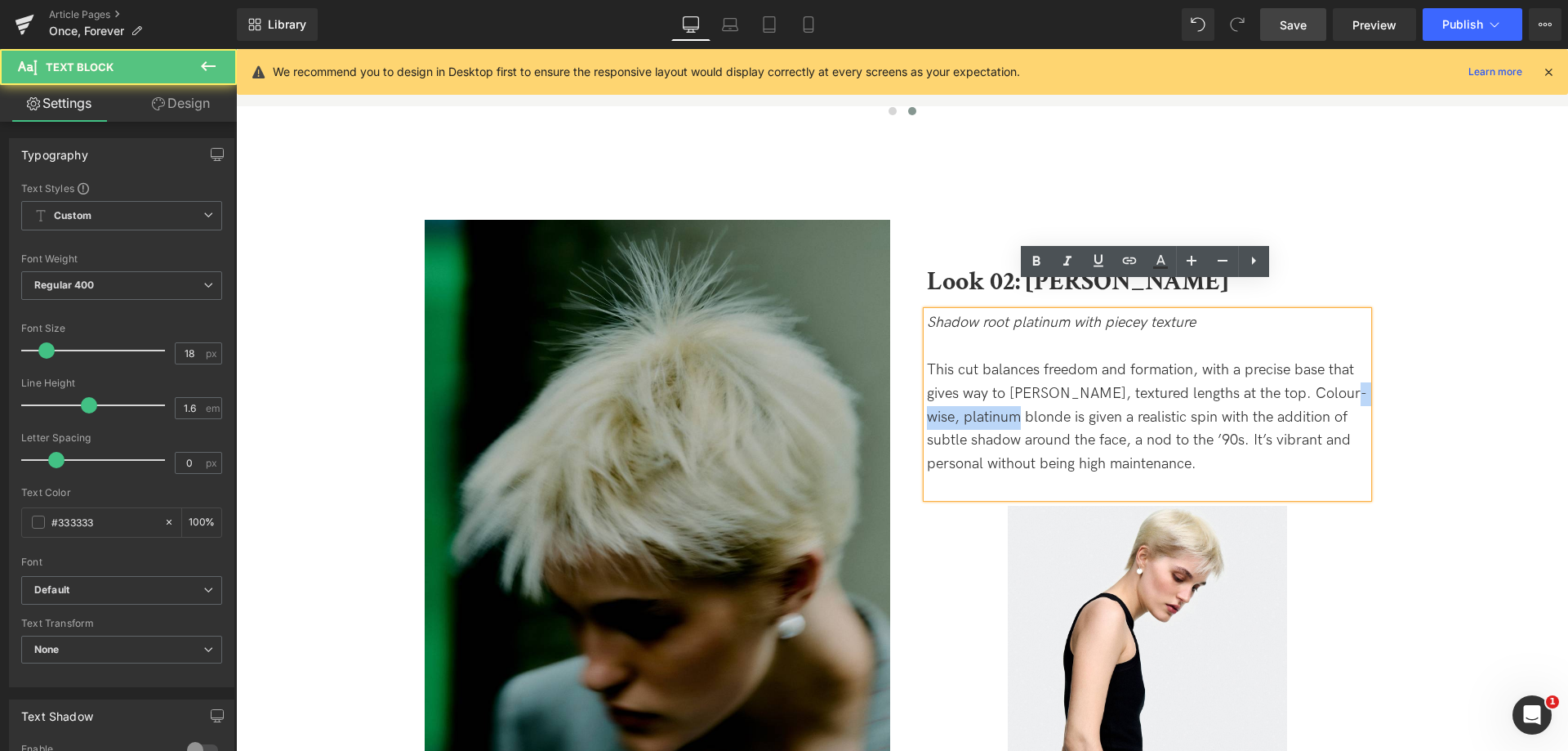
drag, startPoint x: 1030, startPoint y: 391, endPoint x: 900, endPoint y: 398, distance: 130.2
click at [902, 398] on div "Look 02: [PERSON_NAME] Text Block Shadow root platinum with piecey texture This…" at bounding box center [1147, 549] width 490 height 658
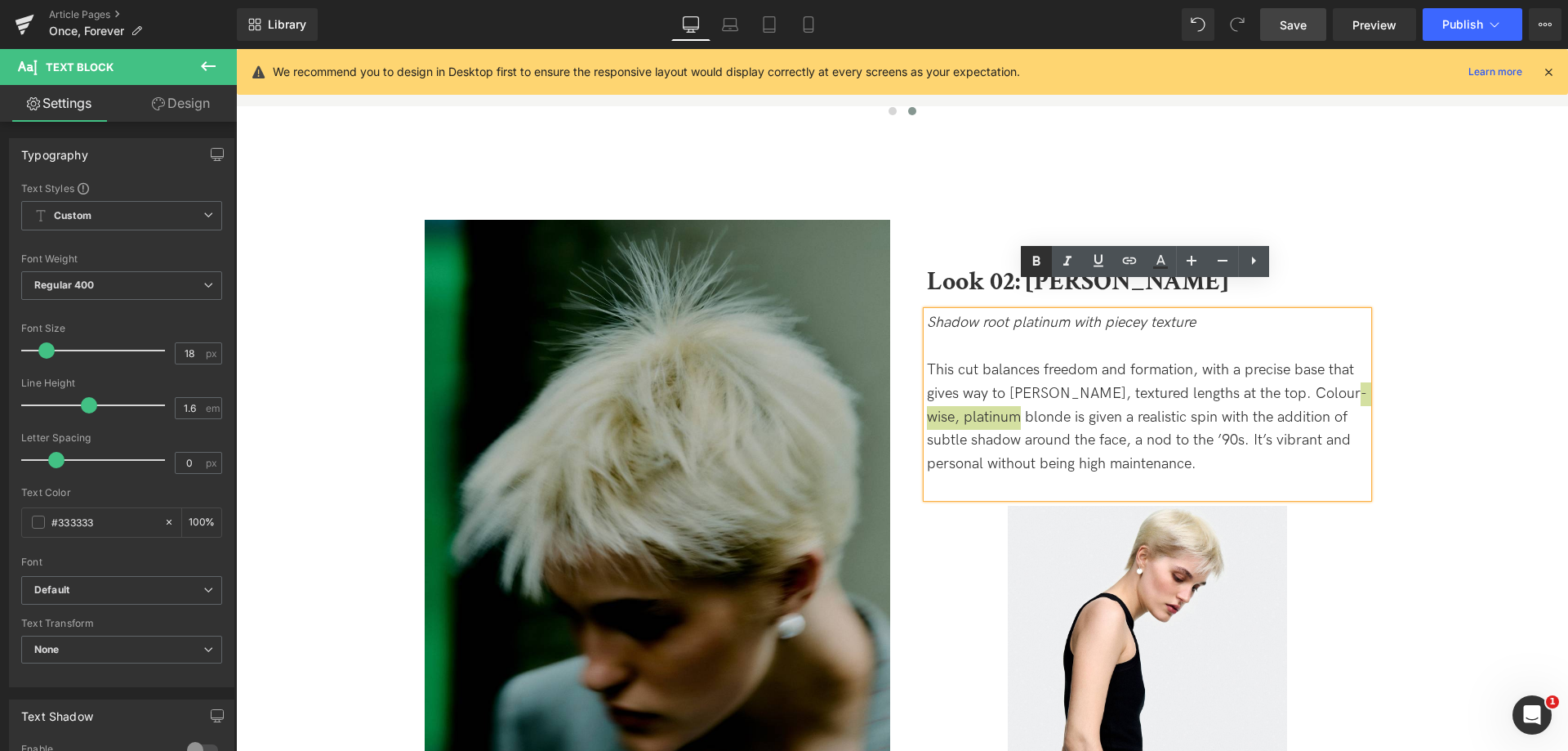
click at [1037, 265] on icon at bounding box center [1036, 262] width 7 height 10
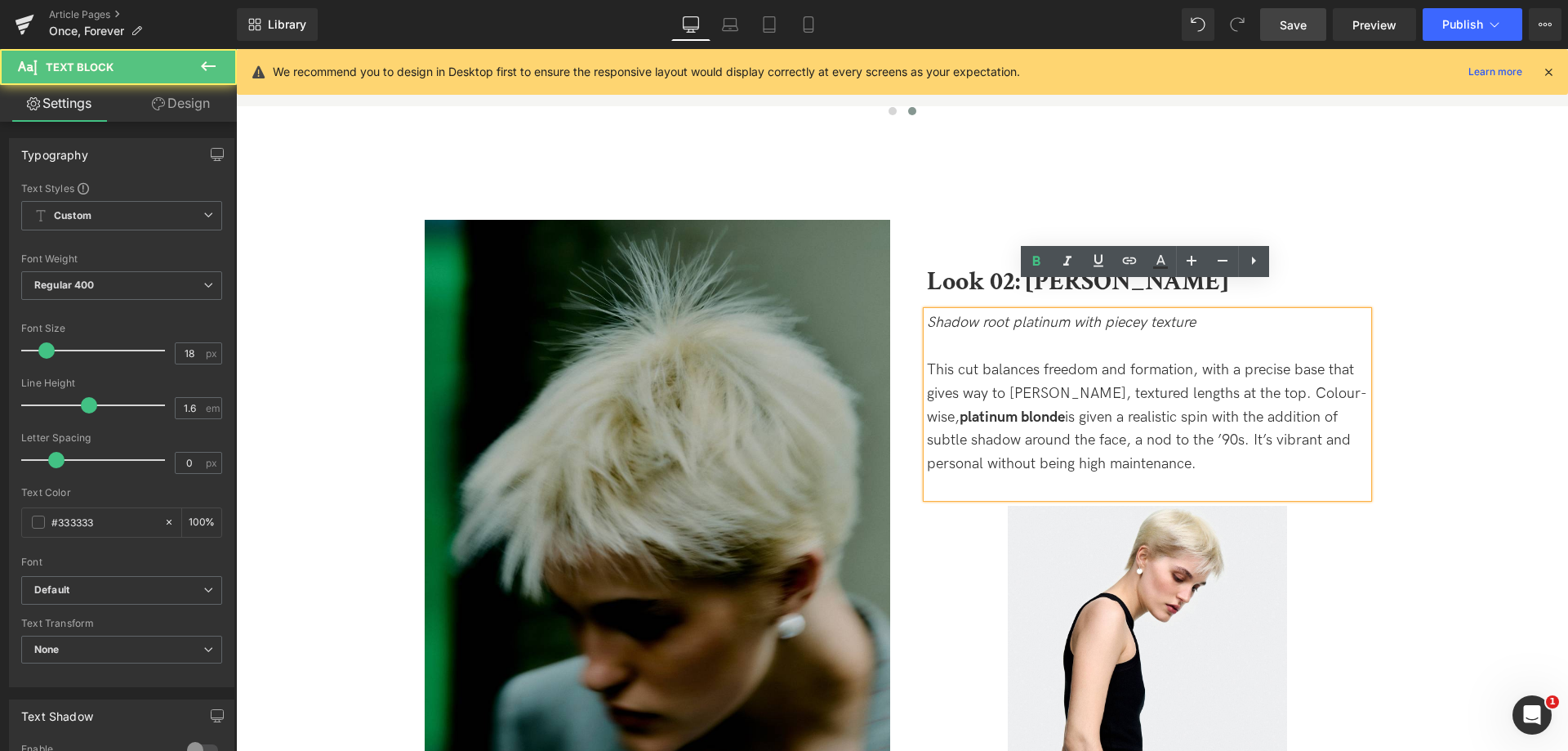
click at [1079, 413] on p "This cut balances freedom and formation, with a precise base that gives way to …" at bounding box center [1146, 417] width 441 height 118
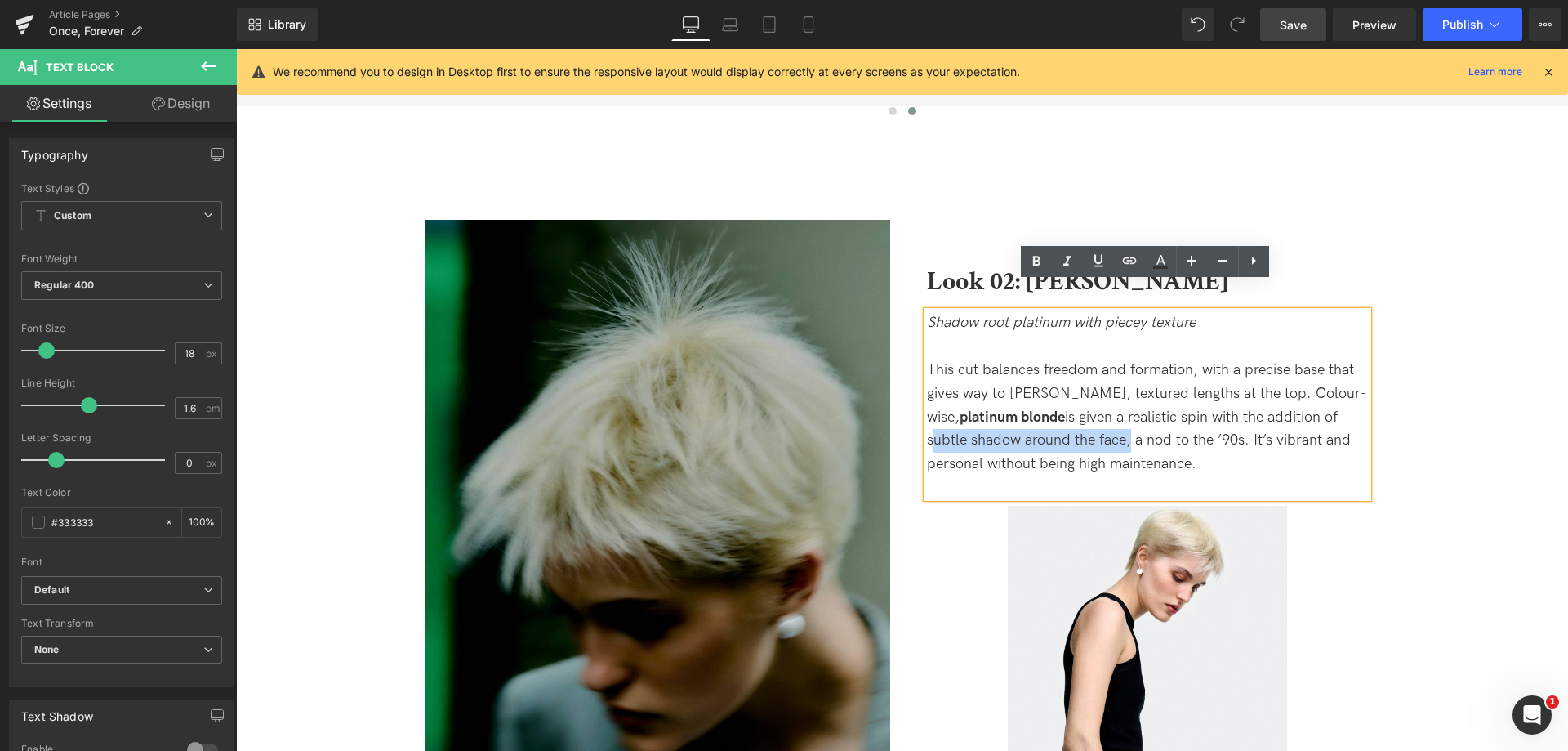
drag, startPoint x: 1078, startPoint y: 416, endPoint x: 1311, endPoint y: 382, distance: 235.5
click at [1311, 382] on p "This cut balances freedom and formation, with a precise base that gives way to …" at bounding box center [1146, 417] width 441 height 118
click at [1033, 260] on icon at bounding box center [1036, 262] width 7 height 10
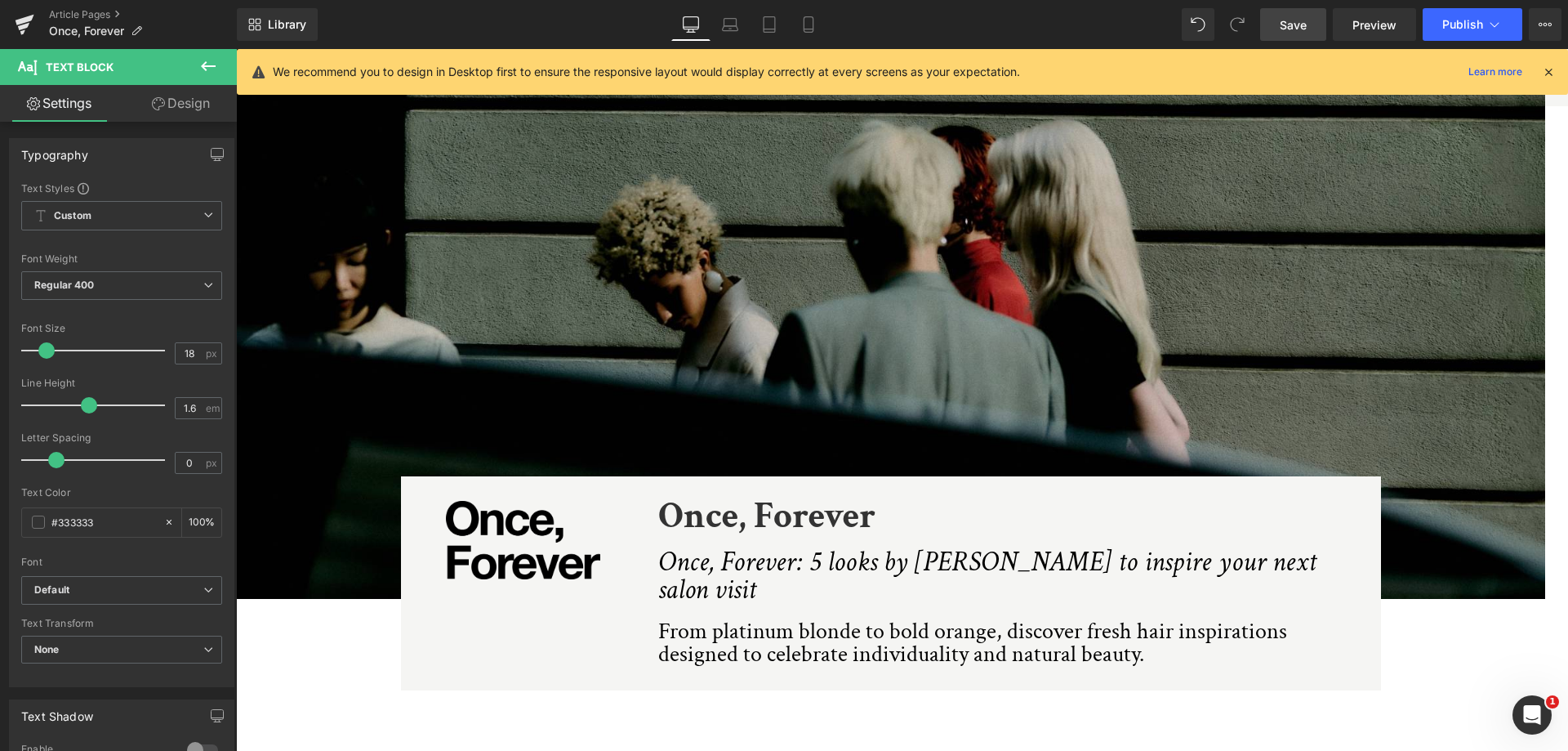
scroll to position [327, 0]
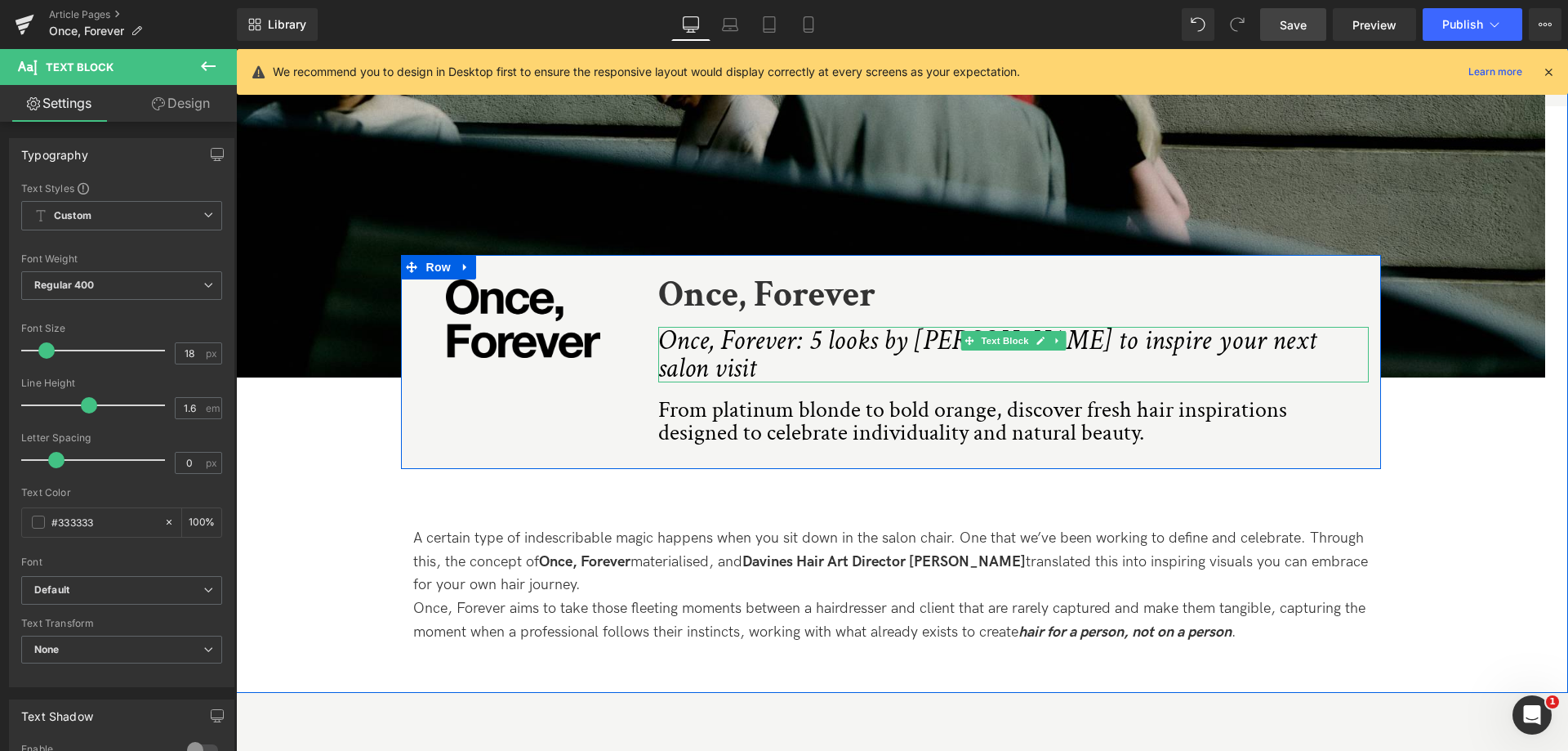
click at [991, 355] on icon "Once, Forever: 5 looks by [PERSON_NAME] to inspire your next salon visit" at bounding box center [987, 354] width 658 height 63
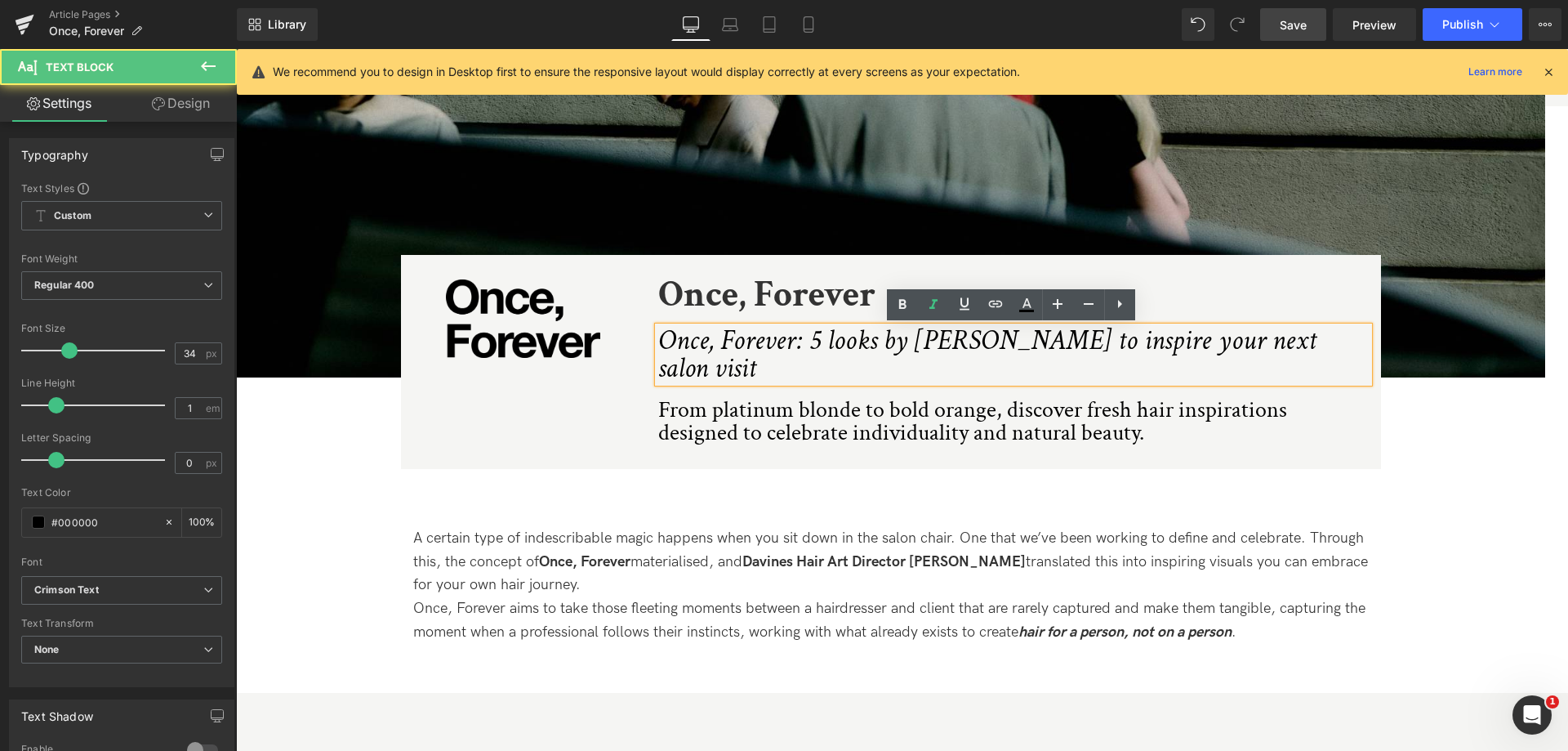
click at [906, 341] on icon "Once, Forever: 5 looks by [PERSON_NAME] to inspire your next salon visit" at bounding box center [987, 354] width 658 height 63
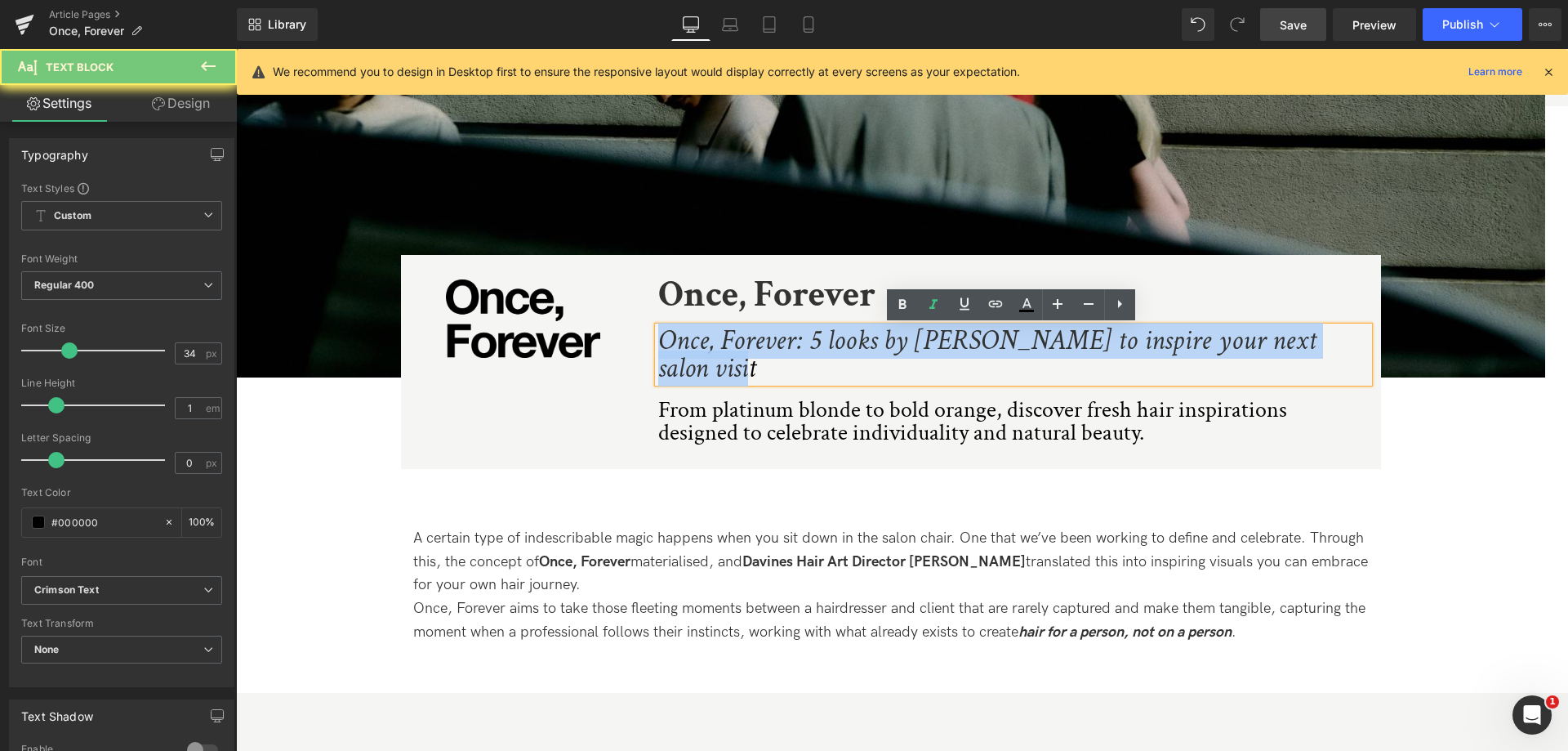
click at [906, 341] on icon "Once, Forever: 5 looks by [PERSON_NAME] to inspire your next salon visit" at bounding box center [987, 354] width 658 height 63
click at [847, 355] on icon "Once, Forever: 5 looks by [PERSON_NAME] to inspire your next salon visit" at bounding box center [987, 354] width 658 height 63
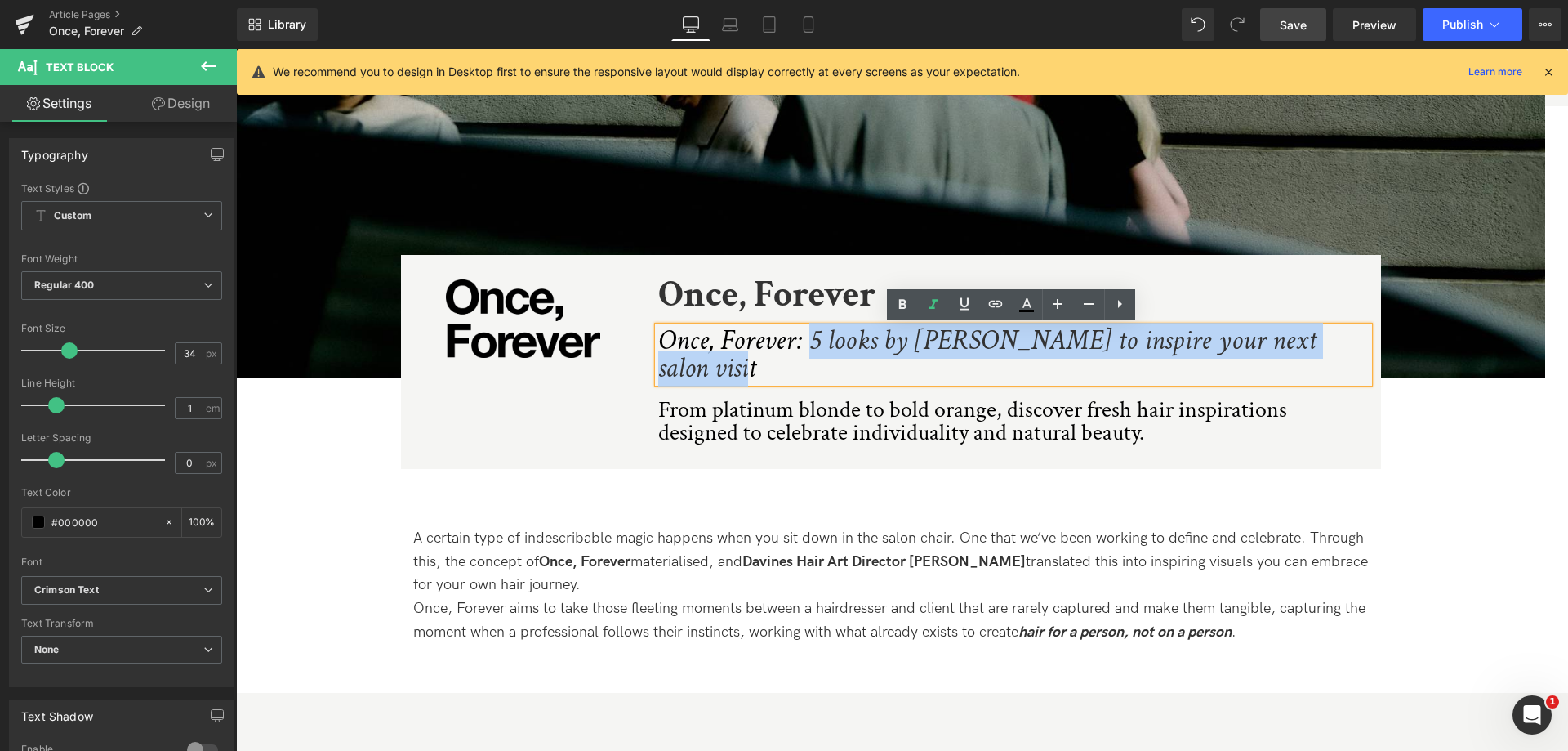
drag, startPoint x: 808, startPoint y: 346, endPoint x: 1366, endPoint y: 348, distance: 558.0
click at [1366, 348] on div "Once, Forever: 5 looks by [PERSON_NAME] to inspire your next salon visit" at bounding box center [1013, 354] width 711 height 56
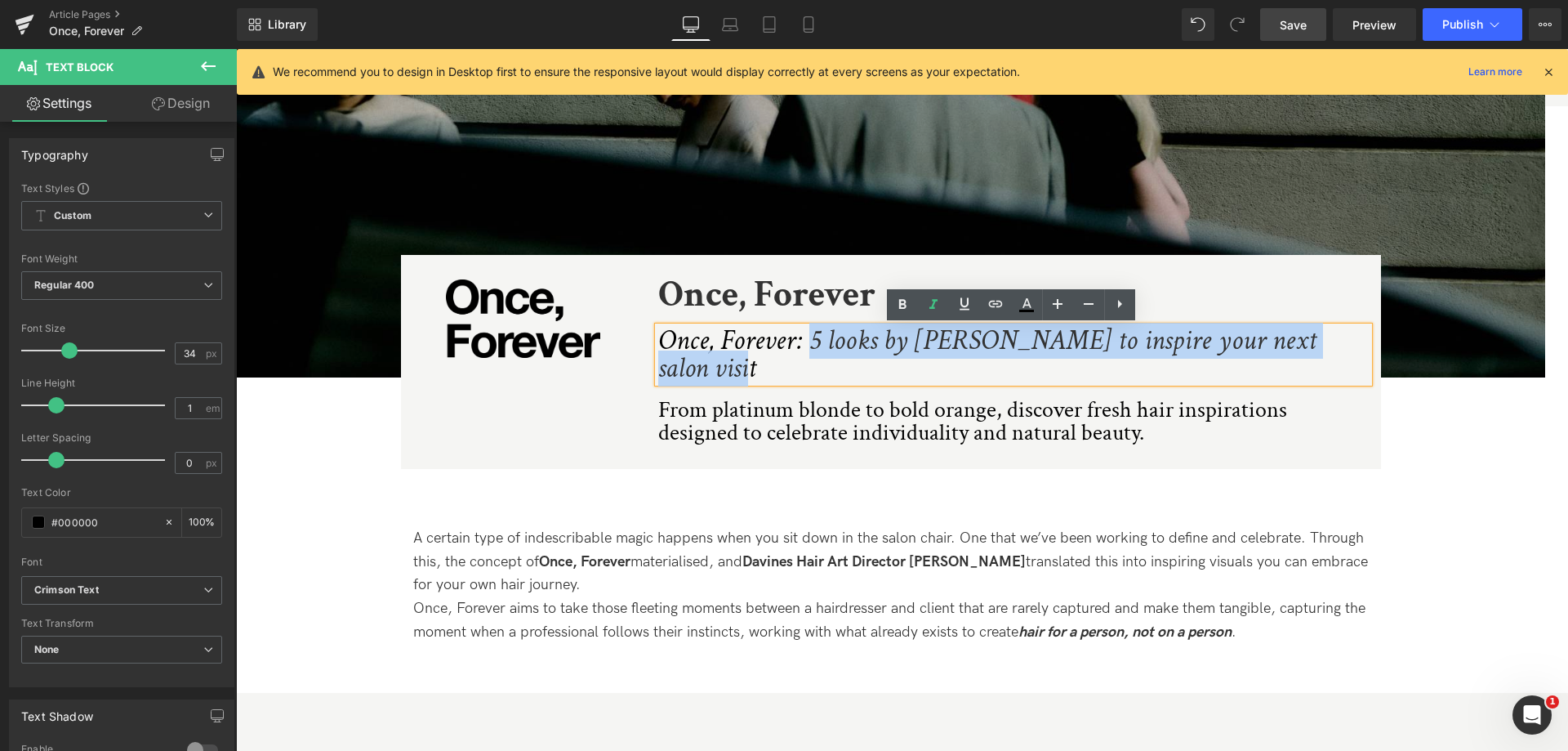
copy icon "5 looks by [PERSON_NAME] to inspire your next salon visit"
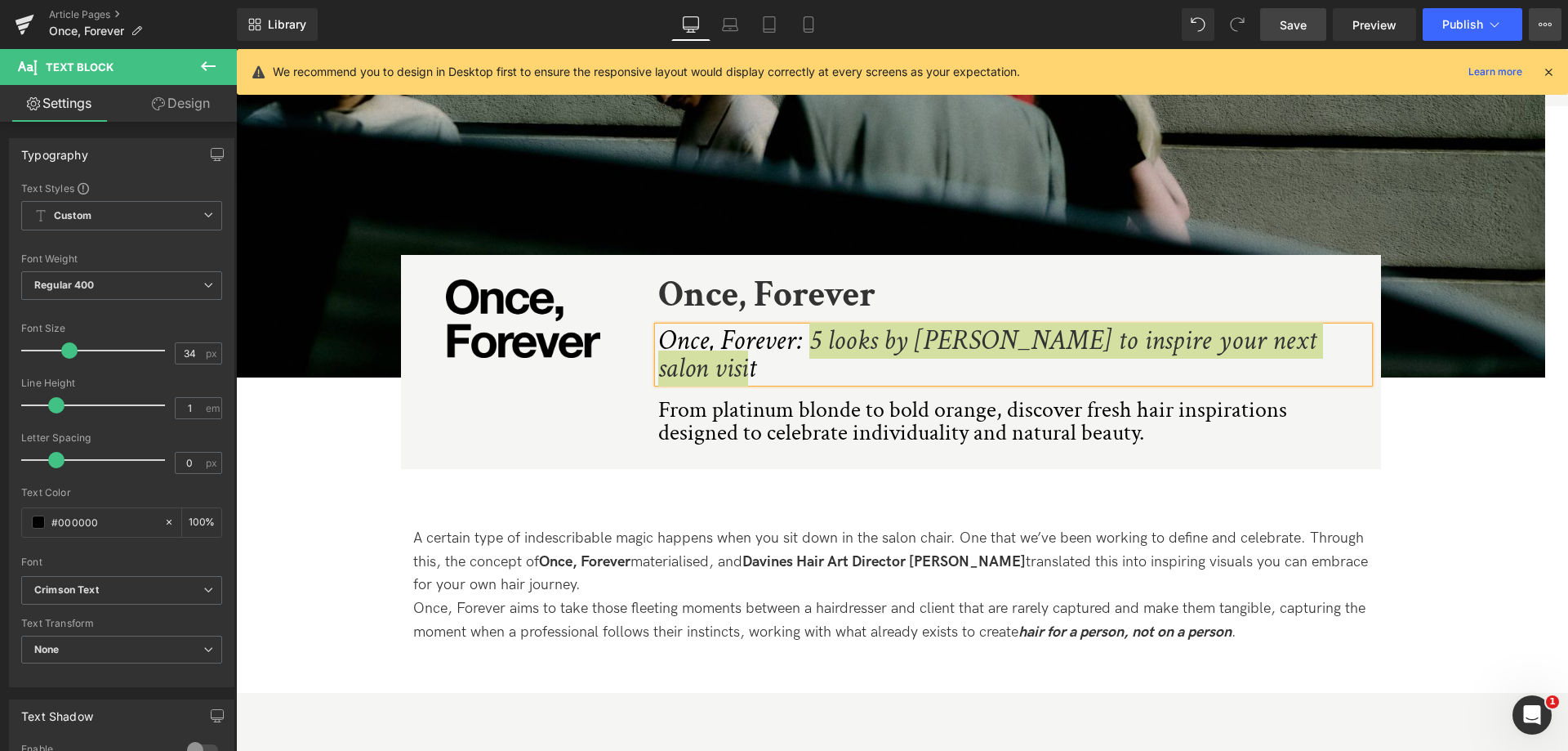
click at [1536, 18] on button "View Live Page View with current Template Save Template to Library Schedule Pub…" at bounding box center [1545, 24] width 32 height 33
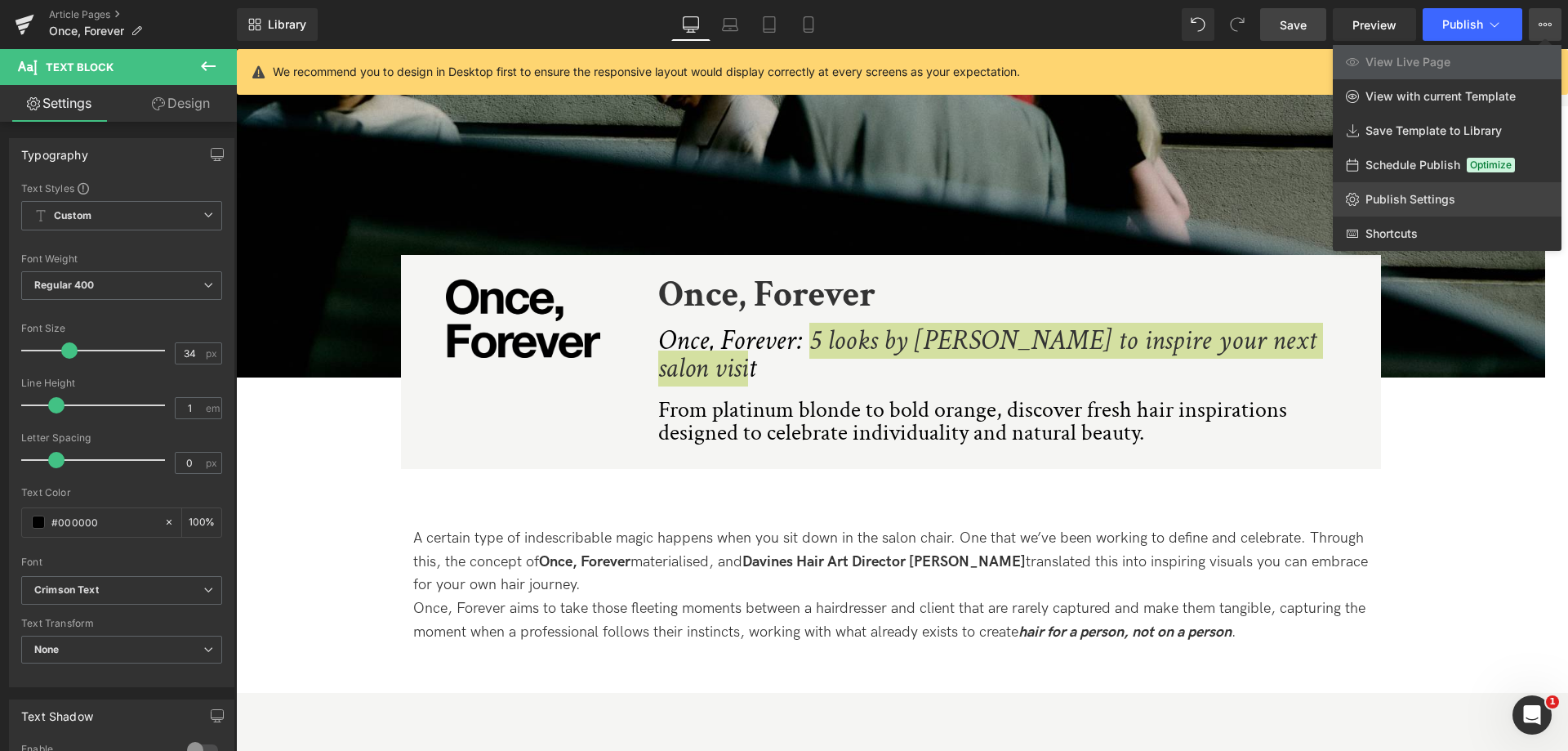
click at [1405, 195] on span "Publish Settings" at bounding box center [1411, 199] width 90 height 15
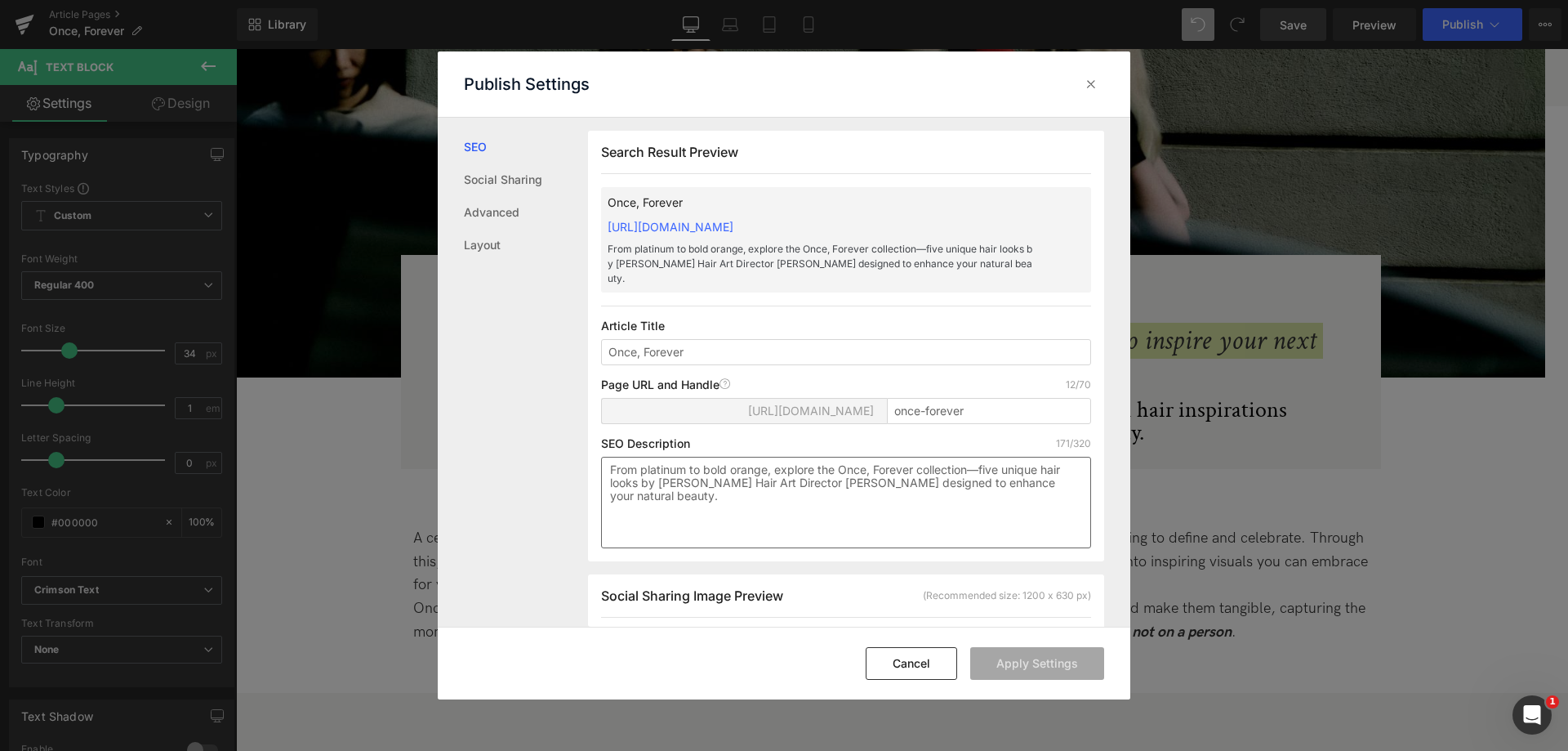
scroll to position [1, 0]
click at [717, 498] on textarea "From platinum to bold orange, explore the Once, Forever collection—five unique …" at bounding box center [846, 502] width 490 height 92
click at [980, 456] on textarea "From platinum to bold orange, explore the Once, Forever collection—five unique …" at bounding box center [846, 502] width 490 height 92
click at [940, 490] on textarea "From platinum to bold orange, explore the Once, Forever collection - five uniqu…" at bounding box center [846, 502] width 490 height 92
type textarea "From platinum to bold orange, explore the Once, Forever collection - five uniqu…"
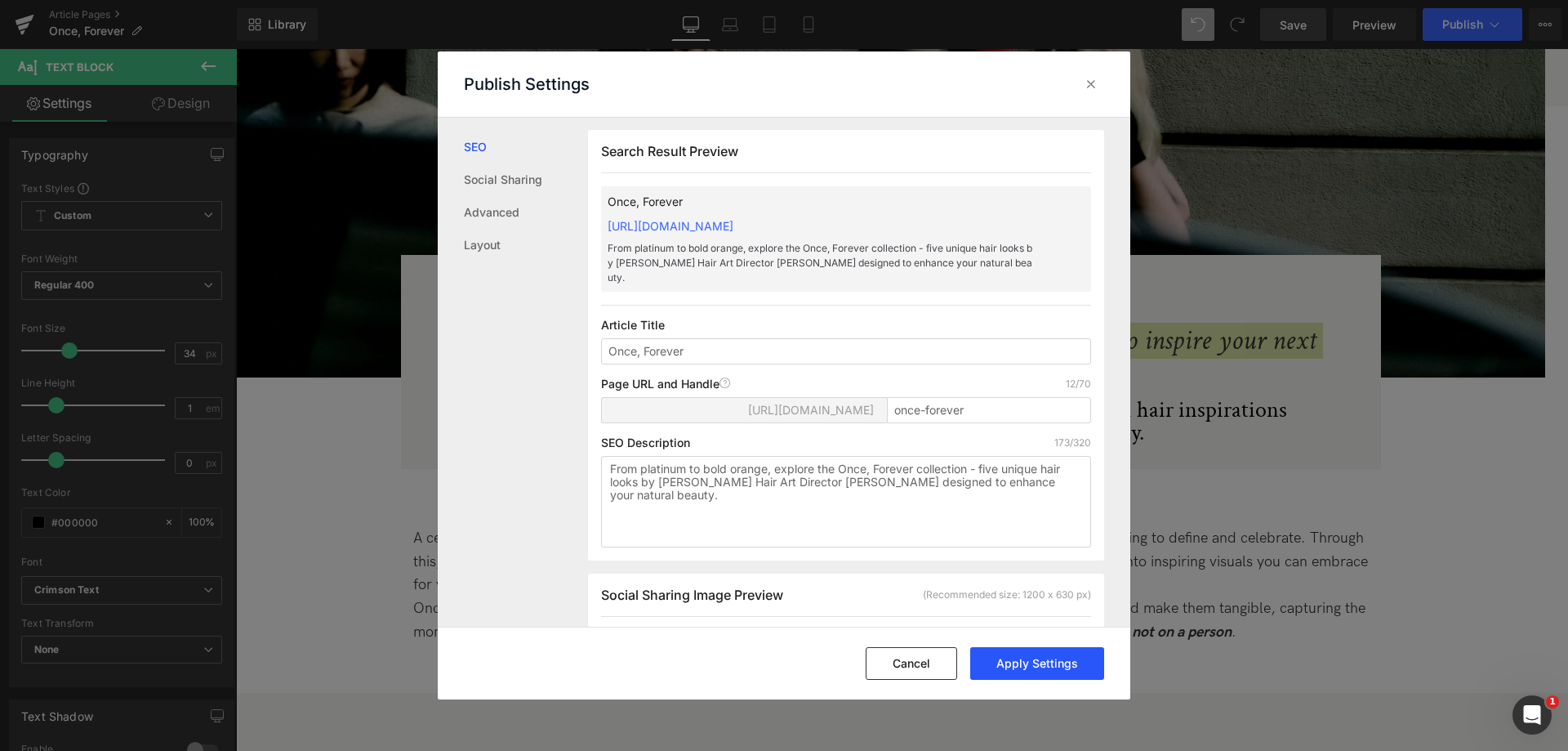
click at [1034, 667] on button "Apply Settings" at bounding box center [1036, 663] width 134 height 33
